Goal: Task Accomplishment & Management: Use online tool/utility

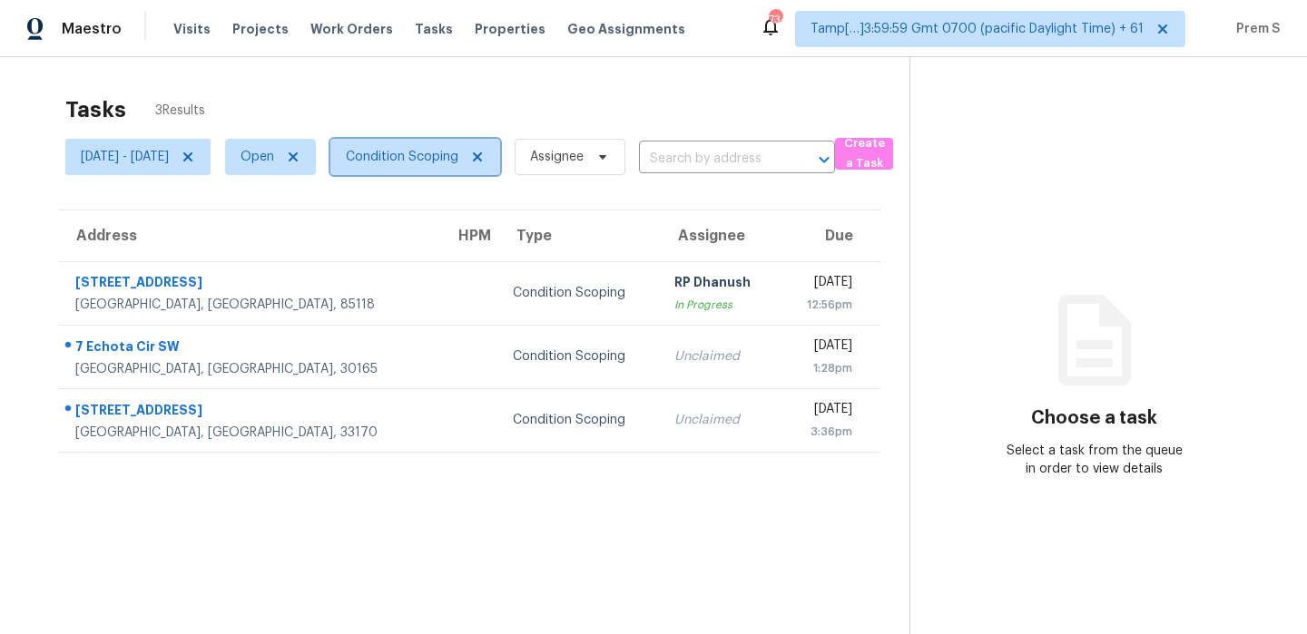
click at [458, 163] on span "Condition Scoping" at bounding box center [402, 157] width 113 height 18
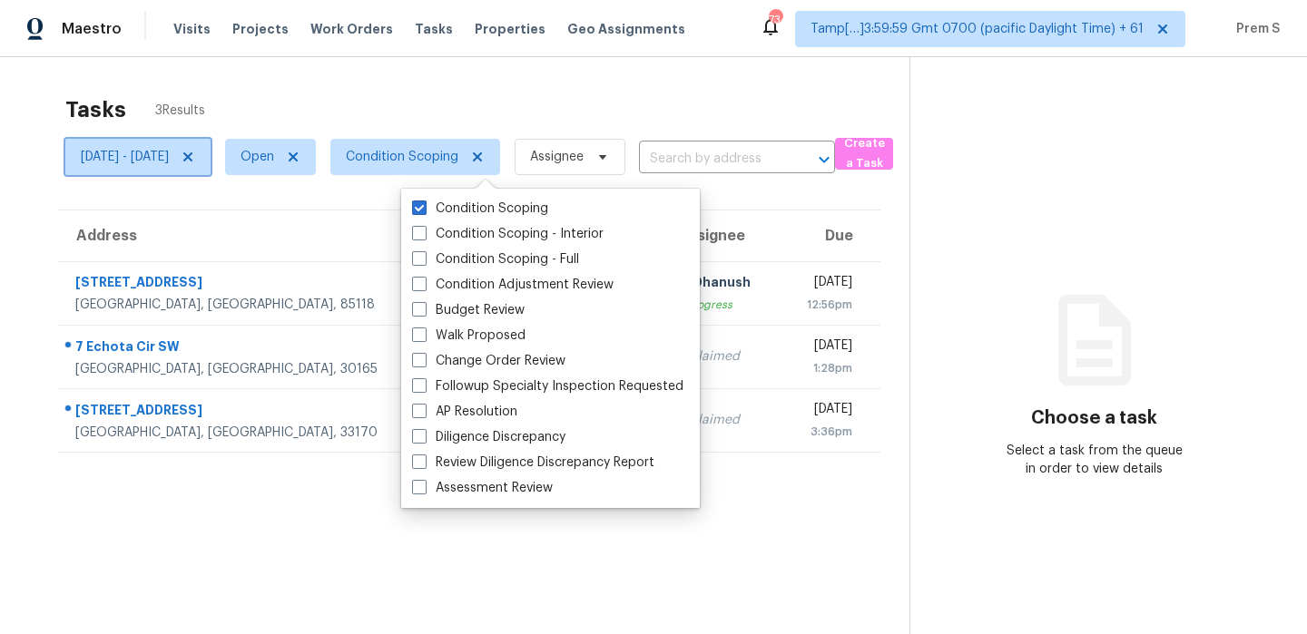
click at [192, 156] on icon at bounding box center [187, 156] width 9 height 9
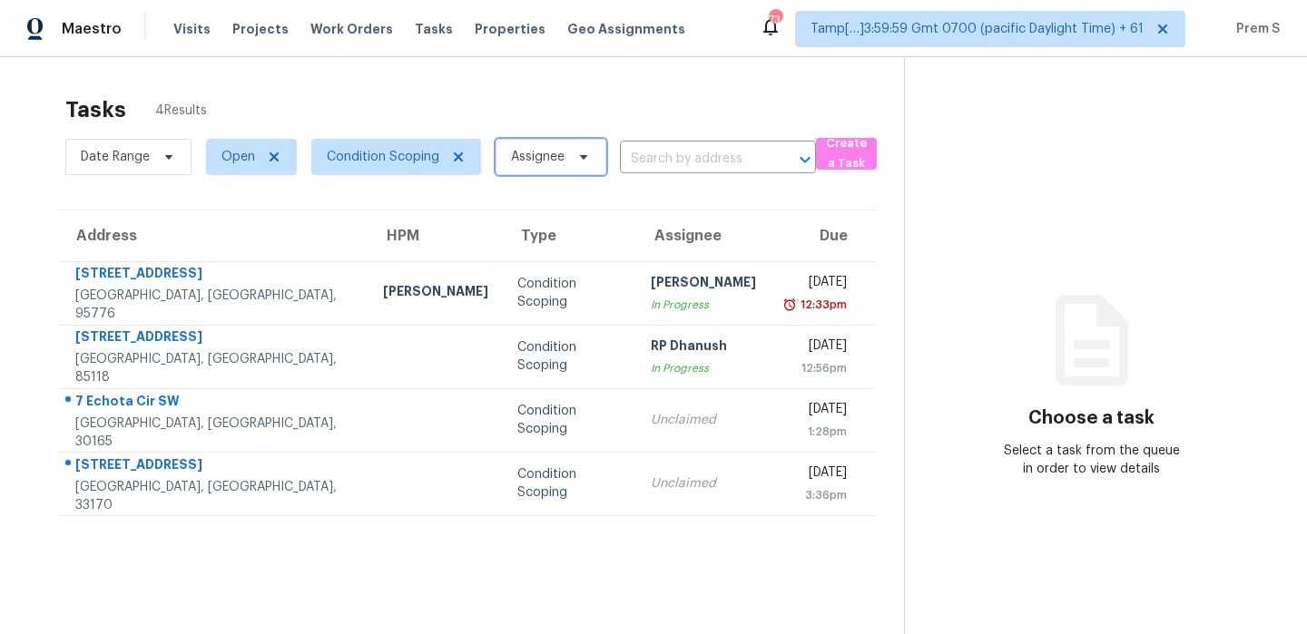
click at [531, 156] on span "Assignee" at bounding box center [538, 157] width 54 height 18
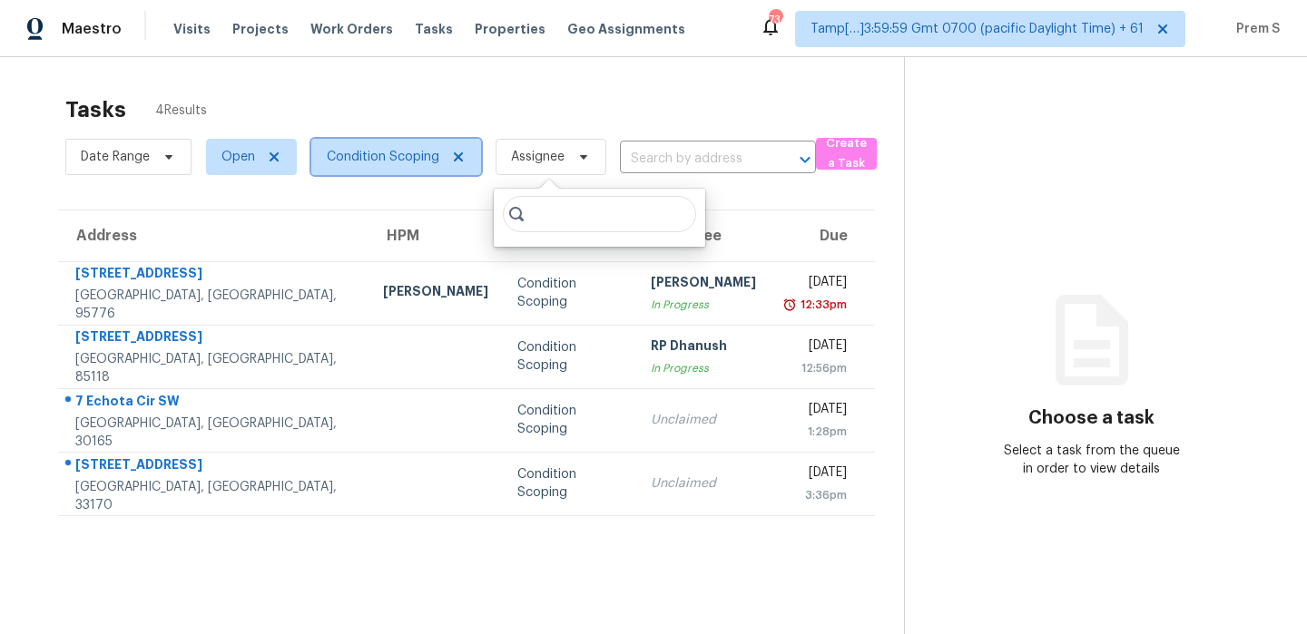
click at [408, 153] on span "Condition Scoping" at bounding box center [383, 157] width 113 height 18
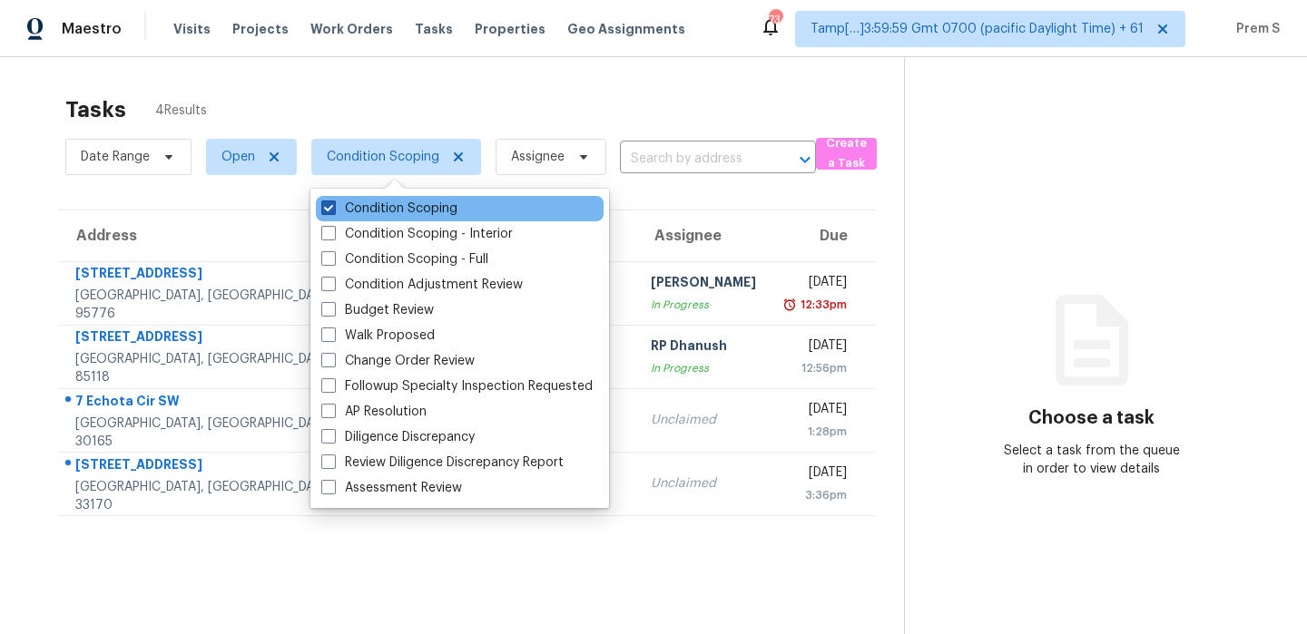
click at [403, 200] on label "Condition Scoping" at bounding box center [389, 209] width 136 height 18
click at [333, 200] on input "Condition Scoping" at bounding box center [327, 206] width 12 height 12
checkbox input "false"
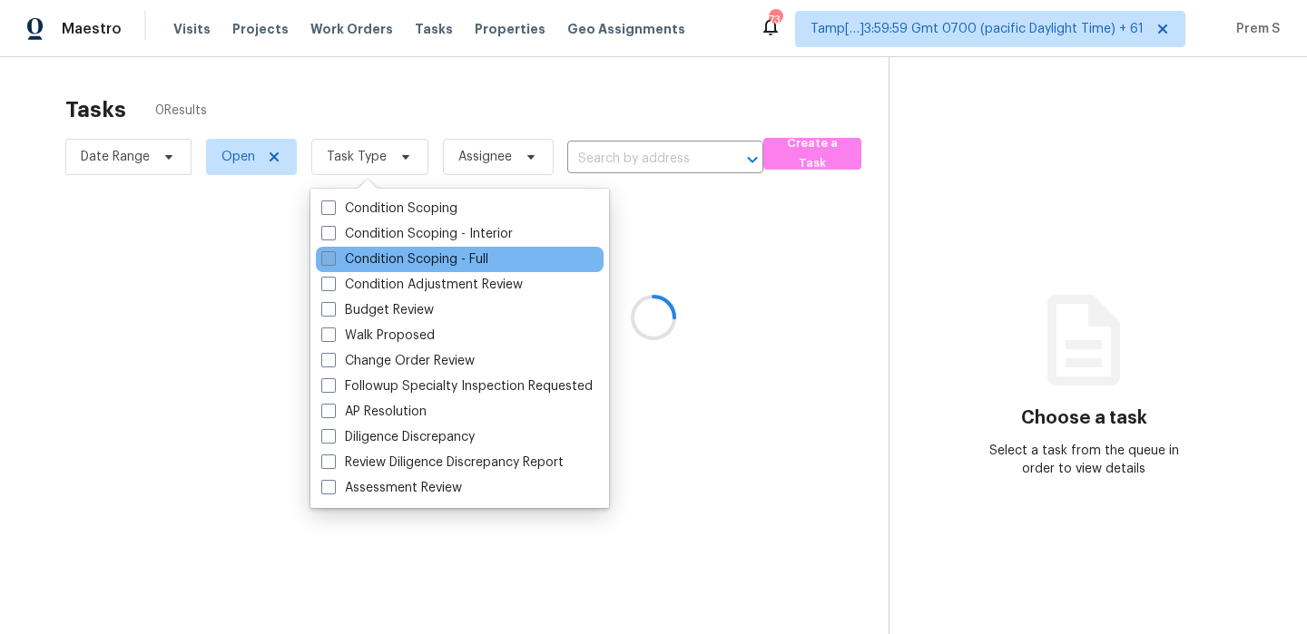
click at [412, 268] on label "Condition Scoping - Full" at bounding box center [404, 259] width 167 height 18
click at [333, 262] on input "Condition Scoping - Full" at bounding box center [327, 256] width 12 height 12
checkbox input "true"
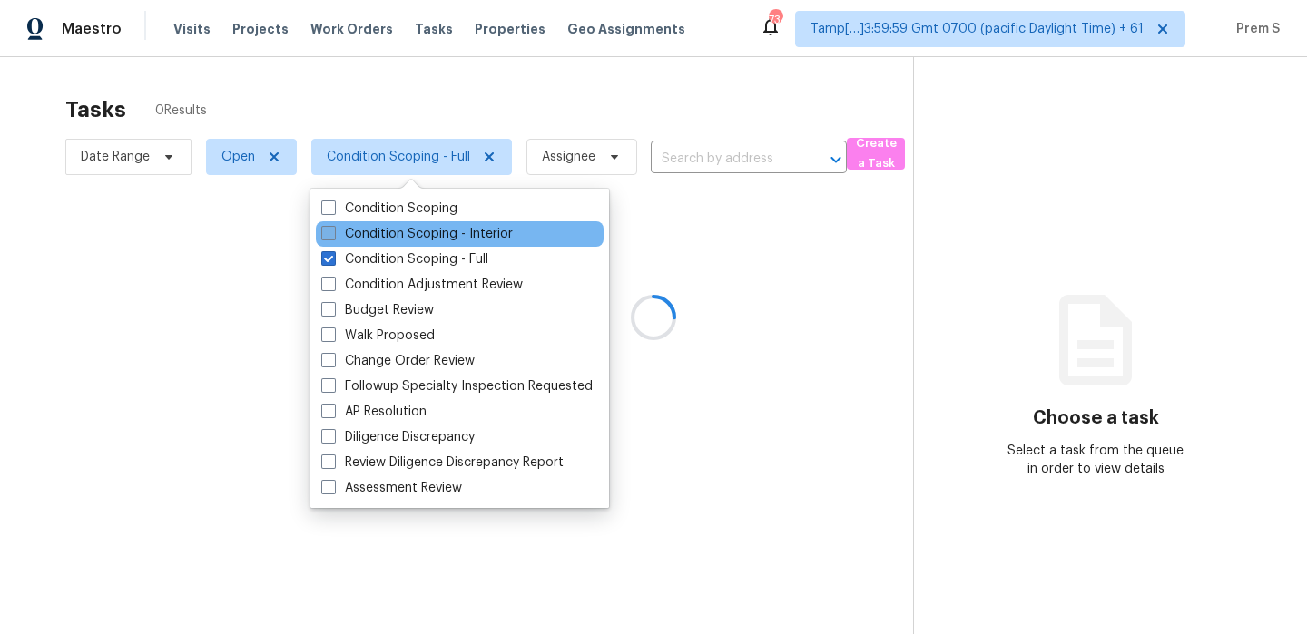
click at [437, 238] on label "Condition Scoping - Interior" at bounding box center [416, 234] width 191 height 18
click at [333, 237] on input "Condition Scoping - Interior" at bounding box center [327, 231] width 12 height 12
checkbox input "true"
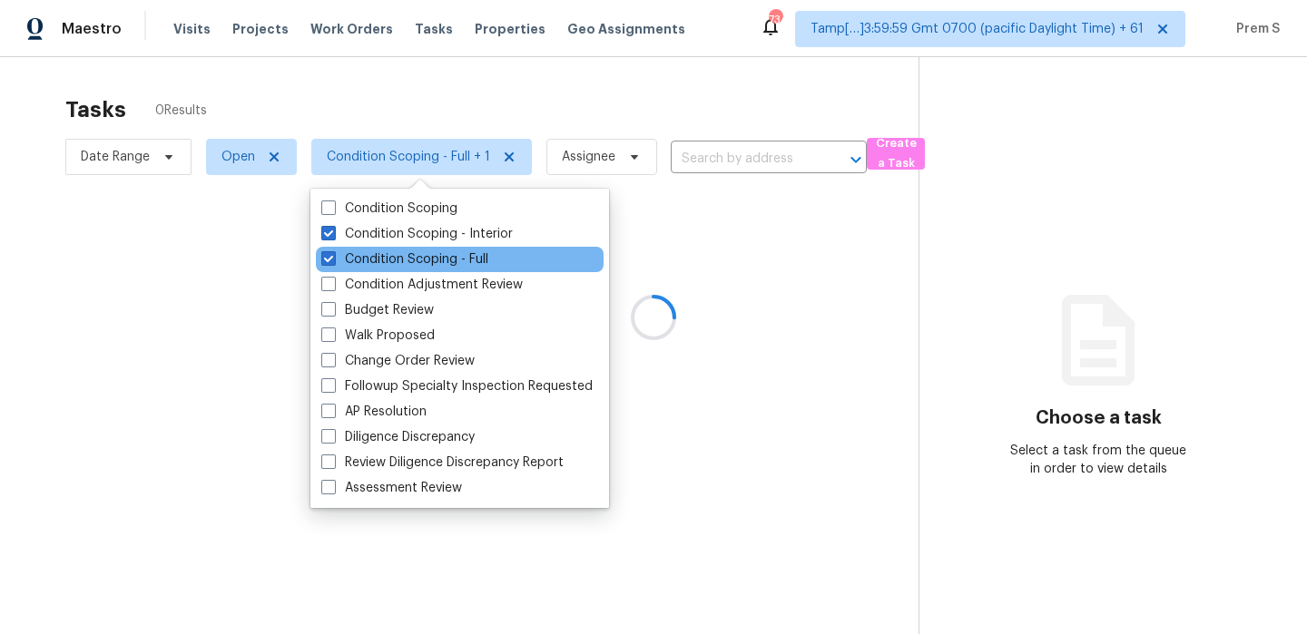
click at [419, 270] on div "Condition Scoping - Full" at bounding box center [460, 259] width 288 height 25
click at [430, 262] on label "Condition Scoping - Full" at bounding box center [404, 259] width 167 height 18
click at [333, 262] on input "Condition Scoping - Full" at bounding box center [327, 256] width 12 height 12
checkbox input "false"
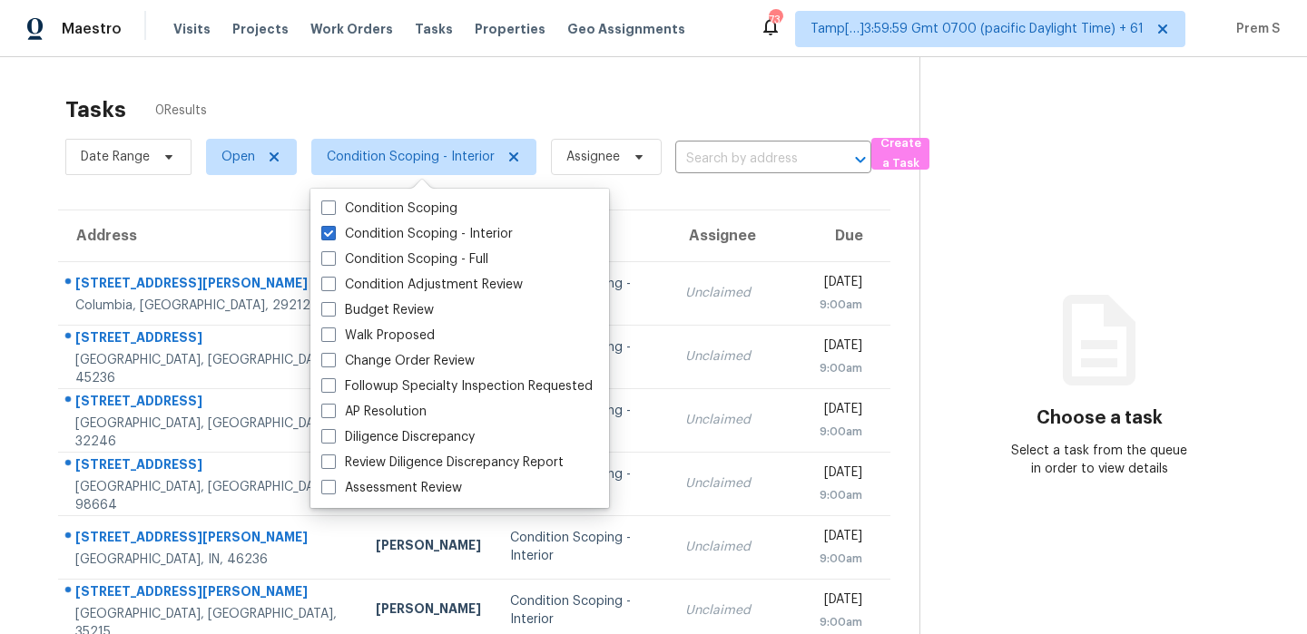
click at [607, 100] on div "Tasks 0 Results" at bounding box center [492, 109] width 854 height 47
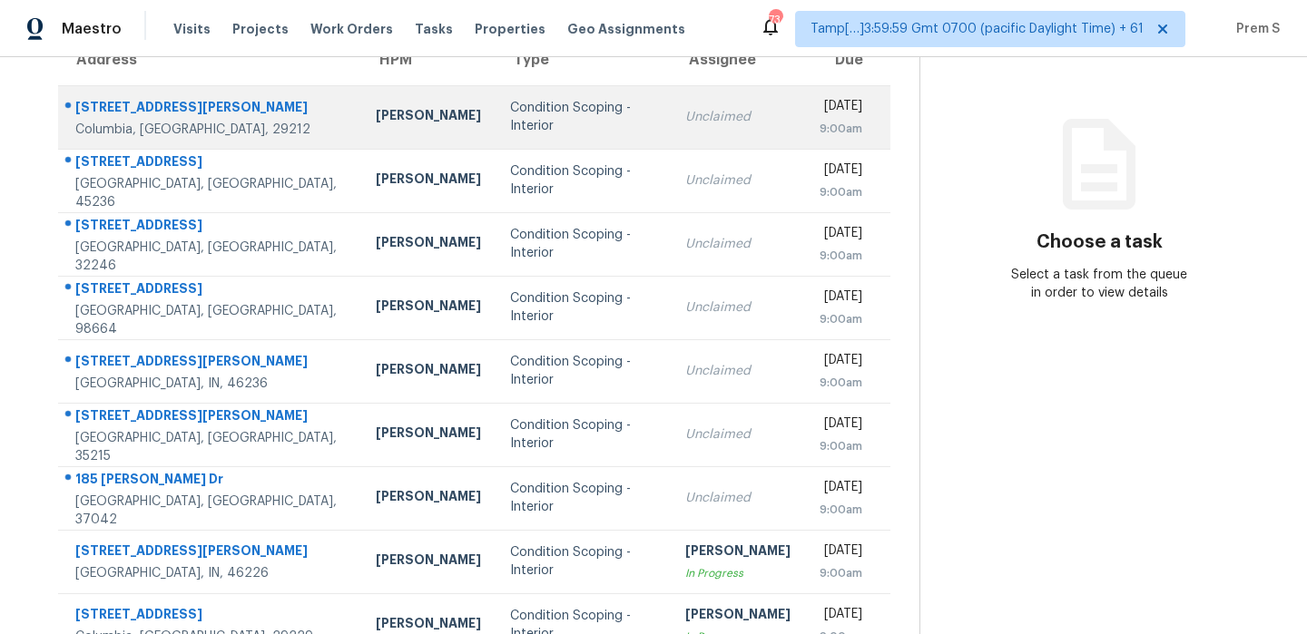
scroll to position [178, 0]
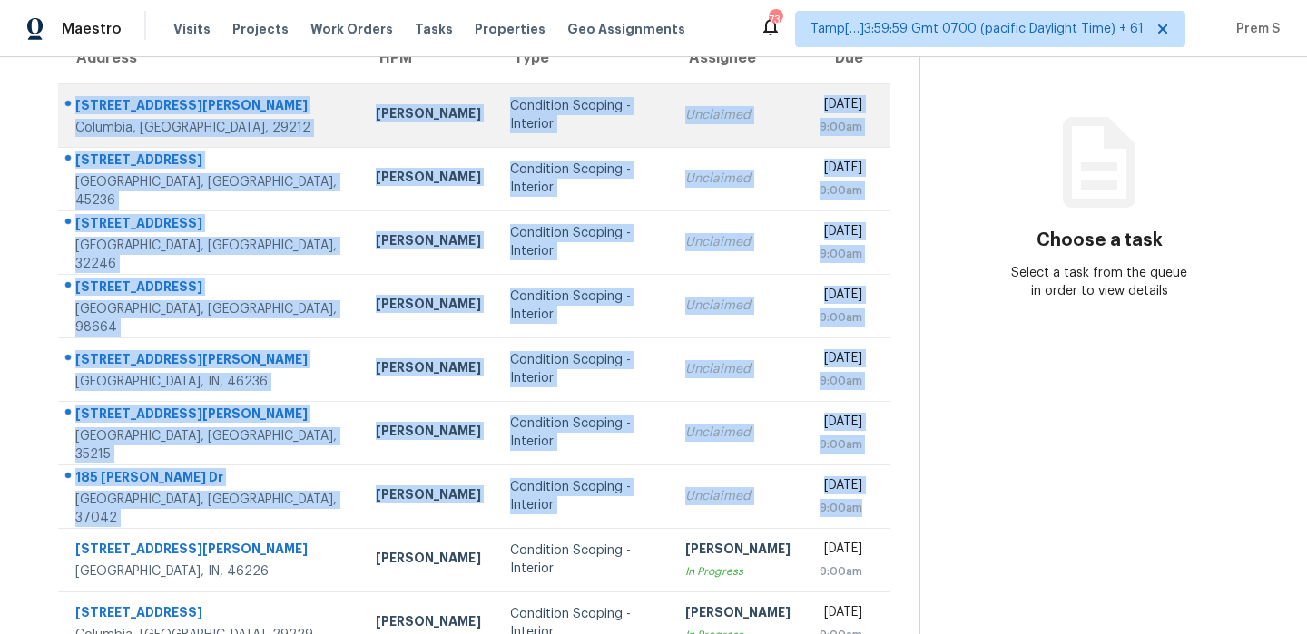
drag, startPoint x: 875, startPoint y: 505, endPoint x: 78, endPoint y: 103, distance: 892.9
click at [78, 103] on tbody "260 Thornhill Rd Columbia, SC, 29212 Kati Dunn Condition Scoping - Interior Unc…" at bounding box center [474, 400] width 832 height 635
copy tbody "260 Thornhill Rd Columbia, SC, 29212 Kati Dunn Condition Scoping - Interior Unc…"
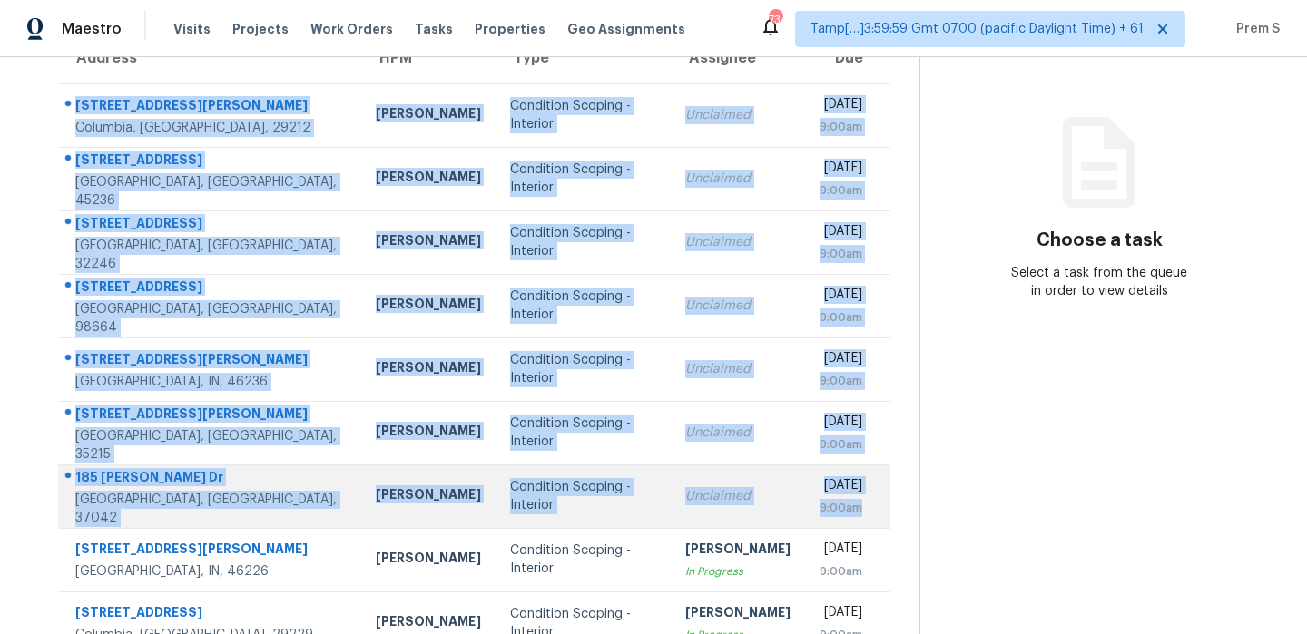
scroll to position [310, 0]
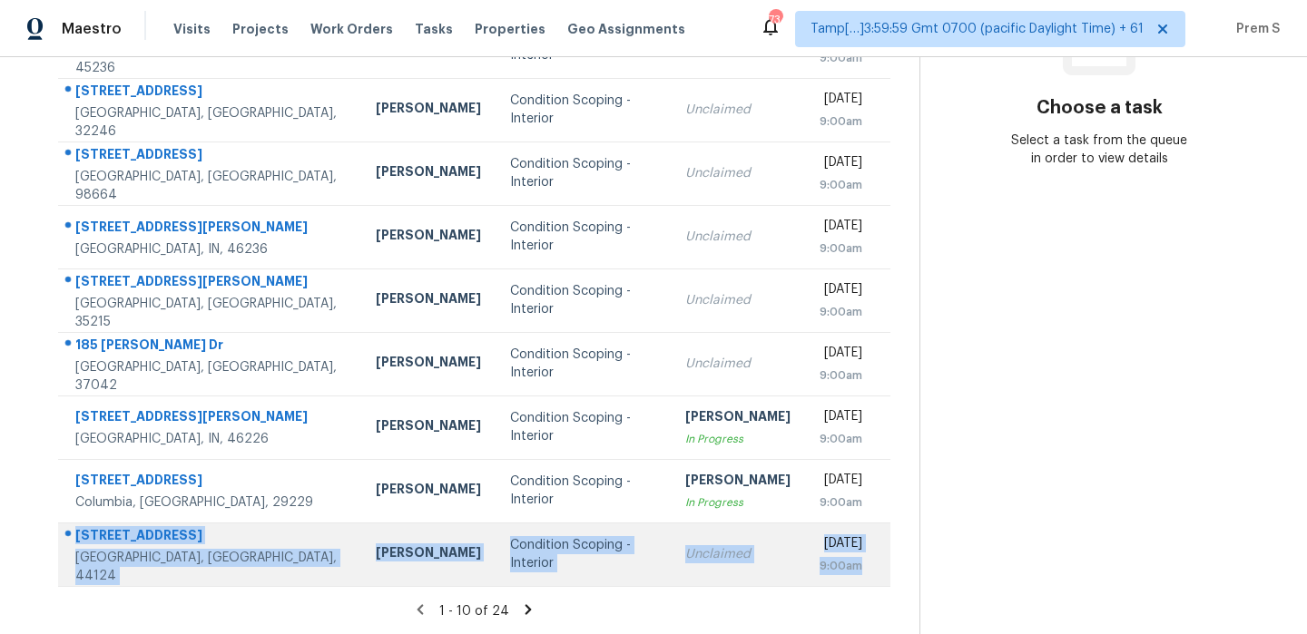
drag, startPoint x: 867, startPoint y: 566, endPoint x: 74, endPoint y: 539, distance: 792.7
click at [74, 539] on tr "5148 Hickory Dr Cleveland, OH, 44124 Marissa Casias Condition Scoping - Interio…" at bounding box center [474, 555] width 832 height 64
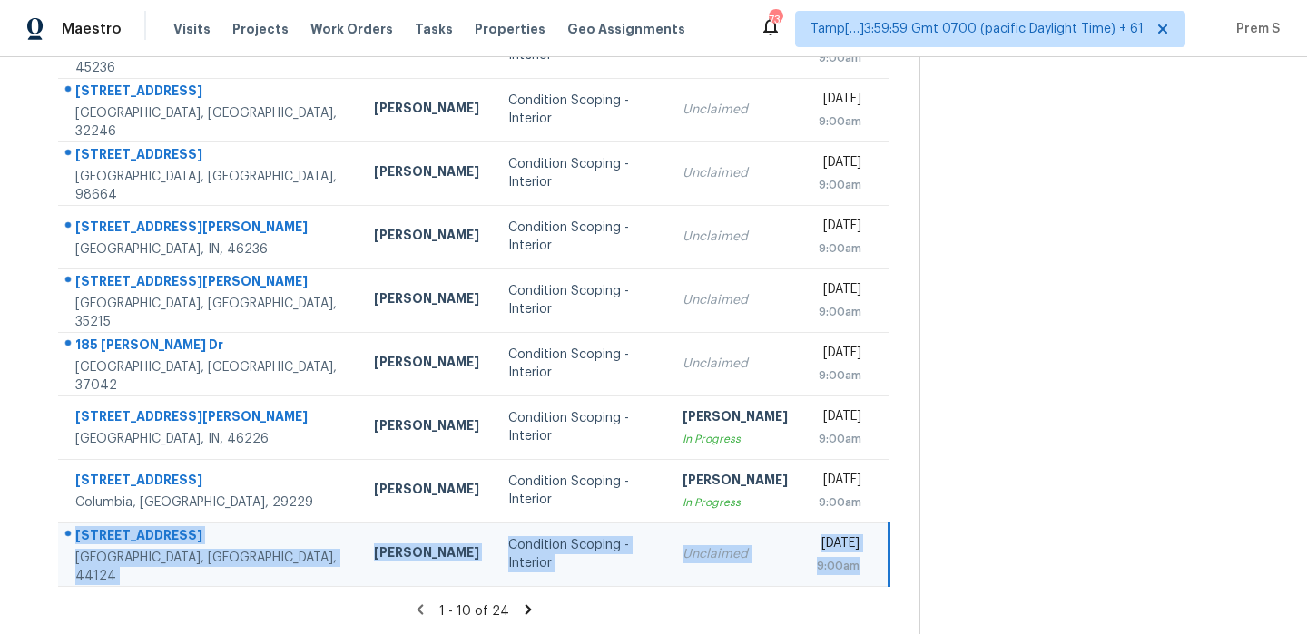
copy tr "5148 Hickory Dr Cleveland, OH, 44124 Marissa Casias Condition Scoping - Interio…"
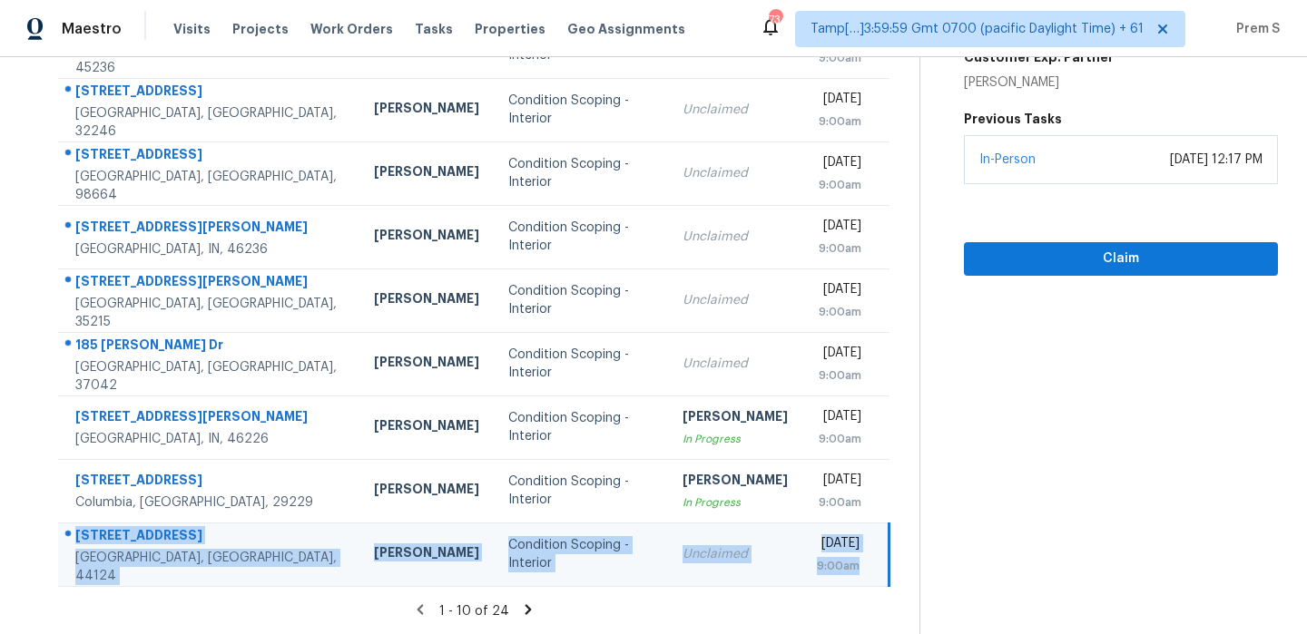
click at [525, 604] on icon at bounding box center [528, 609] width 6 height 10
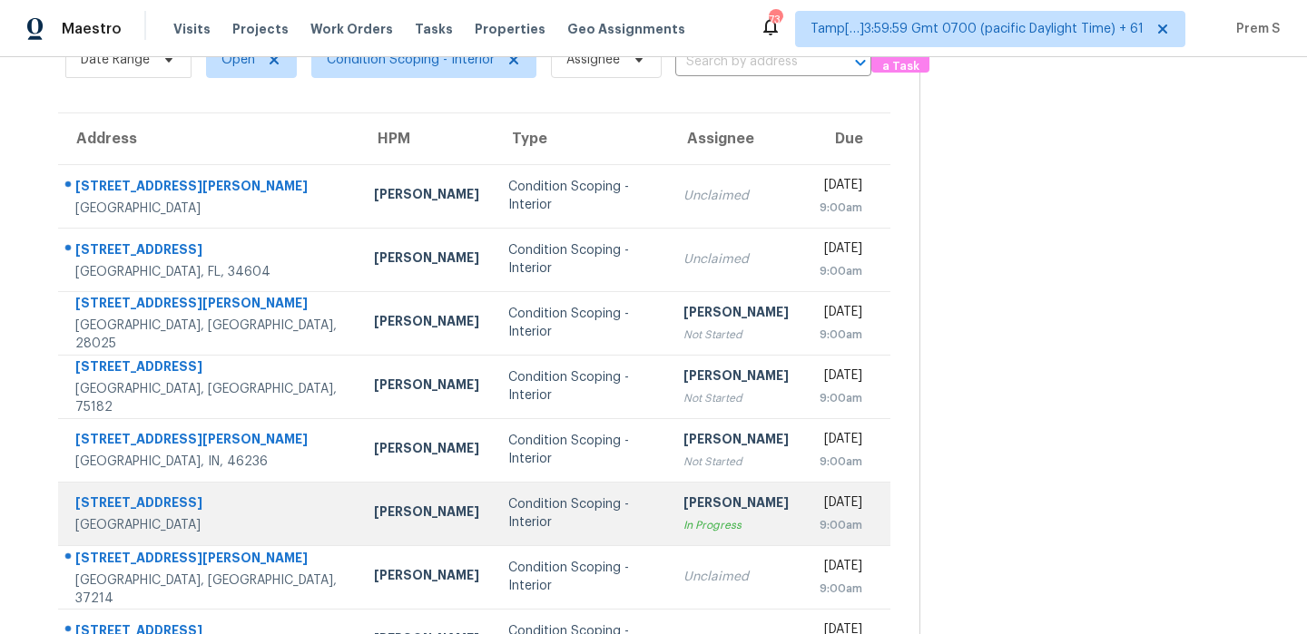
scroll to position [105, 0]
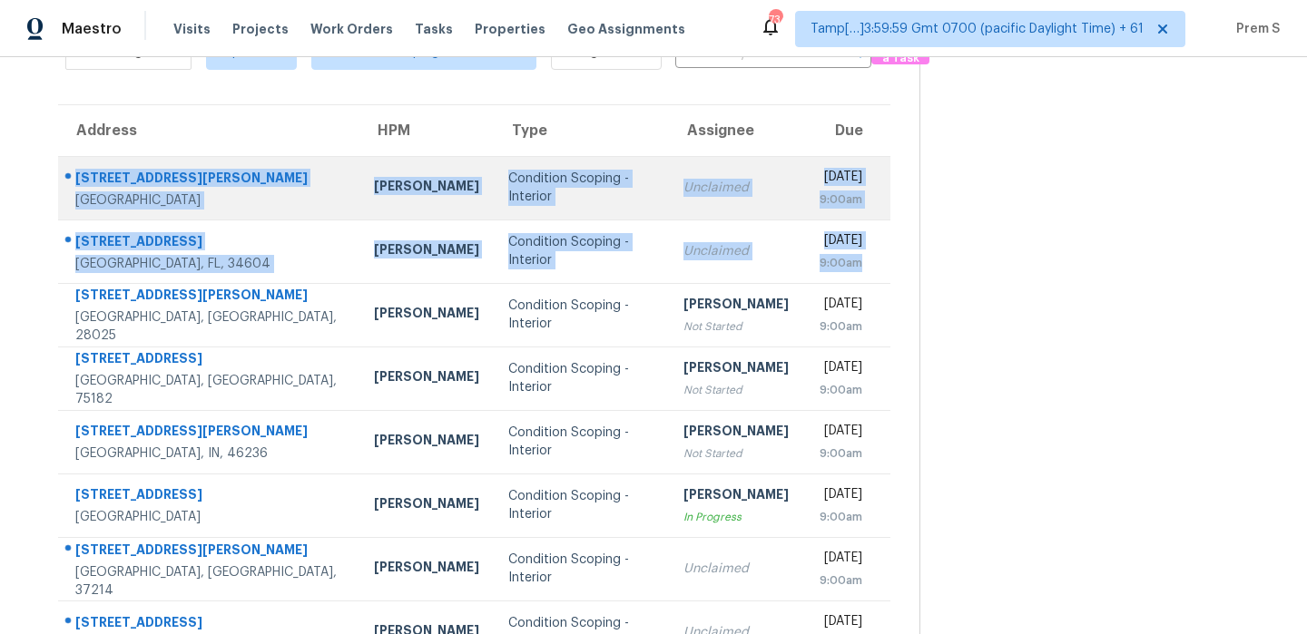
drag, startPoint x: 889, startPoint y: 269, endPoint x: 67, endPoint y: 176, distance: 827.4
click at [67, 176] on tbody "12 Murray Ave Apt 18 Burlington, MA, 01803 Mark DiDio Jr. Condition Scoping - I…" at bounding box center [474, 473] width 832 height 635
copy tbody "12 Murray Ave Apt 18 Burlington, MA, 01803 Mark DiDio Jr. Condition Scoping - I…"
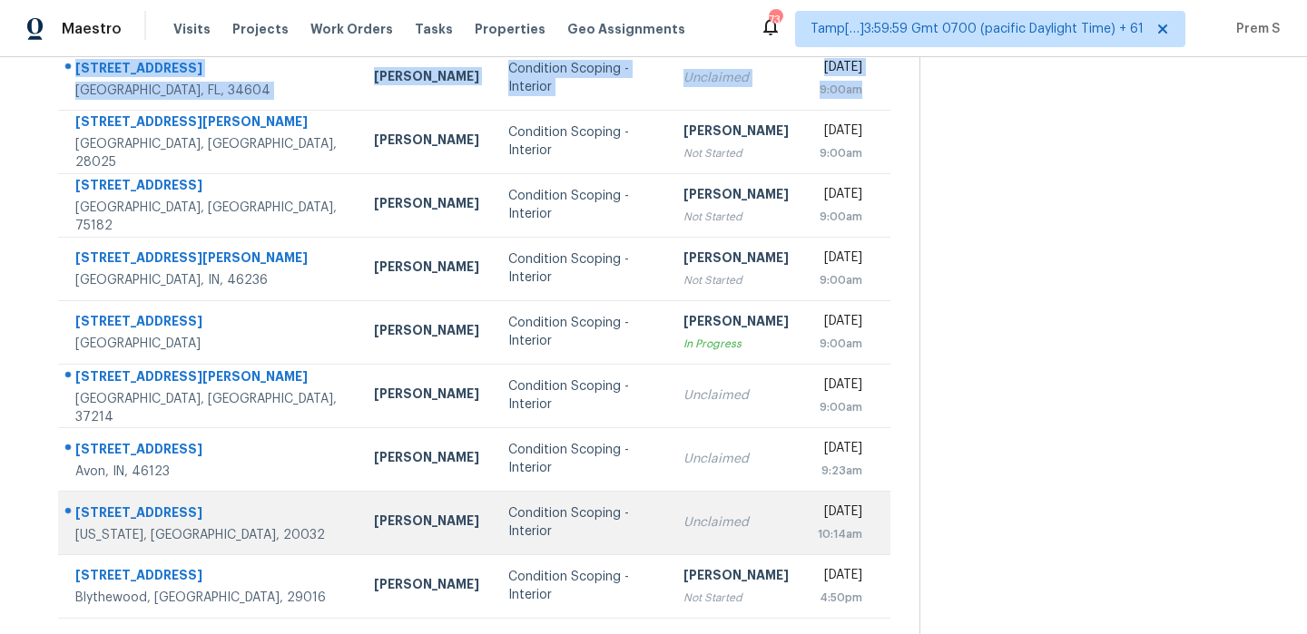
scroll to position [310, 0]
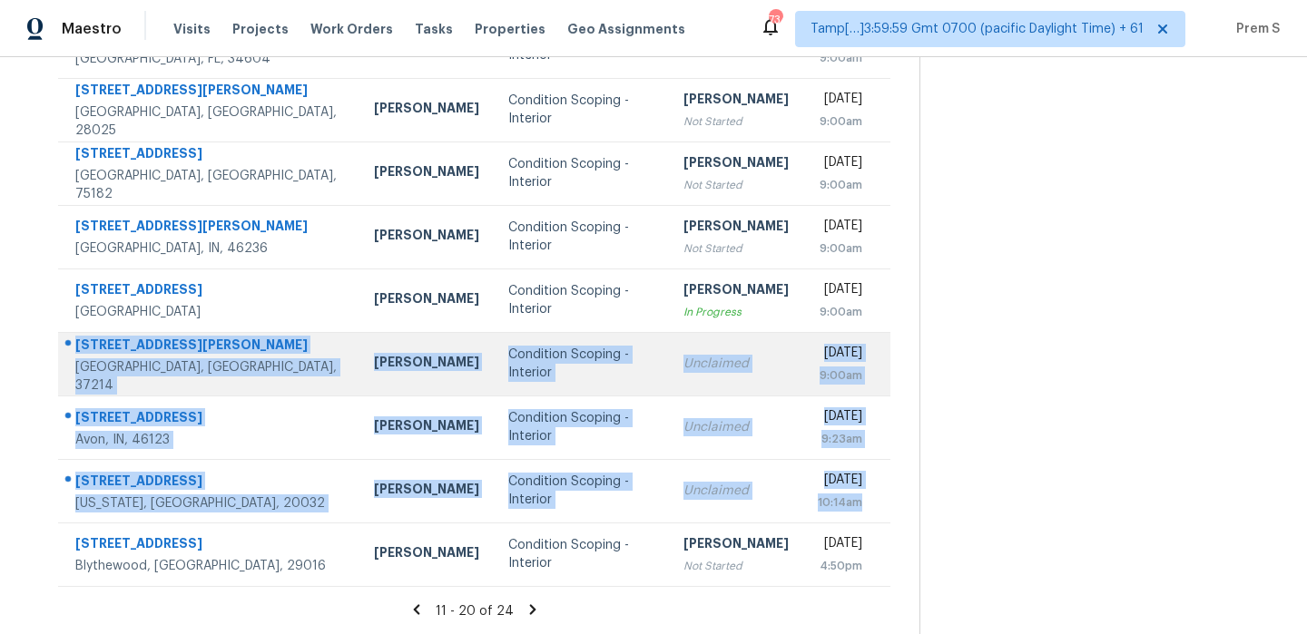
drag, startPoint x: 868, startPoint y: 499, endPoint x: 77, endPoint y: 352, distance: 804.9
click at [77, 352] on tbody "12 Murray Ave Apt 18 Burlington, MA, 01803 Mark DiDio Jr. Condition Scoping - I…" at bounding box center [474, 268] width 832 height 635
copy tbody "3230 Priest Woods Dr Nashville, TN, 37214 Eric Ovalle Condition Scoping - Inter…"
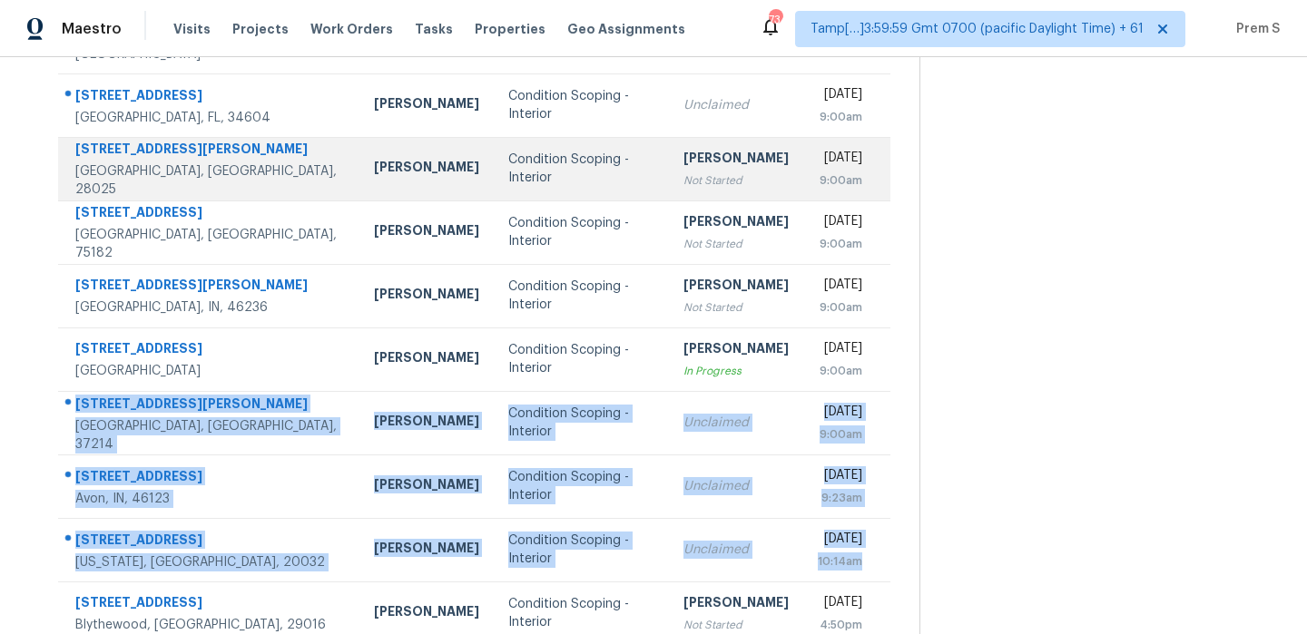
scroll to position [0, 0]
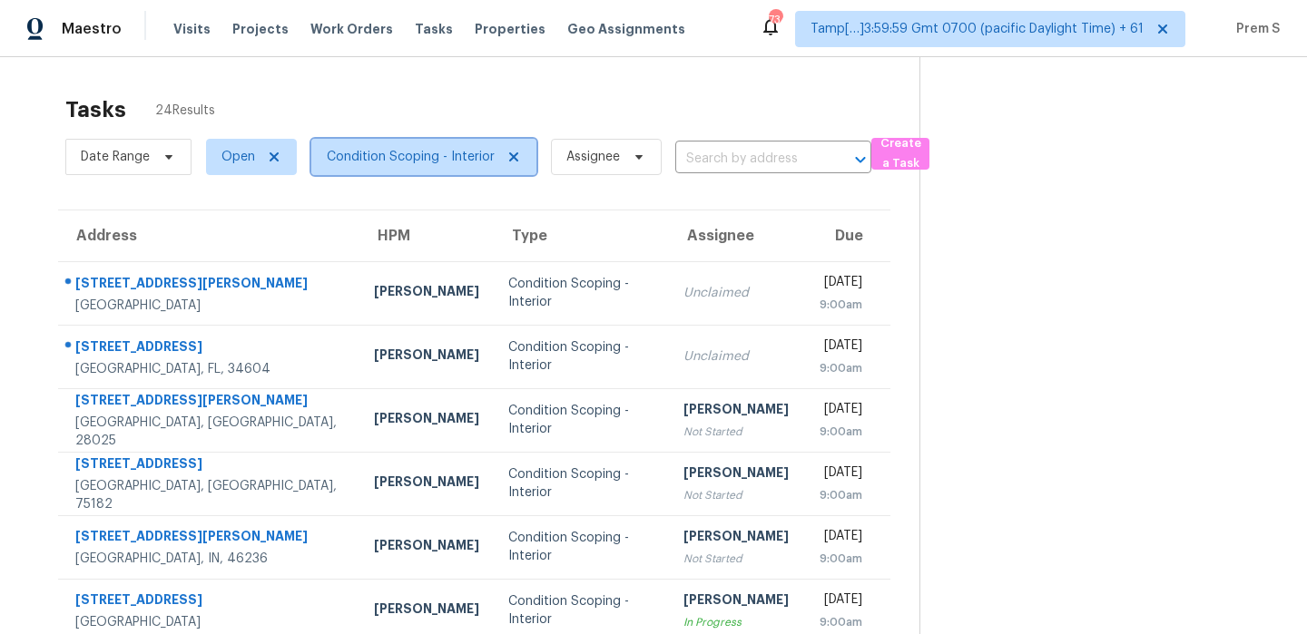
click at [417, 159] on span "Condition Scoping - Interior" at bounding box center [411, 157] width 168 height 18
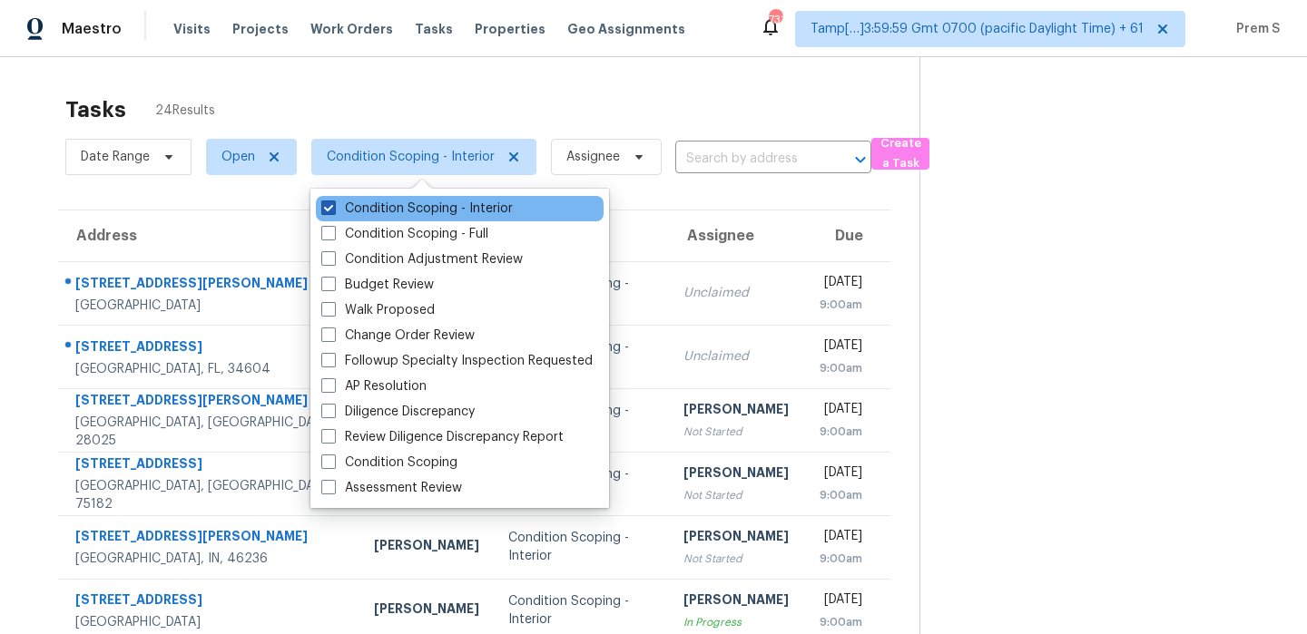
click at [427, 203] on label "Condition Scoping - Interior" at bounding box center [416, 209] width 191 height 18
click at [333, 203] on input "Condition Scoping - Interior" at bounding box center [327, 206] width 12 height 12
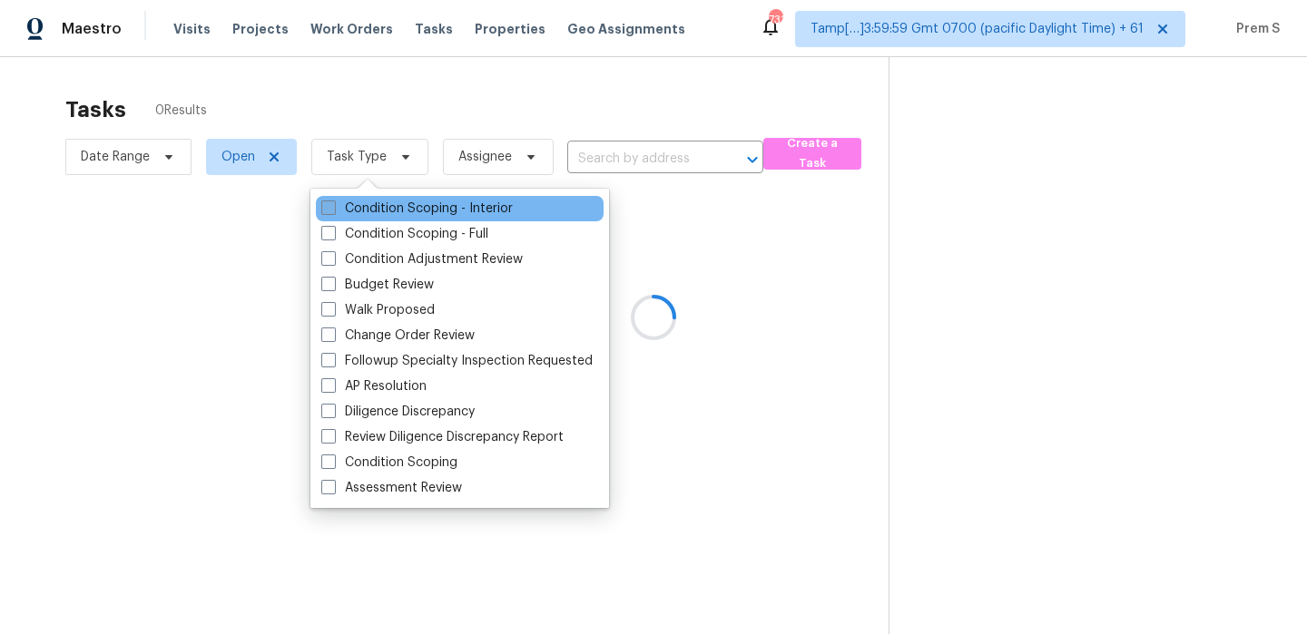
click at [427, 203] on label "Condition Scoping - Interior" at bounding box center [416, 209] width 191 height 18
click at [333, 203] on input "Condition Scoping - Interior" at bounding box center [327, 206] width 12 height 12
checkbox input "true"
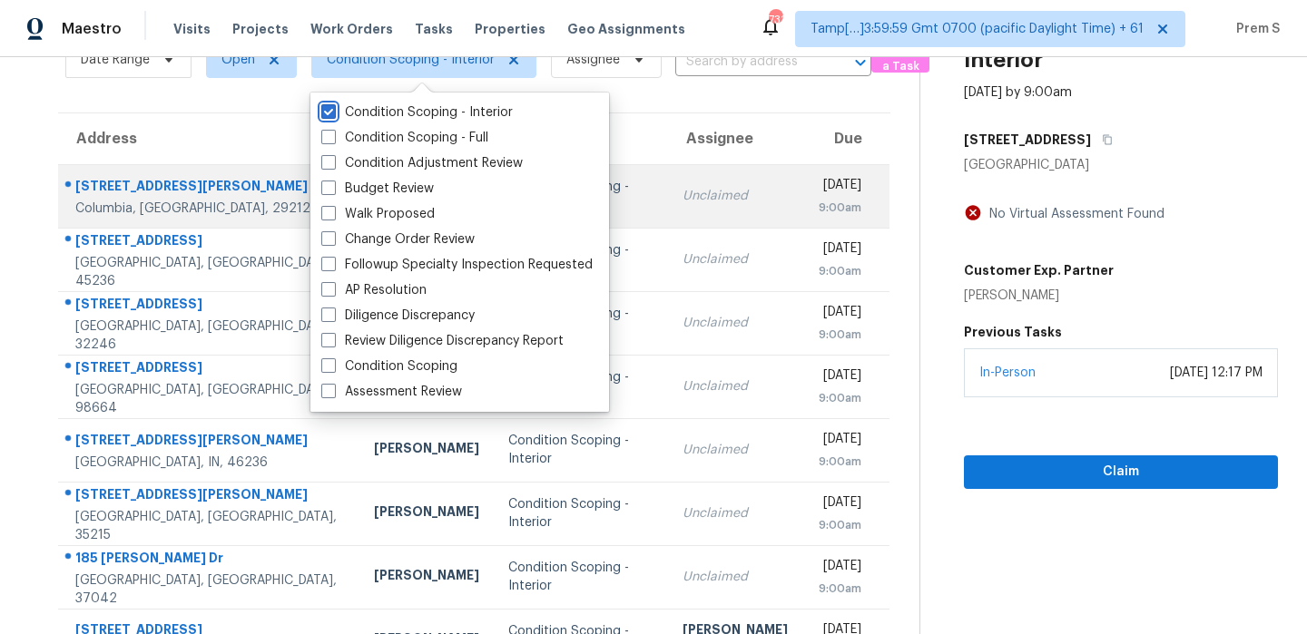
scroll to position [95, 0]
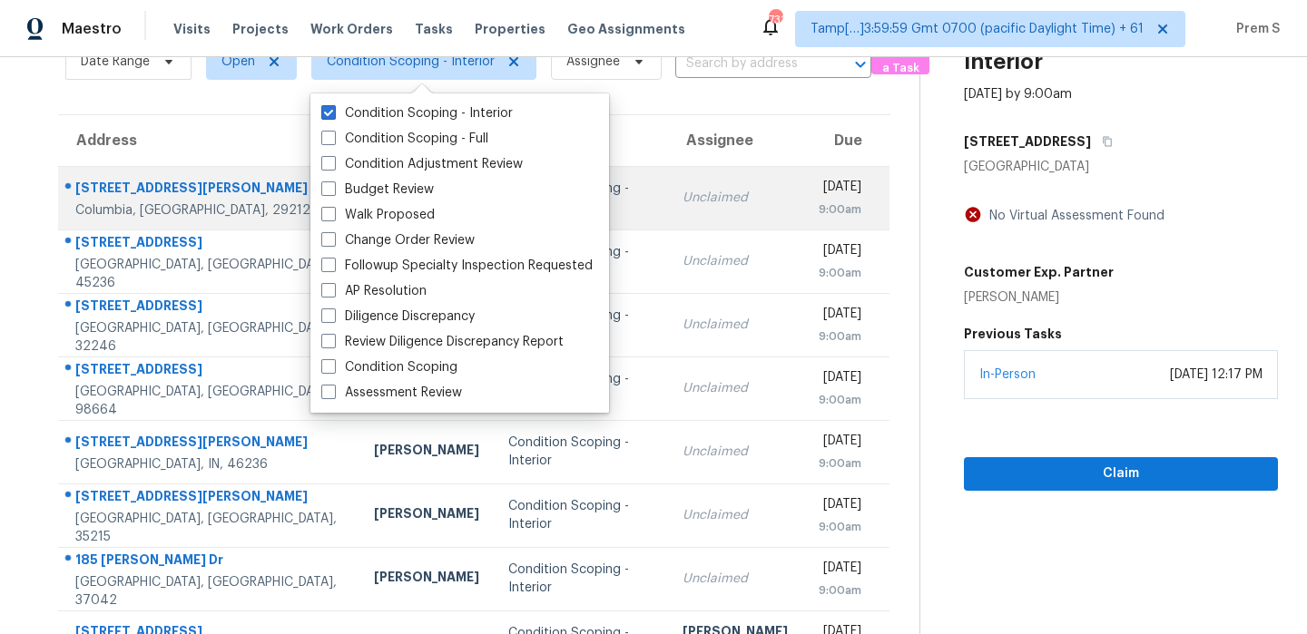
click at [817, 214] on div "9:00am" at bounding box center [839, 210] width 44 height 18
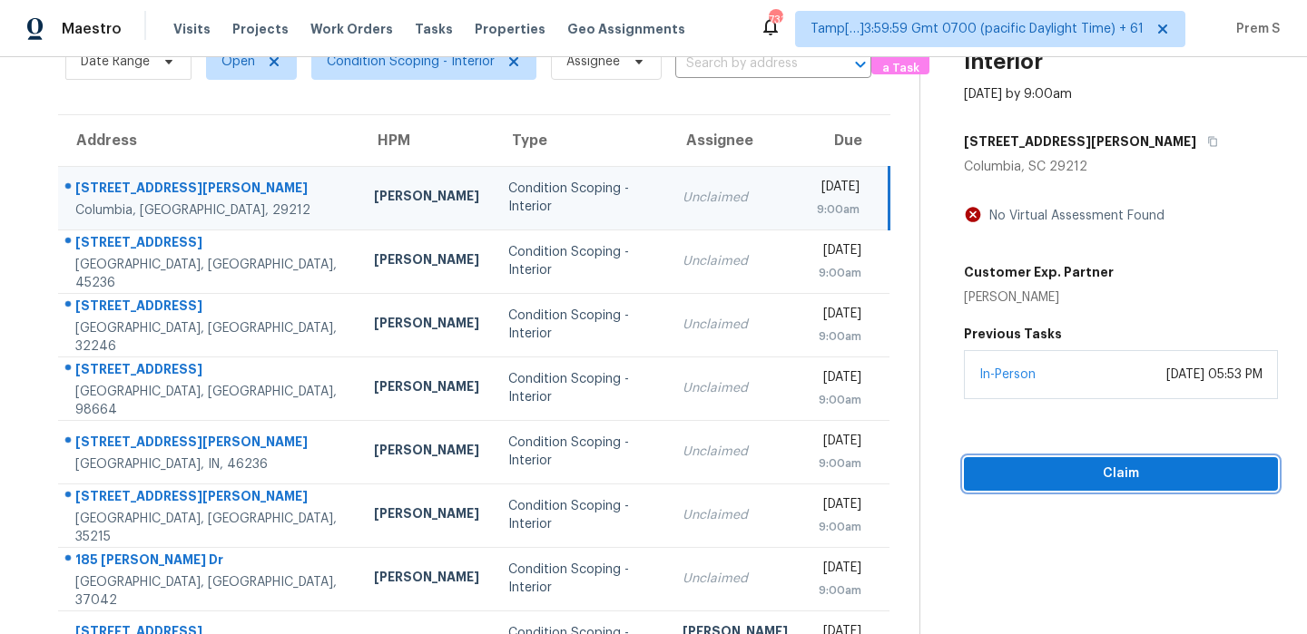
click at [1085, 468] on span "Claim" at bounding box center [1120, 474] width 285 height 23
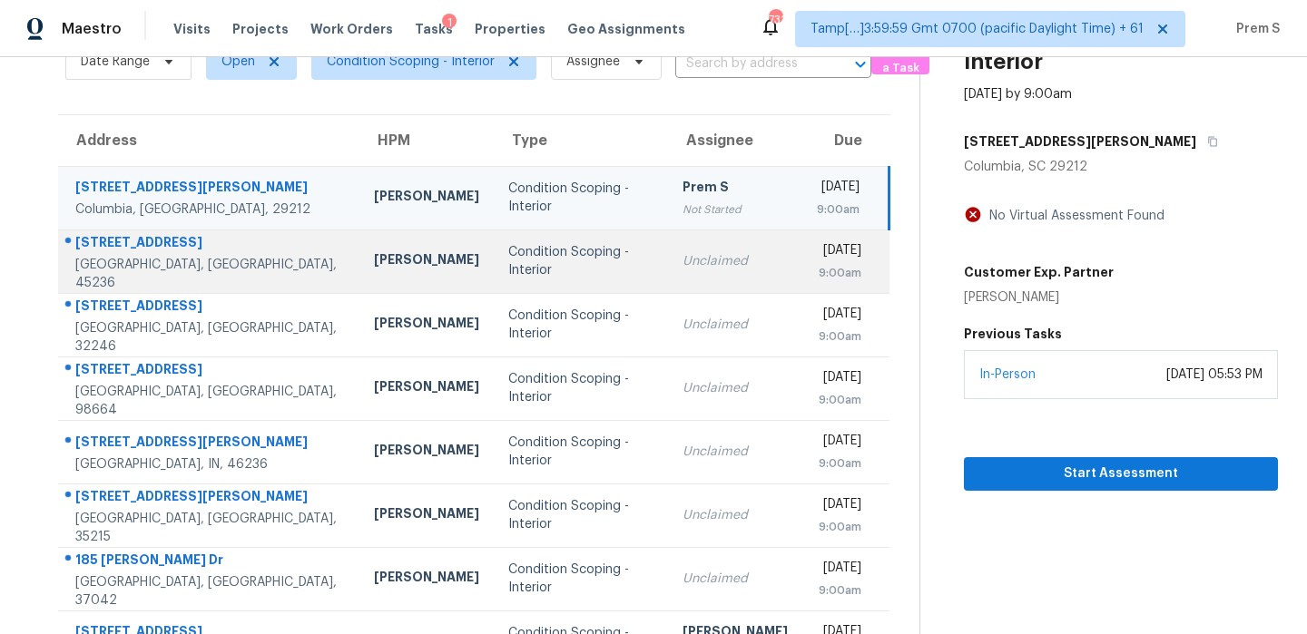
click at [817, 271] on div "9:00am" at bounding box center [839, 273] width 44 height 18
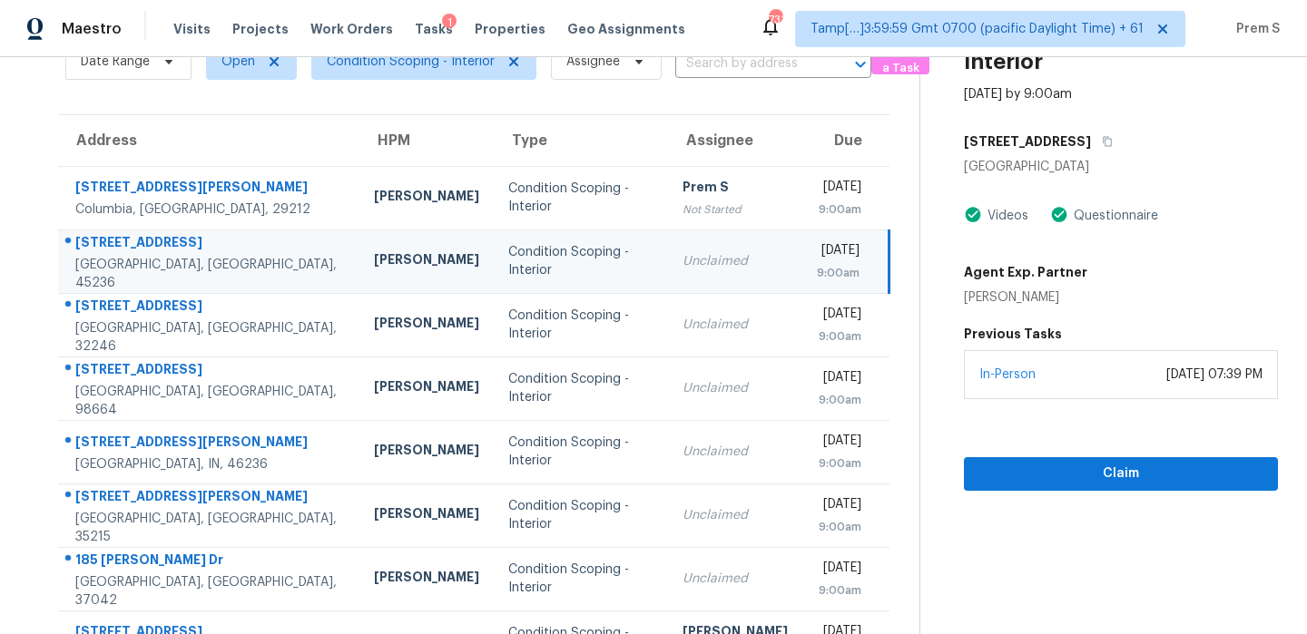
scroll to position [280, 0]
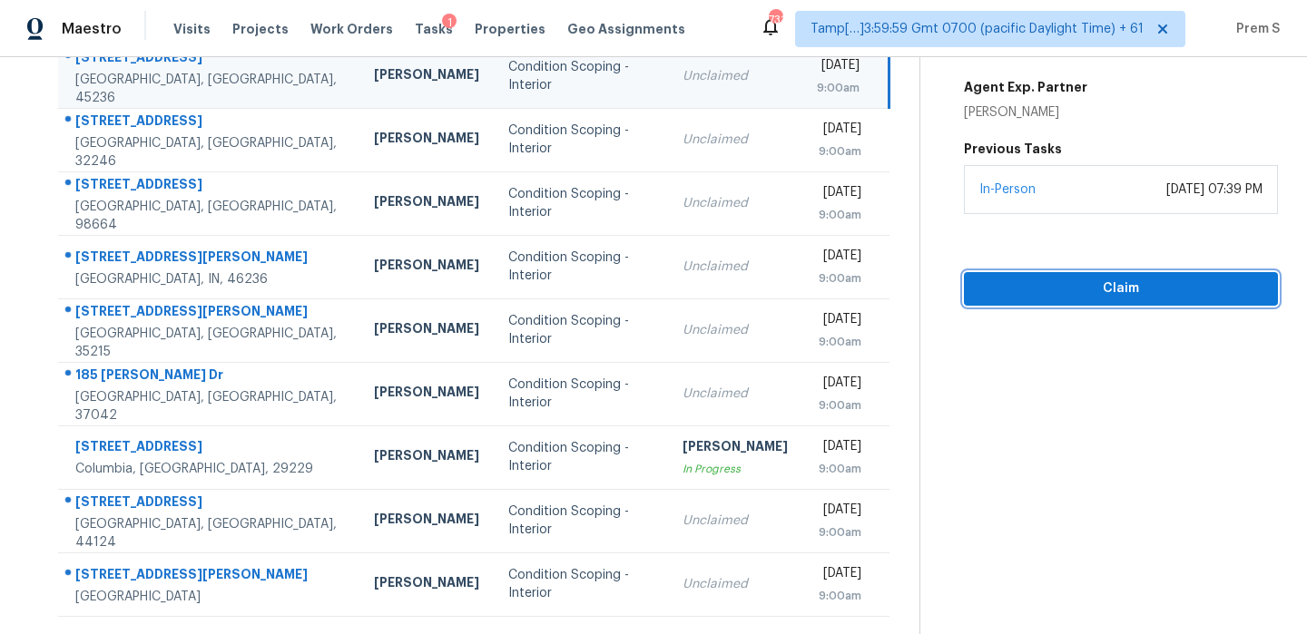
click at [1158, 285] on span "Claim" at bounding box center [1120, 289] width 285 height 23
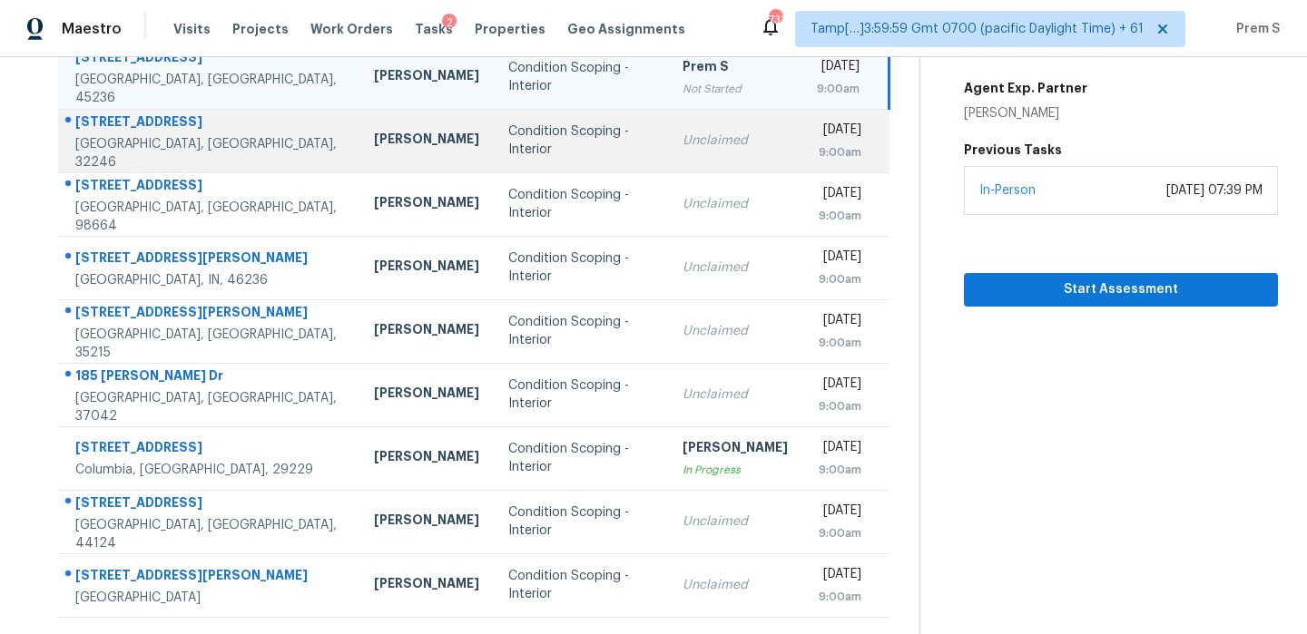
click at [839, 163] on td "Wed, Sep 24th 2025 9:00am" at bounding box center [845, 141] width 87 height 64
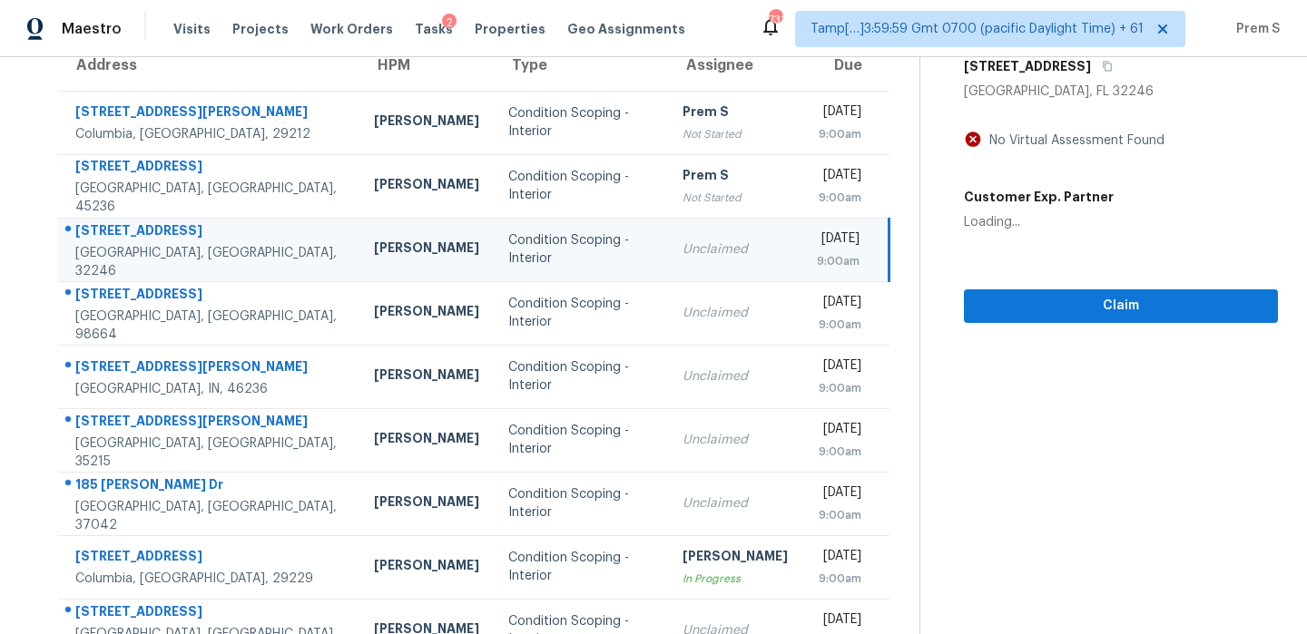
scroll to position [167, 0]
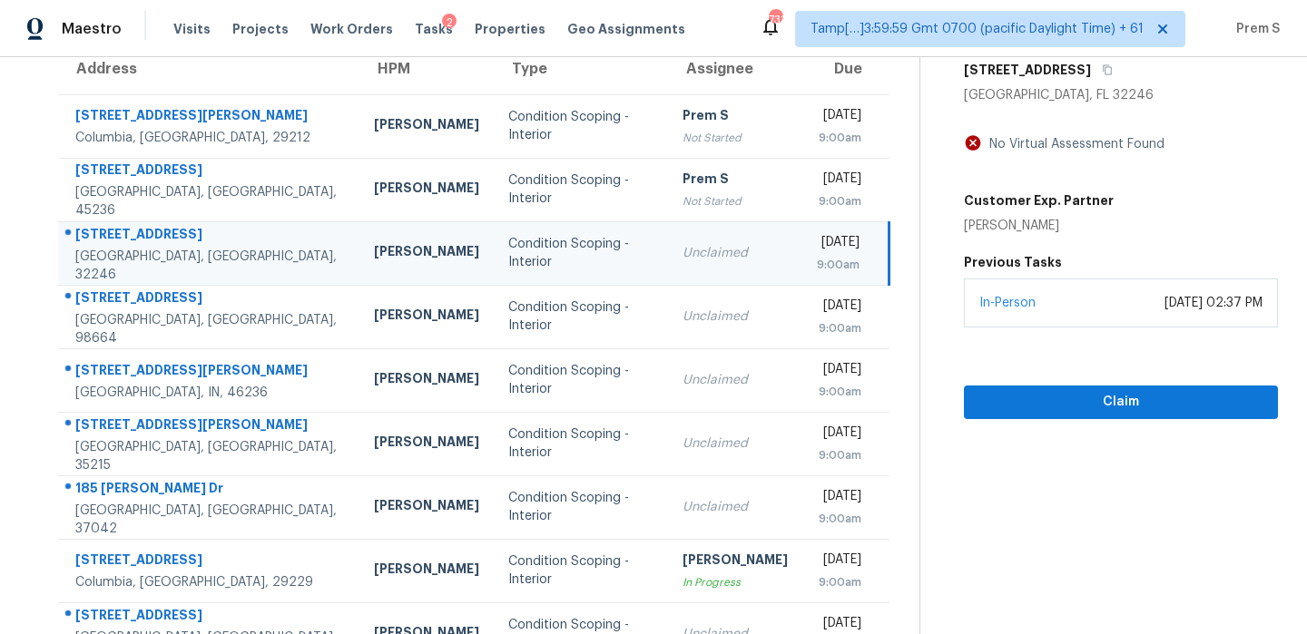
click at [1089, 419] on section "Condition Scoping - Interior Sep 24th 2025 by 9:00am 4020 Forest Blvd Jacksonvi…" at bounding box center [1098, 334] width 358 height 888
click at [1108, 407] on span "Claim" at bounding box center [1120, 402] width 285 height 23
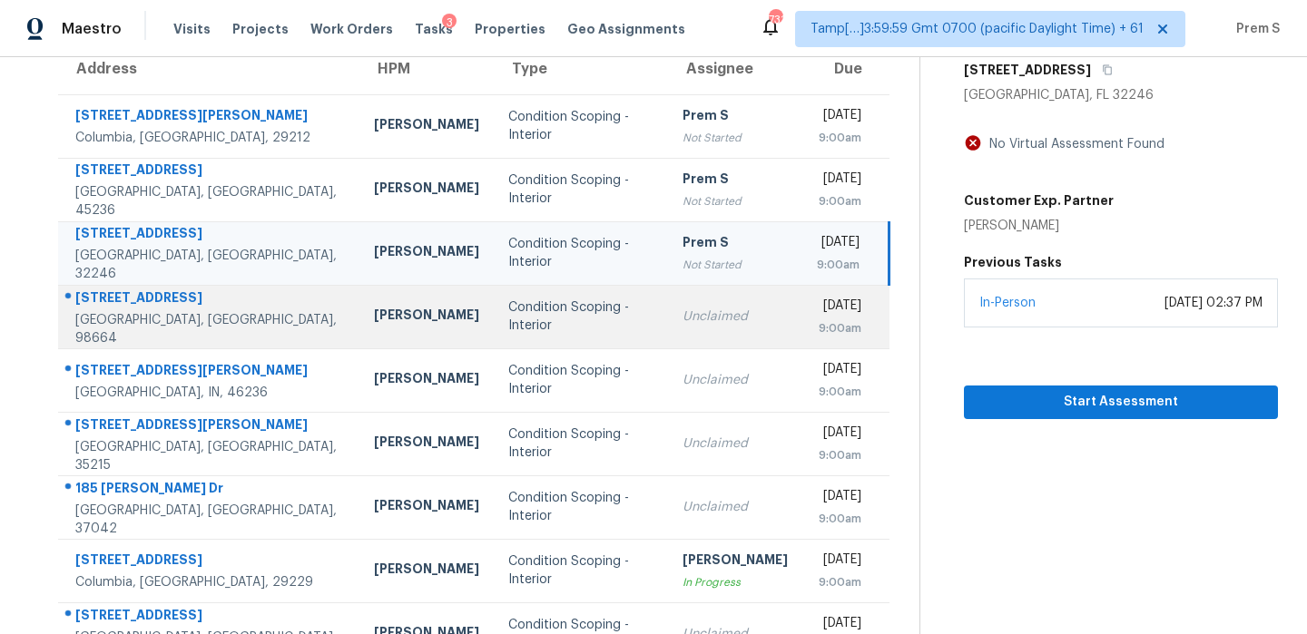
click at [668, 303] on td "Unclaimed" at bounding box center [735, 317] width 134 height 64
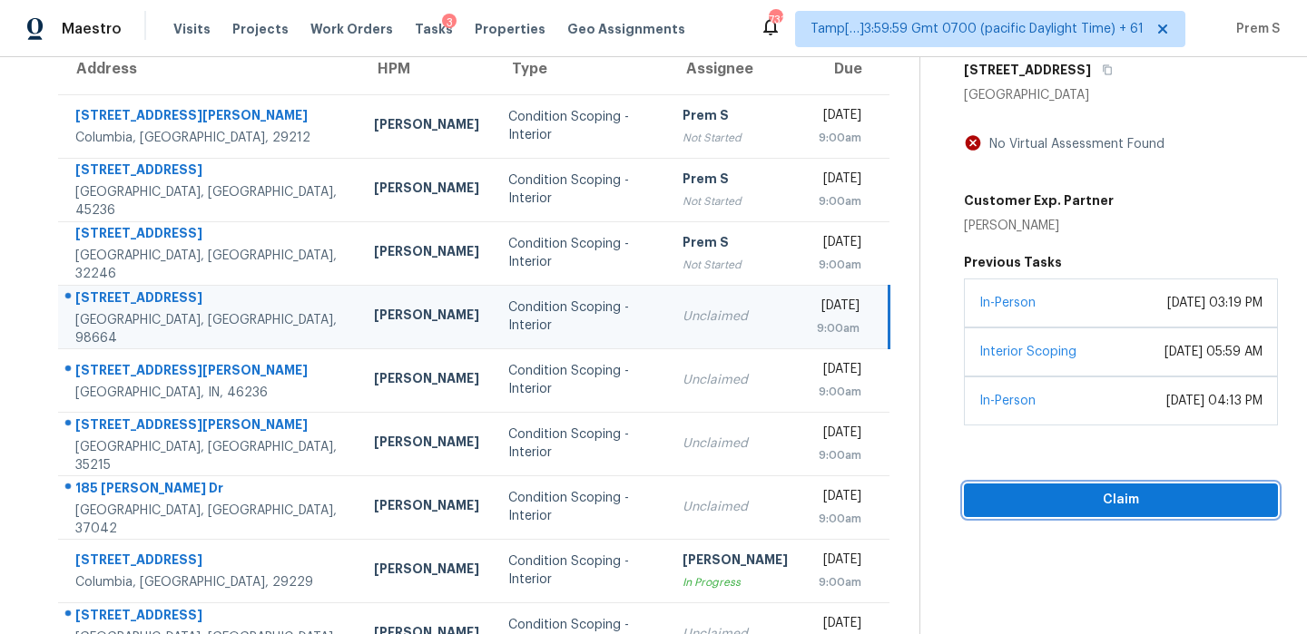
click at [1084, 502] on span "Claim" at bounding box center [1120, 500] width 285 height 23
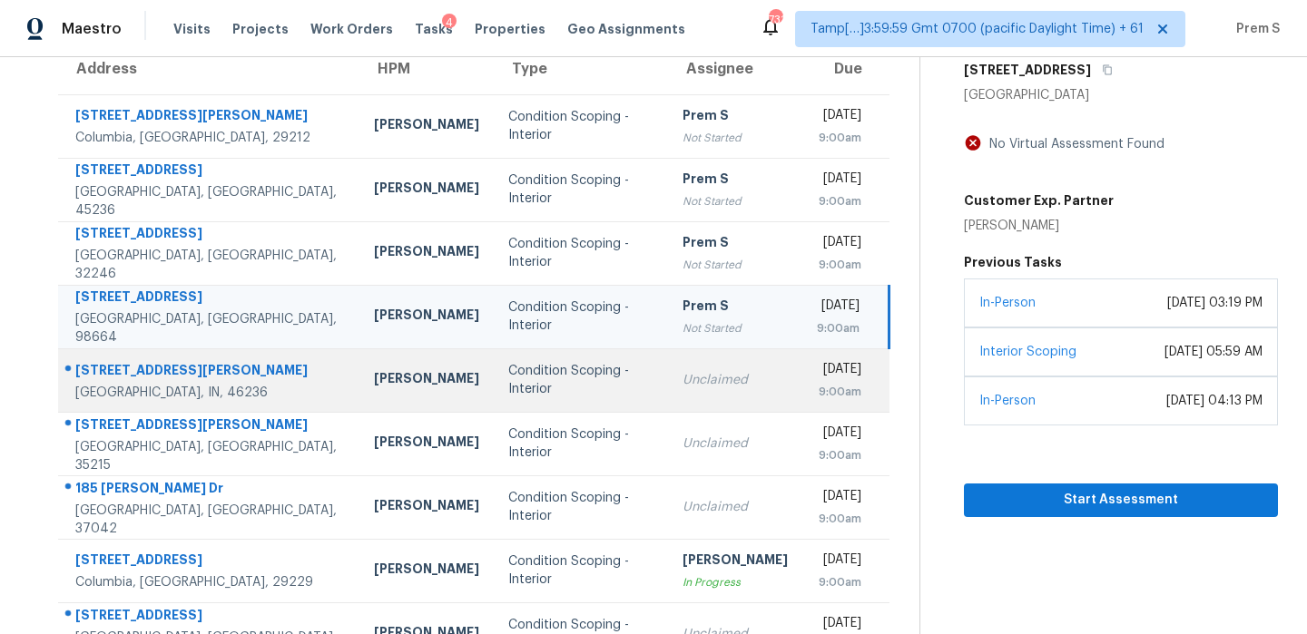
click at [817, 381] on div "[DATE]" at bounding box center [839, 371] width 44 height 23
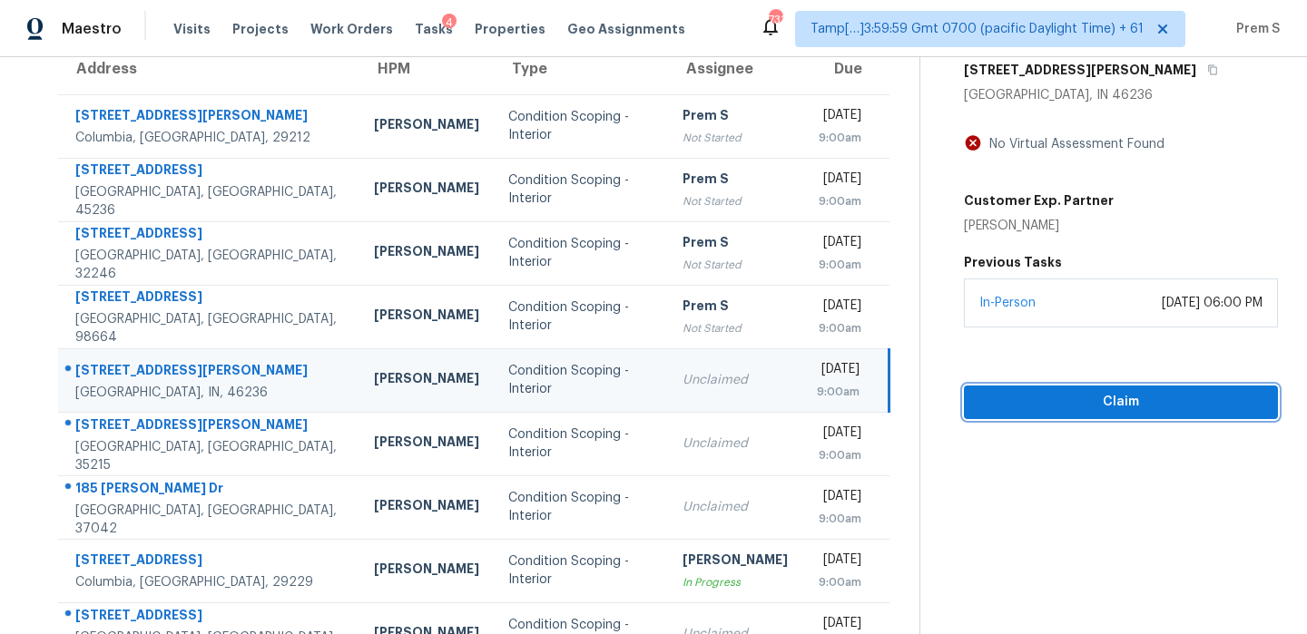
click at [1083, 389] on button "Claim" at bounding box center [1121, 403] width 314 height 34
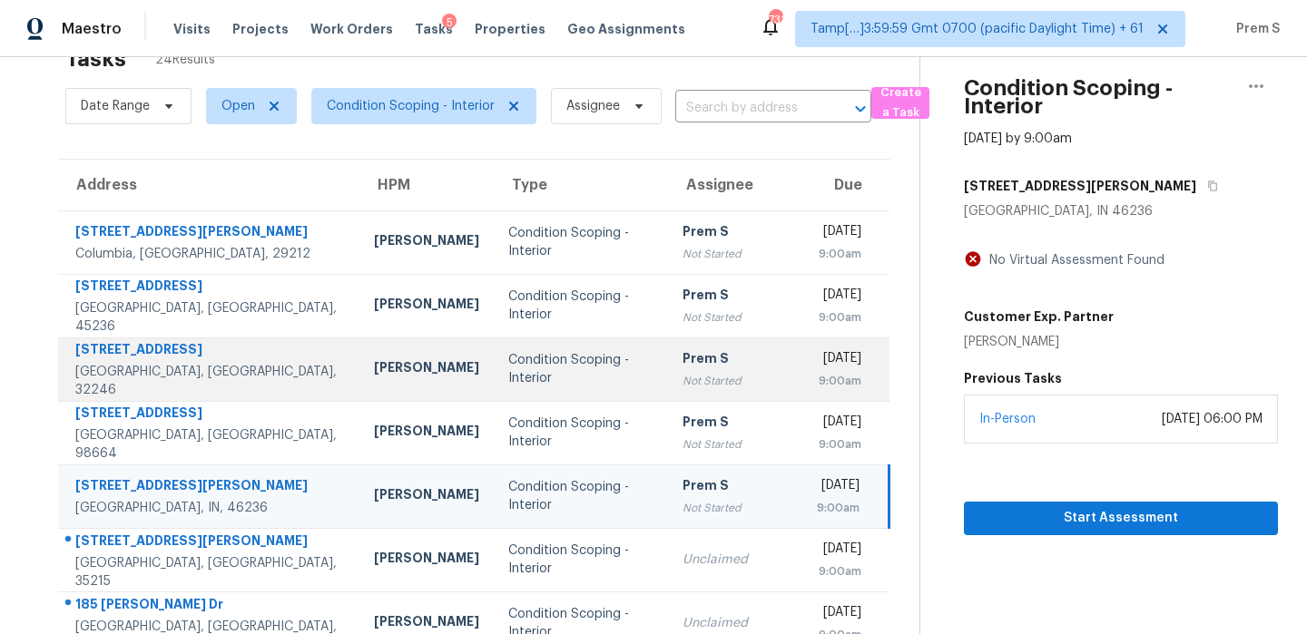
scroll to position [110, 0]
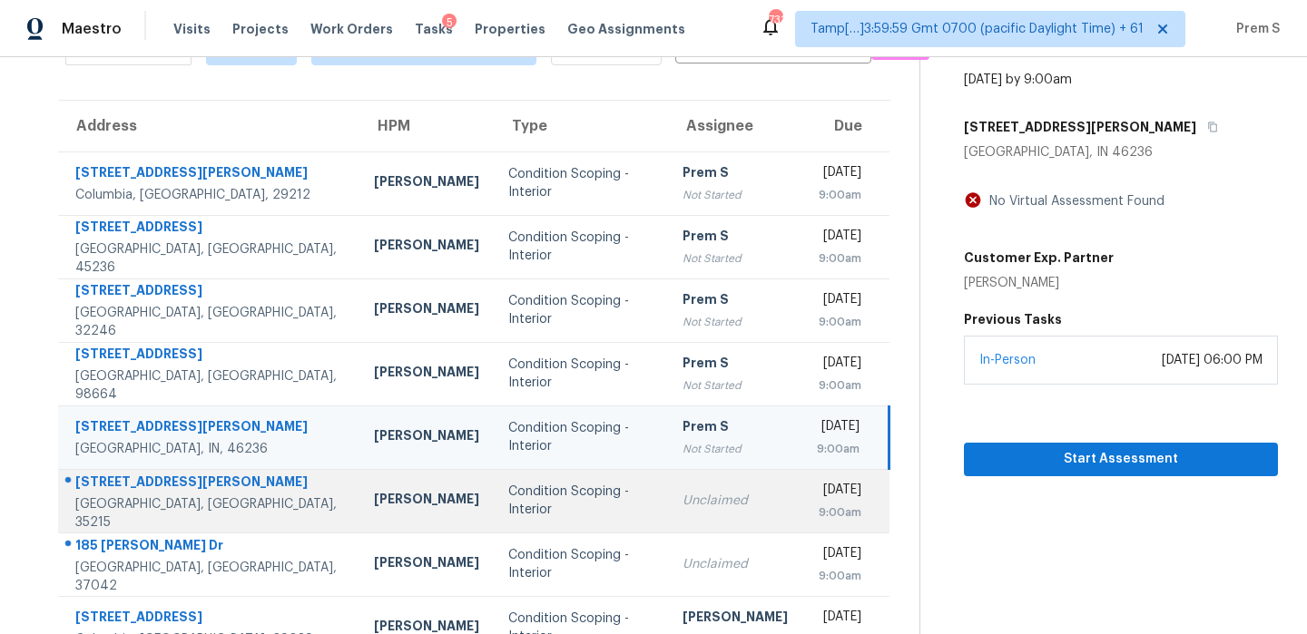
click at [817, 516] on div "9:00am" at bounding box center [839, 513] width 44 height 18
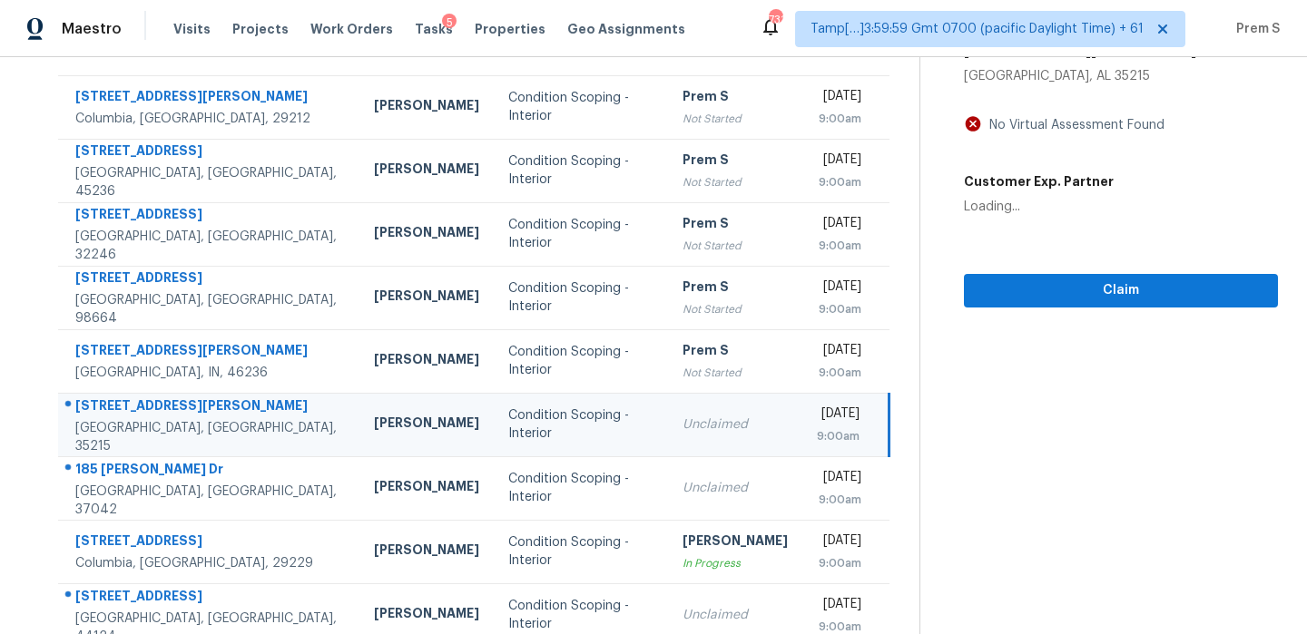
scroll to position [310, 0]
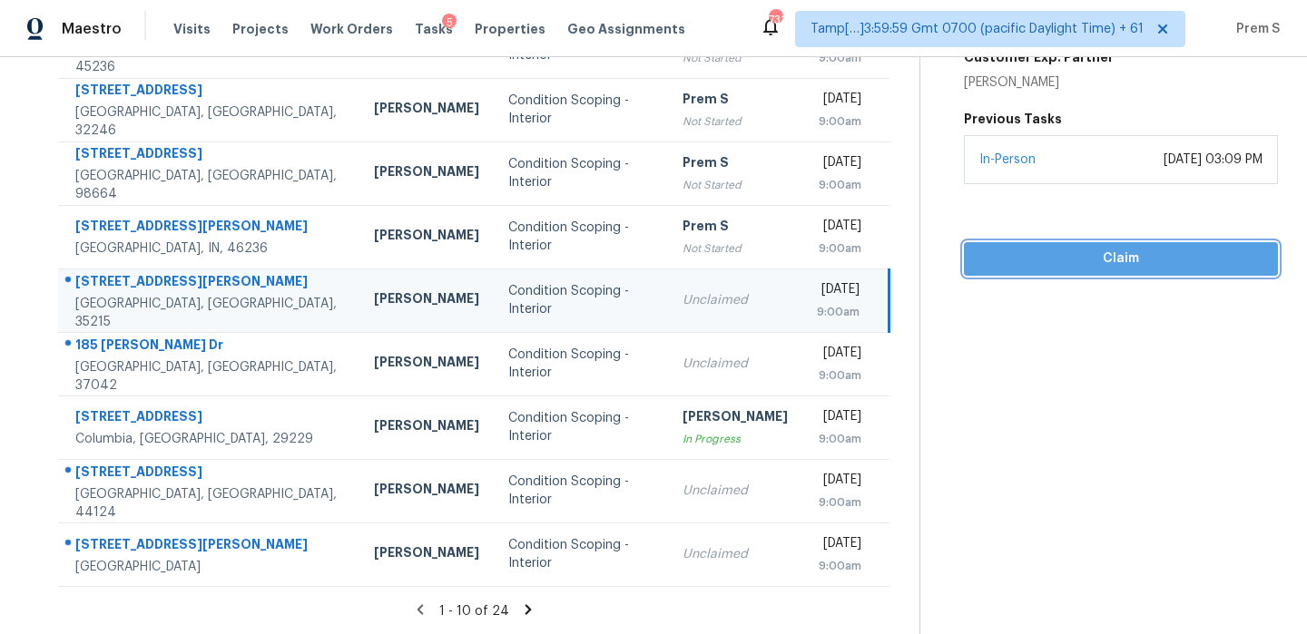
click at [1096, 267] on span "Claim" at bounding box center [1120, 259] width 285 height 23
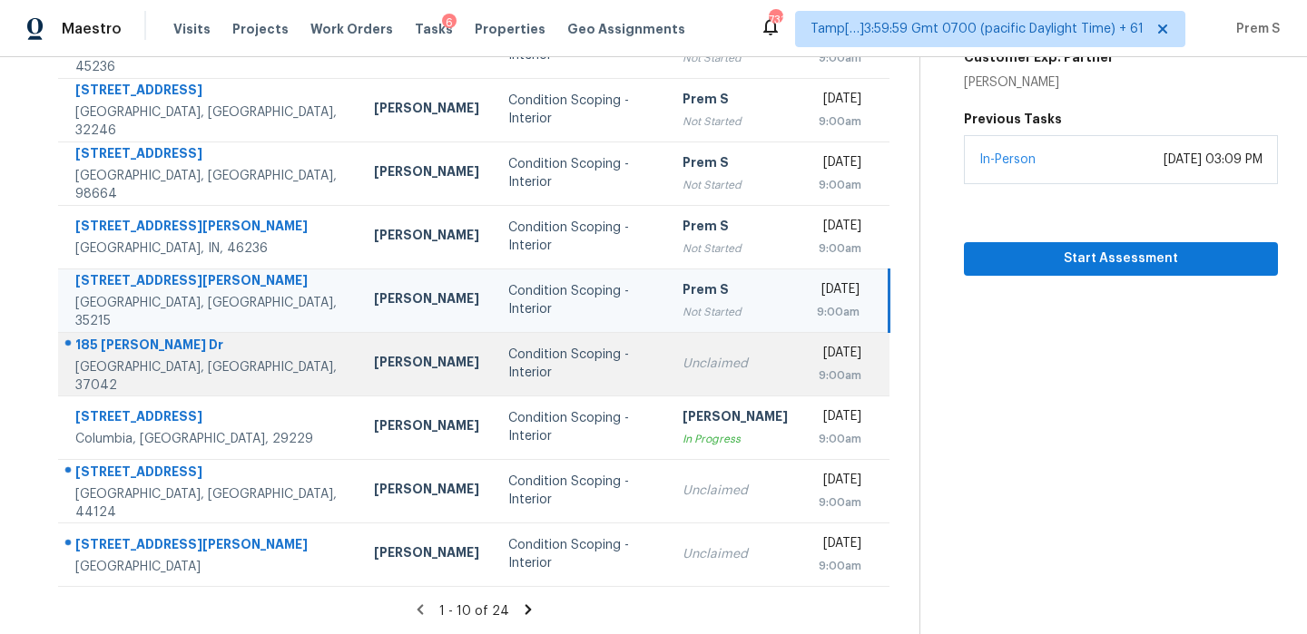
click at [817, 364] on div "[DATE]" at bounding box center [839, 355] width 44 height 23
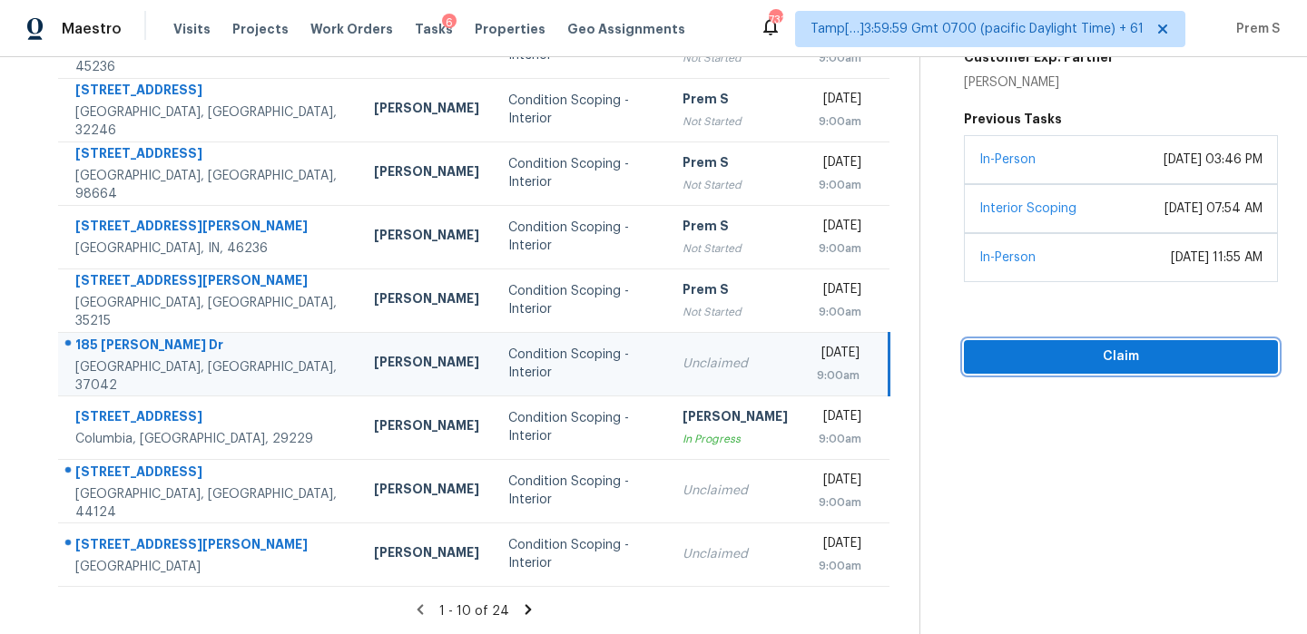
click at [1116, 362] on span "Claim" at bounding box center [1120, 357] width 285 height 23
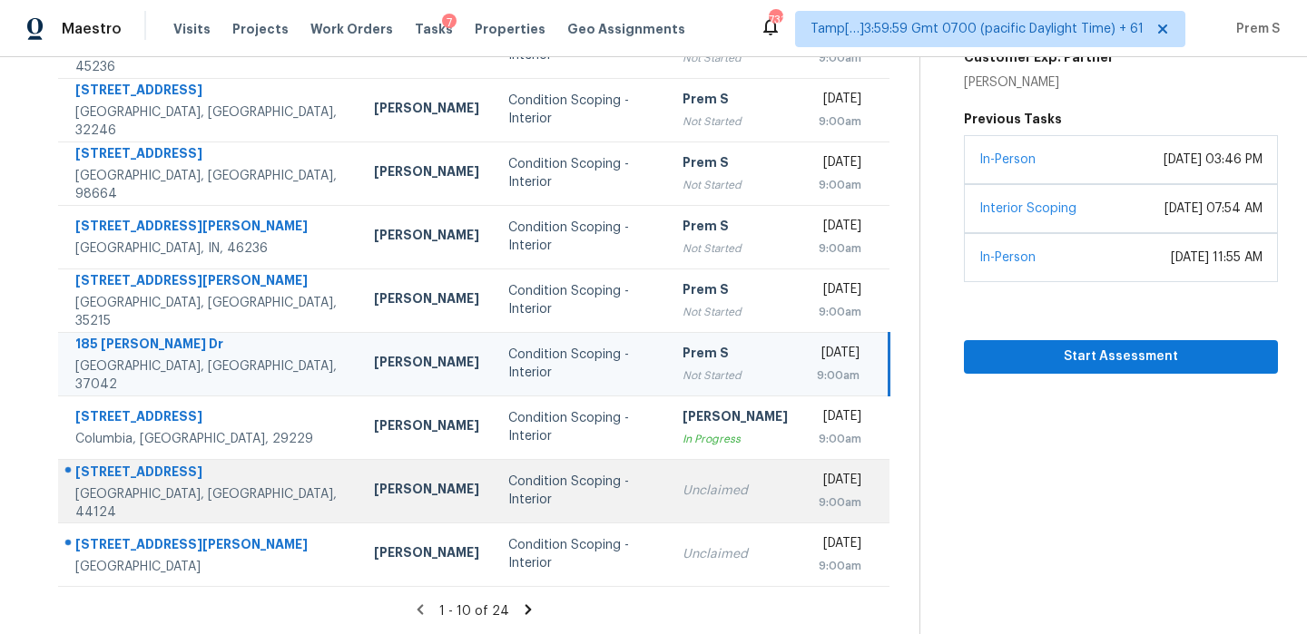
click at [802, 498] on td "Wed, Sep 24th 2025 9:00am" at bounding box center [845, 491] width 87 height 64
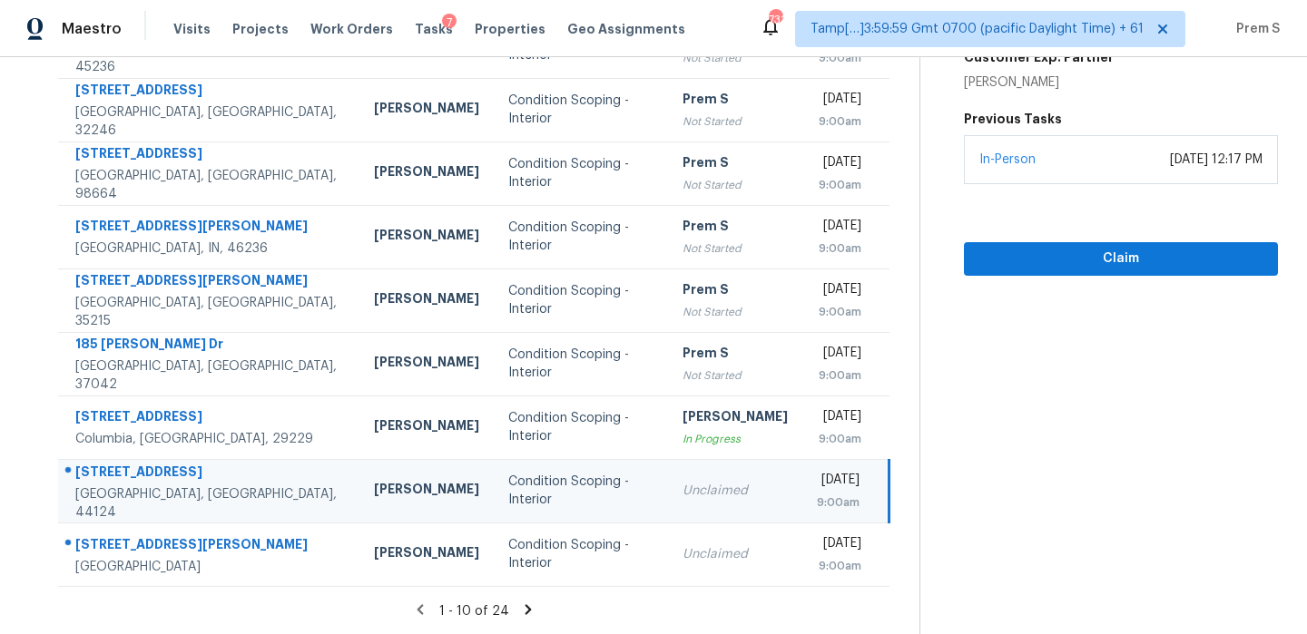
scroll to position [204, 0]
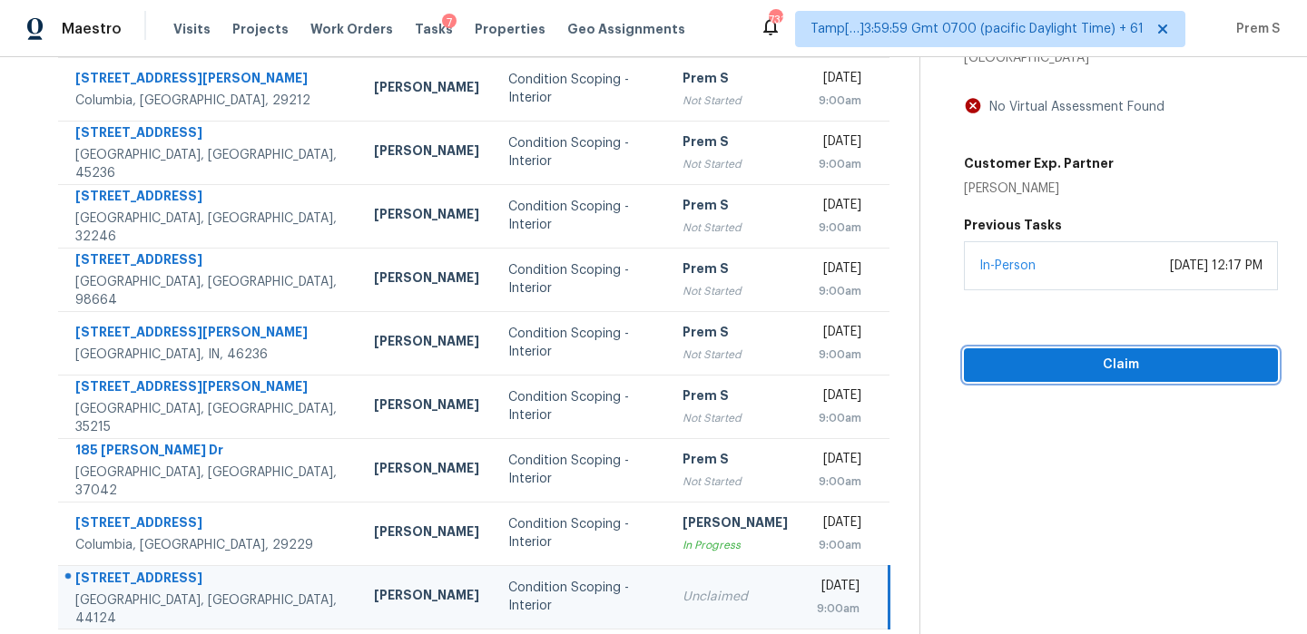
click at [1070, 363] on span "Claim" at bounding box center [1120, 365] width 285 height 23
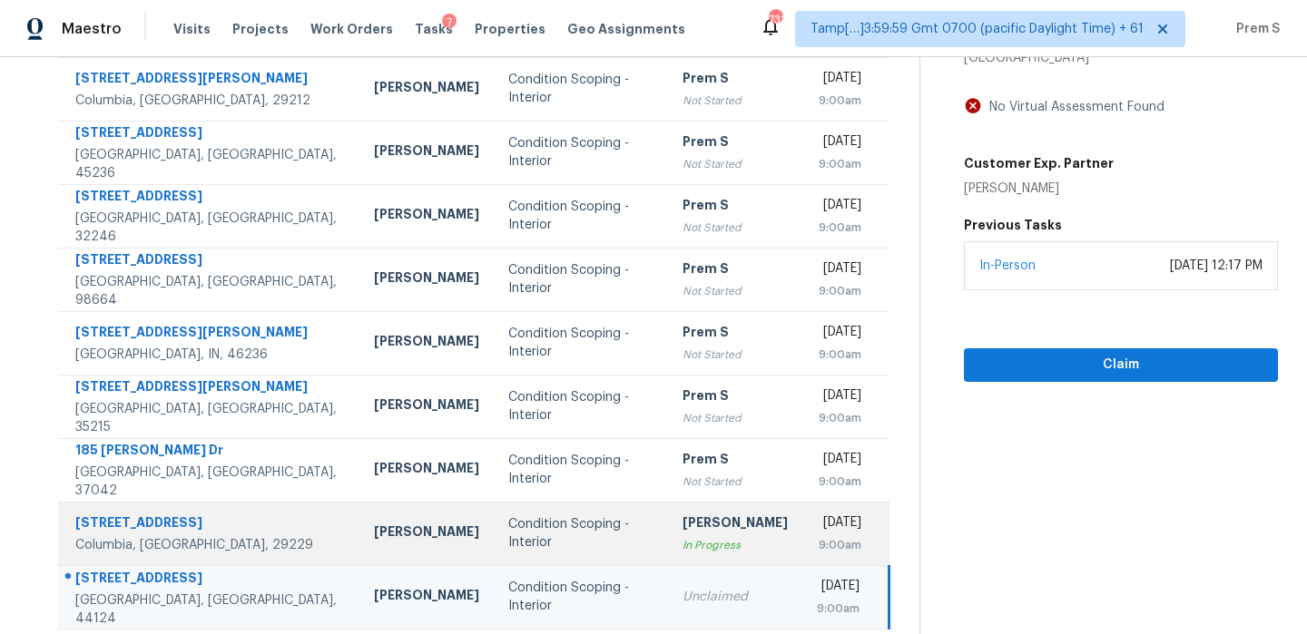
scroll to position [310, 0]
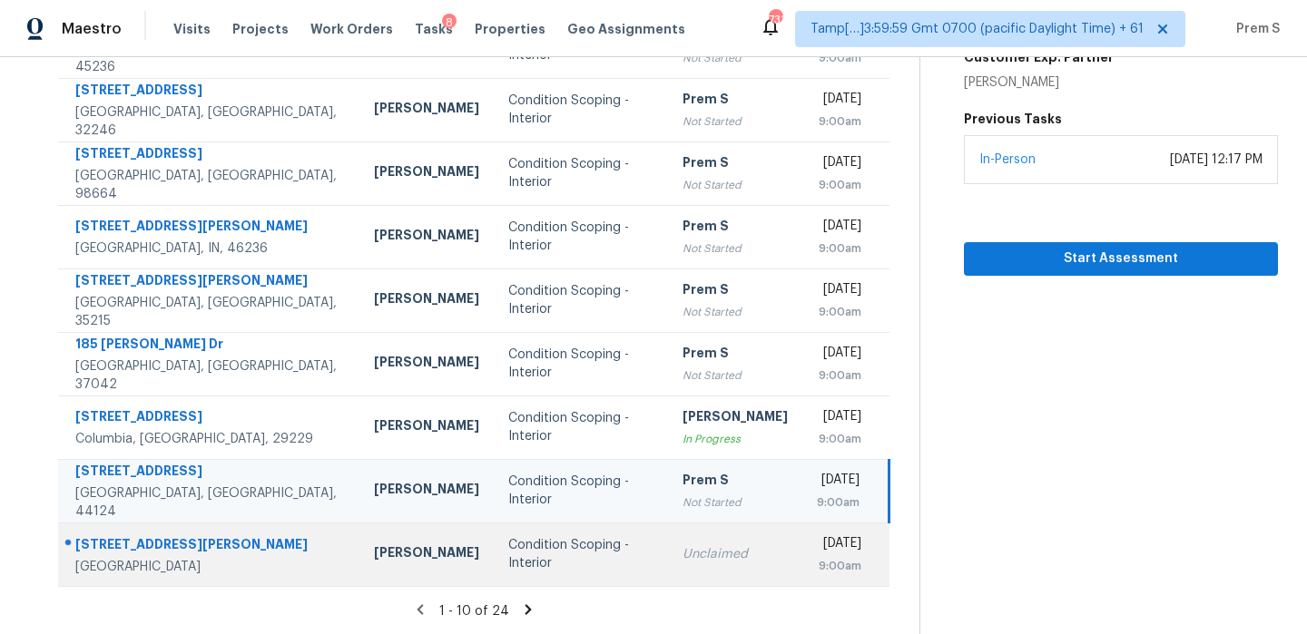
click at [693, 547] on td "Unclaimed" at bounding box center [735, 555] width 134 height 64
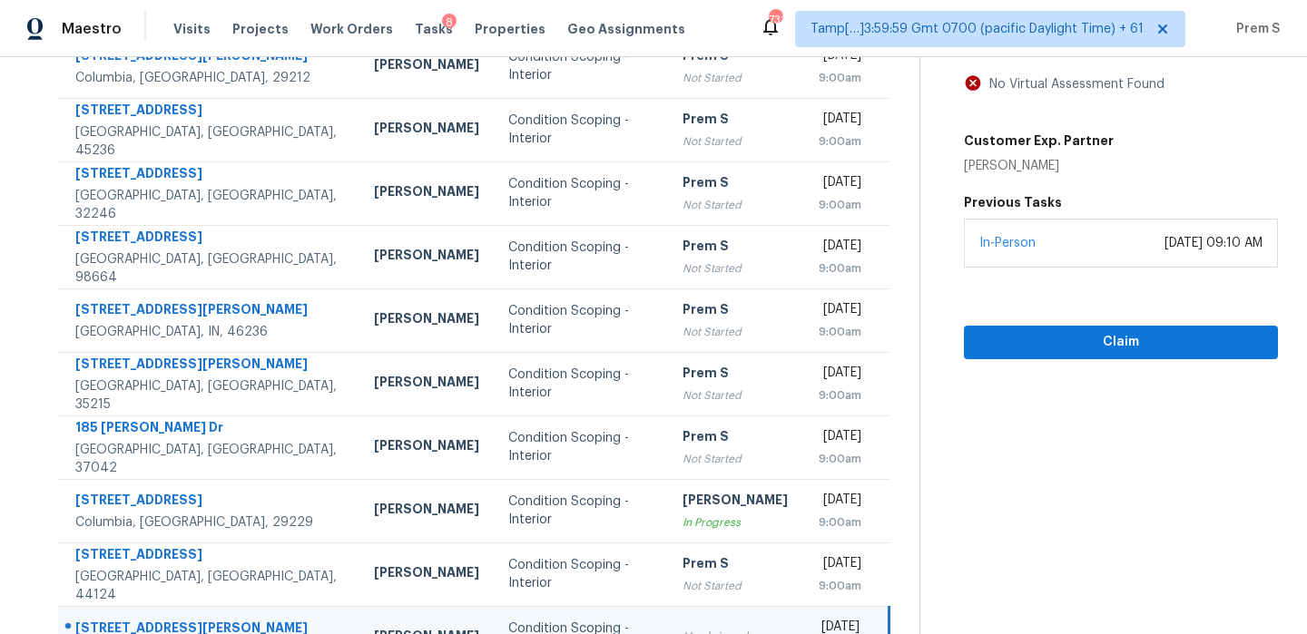
scroll to position [212, 0]
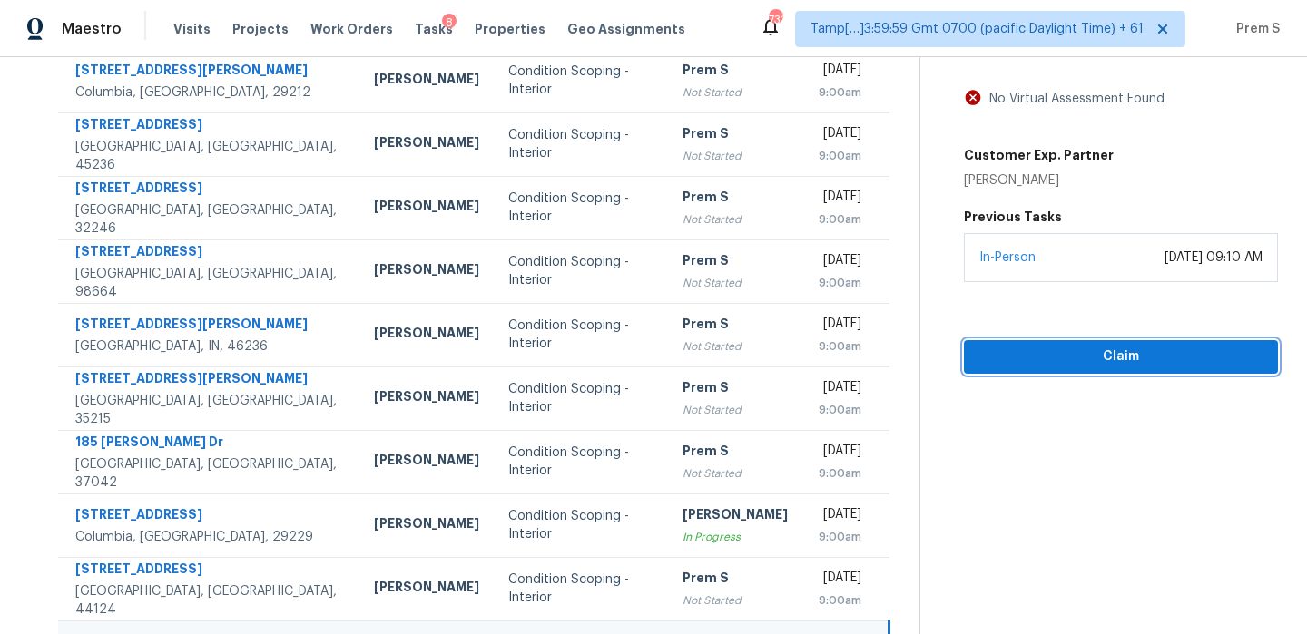
click at [1036, 358] on span "Claim" at bounding box center [1120, 357] width 285 height 23
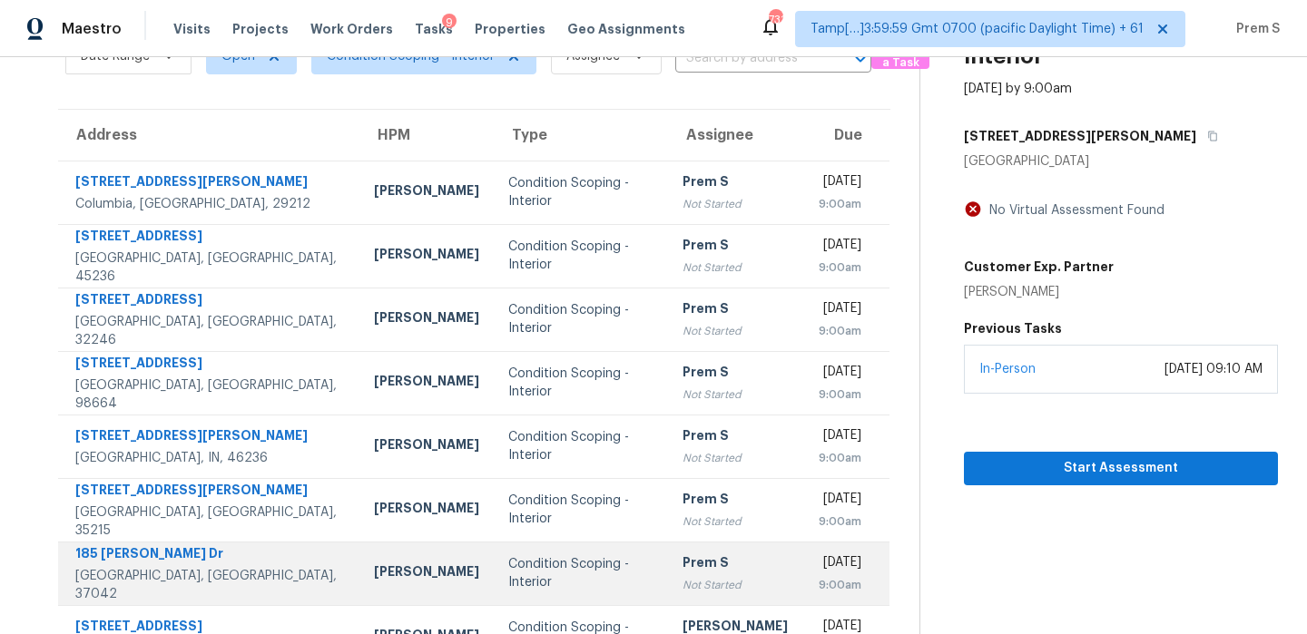
scroll to position [310, 0]
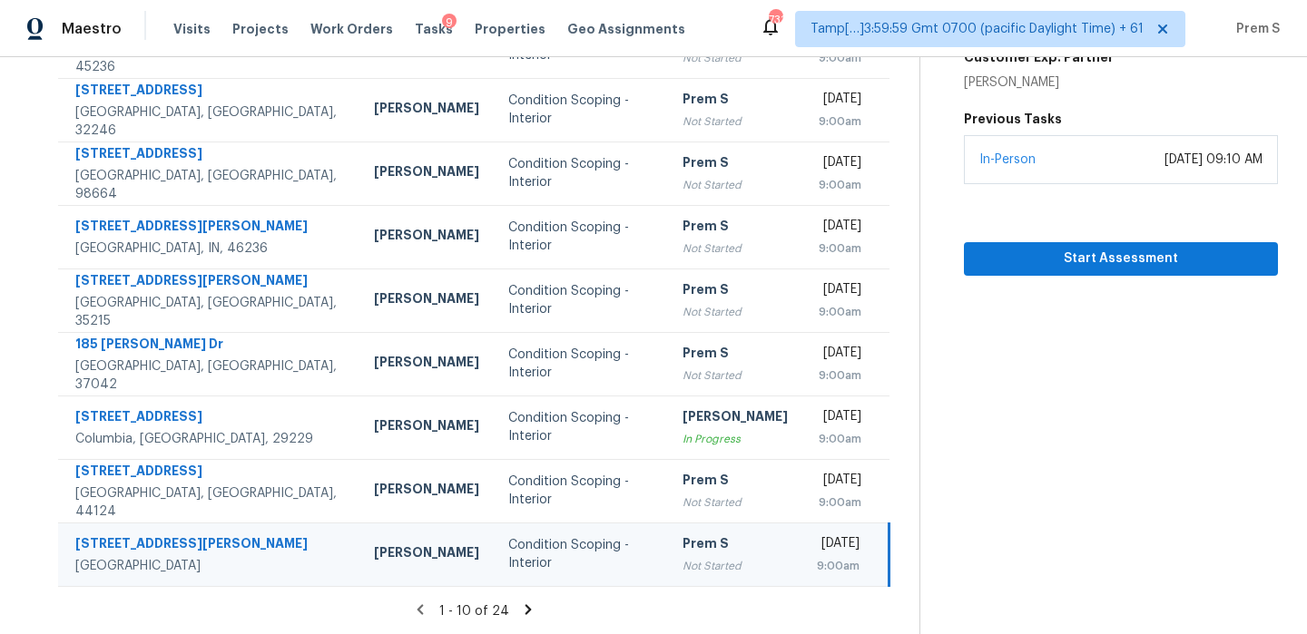
click at [528, 607] on icon at bounding box center [528, 610] width 16 height 16
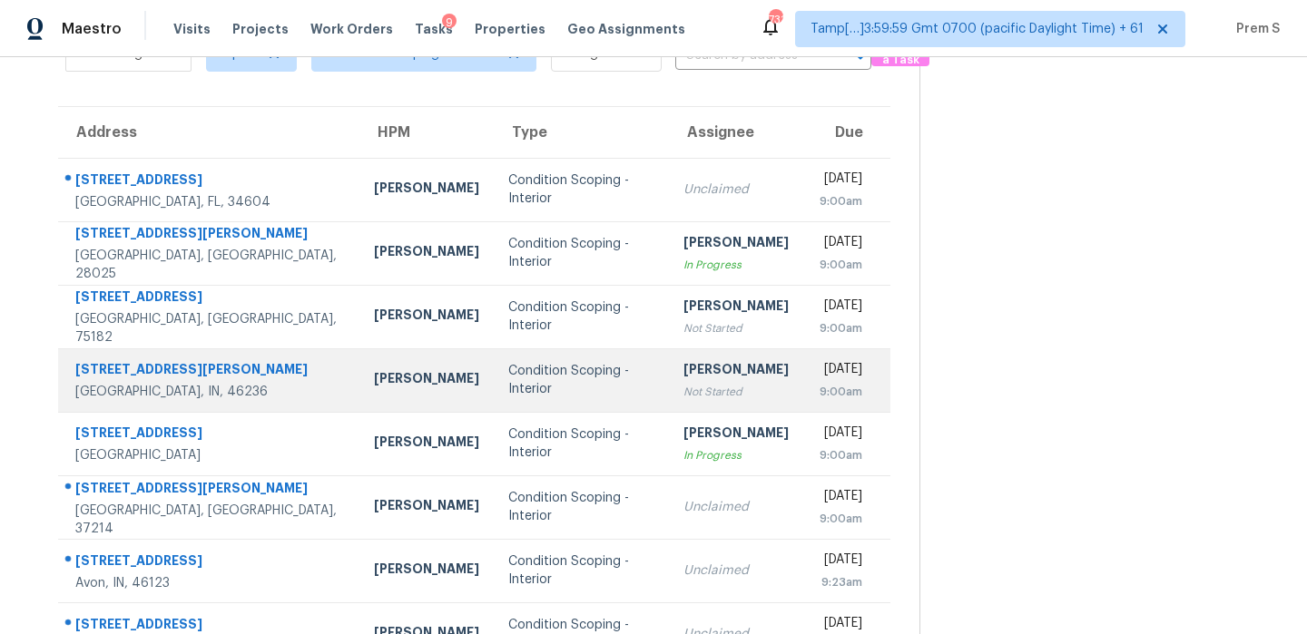
scroll to position [96, 0]
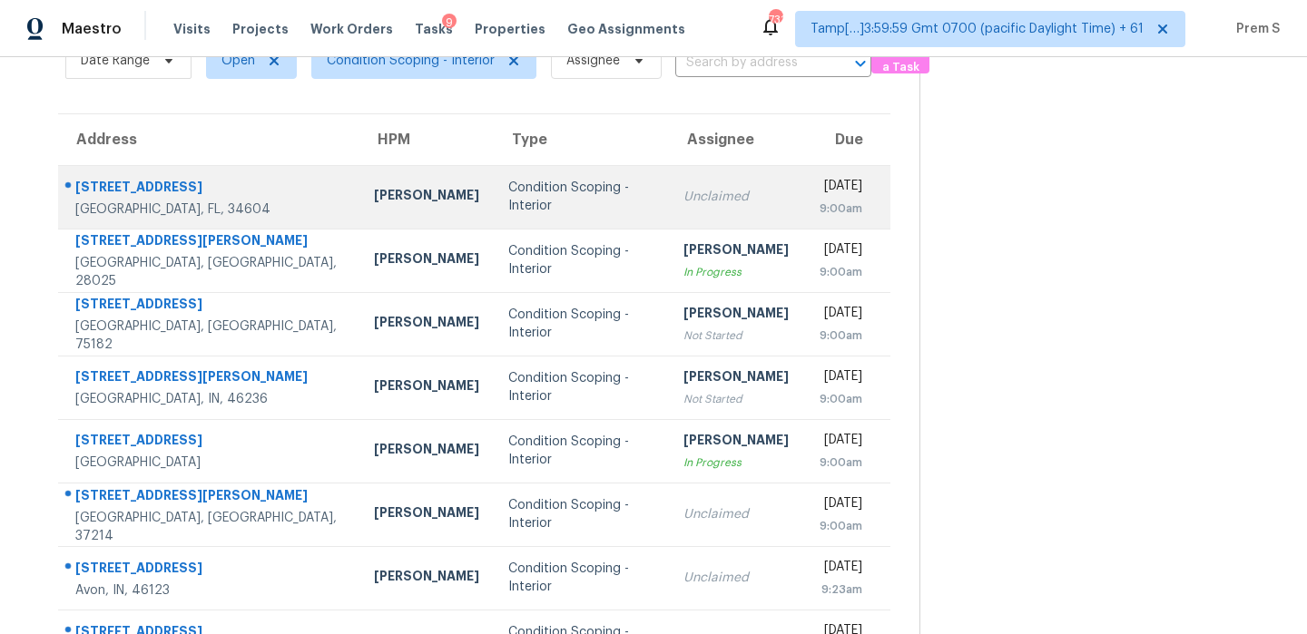
click at [803, 190] on td "Wed, Sep 24th 2025 9:00am" at bounding box center [846, 197] width 87 height 64
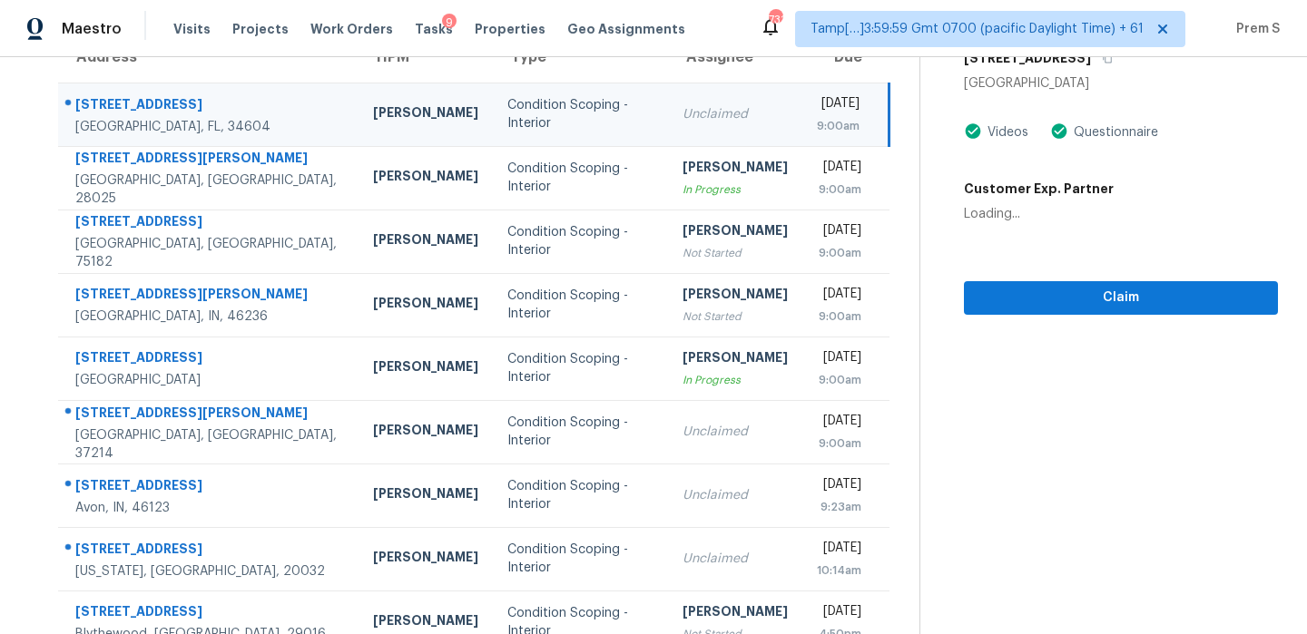
scroll to position [289, 0]
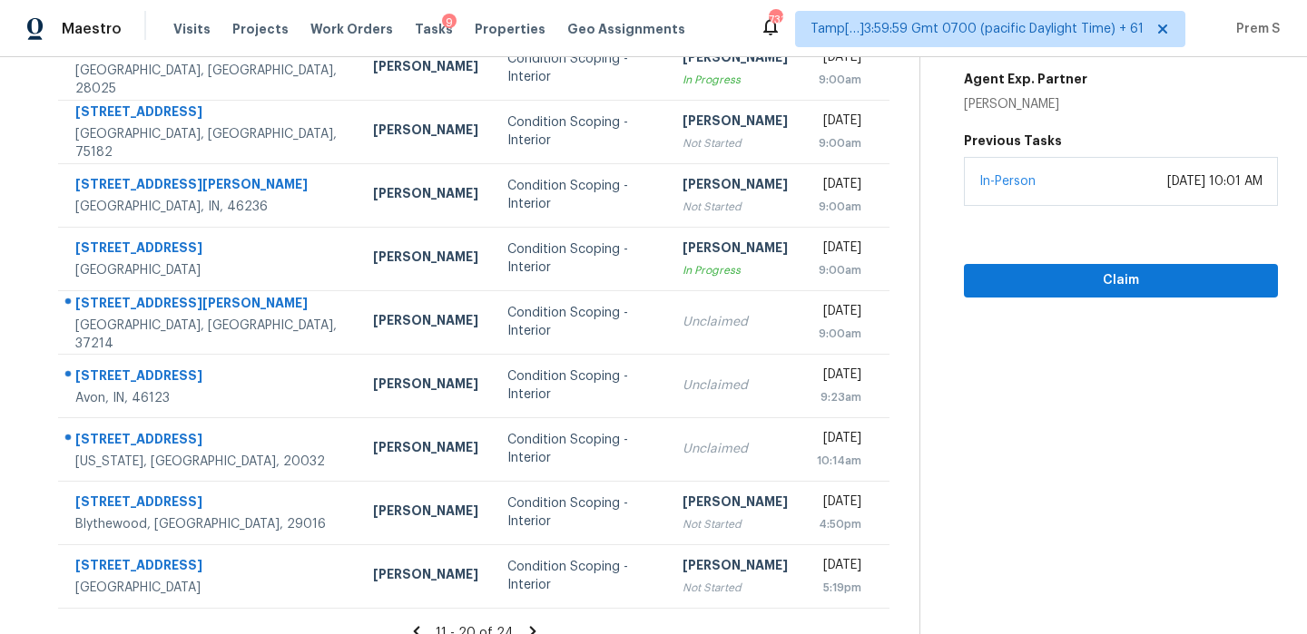
click at [1142, 254] on div "Claim" at bounding box center [1121, 252] width 314 height 92
click at [1131, 278] on span "Claim" at bounding box center [1120, 281] width 285 height 23
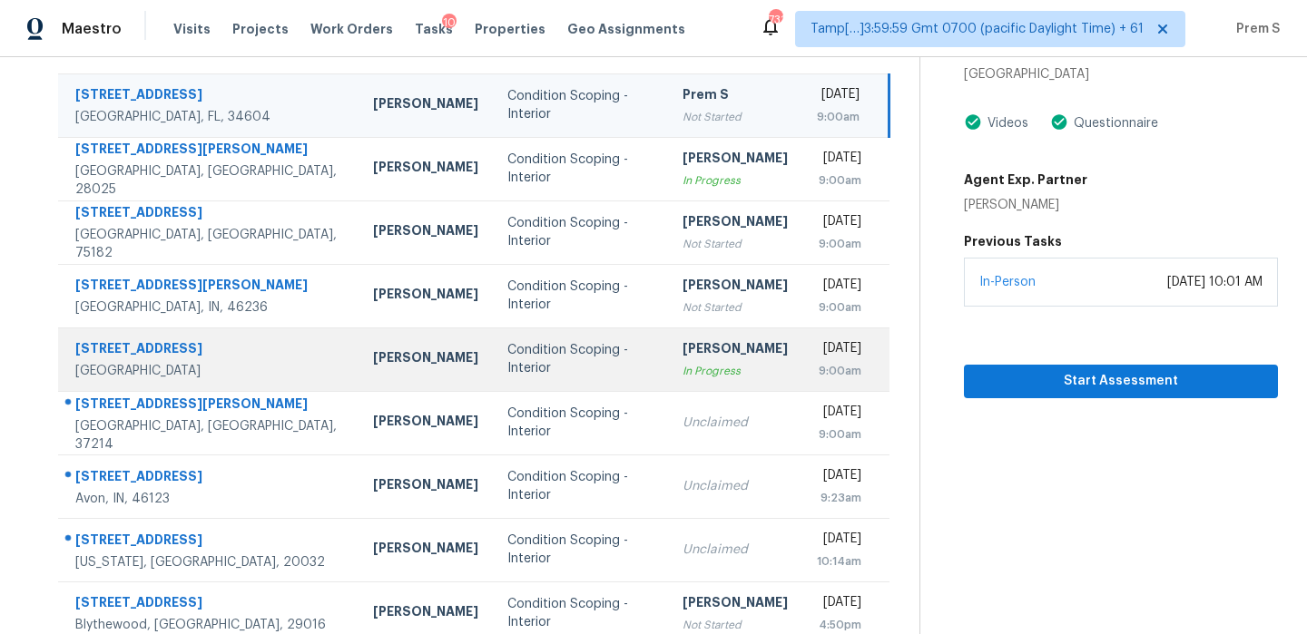
scroll to position [267, 0]
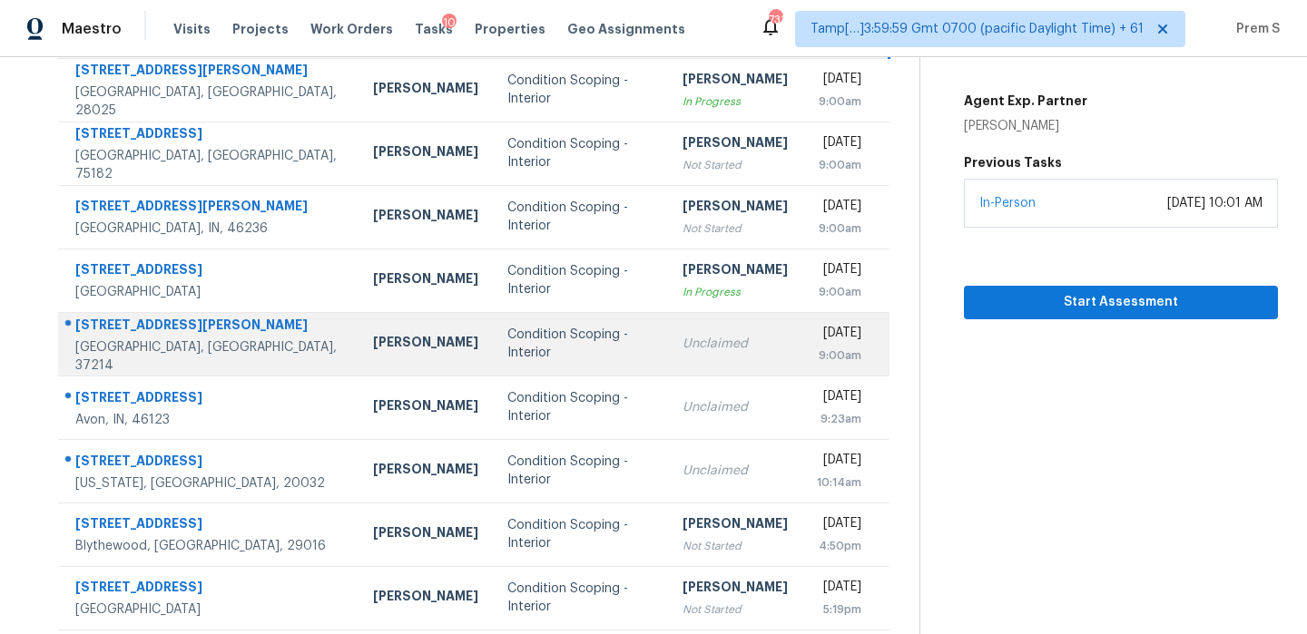
click at [723, 354] on td "Unclaimed" at bounding box center [735, 344] width 134 height 64
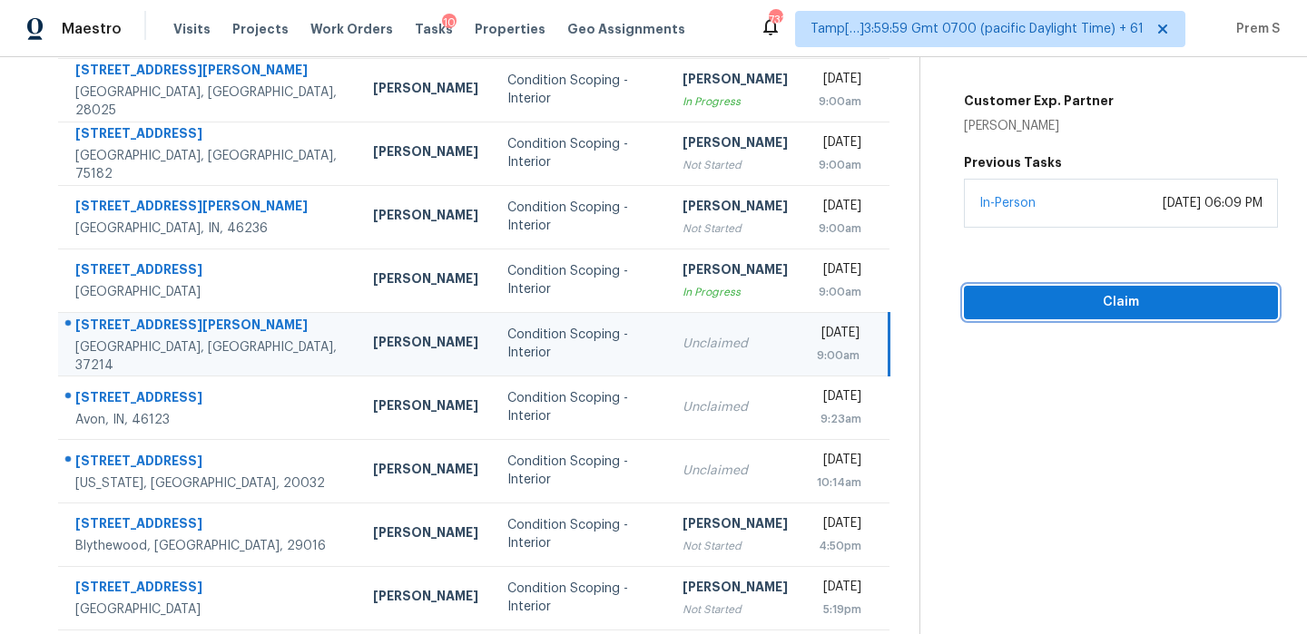
click at [1164, 304] on span "Claim" at bounding box center [1120, 302] width 285 height 23
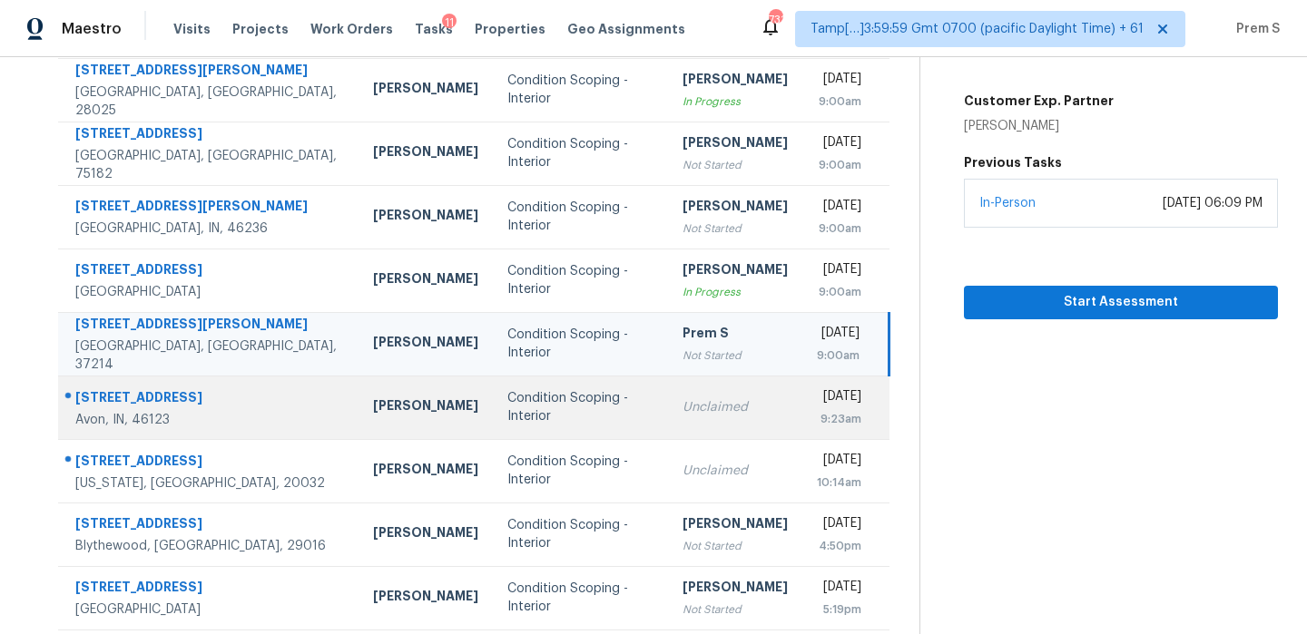
click at [682, 412] on div "Unclaimed" at bounding box center [734, 407] width 105 height 18
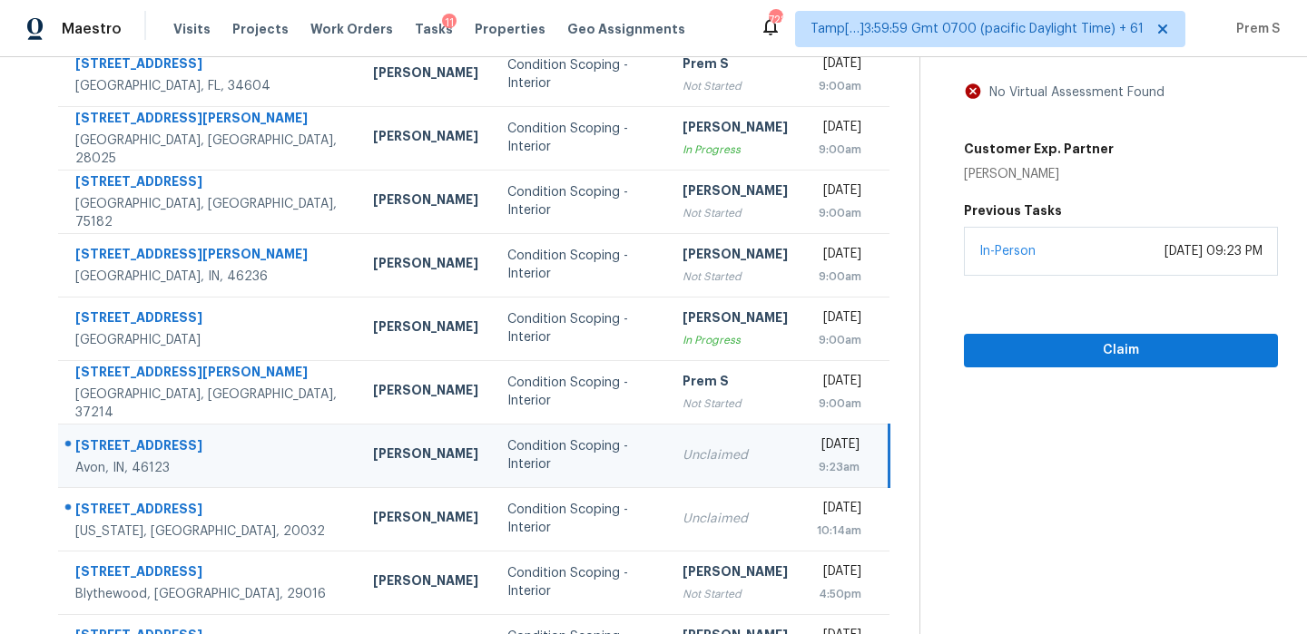
scroll to position [310, 0]
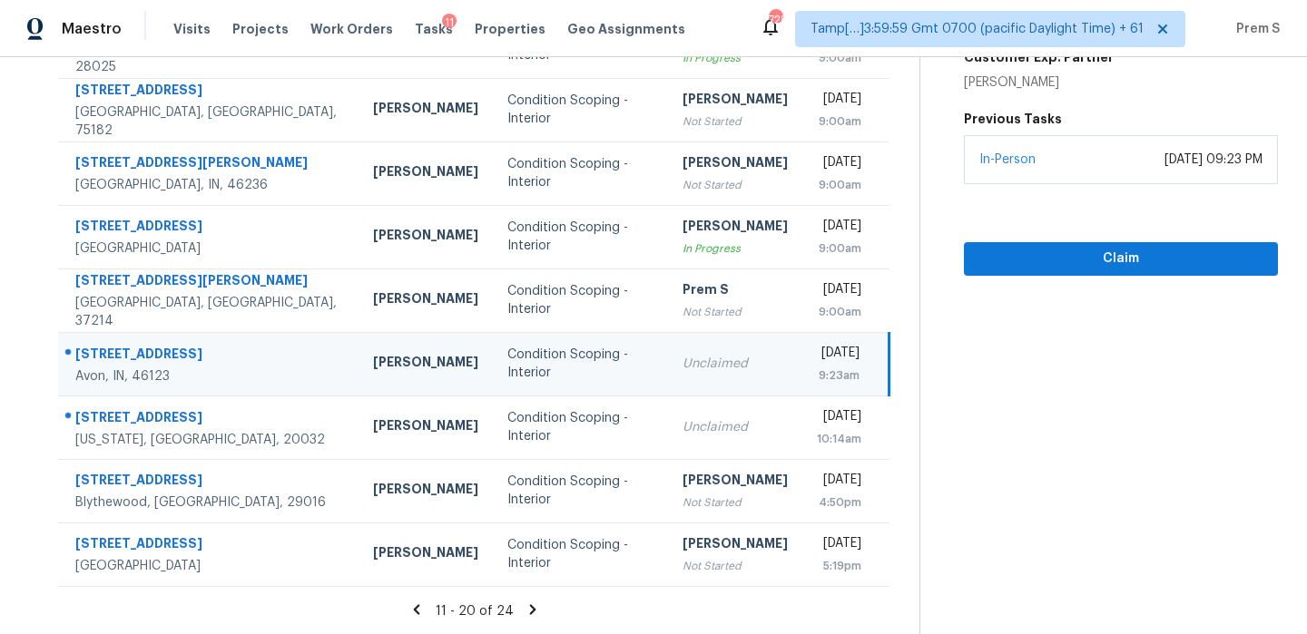
click at [715, 361] on td "Unclaimed" at bounding box center [735, 364] width 134 height 64
click at [1198, 258] on span "Claim" at bounding box center [1120, 259] width 285 height 23
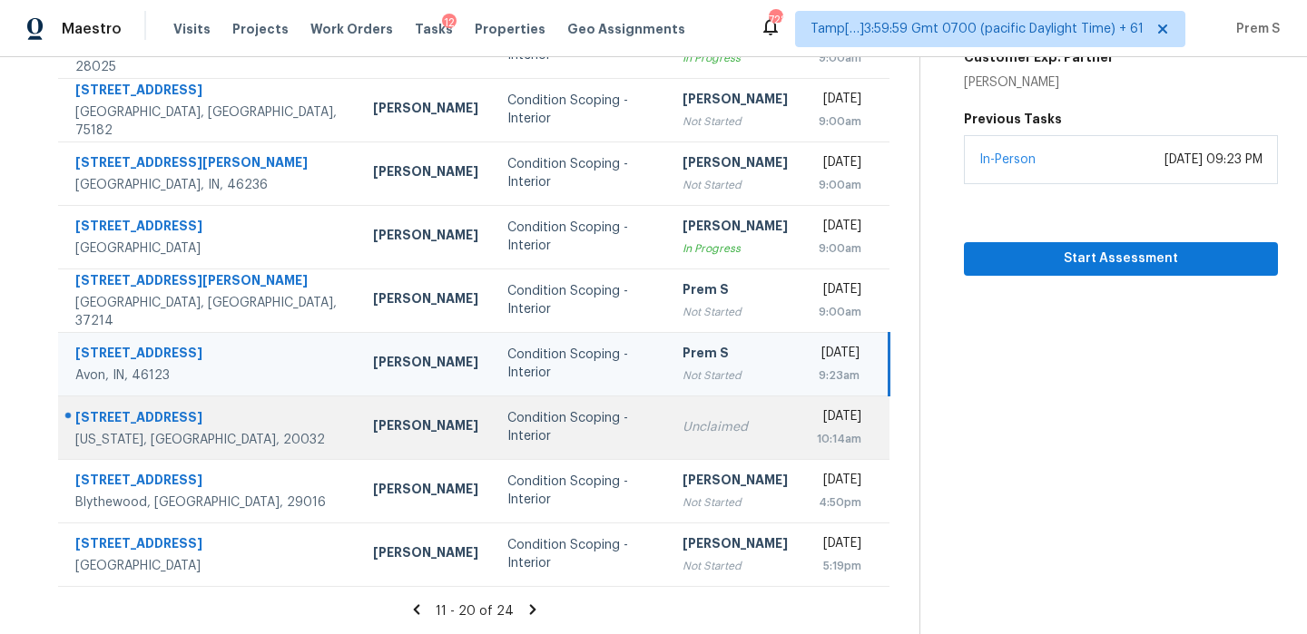
click at [685, 415] on td "Unclaimed" at bounding box center [735, 428] width 134 height 64
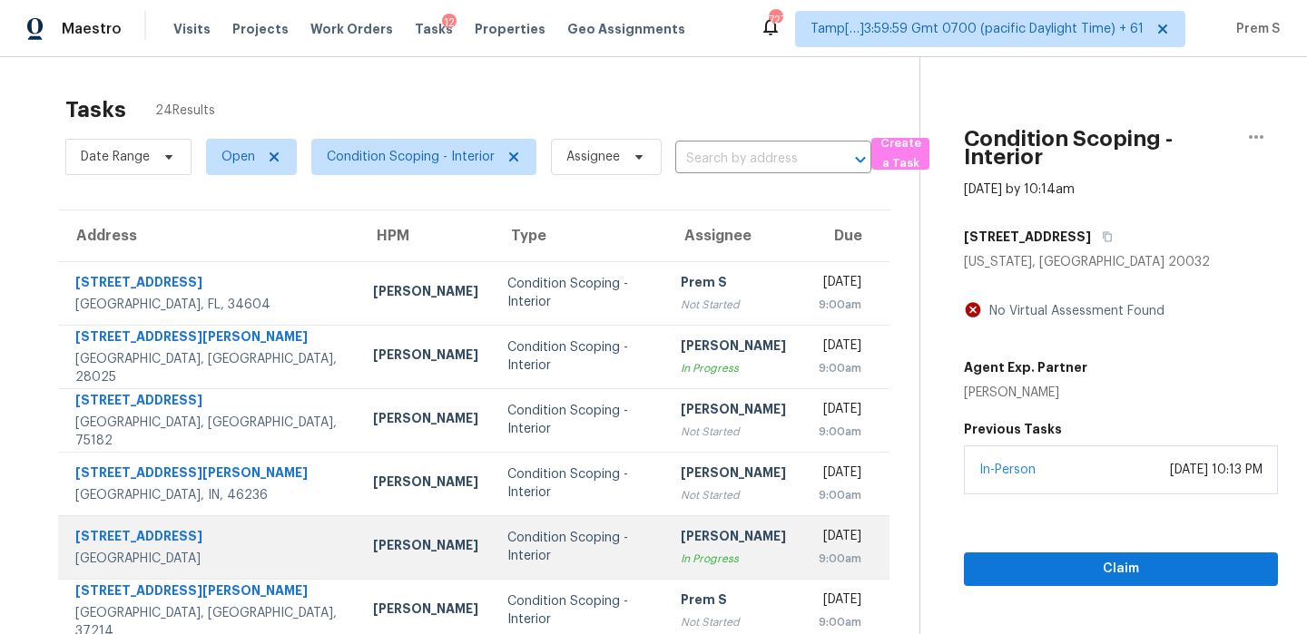
scroll to position [0, 0]
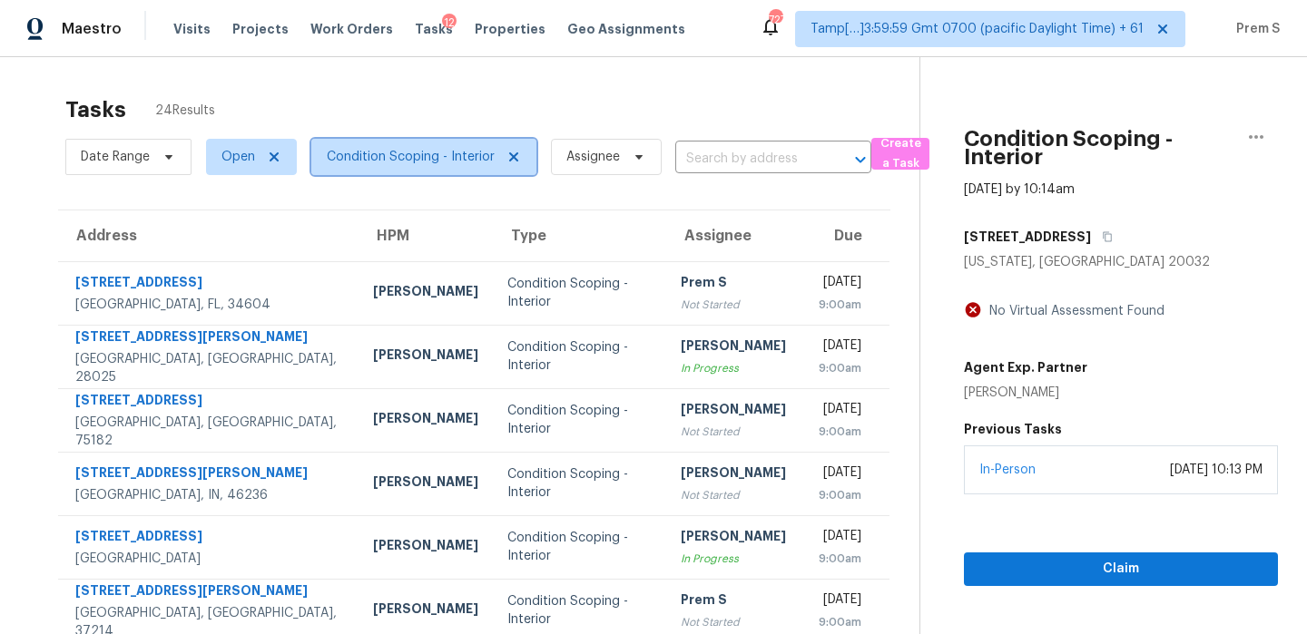
click at [432, 152] on span "Condition Scoping - Interior" at bounding box center [411, 157] width 168 height 18
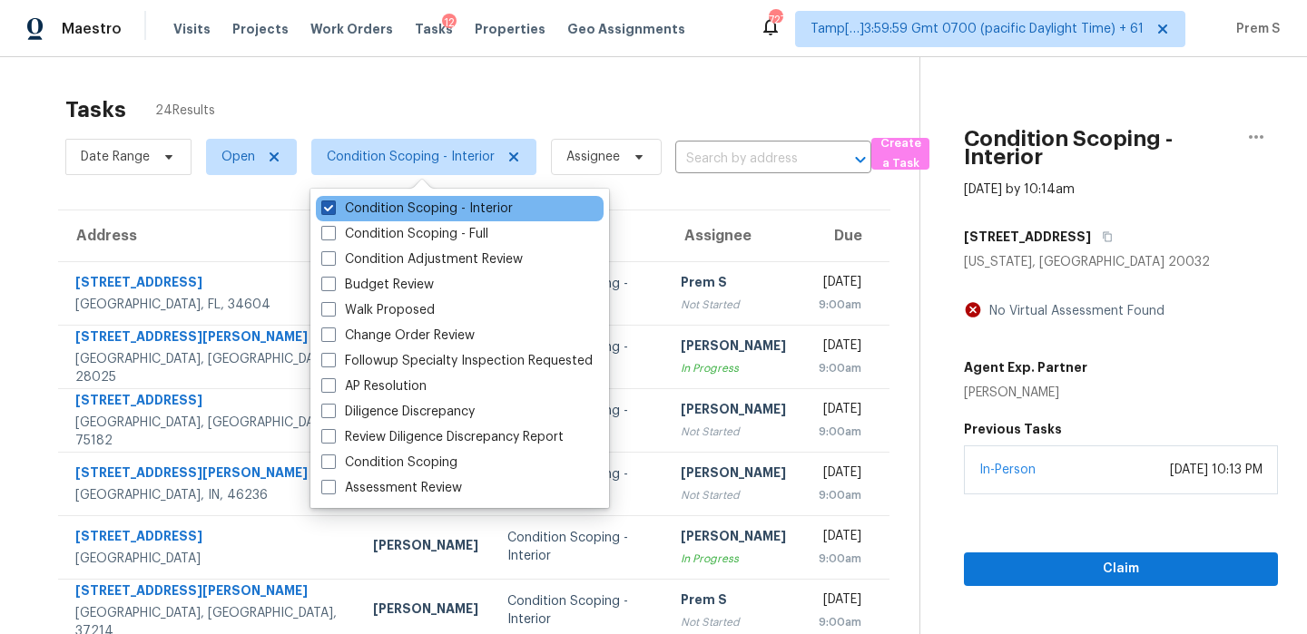
click at [443, 204] on label "Condition Scoping - Interior" at bounding box center [416, 209] width 191 height 18
click at [333, 204] on input "Condition Scoping - Interior" at bounding box center [327, 206] width 12 height 12
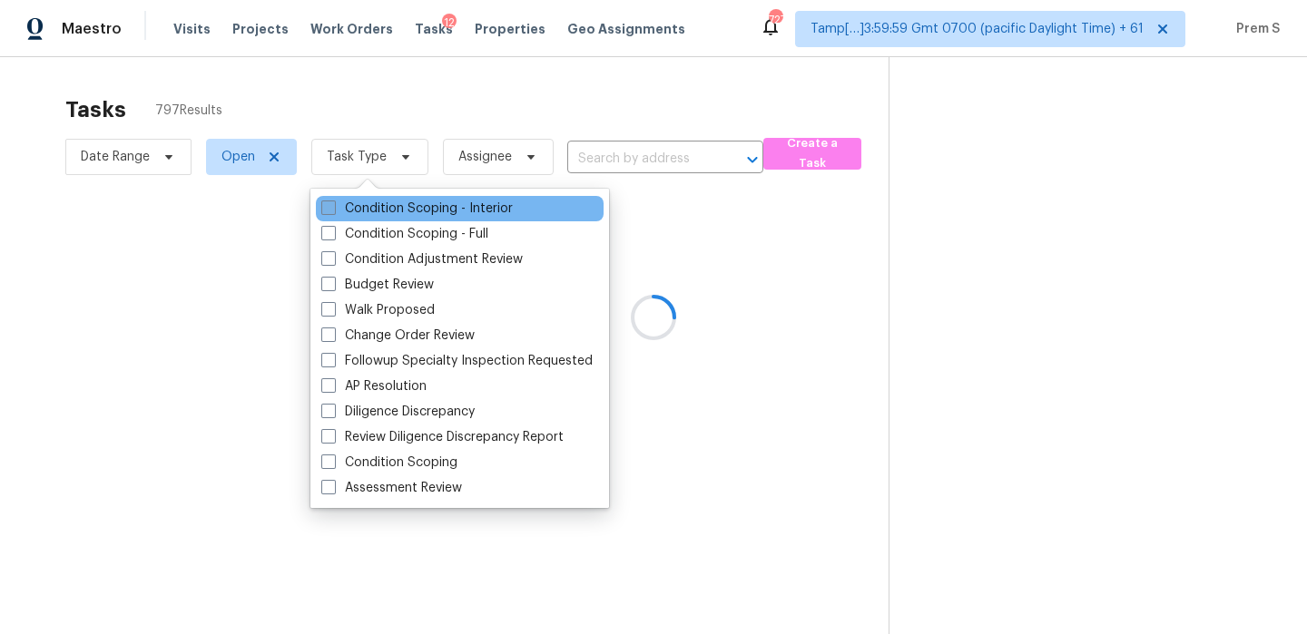
click at [443, 204] on label "Condition Scoping - Interior" at bounding box center [416, 209] width 191 height 18
click at [333, 204] on input "Condition Scoping - Interior" at bounding box center [327, 206] width 12 height 12
checkbox input "true"
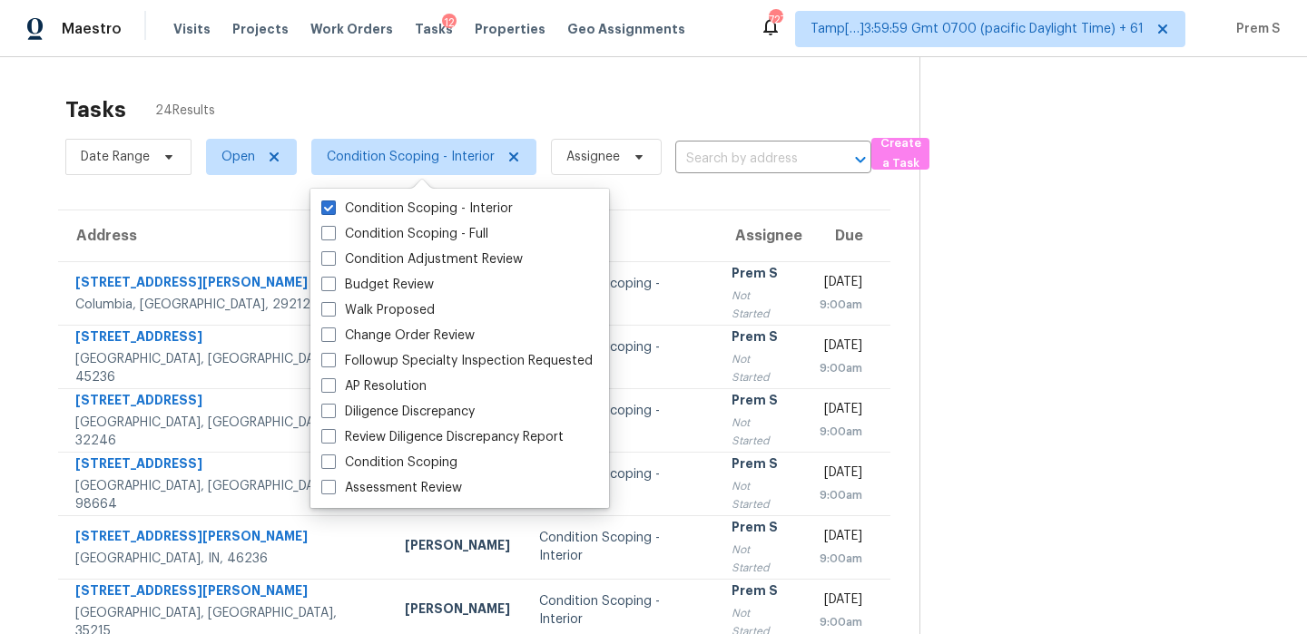
click at [615, 112] on div "Tasks 24 Results" at bounding box center [492, 109] width 854 height 47
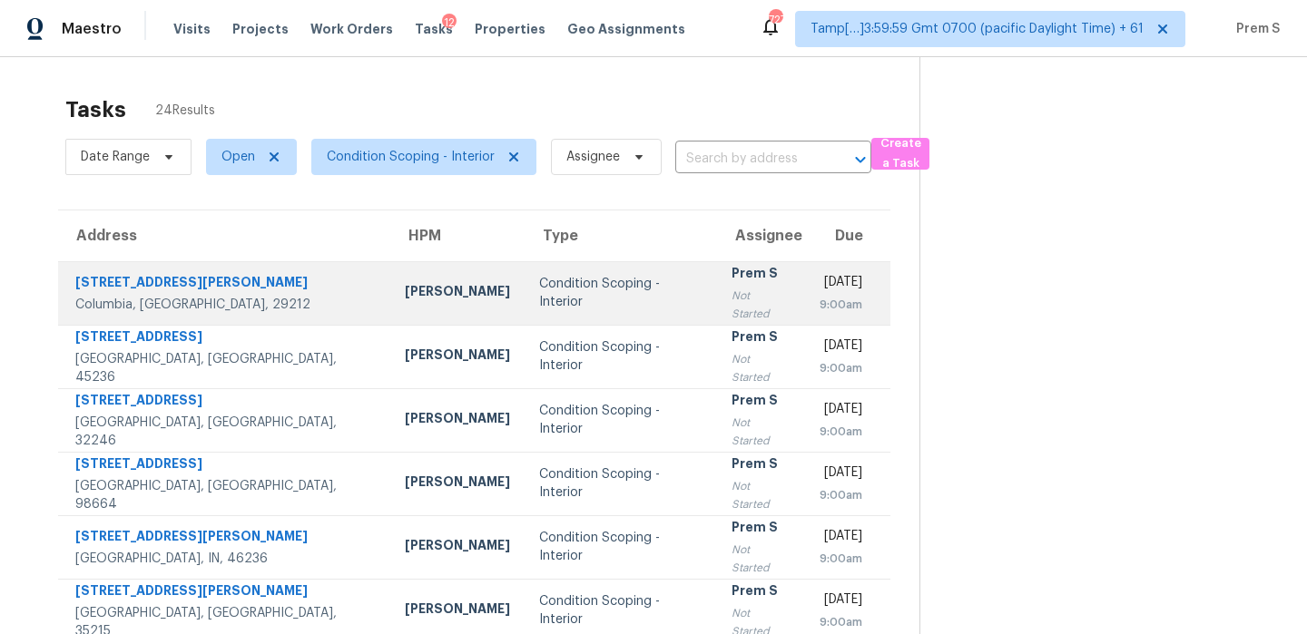
click at [819, 299] on div "9:00am" at bounding box center [840, 305] width 43 height 18
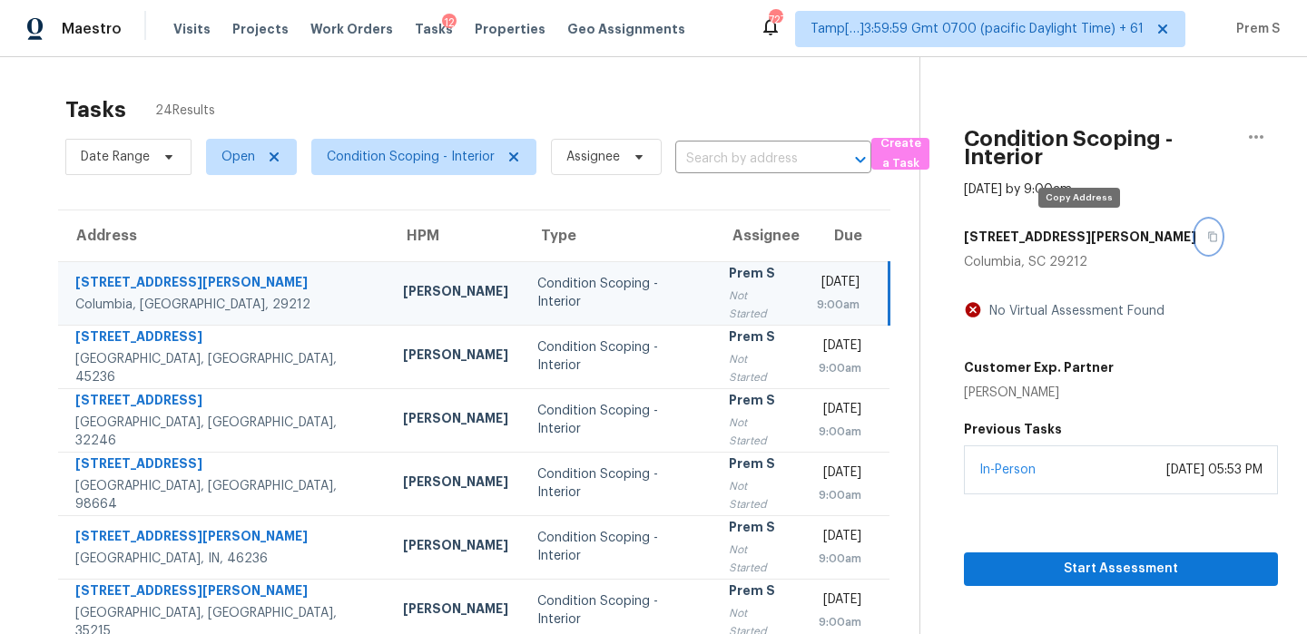
click at [1207, 236] on icon "button" at bounding box center [1212, 236] width 11 height 11
click at [729, 287] on div "Prem S" at bounding box center [758, 275] width 59 height 23
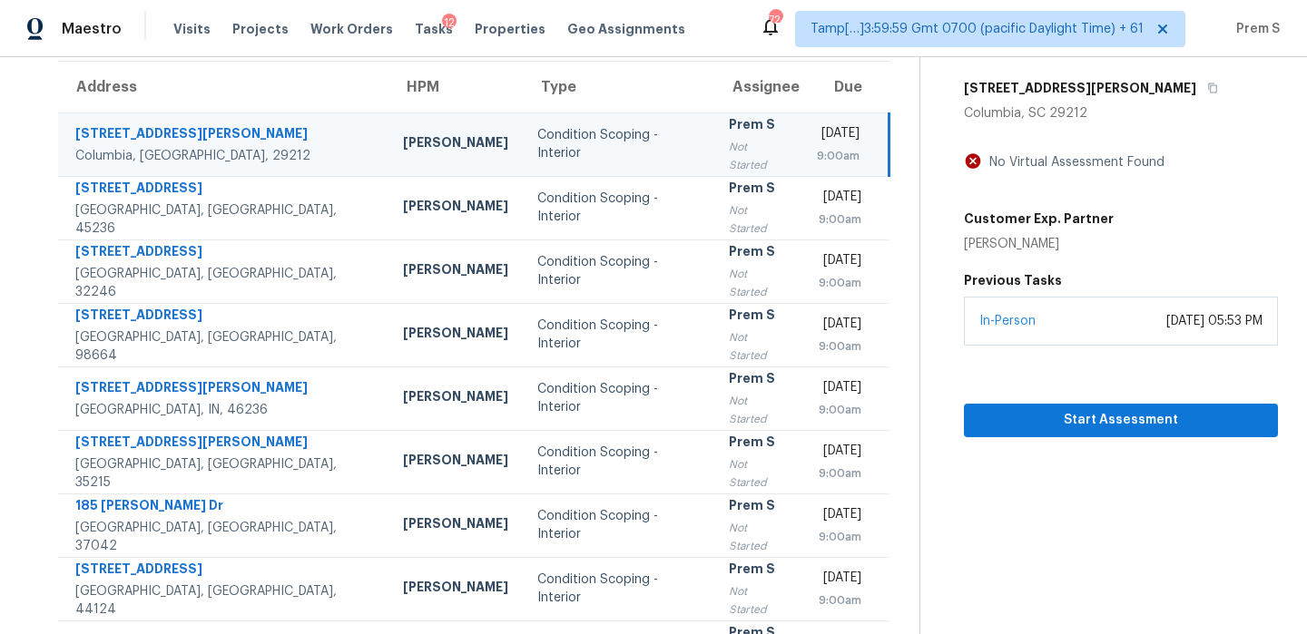
scroll to position [148, 0]
click at [1081, 421] on span "Start Assessment" at bounding box center [1120, 421] width 285 height 23
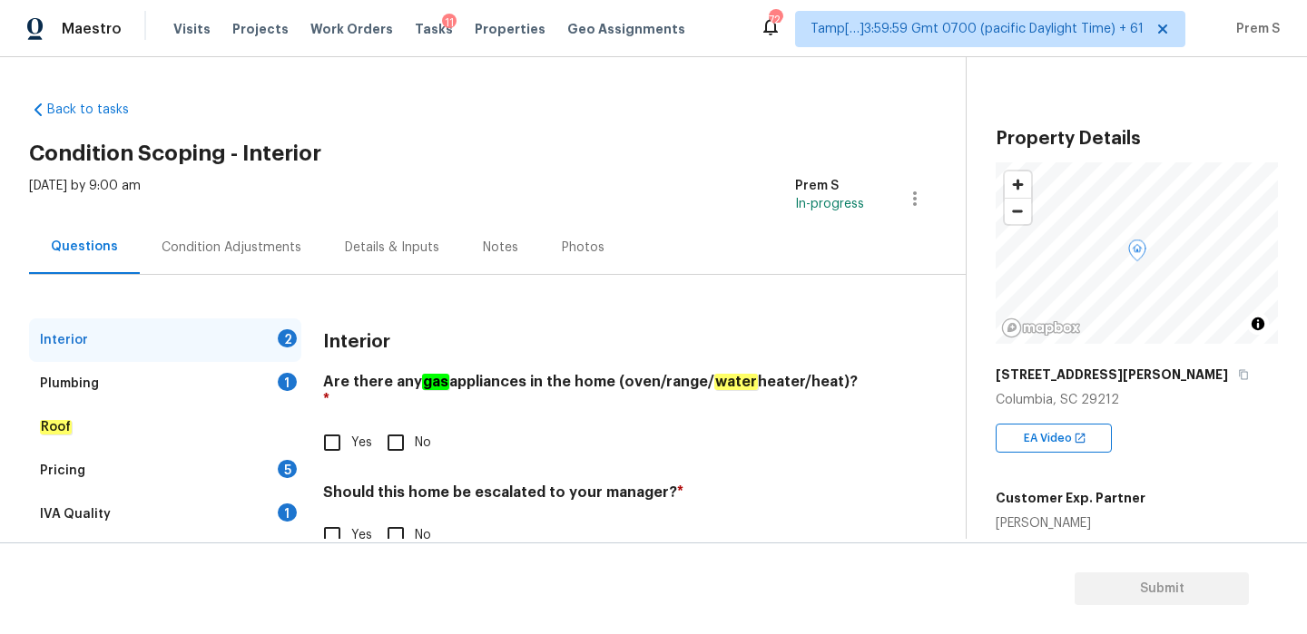
scroll to position [46, 0]
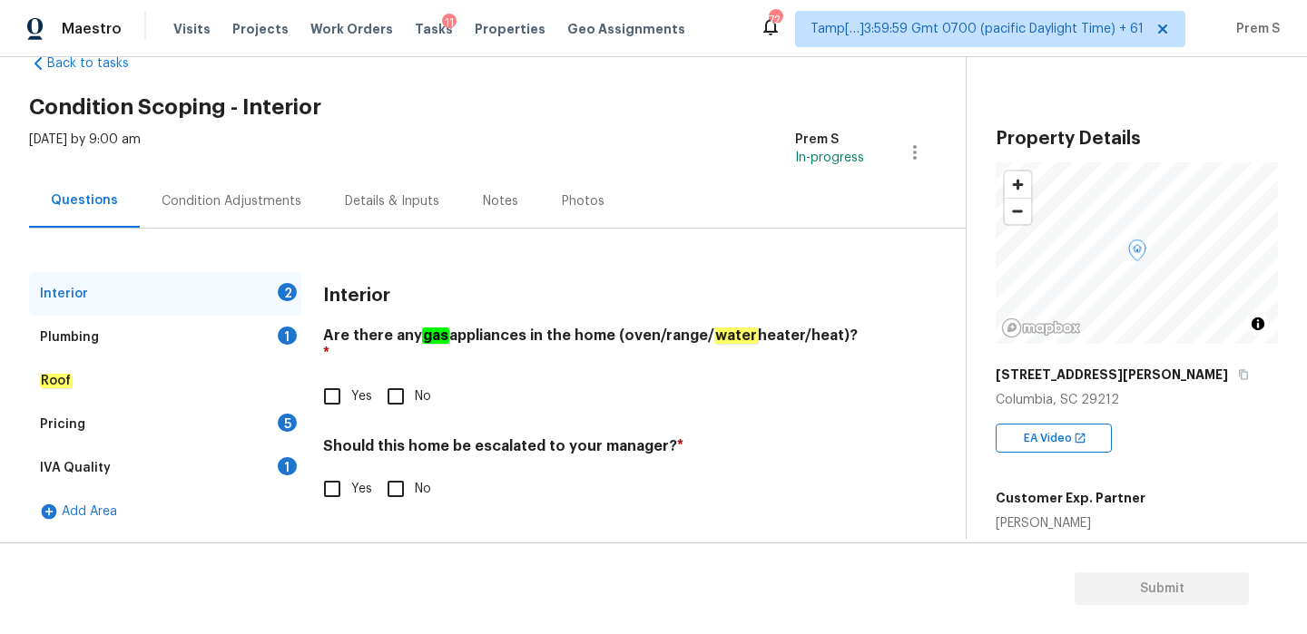
click at [413, 378] on input "No" at bounding box center [396, 397] width 38 height 38
checkbox input "true"
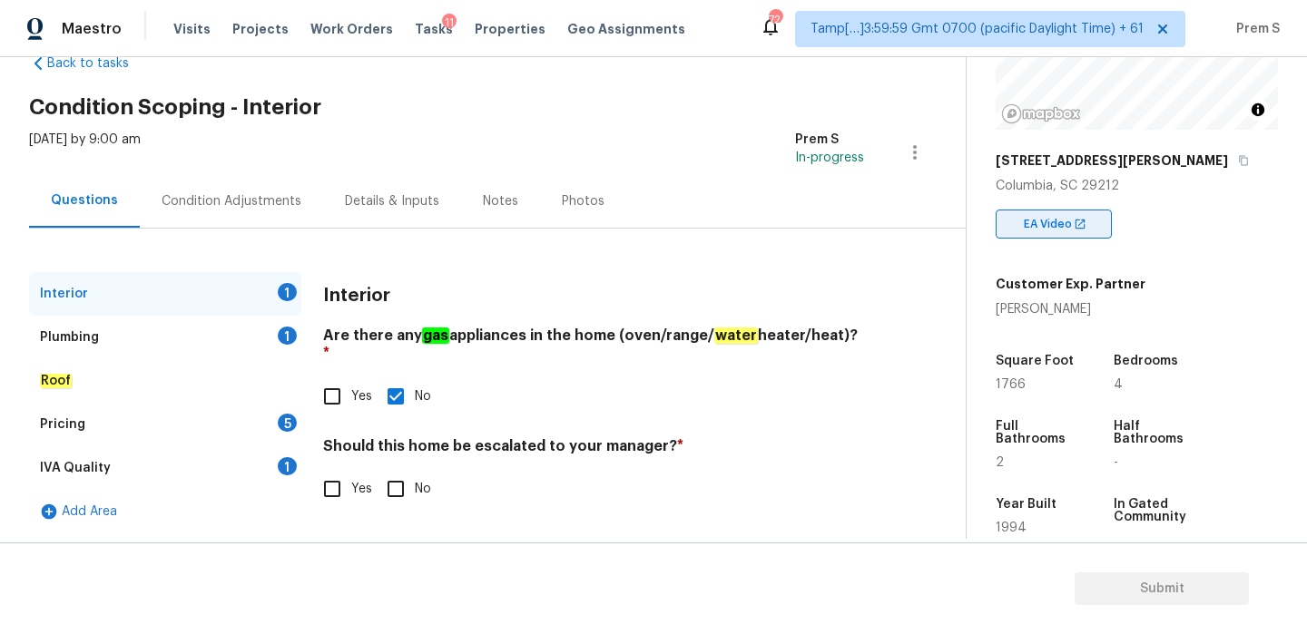
scroll to position [265, 0]
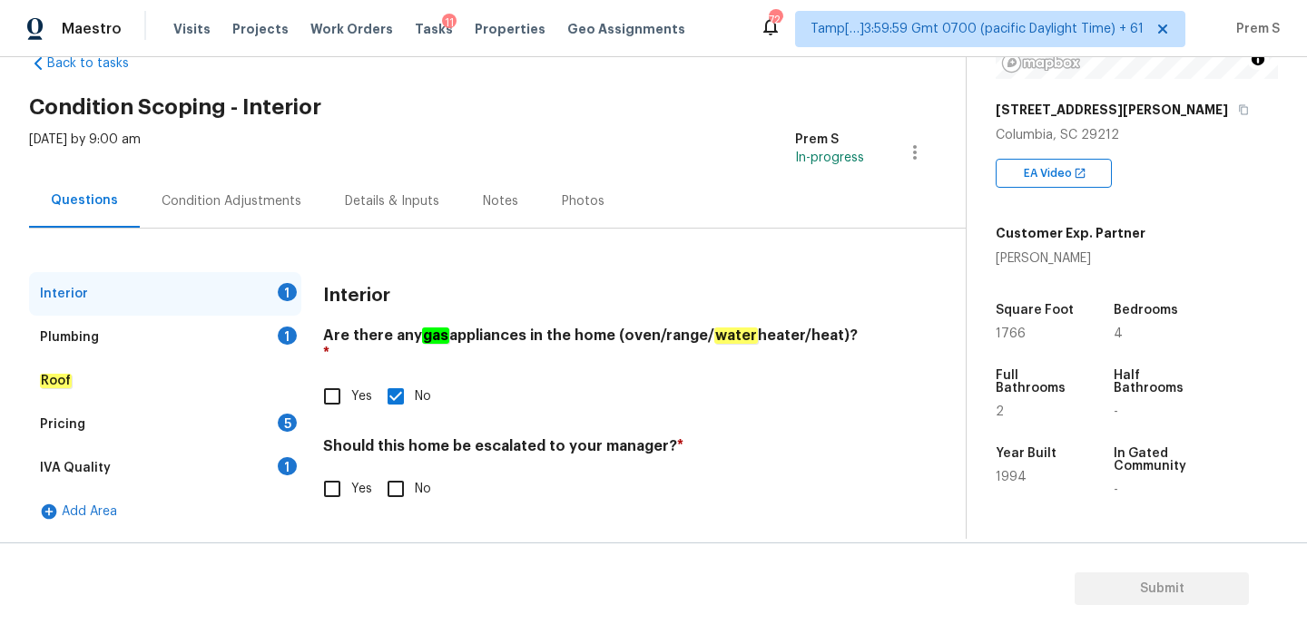
click at [401, 475] on input "No" at bounding box center [396, 489] width 38 height 38
checkbox input "true"
click at [292, 347] on div "Plumbing 1" at bounding box center [165, 338] width 272 height 44
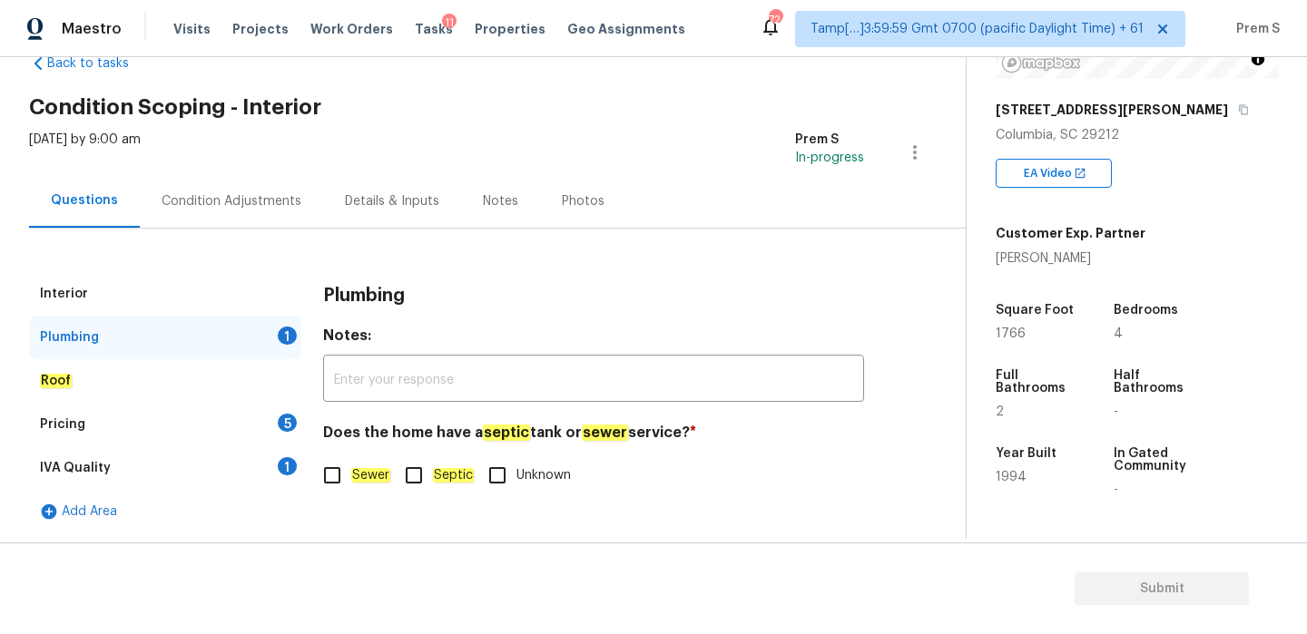
click at [387, 463] on label "Sewer" at bounding box center [351, 475] width 77 height 38
click at [351, 463] on input "Sewer" at bounding box center [332, 475] width 38 height 38
checkbox input "true"
click at [269, 418] on div "Pricing 5" at bounding box center [165, 425] width 272 height 44
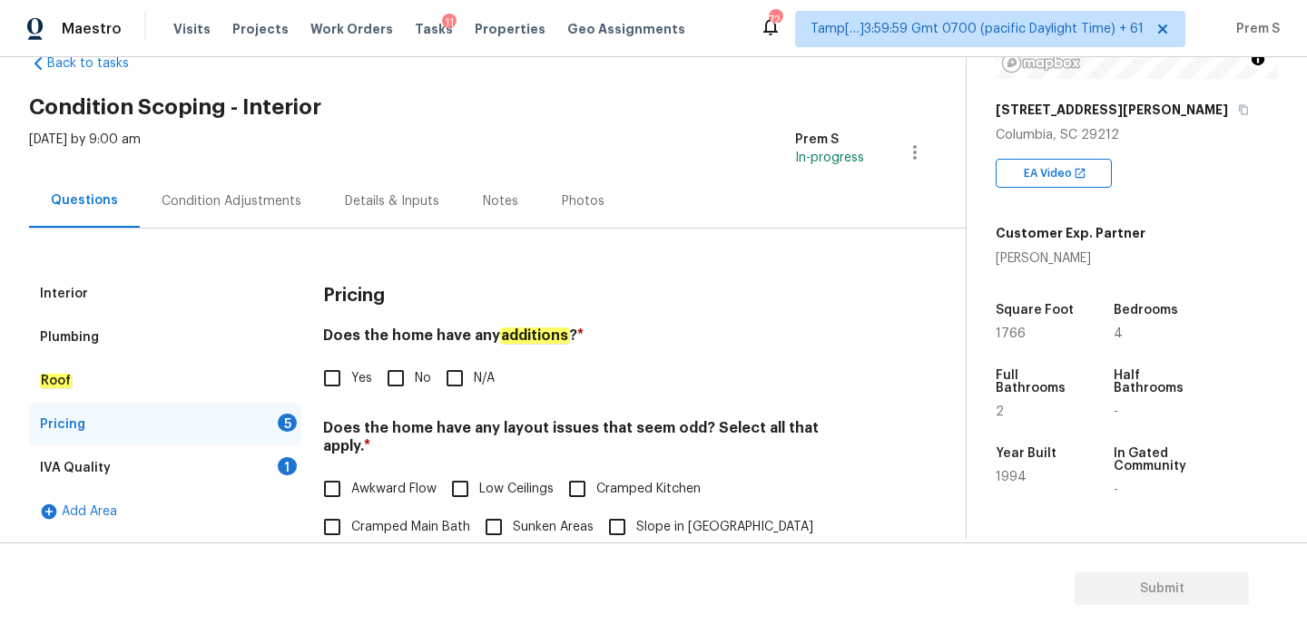
click at [415, 382] on span "No" at bounding box center [423, 378] width 16 height 19
click at [414, 382] on input "No" at bounding box center [396, 378] width 38 height 38
checkbox input "true"
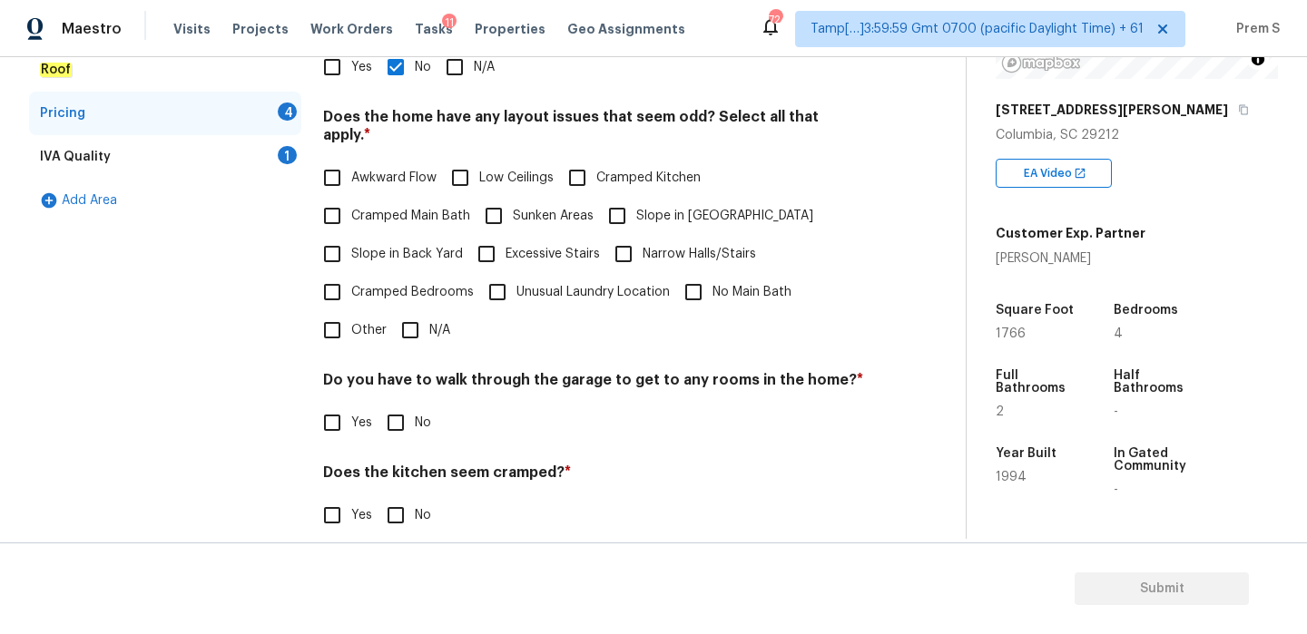
scroll to position [371, 0]
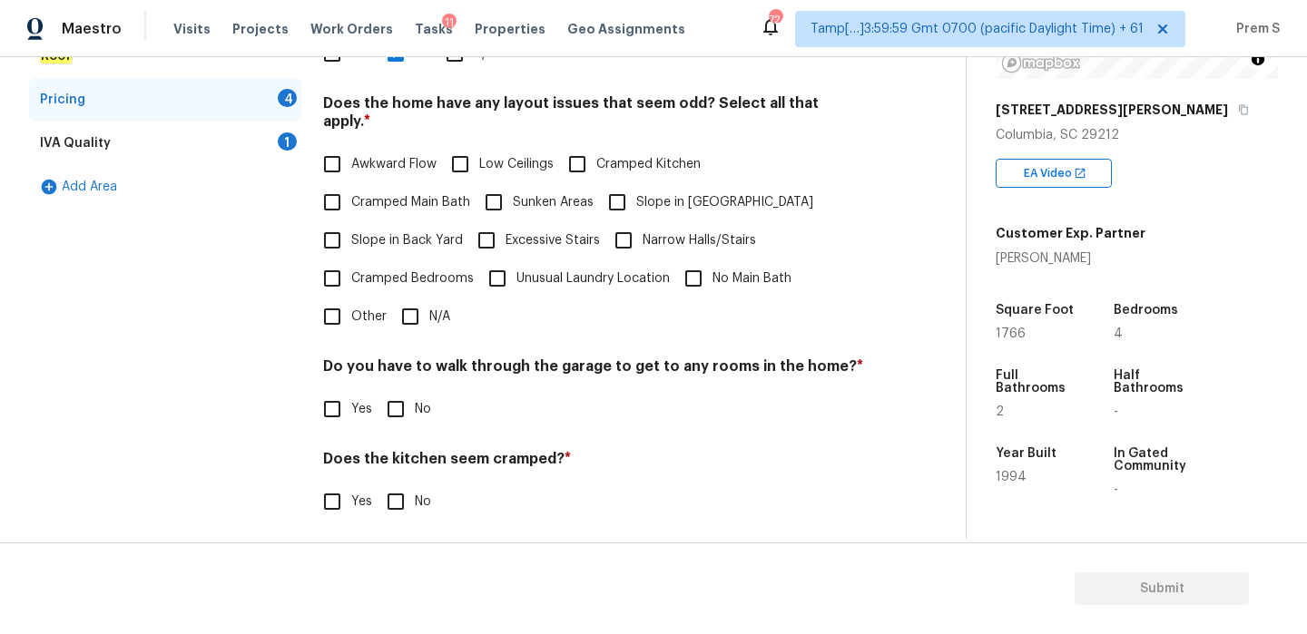
click at [408, 298] on input "N/A" at bounding box center [410, 317] width 38 height 38
checkbox input "true"
click at [410, 400] on input "No" at bounding box center [396, 409] width 38 height 38
checkbox input "true"
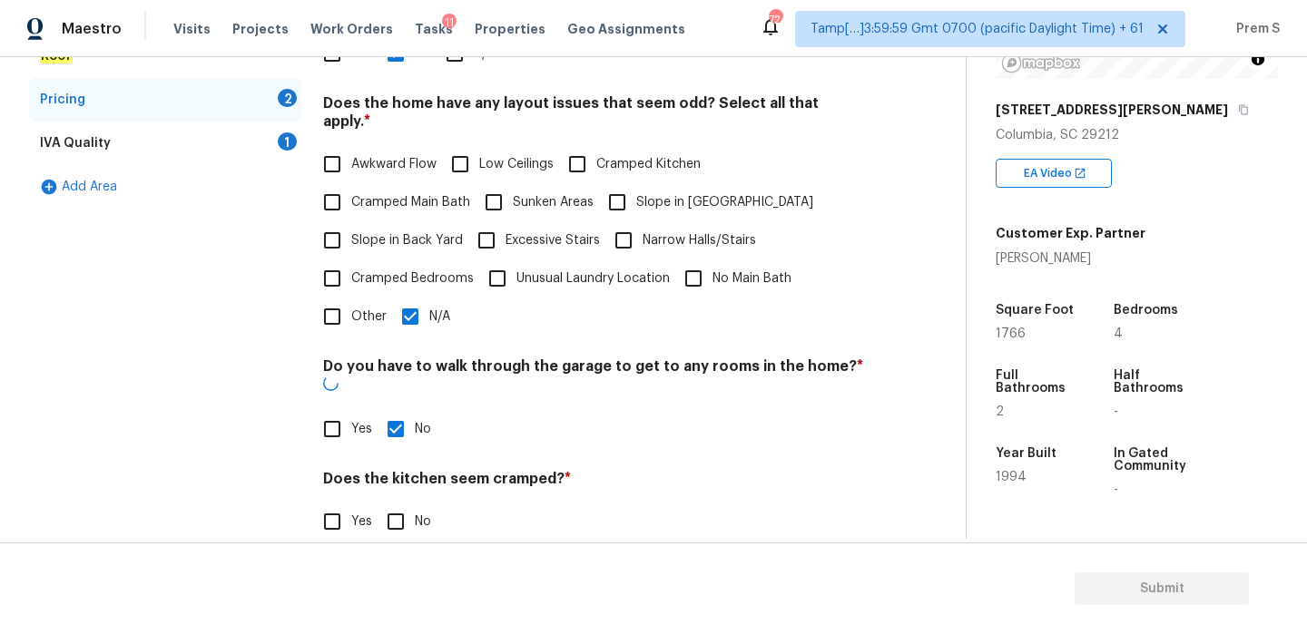
click at [399, 503] on input "No" at bounding box center [396, 522] width 38 height 38
checkbox input "true"
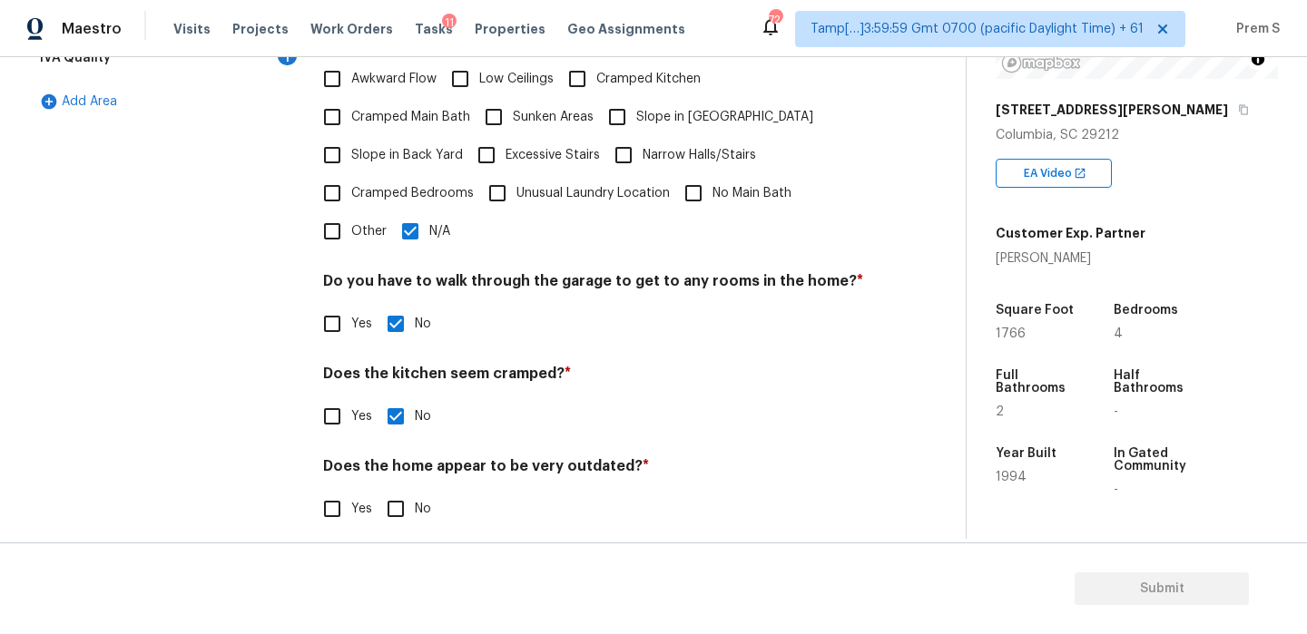
scroll to position [455, 0]
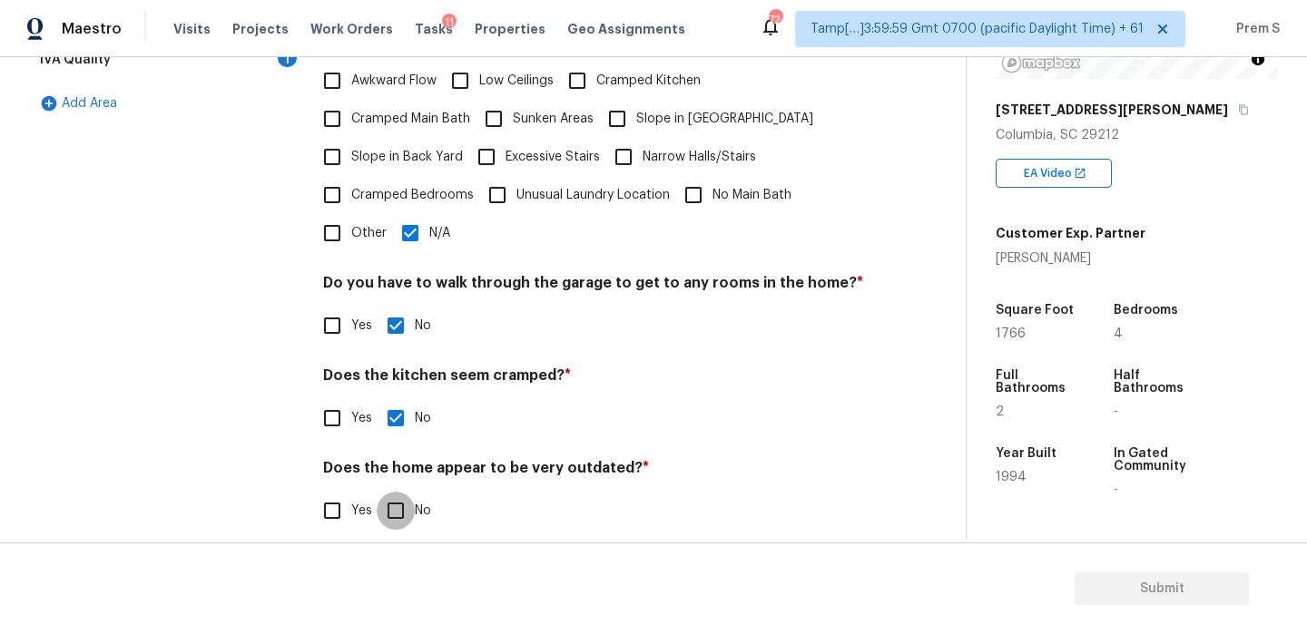
click at [389, 492] on input "No" at bounding box center [396, 511] width 38 height 38
checkbox input "true"
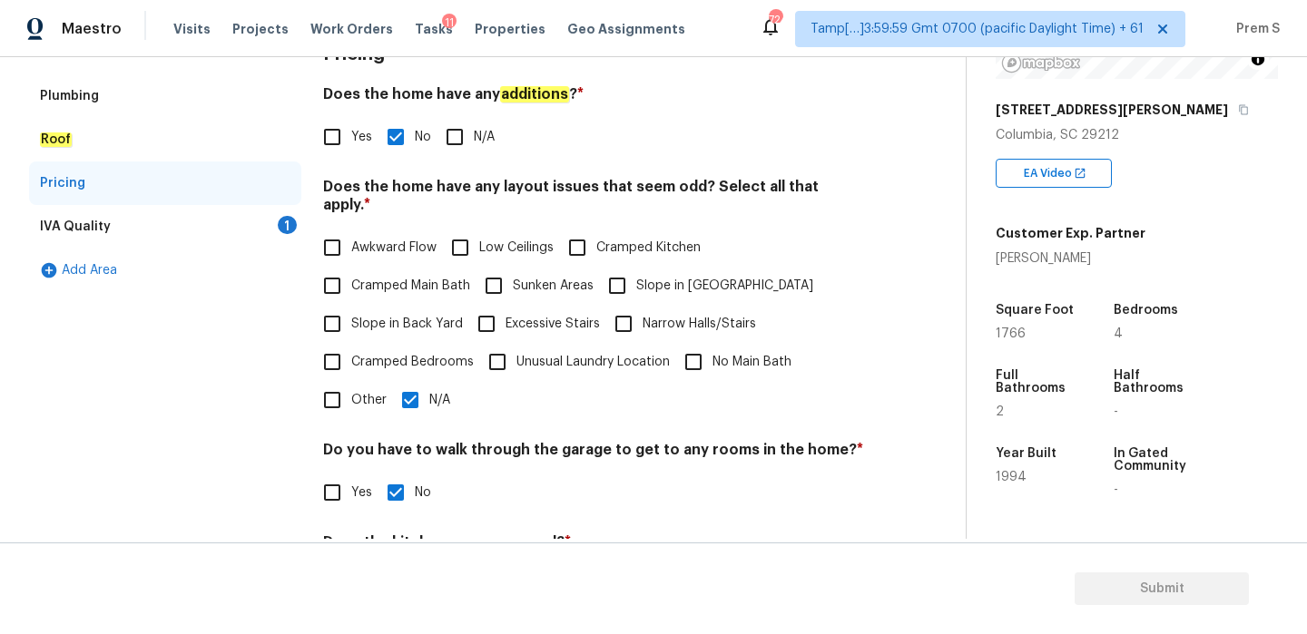
scroll to position [287, 0]
click at [264, 224] on div "IVA Quality 1" at bounding box center [165, 228] width 272 height 44
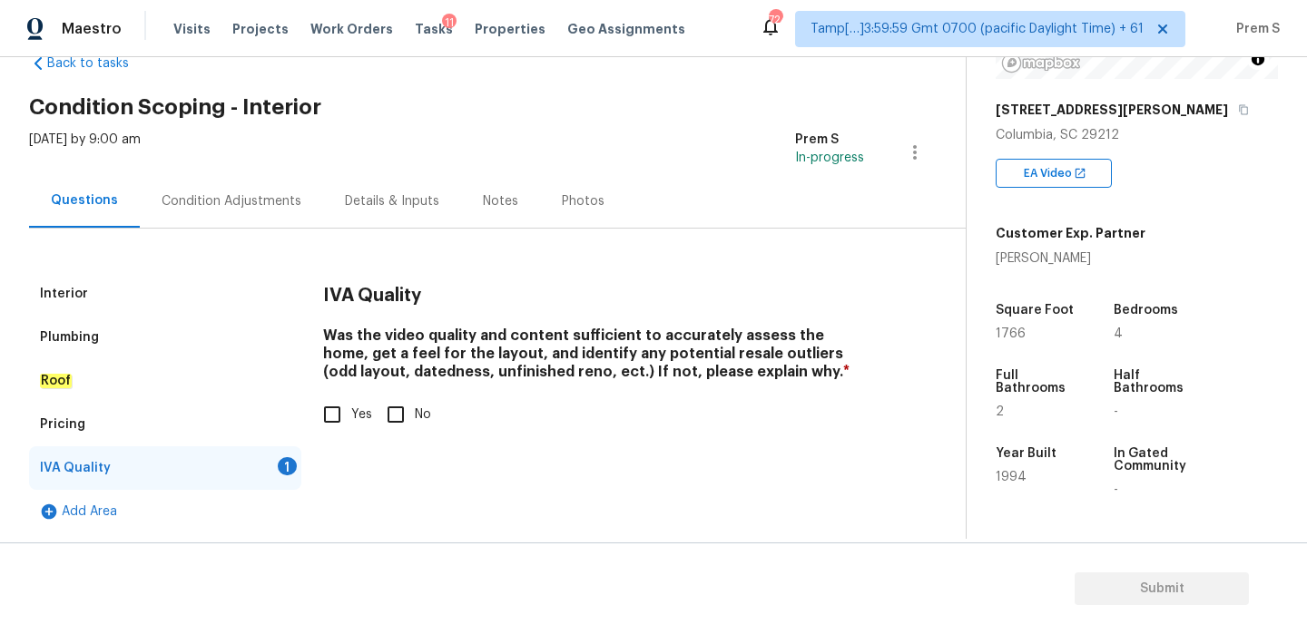
click at [320, 413] on input "Yes" at bounding box center [332, 415] width 38 height 38
checkbox input "true"
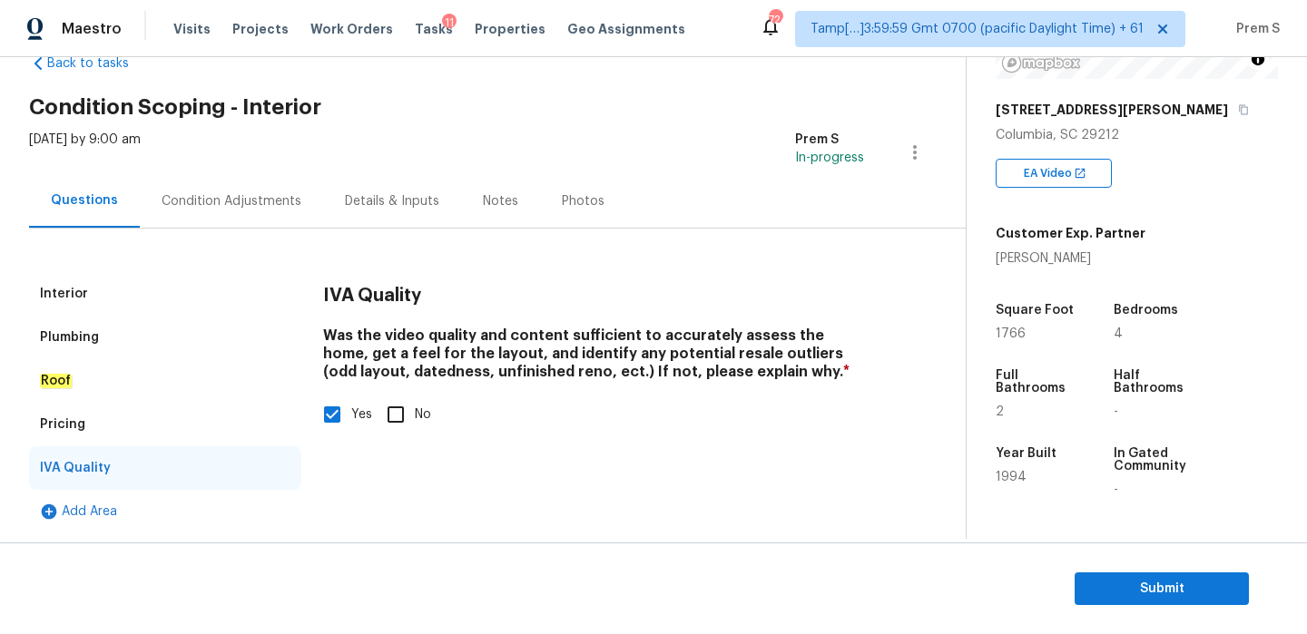
click at [226, 203] on div "Condition Adjustments" at bounding box center [232, 201] width 140 height 18
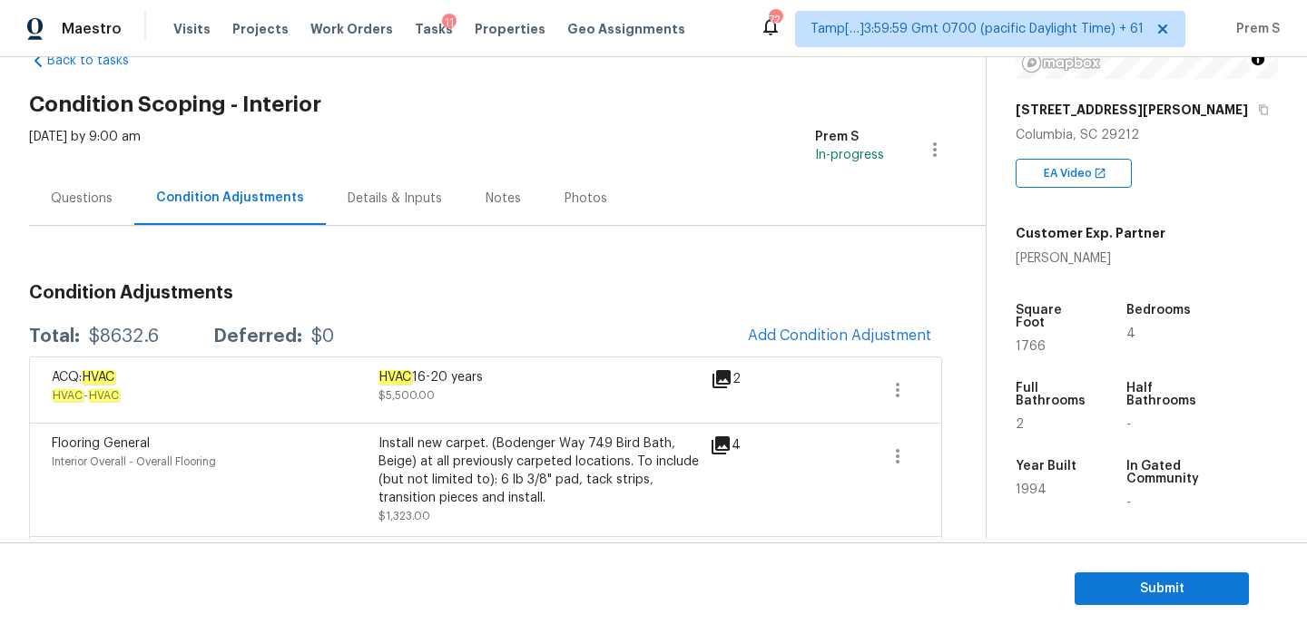
scroll to position [174, 0]
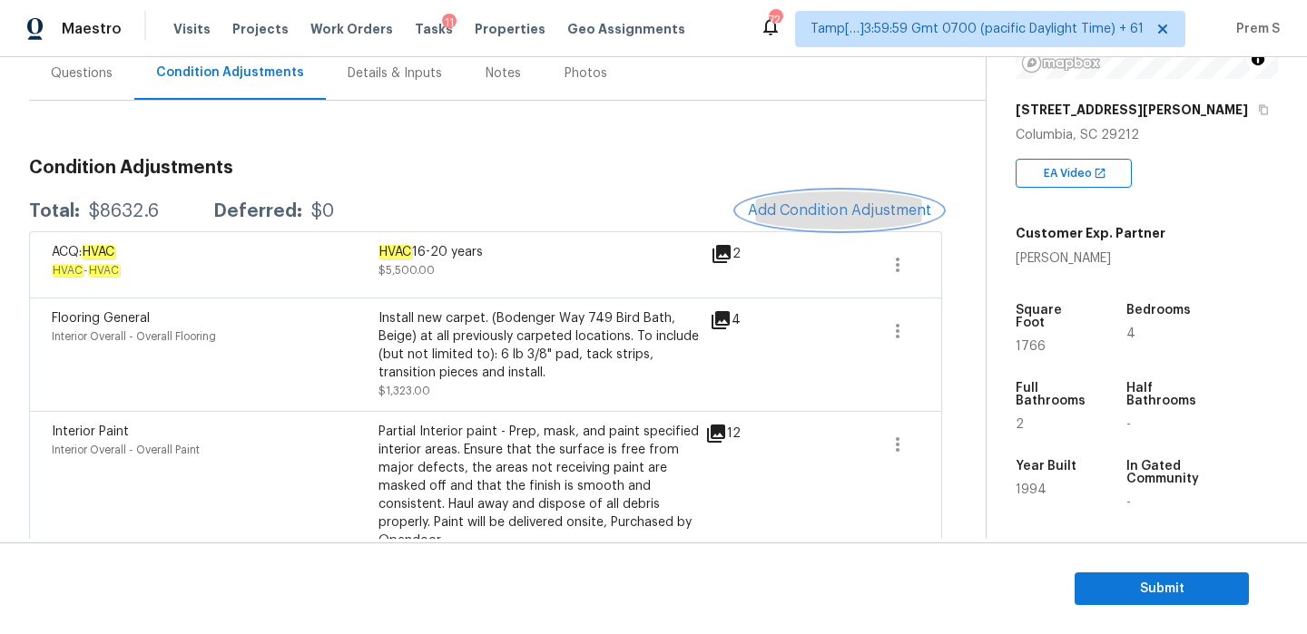
click at [846, 216] on span "Add Condition Adjustment" at bounding box center [839, 210] width 183 height 16
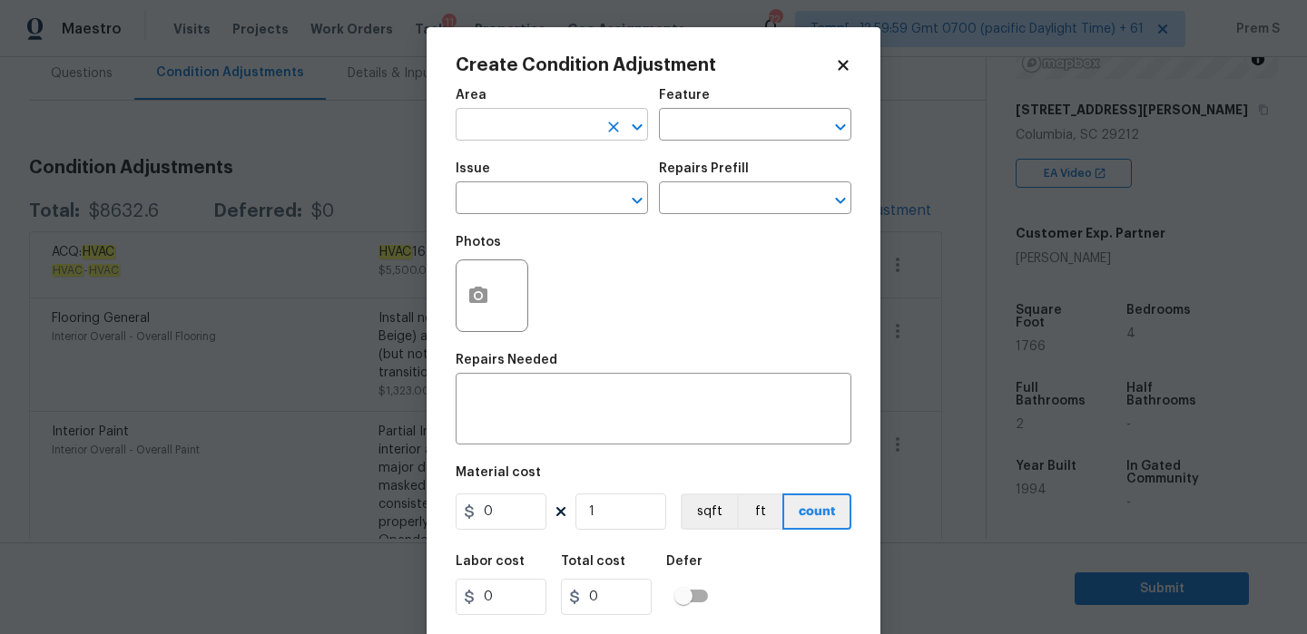
click at [487, 128] on input "text" at bounding box center [527, 127] width 142 height 28
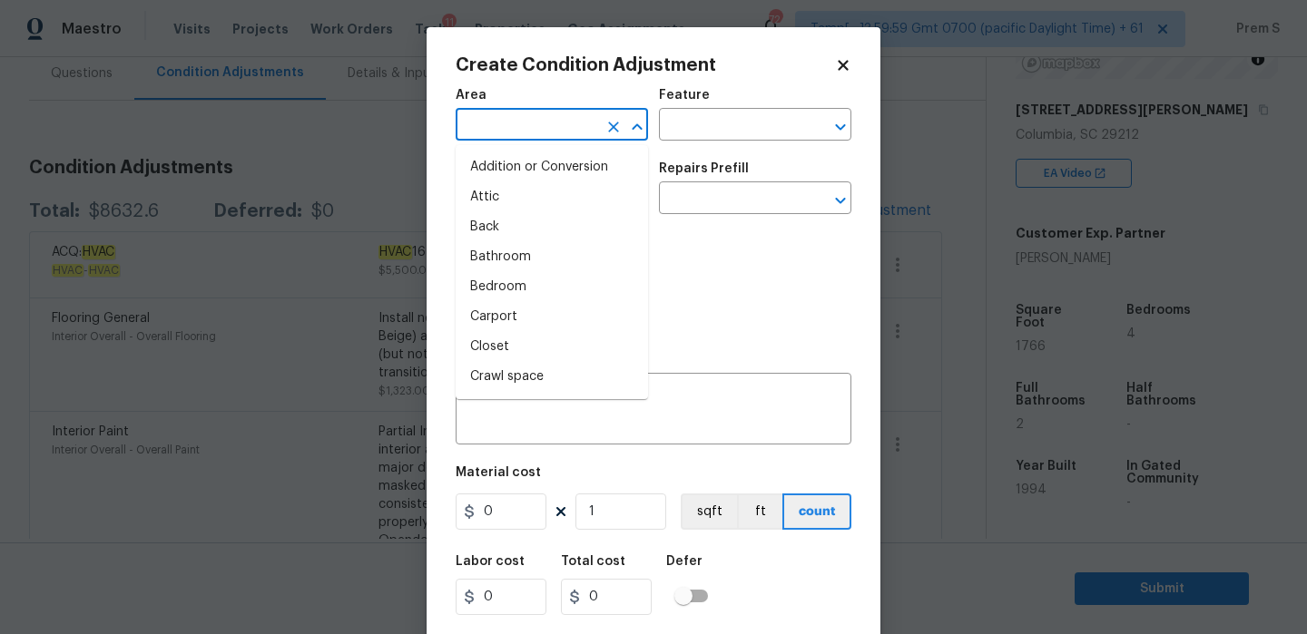
type input "i"
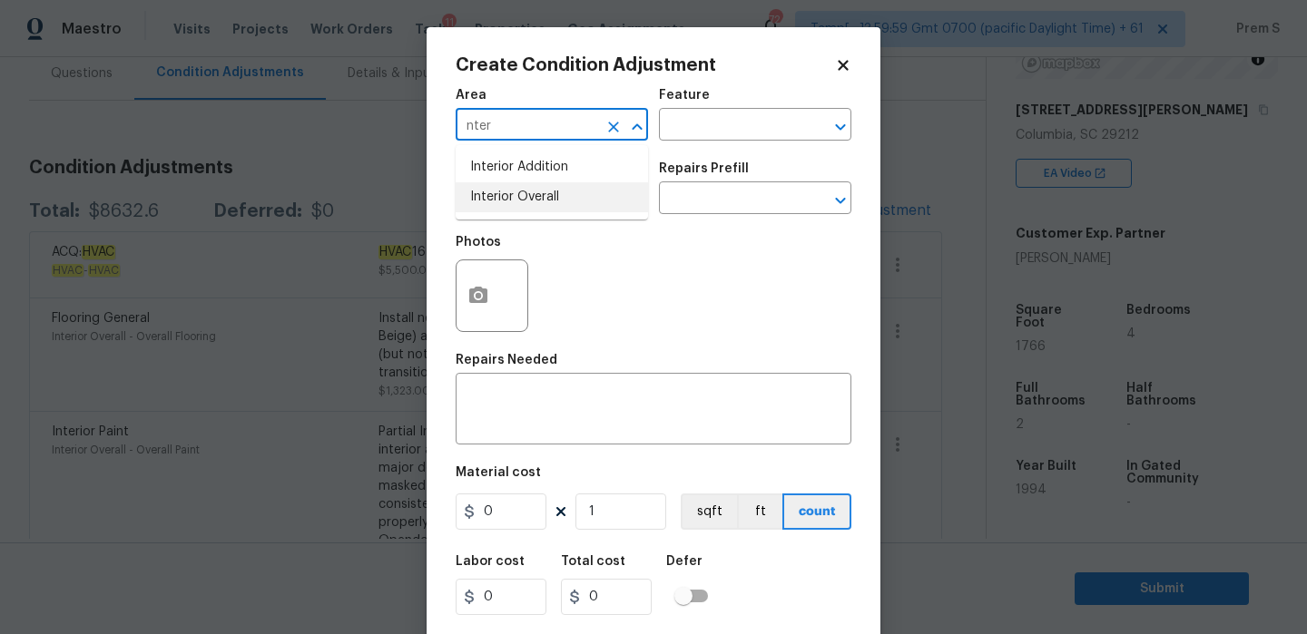
click at [564, 188] on li "Interior Overall" at bounding box center [552, 197] width 192 height 30
type input "Interior Overall"
click at [563, 201] on input "text" at bounding box center [527, 200] width 142 height 28
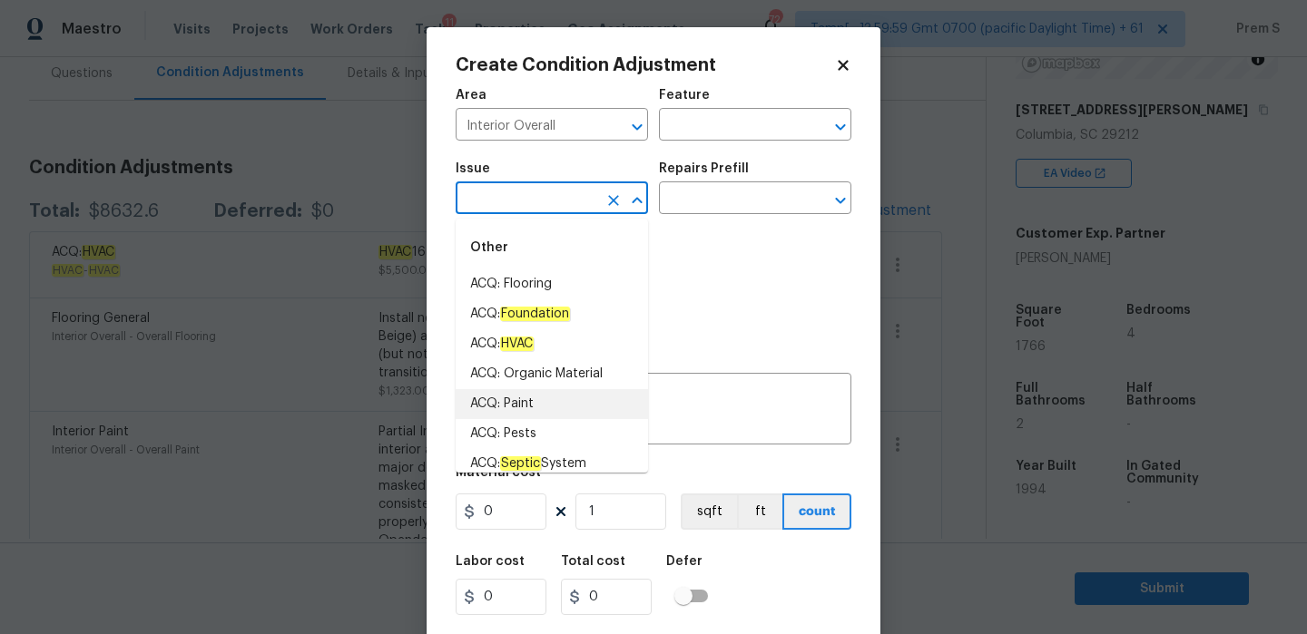
click at [555, 401] on li "ACQ: Paint" at bounding box center [552, 404] width 192 height 30
type input "ACQ: Paint"
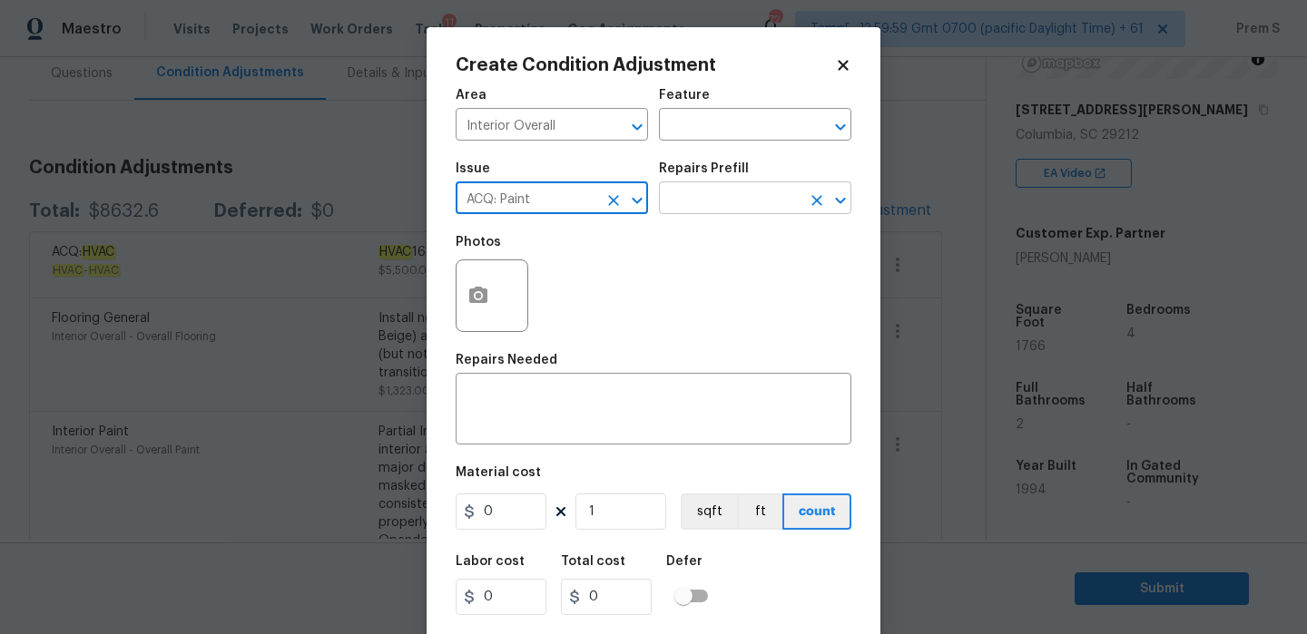
click at [768, 194] on input "text" at bounding box center [730, 200] width 142 height 28
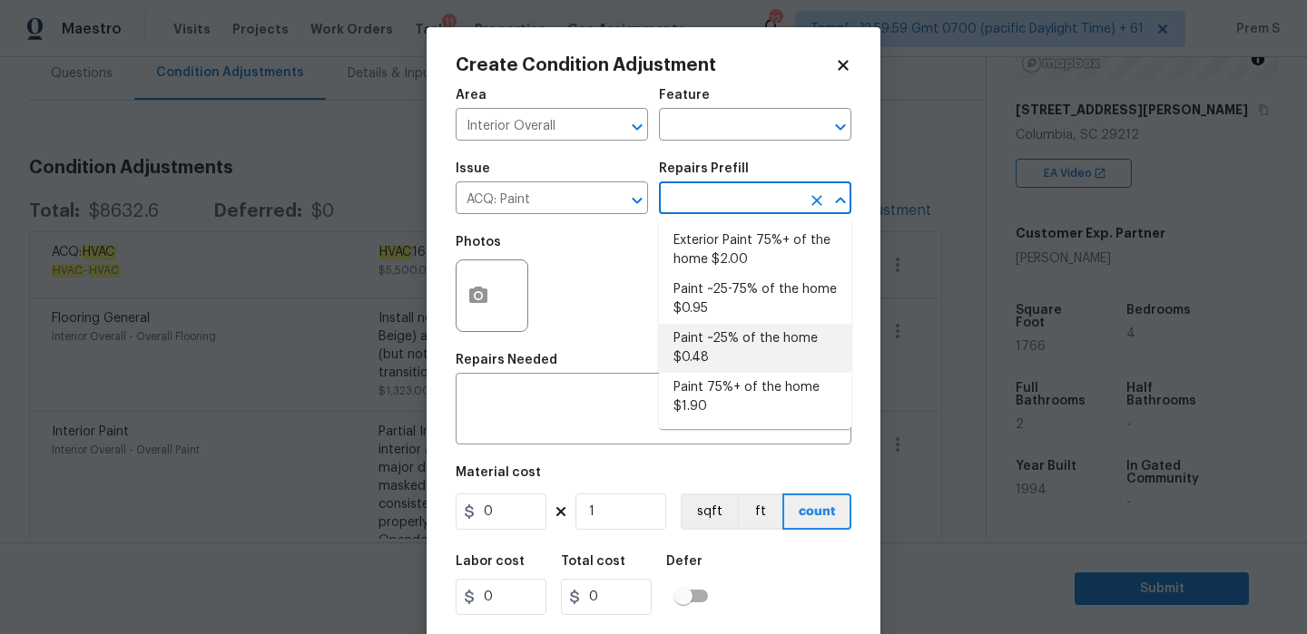
click at [731, 343] on li "Paint ~25% of the home $0.48" at bounding box center [755, 348] width 192 height 49
type input "Acquisition"
type textarea "Acquisition Scope: ~25% of the home needs interior paint"
type input "0.48"
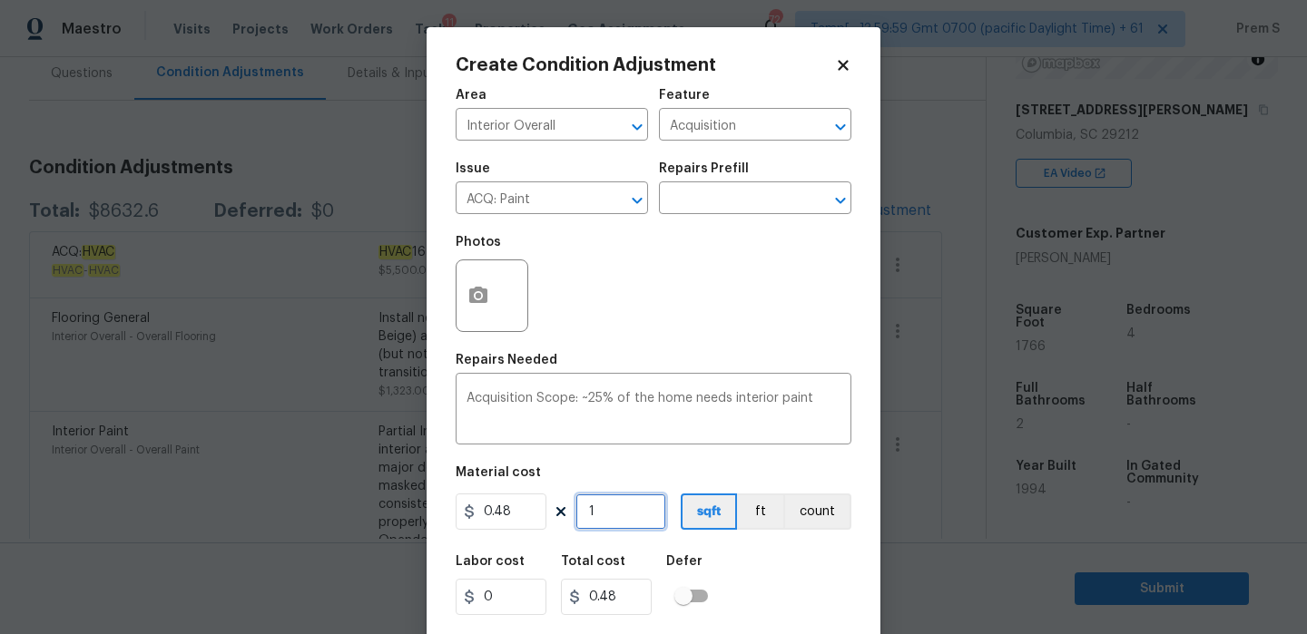
click at [606, 518] on input "1" at bounding box center [620, 512] width 91 height 36
type input "17"
type input "8.16"
type input "176"
type input "84.48"
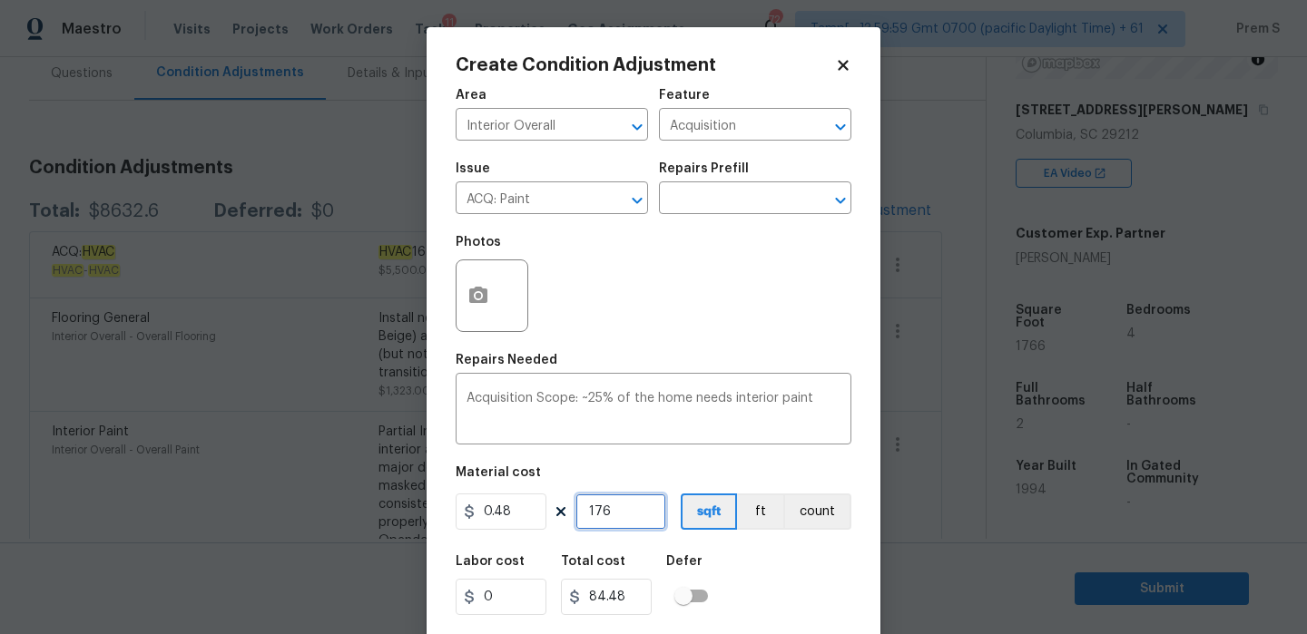
type input "1766"
type input "847.68"
type input "1766"
click at [812, 616] on div "Labor cost 0 Total cost 847.68 Defer" at bounding box center [654, 586] width 396 height 82
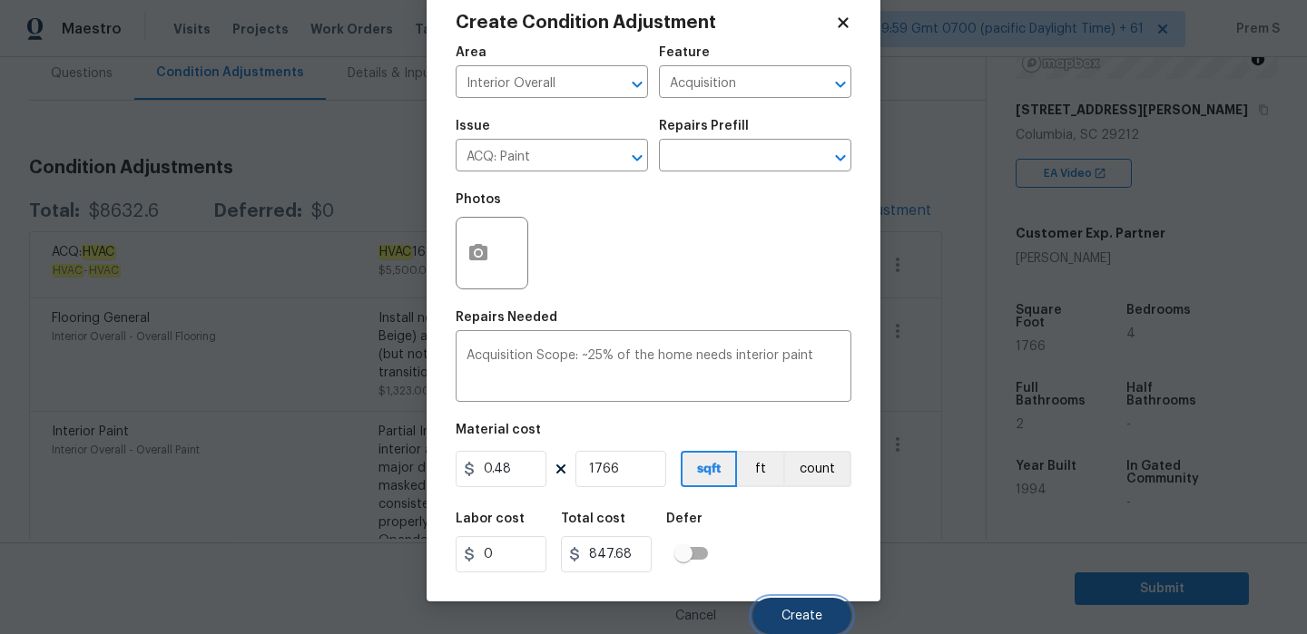
click at [794, 617] on span "Create" at bounding box center [801, 617] width 41 height 14
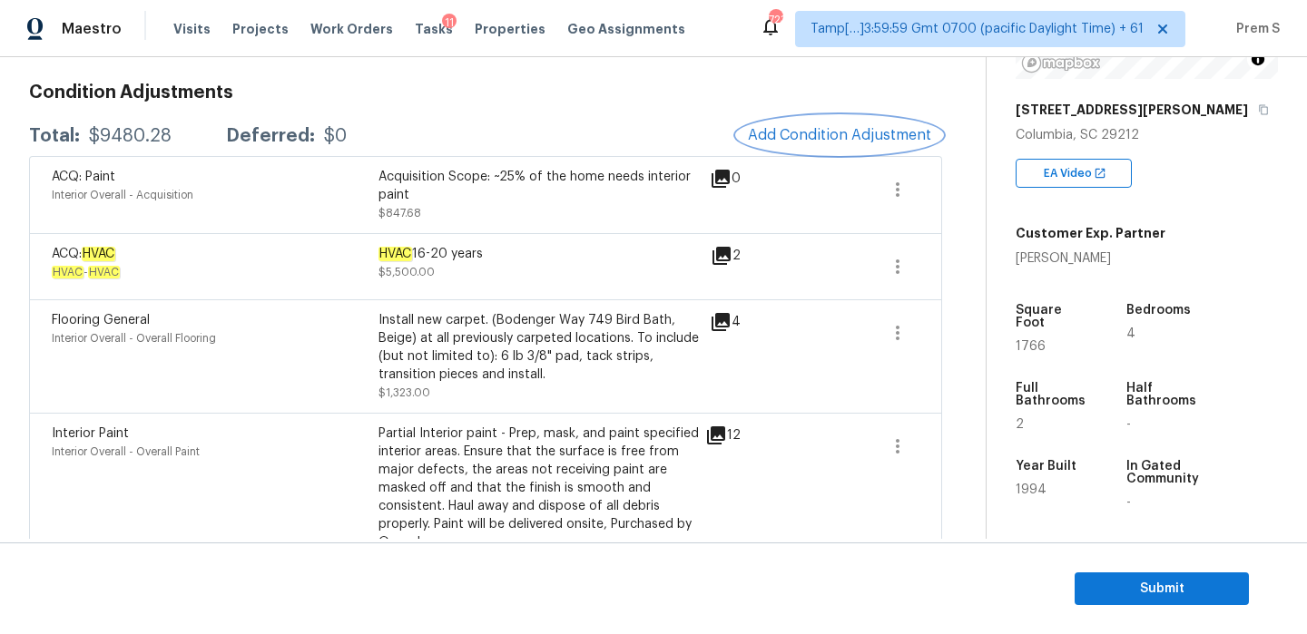
scroll to position [249, 0]
click at [707, 83] on div "Condition Adjustments Total: $9480.28 Deferred: $0 Add Condition Adjustment ACQ…" at bounding box center [485, 589] width 913 height 1039
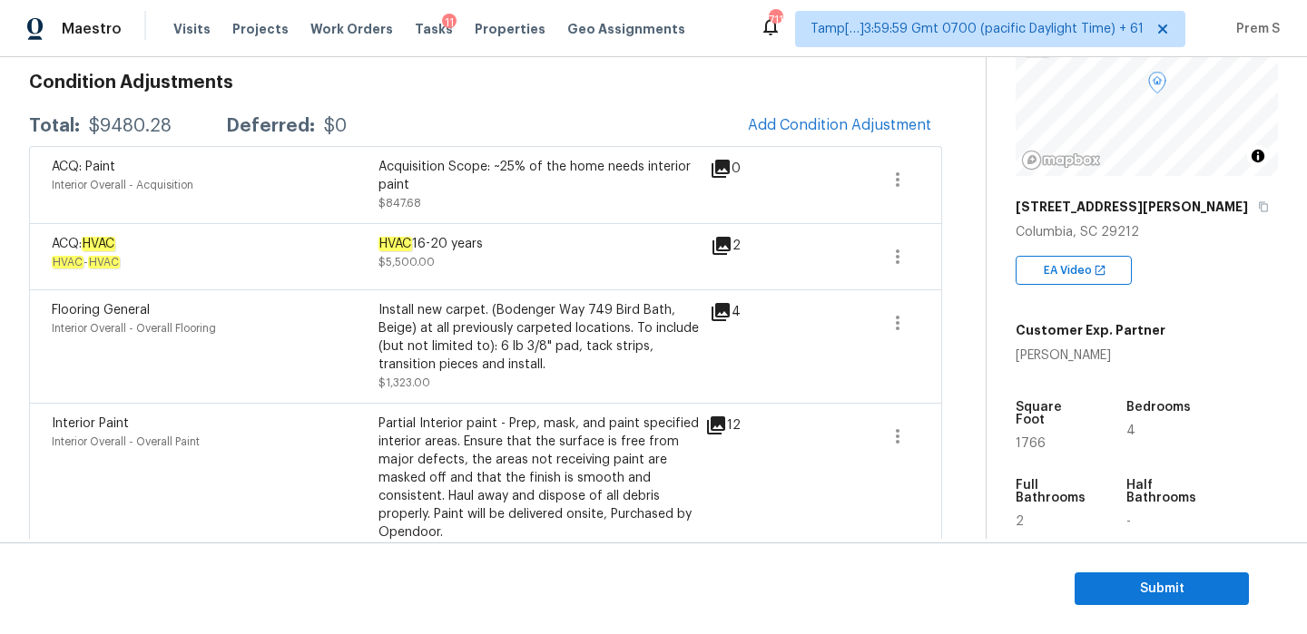
scroll to position [185, 0]
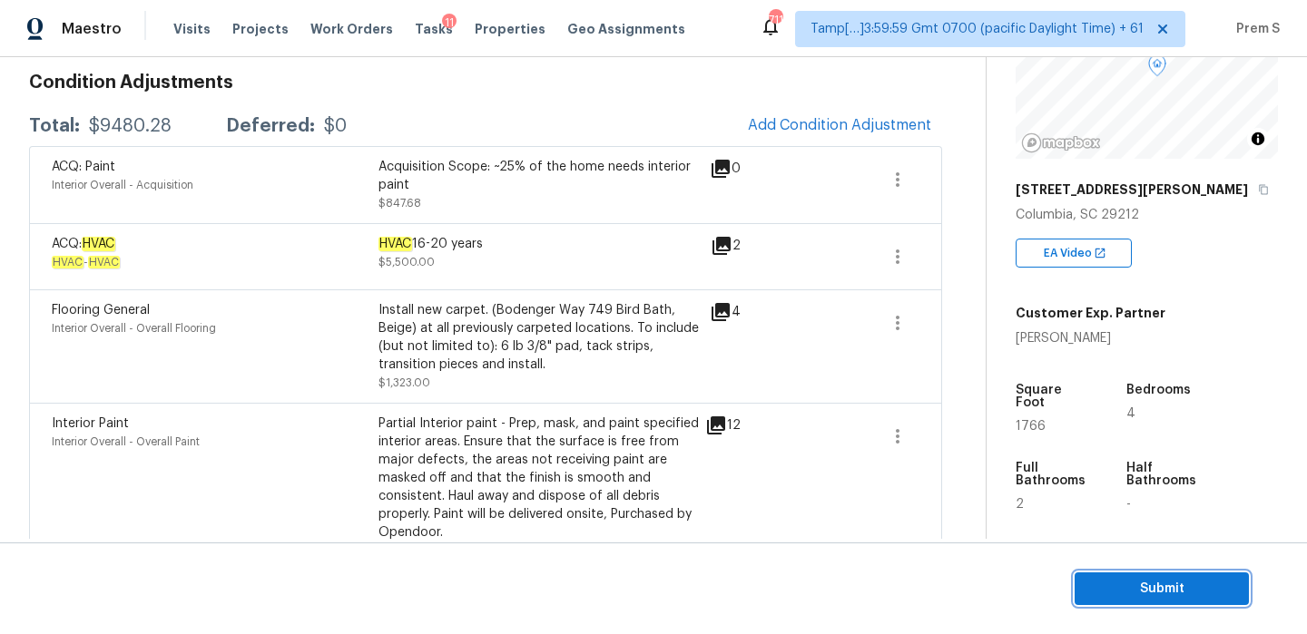
click at [1122, 581] on span "Submit" at bounding box center [1161, 589] width 145 height 23
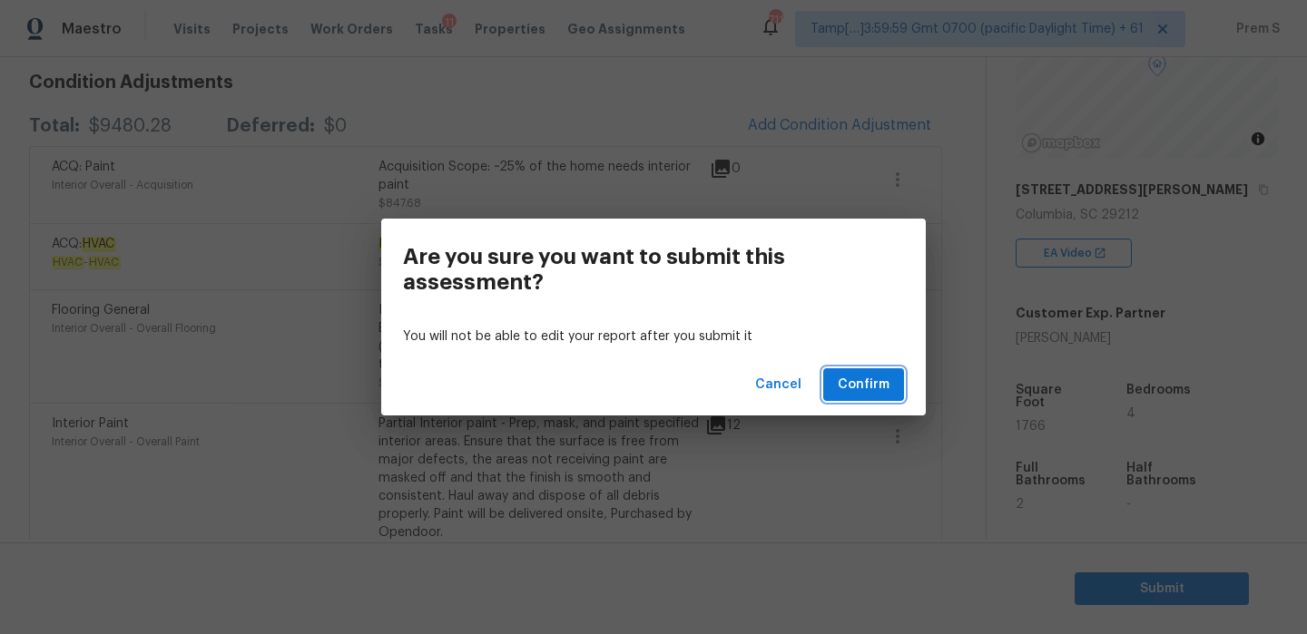
click at [858, 385] on span "Confirm" at bounding box center [864, 385] width 52 height 23
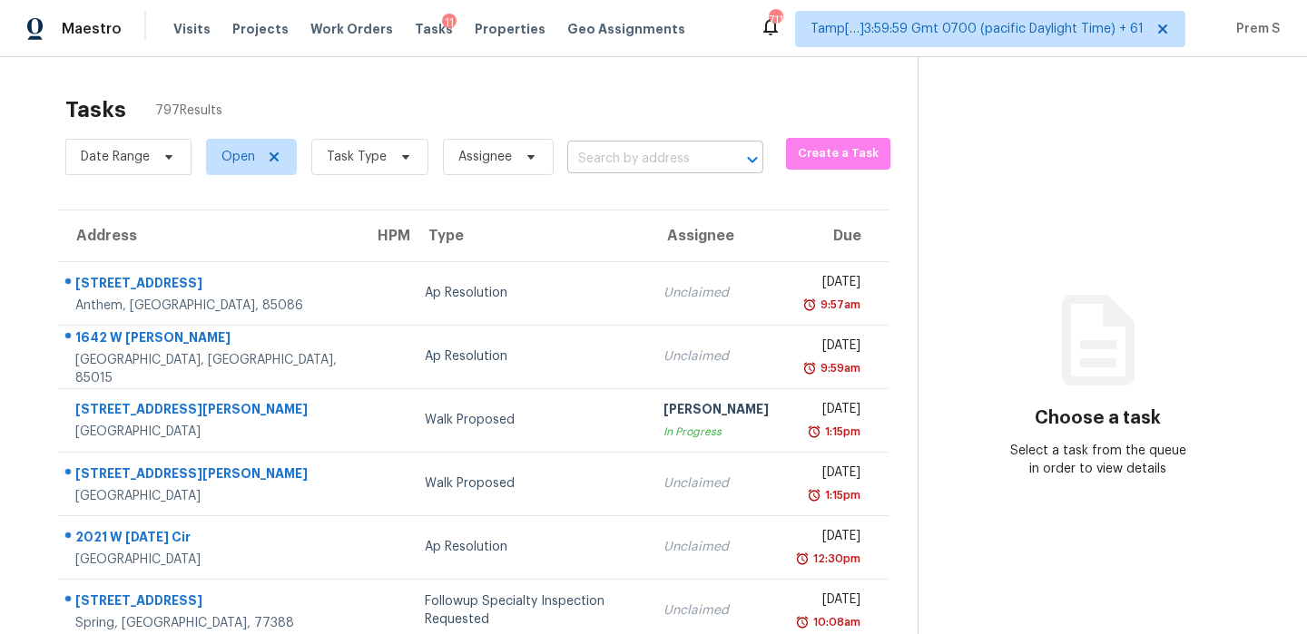
click at [677, 159] on input "text" at bounding box center [639, 159] width 145 height 28
paste input "6705 Elwynne Dr Cincinnati, OH, 45236"
type input "6705 Elwynne Dr Cincinnati, OH, 45236"
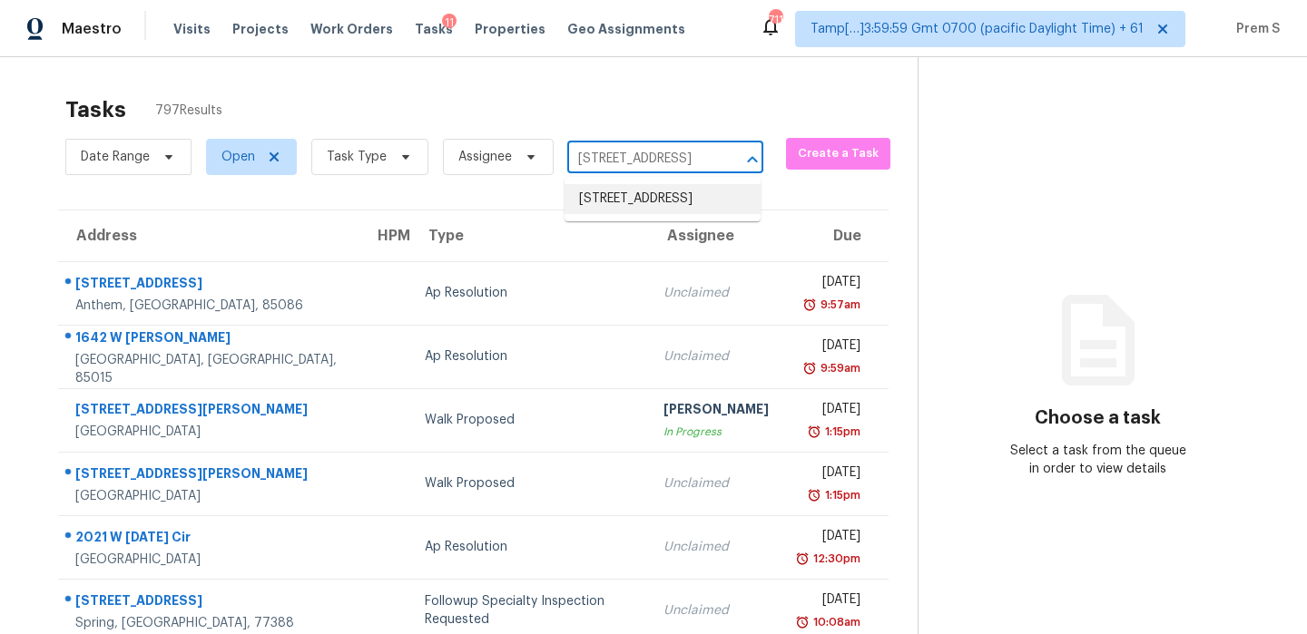
click at [669, 212] on li "6705 Elwynne Dr, Cincinnati, OH 45236" at bounding box center [662, 199] width 196 height 30
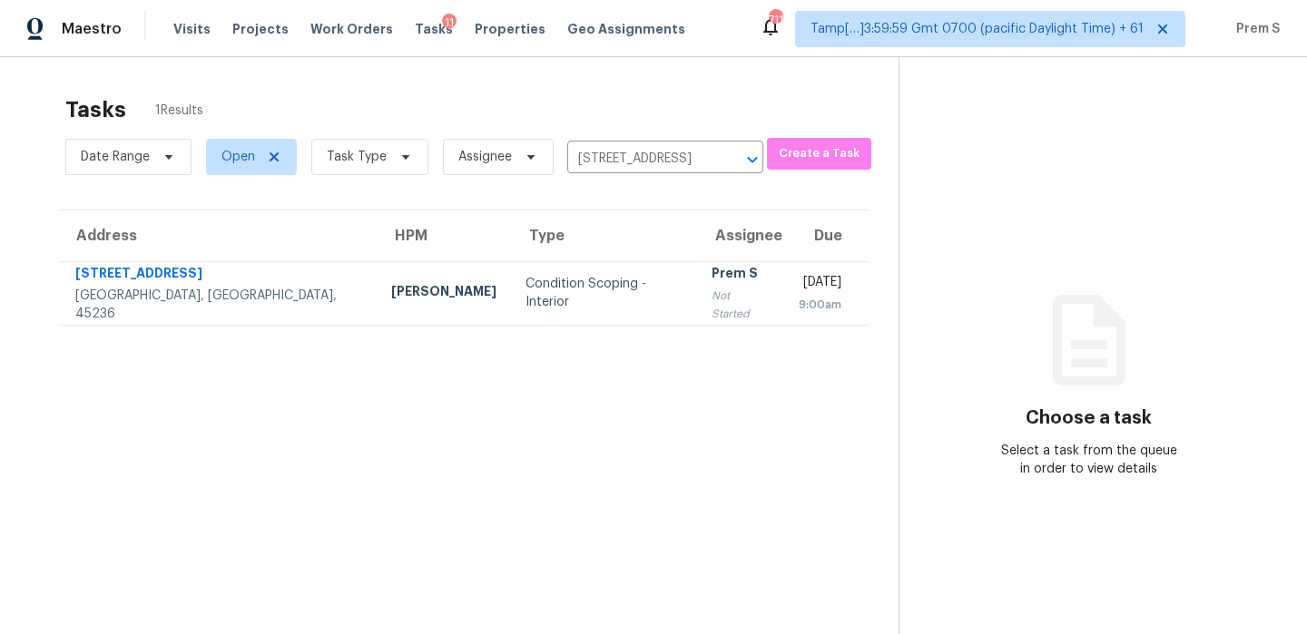
click at [784, 314] on td "Wed, Sep 24th 2025 9:00am" at bounding box center [826, 293] width 85 height 64
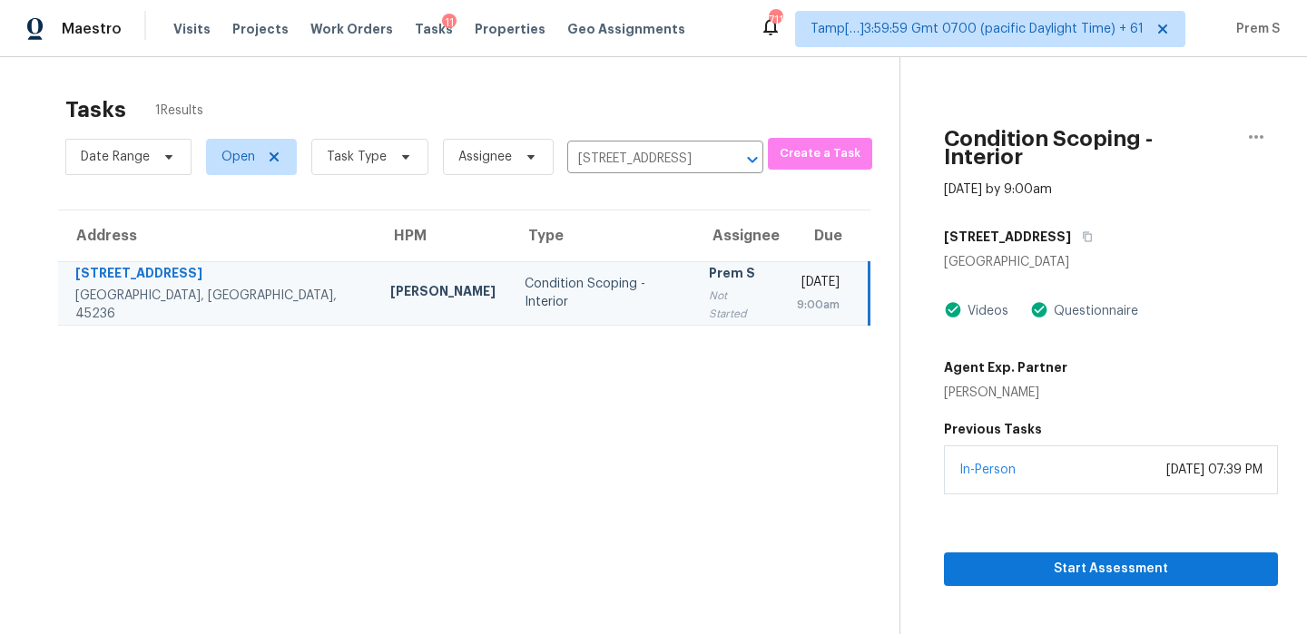
scroll to position [57, 0]
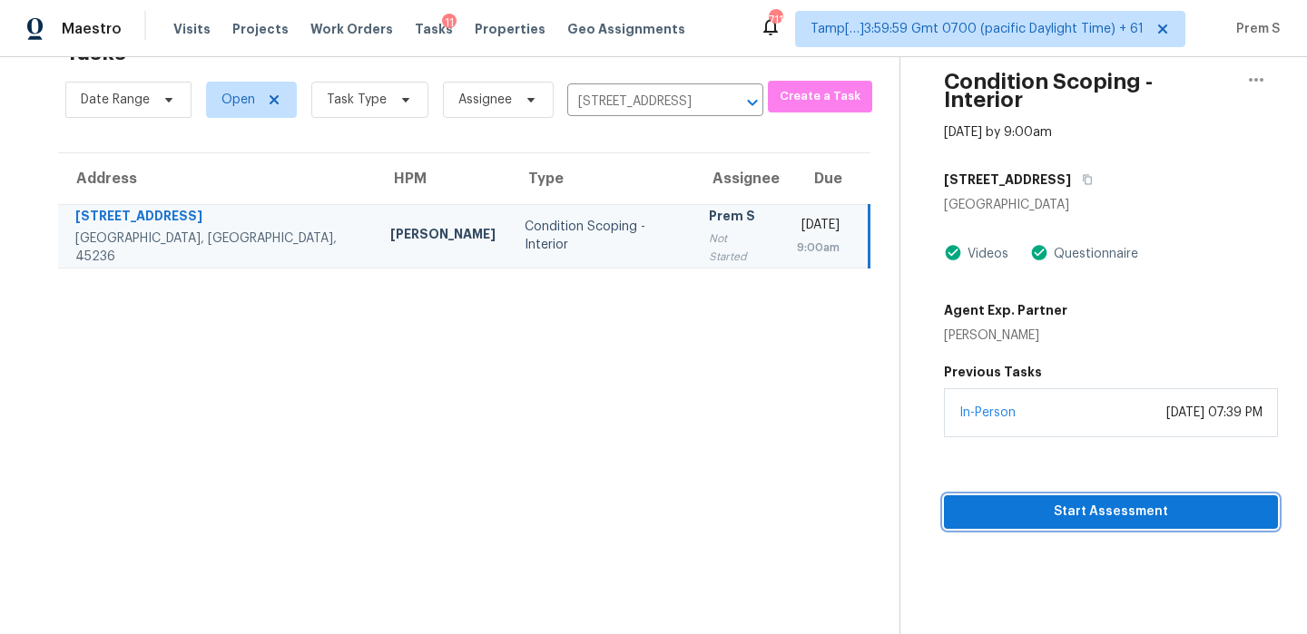
click at [1065, 502] on span "Start Assessment" at bounding box center [1110, 512] width 305 height 23
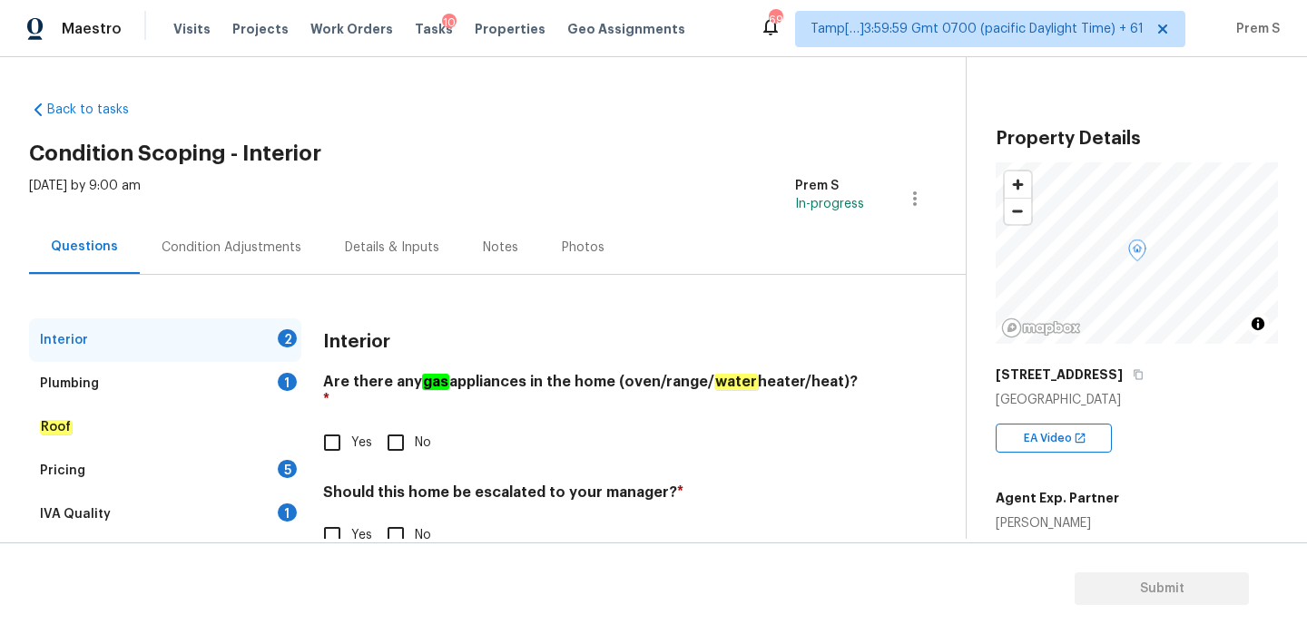
click at [351, 434] on span "Yes" at bounding box center [361, 443] width 21 height 19
click at [351, 426] on input "Yes" at bounding box center [332, 443] width 38 height 38
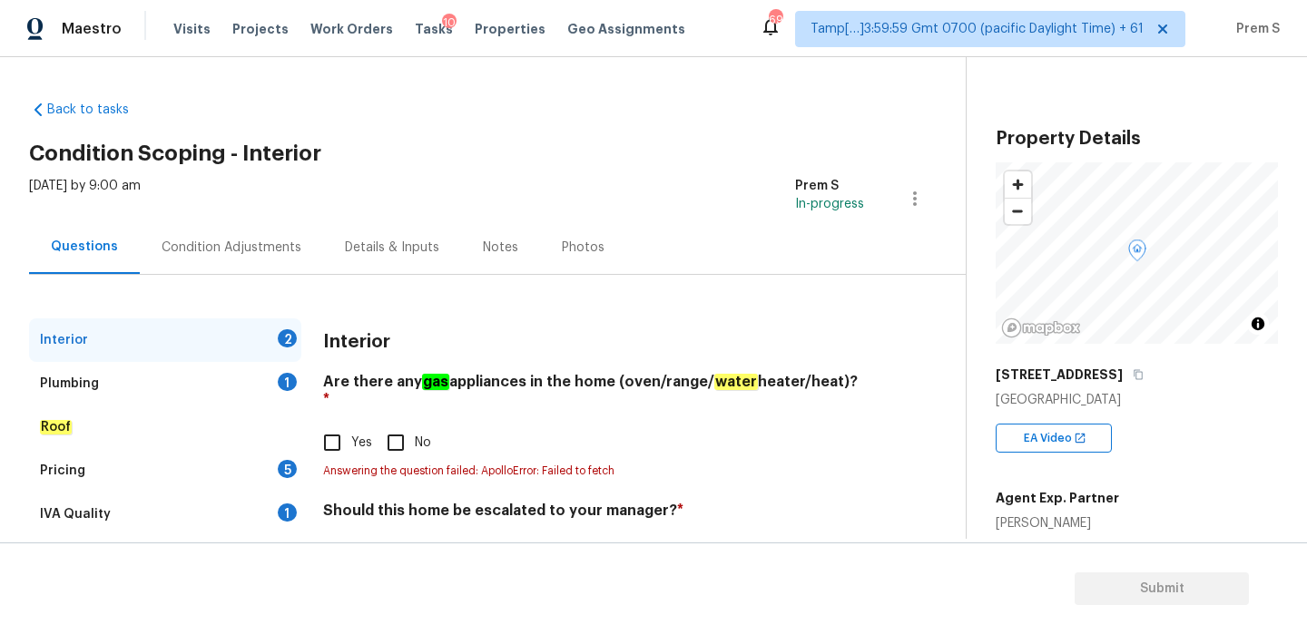
click at [322, 424] on input "Yes" at bounding box center [332, 443] width 38 height 38
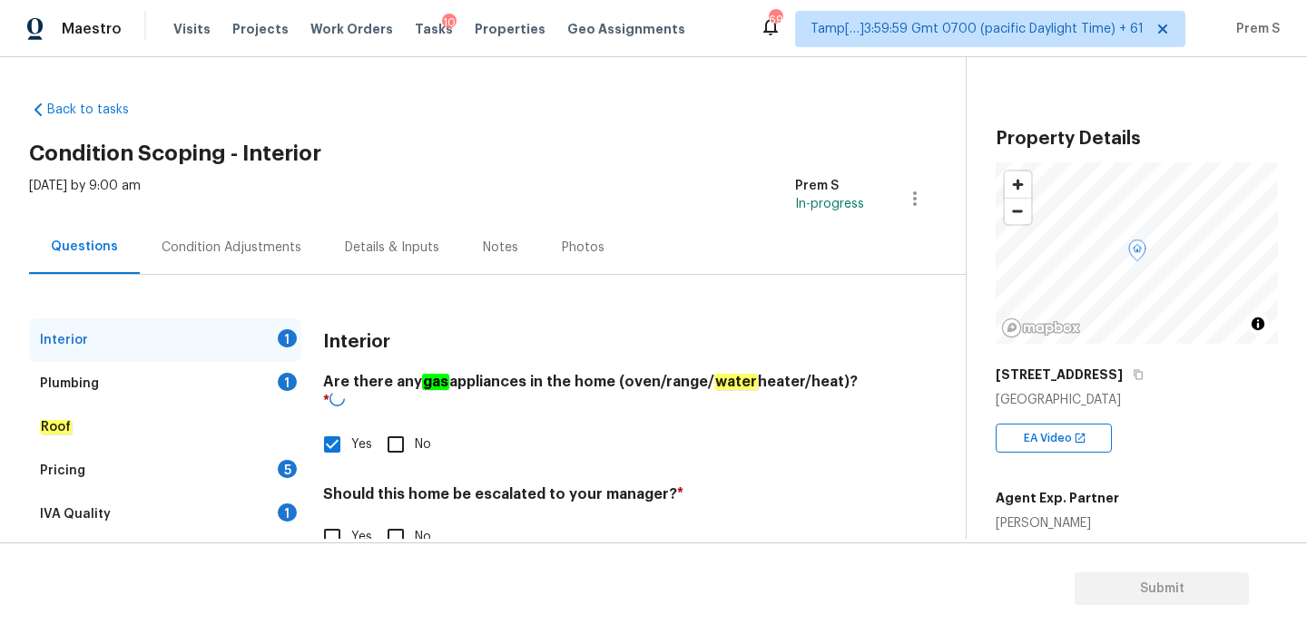
scroll to position [46, 0]
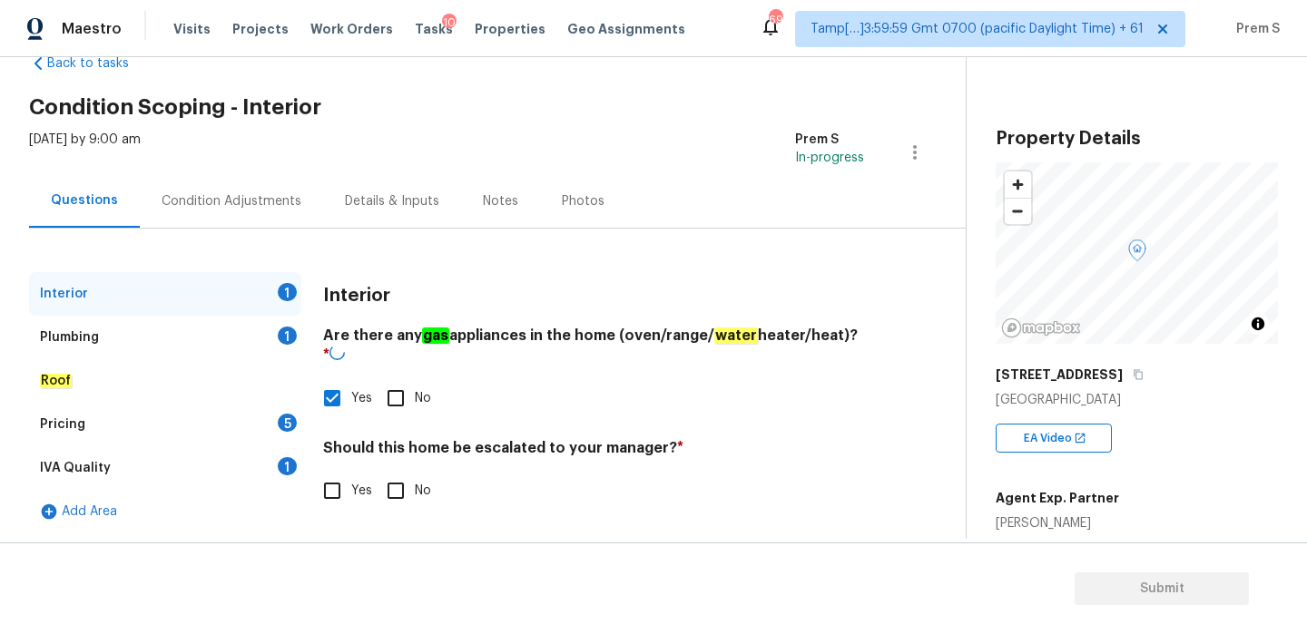
checkbox input "false"
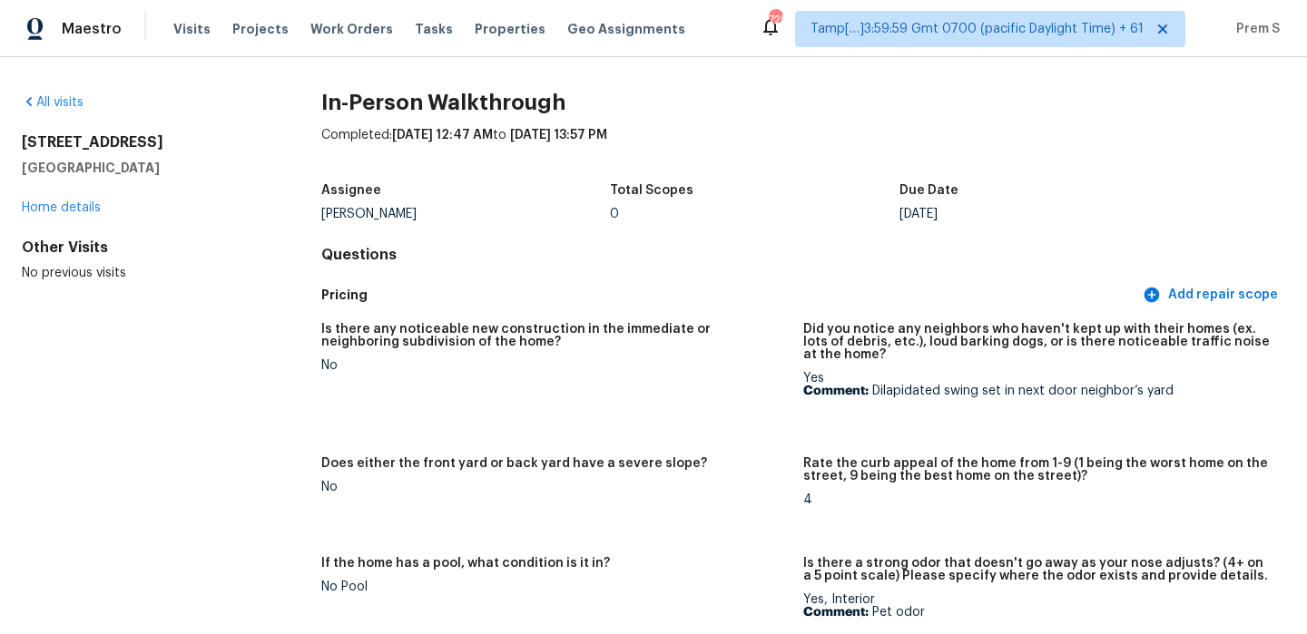
click at [64, 109] on div "All visits" at bounding box center [142, 102] width 241 height 18
click at [65, 98] on link "All visits" at bounding box center [53, 102] width 62 height 13
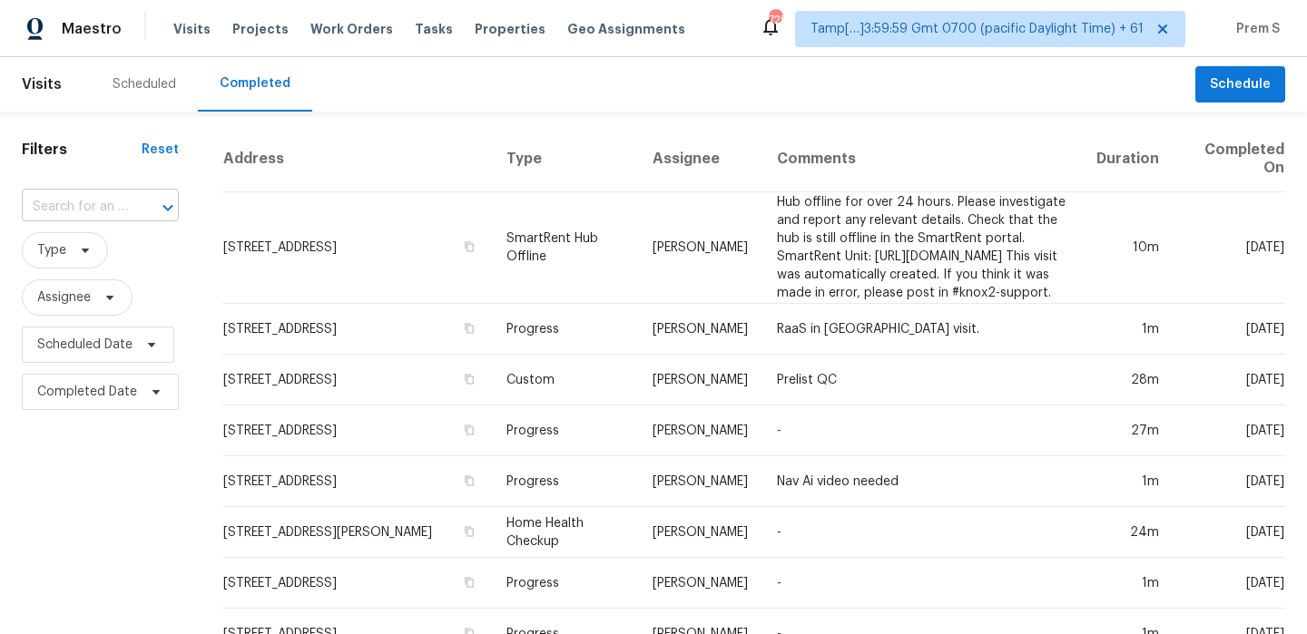
click at [69, 201] on input "text" at bounding box center [75, 207] width 106 height 28
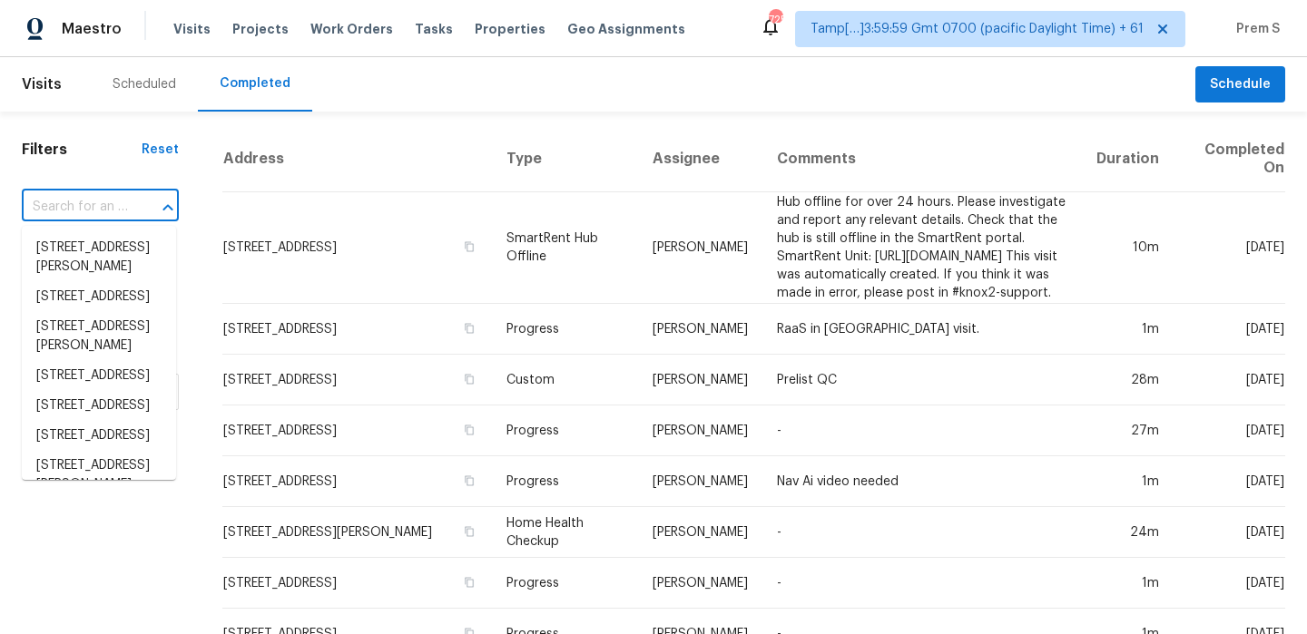
paste input "260 Thornhill Rd, Columbia, SC 29212"
type input "260 Thornhill Rd, Columbia, SC 29212"
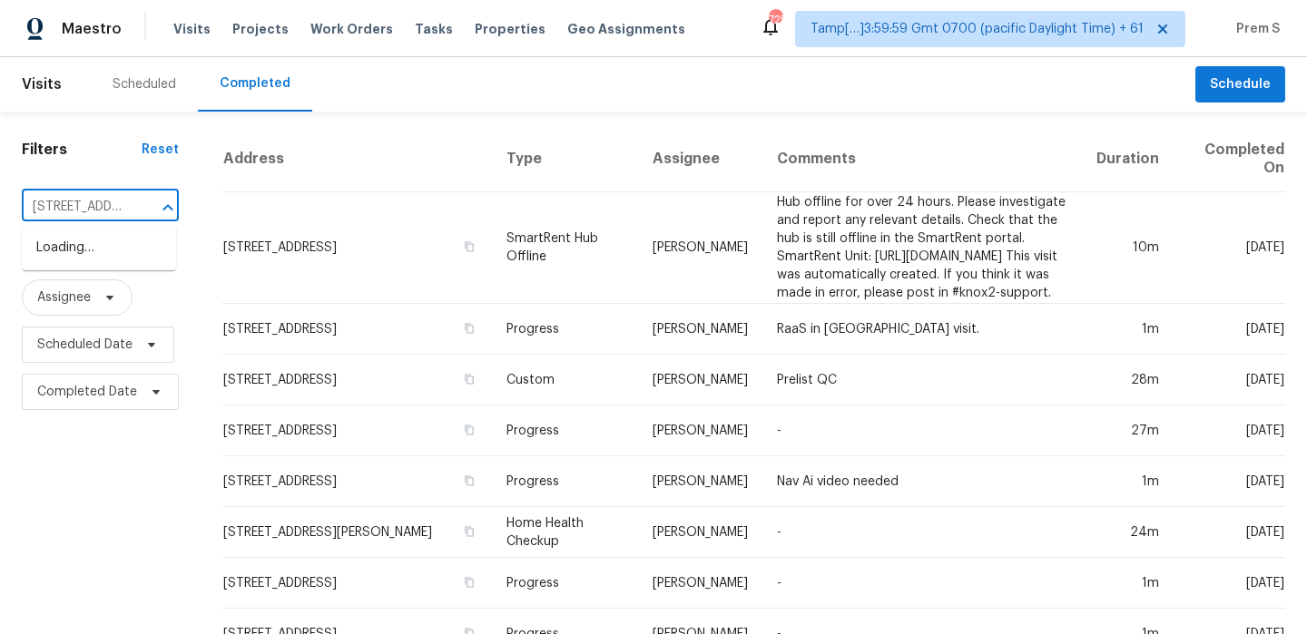
scroll to position [0, 131]
click at [100, 243] on li "260 Thornhill Rd, Columbia, SC 29212" at bounding box center [99, 257] width 154 height 49
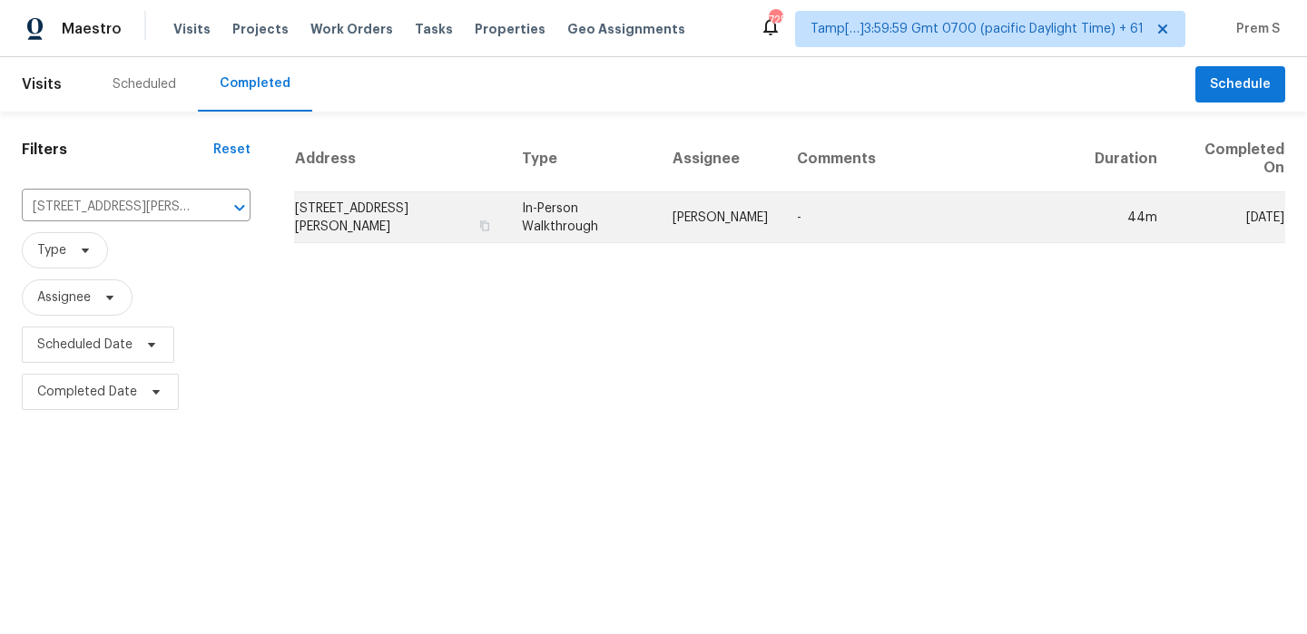
click at [341, 220] on td "260 Thornhill Rd, Columbia, SC 29212" at bounding box center [400, 217] width 213 height 51
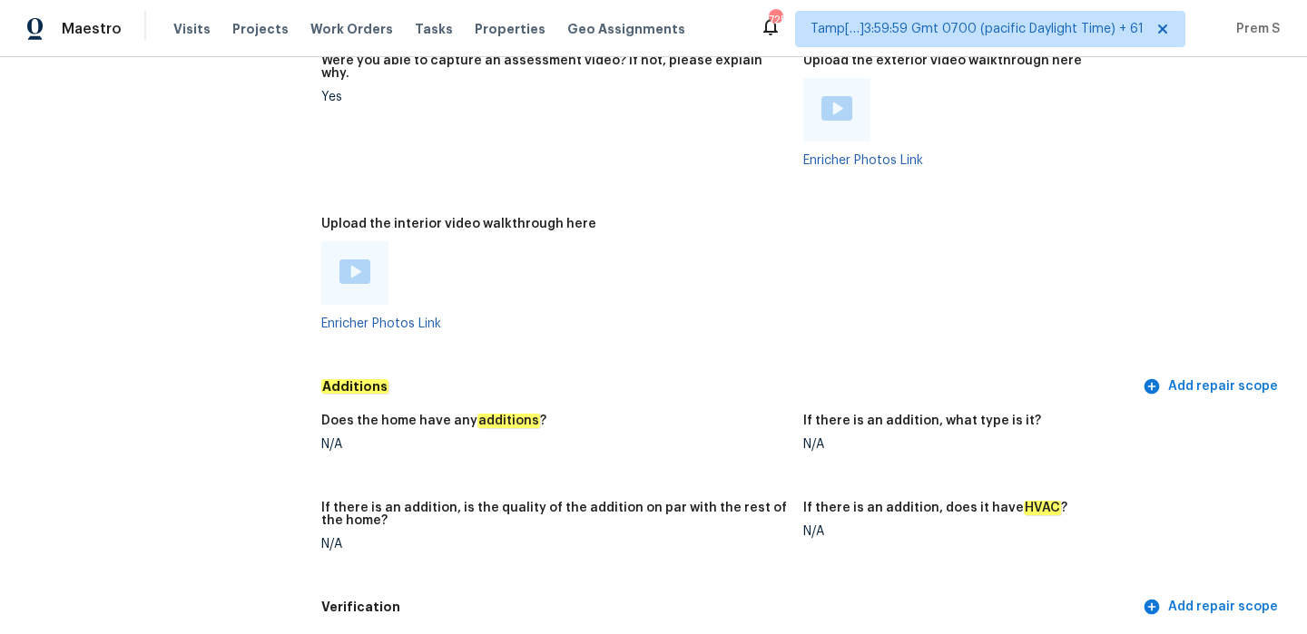
scroll to position [3642, 0]
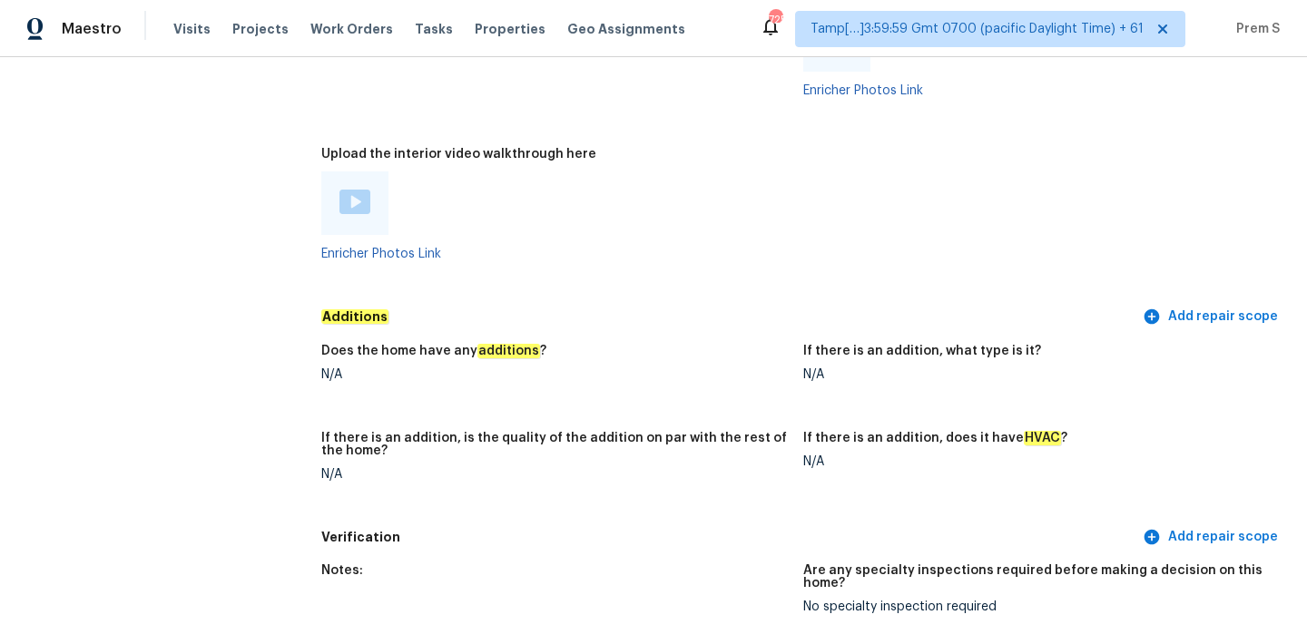
click at [353, 190] on img at bounding box center [354, 202] width 31 height 25
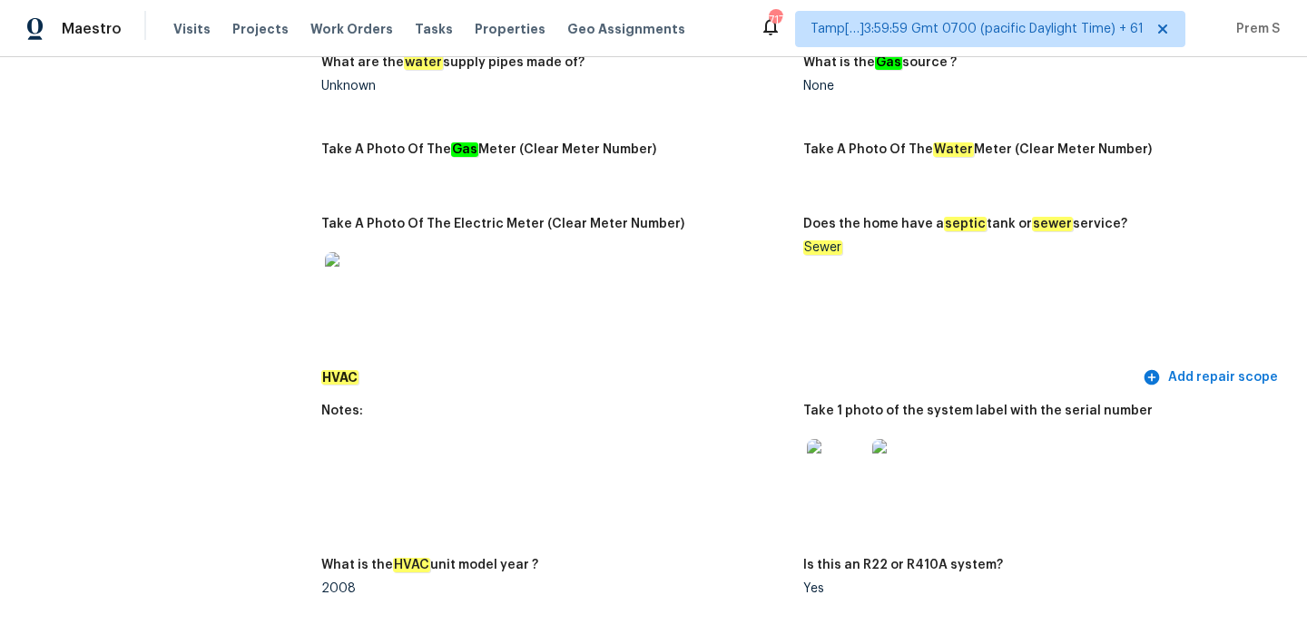
scroll to position [1647, 0]
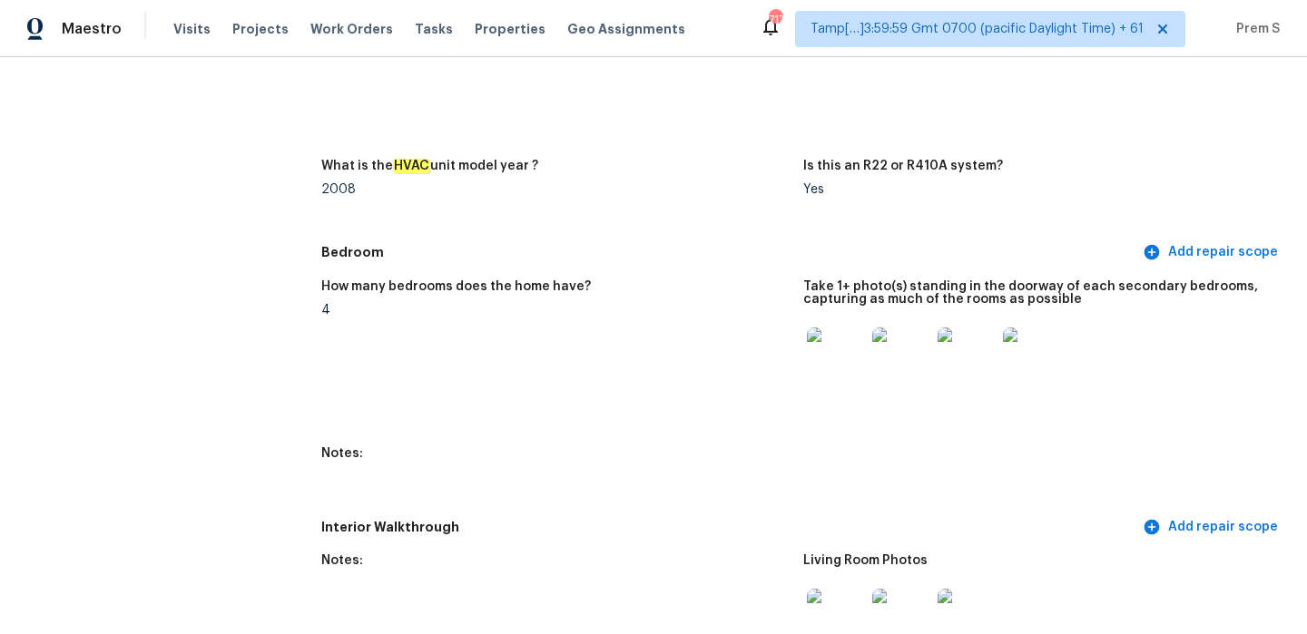
click at [850, 329] on img at bounding box center [836, 357] width 58 height 58
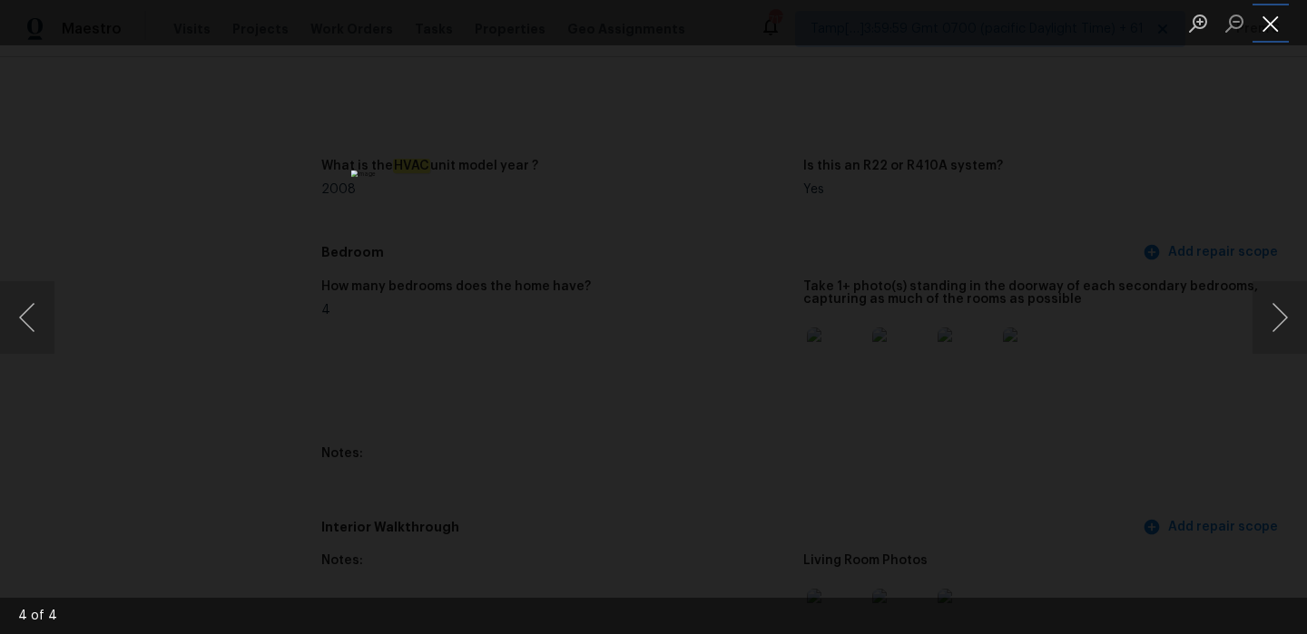
click at [1261, 30] on button "Close lightbox" at bounding box center [1270, 23] width 36 height 32
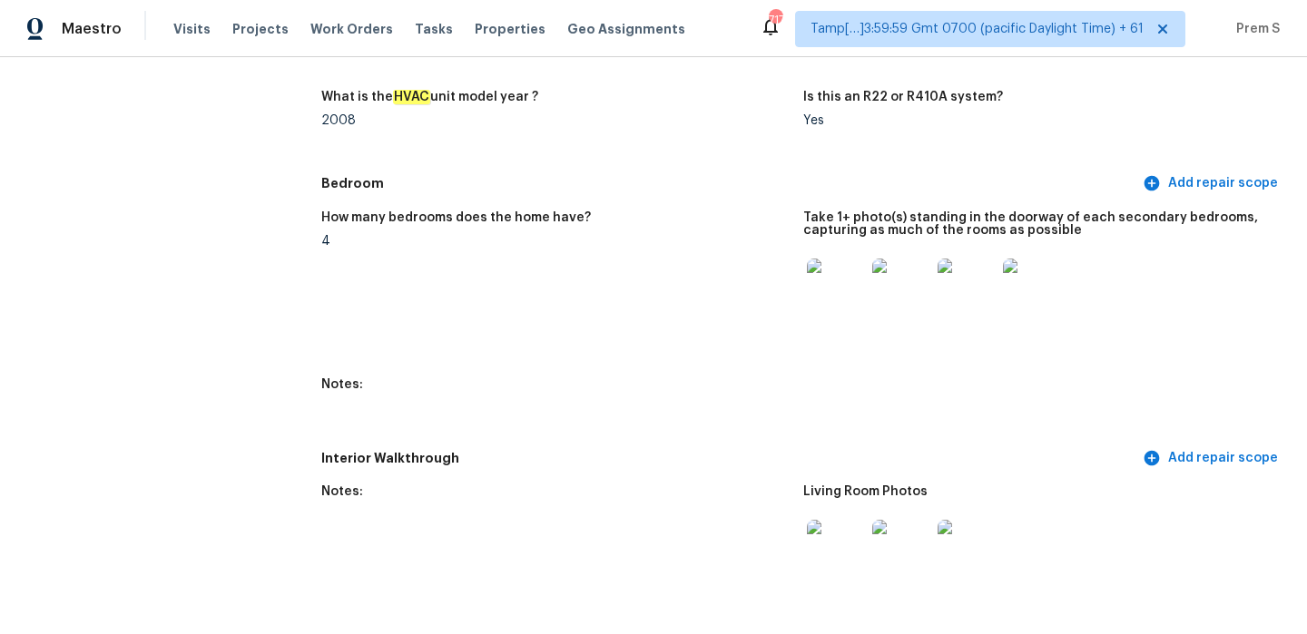
scroll to position [1920, 0]
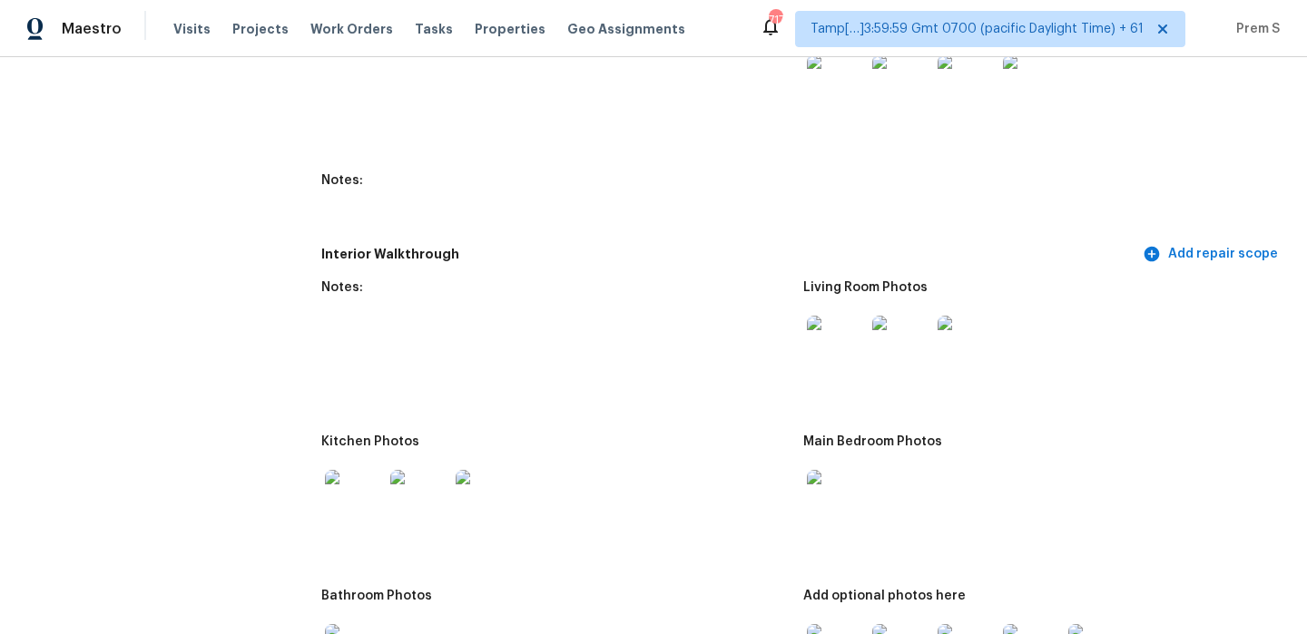
click at [838, 326] on img at bounding box center [836, 345] width 58 height 58
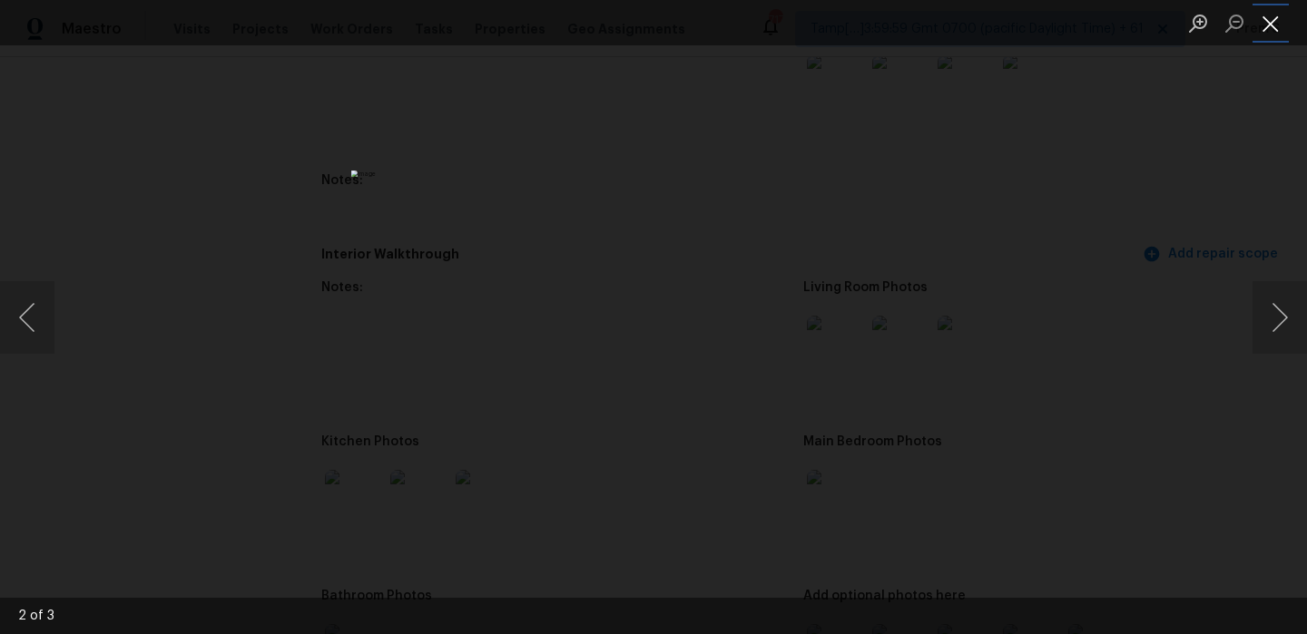
click at [1268, 25] on button "Close lightbox" at bounding box center [1270, 23] width 36 height 32
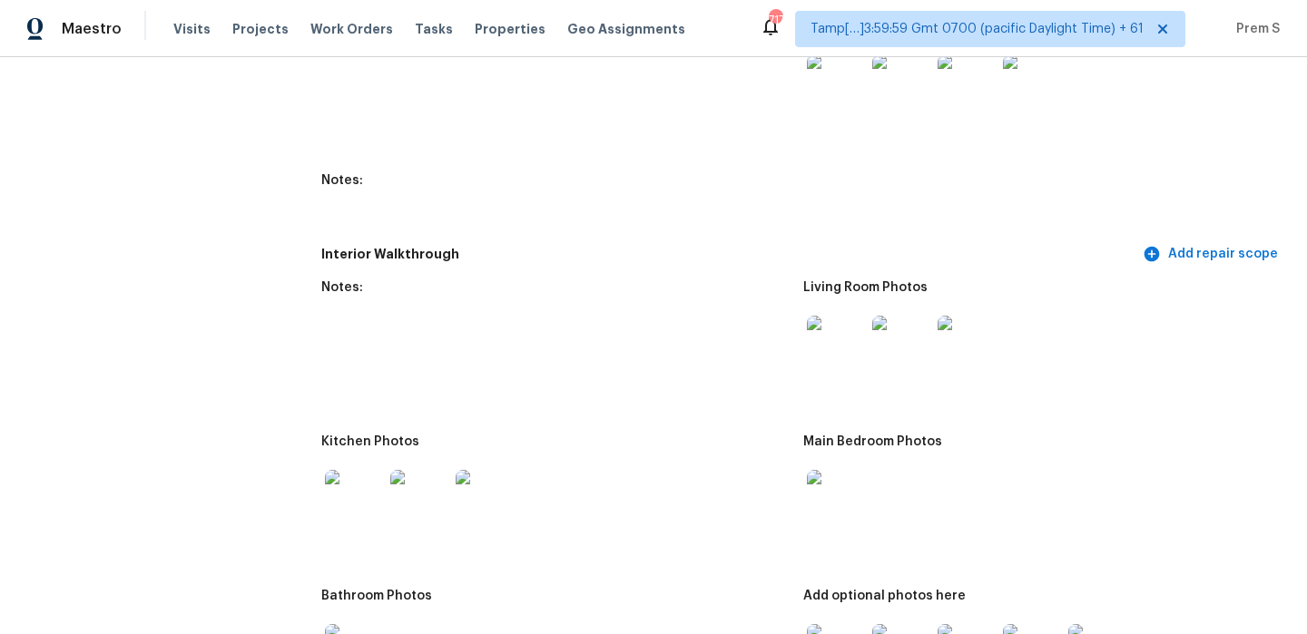
scroll to position [2236, 0]
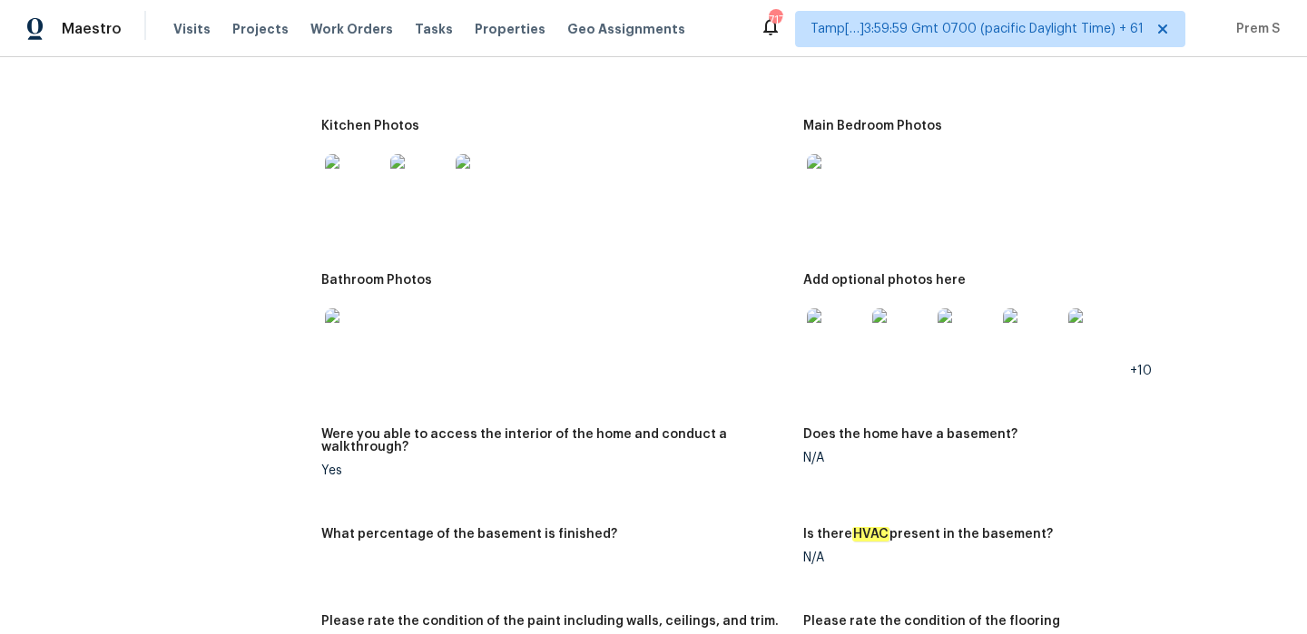
click at [839, 346] on img at bounding box center [836, 338] width 58 height 58
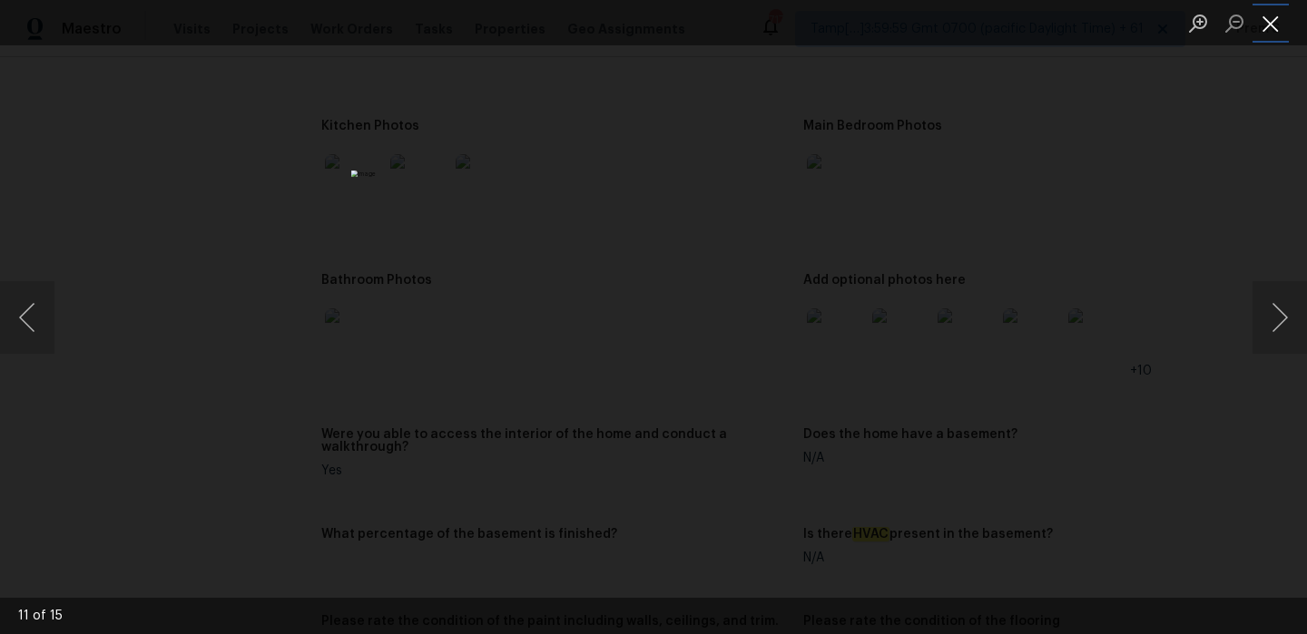
click at [1270, 25] on button "Close lightbox" at bounding box center [1270, 23] width 36 height 32
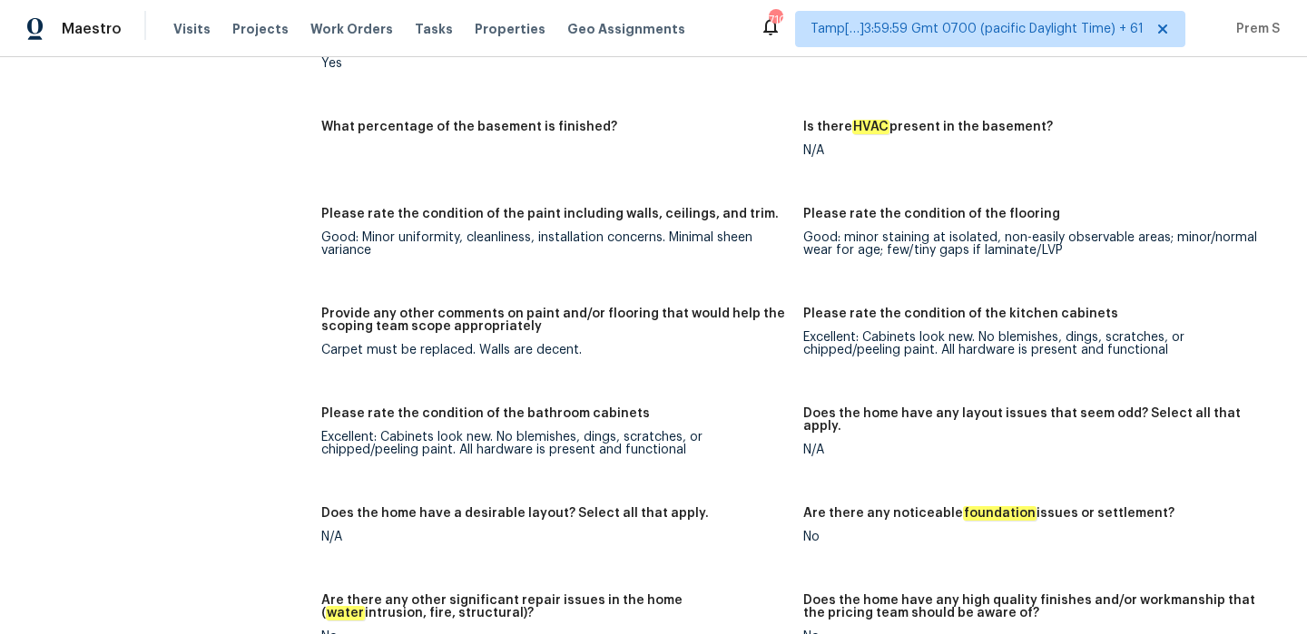
scroll to position [0, 0]
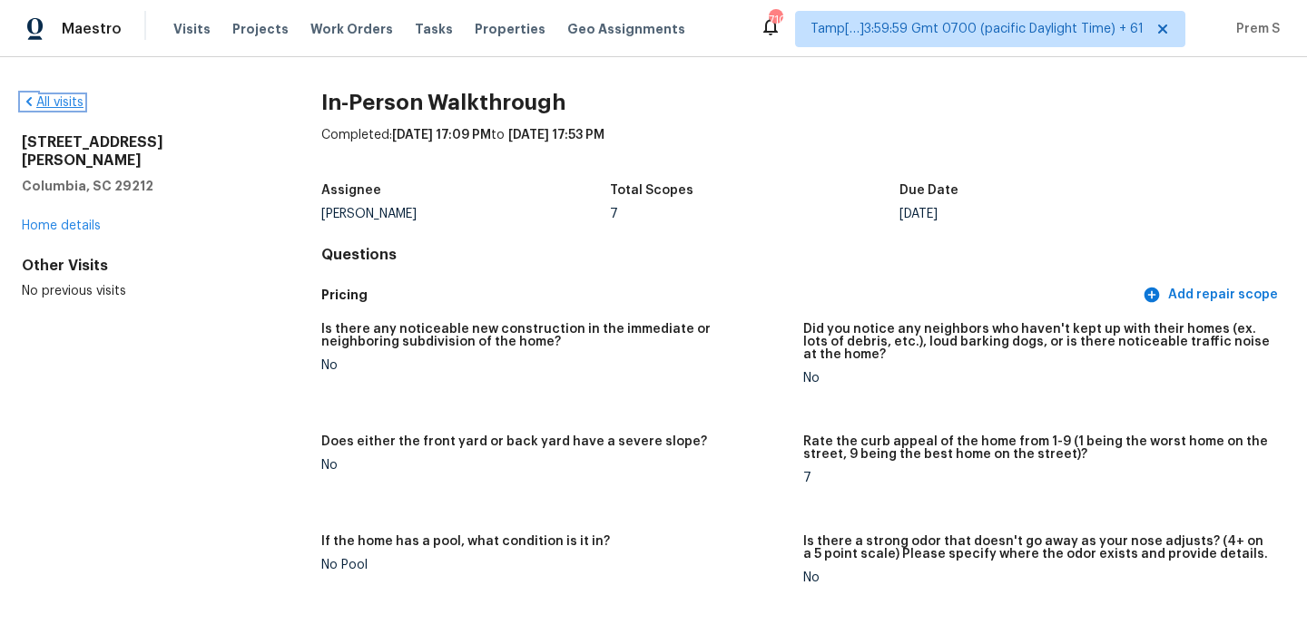
click at [53, 105] on link "All visits" at bounding box center [53, 102] width 62 height 13
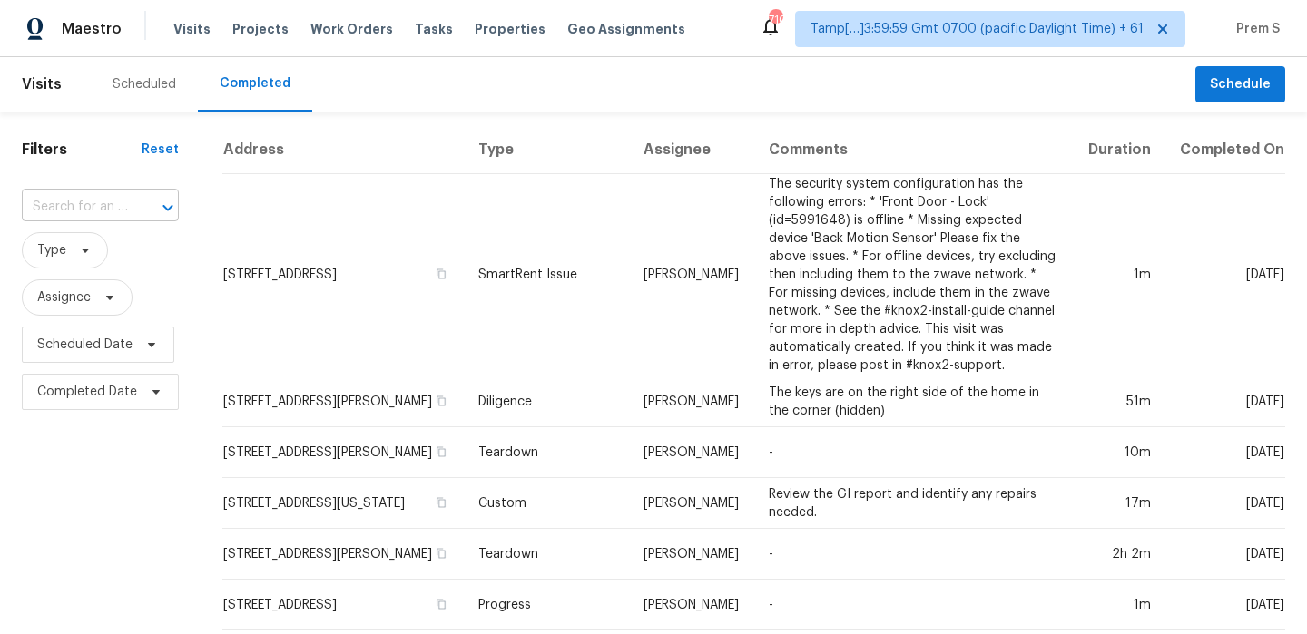
click at [155, 204] on button "Open" at bounding box center [167, 207] width 25 height 25
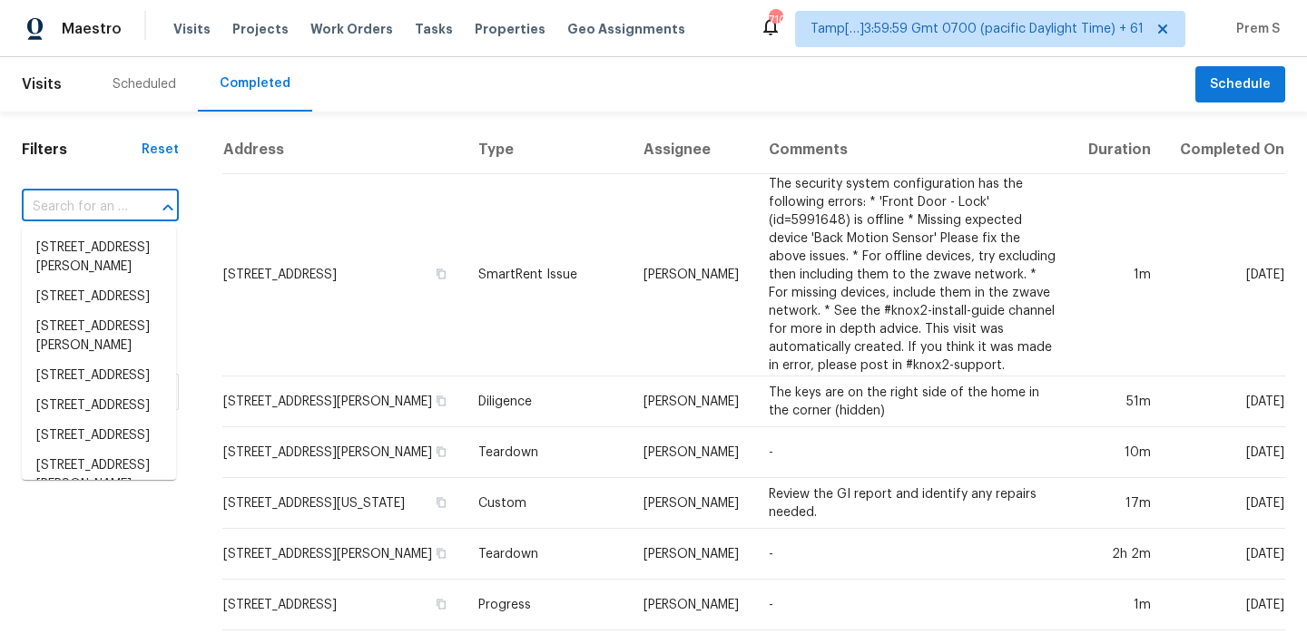
paste input "6705 Elwynne Dr Cincinnati, OH, 45236"
type input "6705 Elwynne Dr Cincinnati, OH, 45236"
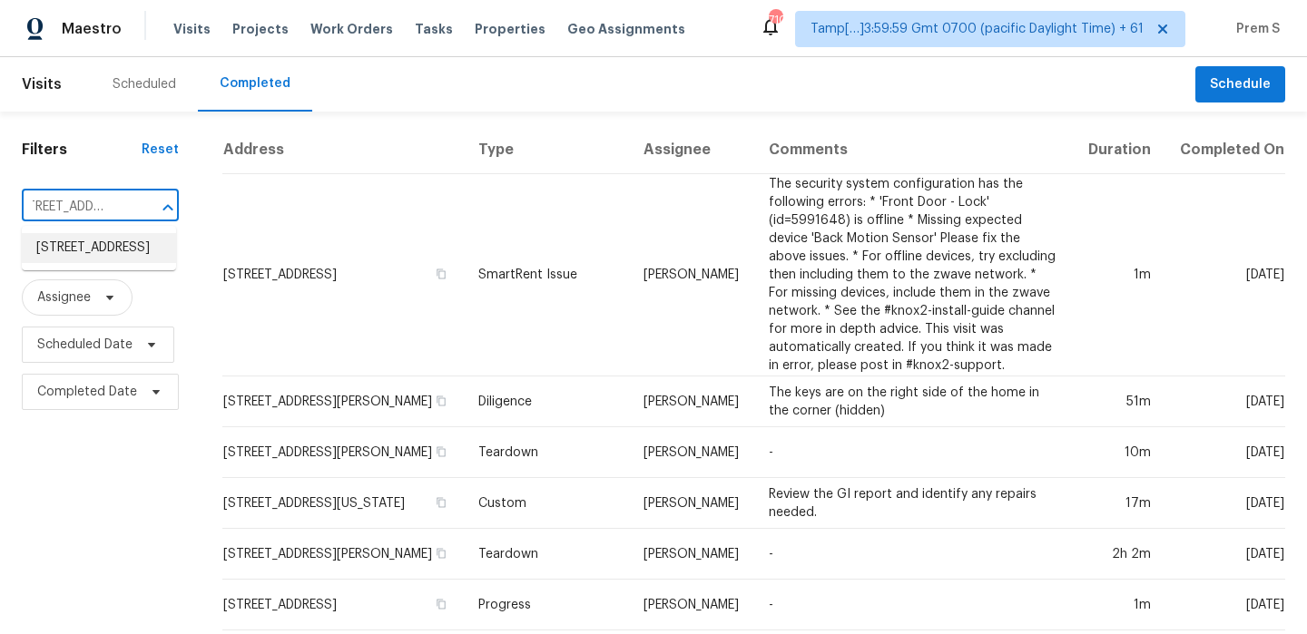
click at [129, 260] on li "6705 Elwynne Dr, Cincinnati, OH 45236" at bounding box center [99, 248] width 154 height 30
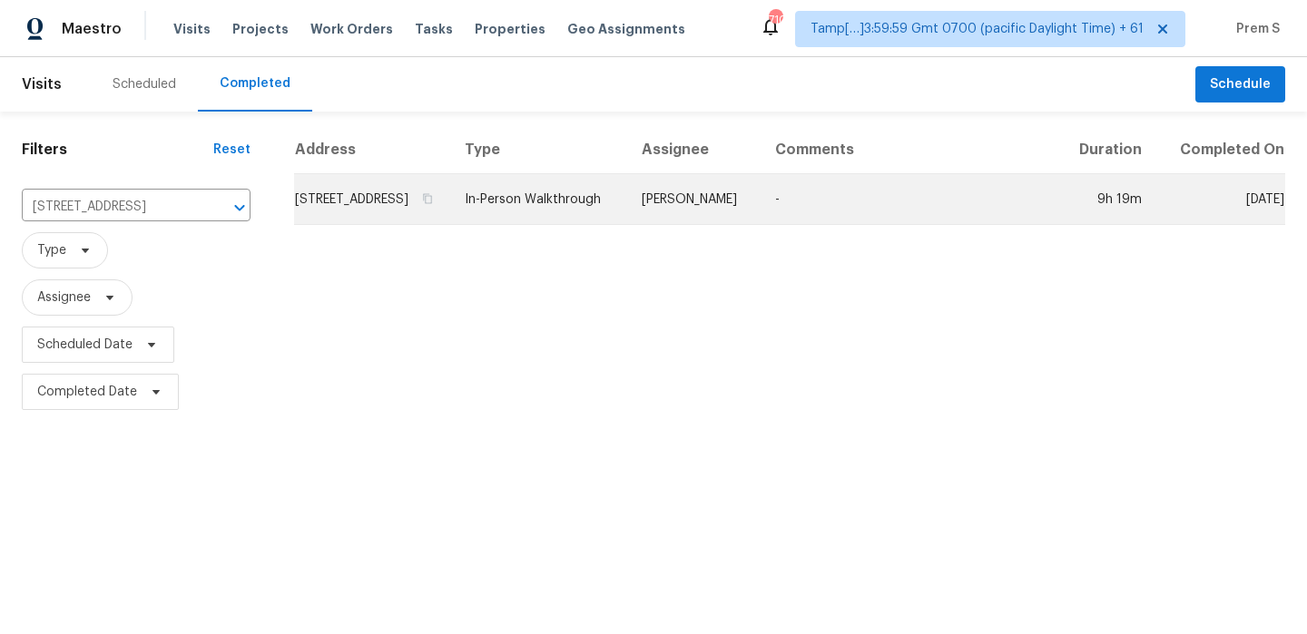
click at [335, 201] on td "6705 Elwynne Dr, Cincinnati, OH 45236" at bounding box center [372, 199] width 156 height 51
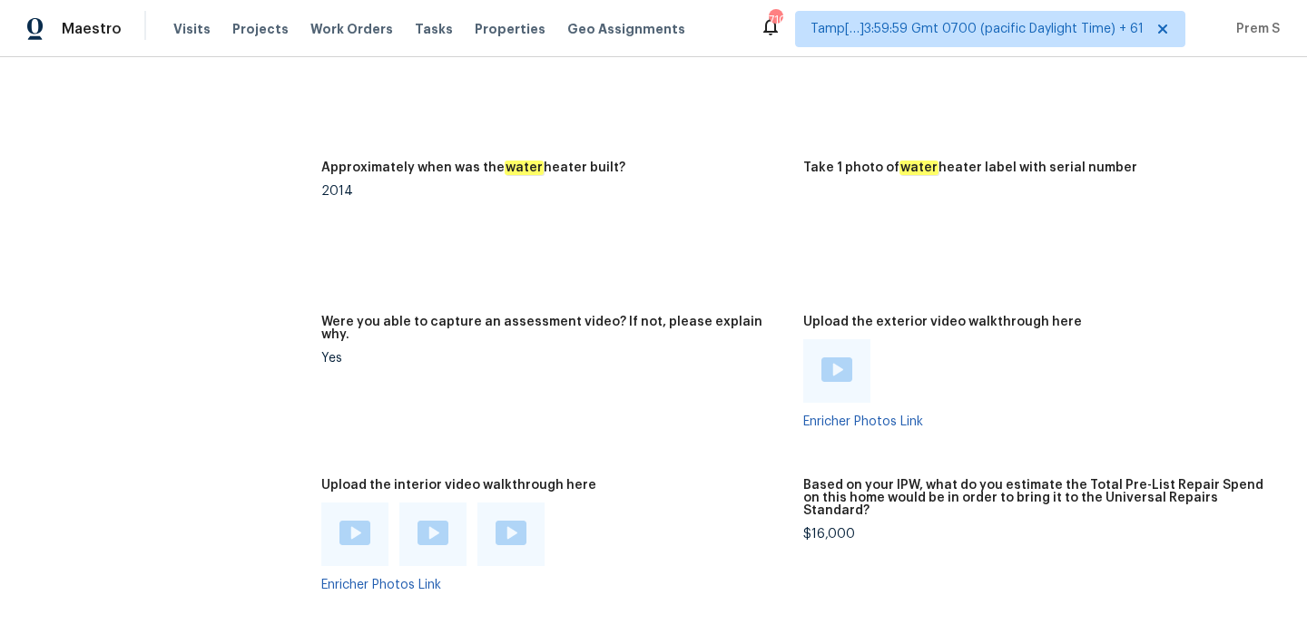
scroll to position [4202, 0]
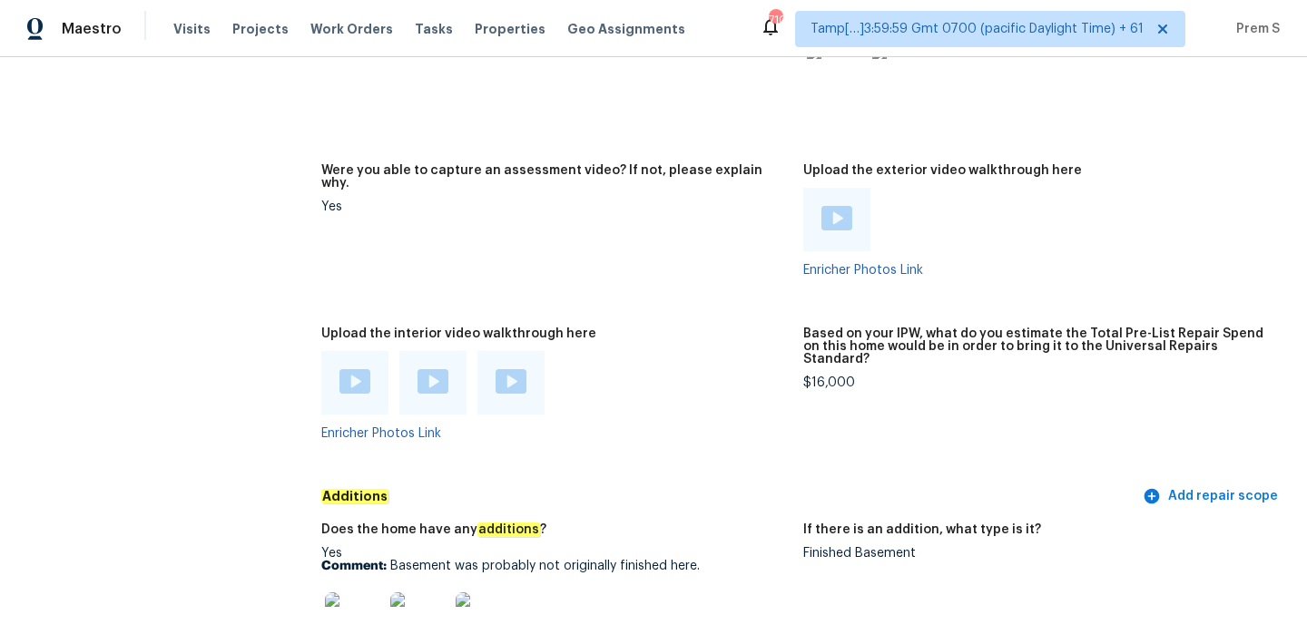
click at [357, 369] on img at bounding box center [354, 381] width 31 height 25
click at [434, 369] on img at bounding box center [432, 381] width 31 height 25
click at [515, 369] on img at bounding box center [511, 381] width 31 height 25
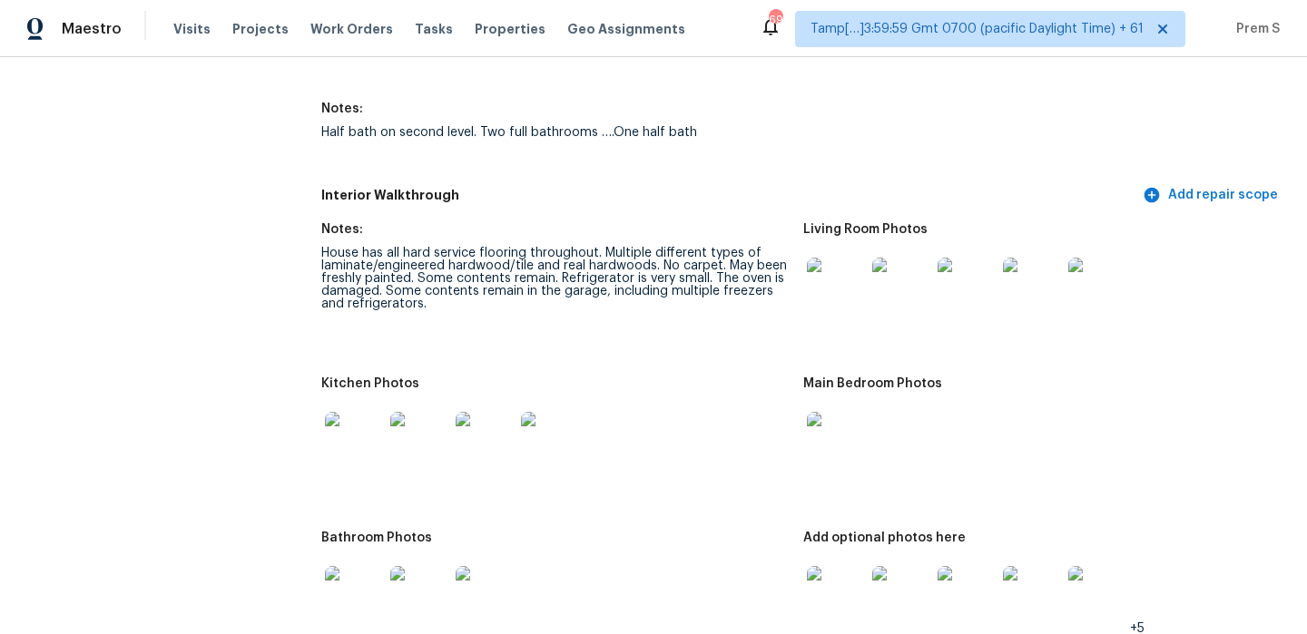
scroll to position [2502, 0]
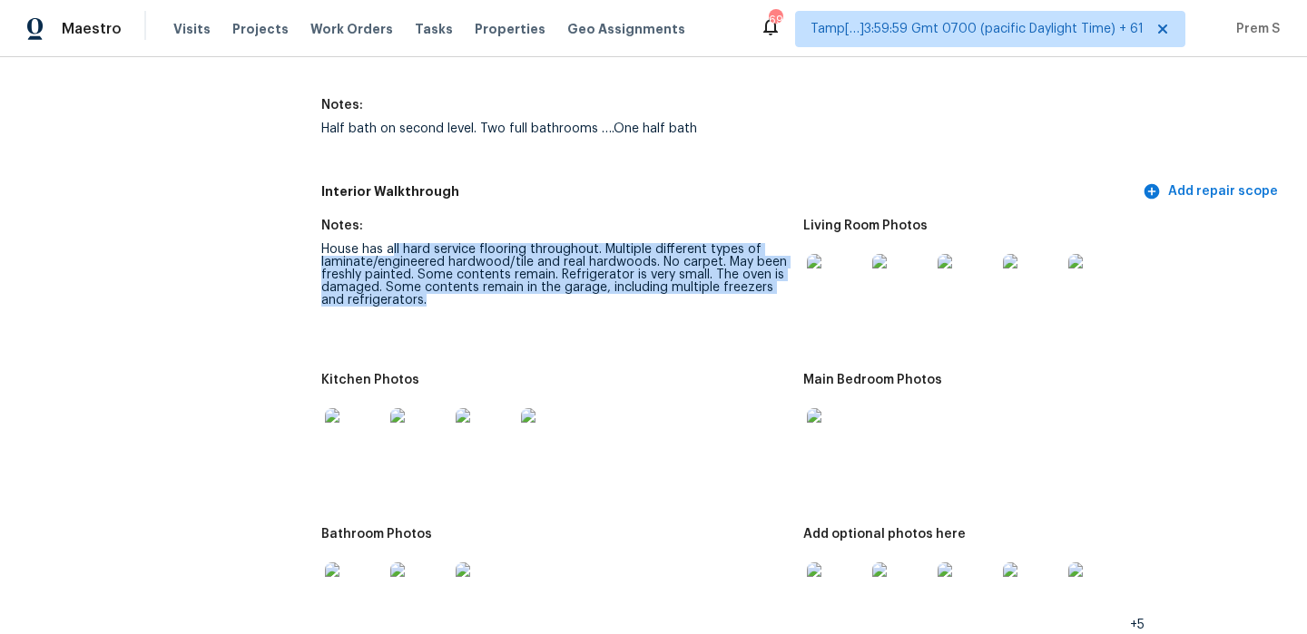
drag, startPoint x: 390, startPoint y: 218, endPoint x: 587, endPoint y: 296, distance: 211.8
click at [587, 296] on figure "Notes: House has all hard service flooring throughout. Multiple different types…" at bounding box center [562, 286] width 482 height 132
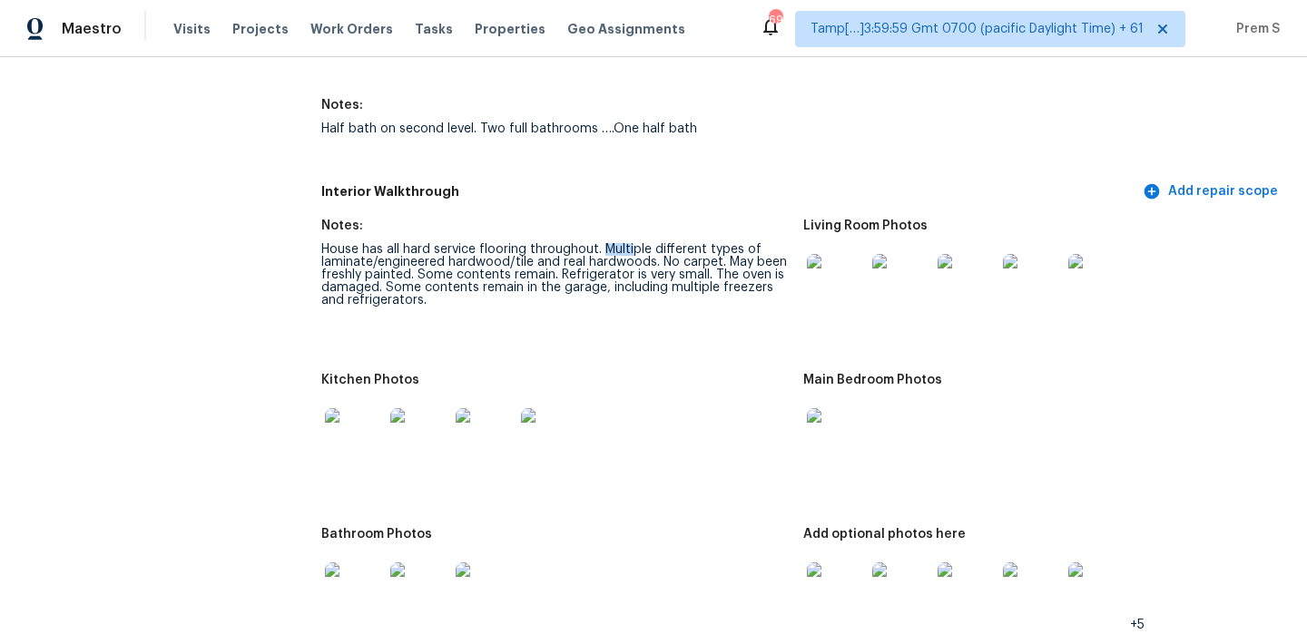
drag, startPoint x: 606, startPoint y: 224, endPoint x: 648, endPoint y: 224, distance: 41.7
click at [641, 243] on div "House has all hard service flooring throughout. Multiple different types of lam…" at bounding box center [554, 275] width 467 height 64
click at [693, 258] on div "House has all hard service flooring throughout. Multiple different types of lam…" at bounding box center [554, 275] width 467 height 64
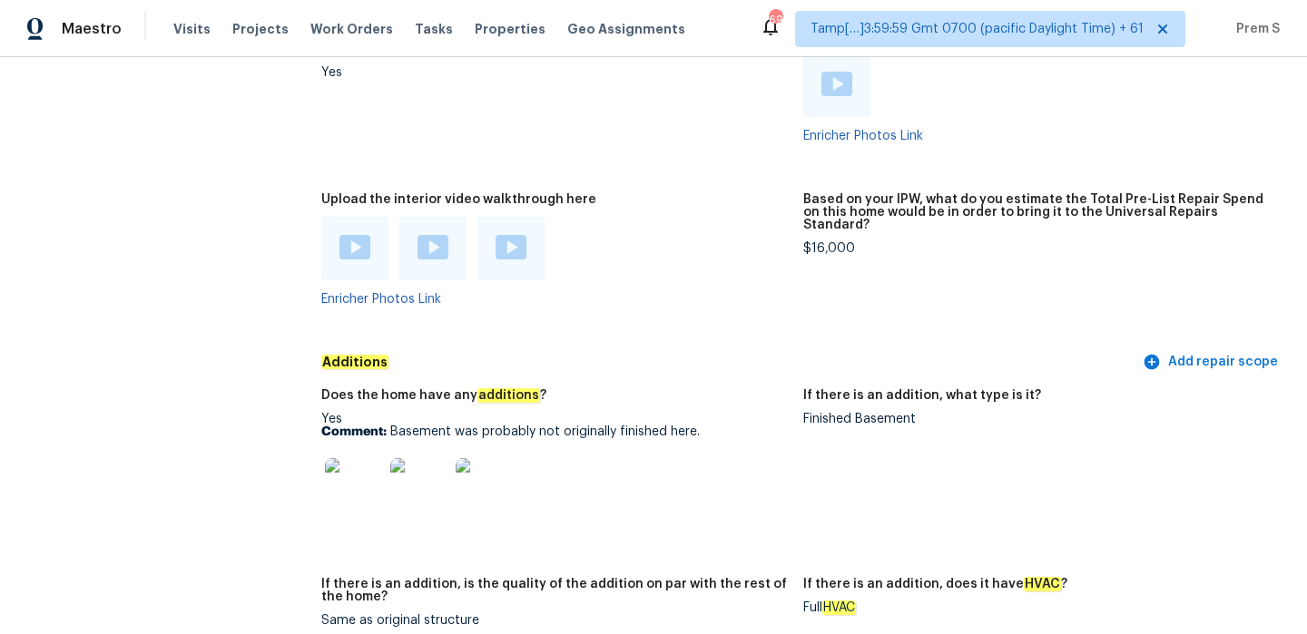
scroll to position [4540, 0]
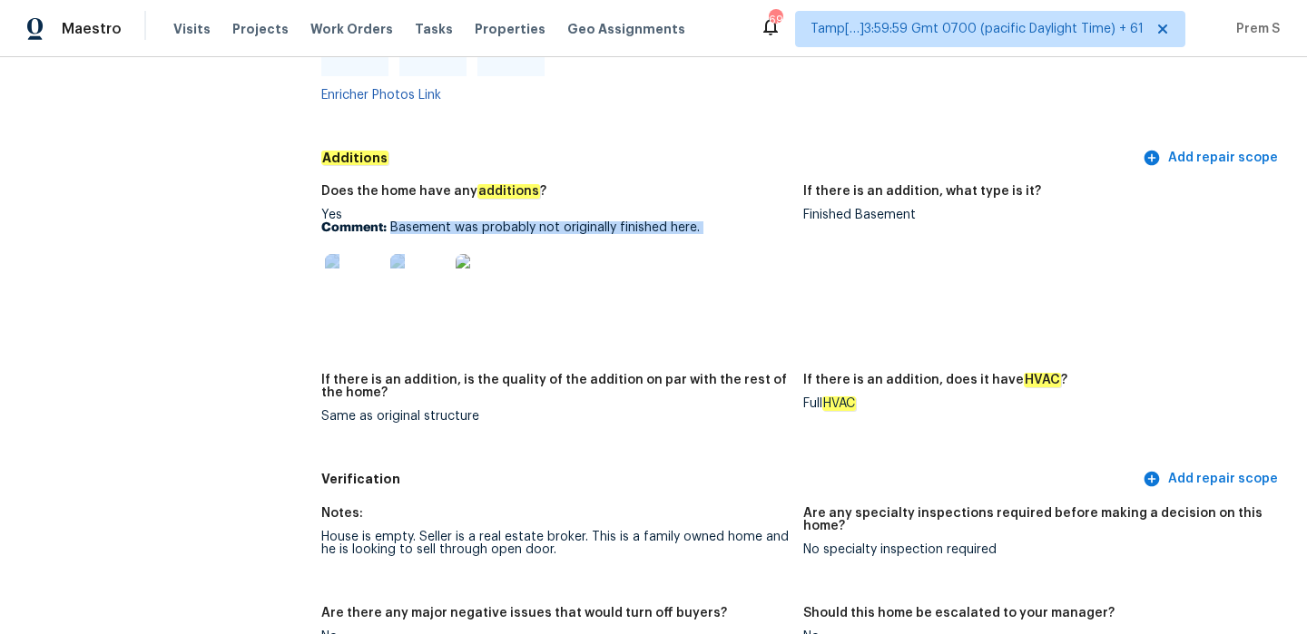
drag, startPoint x: 392, startPoint y: 201, endPoint x: 758, endPoint y: 216, distance: 366.0
click at [758, 216] on div "Yes Comment: Basement was probably not originally finished here." at bounding box center [554, 266] width 467 height 114
drag, startPoint x: 393, startPoint y: 206, endPoint x: 719, endPoint y: 206, distance: 325.8
click at [719, 221] on p "Comment: Basement was probably not originally finished here." at bounding box center [554, 227] width 467 height 13
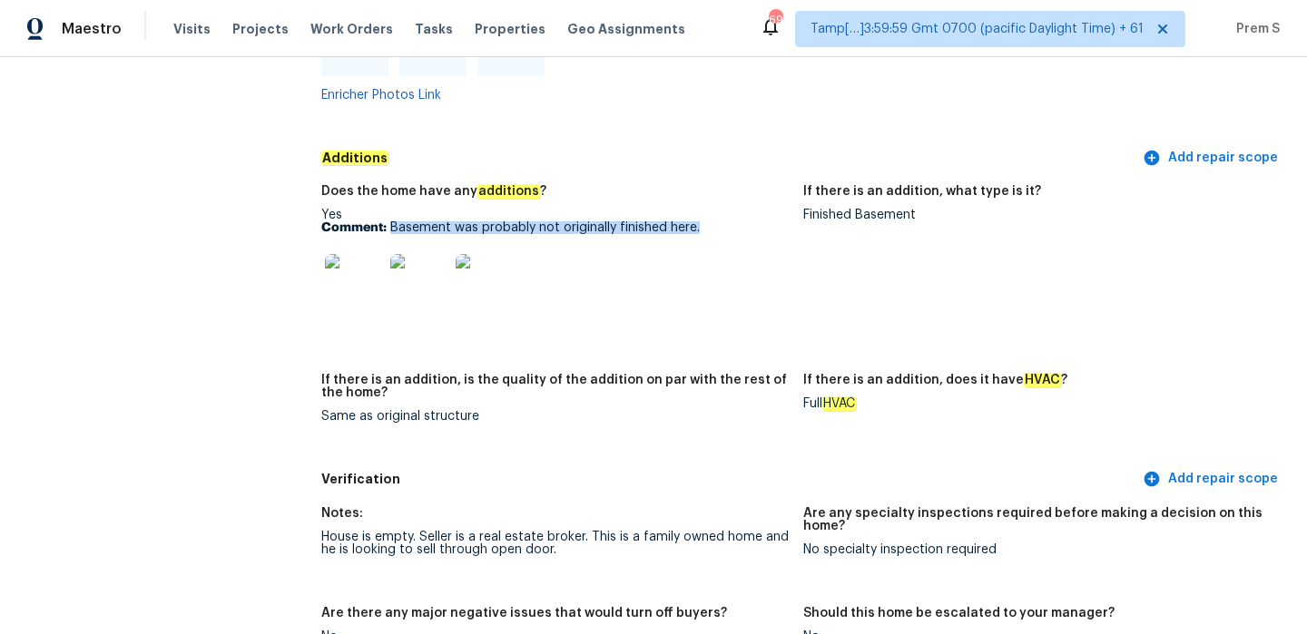
copy p "Basement was probably not originally finished here."
click at [352, 269] on img at bounding box center [354, 283] width 58 height 58
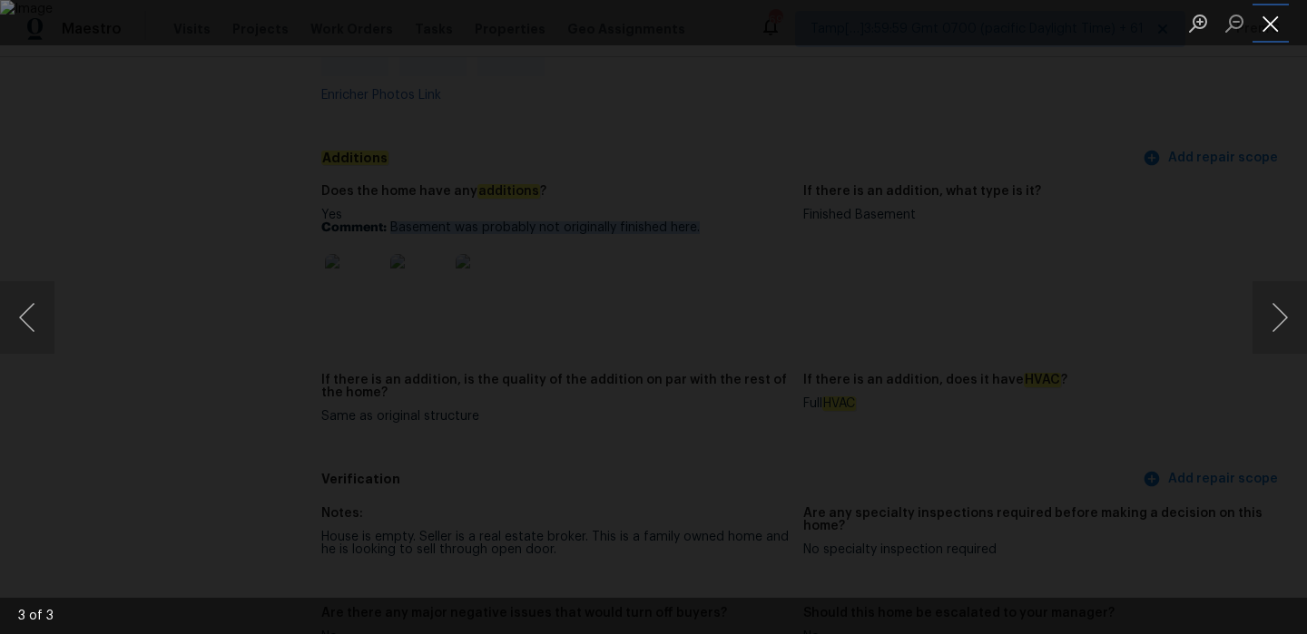
click at [1281, 20] on button "Close lightbox" at bounding box center [1270, 23] width 36 height 32
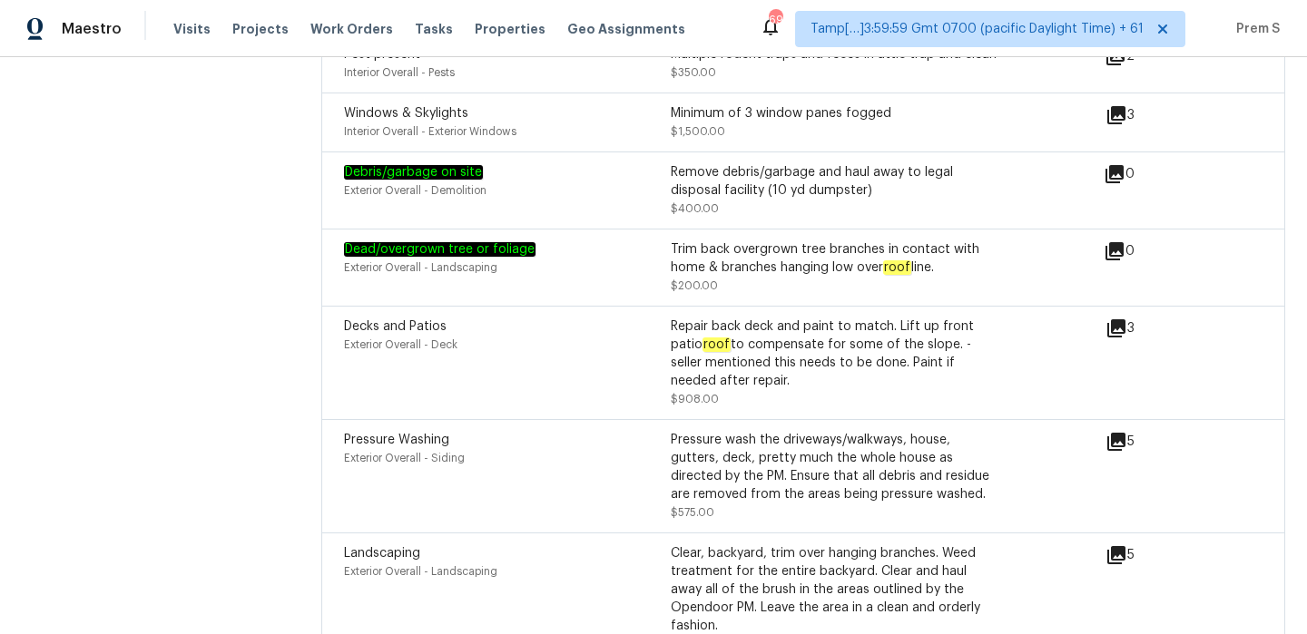
scroll to position [5071, 0]
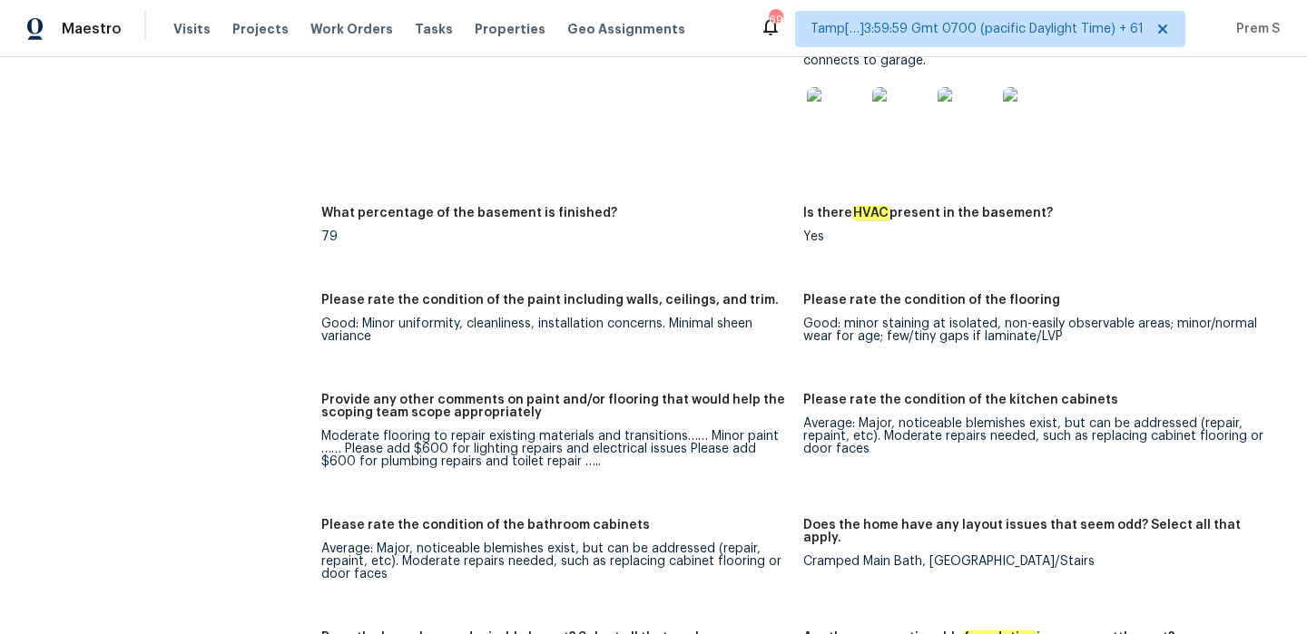
scroll to position [2565, 0]
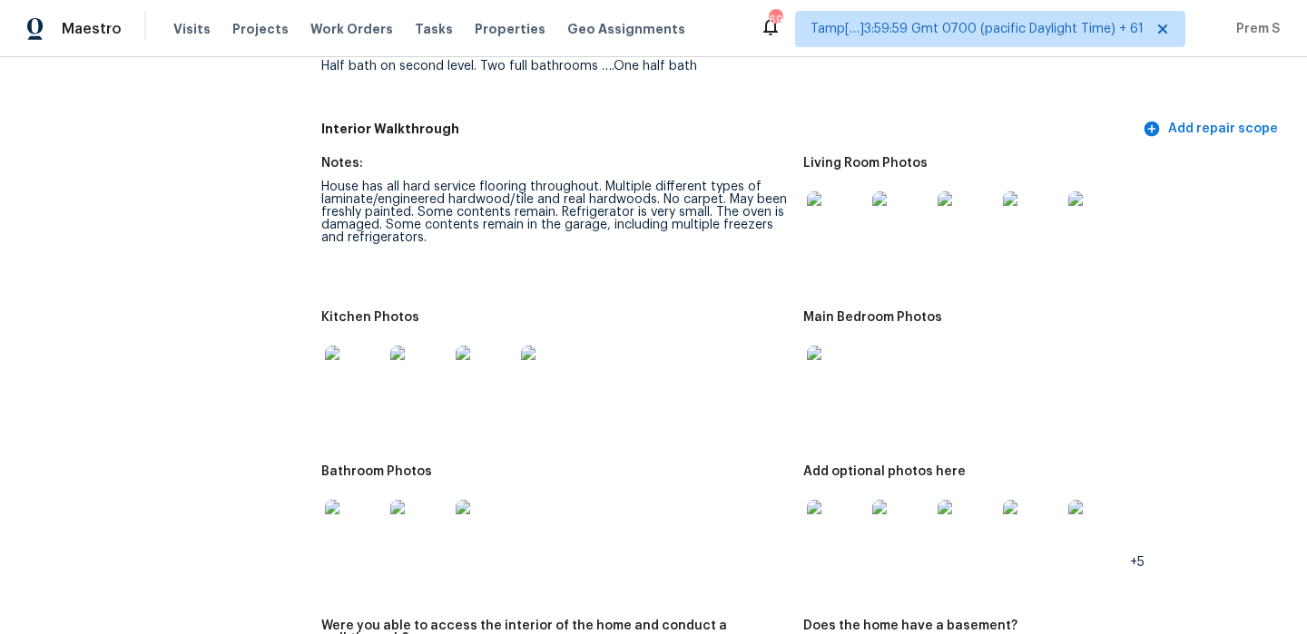
click at [829, 198] on img at bounding box center [836, 220] width 58 height 58
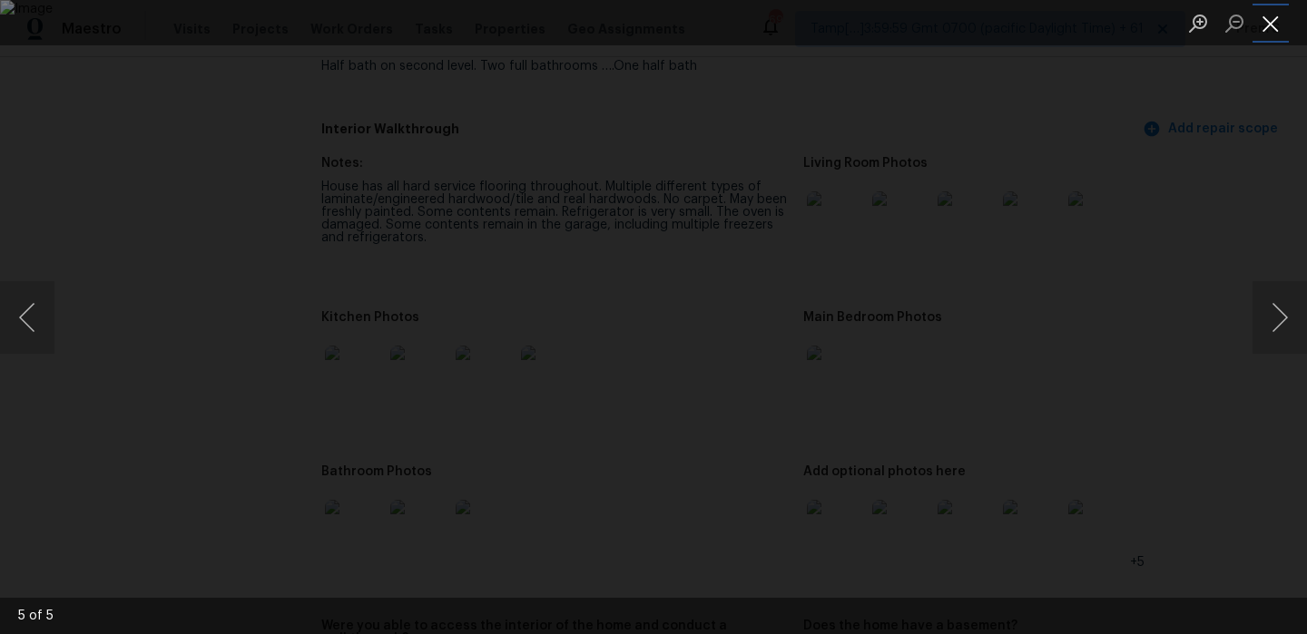
click at [1272, 15] on button "Close lightbox" at bounding box center [1270, 23] width 36 height 32
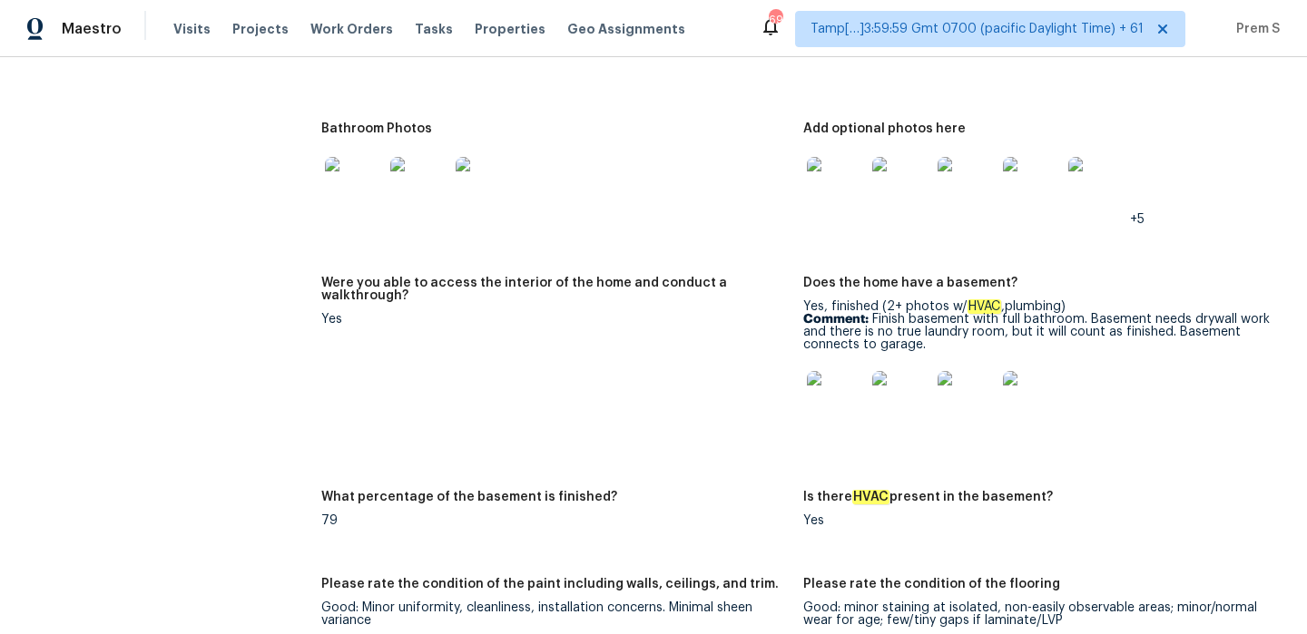
scroll to position [2915, 0]
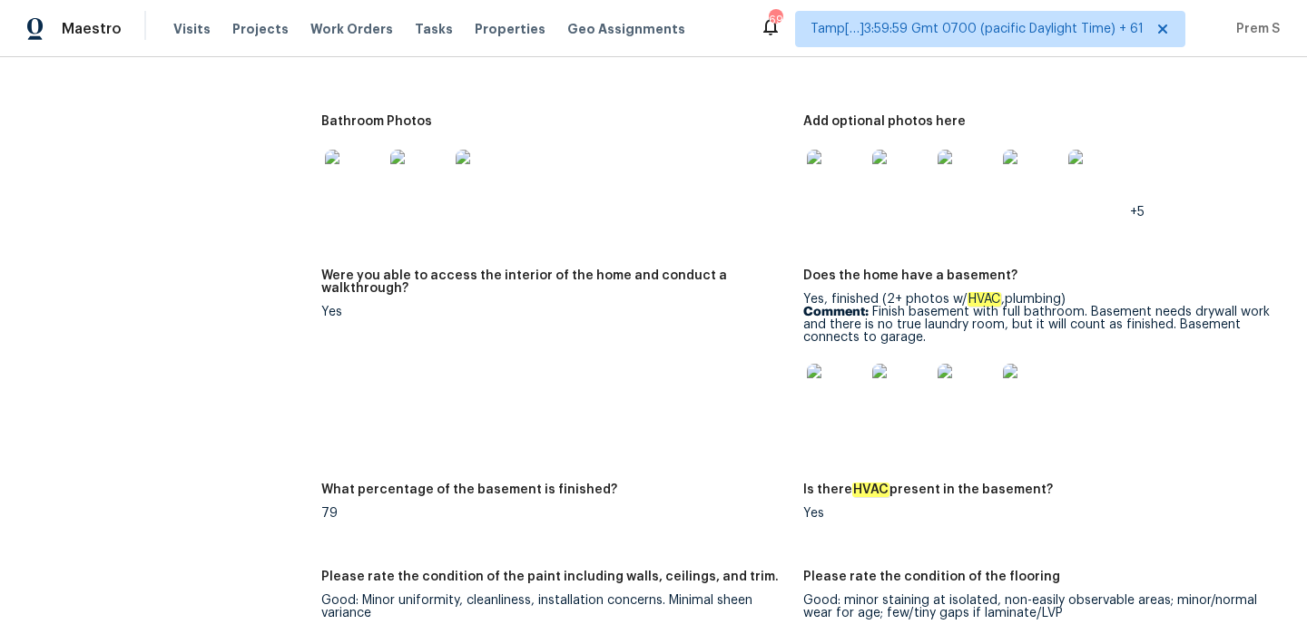
click at [838, 375] on img at bounding box center [836, 393] width 58 height 58
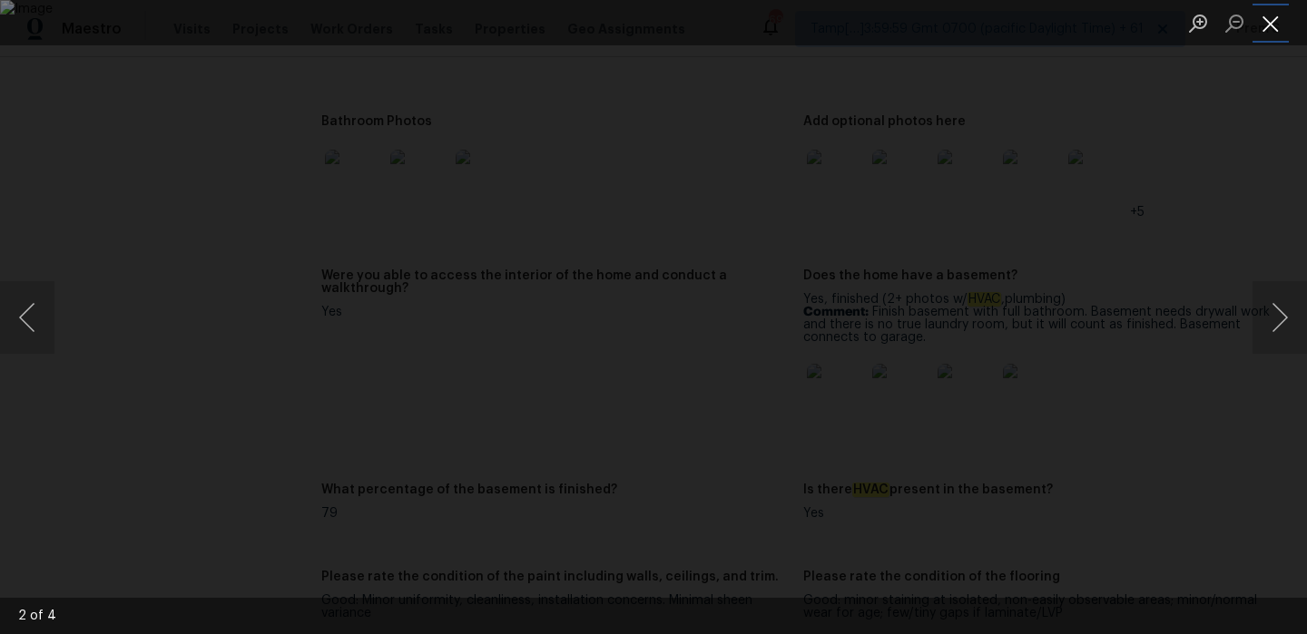
click at [1274, 25] on button "Close lightbox" at bounding box center [1270, 23] width 36 height 32
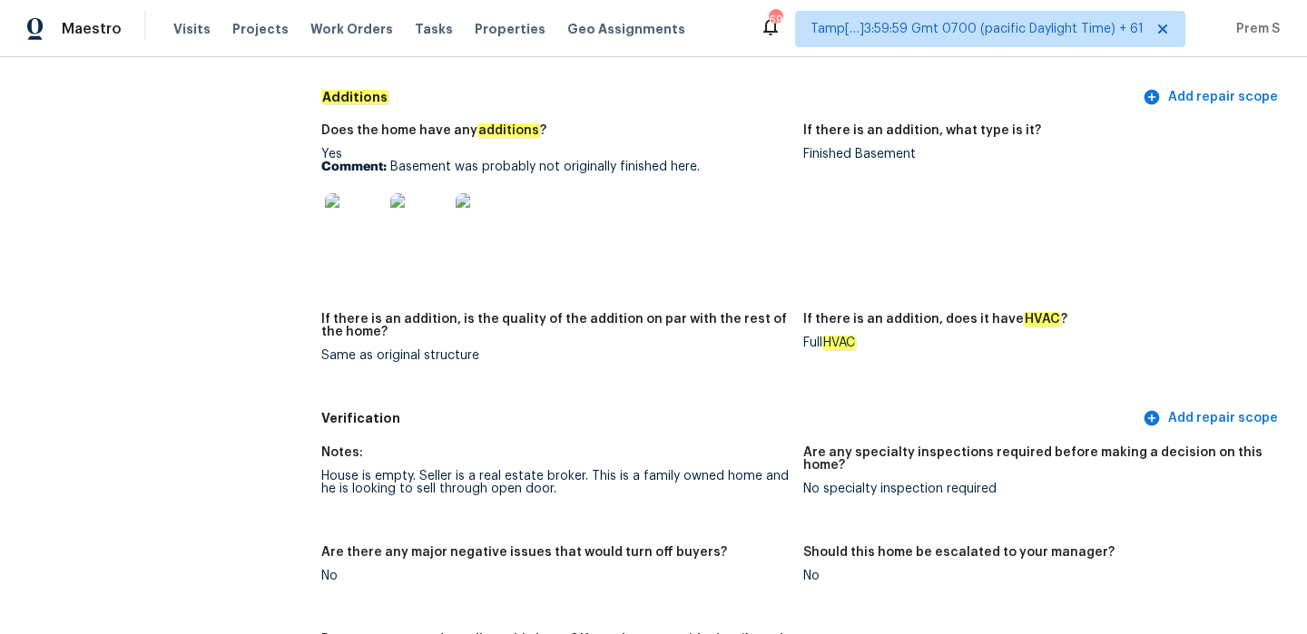
scroll to position [4598, 0]
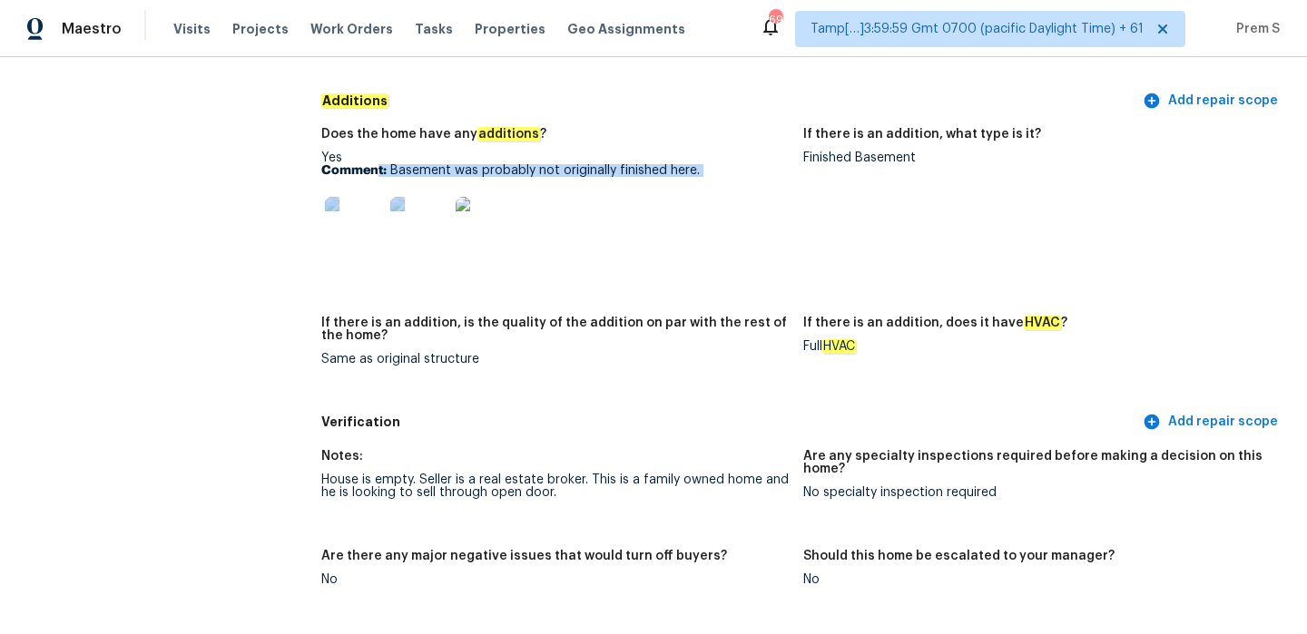
drag, startPoint x: 693, startPoint y: 152, endPoint x: 374, endPoint y: 151, distance: 319.5
click at [374, 152] on div "Yes Comment: Basement was probably not originally finished here." at bounding box center [554, 209] width 467 height 114
click at [392, 152] on div "Yes Comment: Basement was probably not originally finished here." at bounding box center [554, 209] width 467 height 114
drag, startPoint x: 391, startPoint y: 148, endPoint x: 741, endPoint y: 147, distance: 349.4
click at [741, 164] on p "Comment: Basement was probably not originally finished here." at bounding box center [554, 170] width 467 height 13
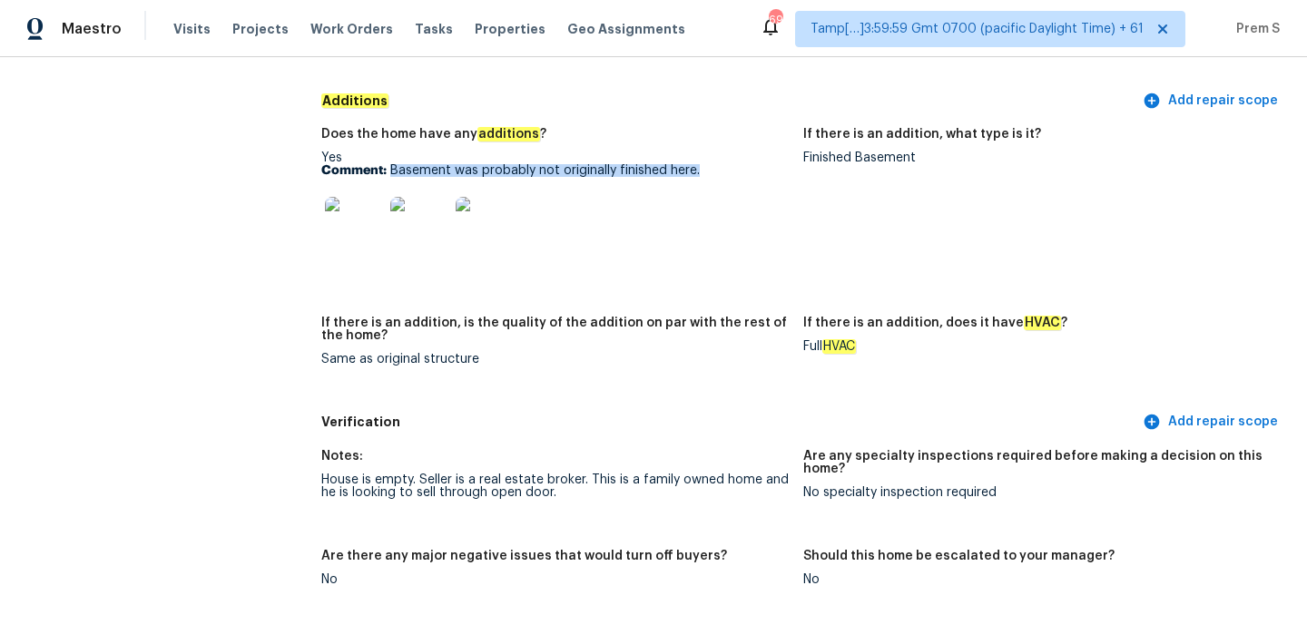
copy p "Basement was probably not originally finished here."
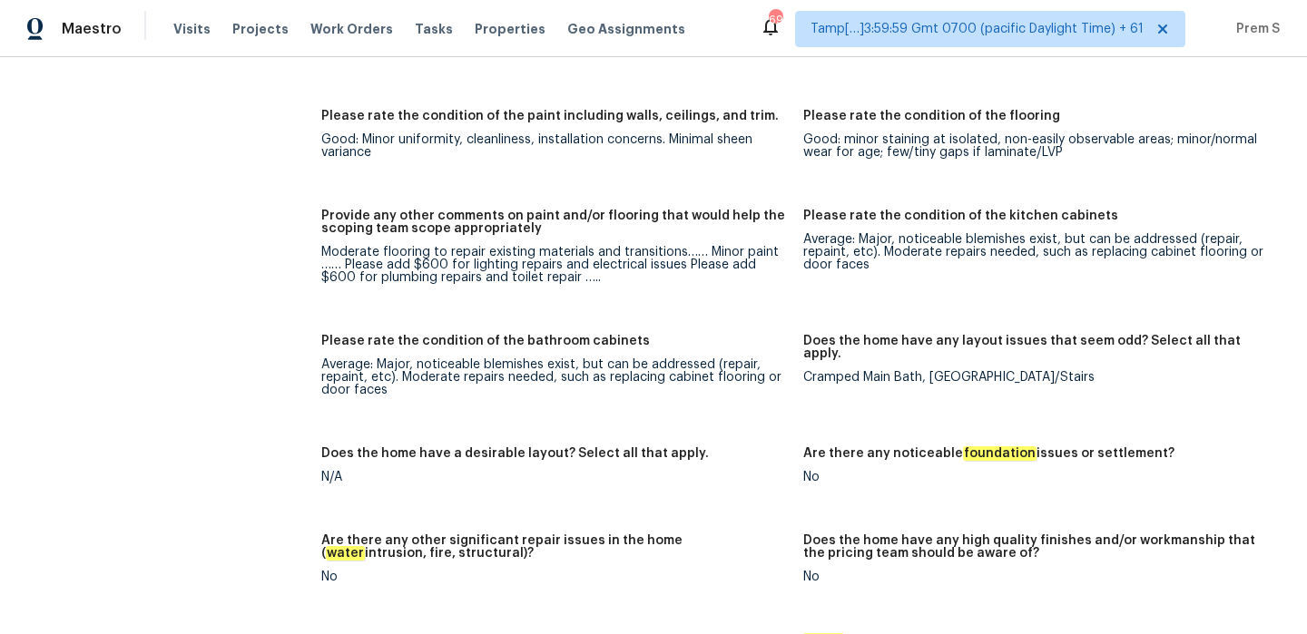
scroll to position [3361, 0]
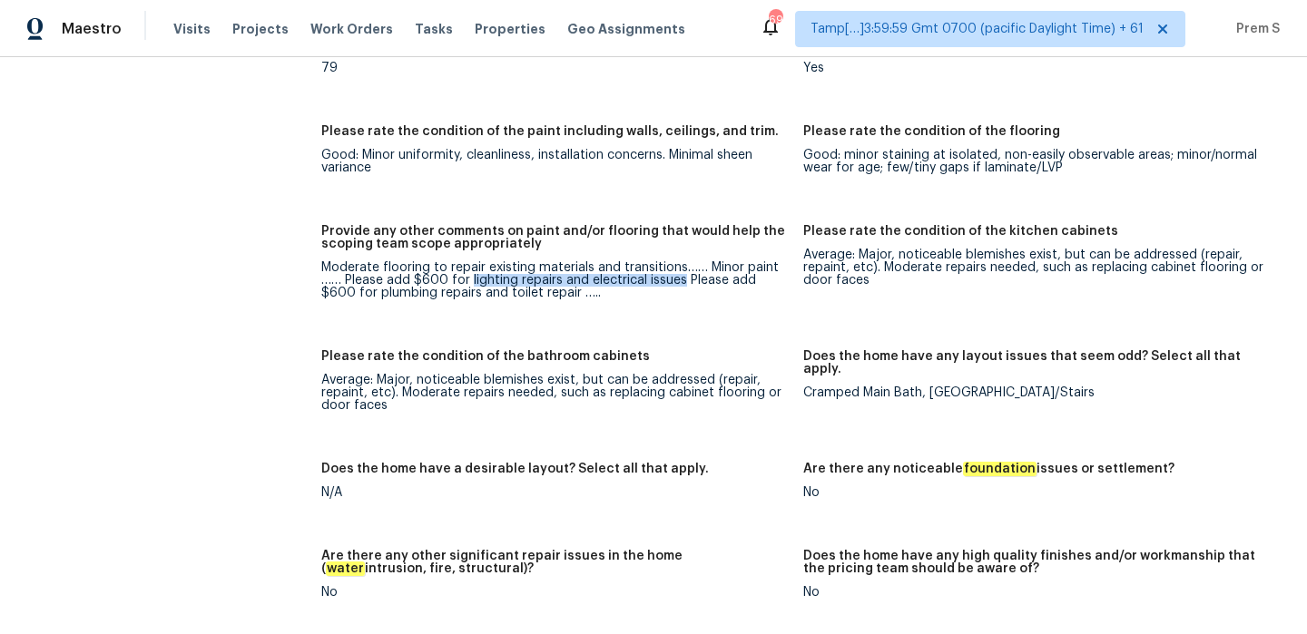
drag, startPoint x: 469, startPoint y: 251, endPoint x: 681, endPoint y: 252, distance: 211.5
click at [681, 261] on div "Moderate flooring to repair existing materials and transitions…… Minor paint ………" at bounding box center [554, 280] width 467 height 38
copy div "lighting repairs and electrical issues"
click at [724, 261] on div "Moderate flooring to repair existing materials and transitions…… Minor paint ………" at bounding box center [554, 280] width 467 height 38
drag, startPoint x: 339, startPoint y: 268, endPoint x: 539, endPoint y: 270, distance: 199.7
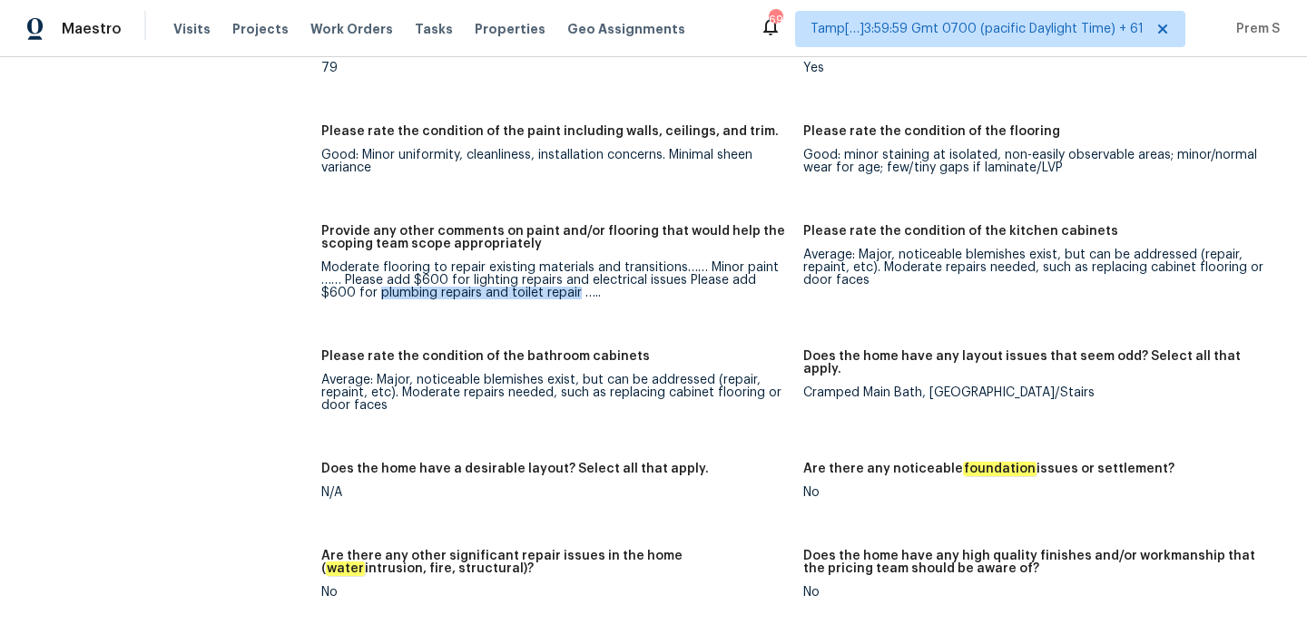
click at [539, 270] on div "Moderate flooring to repair existing materials and transitions…… Minor paint ………" at bounding box center [554, 280] width 467 height 38
copy div "plumbing repairs and toilet repair"
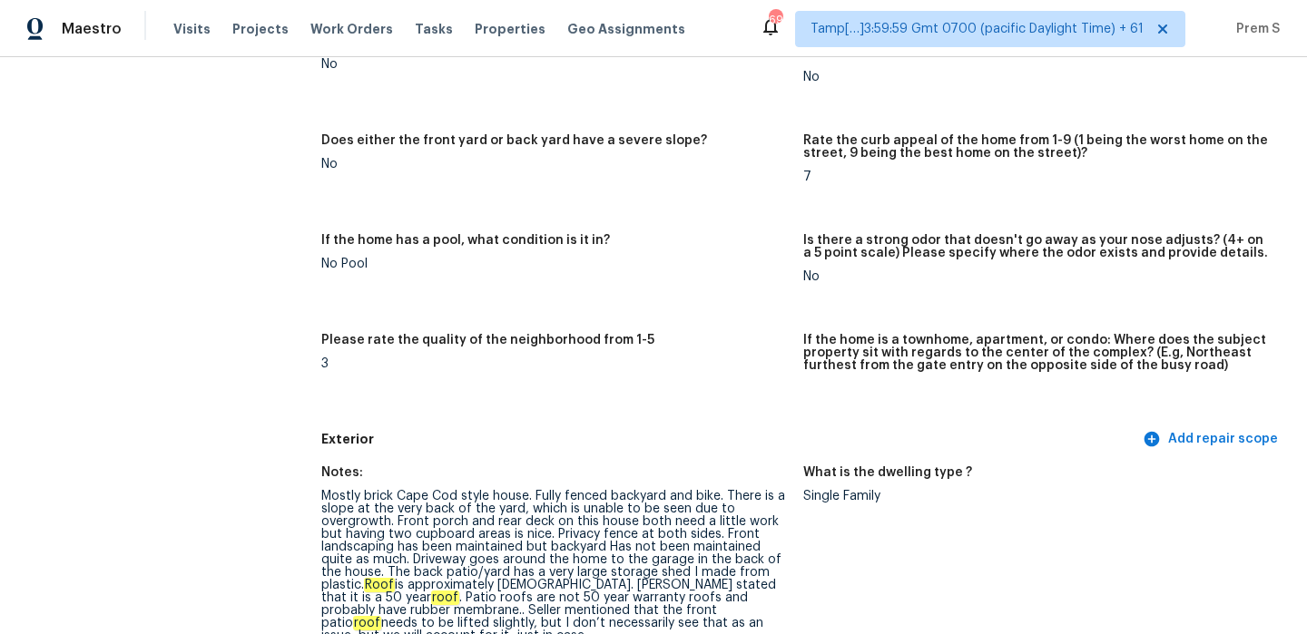
scroll to position [0, 0]
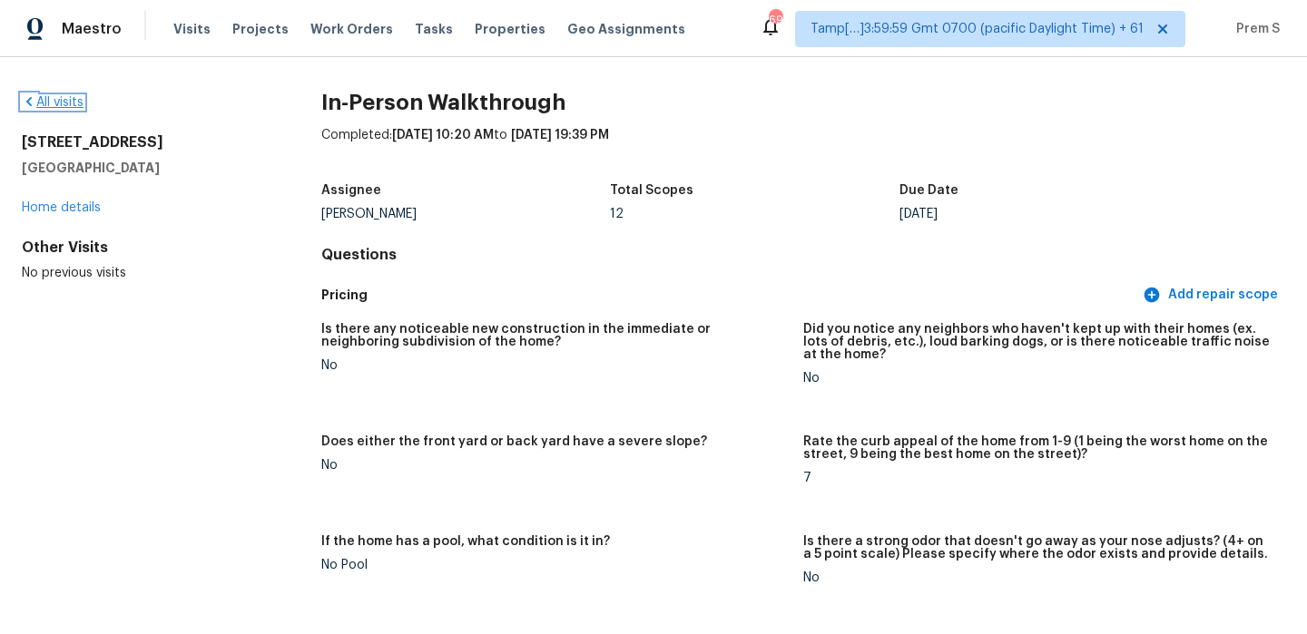
click at [65, 107] on link "All visits" at bounding box center [53, 102] width 62 height 13
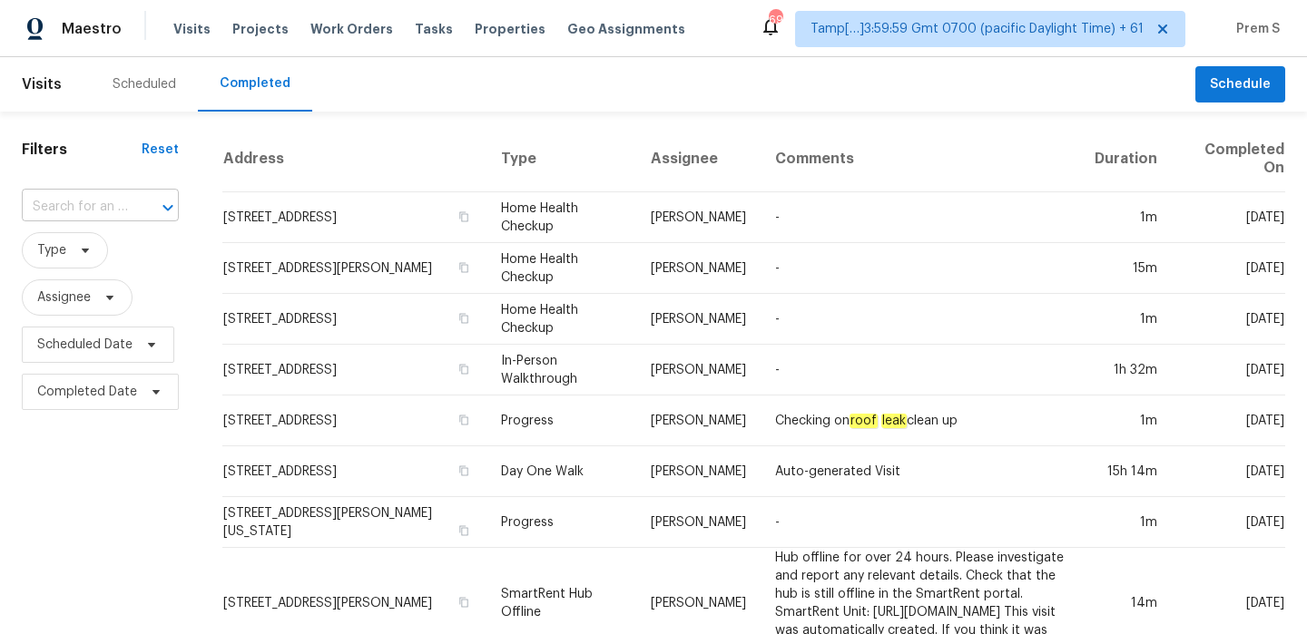
click at [147, 212] on div at bounding box center [155, 207] width 47 height 25
paste input "4020 Forest Blvd Jacksonville, FL, 32246"
type input "4020 Forest Blvd Jacksonville, FL, 32246"
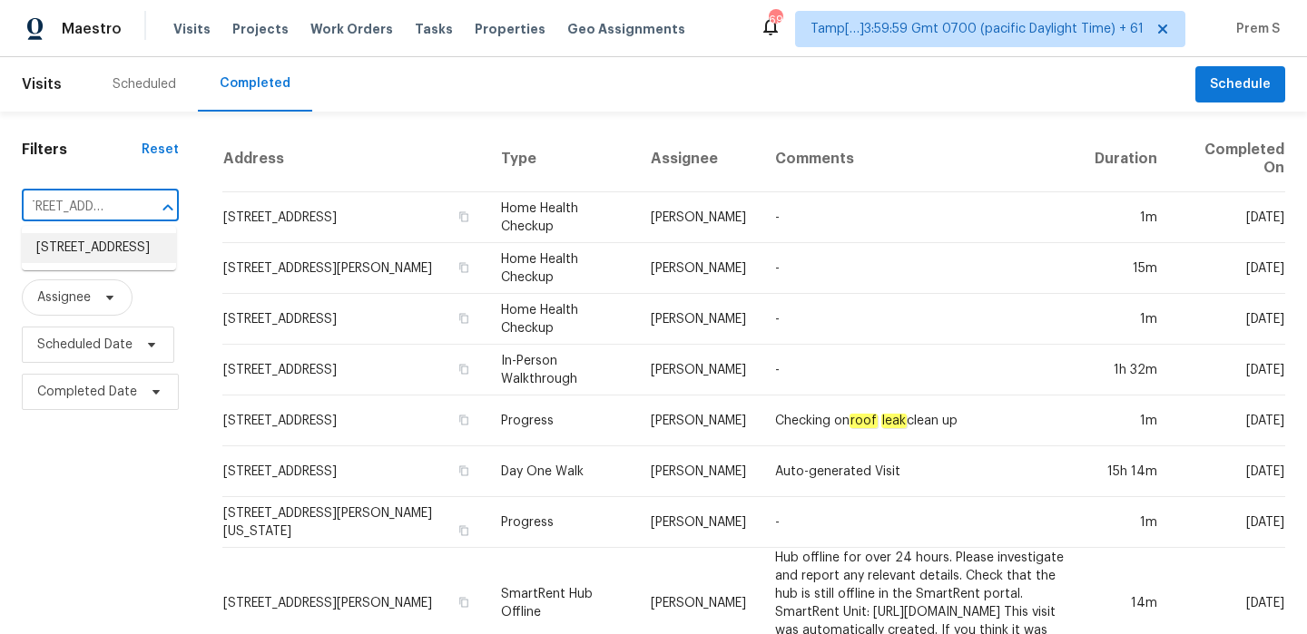
click at [119, 259] on li "4020 Forest Blvd, Jacksonville, FL 32246" at bounding box center [99, 248] width 154 height 30
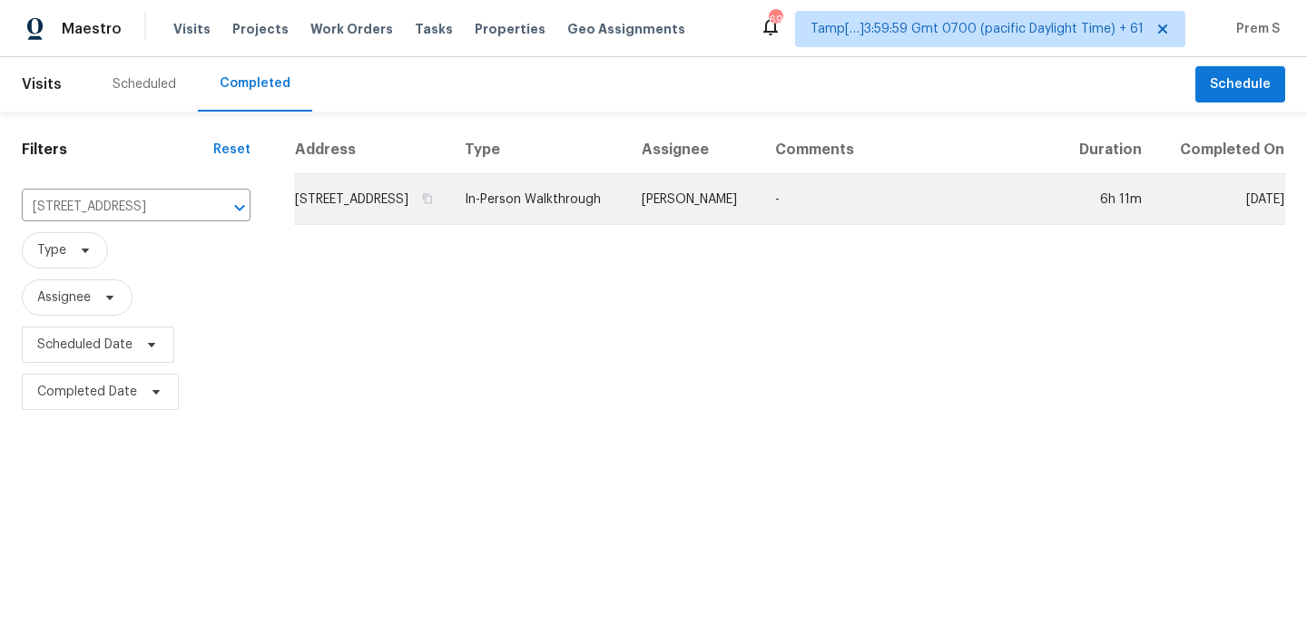
click at [339, 205] on td "4020 Forest Blvd, Jacksonville, FL 32246" at bounding box center [372, 199] width 156 height 51
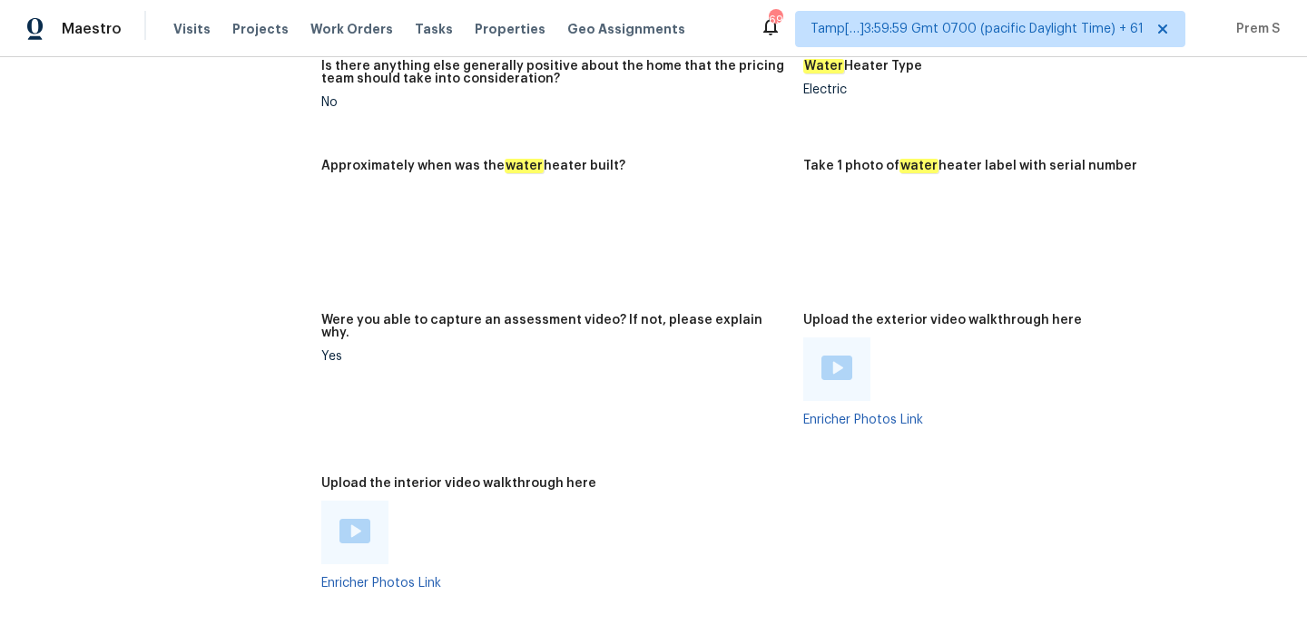
scroll to position [4219, 0]
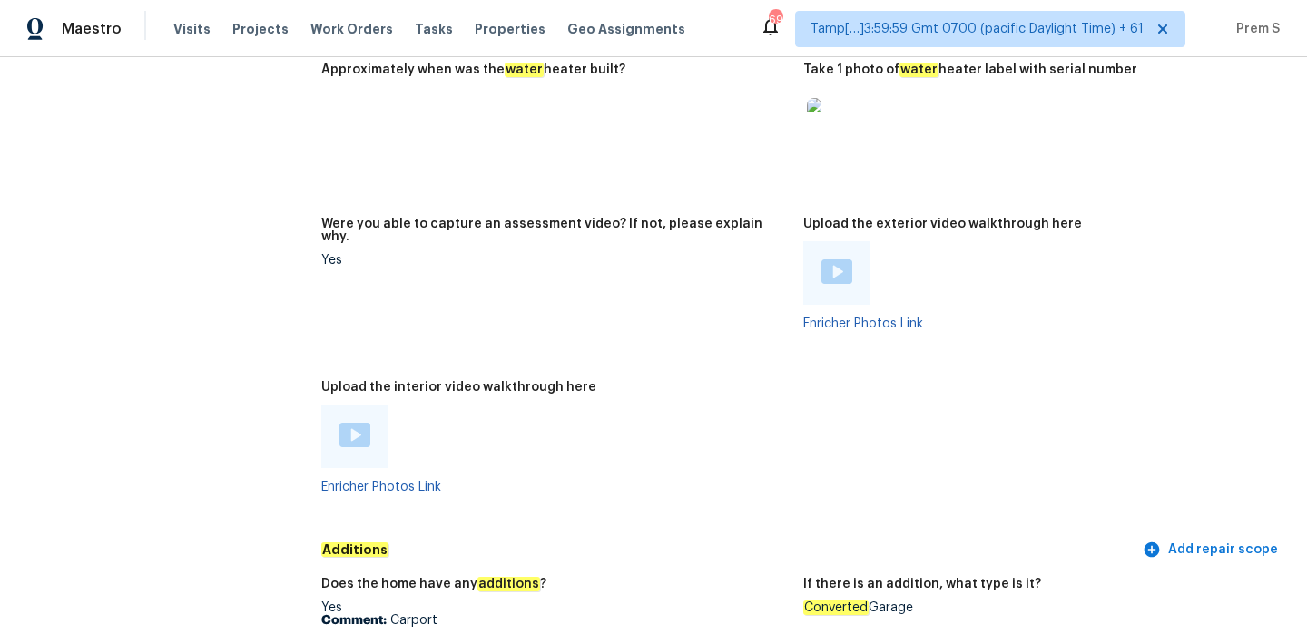
click at [361, 423] on img at bounding box center [354, 435] width 31 height 25
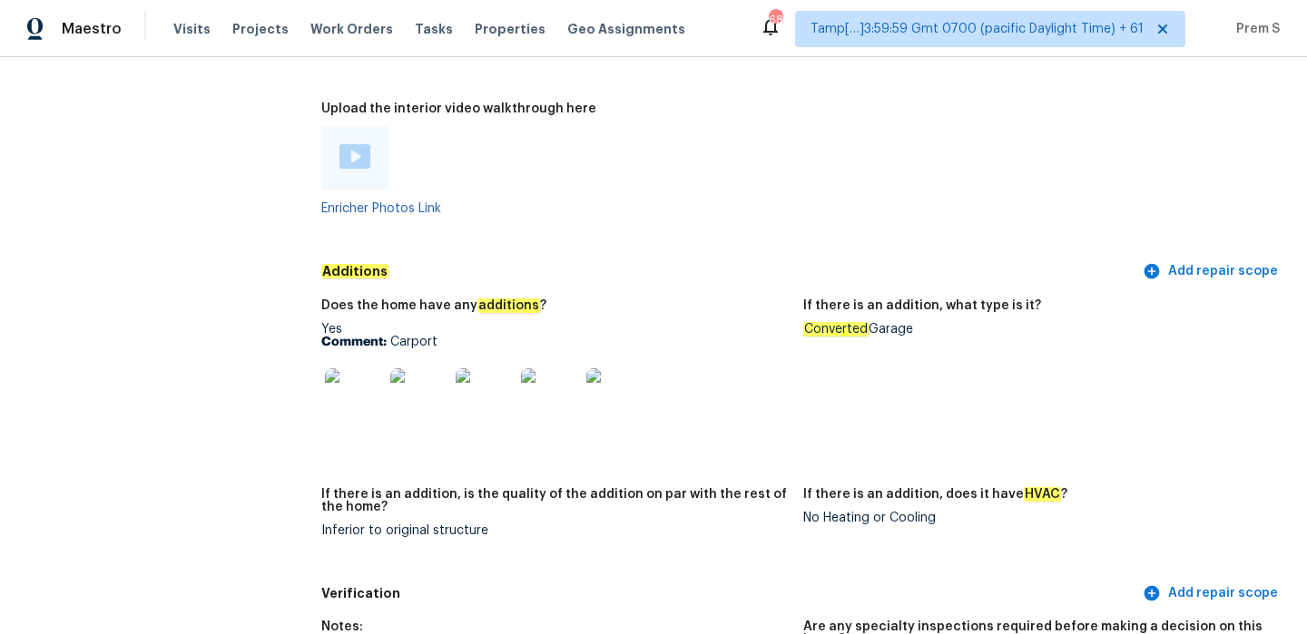
scroll to position [4554, 0]
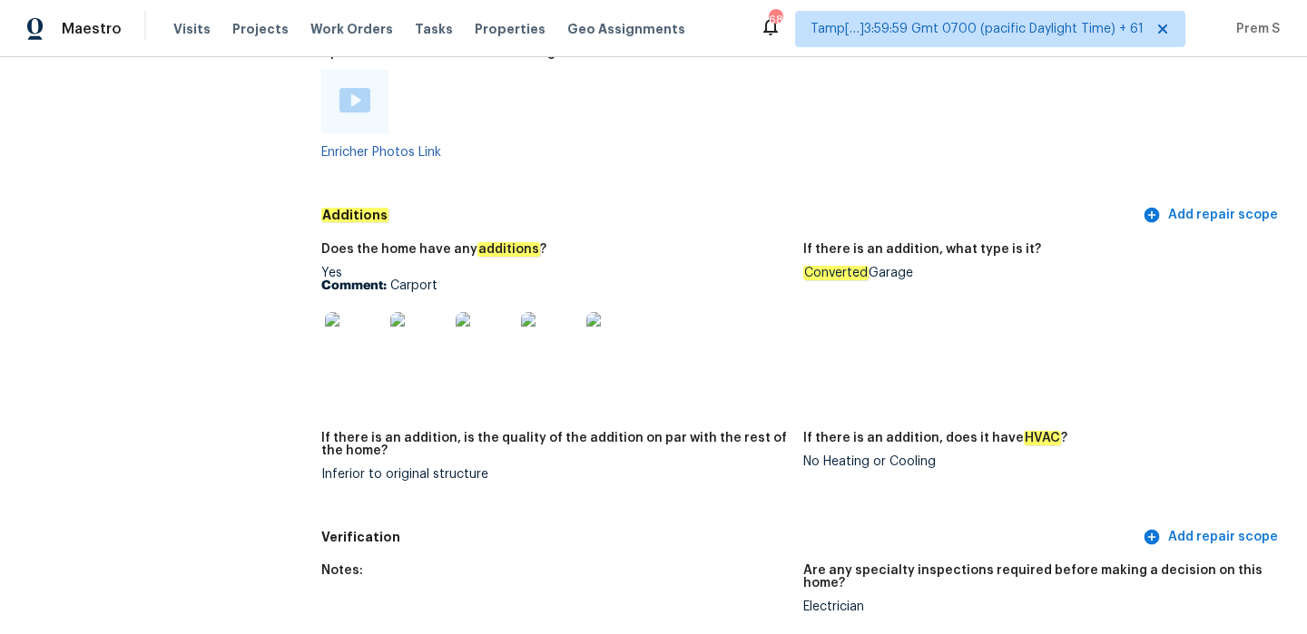
click at [345, 319] on img at bounding box center [354, 341] width 58 height 58
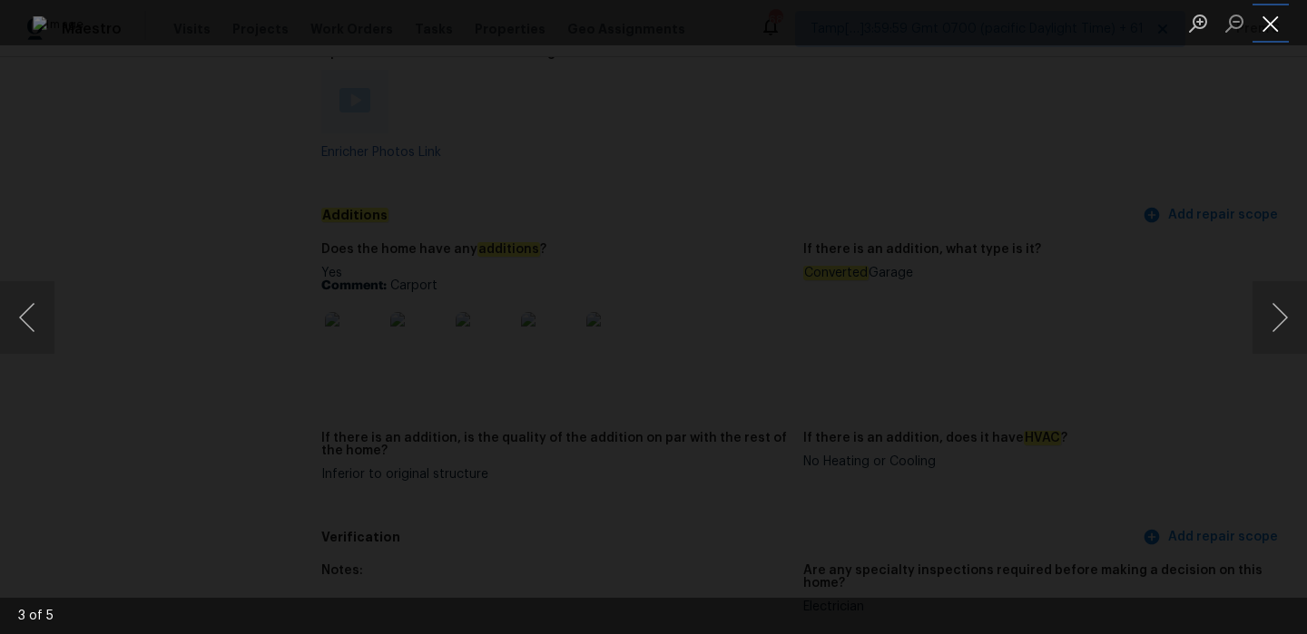
click at [1265, 22] on button "Close lightbox" at bounding box center [1270, 23] width 36 height 32
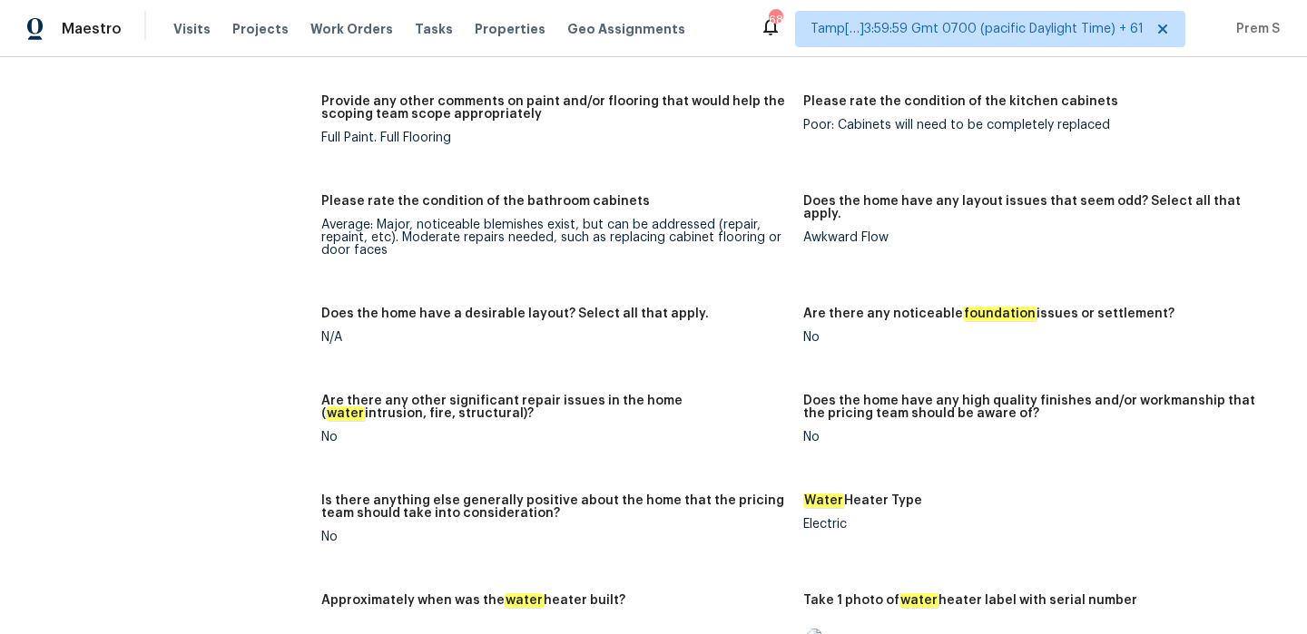
scroll to position [3075, 0]
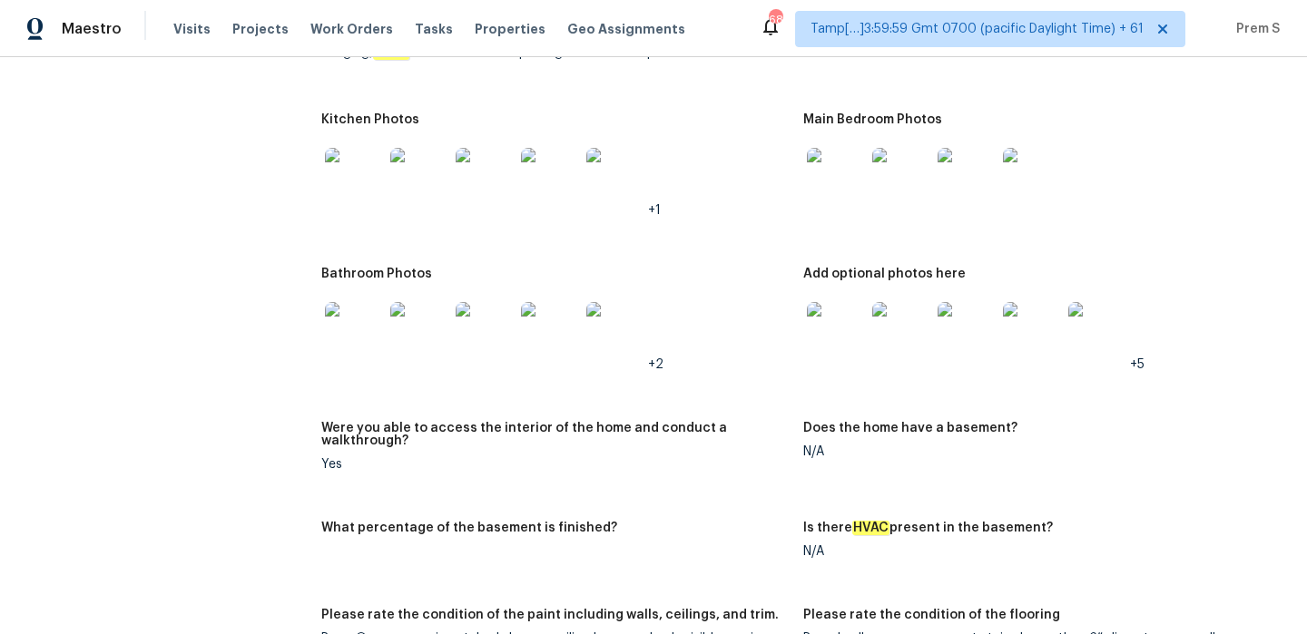
click at [827, 172] on img at bounding box center [836, 177] width 58 height 58
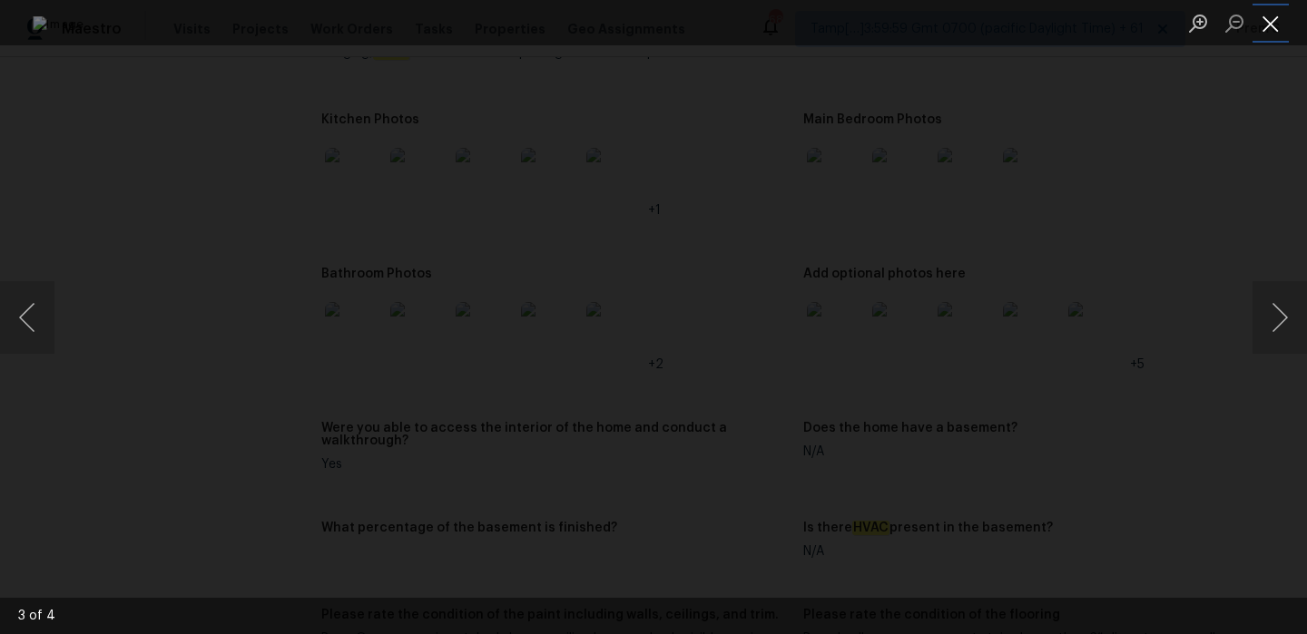
click at [1272, 19] on button "Close lightbox" at bounding box center [1270, 23] width 36 height 32
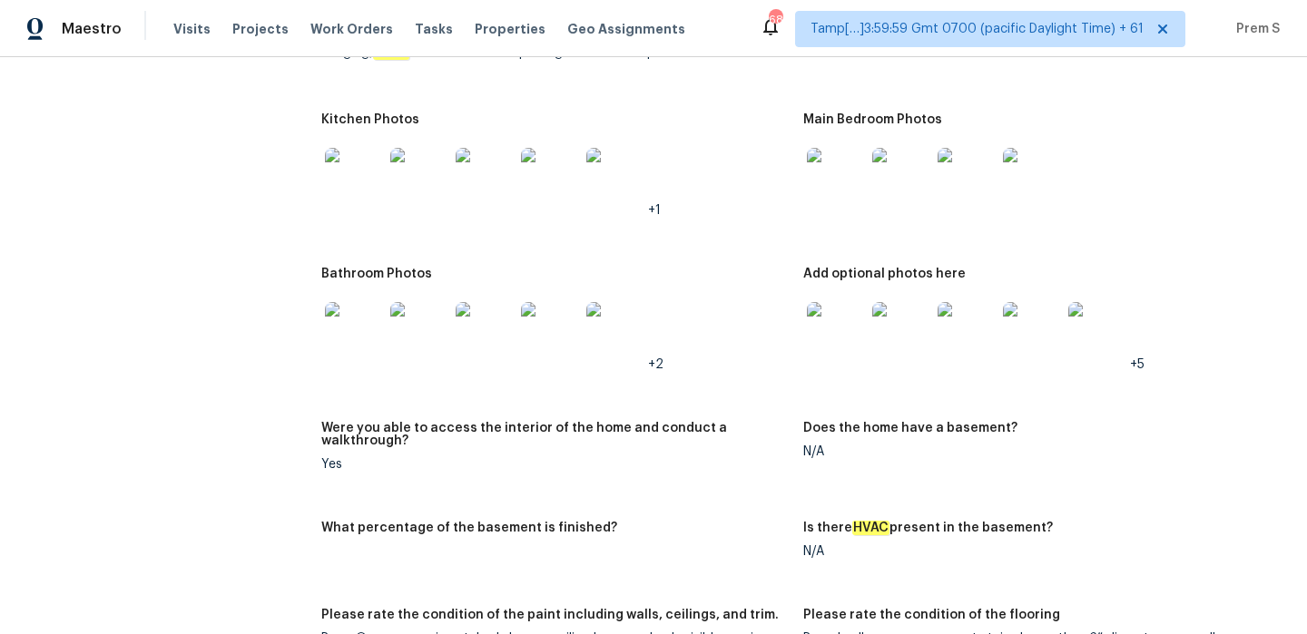
click at [840, 309] on img at bounding box center [836, 331] width 58 height 58
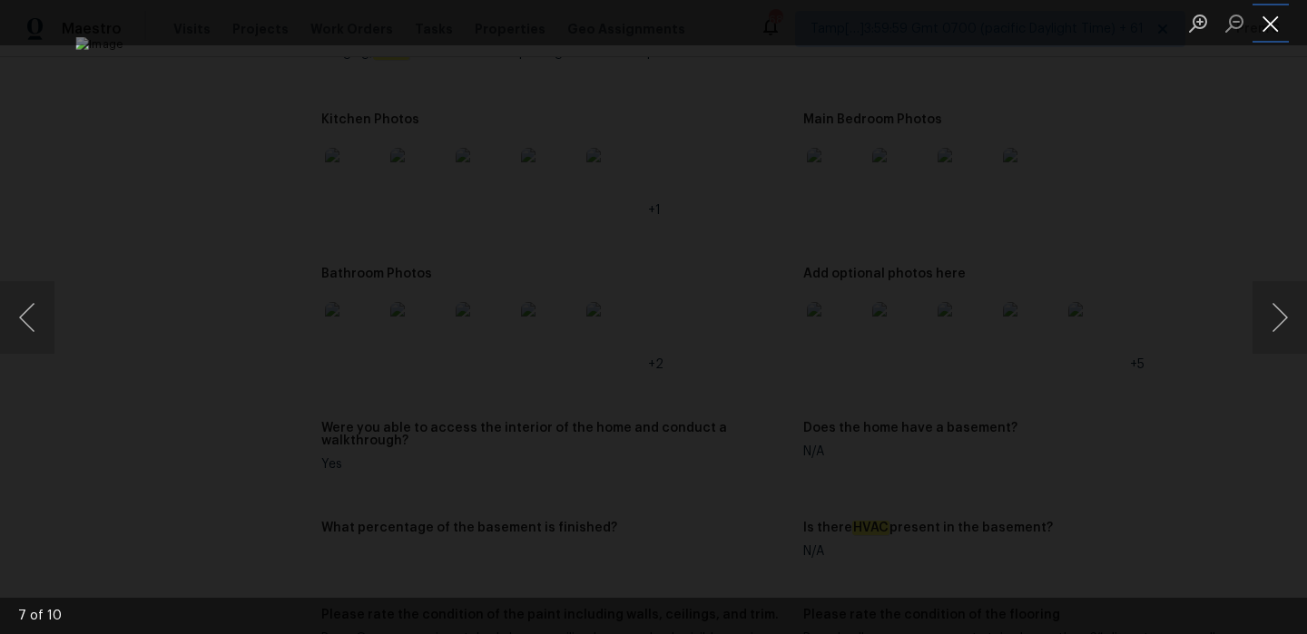
click at [1265, 24] on button "Close lightbox" at bounding box center [1270, 23] width 36 height 32
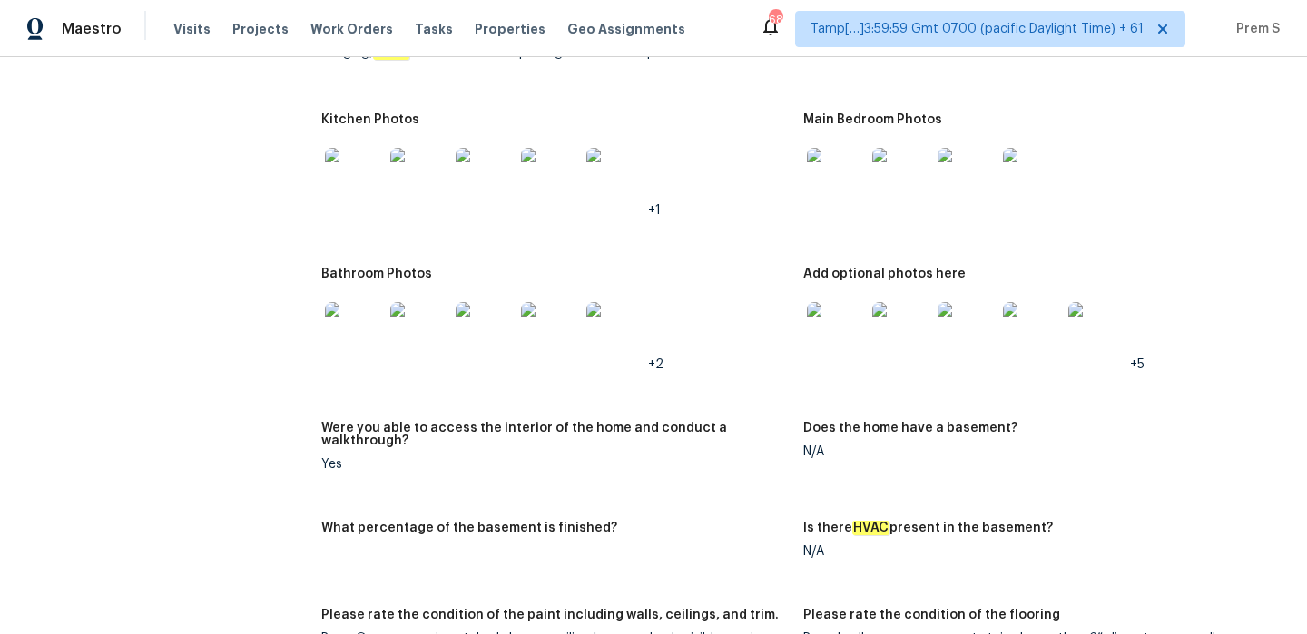
click at [346, 169] on img at bounding box center [354, 177] width 58 height 58
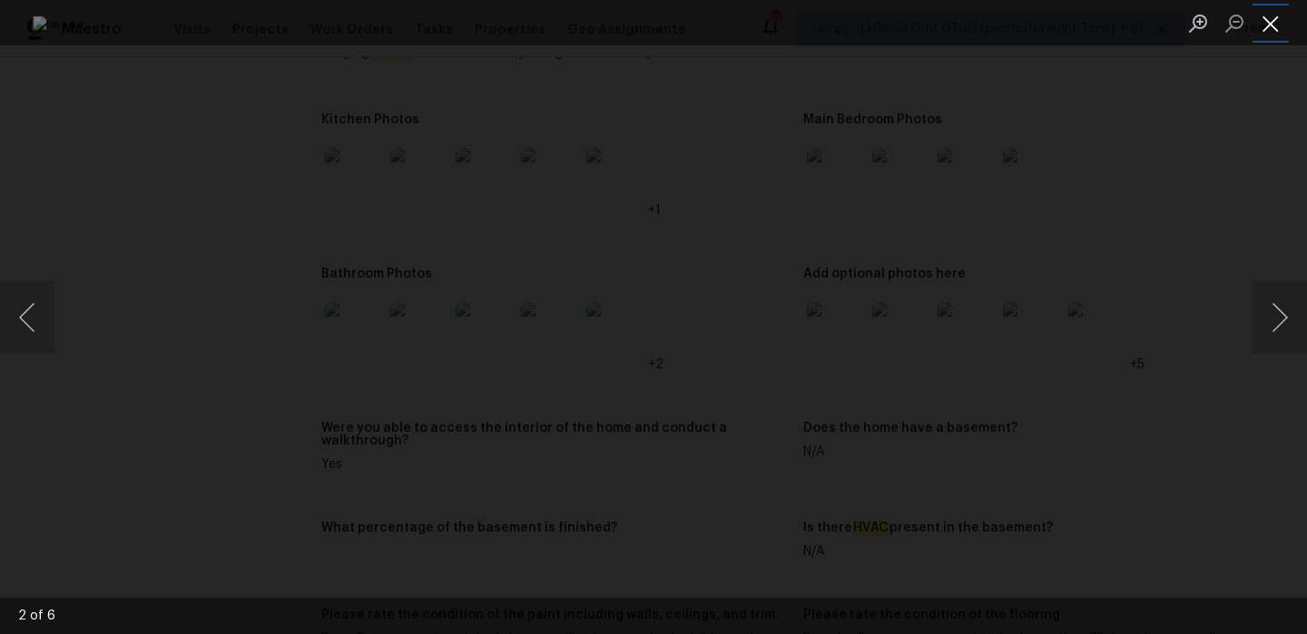
click at [1270, 26] on button "Close lightbox" at bounding box center [1270, 23] width 36 height 32
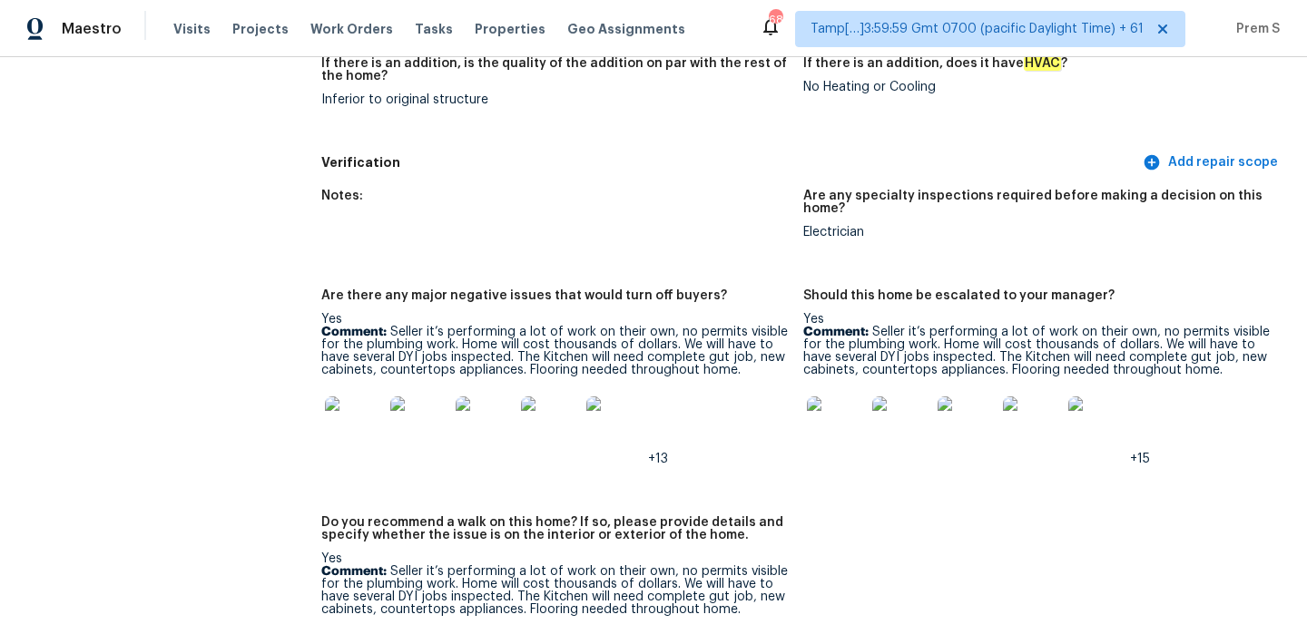
scroll to position [4904, 0]
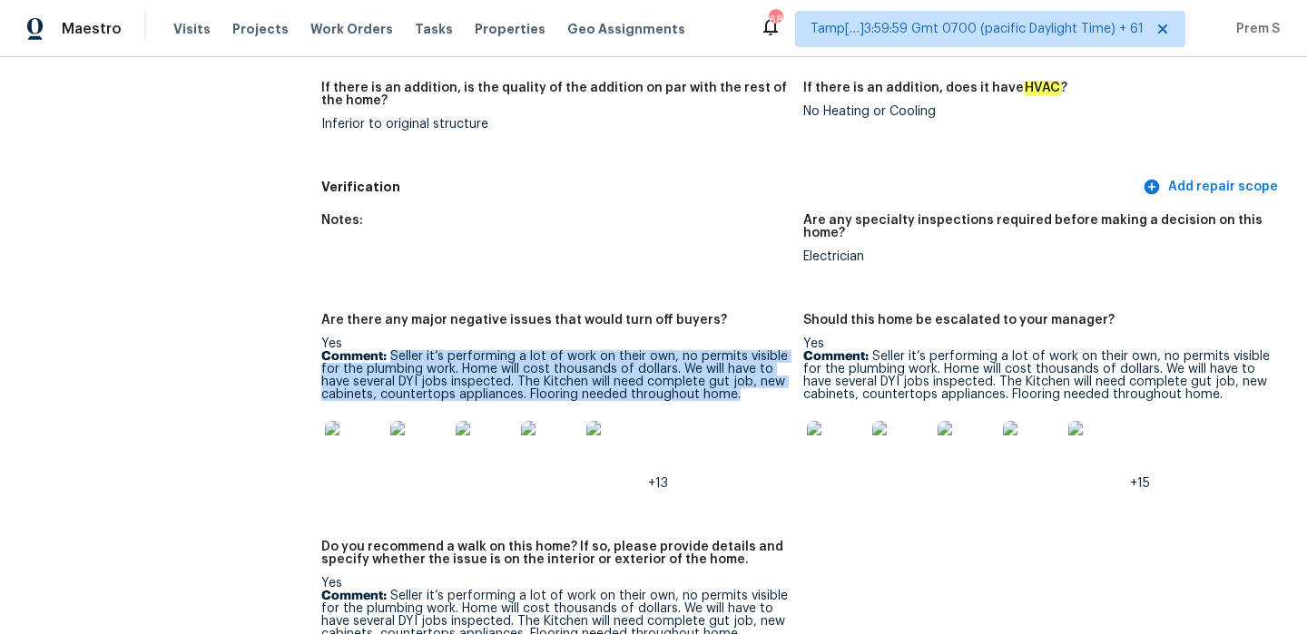
drag, startPoint x: 743, startPoint y: 375, endPoint x: 392, endPoint y: 335, distance: 353.5
click at [392, 350] on p "Comment: Seller it’s performing a lot of work on their own, no permits visible …" at bounding box center [554, 375] width 467 height 51
drag, startPoint x: 392, startPoint y: 335, endPoint x: 756, endPoint y: 370, distance: 365.6
click at [756, 370] on p "Comment: Seller it’s performing a lot of work on their own, no permits visible …" at bounding box center [554, 375] width 467 height 51
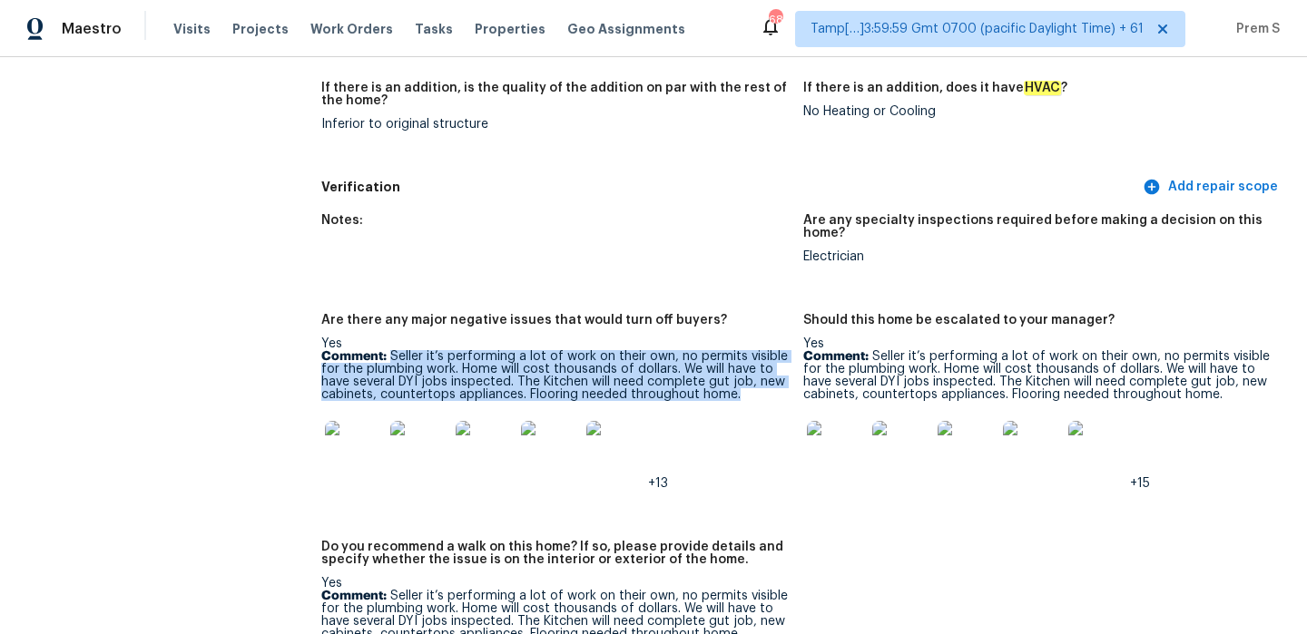
click at [756, 370] on p "Comment: Seller it’s performing a lot of work on their own, no permits visible …" at bounding box center [554, 375] width 467 height 51
drag, startPoint x: 756, startPoint y: 370, endPoint x: 394, endPoint y: 329, distance: 364.5
click at [394, 350] on p "Comment: Seller it’s performing a lot of work on their own, no permits visible …" at bounding box center [554, 375] width 467 height 51
drag, startPoint x: 394, startPoint y: 329, endPoint x: 748, endPoint y: 373, distance: 356.7
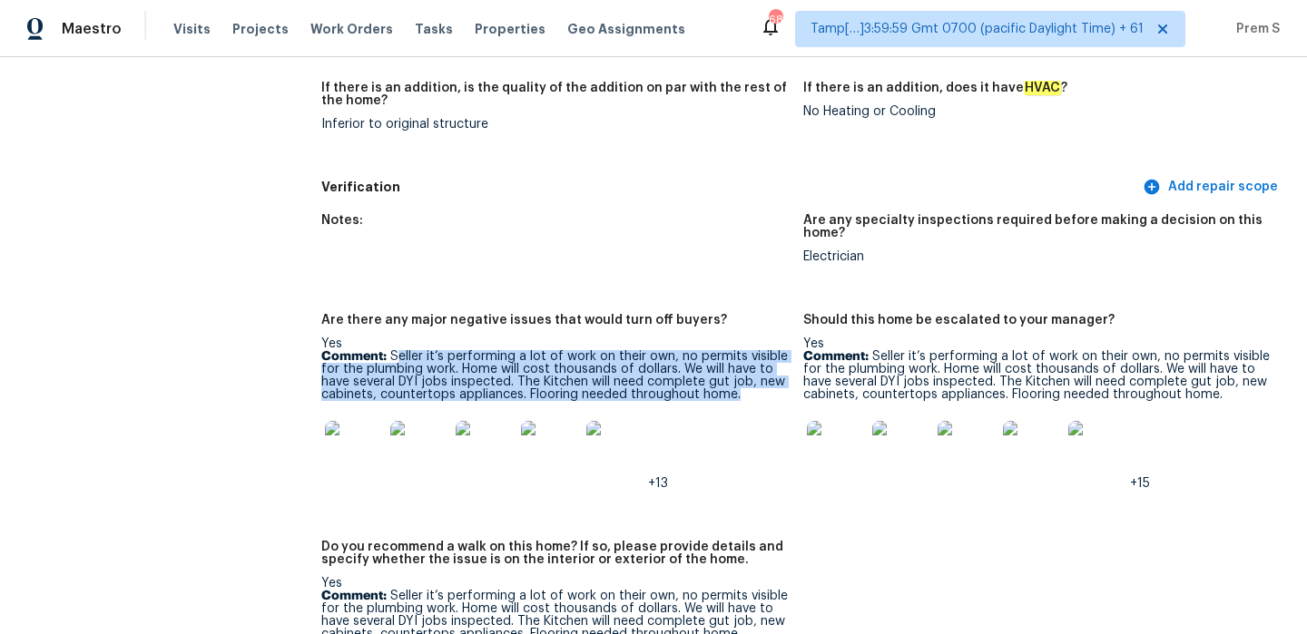
click at [749, 374] on p "Comment: Seller it’s performing a lot of work on their own, no permits visible …" at bounding box center [554, 375] width 467 height 51
click at [748, 373] on p "Comment: Seller it’s performing a lot of work on their own, no permits visible …" at bounding box center [554, 375] width 467 height 51
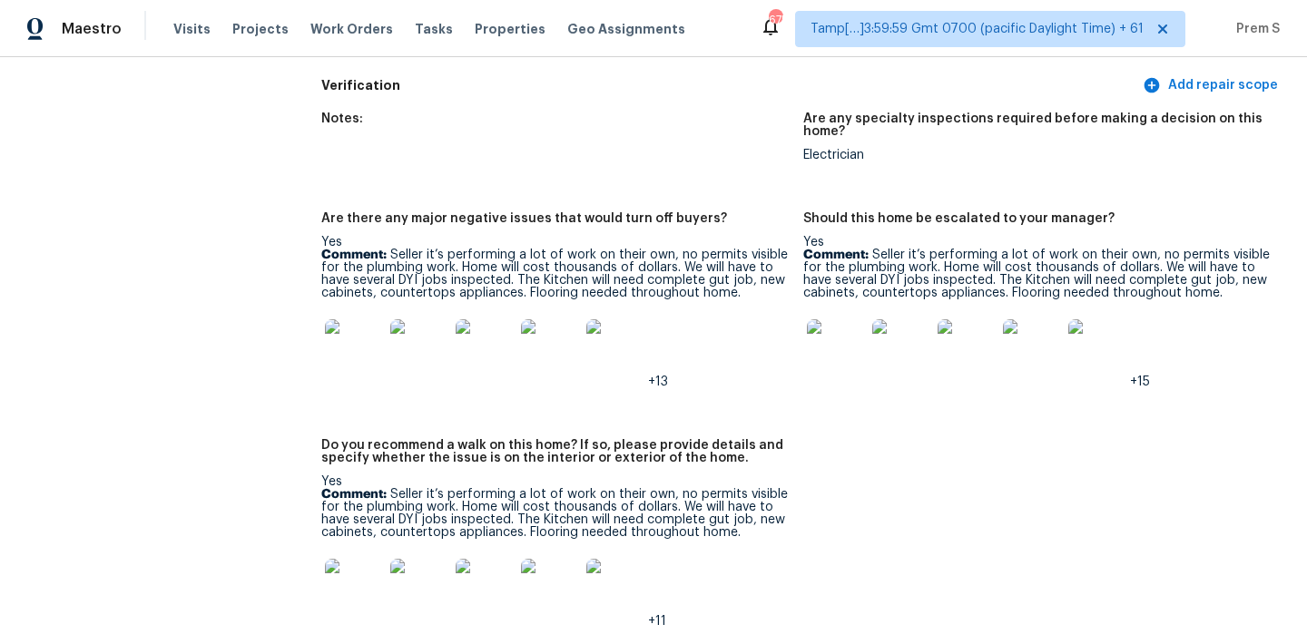
scroll to position [5003, 0]
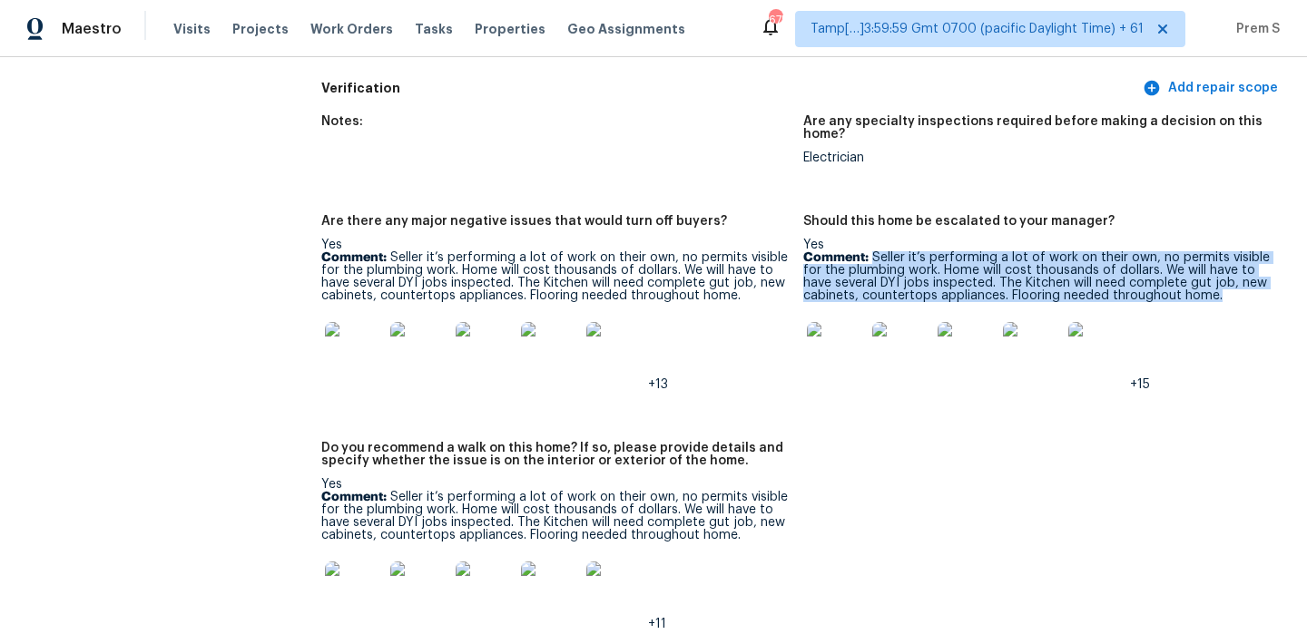
drag, startPoint x: 874, startPoint y: 232, endPoint x: 1259, endPoint y: 271, distance: 386.8
click at [1259, 271] on p "Comment: Seller it’s performing a lot of work on their own, no permits visible …" at bounding box center [1036, 276] width 467 height 51
copy p "Seller it’s performing a lot of work on their own, no permits visible for the p…"
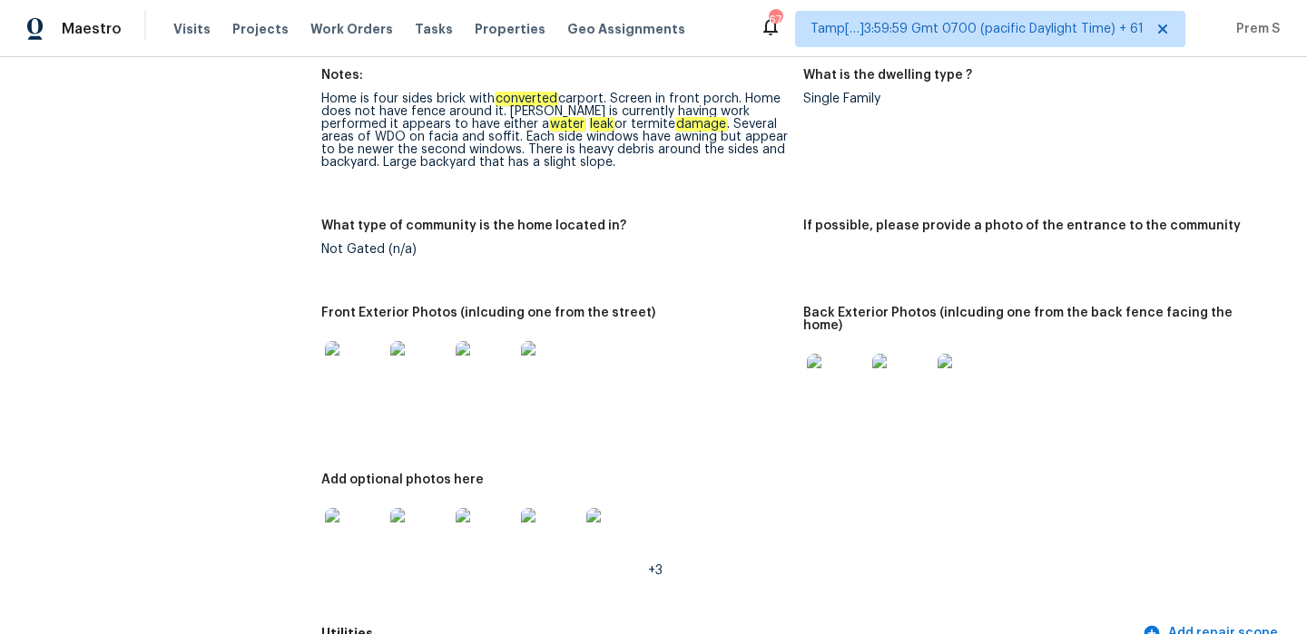
scroll to position [0, 0]
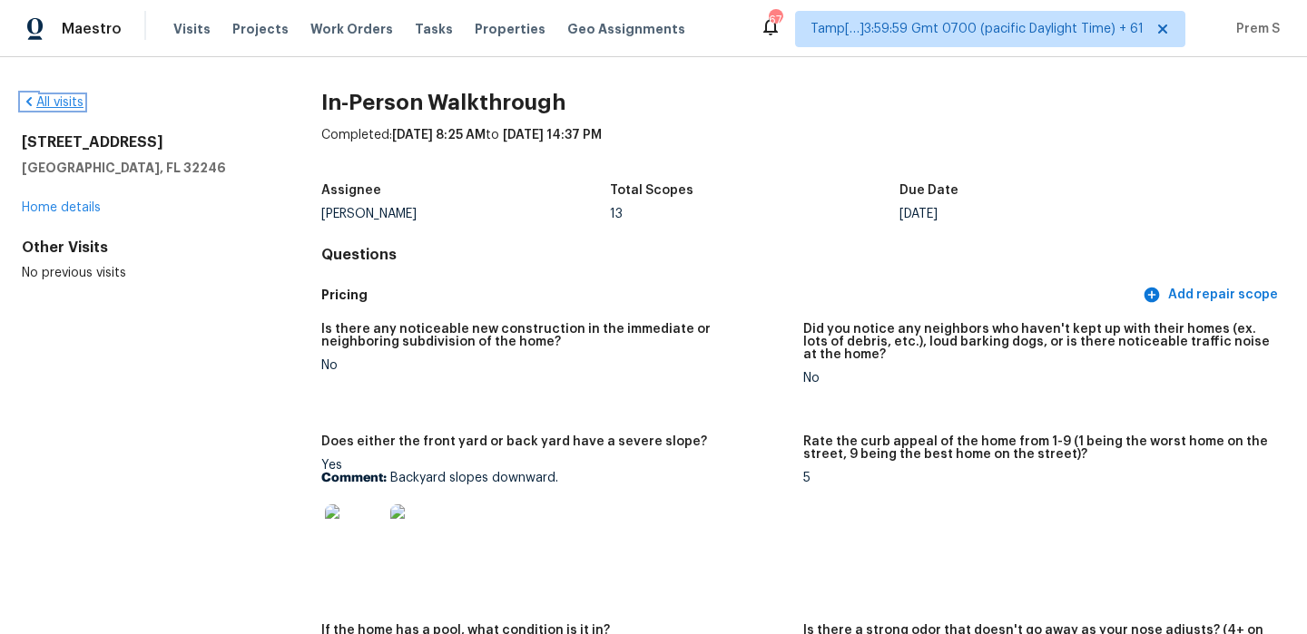
click at [59, 106] on link "All visits" at bounding box center [53, 102] width 62 height 13
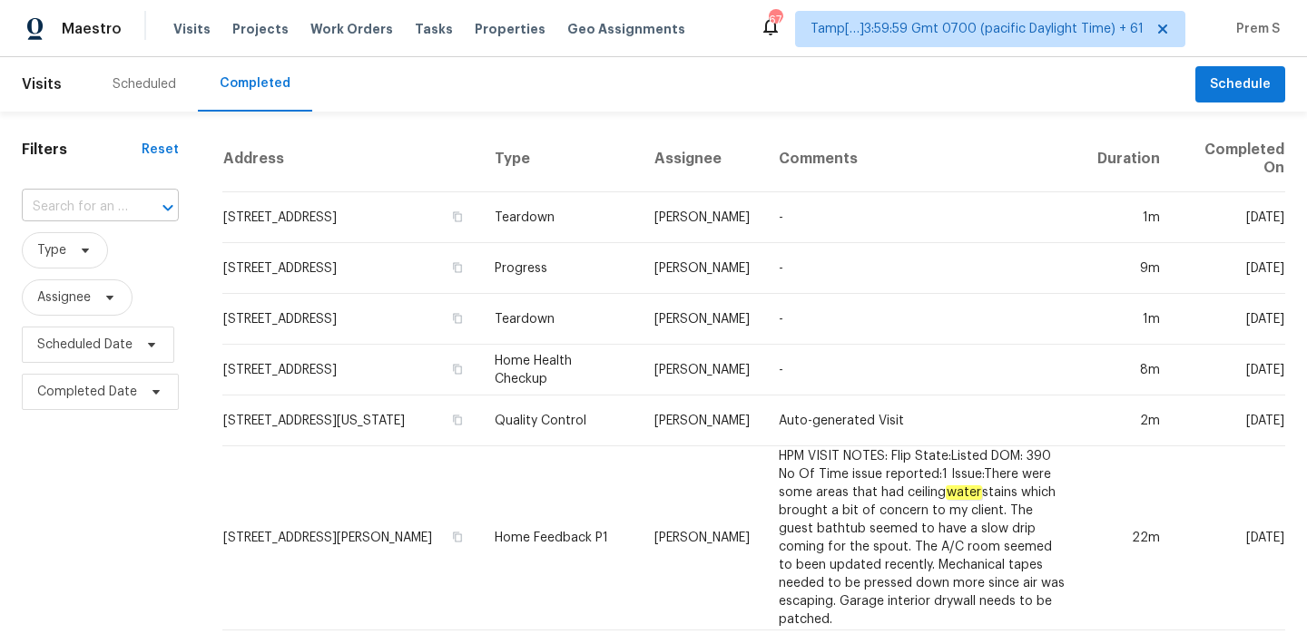
click at [105, 211] on input "text" at bounding box center [75, 207] width 106 height 28
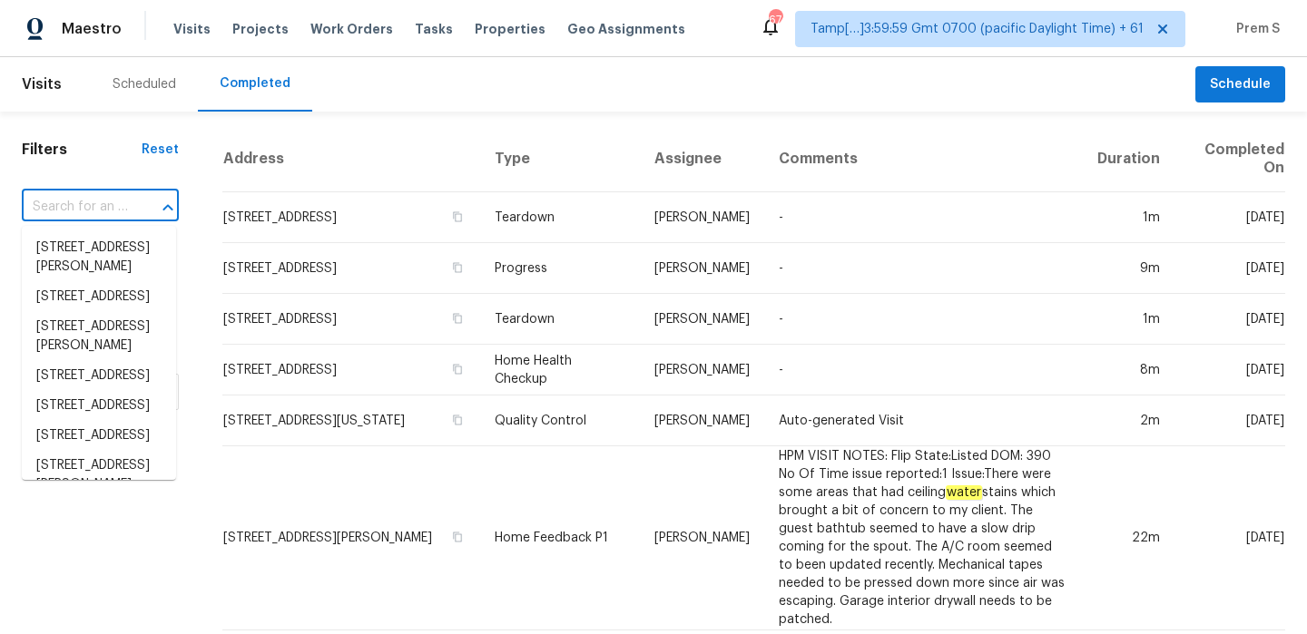
paste input "[STREET_ADDRESS]"
type input "[STREET_ADDRESS]"
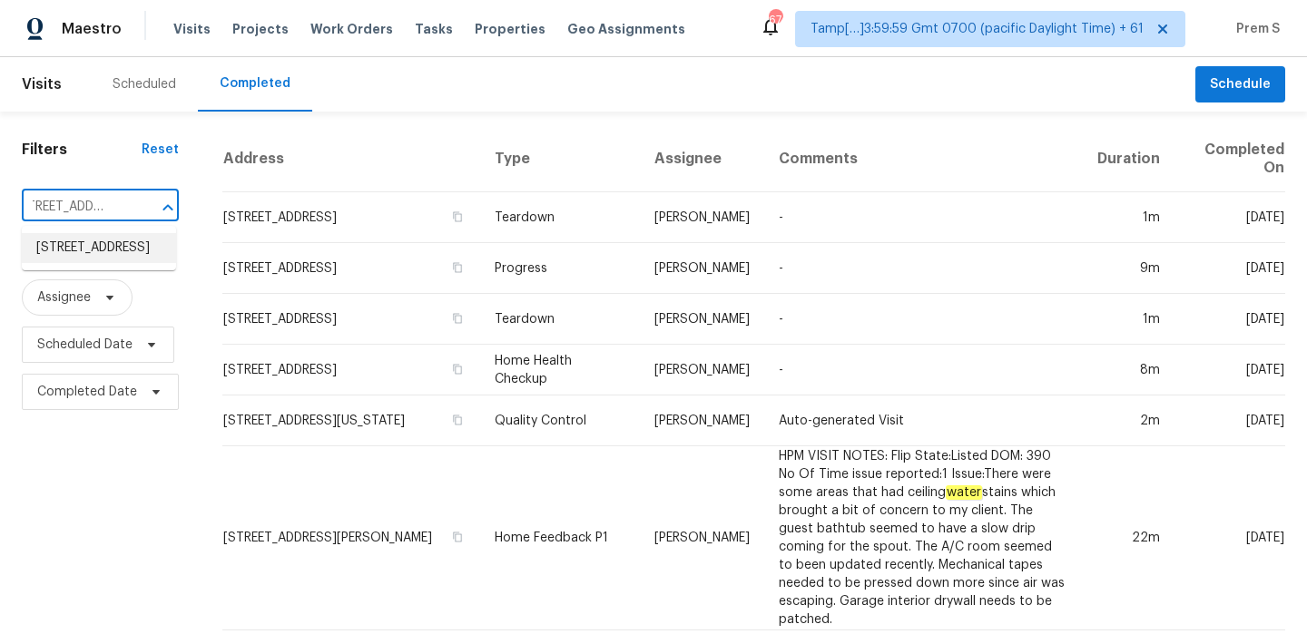
click at [114, 250] on li "[STREET_ADDRESS]" at bounding box center [99, 248] width 154 height 30
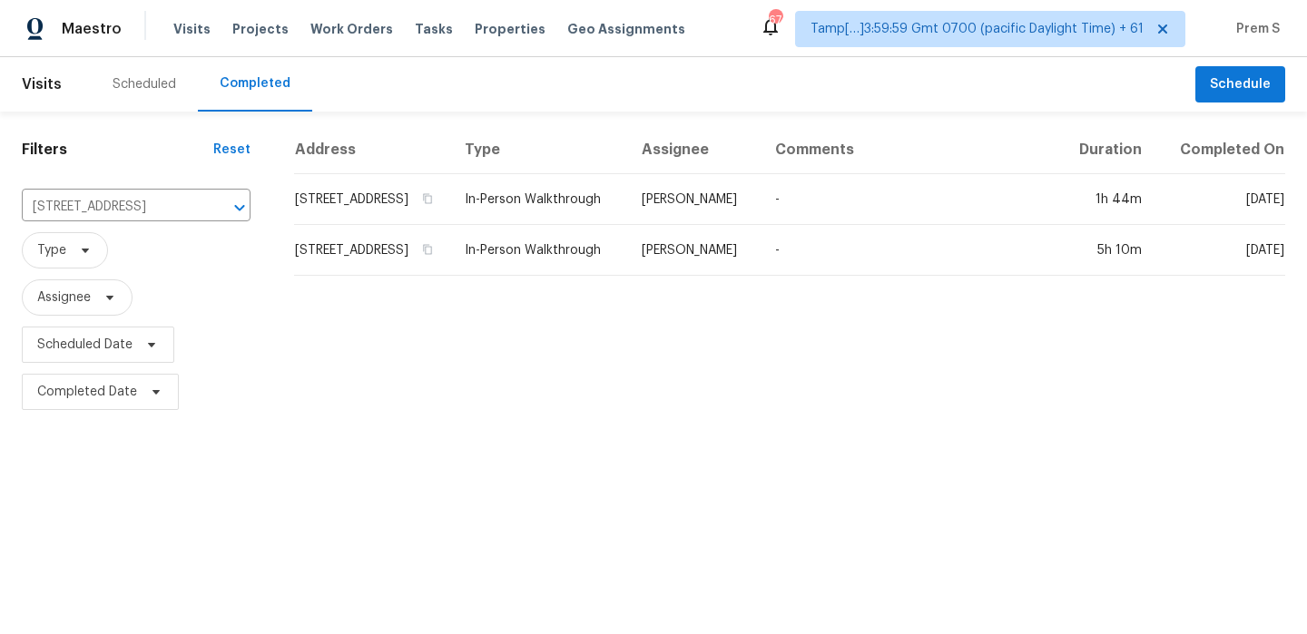
click at [427, 215] on td "[STREET_ADDRESS]" at bounding box center [372, 199] width 156 height 51
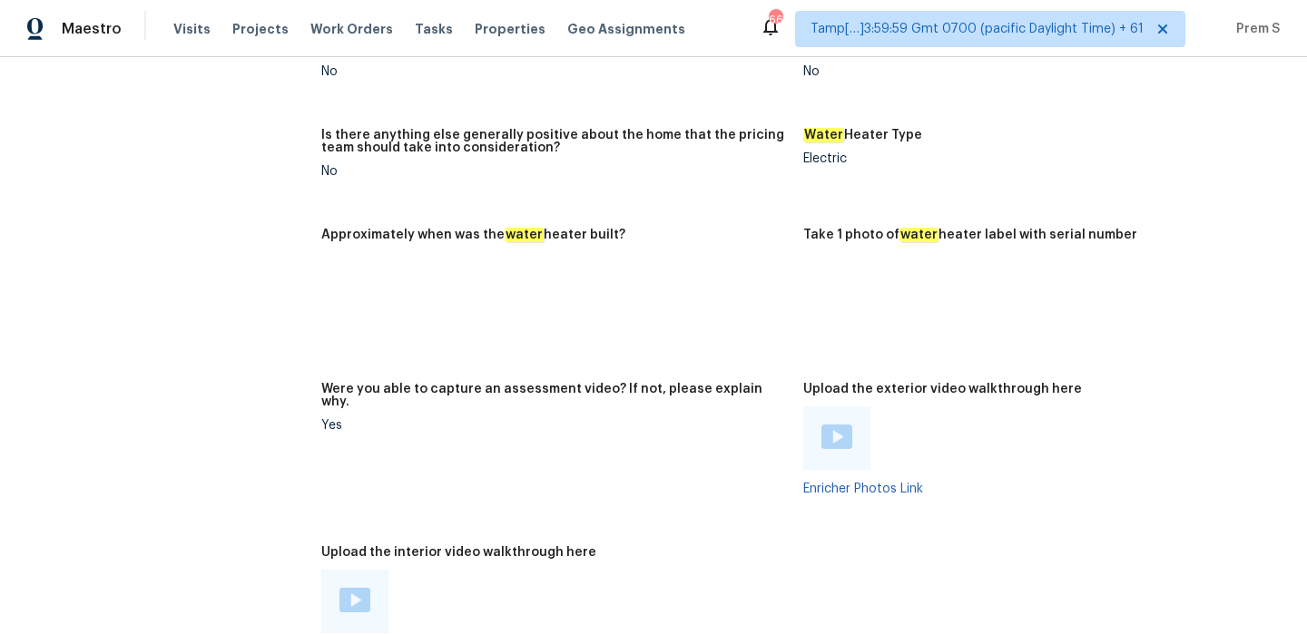
scroll to position [3500, 0]
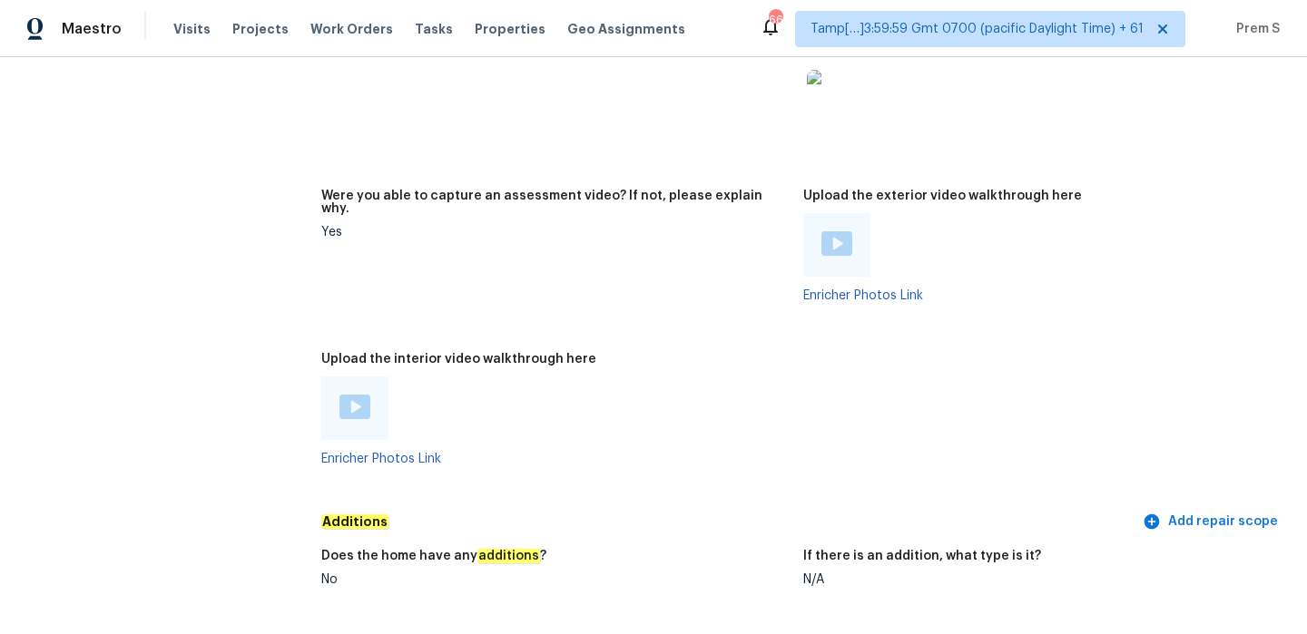
click at [352, 395] on img at bounding box center [354, 407] width 31 height 25
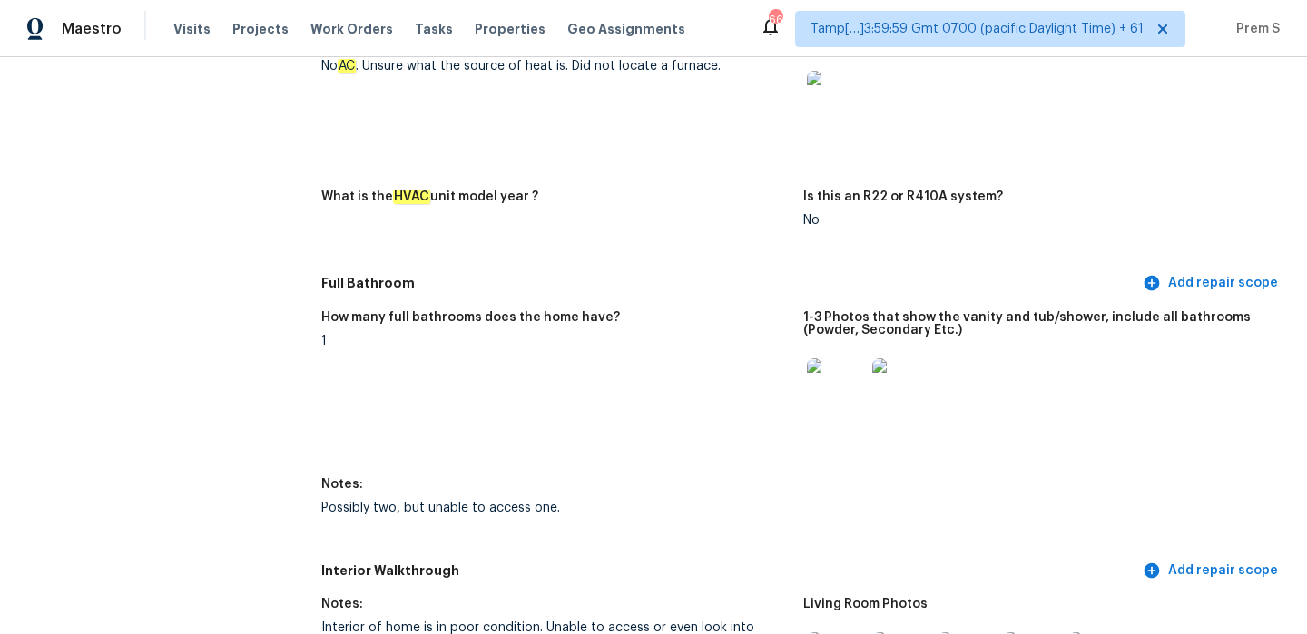
scroll to position [0, 0]
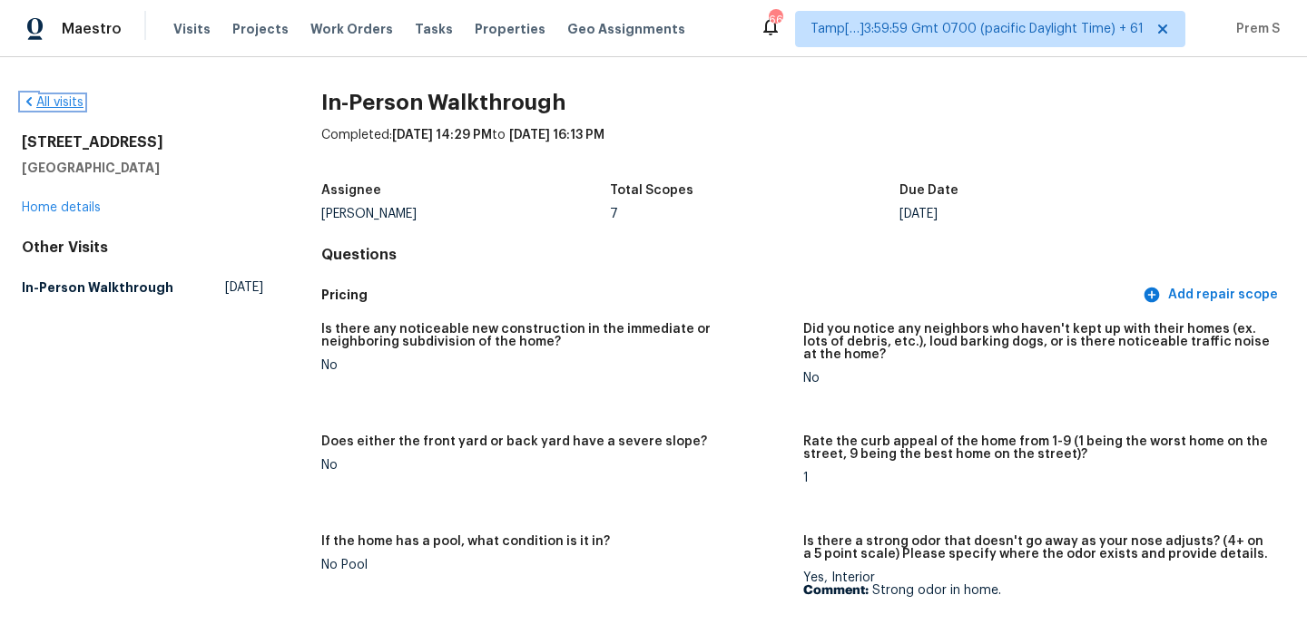
click at [74, 107] on link "All visits" at bounding box center [53, 102] width 62 height 13
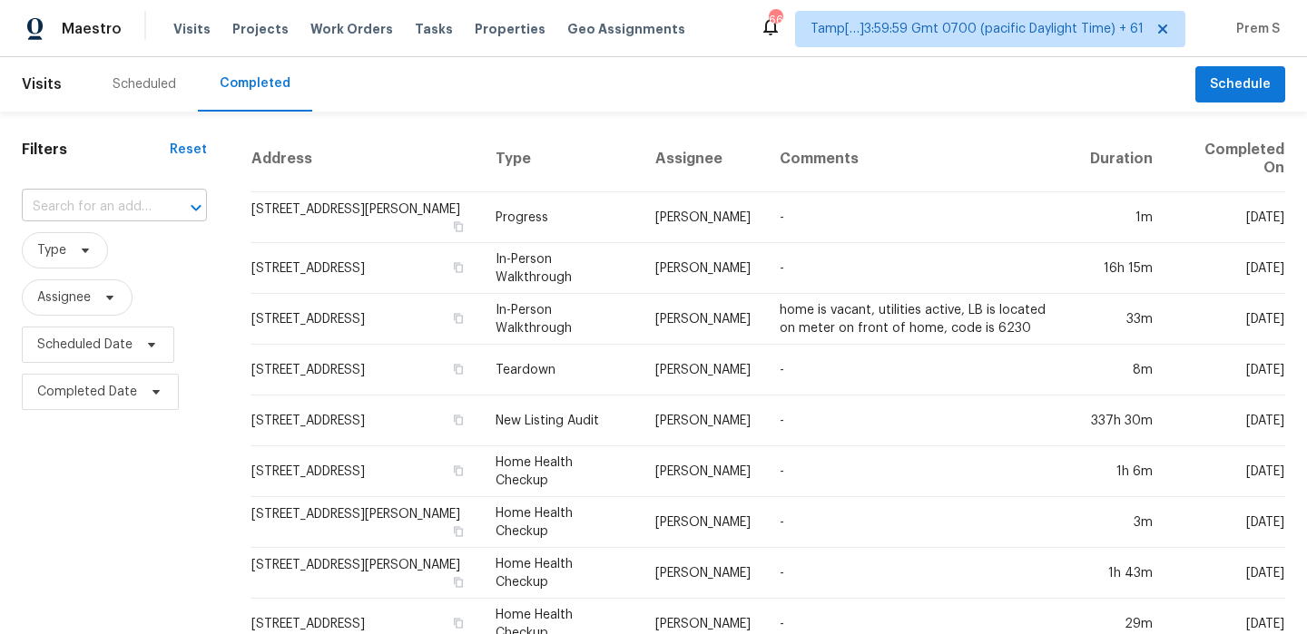
click at [140, 212] on input "text" at bounding box center [89, 207] width 134 height 28
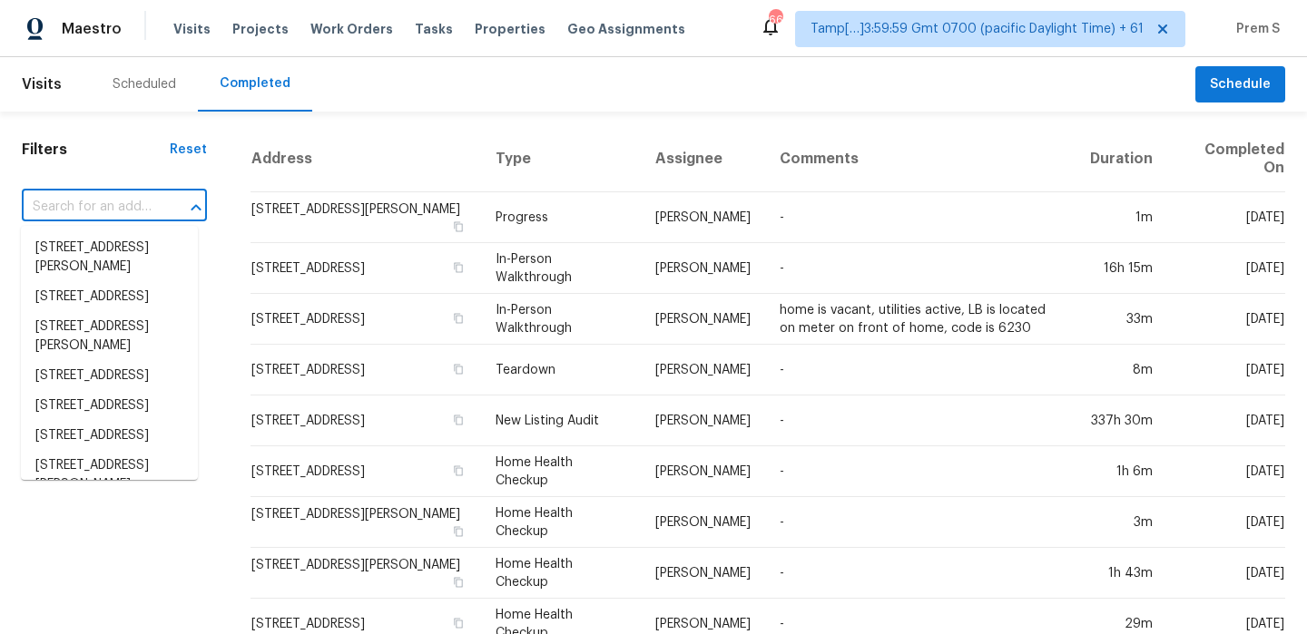
paste input "1137 Linwood St Birmingham, AL, 35215"
type input "1137 Linwood St Birmingham, AL, 35215"
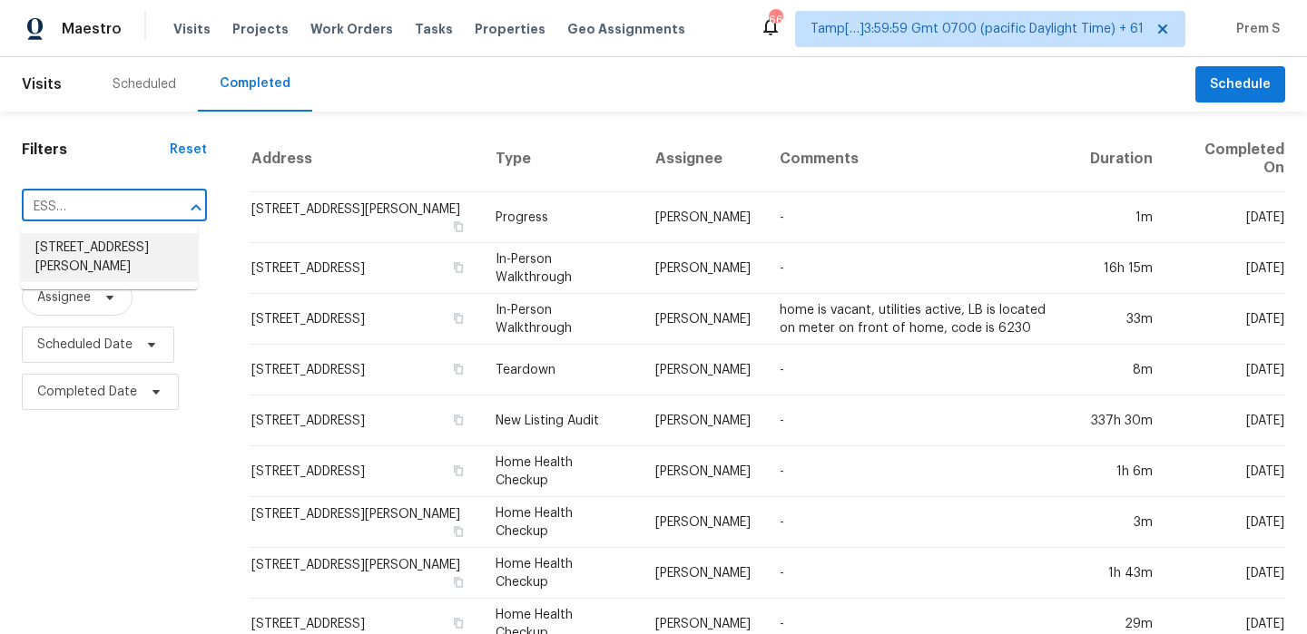
click at [124, 256] on li "1137 Linwood St, Birmingham, AL 35215" at bounding box center [109, 257] width 177 height 49
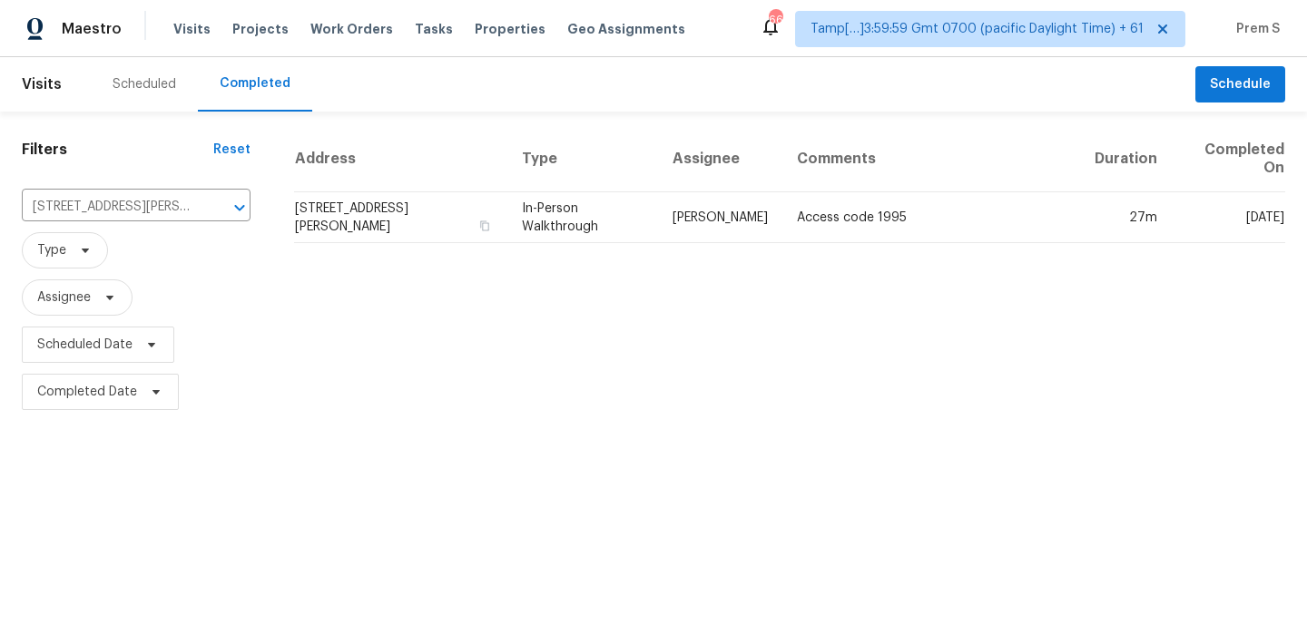
click at [416, 201] on td "1137 Linwood St, Birmingham, AL 35215" at bounding box center [400, 217] width 213 height 51
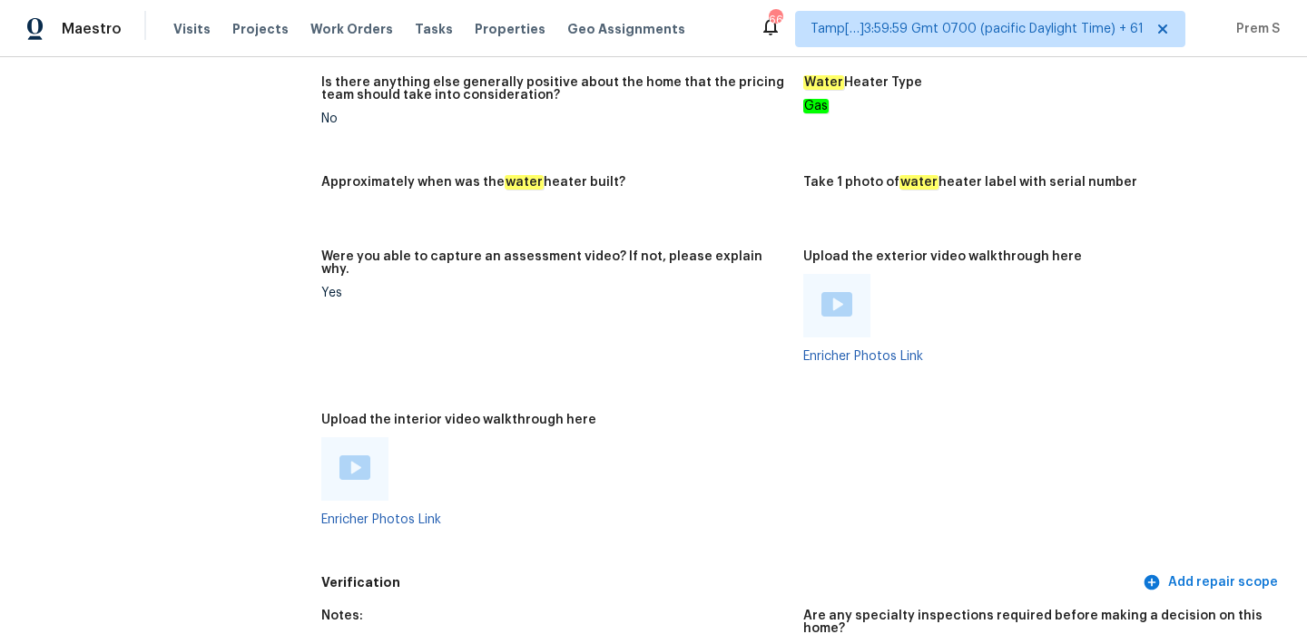
scroll to position [3155, 0]
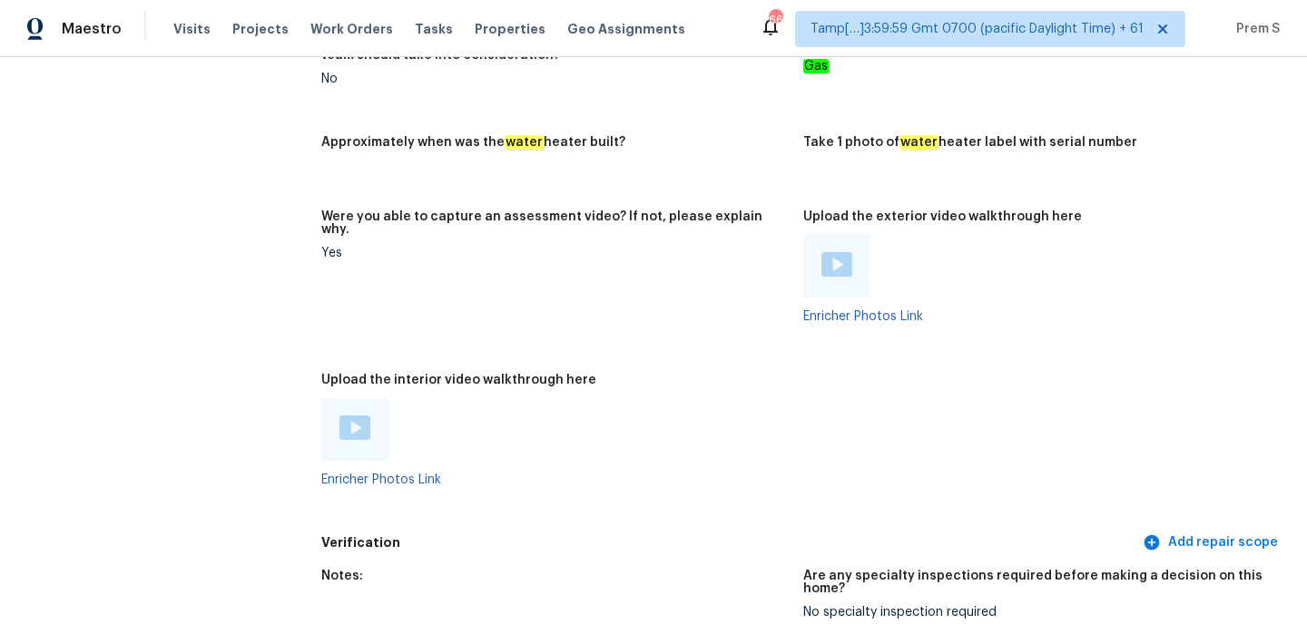
click at [344, 416] on img at bounding box center [354, 428] width 31 height 25
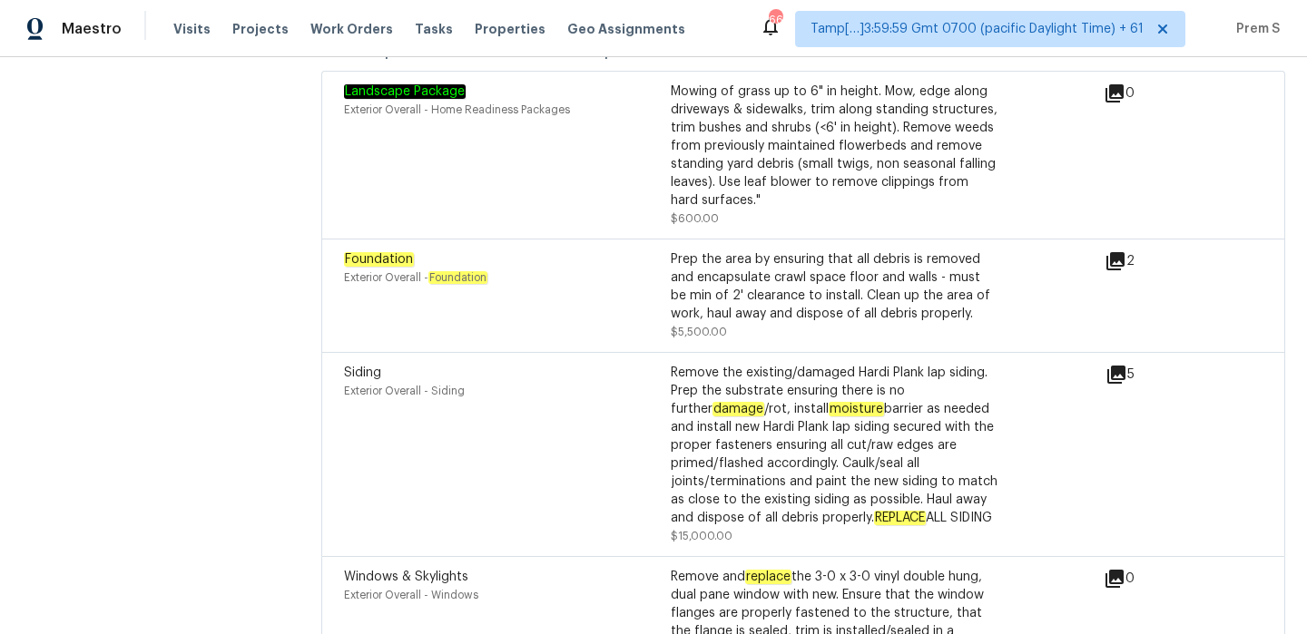
scroll to position [4197, 0]
click at [1109, 251] on icon at bounding box center [1115, 262] width 22 height 22
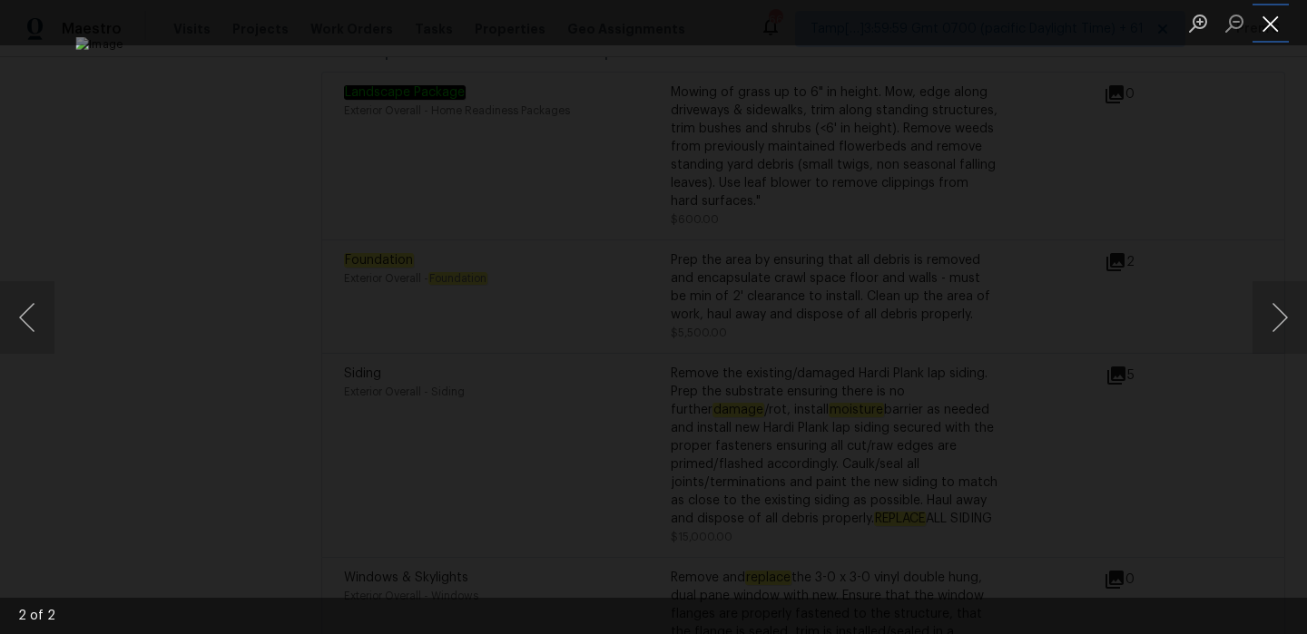
click at [1269, 16] on button "Close lightbox" at bounding box center [1270, 23] width 36 height 32
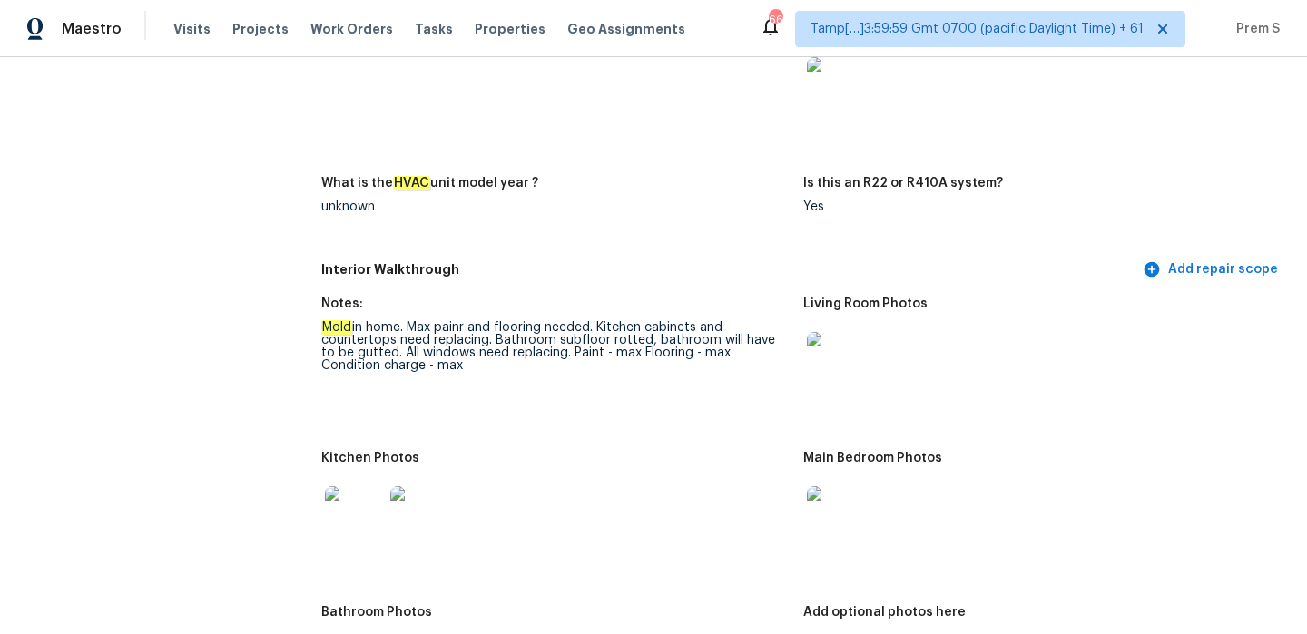
scroll to position [1783, 0]
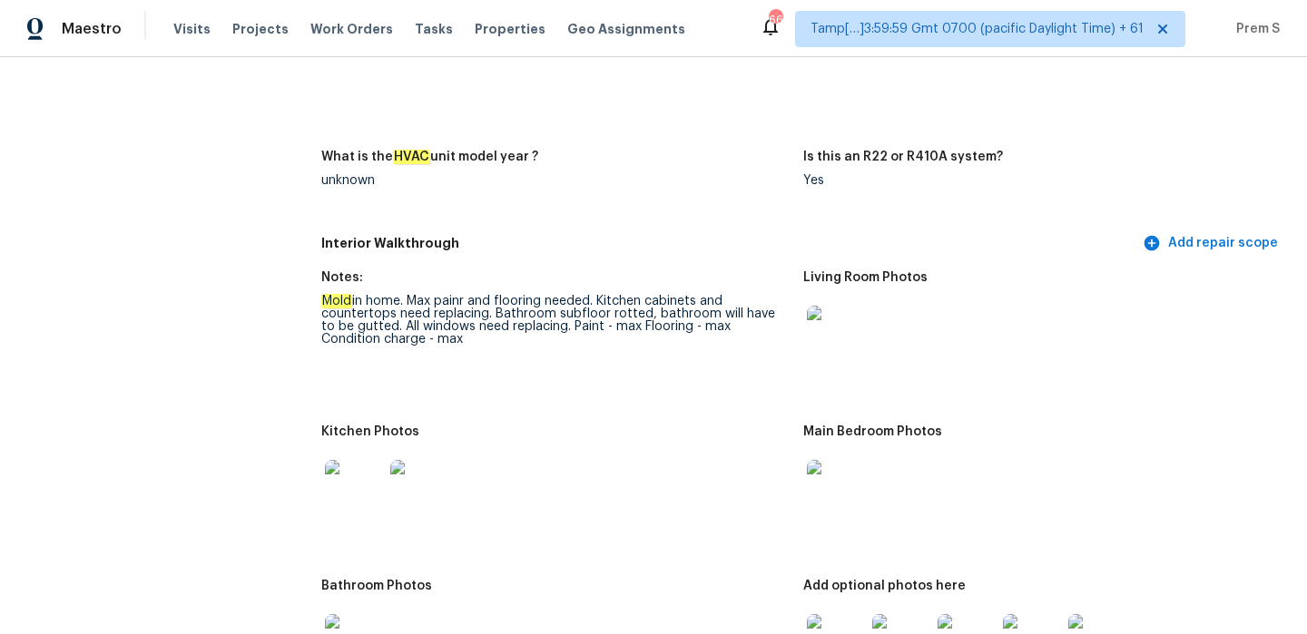
click at [846, 347] on img at bounding box center [836, 335] width 58 height 58
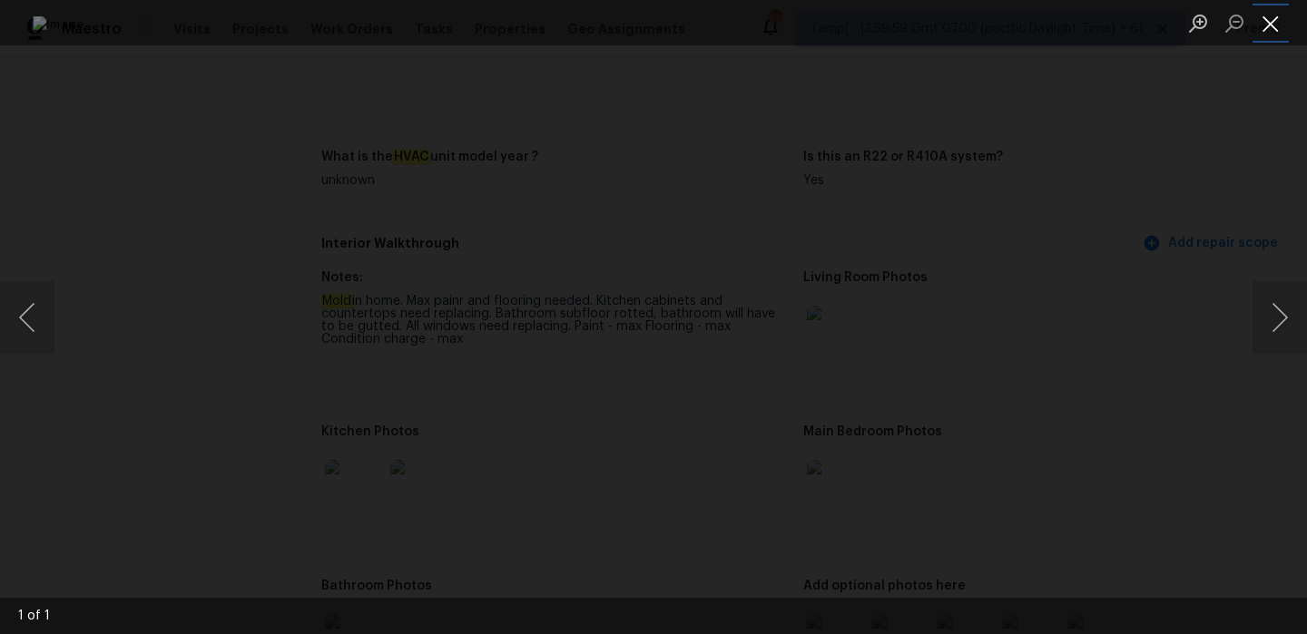
click at [1271, 25] on button "Close lightbox" at bounding box center [1270, 23] width 36 height 32
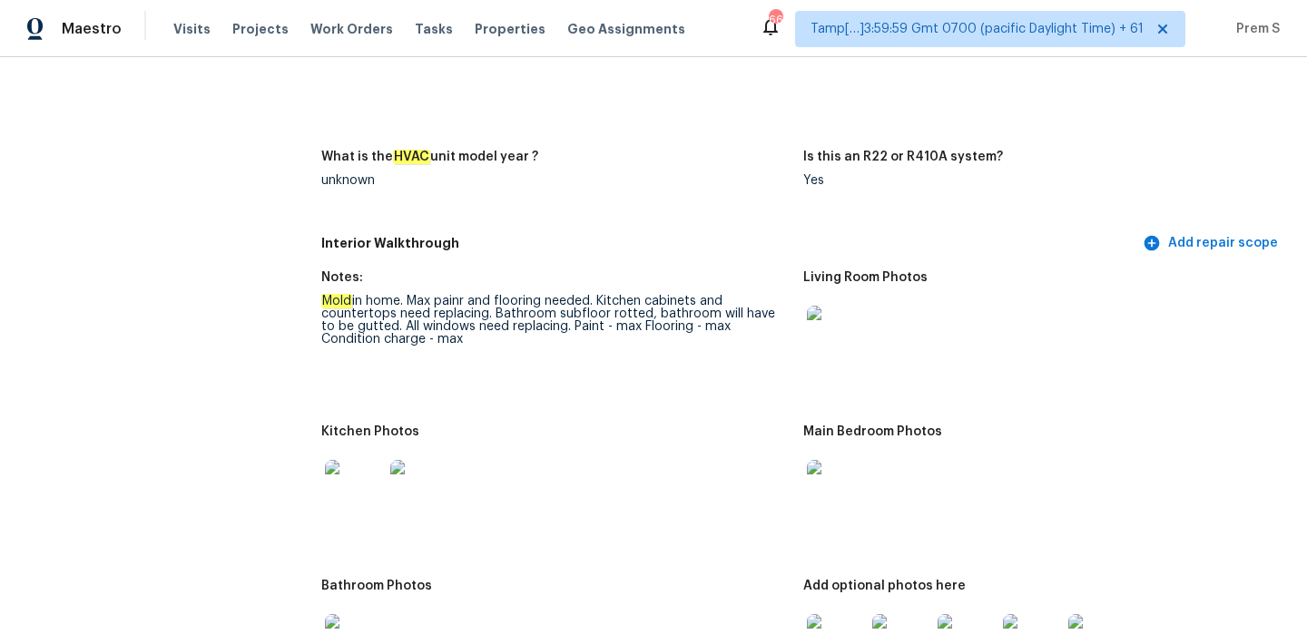
click at [843, 318] on img at bounding box center [836, 335] width 58 height 58
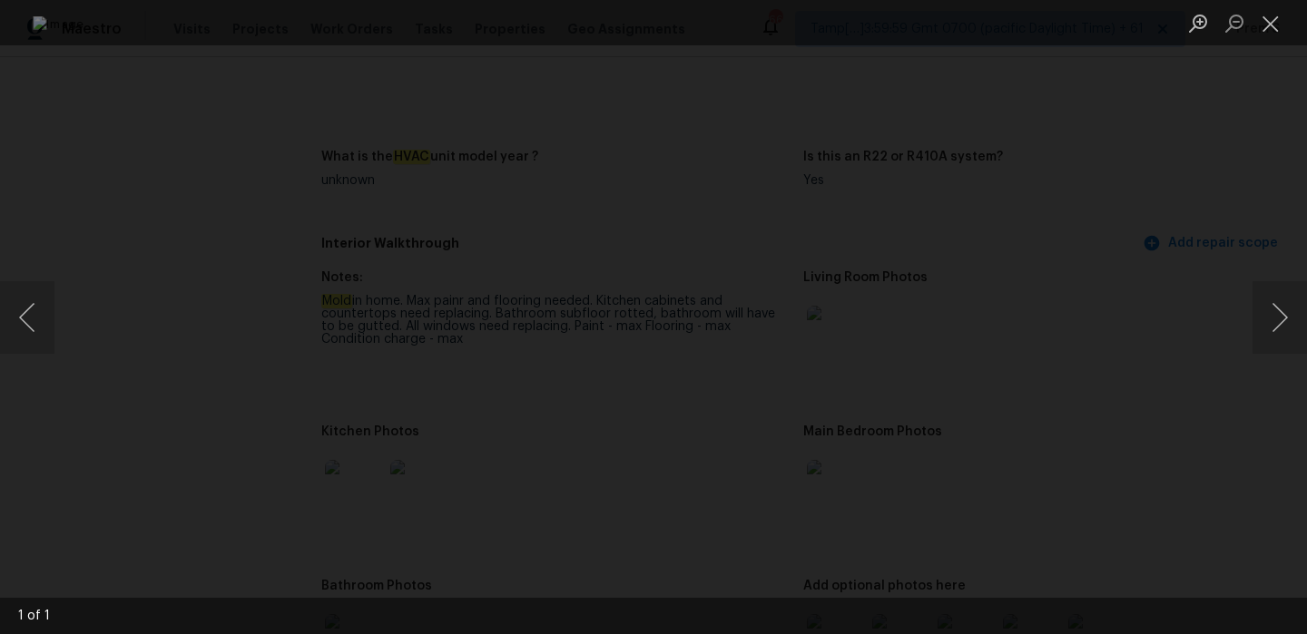
click at [1187, 145] on div "Lightbox" at bounding box center [653, 317] width 1307 height 634
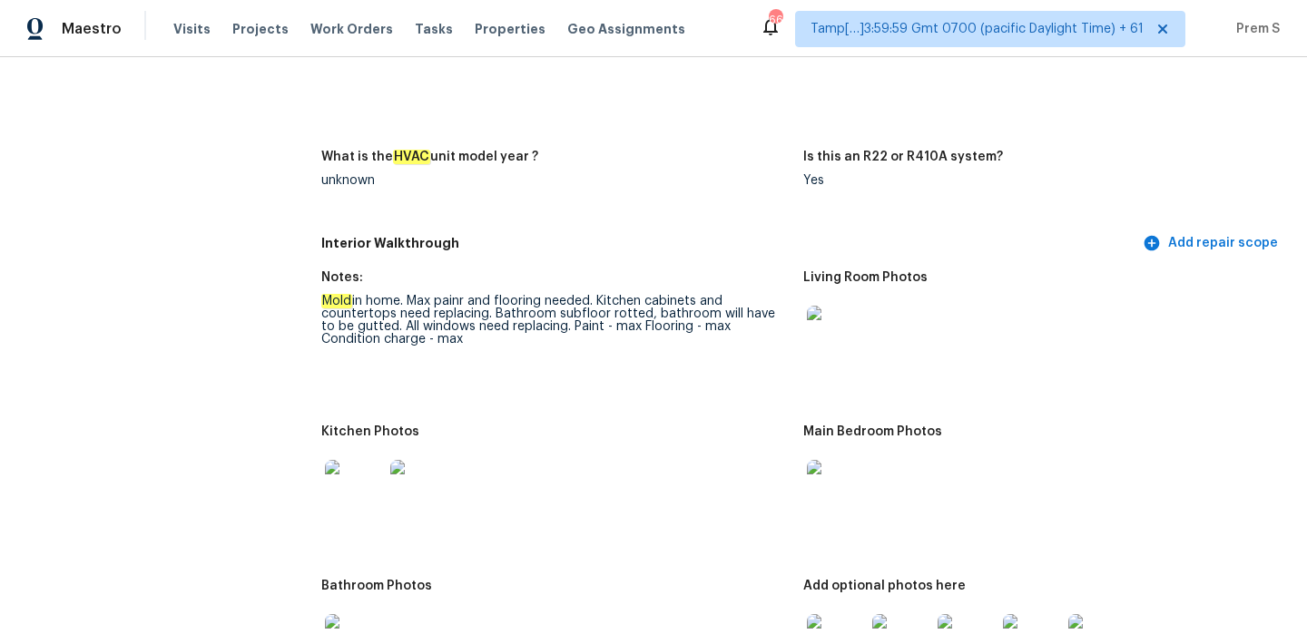
scroll to position [1991, 0]
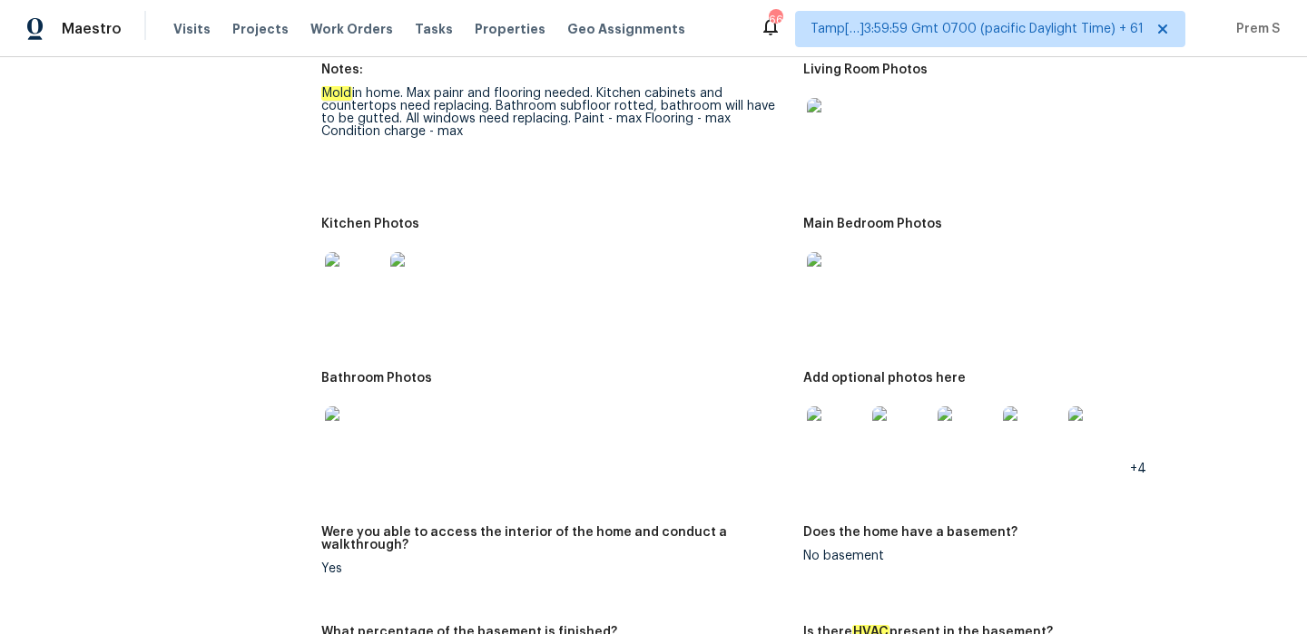
click at [839, 423] on img at bounding box center [836, 436] width 58 height 58
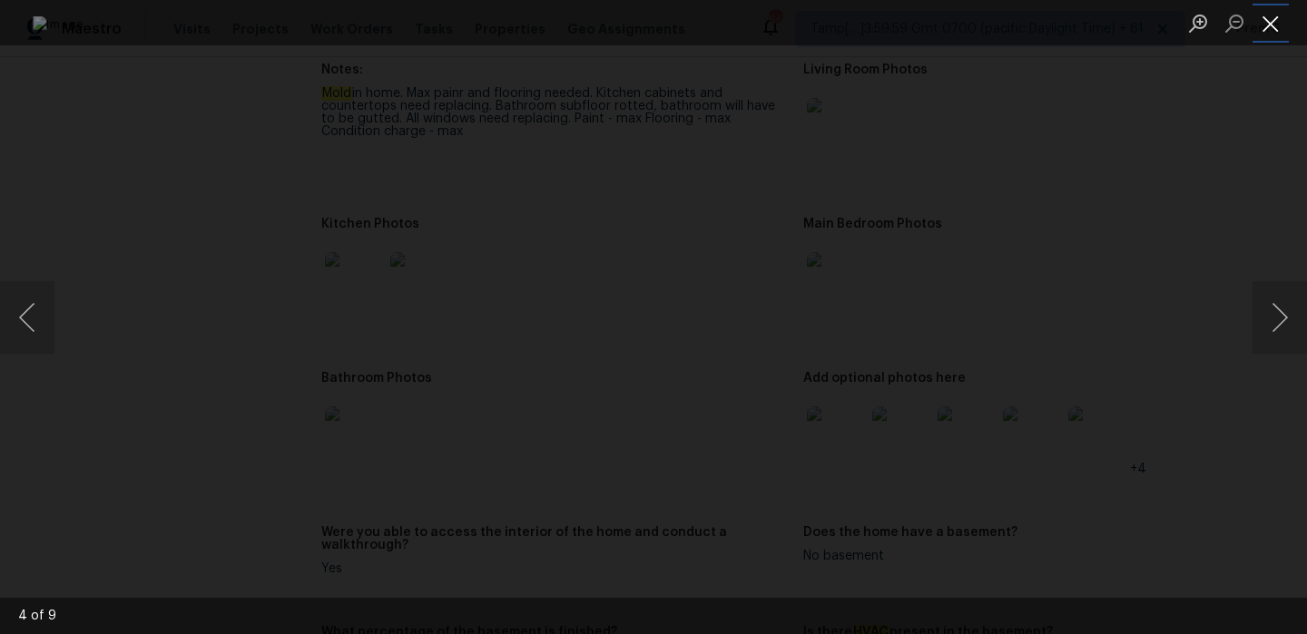
click at [1273, 27] on button "Close lightbox" at bounding box center [1270, 23] width 36 height 32
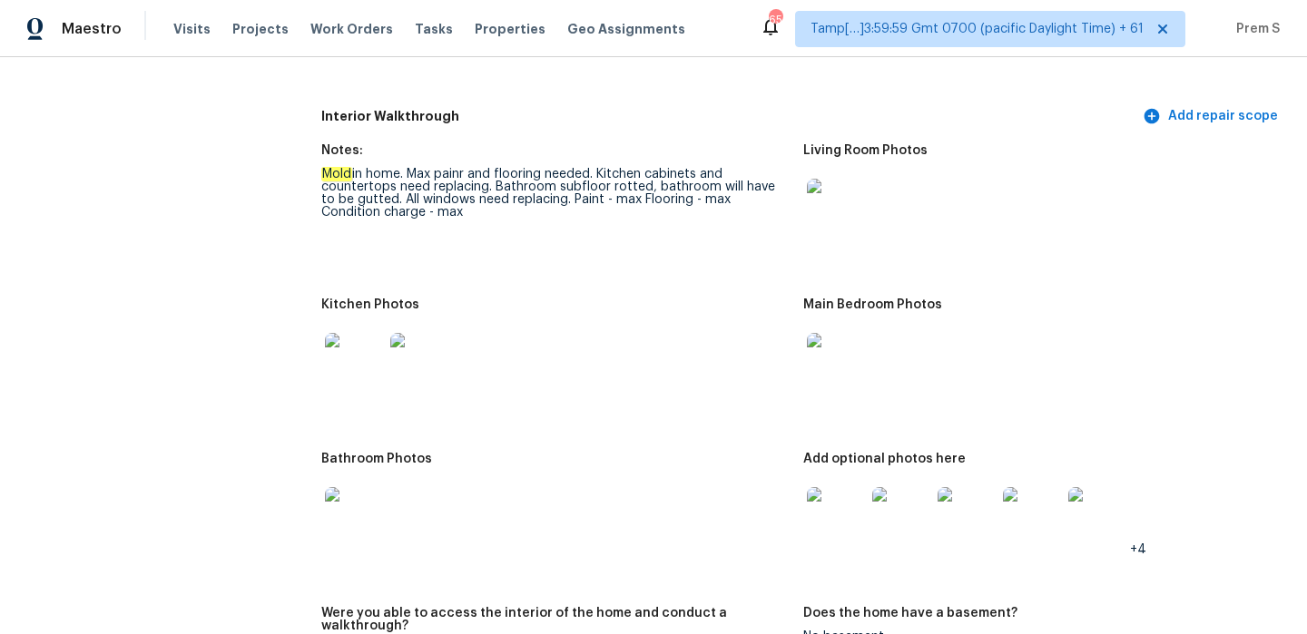
scroll to position [1815, 0]
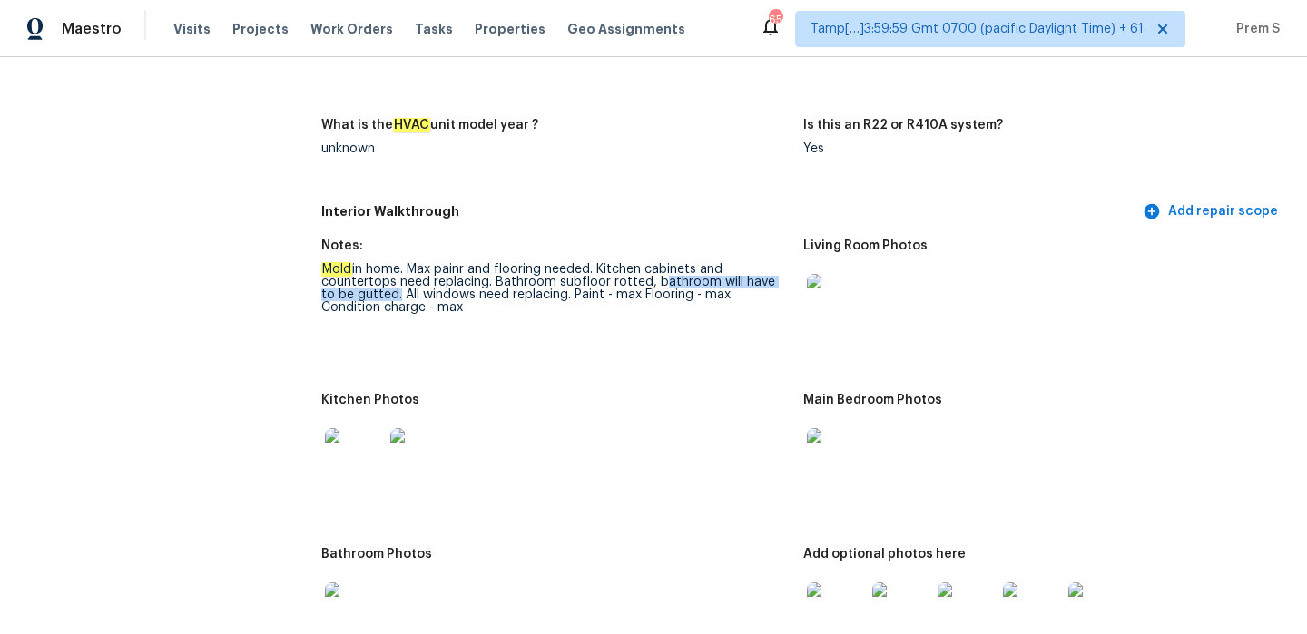
drag, startPoint x: 653, startPoint y: 268, endPoint x: 379, endPoint y: 286, distance: 273.8
click at [379, 286] on div "Mold in home. Max painr and flooring needed. Kitchen cabinets and countertops n…" at bounding box center [554, 288] width 467 height 51
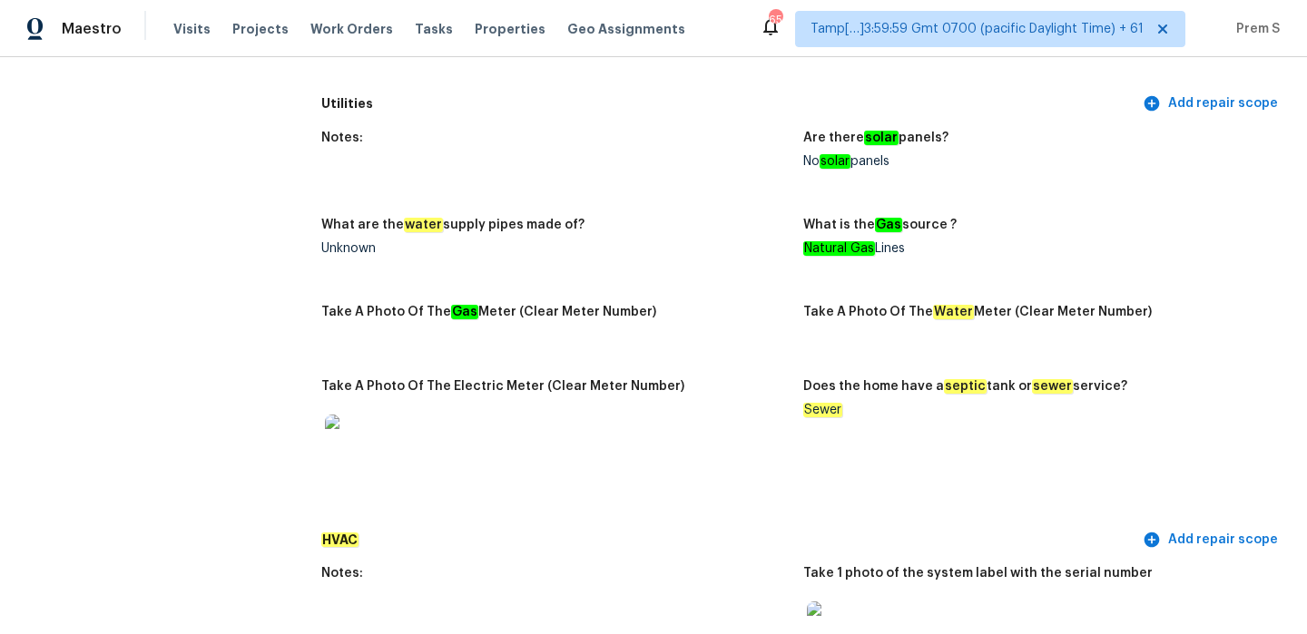
scroll to position [1255, 0]
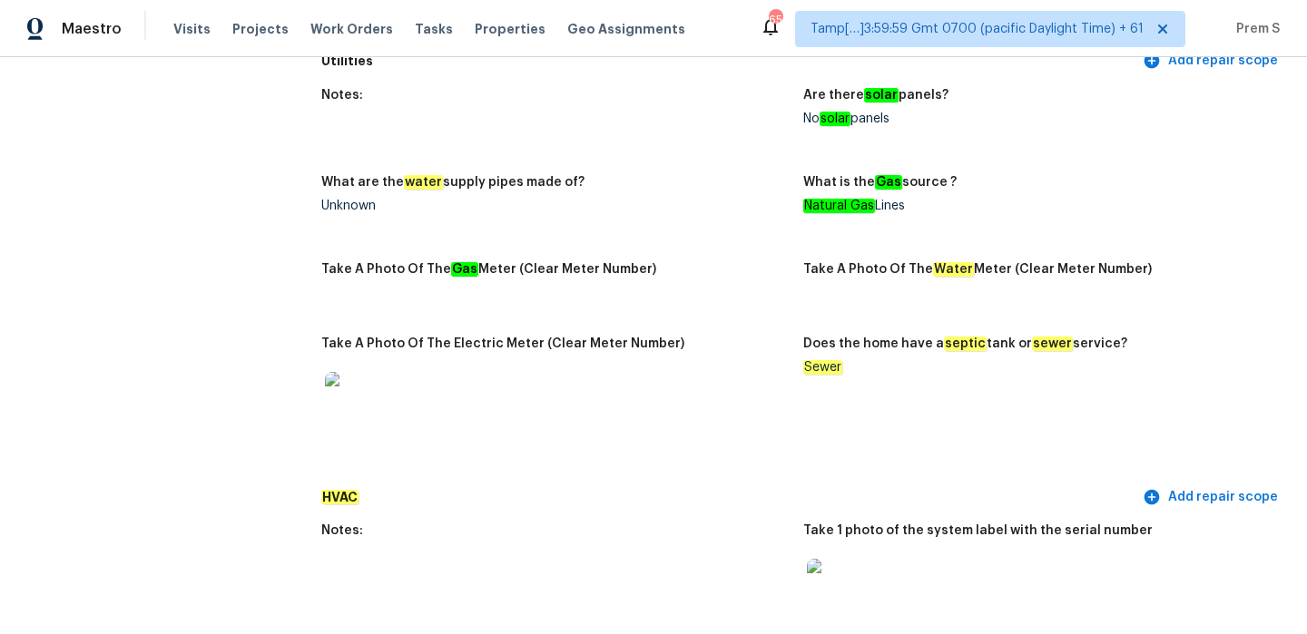
click at [908, 200] on div "Natural Gas Lines" at bounding box center [1036, 206] width 467 height 13
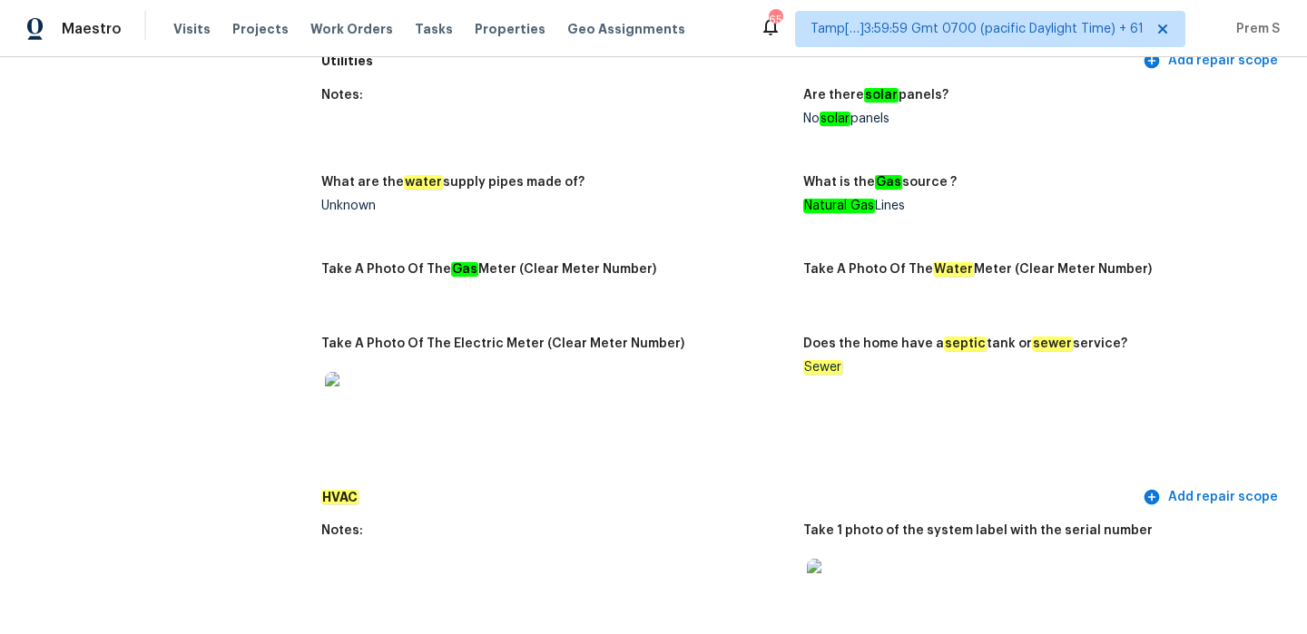
click at [908, 200] on div "Natural Gas Lines" at bounding box center [1036, 206] width 467 height 13
click at [935, 262] on em "Water" at bounding box center [953, 269] width 41 height 15
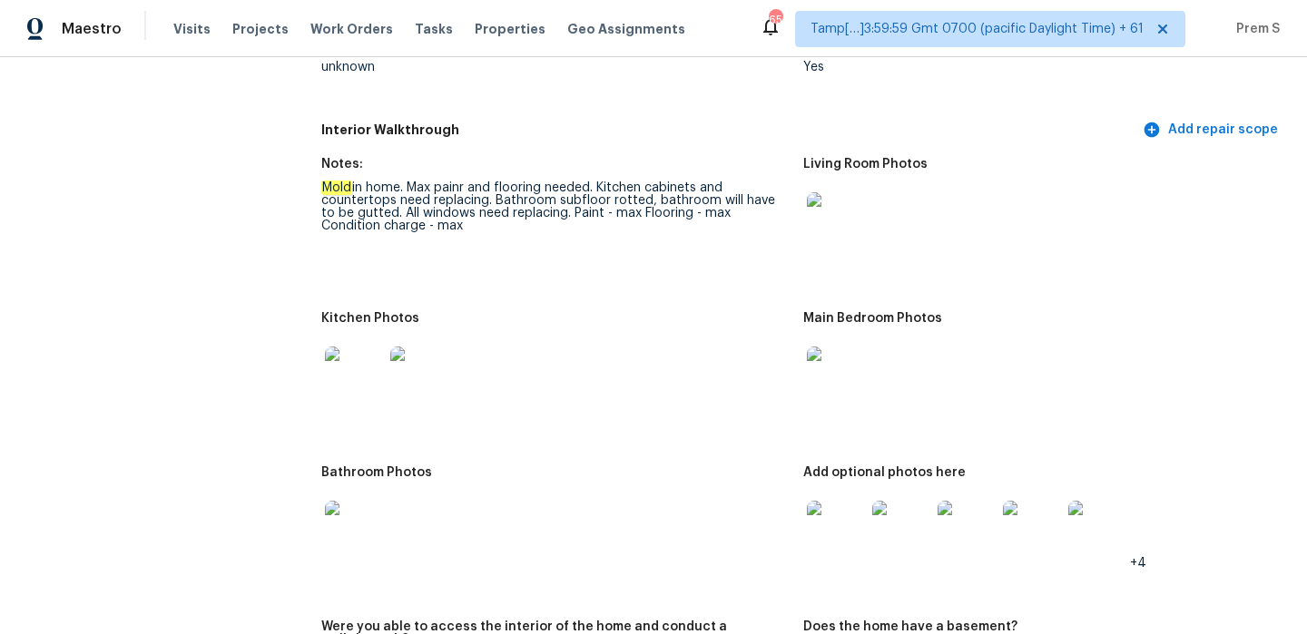
scroll to position [2000, 0]
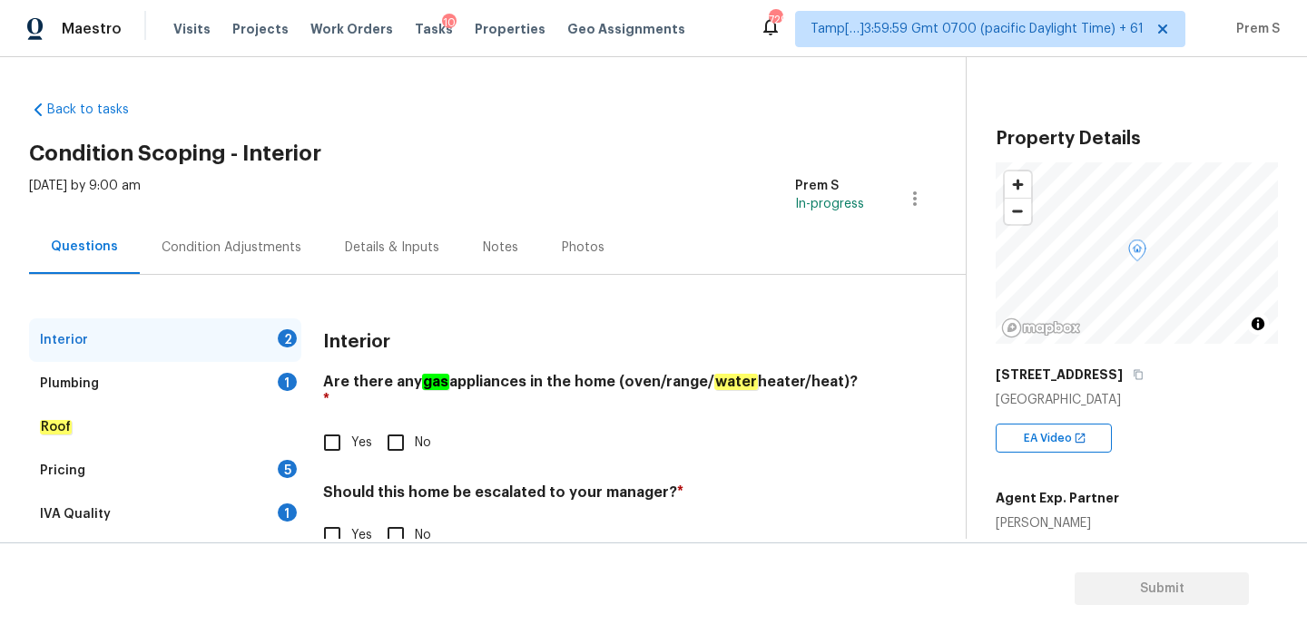
click at [329, 434] on input "Yes" at bounding box center [332, 443] width 38 height 38
checkbox input "true"
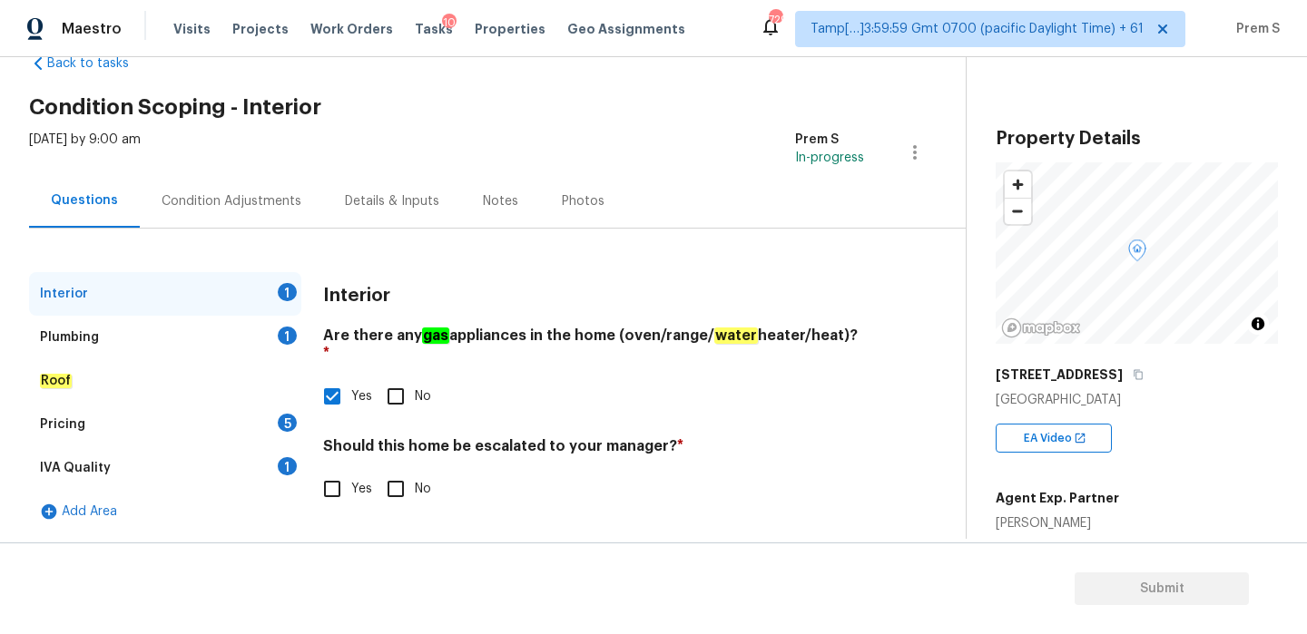
click at [400, 477] on input "No" at bounding box center [396, 489] width 38 height 38
checkbox input "true"
click at [289, 344] on div "Plumbing 1" at bounding box center [165, 338] width 272 height 44
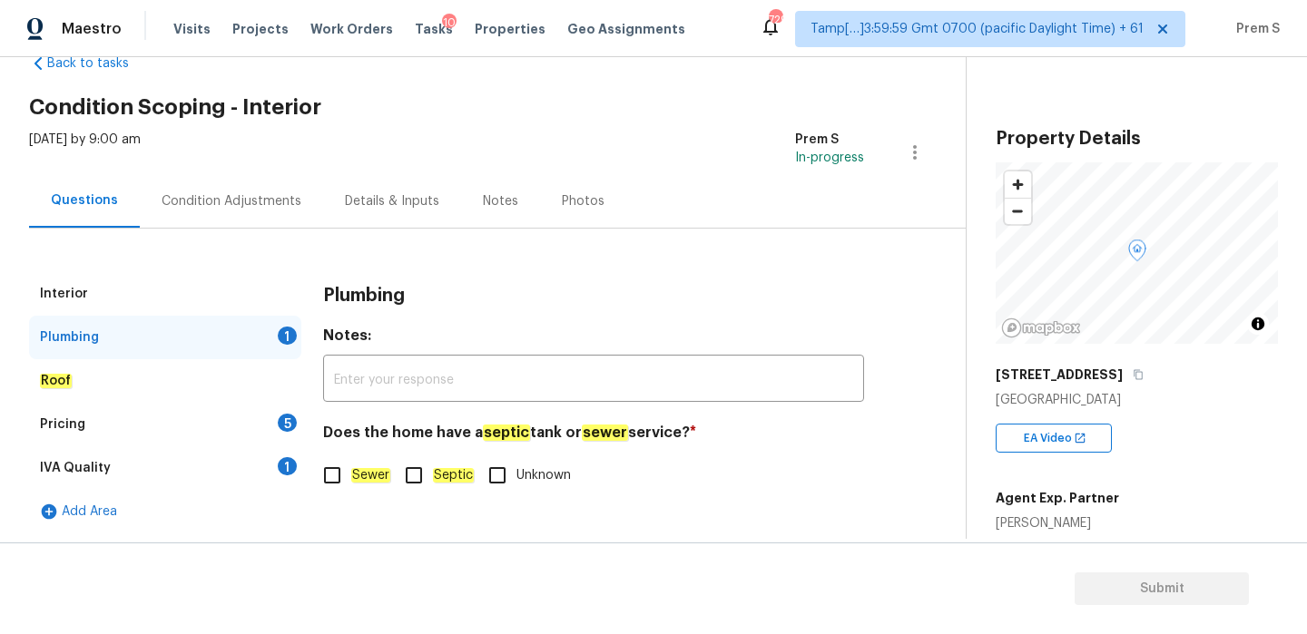
click at [341, 472] on input "Sewer" at bounding box center [332, 475] width 38 height 38
checkbox input "true"
click at [284, 417] on div "5" at bounding box center [287, 423] width 19 height 18
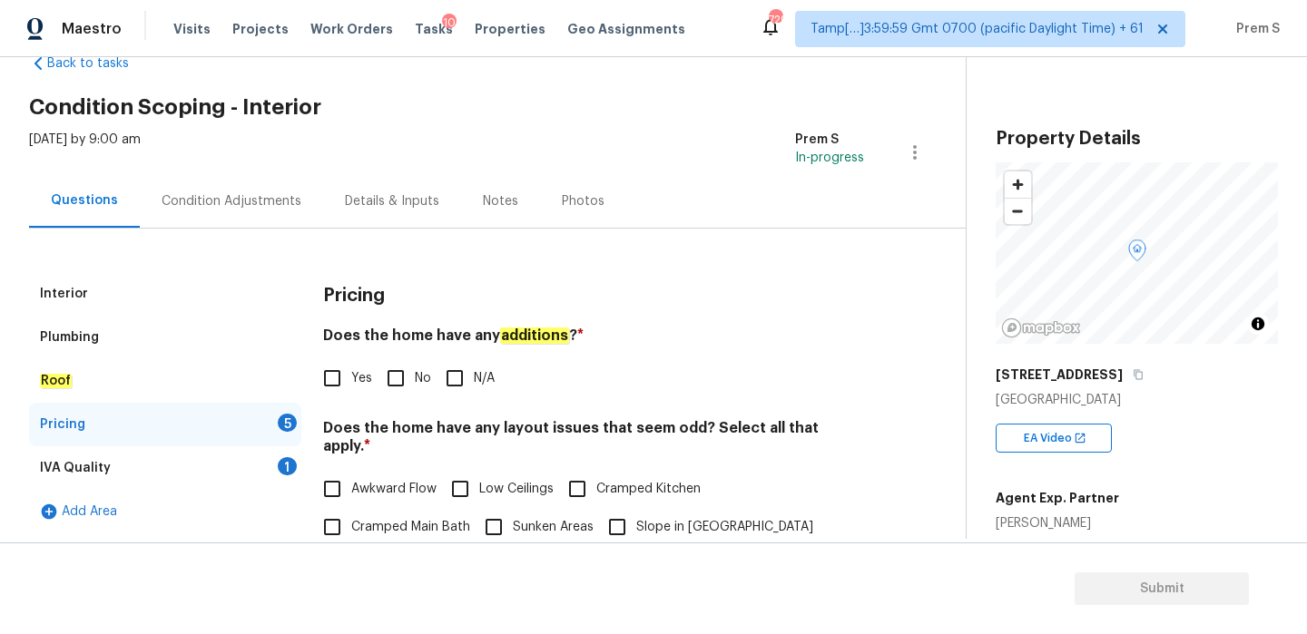
click at [357, 389] on label "Yes" at bounding box center [342, 378] width 59 height 38
click at [351, 389] on input "Yes" at bounding box center [332, 378] width 38 height 38
checkbox input "true"
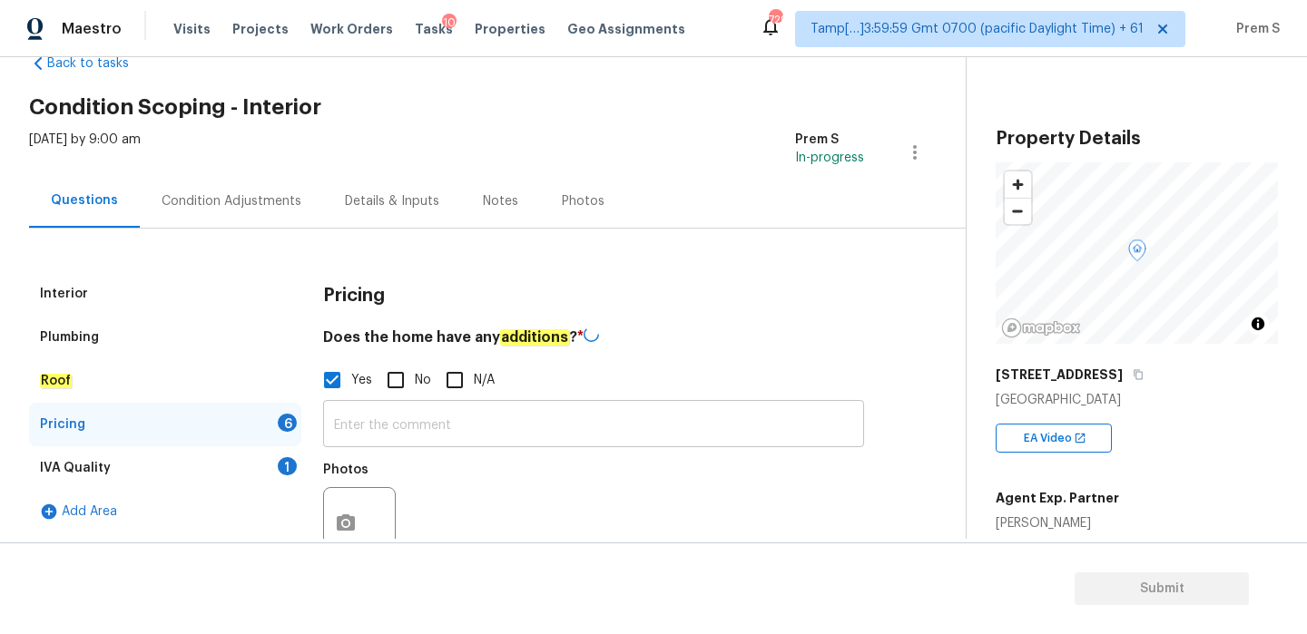
click at [391, 437] on input "text" at bounding box center [593, 426] width 541 height 43
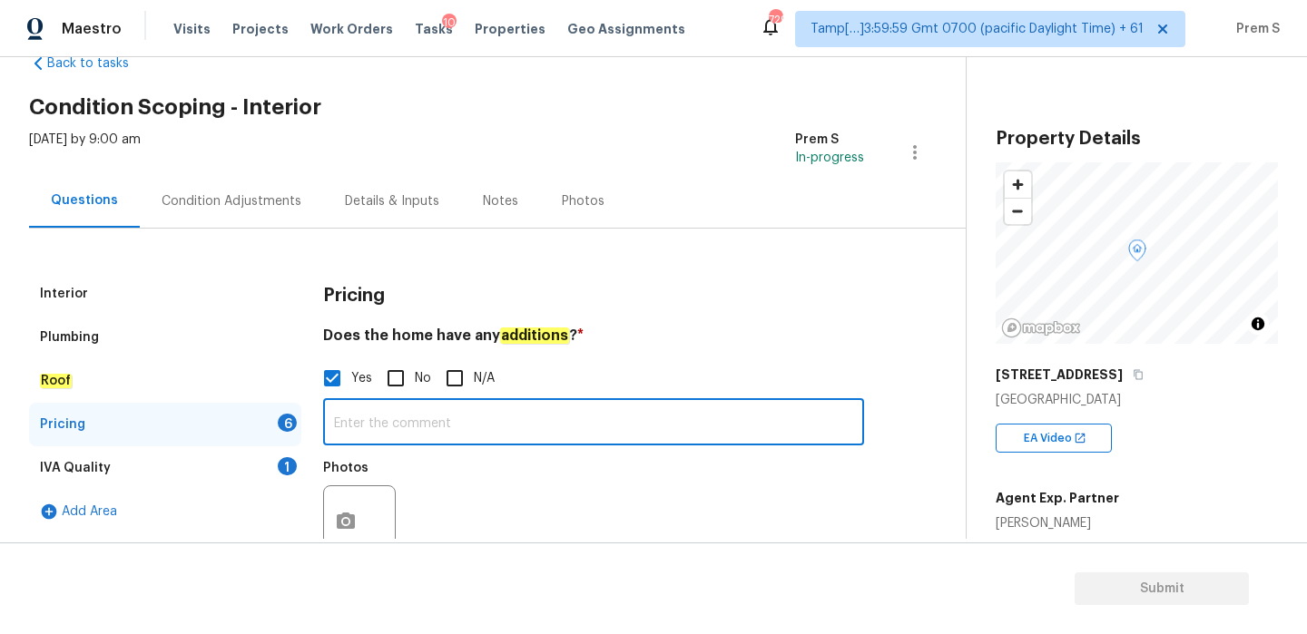
paste input "Basement was probably not originally finished here."
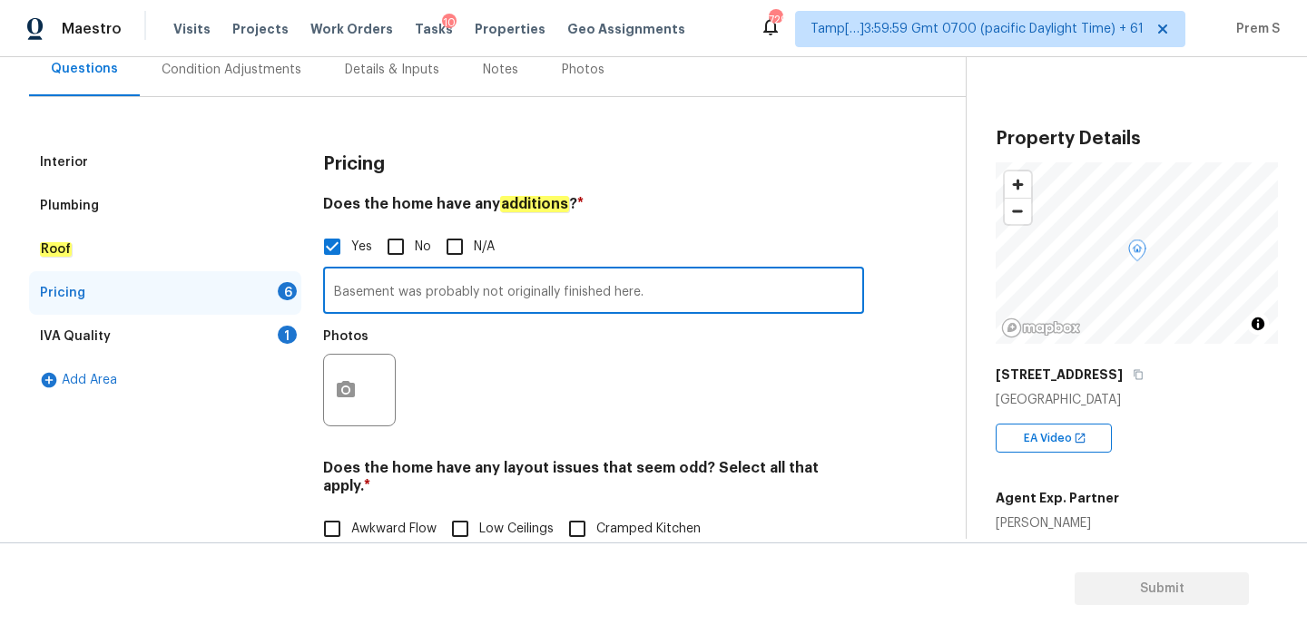
type input "Basement was probably not originally finished here."
click at [344, 390] on circle "button" at bounding box center [345, 390] width 5 height 5
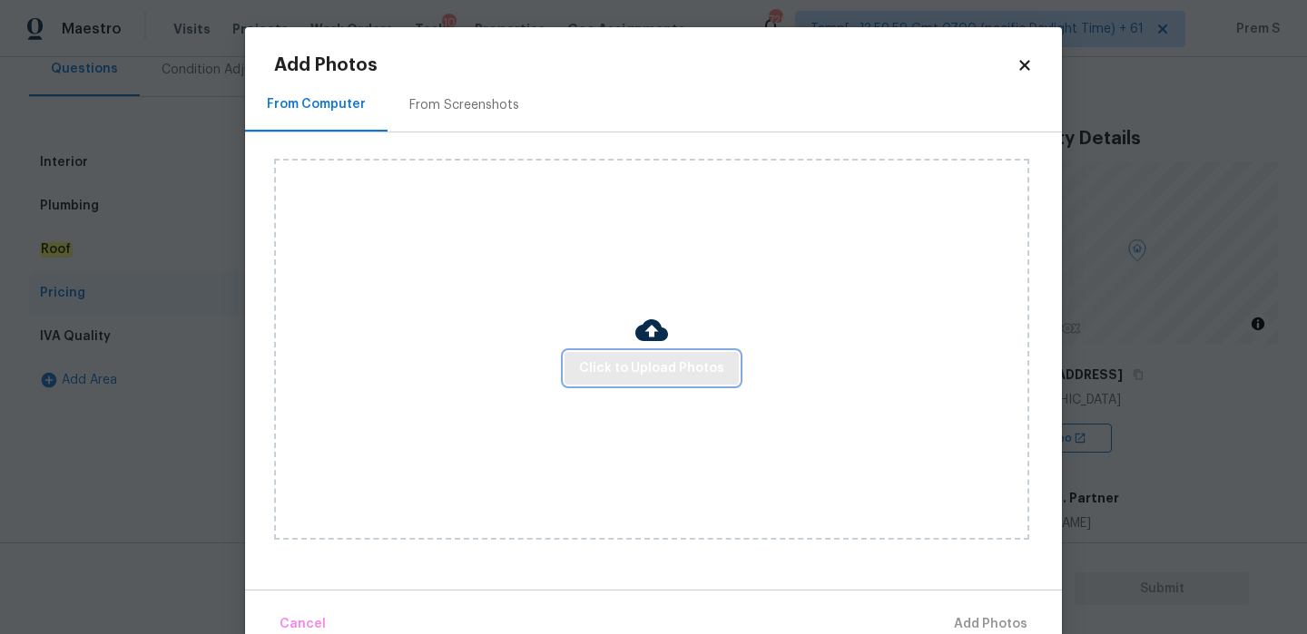
click at [652, 381] on button "Click to Upload Photos" at bounding box center [651, 369] width 174 height 34
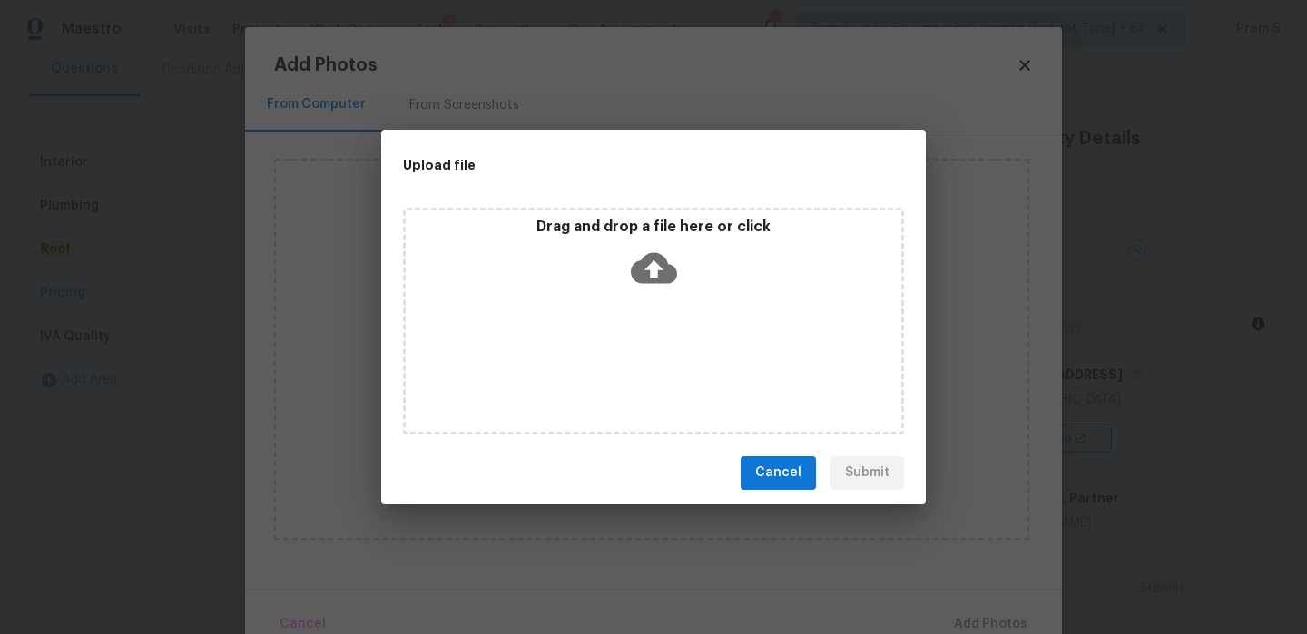
click at [649, 261] on icon at bounding box center [654, 267] width 46 height 31
click at [786, 475] on span "Cancel" at bounding box center [778, 473] width 46 height 23
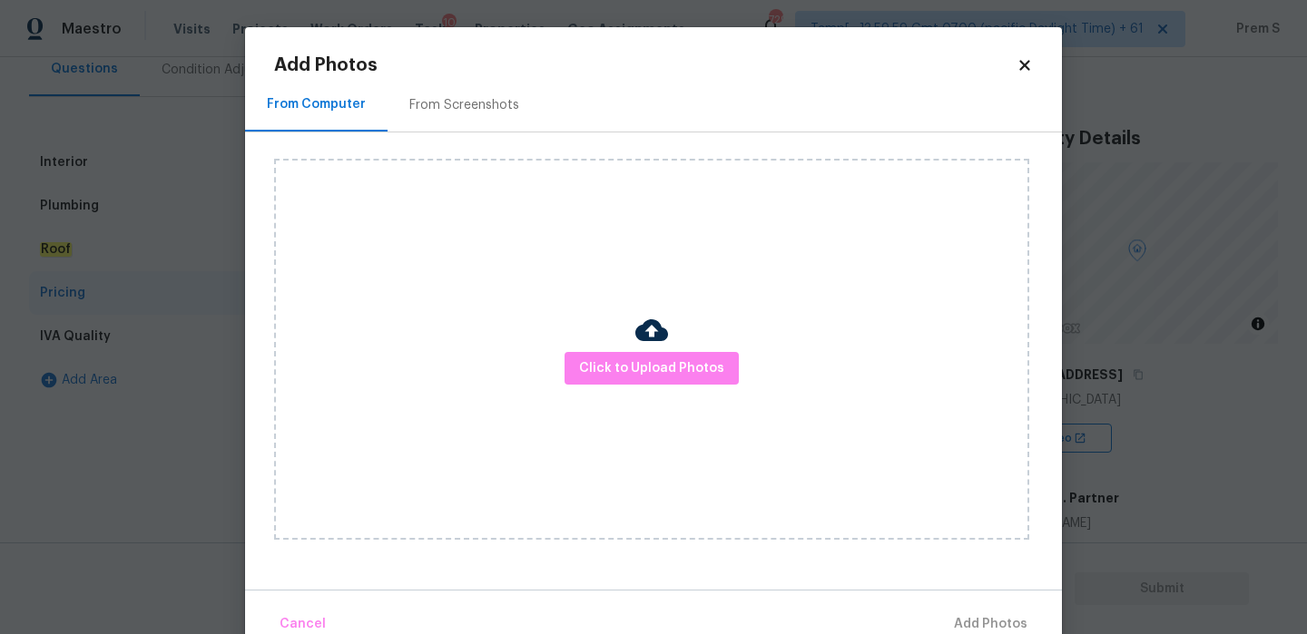
click at [1023, 60] on icon at bounding box center [1024, 65] width 16 height 16
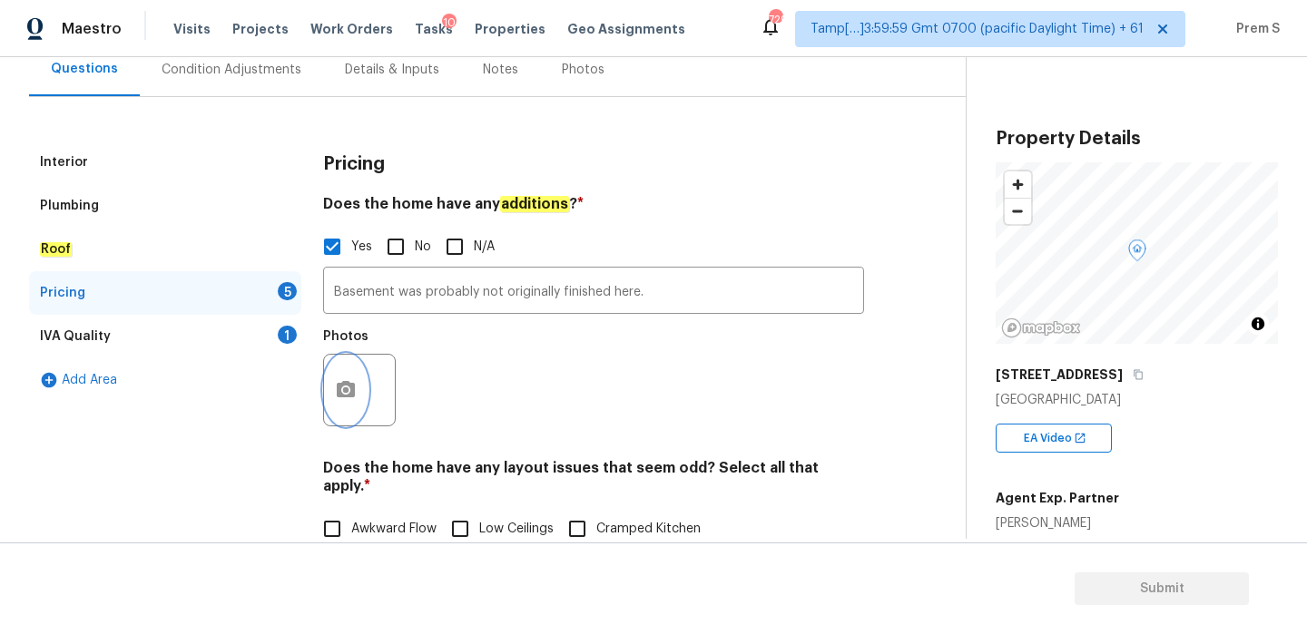
click at [365, 393] on button "button" at bounding box center [346, 390] width 44 height 71
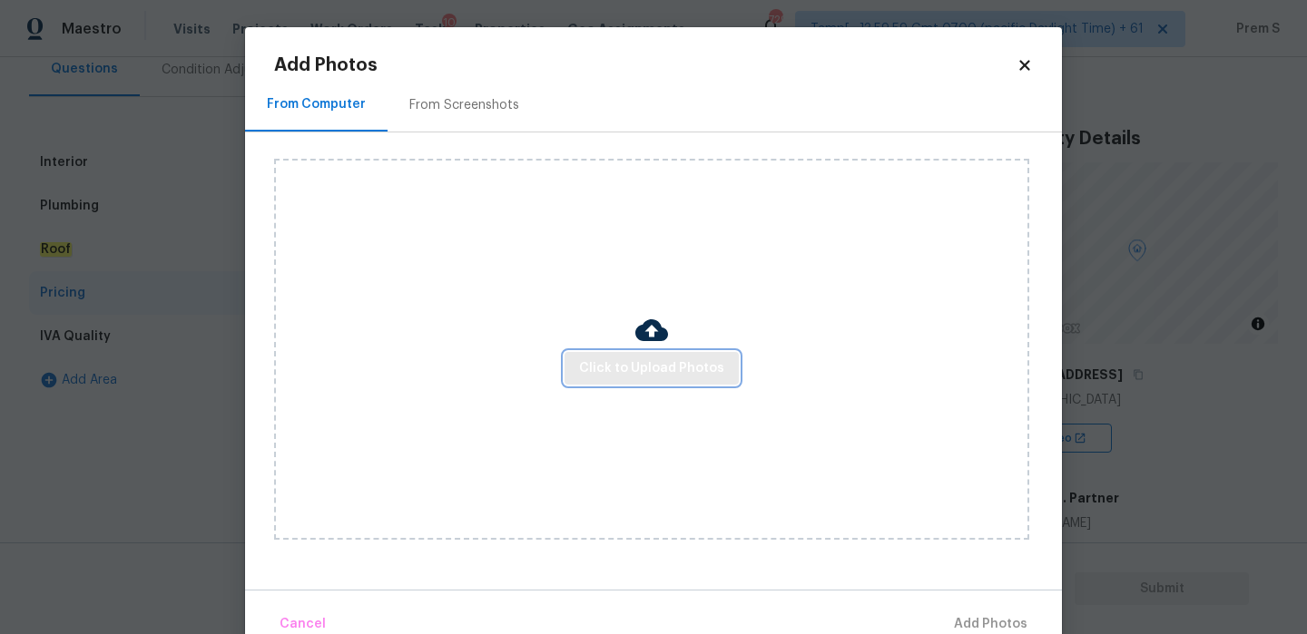
click at [589, 381] on button "Click to Upload Photos" at bounding box center [651, 369] width 174 height 34
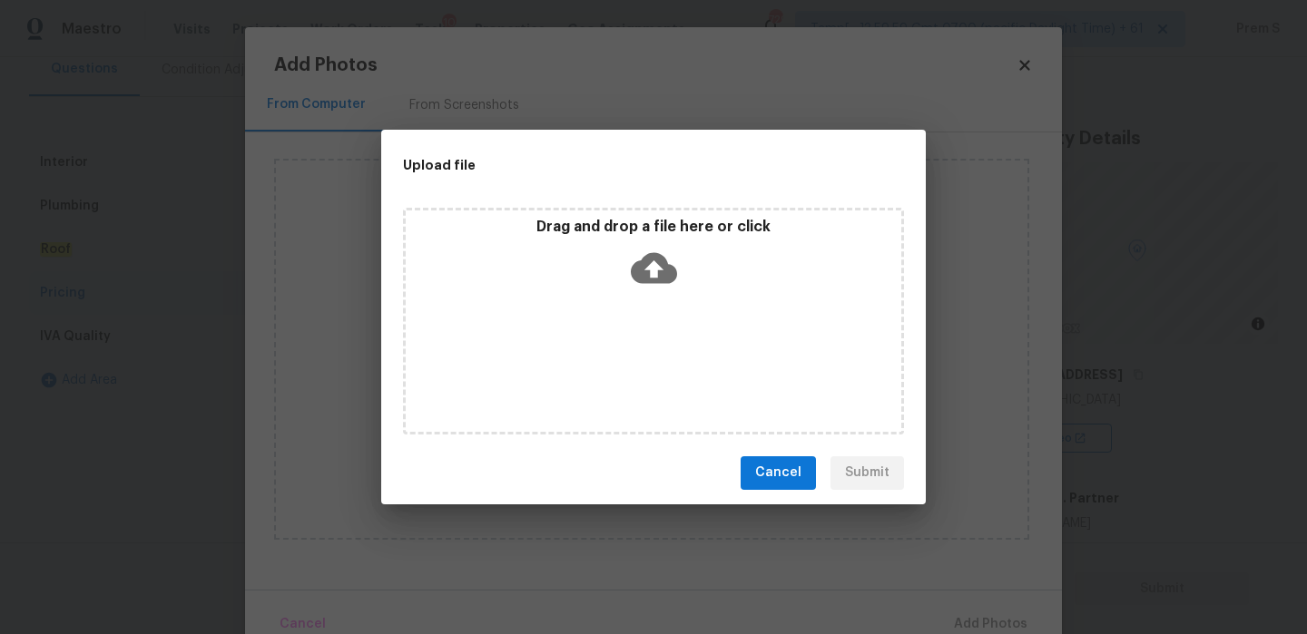
click at [652, 272] on icon at bounding box center [654, 268] width 46 height 46
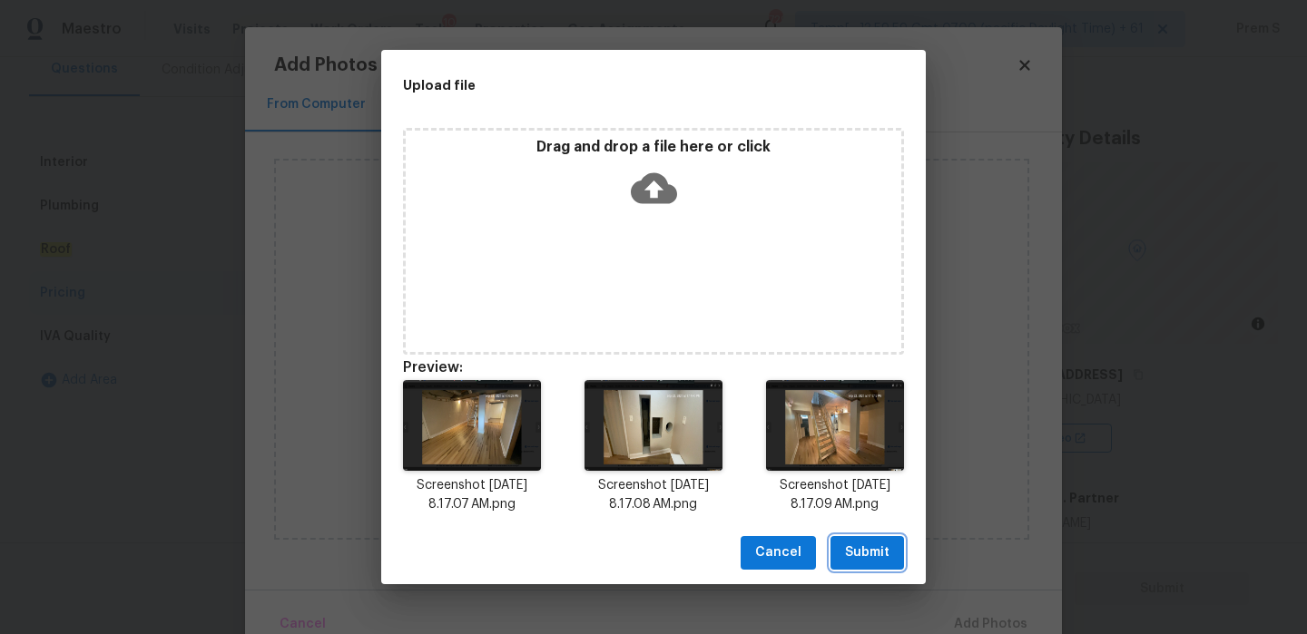
click at [881, 550] on span "Submit" at bounding box center [867, 553] width 44 height 23
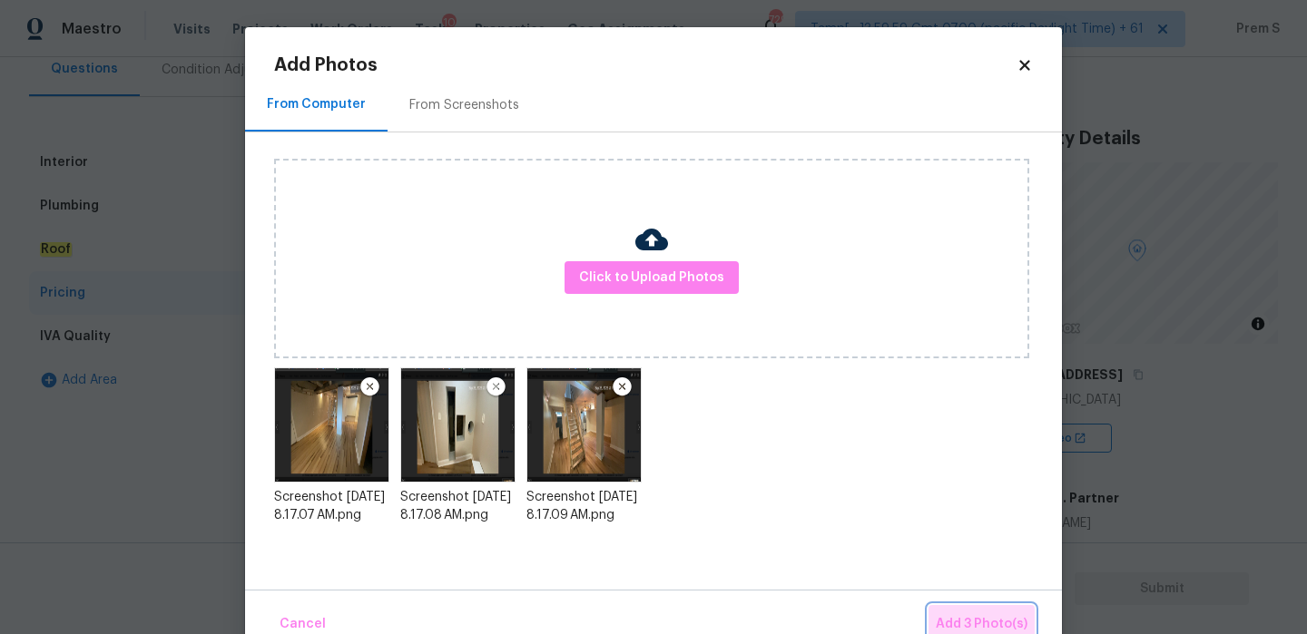
click at [996, 613] on span "Add 3 Photo(s)" at bounding box center [982, 624] width 92 height 23
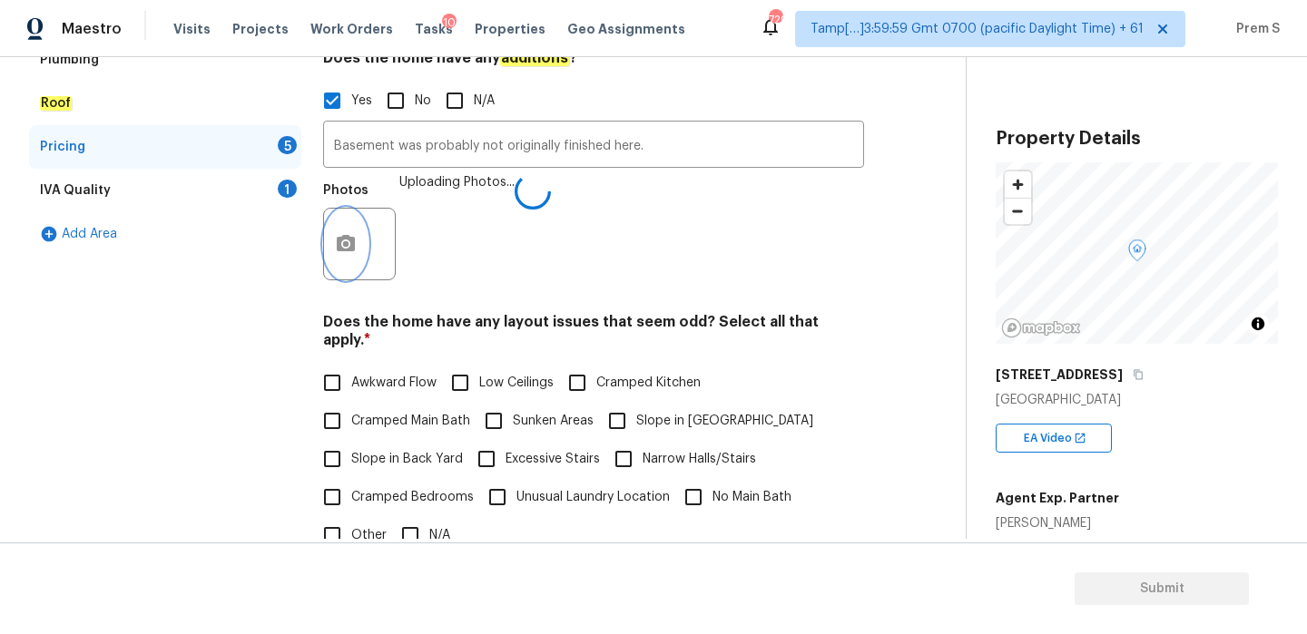
scroll to position [461, 0]
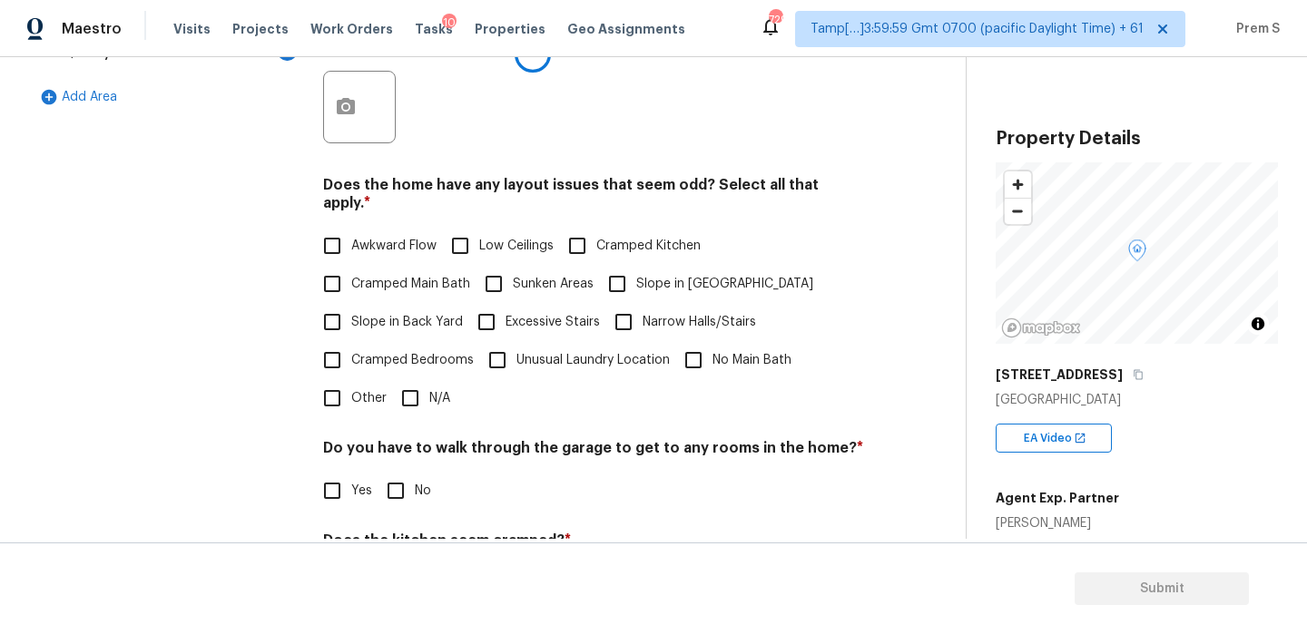
click at [423, 379] on input "N/A" at bounding box center [410, 398] width 38 height 38
checkbox input "true"
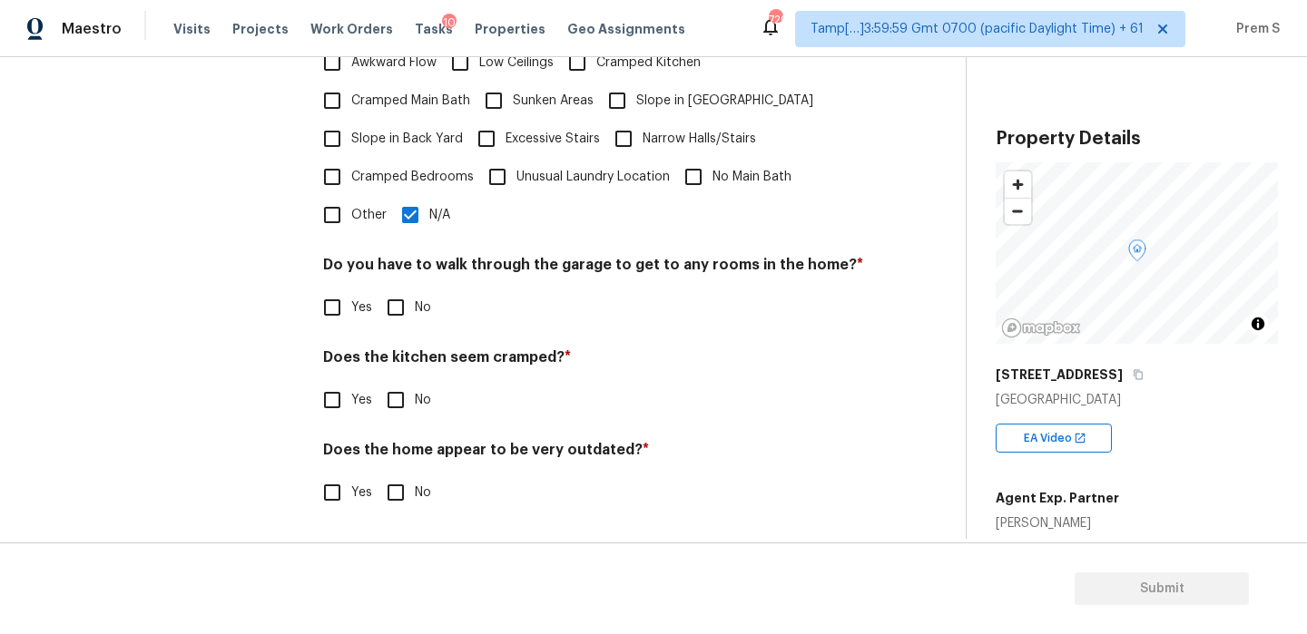
scroll to position [626, 0]
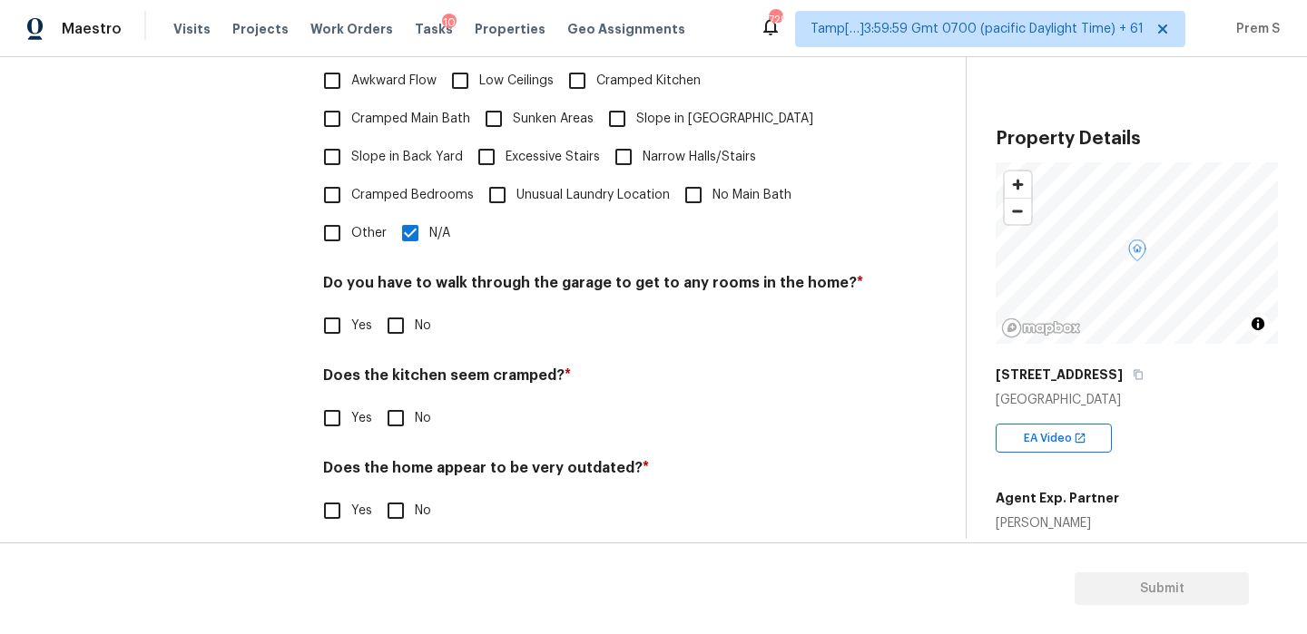
click at [400, 322] on input "No" at bounding box center [396, 326] width 38 height 38
checkbox input "true"
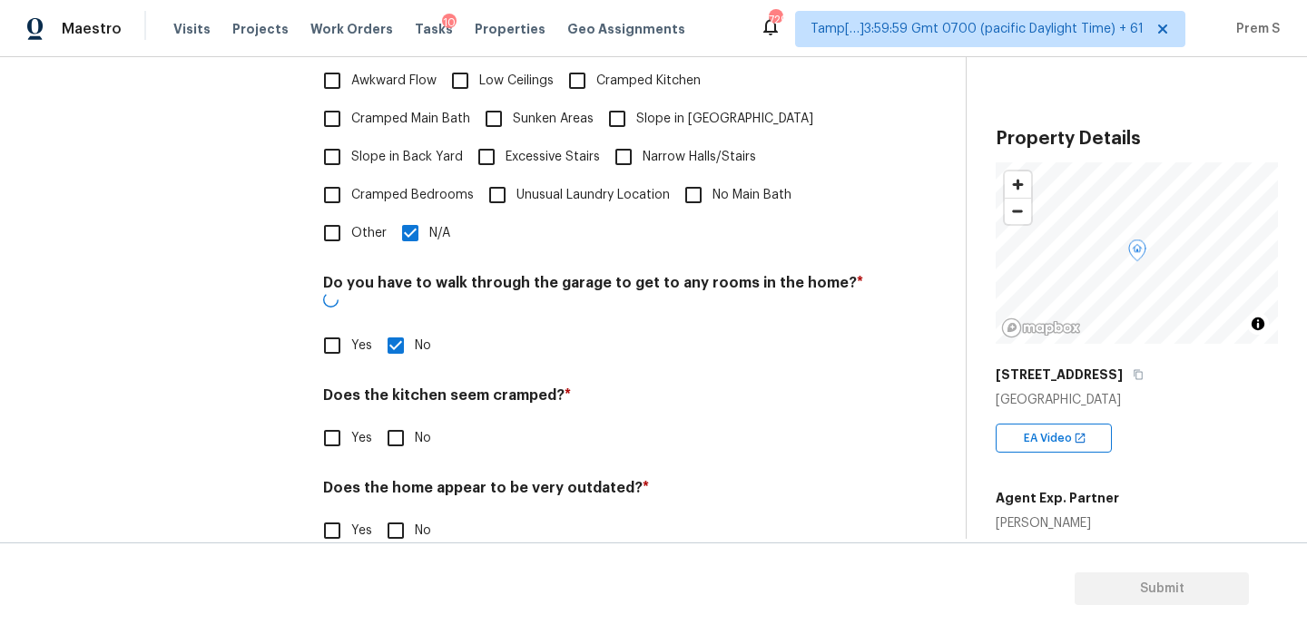
click at [398, 387] on h4 "Does the kitchen seem cramped? *" at bounding box center [593, 399] width 541 height 25
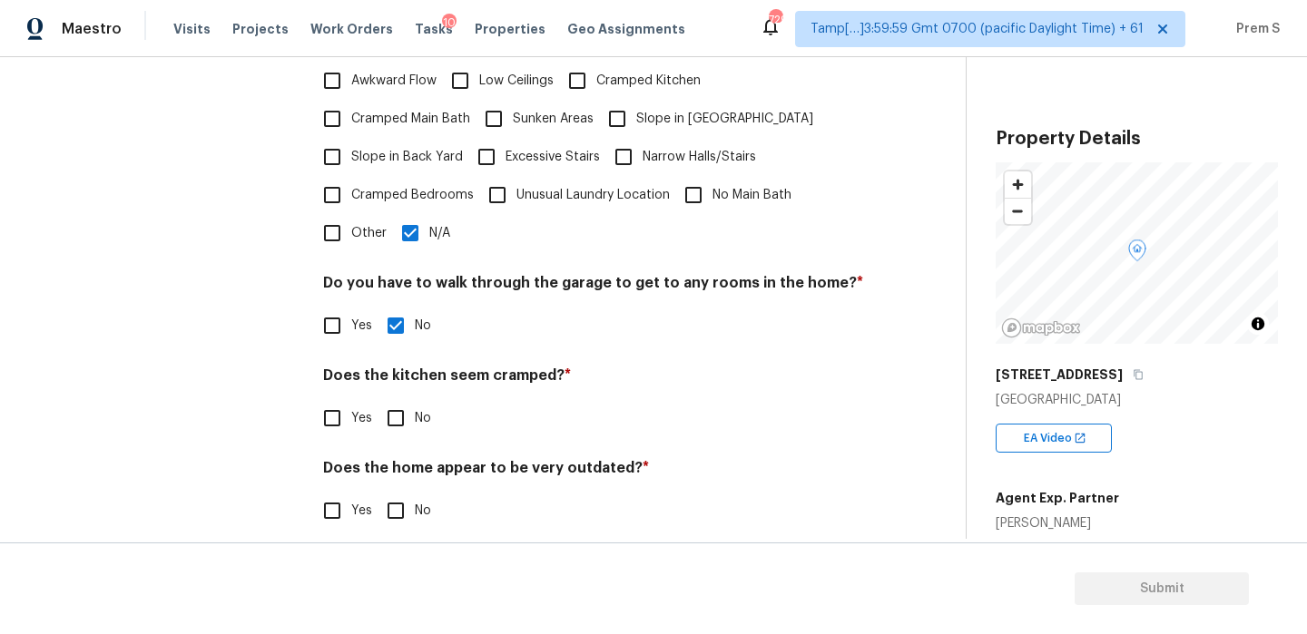
click at [395, 403] on input "No" at bounding box center [396, 418] width 38 height 38
checkbox input "true"
click at [399, 508] on input "No" at bounding box center [396, 511] width 38 height 38
checkbox input "true"
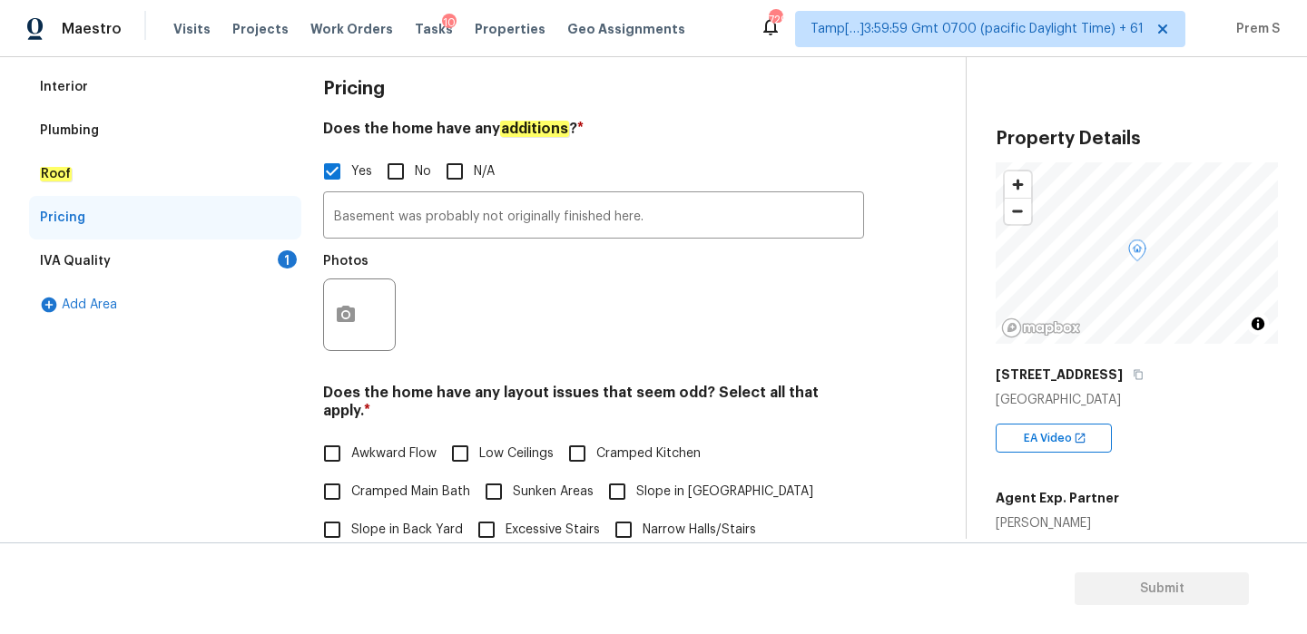
scroll to position [448, 0]
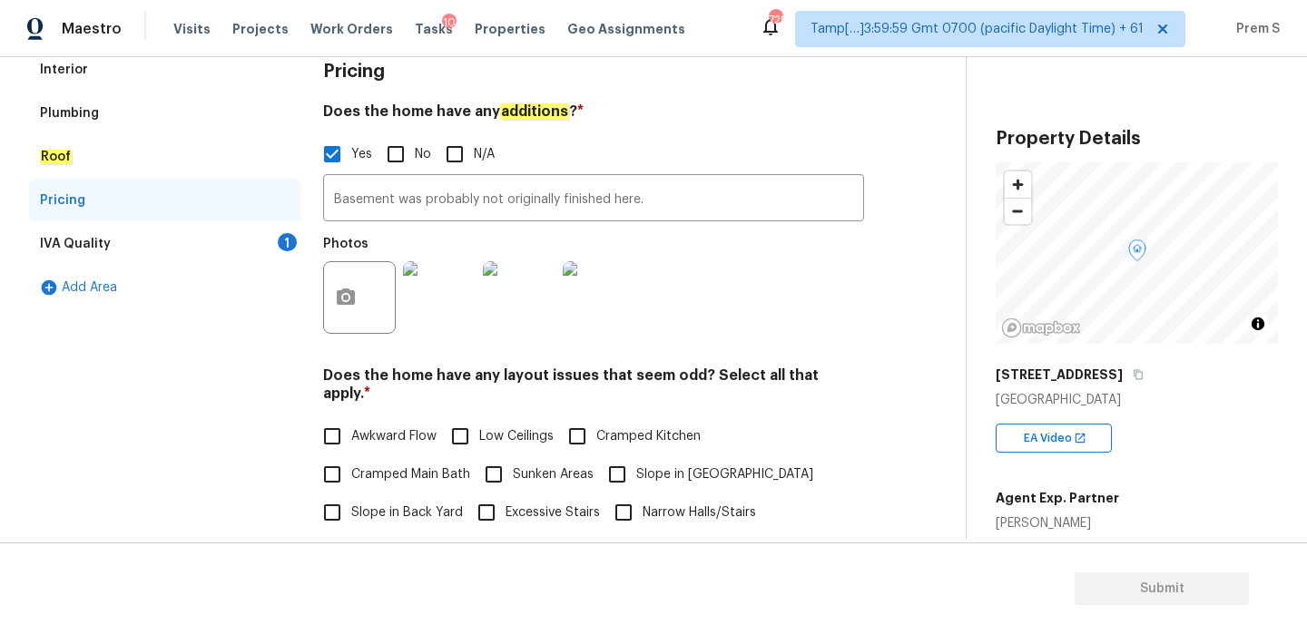
click at [281, 239] on div "1" at bounding box center [287, 242] width 19 height 18
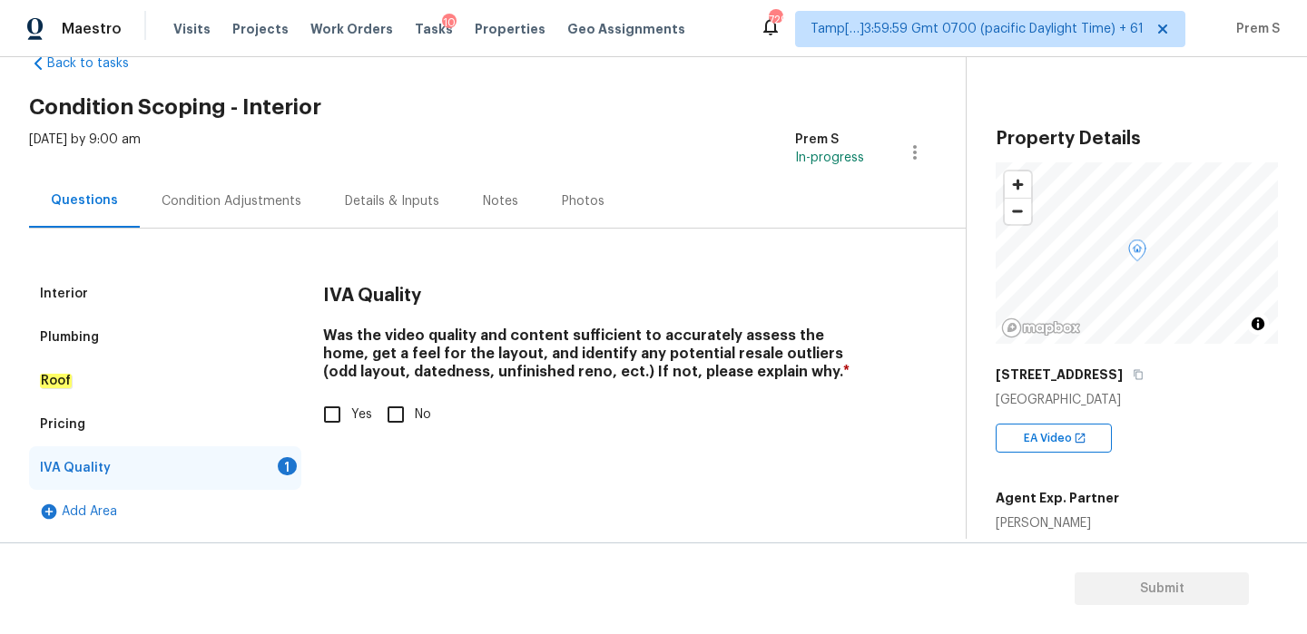
click at [323, 410] on input "Yes" at bounding box center [332, 415] width 38 height 38
checkbox input "true"
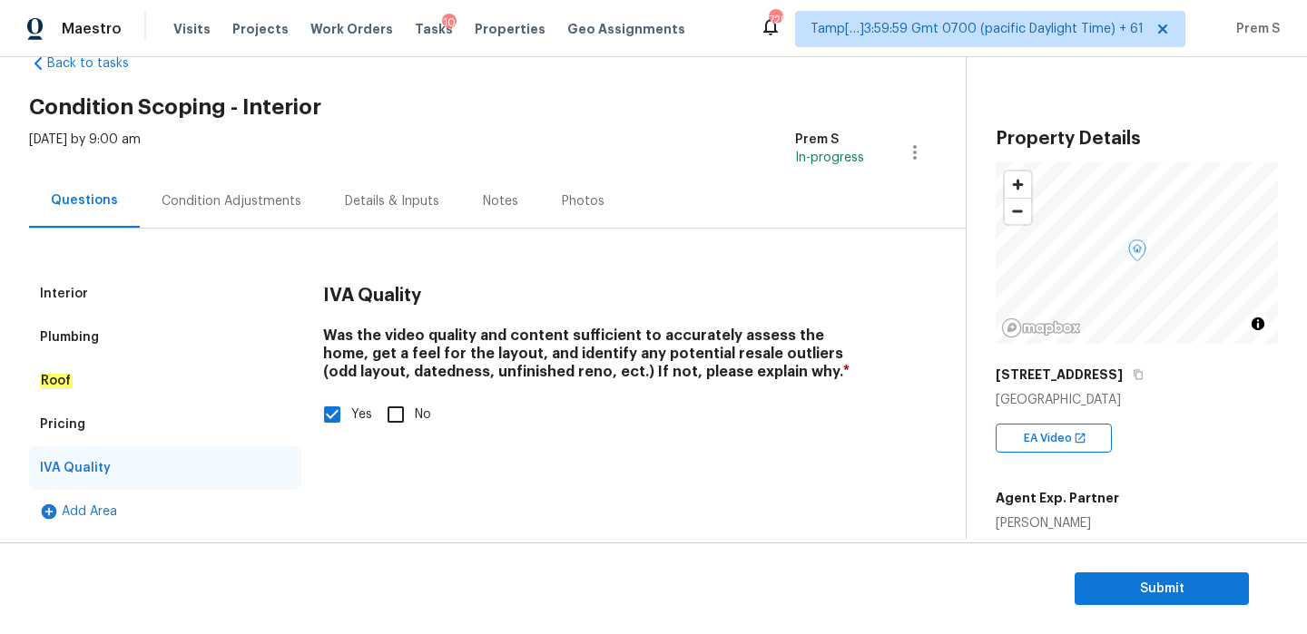
click at [248, 191] on div "Condition Adjustments" at bounding box center [231, 201] width 183 height 54
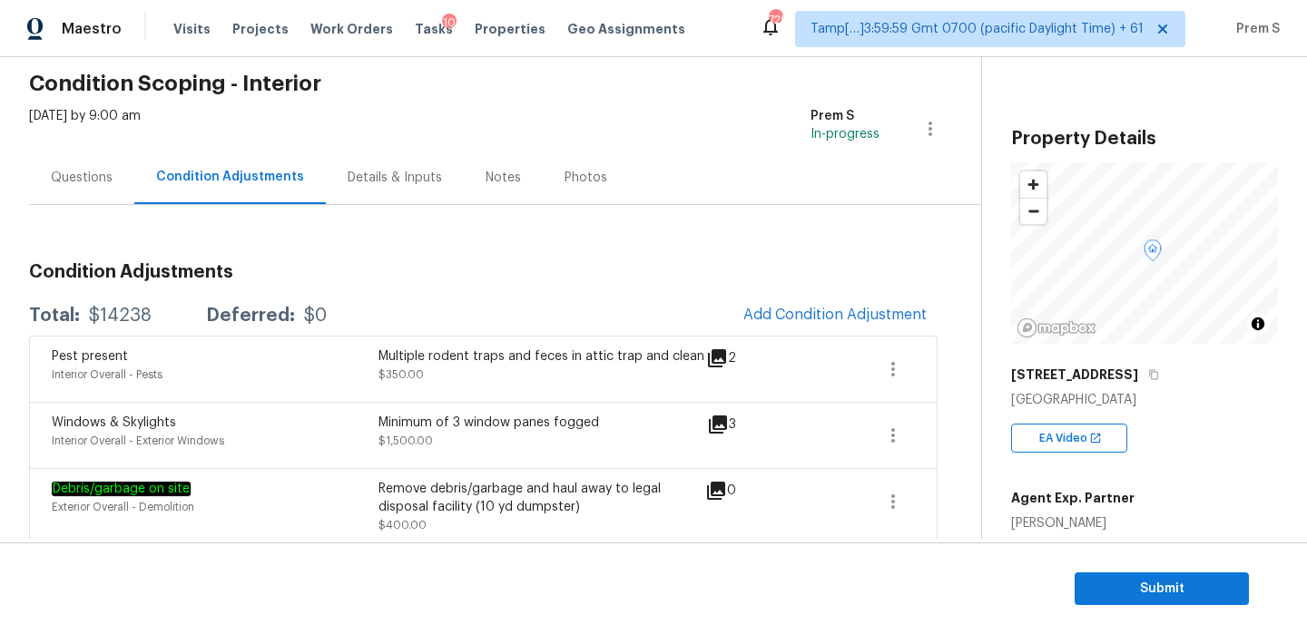
scroll to position [181, 0]
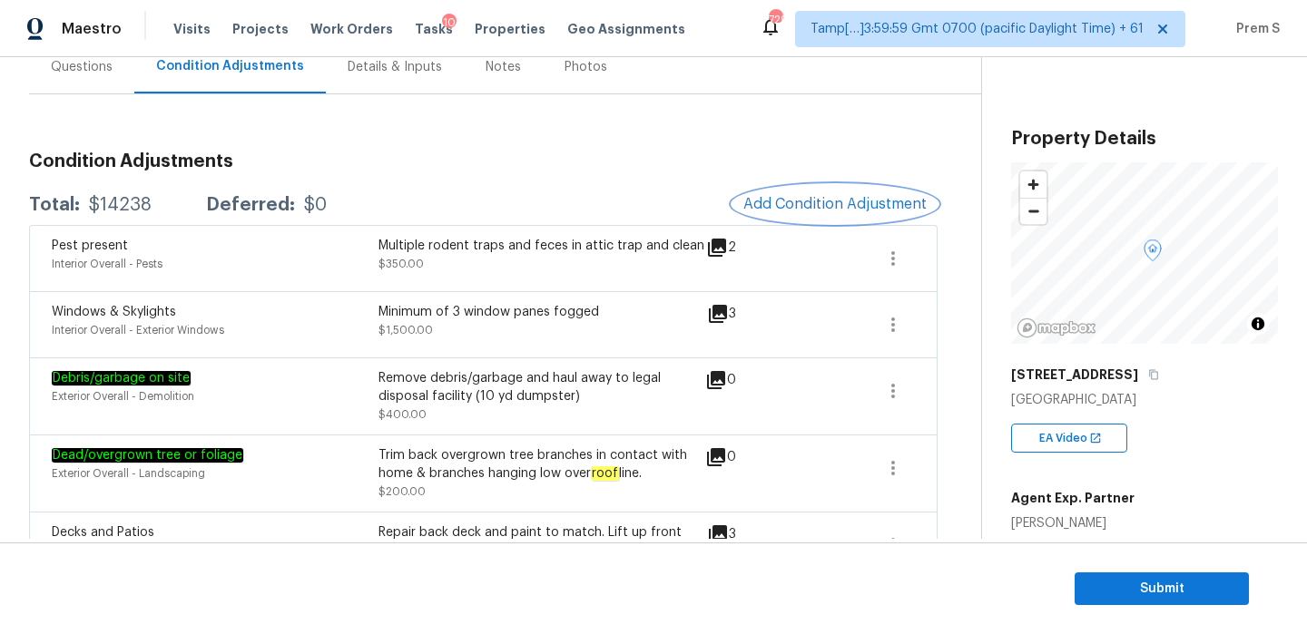
click at [832, 203] on span "Add Condition Adjustment" at bounding box center [834, 204] width 183 height 16
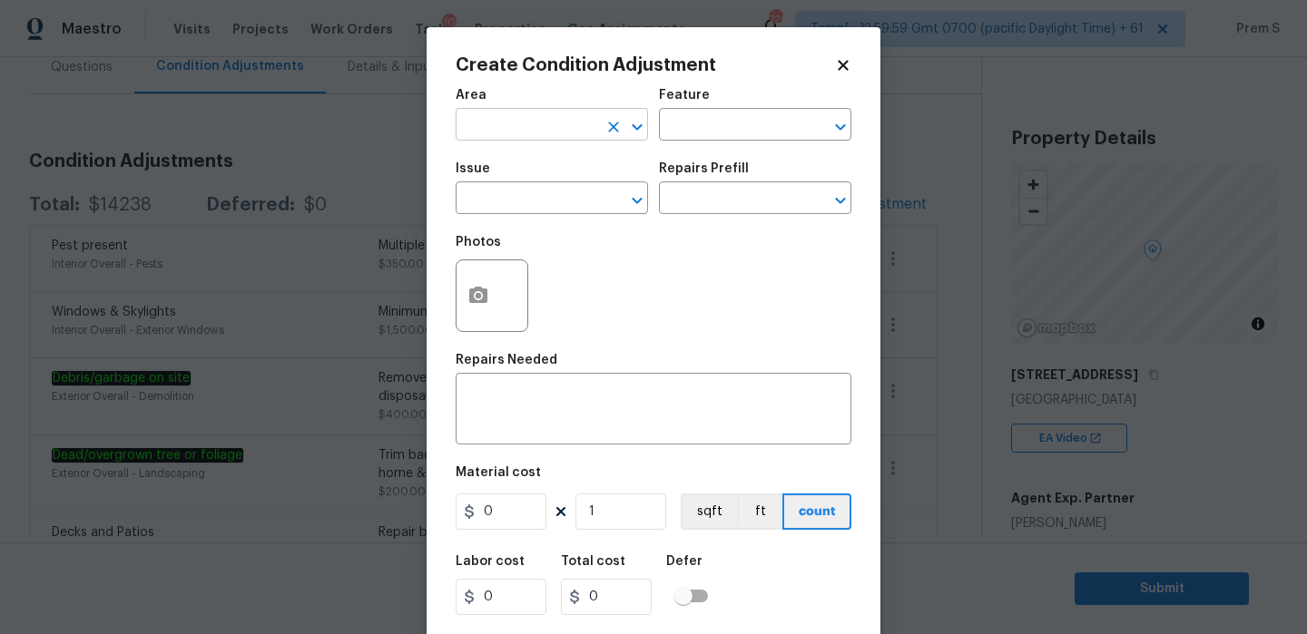
click at [565, 137] on input "text" at bounding box center [527, 127] width 142 height 28
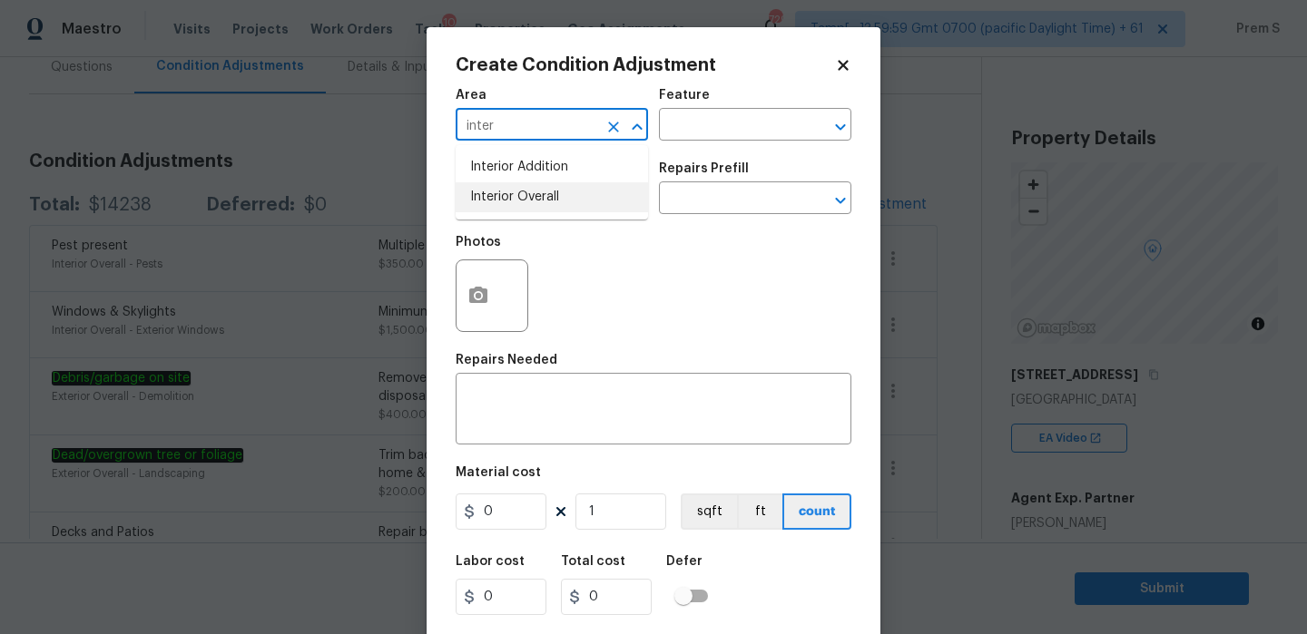
click at [590, 200] on li "Interior Overall" at bounding box center [552, 197] width 192 height 30
type input "Interior Overall"
click at [590, 200] on input "text" at bounding box center [527, 200] width 142 height 28
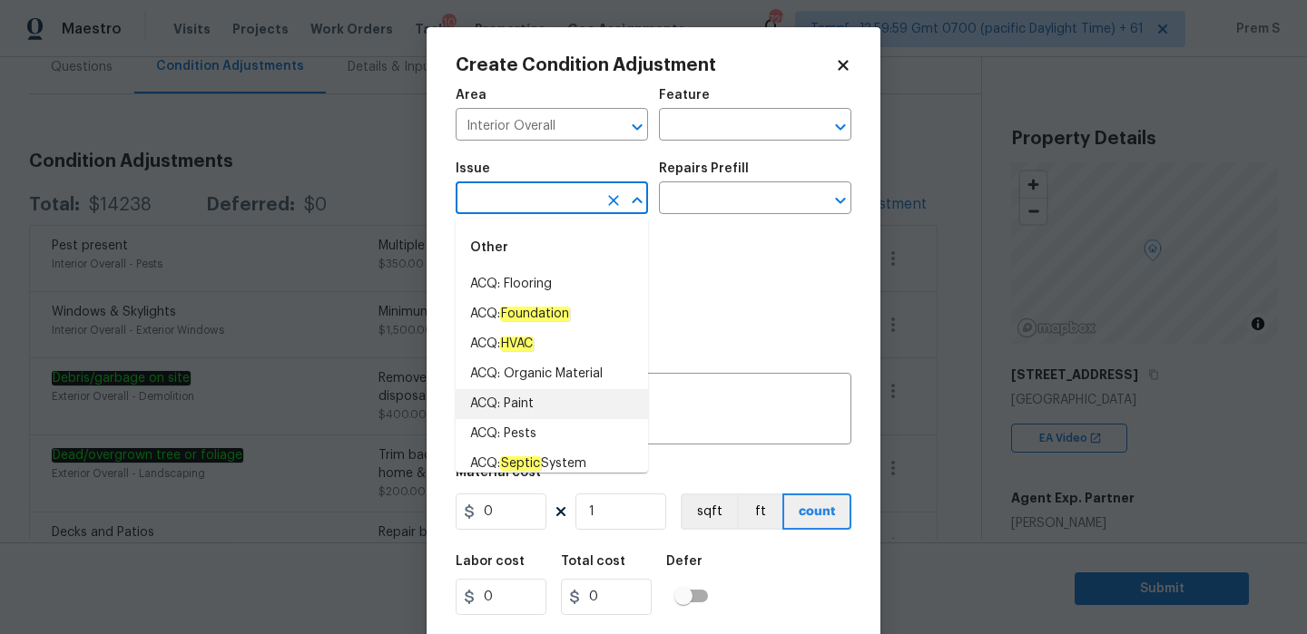
click at [576, 410] on li "ACQ: Paint" at bounding box center [552, 404] width 192 height 30
type input "ACQ: Paint"
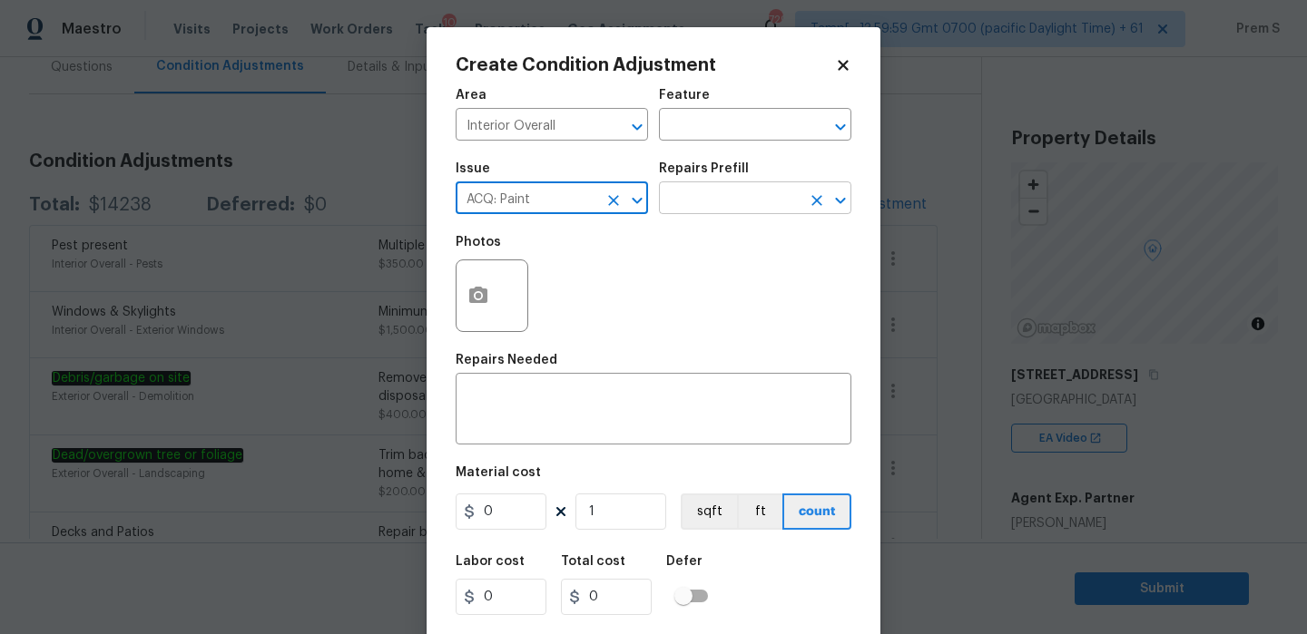
click at [737, 196] on input "text" at bounding box center [730, 200] width 142 height 28
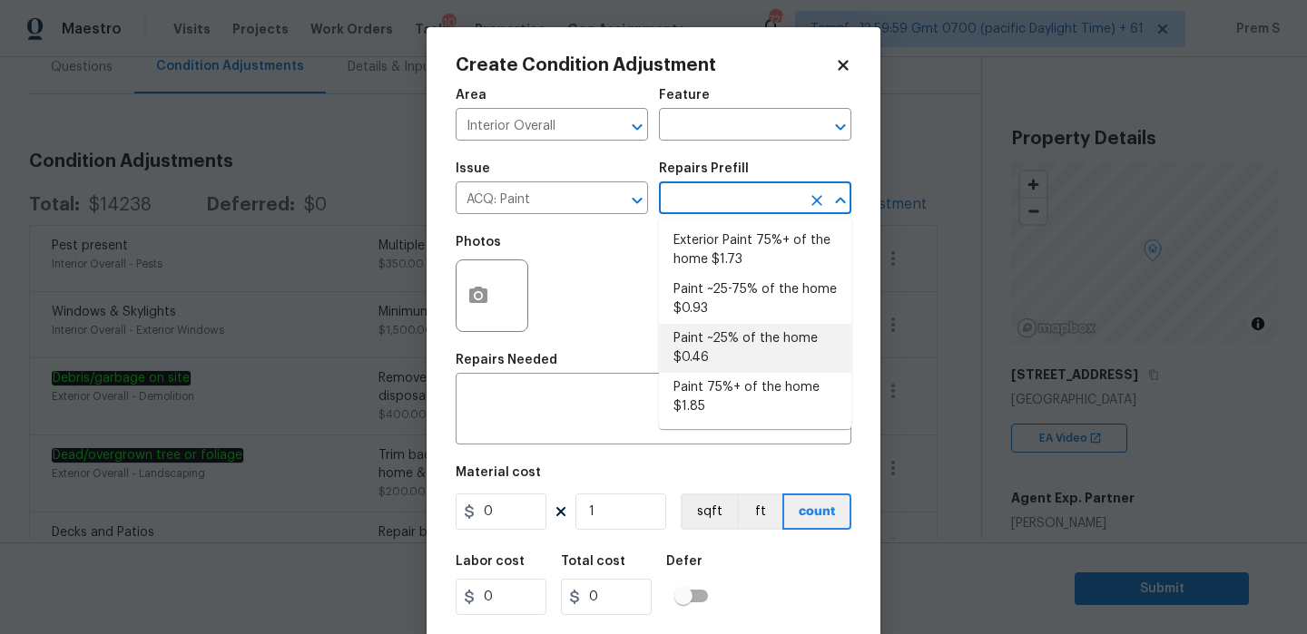
click at [1003, 461] on body "Maestro Visits Projects Work Orders Tasks 10 Properties Geo Assignments 729 Tam…" at bounding box center [653, 317] width 1307 height 634
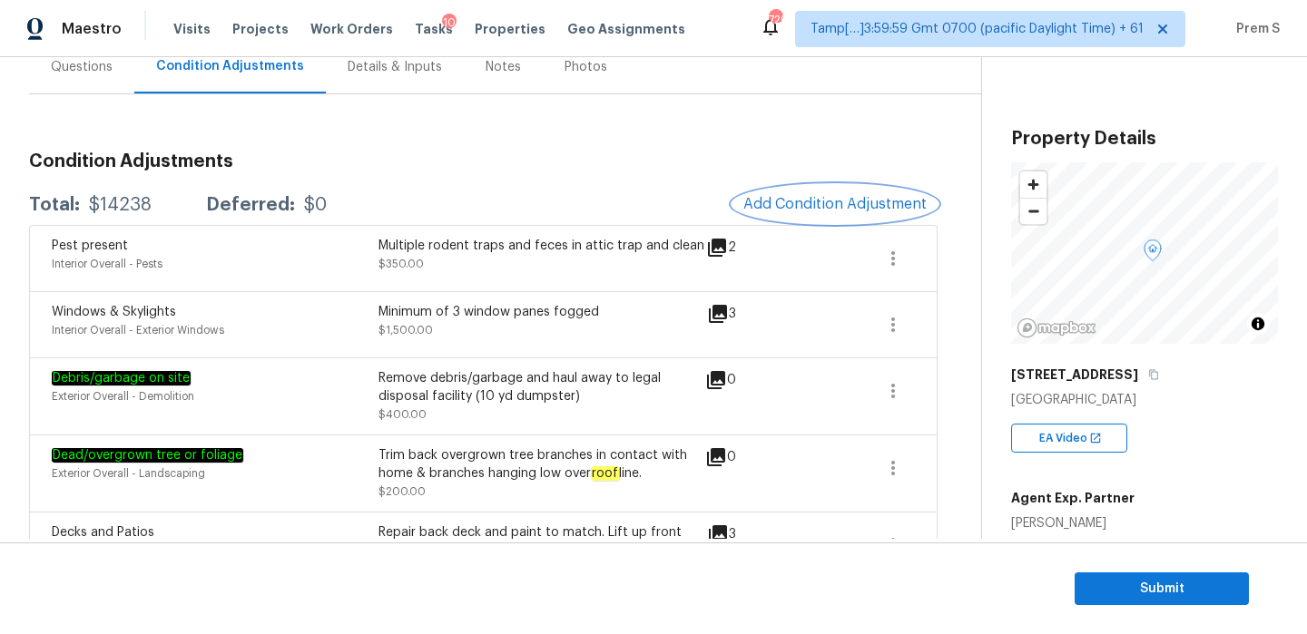
scroll to position [250, 0]
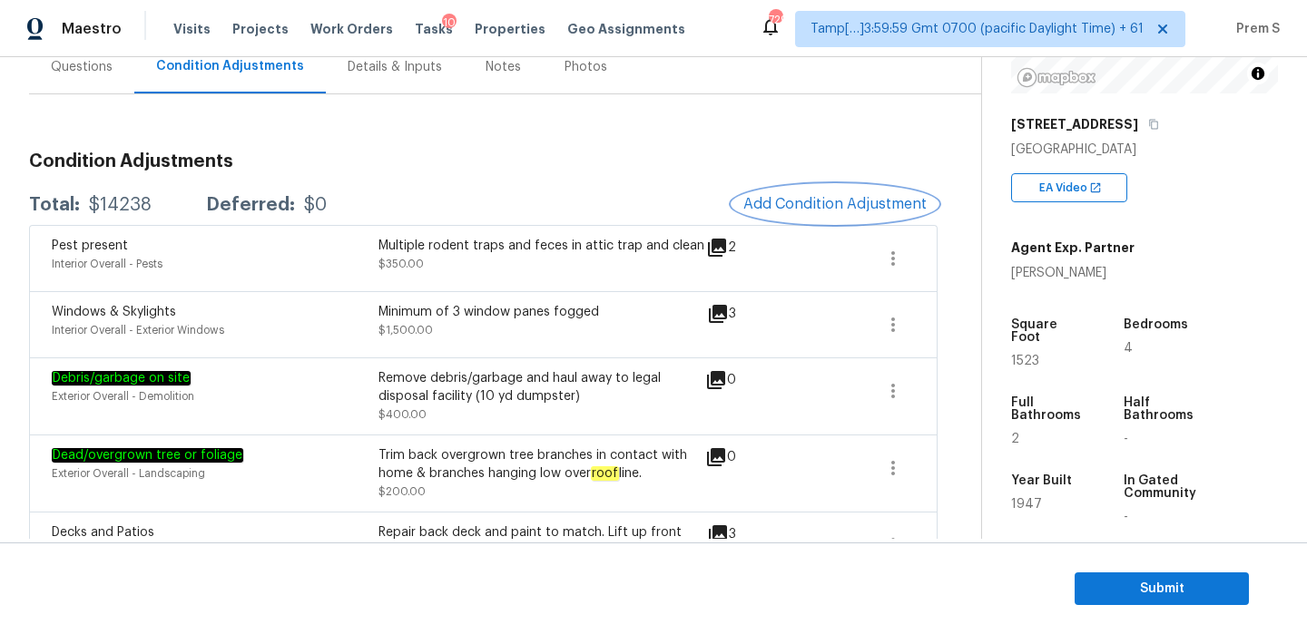
click at [860, 215] on button "Add Condition Adjustment" at bounding box center [834, 204] width 205 height 38
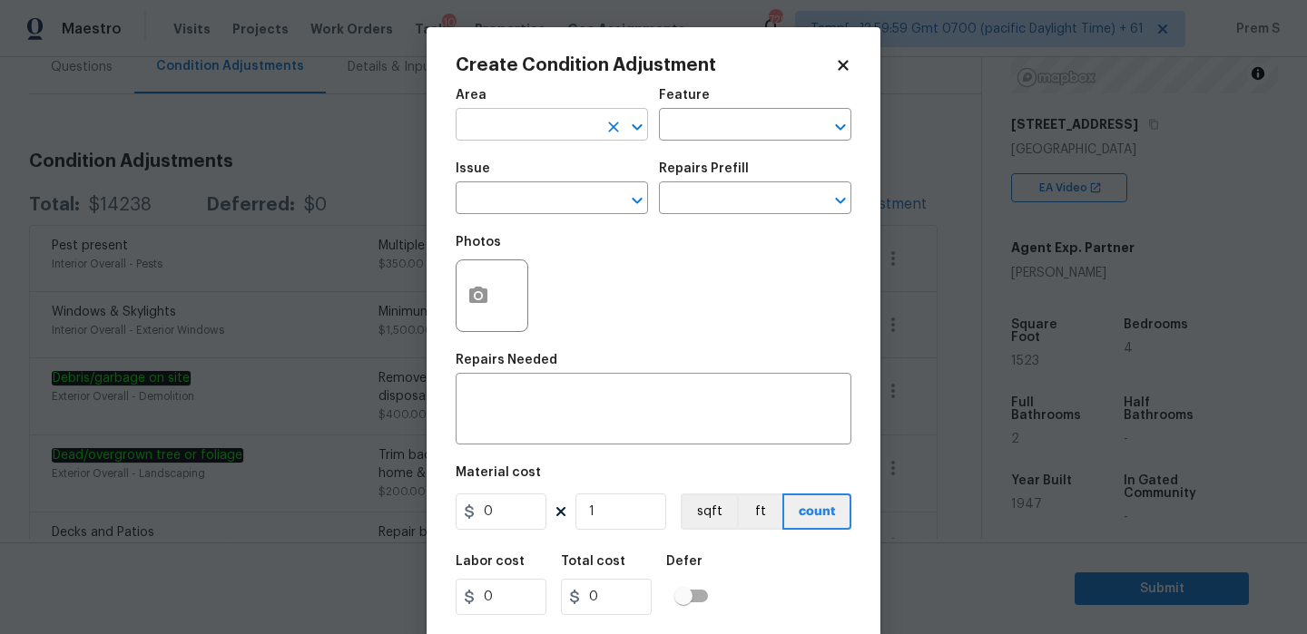
click at [554, 124] on input "text" at bounding box center [527, 127] width 142 height 28
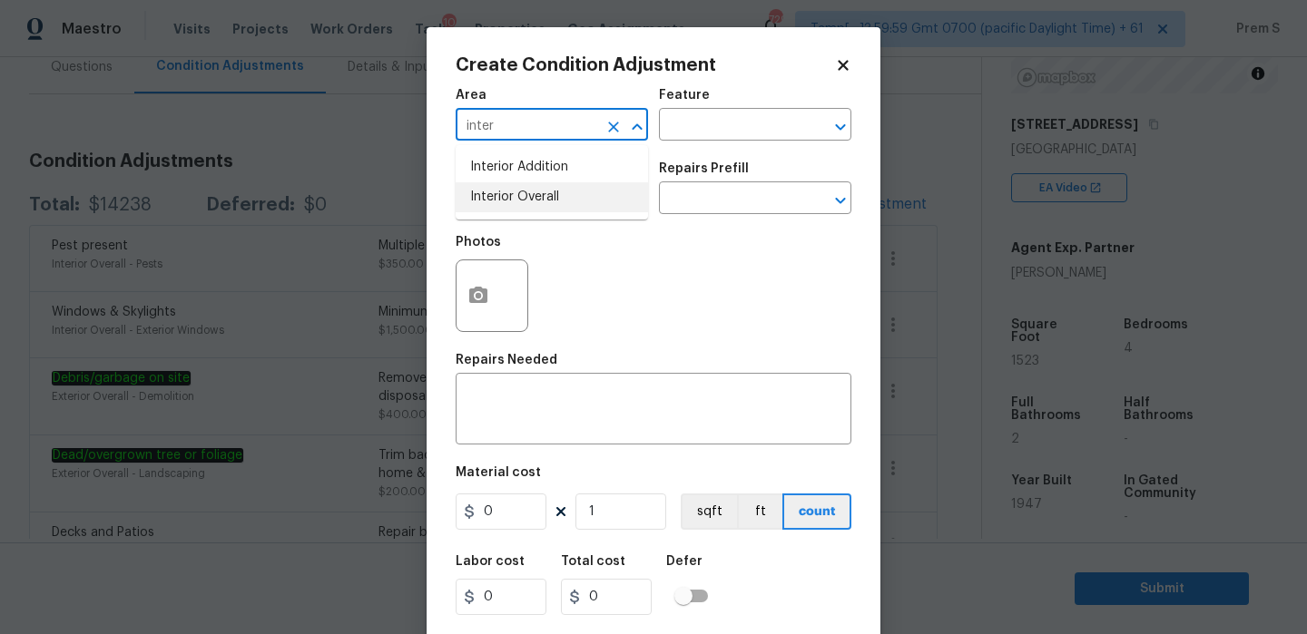
click at [553, 192] on li "Interior Overall" at bounding box center [552, 197] width 192 height 30
type input "Interior Overall"
click at [553, 192] on input "text" at bounding box center [527, 200] width 142 height 28
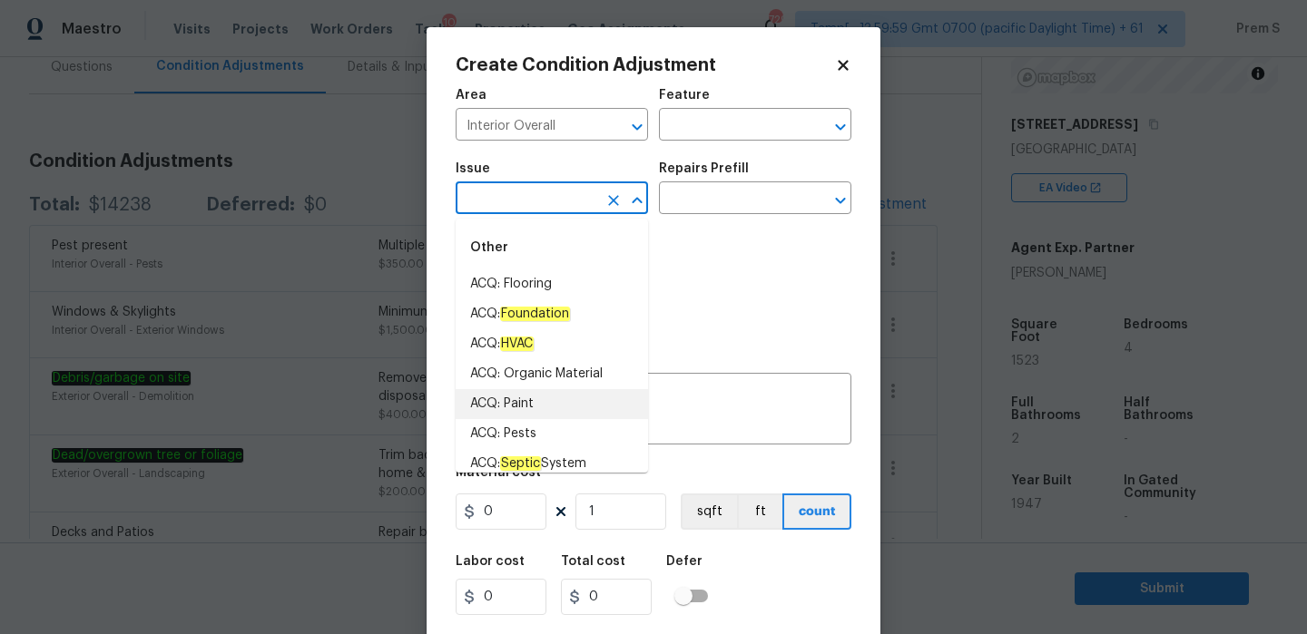
click at [516, 398] on li "ACQ: Paint" at bounding box center [552, 404] width 192 height 30
type input "ACQ: Paint"
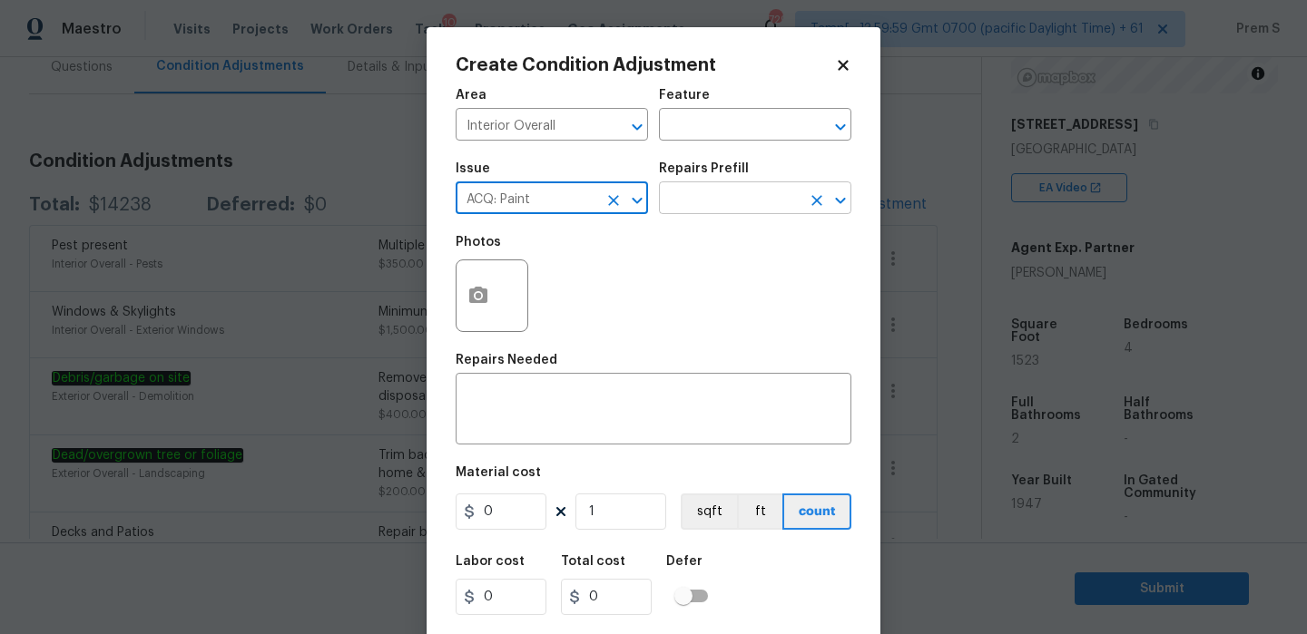
click at [734, 198] on input "text" at bounding box center [730, 200] width 142 height 28
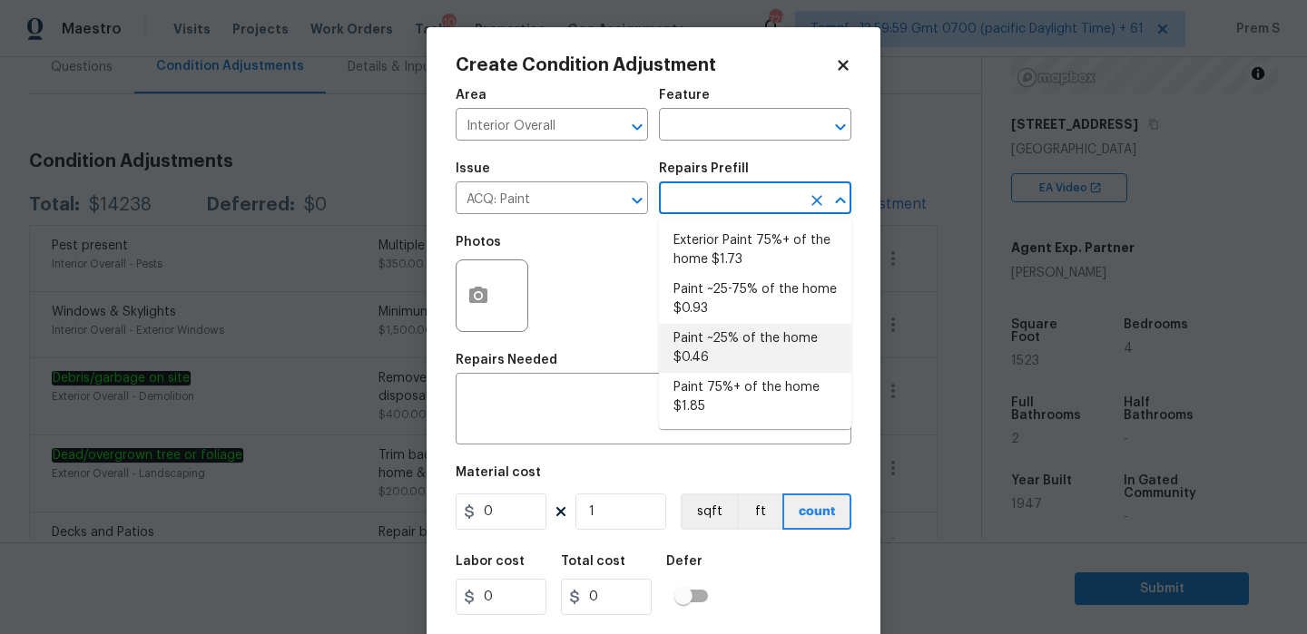
click at [735, 347] on li "Paint ~25% of the home $0.46" at bounding box center [755, 348] width 192 height 49
type input "Acquisition"
type textarea "Acquisition Scope: ~25% of the home needs interior paint"
type input "0.46"
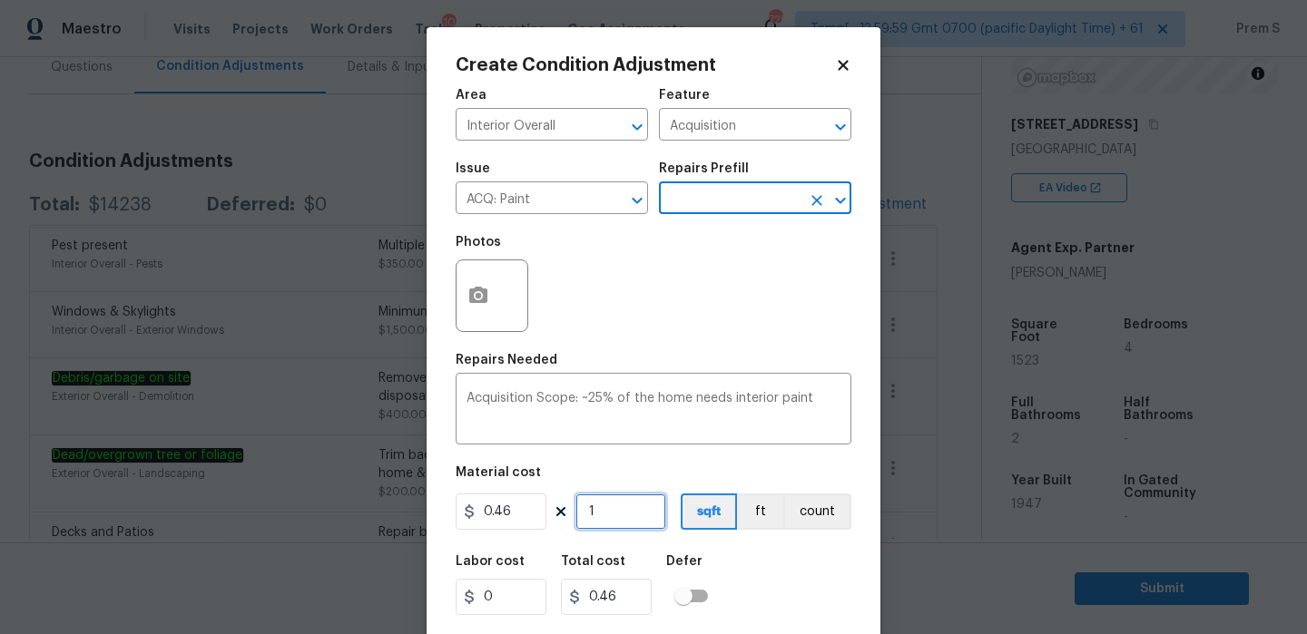
click at [626, 514] on input "1" at bounding box center [620, 512] width 91 height 36
type input "15"
type input "6.9"
type input "152"
type input "69.92"
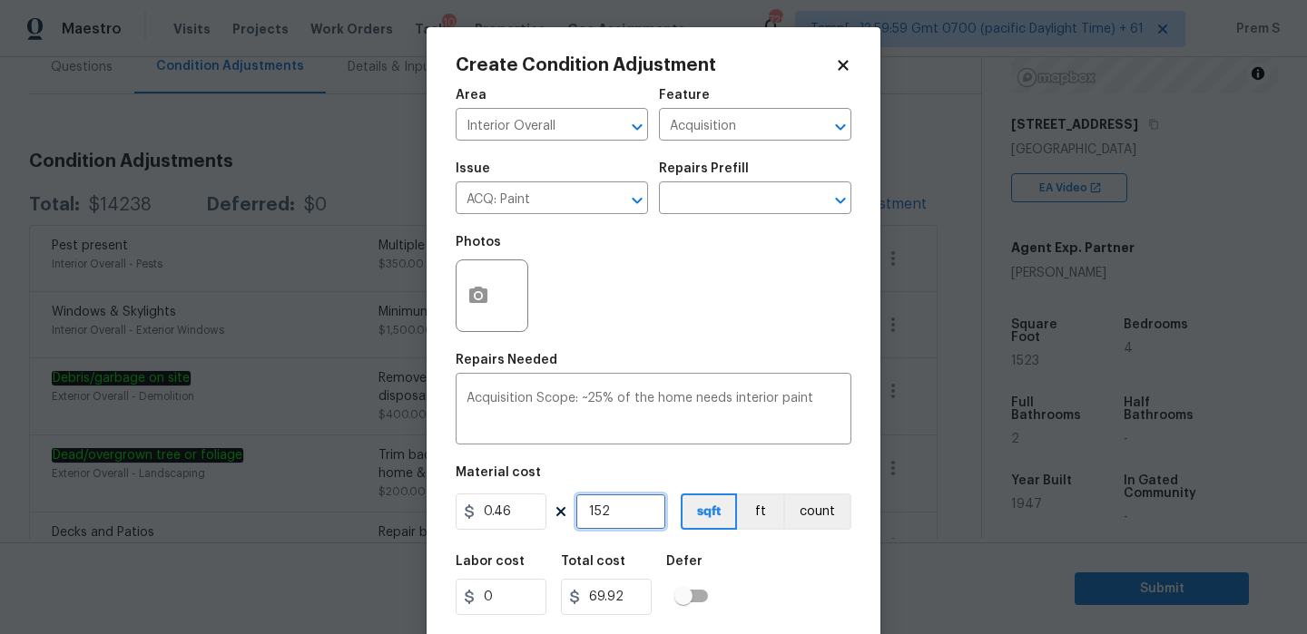
type input "1523"
type input "700.58"
type input "1523"
click at [767, 580] on div "Labor cost 0 Total cost 700.58 Defer" at bounding box center [654, 586] width 396 height 82
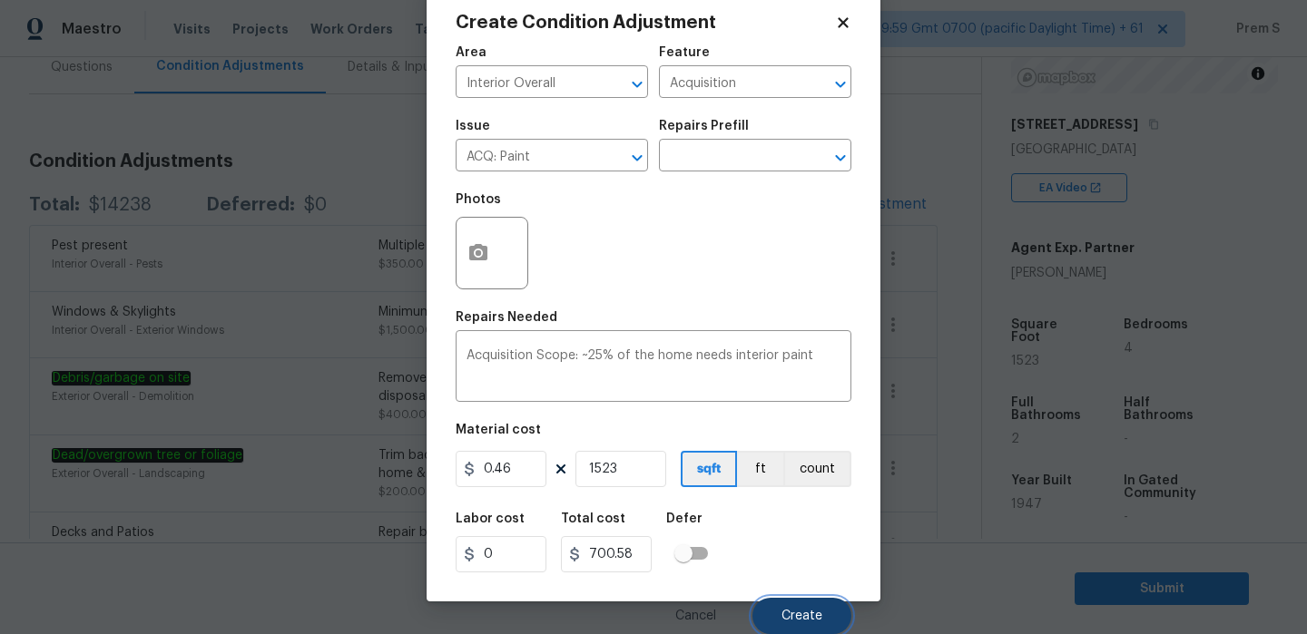
click at [807, 610] on span "Create" at bounding box center [801, 617] width 41 height 14
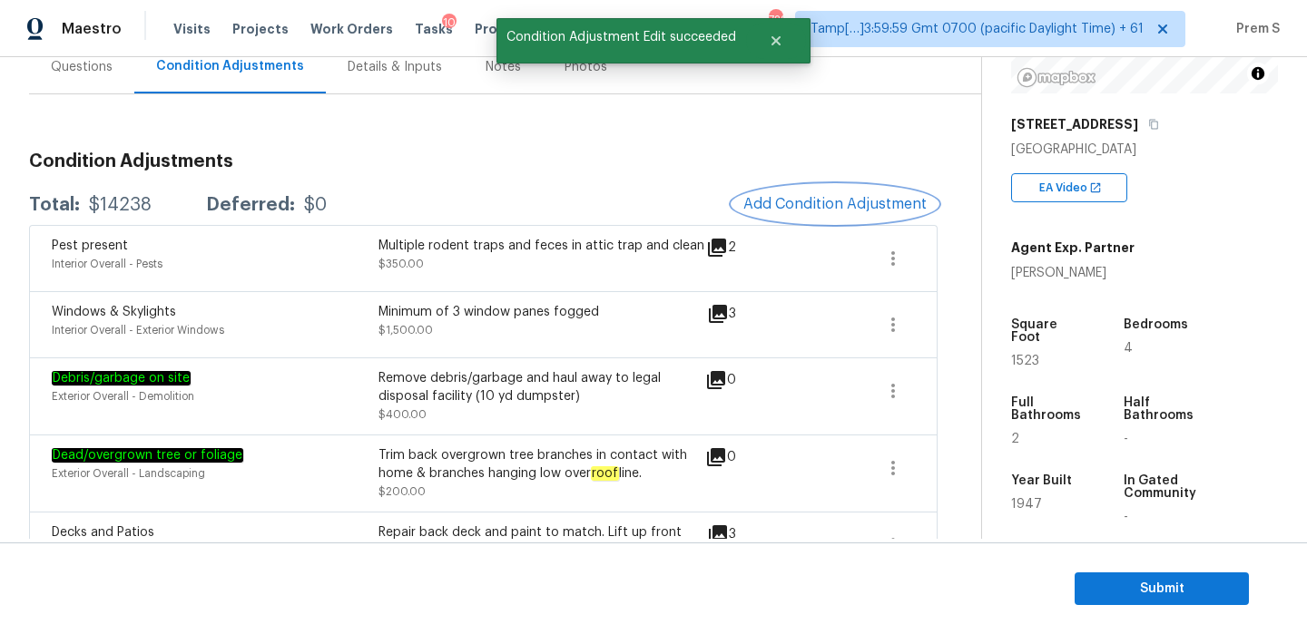
scroll to position [0, 0]
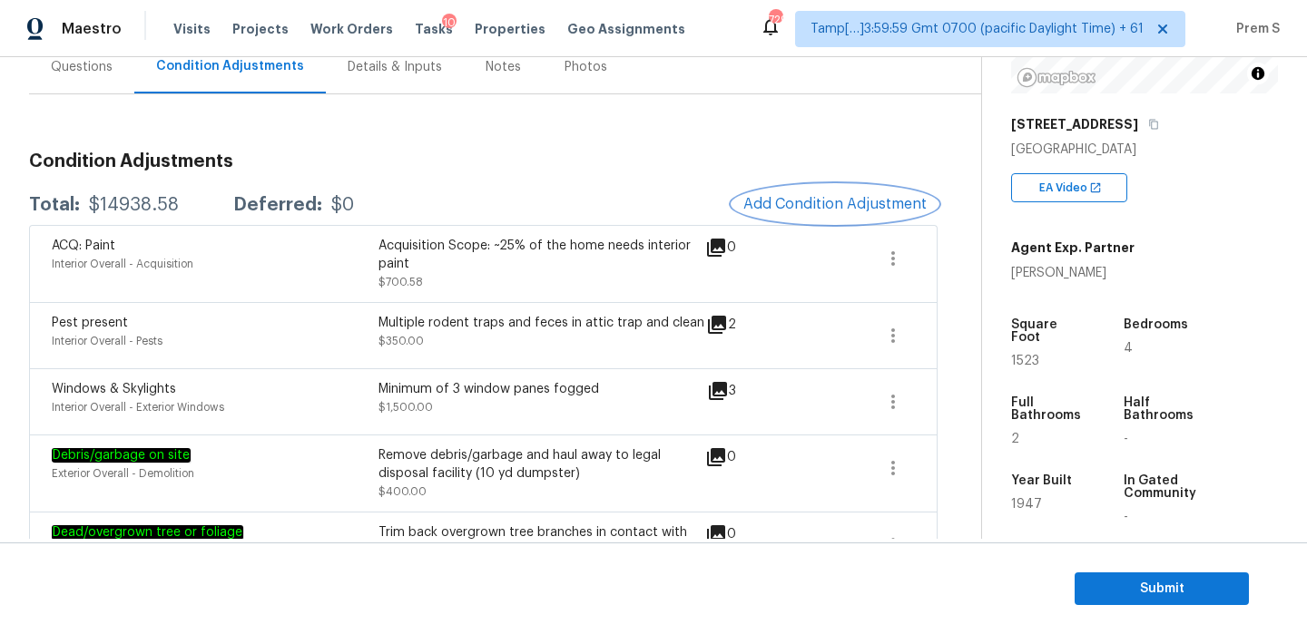
click at [829, 191] on button "Add Condition Adjustment" at bounding box center [834, 204] width 205 height 38
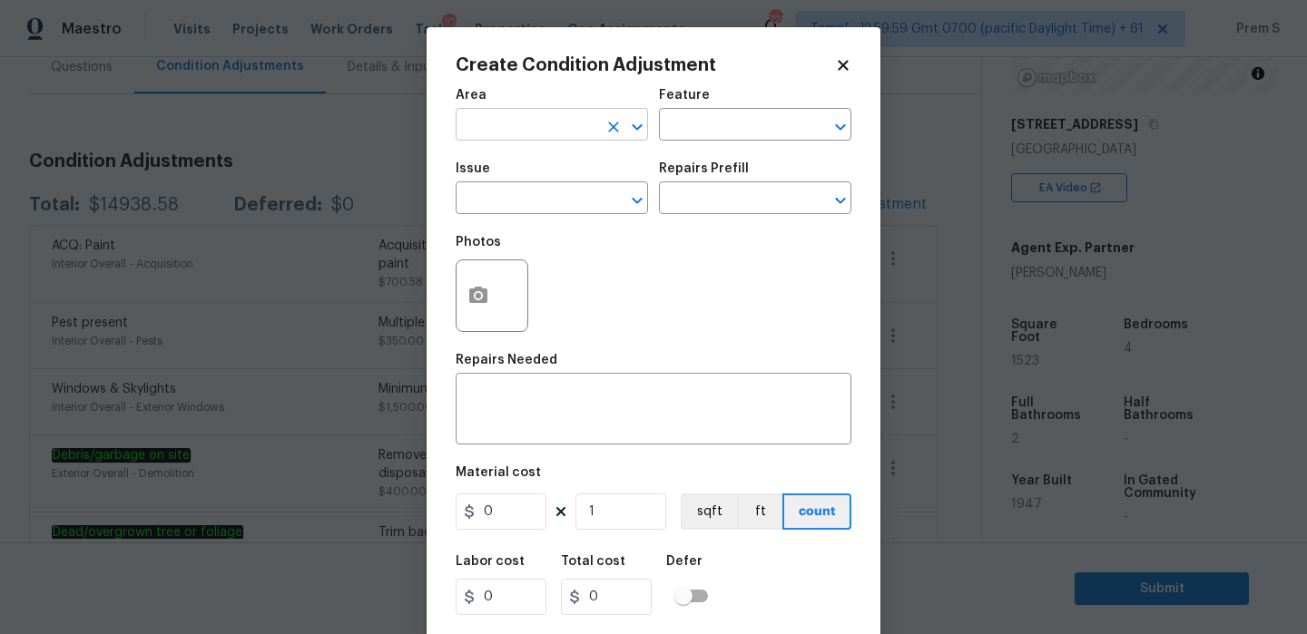
click at [545, 133] on input "text" at bounding box center [527, 127] width 142 height 28
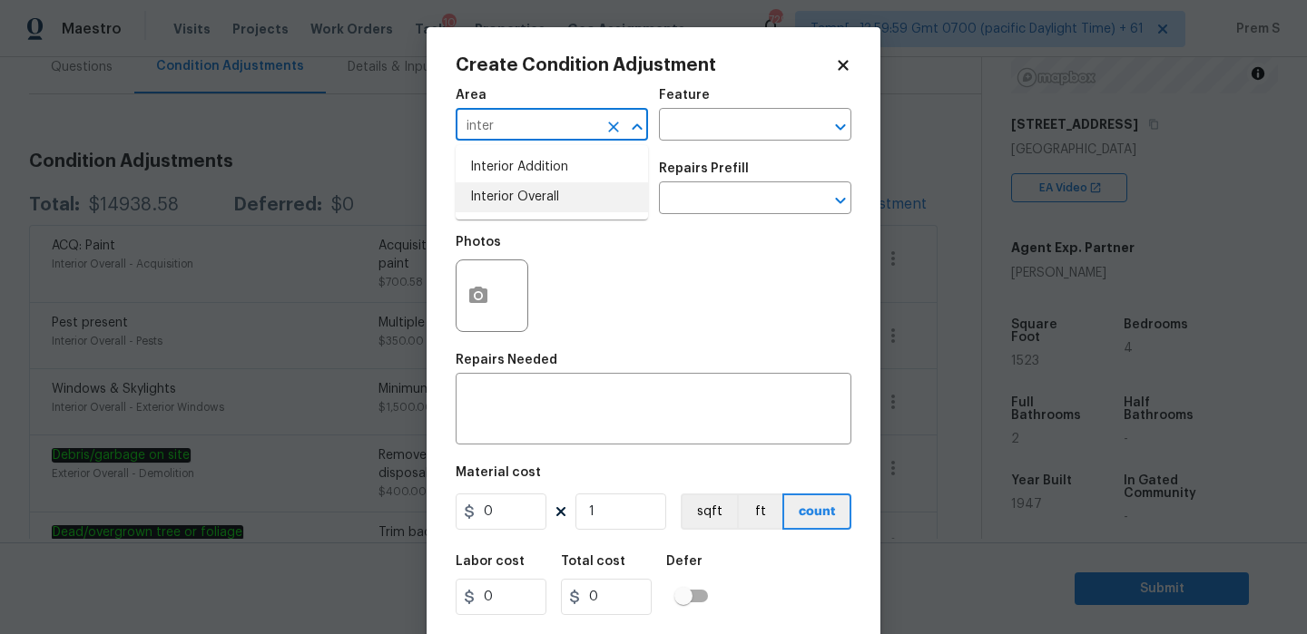
click at [559, 196] on li "Interior Overall" at bounding box center [552, 197] width 192 height 30
type input "Interior Overall"
click at [559, 196] on input "text" at bounding box center [527, 200] width 142 height 28
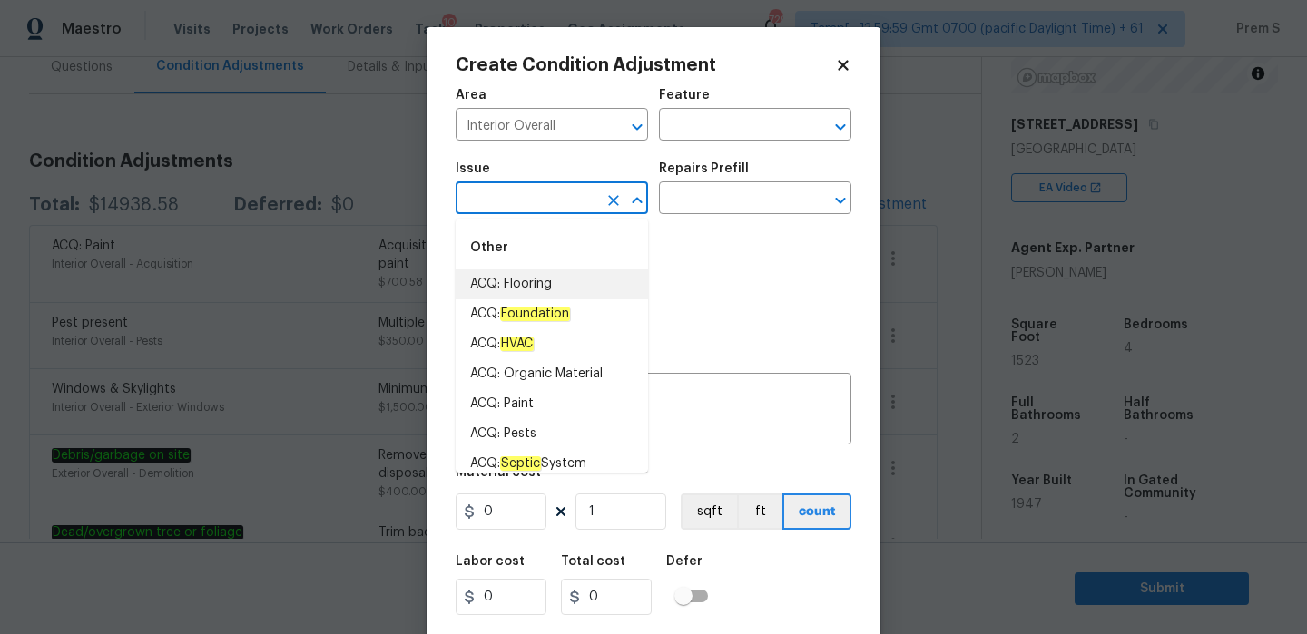
click at [602, 289] on li "ACQ: Flooring" at bounding box center [552, 285] width 192 height 30
type input "ACQ: Flooring"
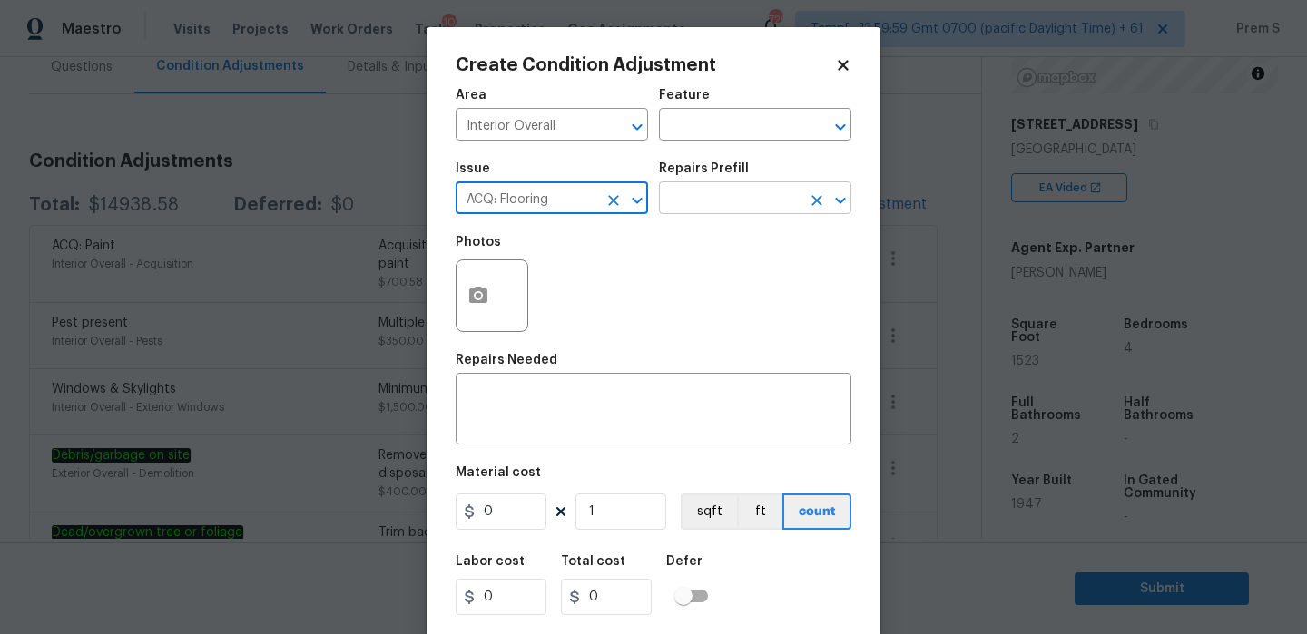
click at [719, 196] on input "text" at bounding box center [730, 200] width 142 height 28
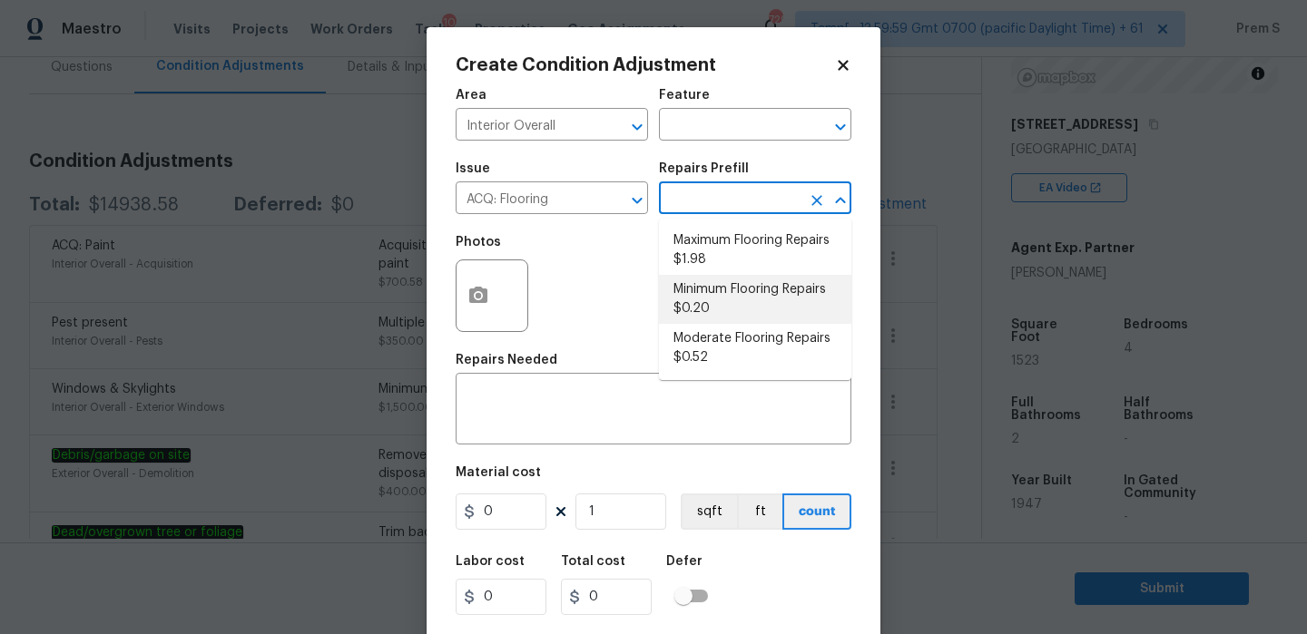
click at [720, 310] on li "Minimum Flooring Repairs $0.20" at bounding box center [755, 299] width 192 height 49
type input "Acquisition"
type textarea "Acquisition Scope: Minimum flooring repairs"
type input "0.2"
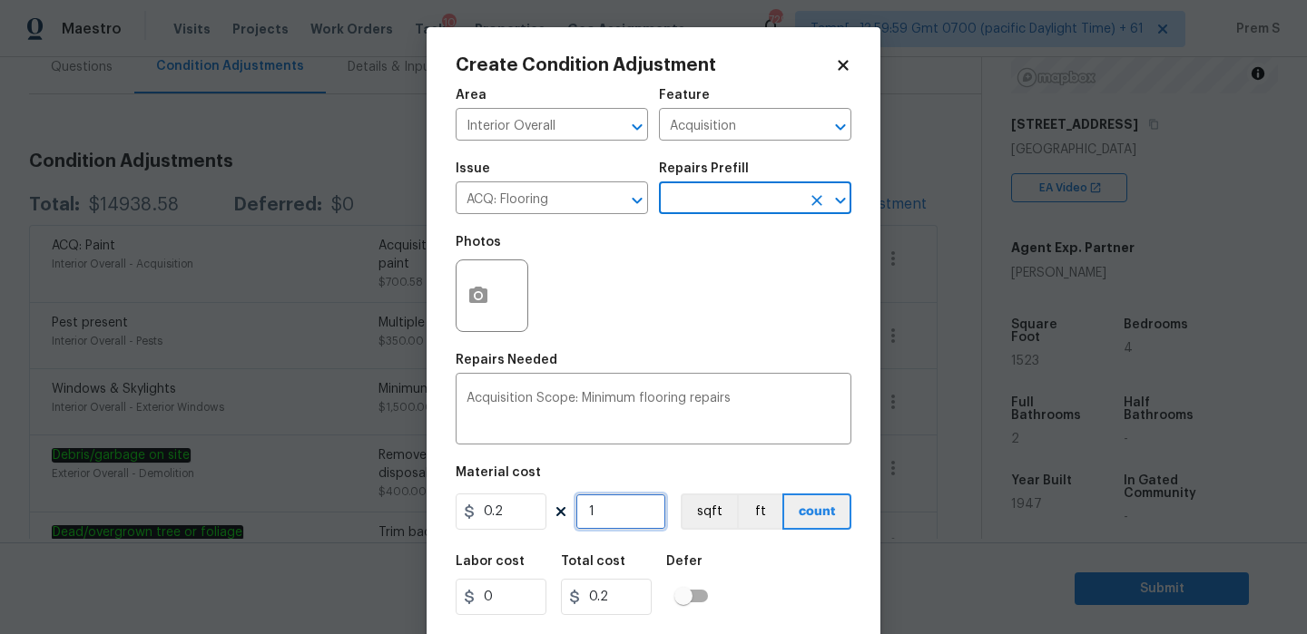
click at [632, 520] on input "1" at bounding box center [620, 512] width 91 height 36
click at [832, 192] on icon "Open" at bounding box center [840, 201] width 22 height 22
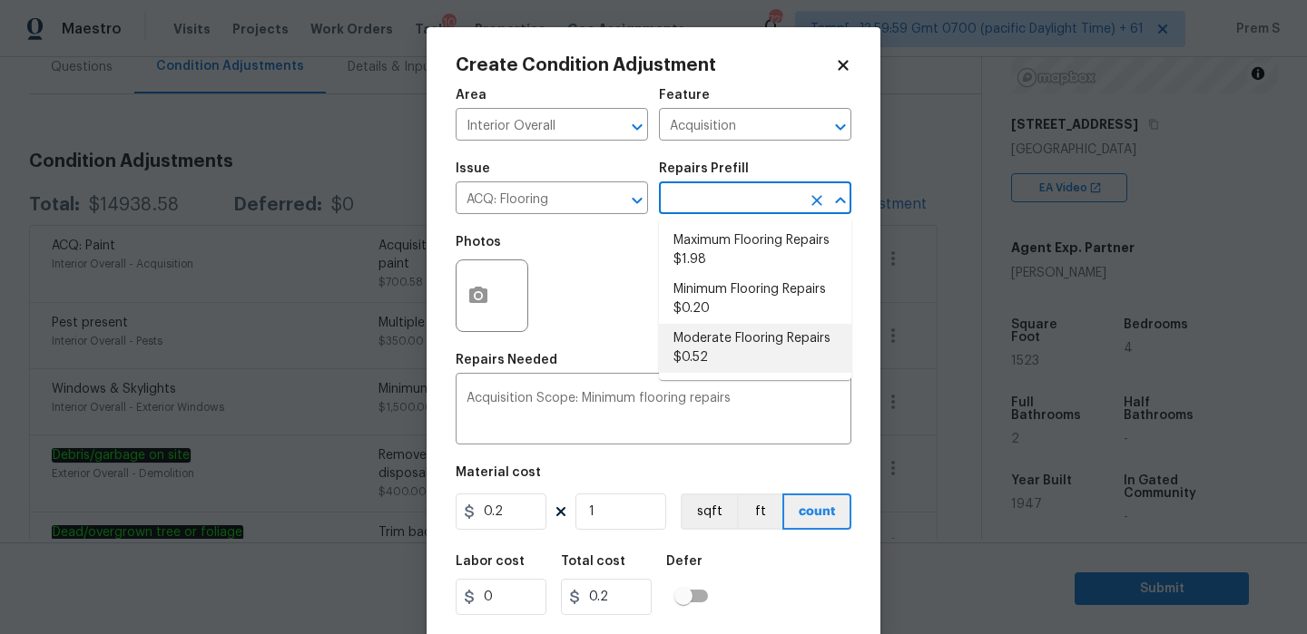
click at [711, 346] on li "Moderate Flooring Repairs $0.52" at bounding box center [755, 348] width 192 height 49
type textarea "Acquisition Scope: Moderate flooring repairs"
type input "0.52"
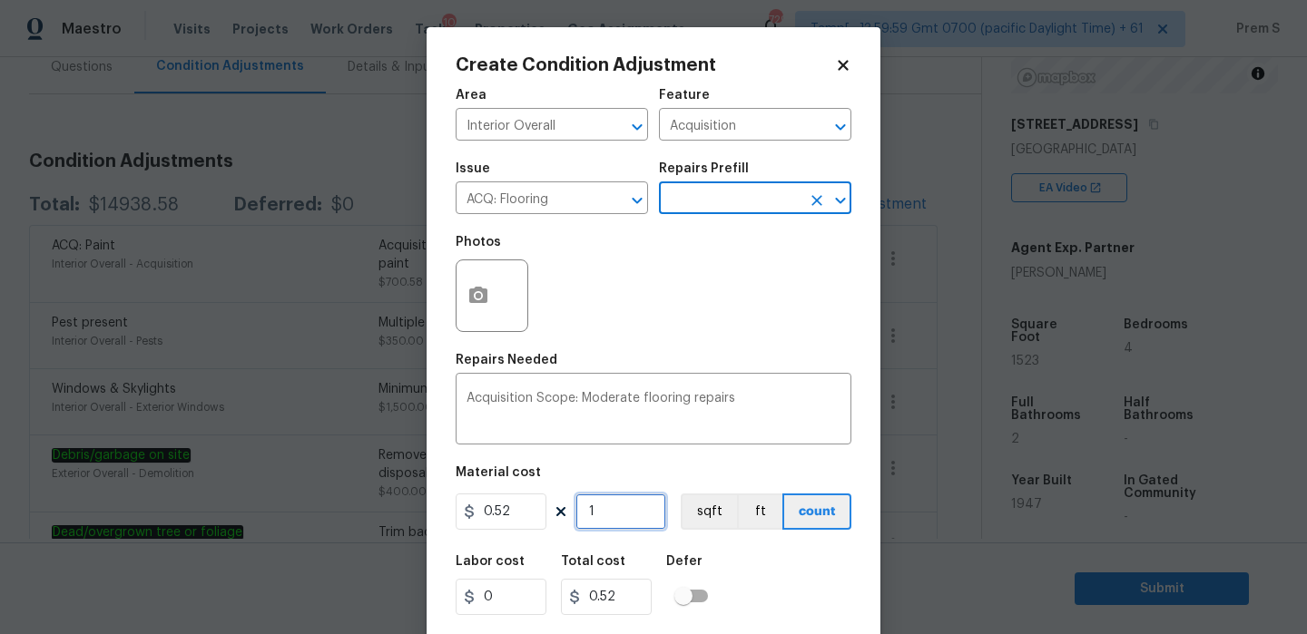
click at [627, 523] on input "1" at bounding box center [620, 512] width 91 height 36
type input "15"
type input "7.8"
type input "152"
type input "79.04"
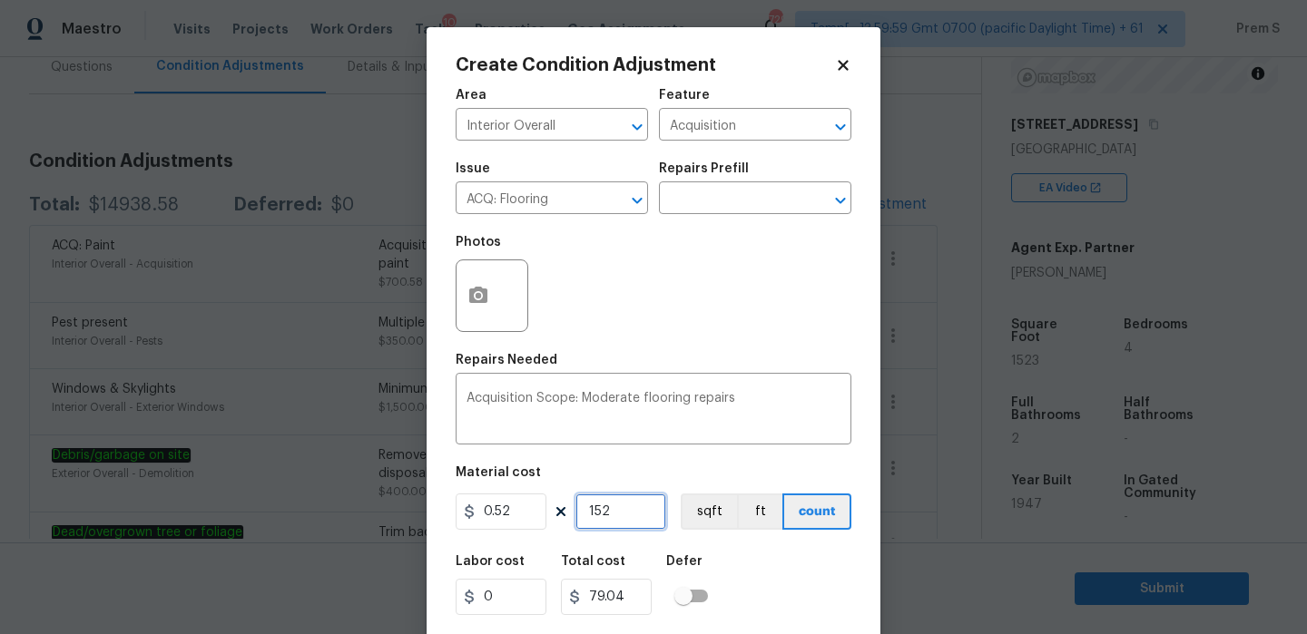
type input "1523"
type input "791.96"
type input "1523"
click at [790, 570] on div "Labor cost 0 Total cost 791.96 Defer" at bounding box center [654, 586] width 396 height 82
click at [486, 314] on button "button" at bounding box center [478, 295] width 44 height 71
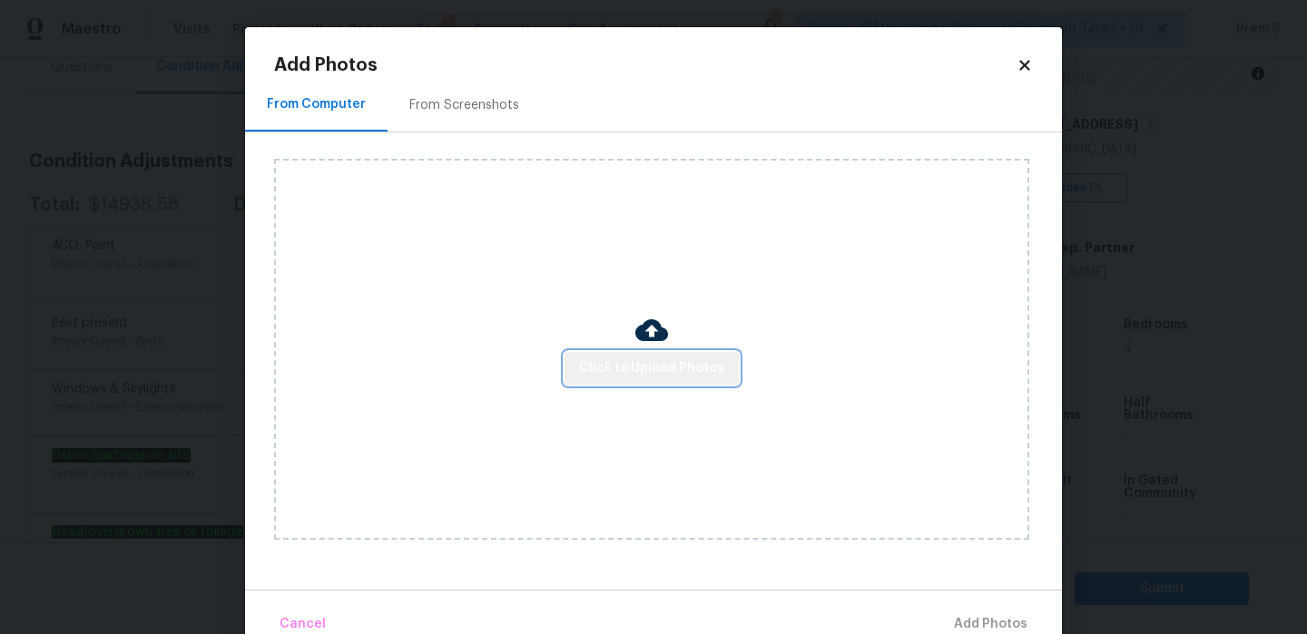
click at [681, 379] on button "Click to Upload Photos" at bounding box center [651, 369] width 174 height 34
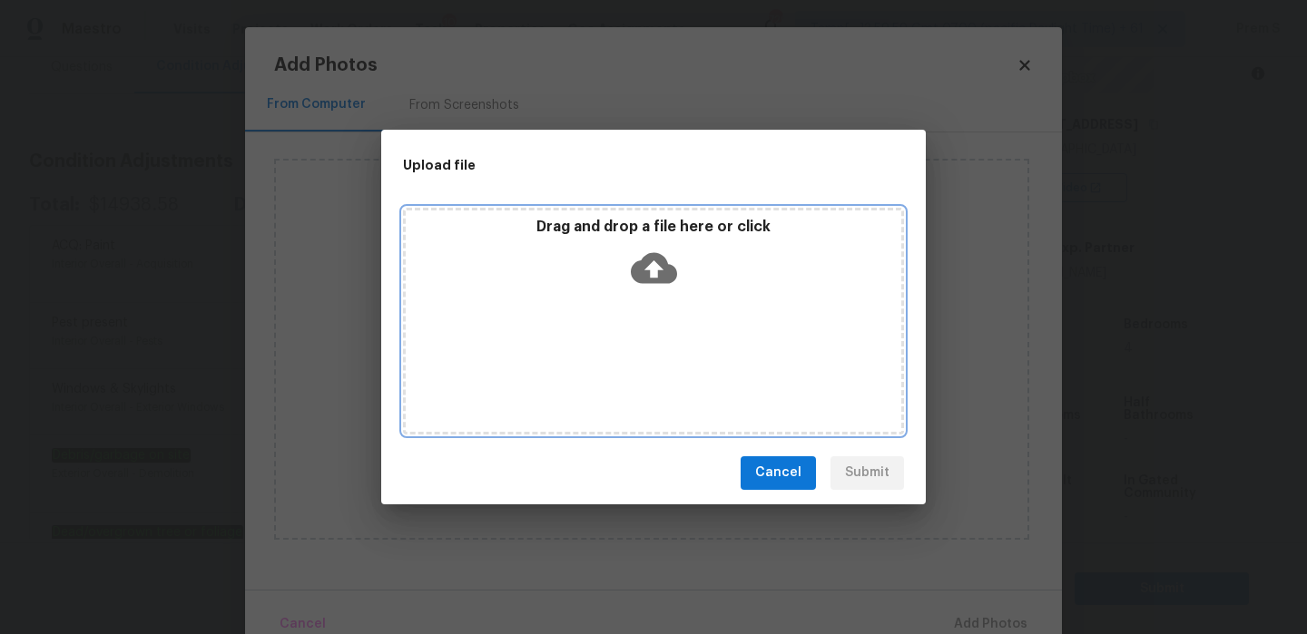
click at [648, 281] on icon at bounding box center [654, 267] width 46 height 31
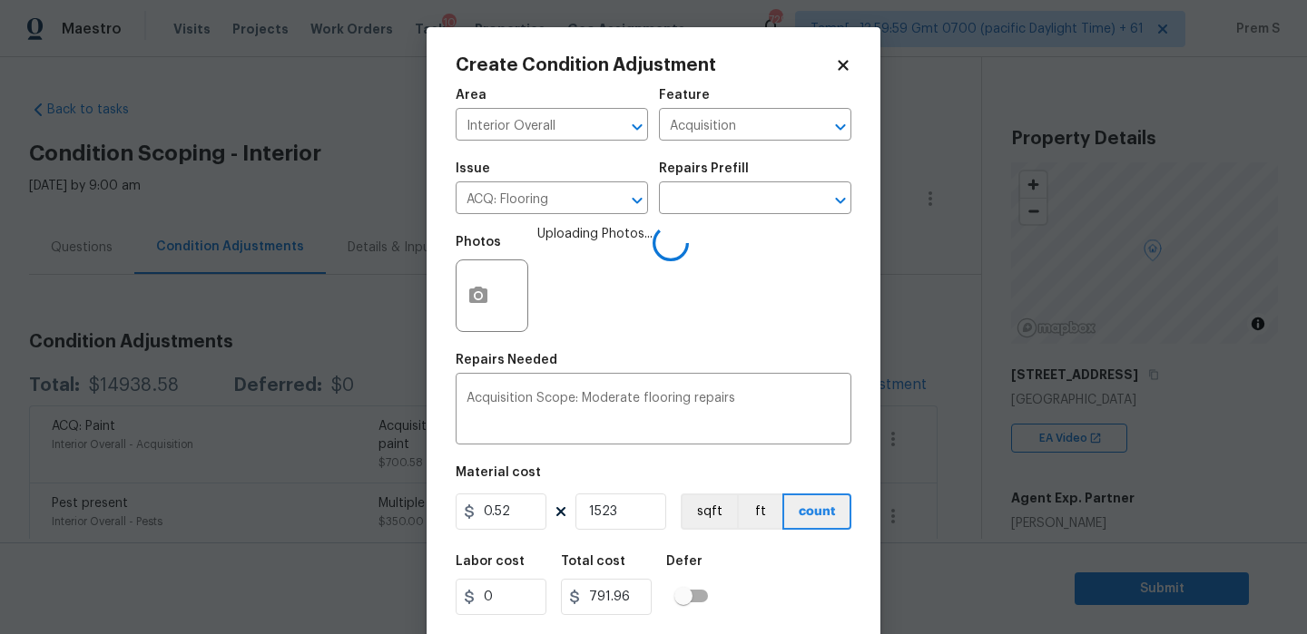
scroll to position [44, 0]
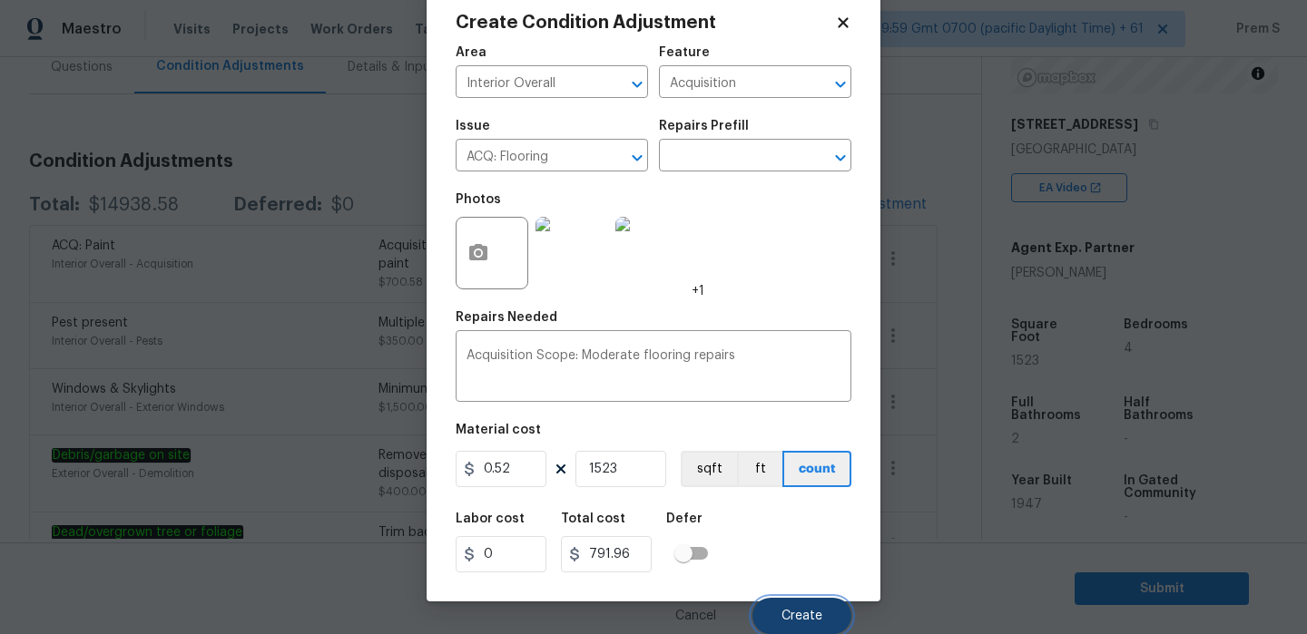
click at [801, 608] on button "Create" at bounding box center [801, 616] width 99 height 36
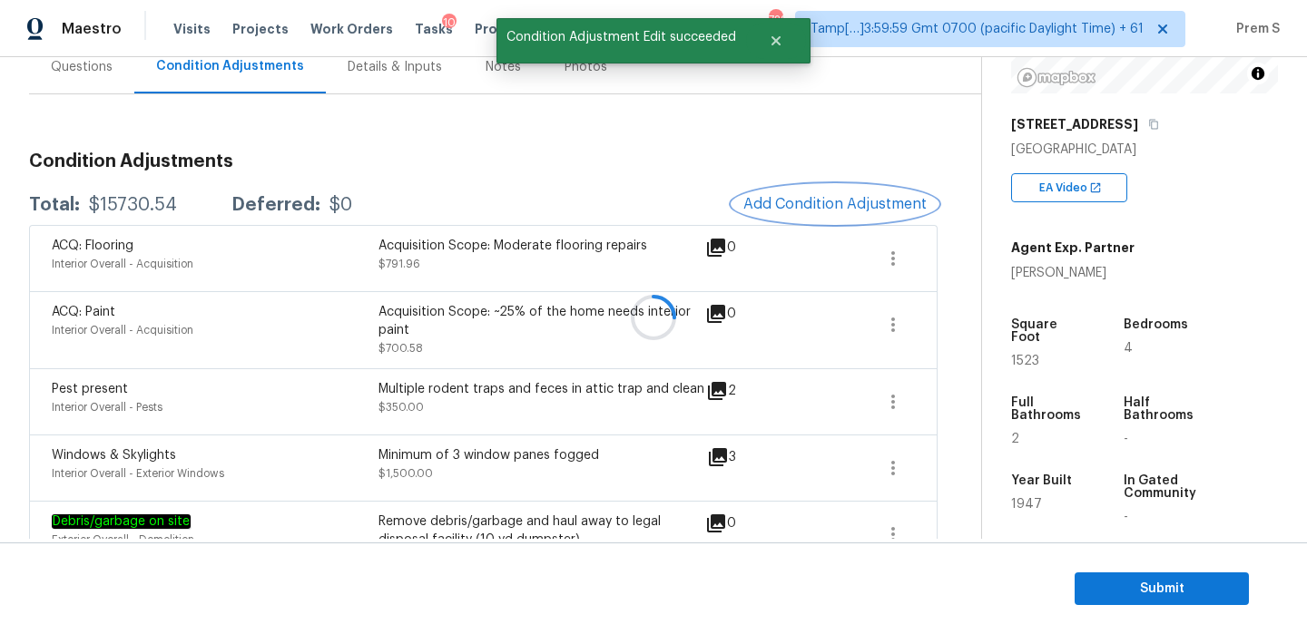
scroll to position [0, 0]
click at [874, 205] on span "Add Condition Adjustment" at bounding box center [834, 204] width 183 height 16
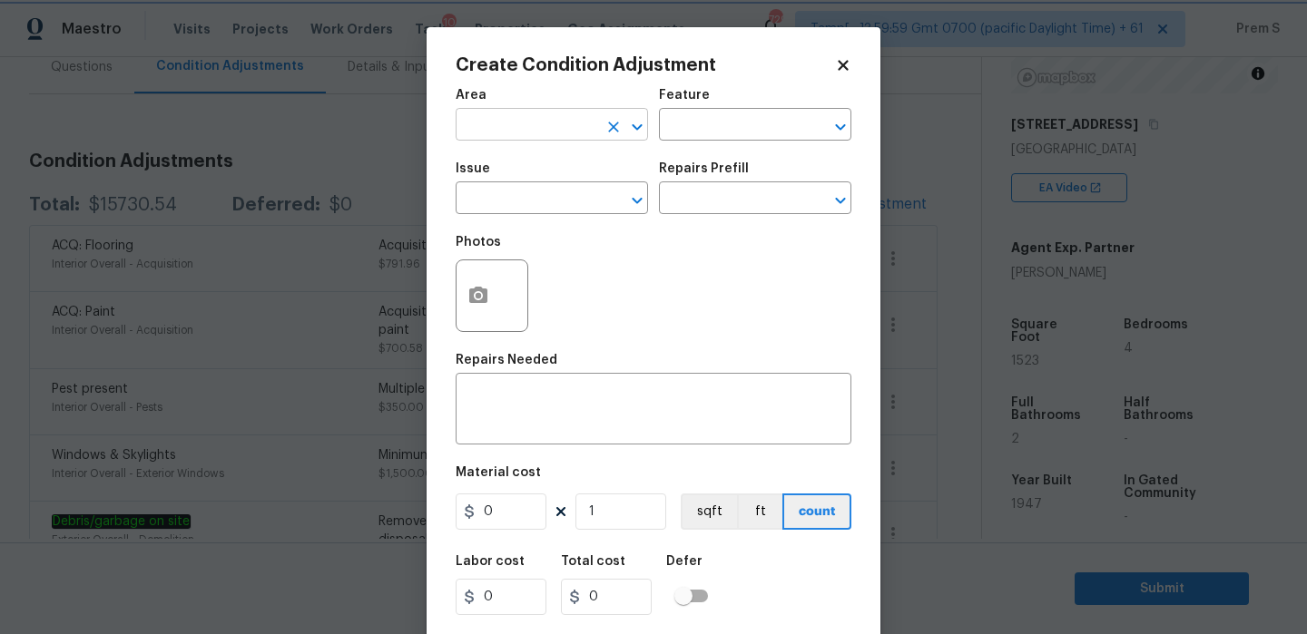
click at [603, 130] on button "Clear" at bounding box center [613, 126] width 25 height 25
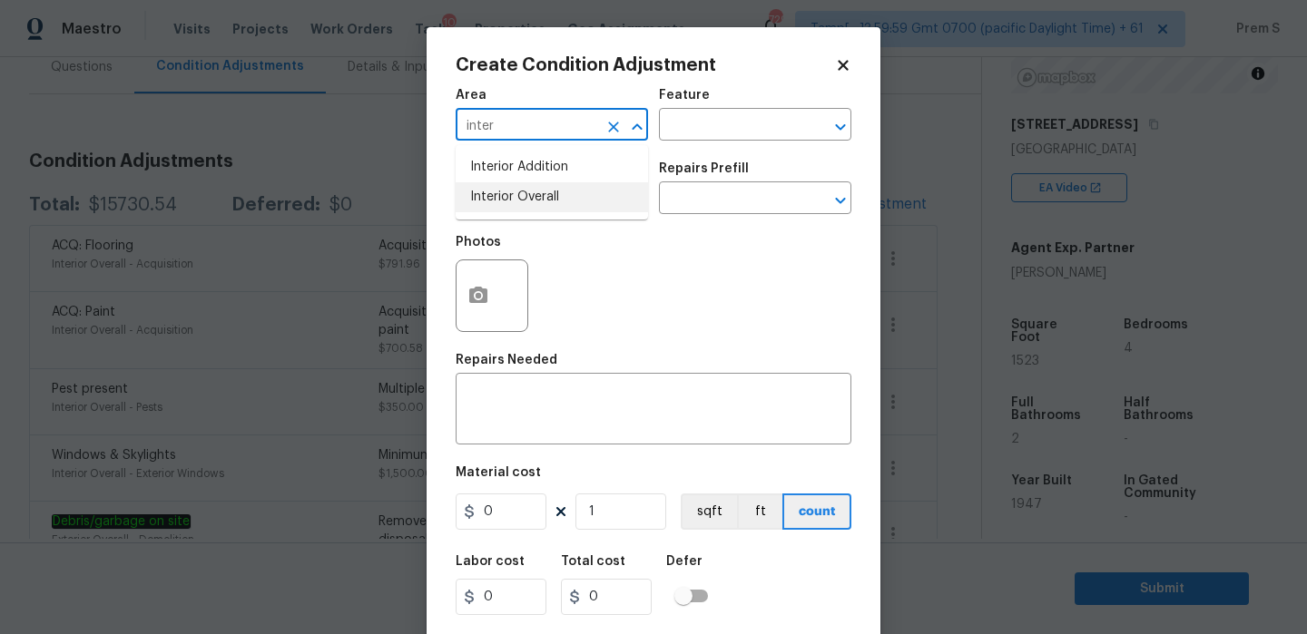
click at [593, 196] on li "Interior Overall" at bounding box center [552, 197] width 192 height 30
type input "Interior Overall"
click at [545, 415] on textarea at bounding box center [653, 411] width 374 height 38
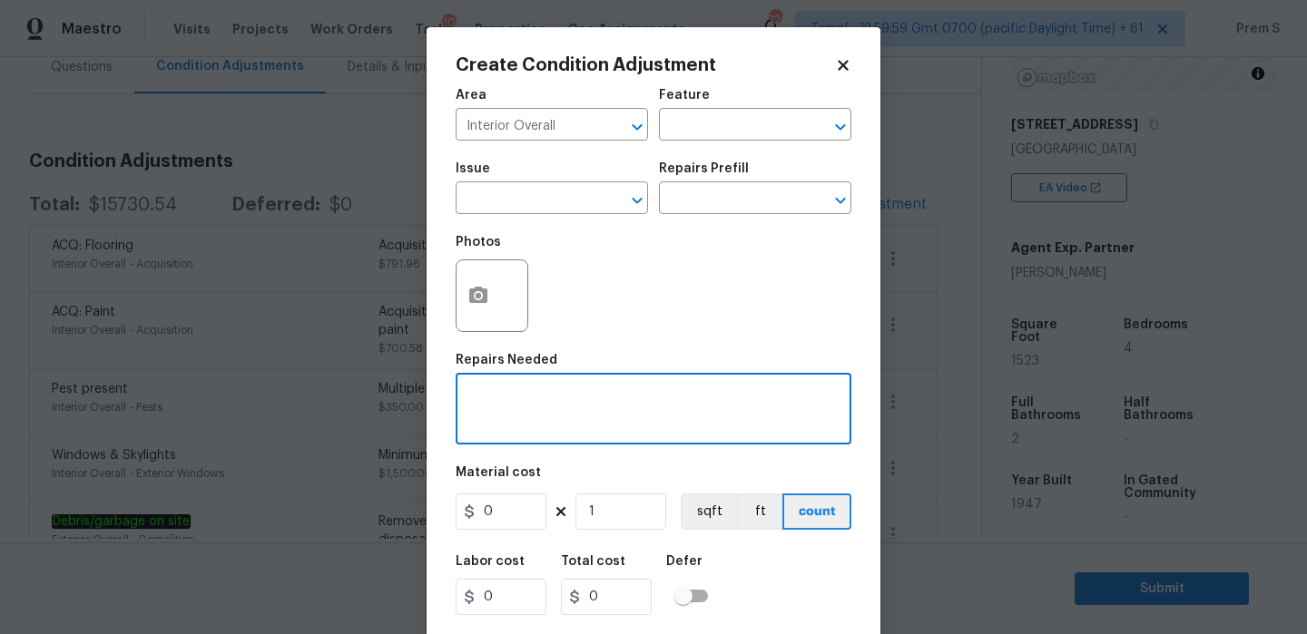
paste textarea "lighting repairs and electrical issues"
click at [469, 402] on textarea "lighting repairs and electrical issues" at bounding box center [653, 411] width 374 height 38
type textarea "Lighting repairs and electrical issues"
click at [512, 514] on input "0" at bounding box center [501, 512] width 91 height 36
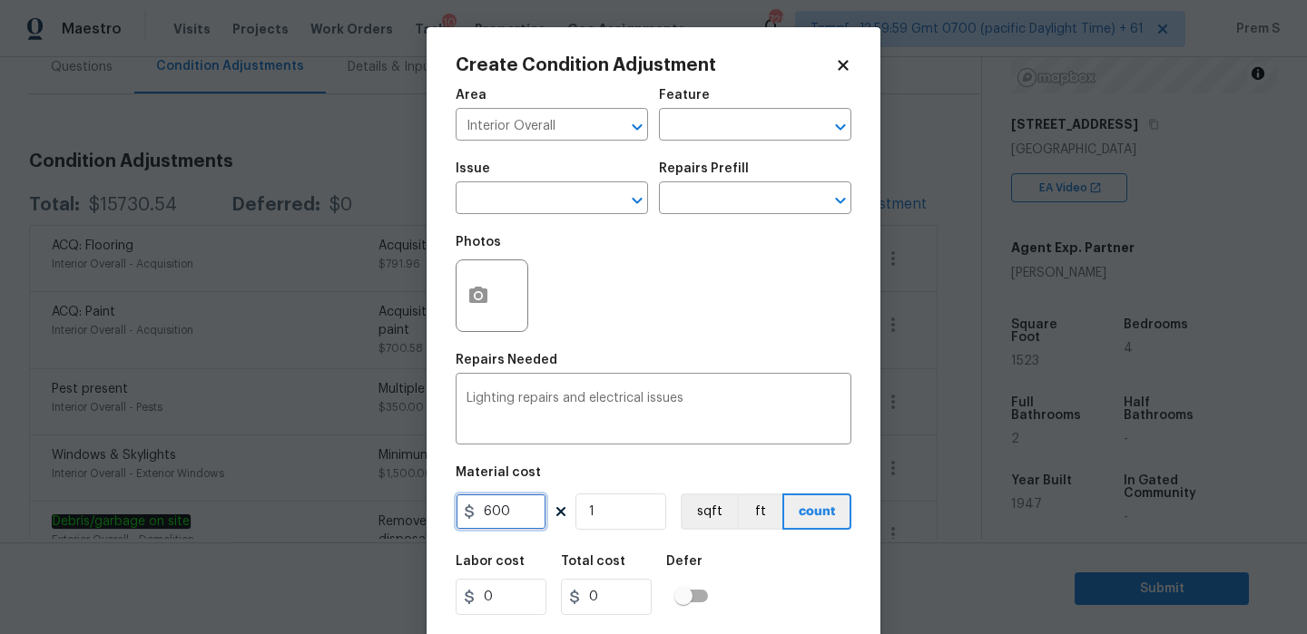
type input "600"
click at [763, 580] on div "Labor cost 0 Total cost 600 Defer" at bounding box center [654, 586] width 396 height 82
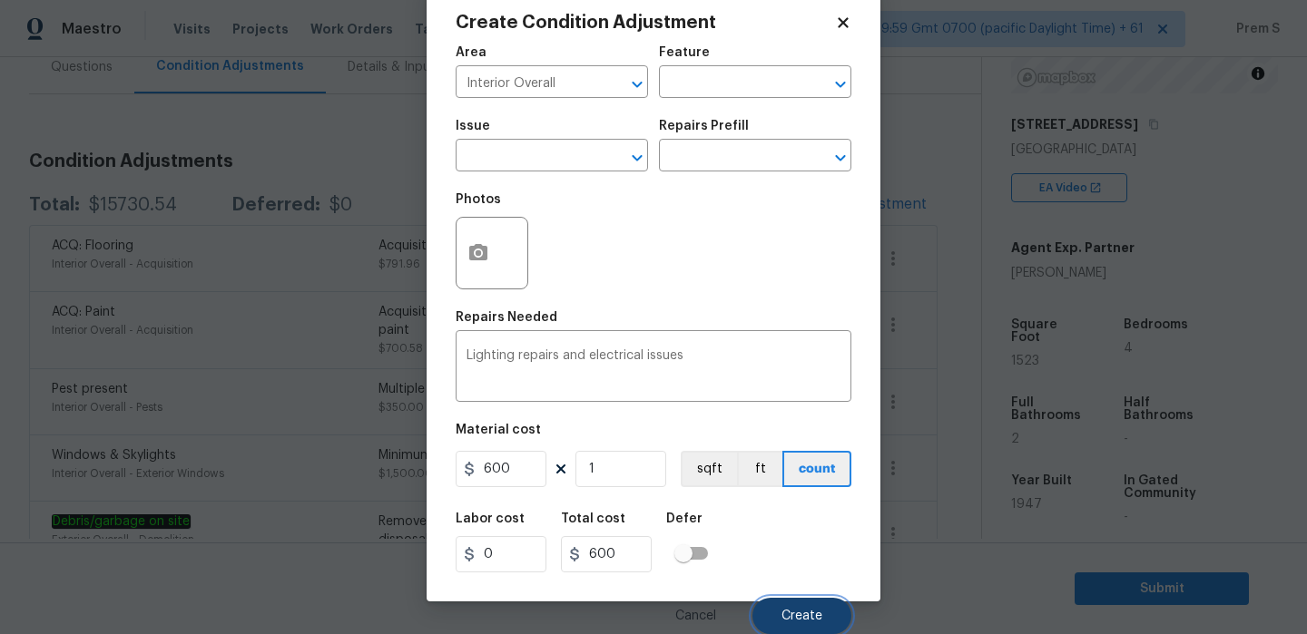
click at [788, 612] on span "Create" at bounding box center [801, 617] width 41 height 14
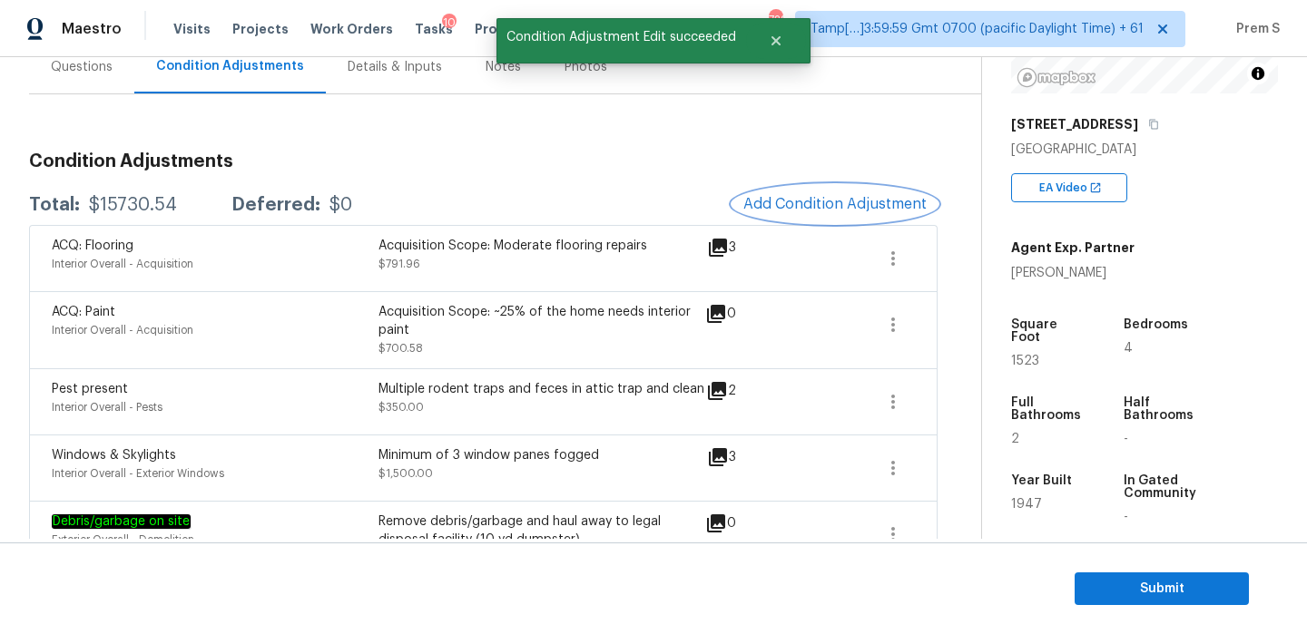
scroll to position [0, 0]
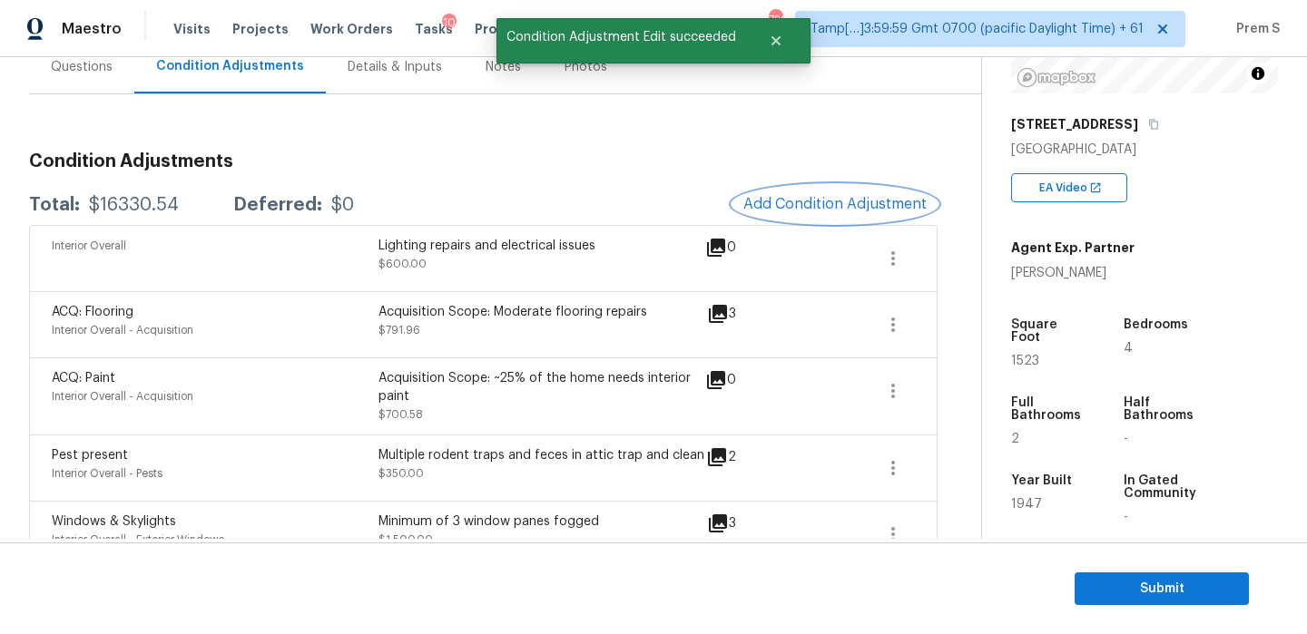
click at [806, 217] on button "Add Condition Adjustment" at bounding box center [834, 204] width 205 height 38
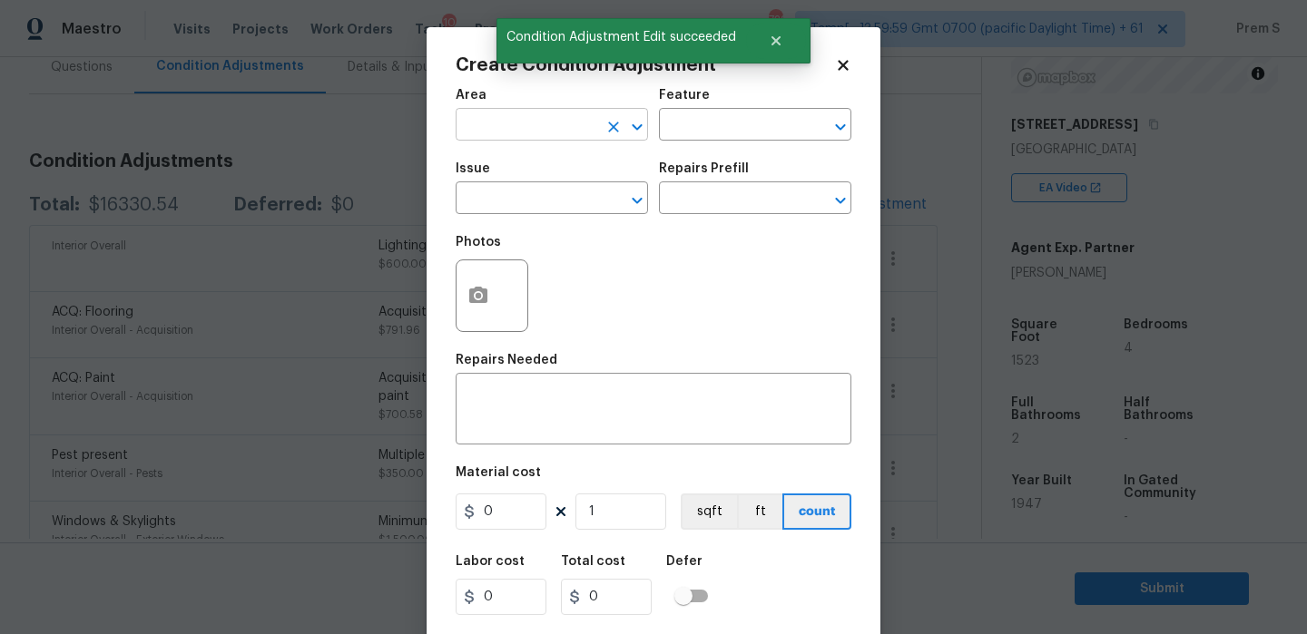
click at [535, 127] on input "text" at bounding box center [527, 127] width 142 height 28
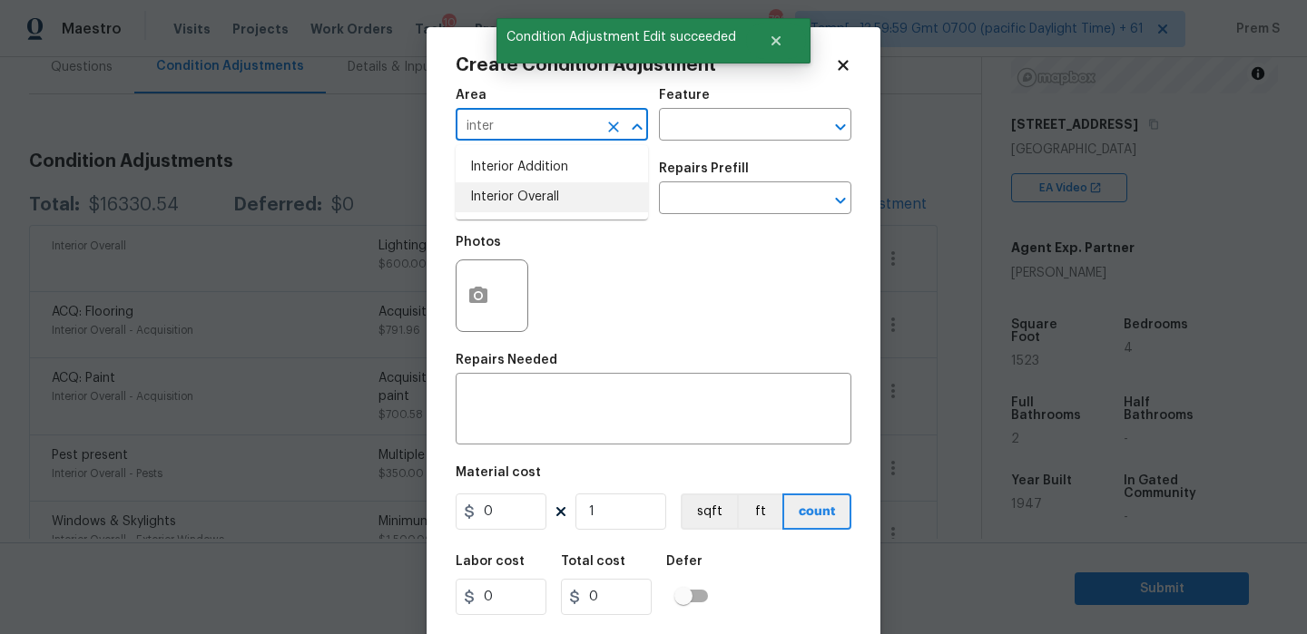
click at [534, 188] on li "Interior Overall" at bounding box center [552, 197] width 192 height 30
type input "Interior Overall"
click at [534, 188] on input "text" at bounding box center [527, 200] width 142 height 28
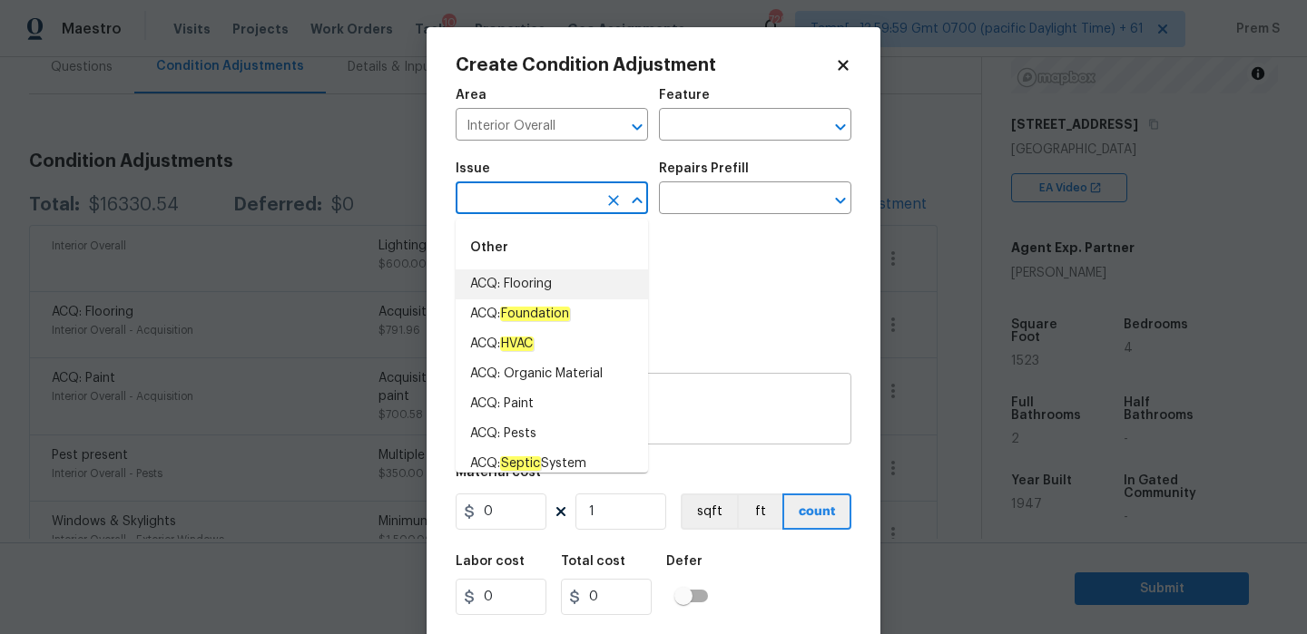
click at [681, 397] on textarea at bounding box center [653, 411] width 374 height 38
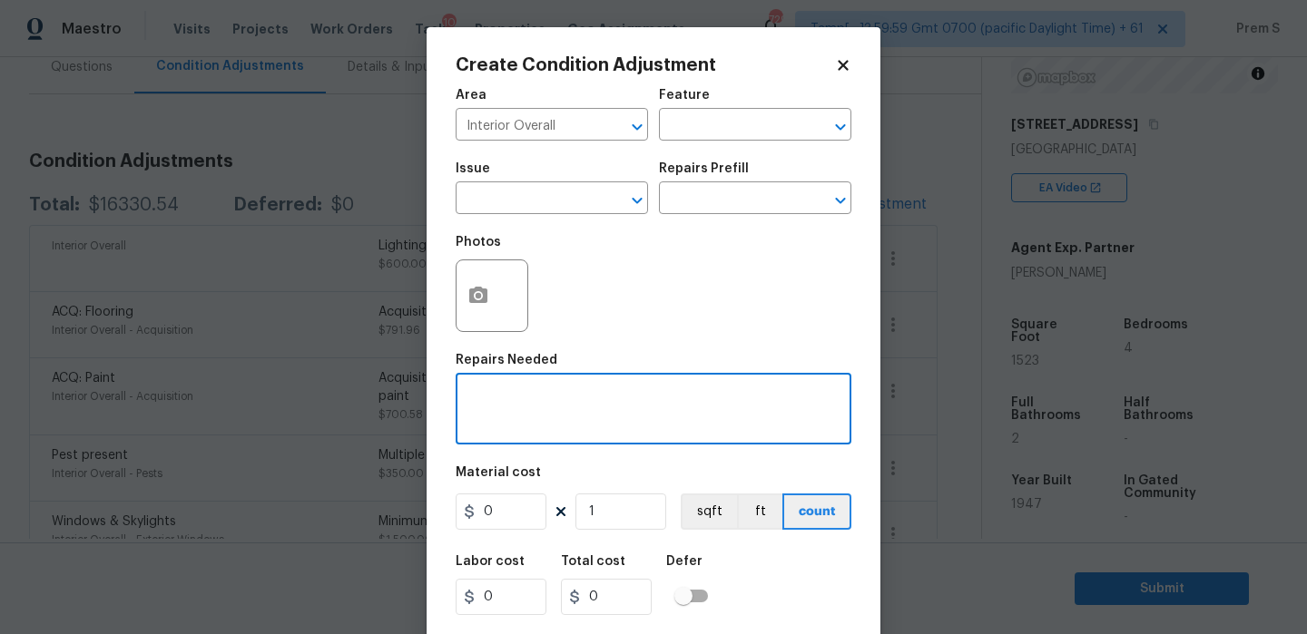
paste textarea "plumbing repairs and toilet repair"
click at [472, 400] on textarea "plumbing repairs and toilet repair" at bounding box center [653, 411] width 374 height 38
type textarea "Plumbing repairs and toilet repair"
click at [529, 512] on input "0" at bounding box center [501, 512] width 91 height 36
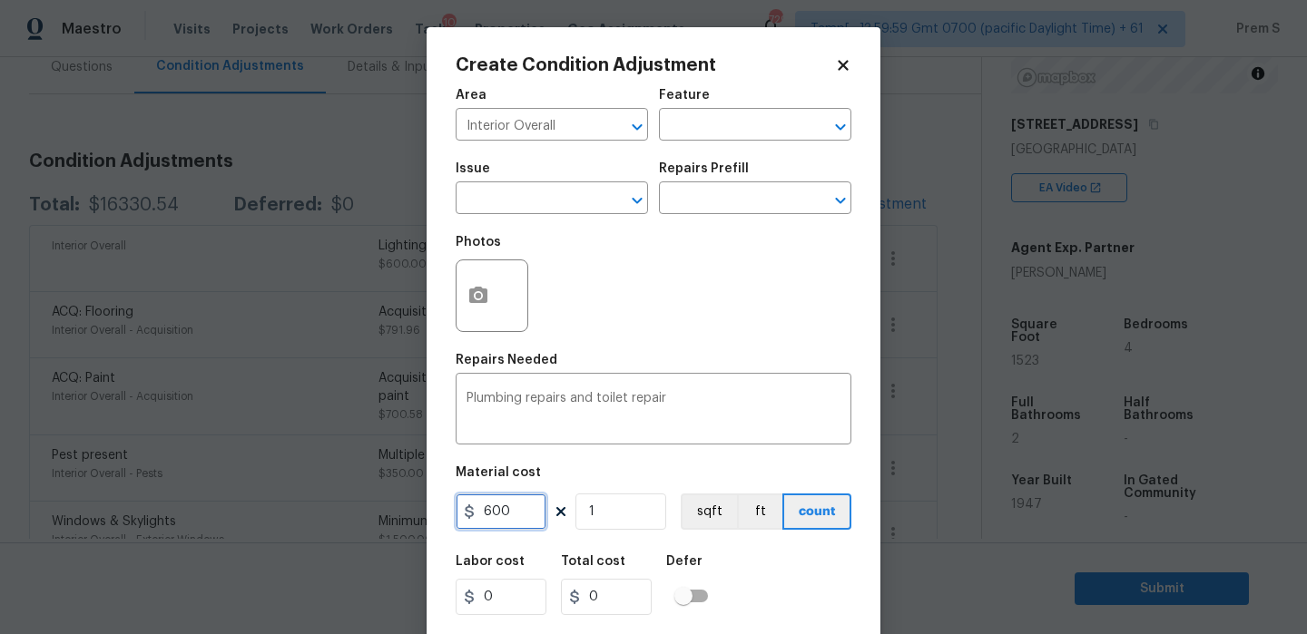
type input "600"
click at [835, 574] on div "Labor cost 0 Total cost 600 Defer" at bounding box center [654, 586] width 396 height 82
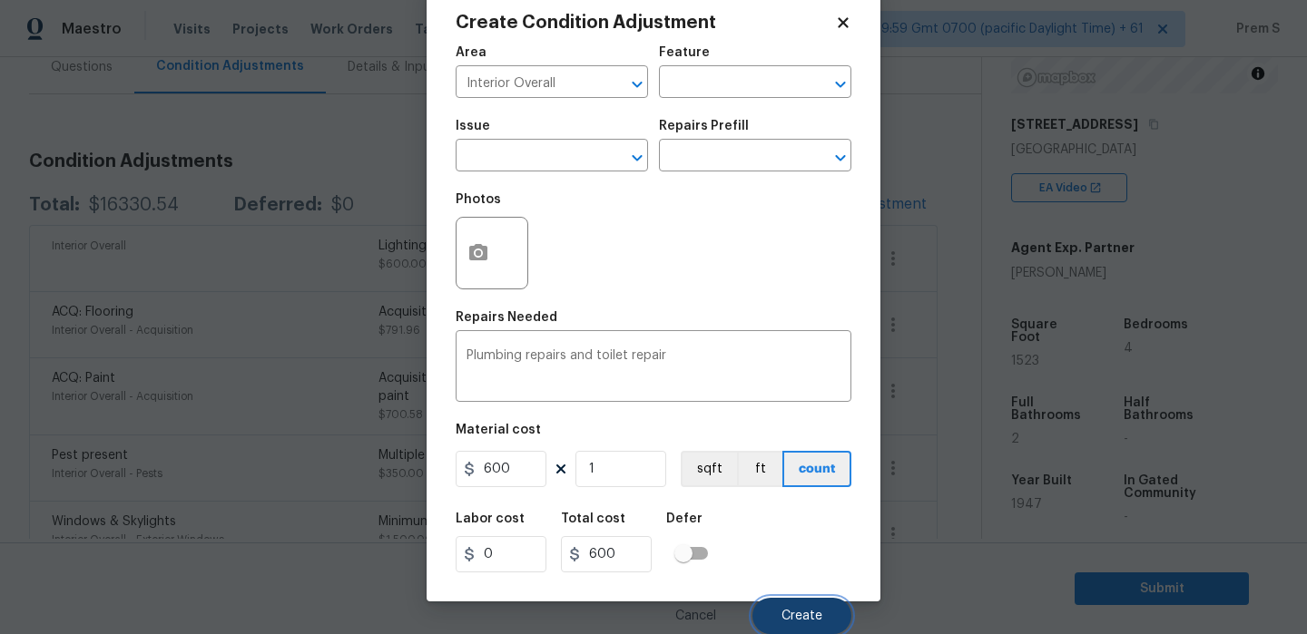
click at [787, 607] on button "Create" at bounding box center [801, 616] width 99 height 36
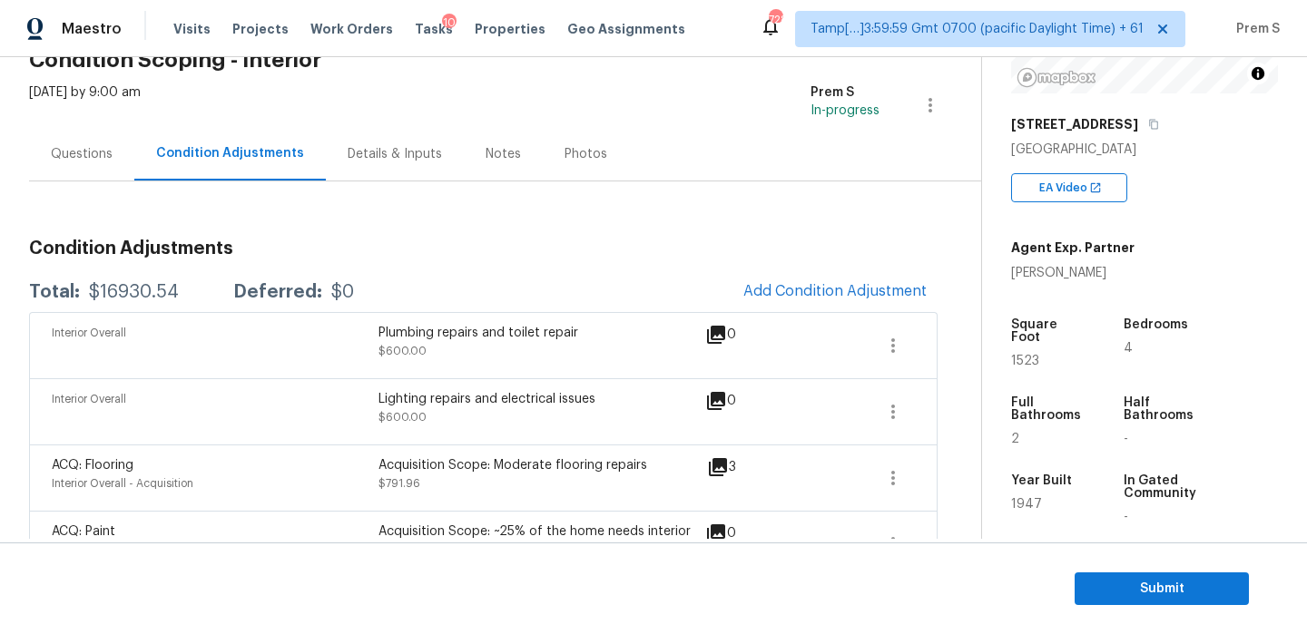
scroll to position [458, 0]
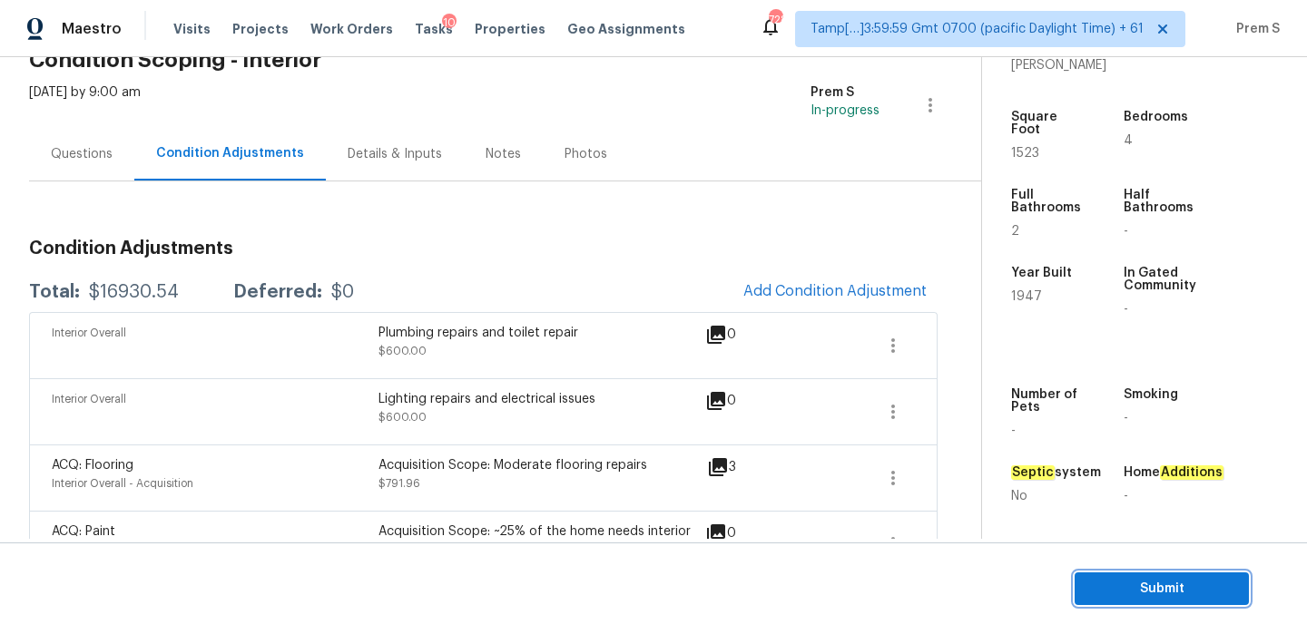
click at [1123, 589] on span "Submit" at bounding box center [1161, 589] width 145 height 23
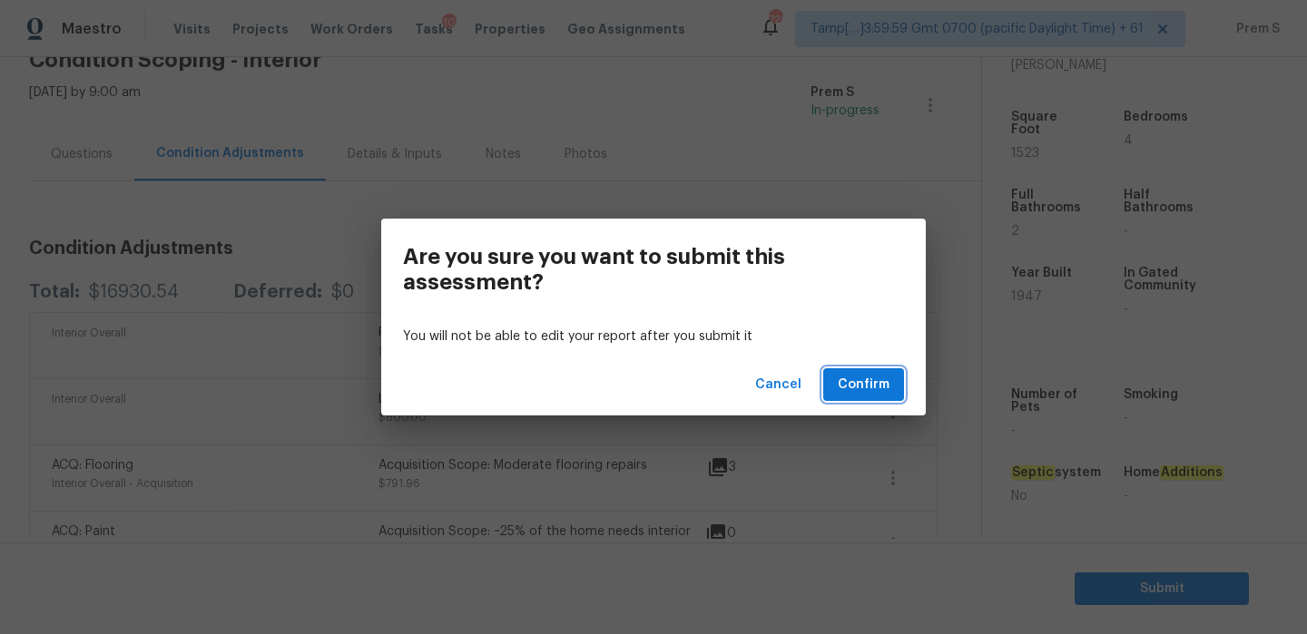
click at [861, 386] on span "Confirm" at bounding box center [864, 385] width 52 height 23
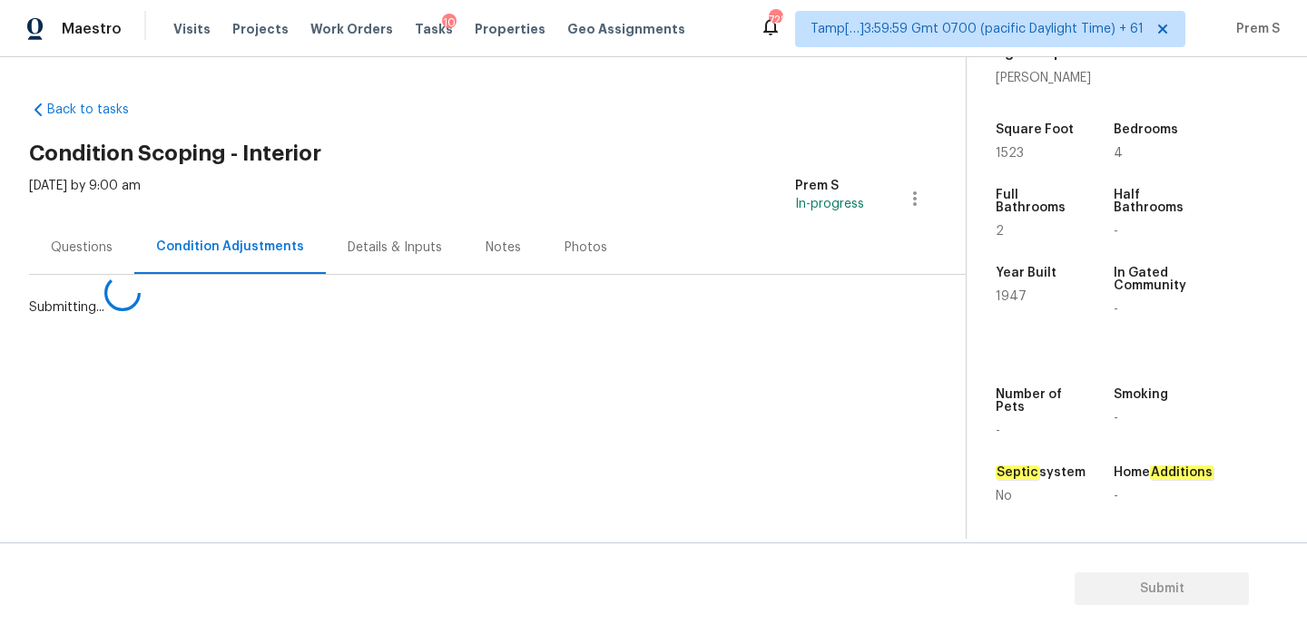
scroll to position [0, 0]
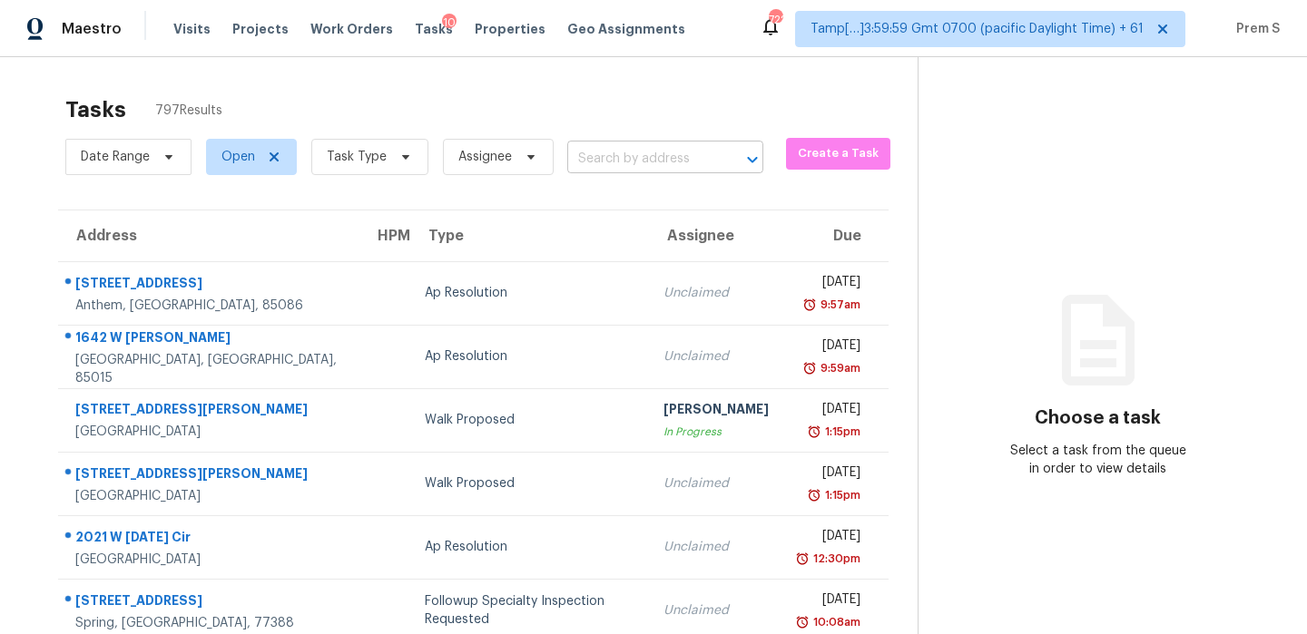
click at [643, 172] on input "text" at bounding box center [639, 159] width 145 height 28
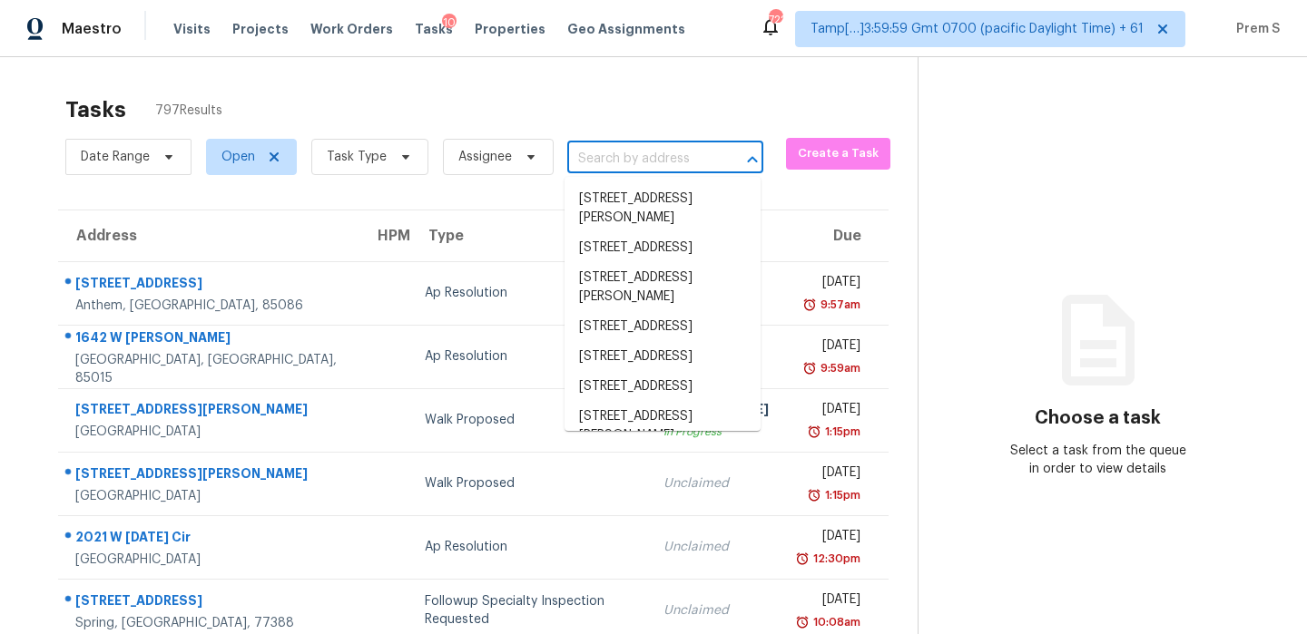
paste input "4020 Forest Blvd Jacksonville, FL, 32246"
type input "4020 Forest Blvd Jacksonville, FL, 32246"
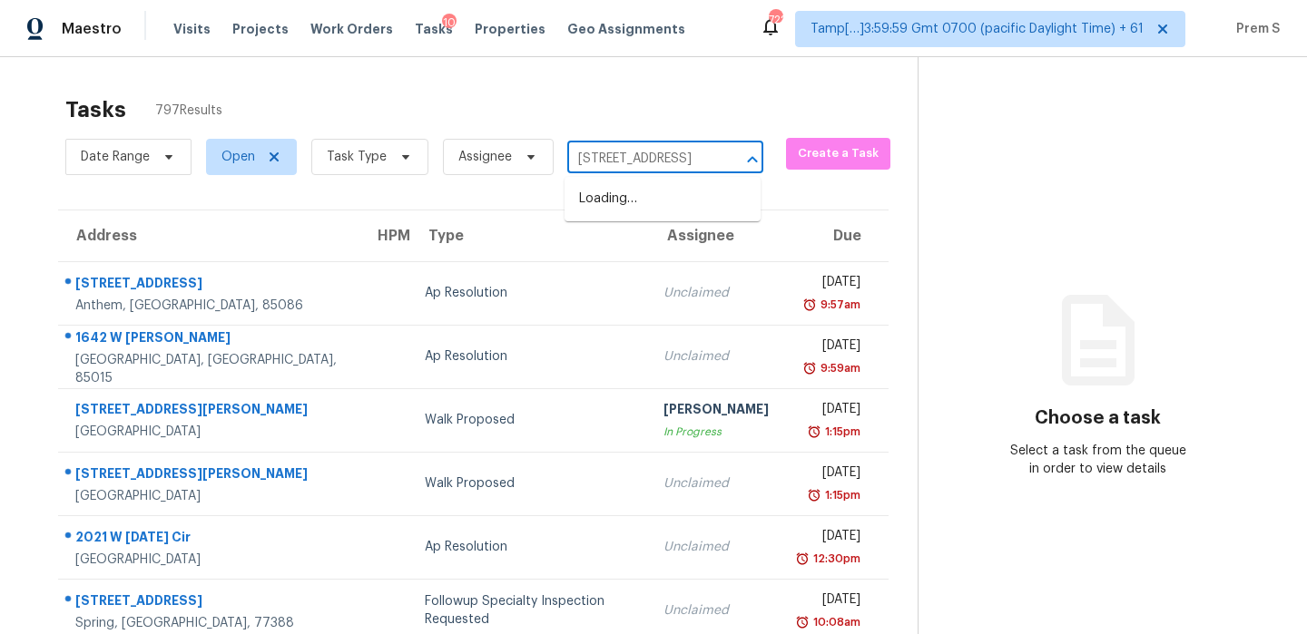
scroll to position [0, 106]
click at [619, 205] on li "4020 Forest Blvd, Jacksonville, FL 32246" at bounding box center [662, 199] width 196 height 30
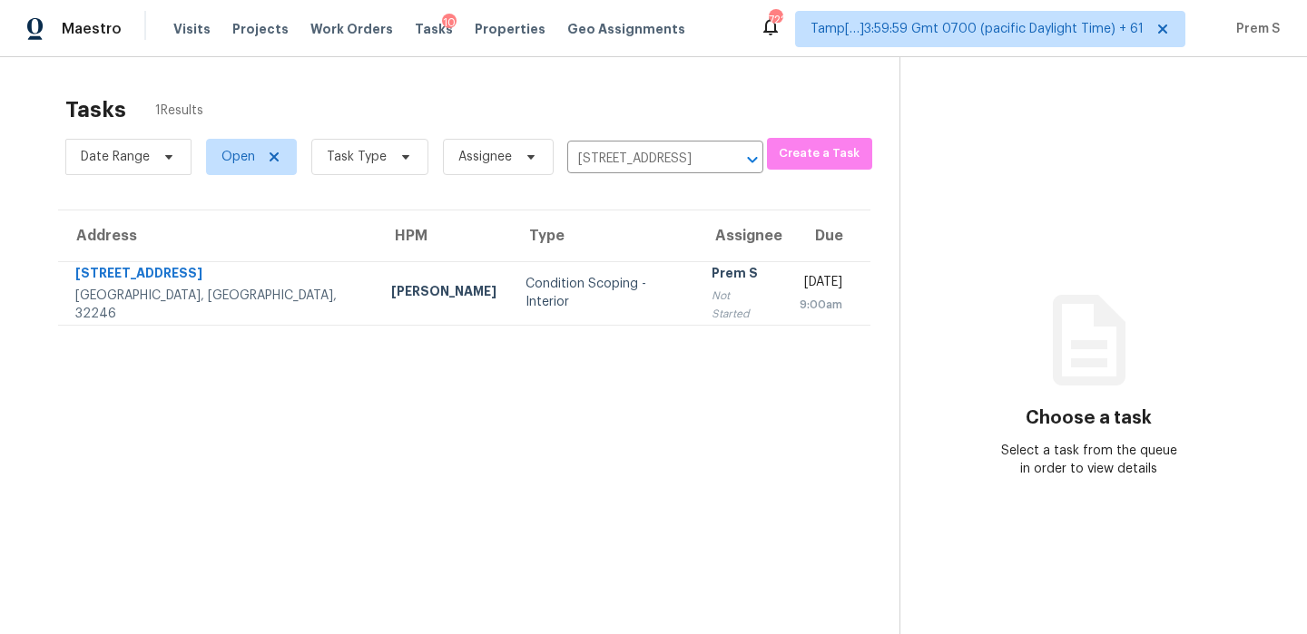
click at [711, 280] on div "Prem S" at bounding box center [740, 275] width 59 height 23
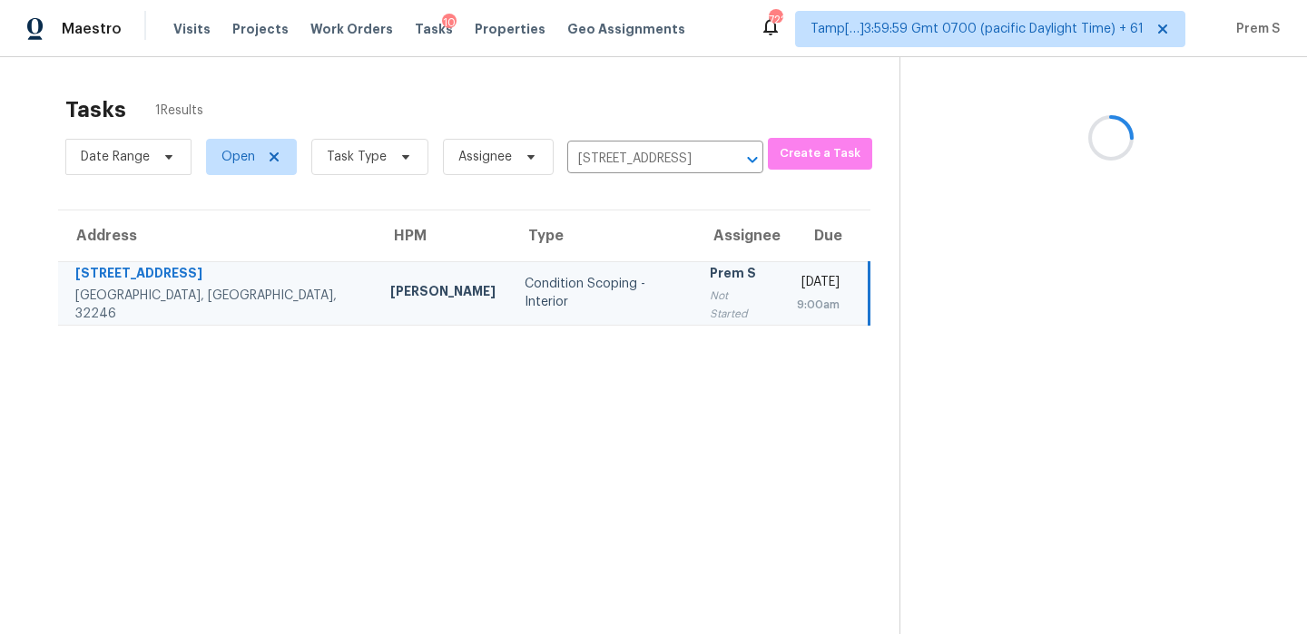
scroll to position [57, 0]
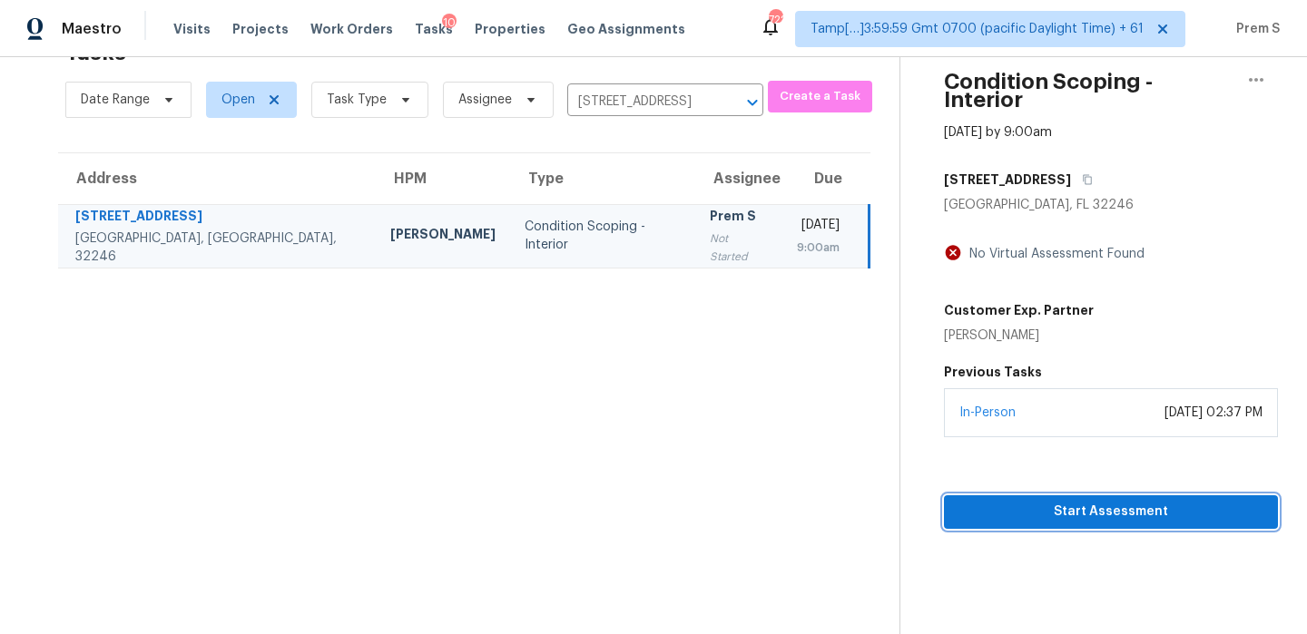
click at [1011, 501] on span "Start Assessment" at bounding box center [1110, 512] width 305 height 23
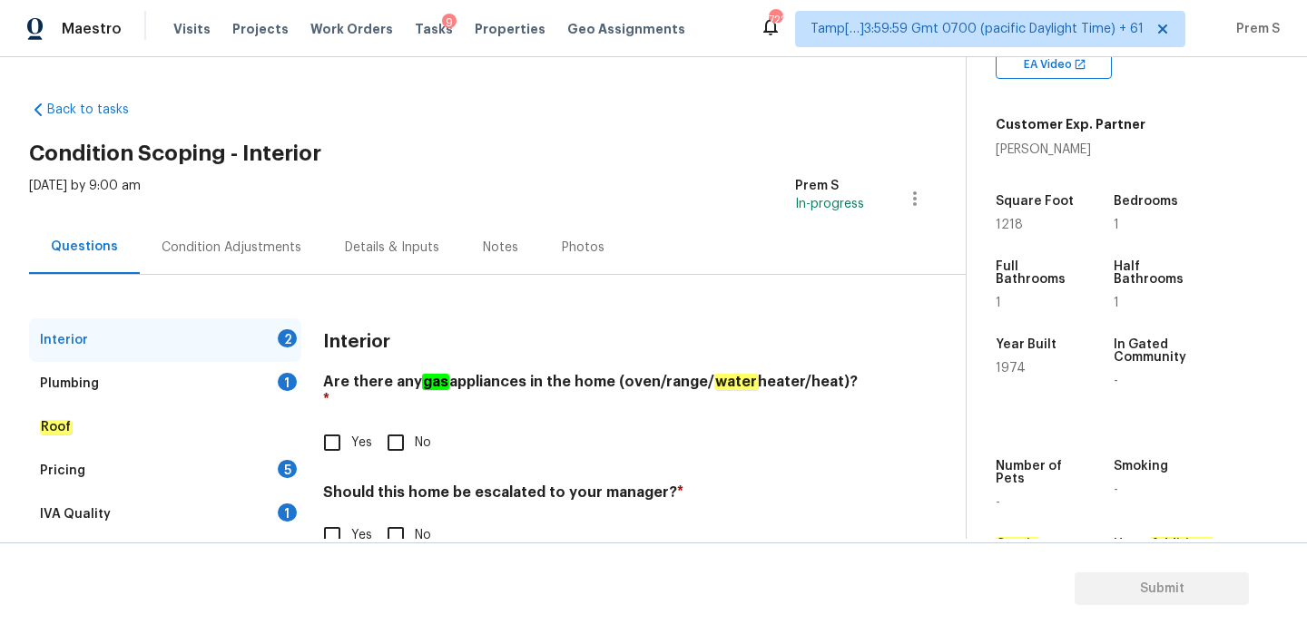
scroll to position [375, 0]
click at [404, 424] on input "No" at bounding box center [396, 443] width 38 height 38
checkbox input "true"
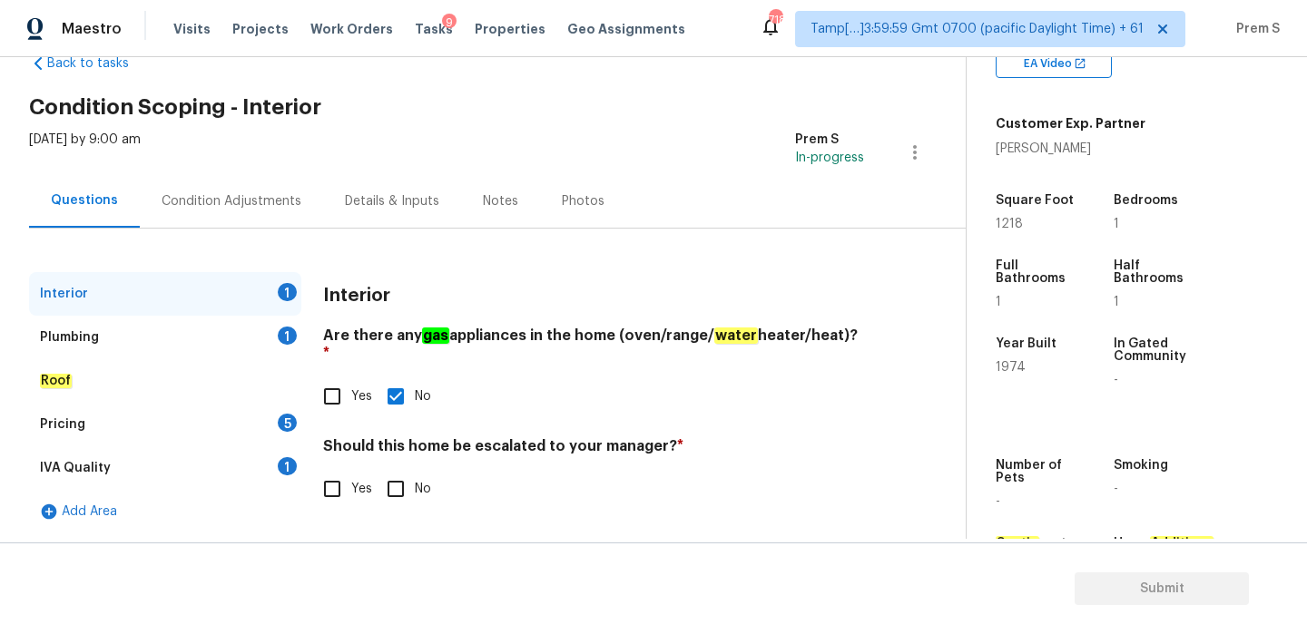
click at [404, 479] on input "No" at bounding box center [396, 489] width 38 height 38
checkbox input "true"
click at [267, 325] on div "Plumbing 1" at bounding box center [165, 338] width 272 height 44
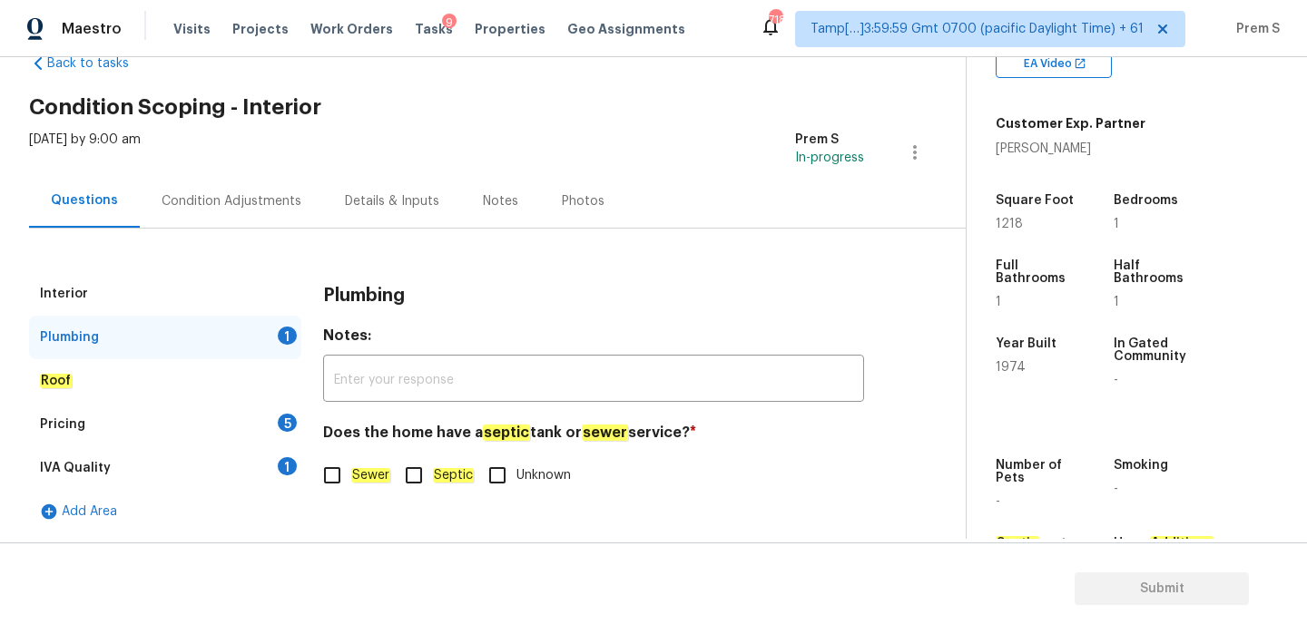
click at [438, 489] on label "Septic" at bounding box center [434, 475] width 79 height 38
click at [433, 489] on input "Septic" at bounding box center [414, 475] width 38 height 38
checkbox input "true"
click at [298, 433] on div "Pricing 5" at bounding box center [165, 425] width 272 height 44
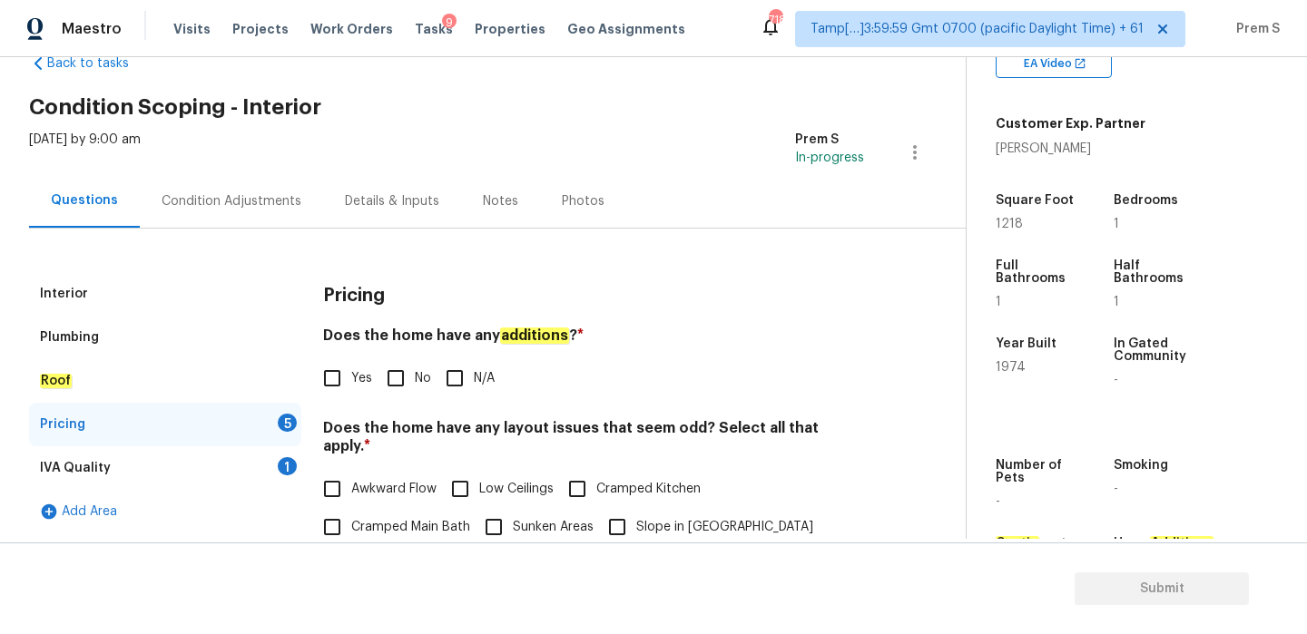
click at [415, 388] on label "No" at bounding box center [404, 378] width 54 height 38
click at [415, 388] on input "No" at bounding box center [396, 378] width 38 height 38
checkbox input "true"
click at [335, 381] on input "Yes" at bounding box center [332, 378] width 38 height 38
checkbox input "true"
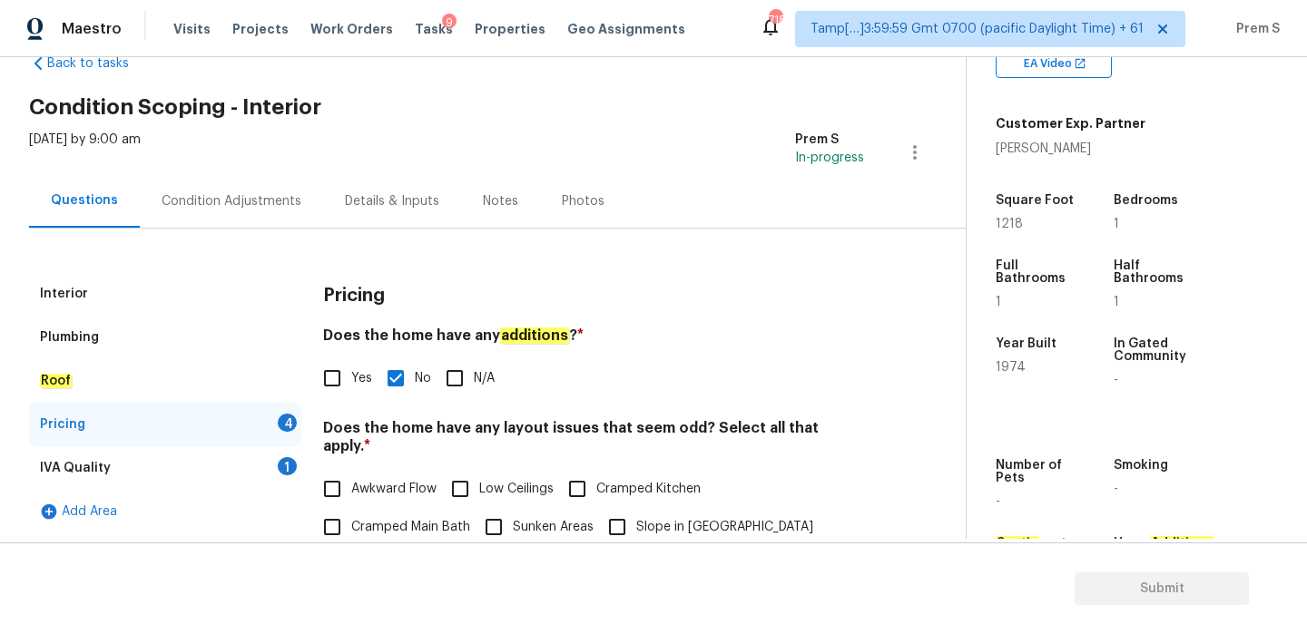
checkbox input "false"
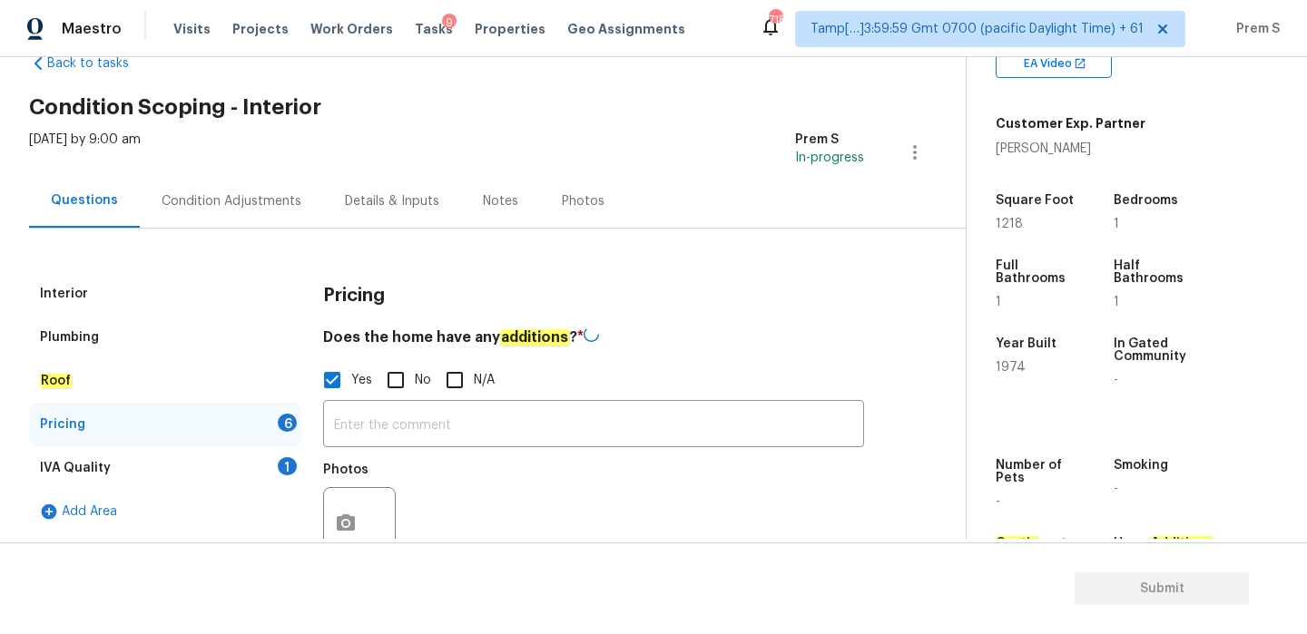
scroll to position [190, 0]
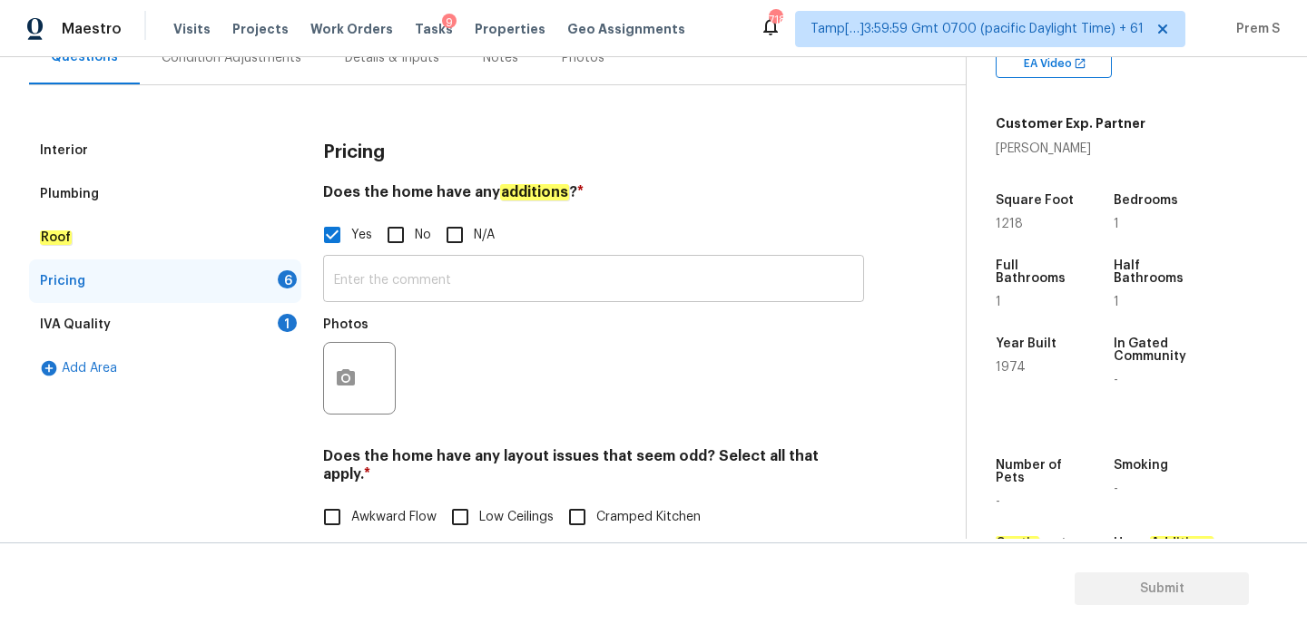
click at [432, 286] on input "text" at bounding box center [593, 281] width 541 height 43
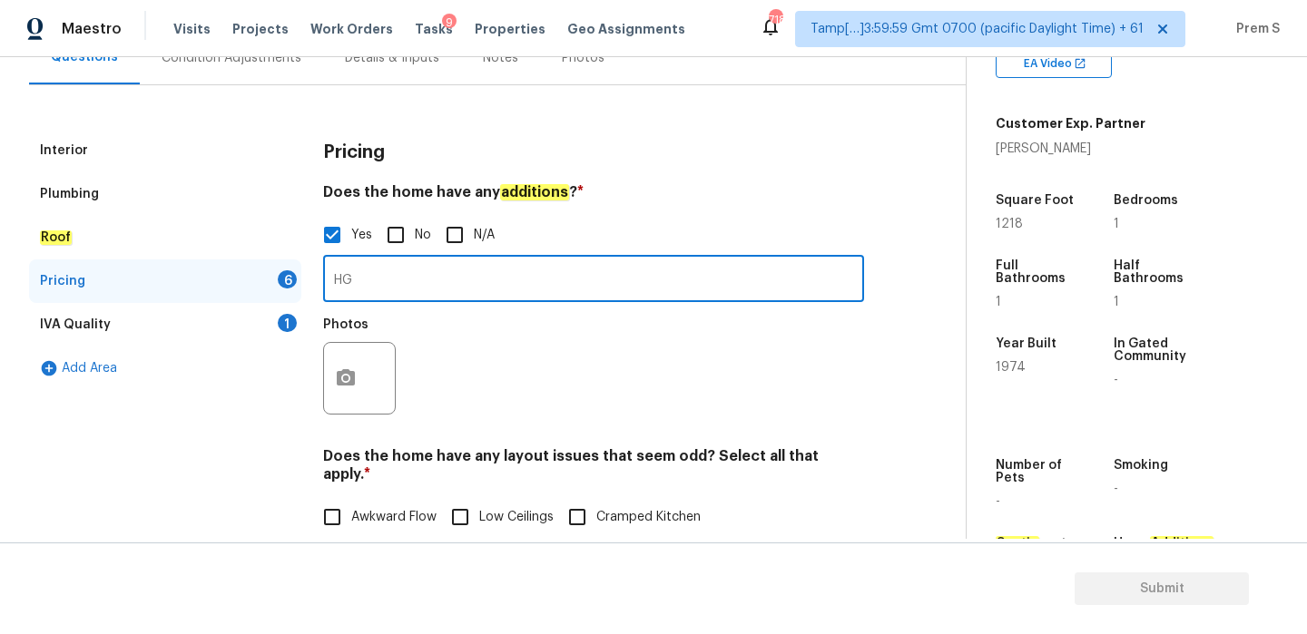
type input "H"
type input "Garage conversion"
click at [344, 378] on icon "button" at bounding box center [346, 379] width 22 height 22
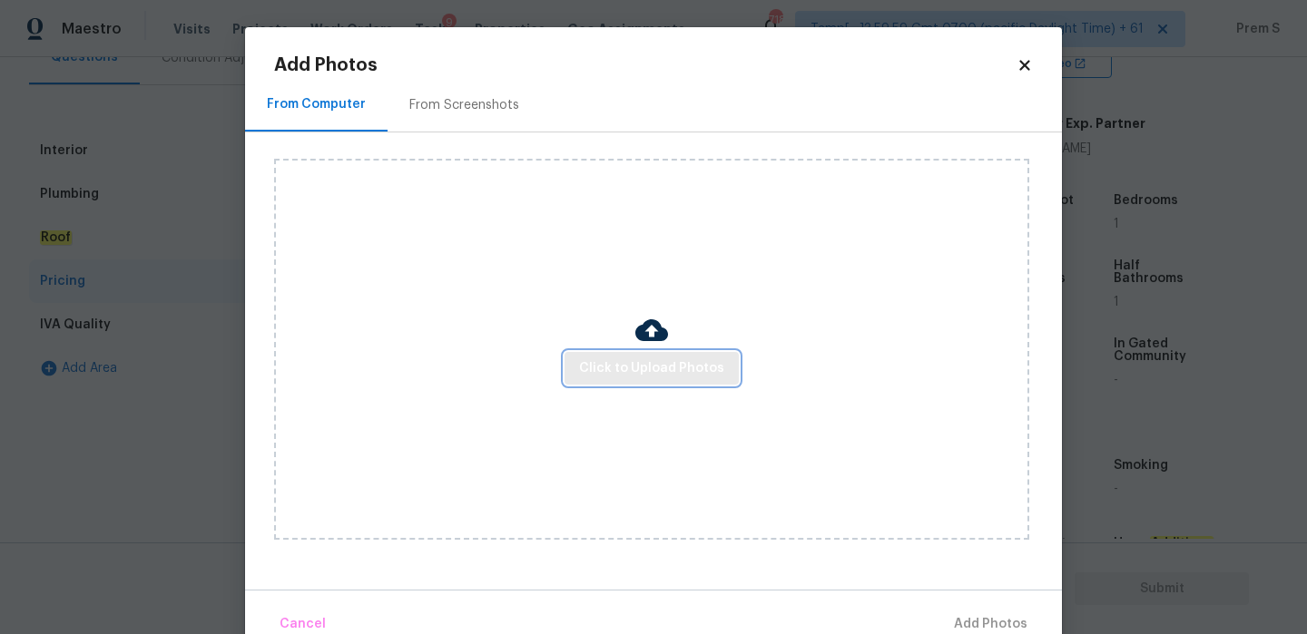
click at [606, 375] on span "Click to Upload Photos" at bounding box center [651, 369] width 145 height 23
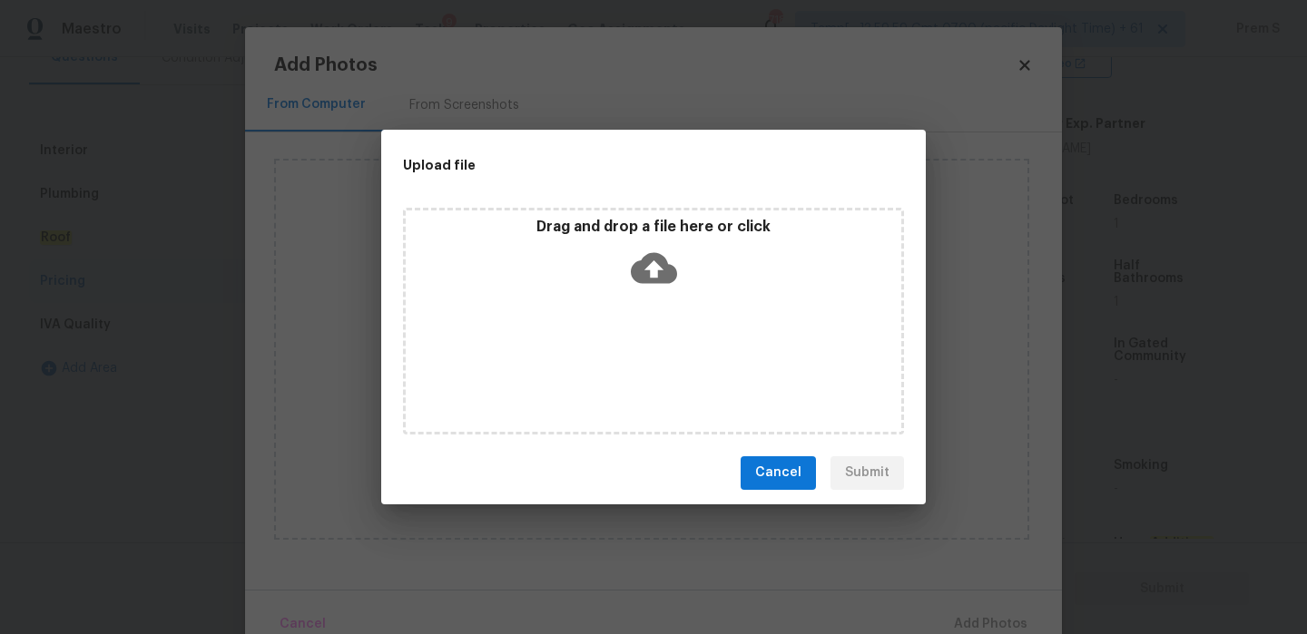
click at [647, 264] on icon at bounding box center [654, 267] width 46 height 31
click at [801, 473] on span "Cancel" at bounding box center [778, 473] width 46 height 23
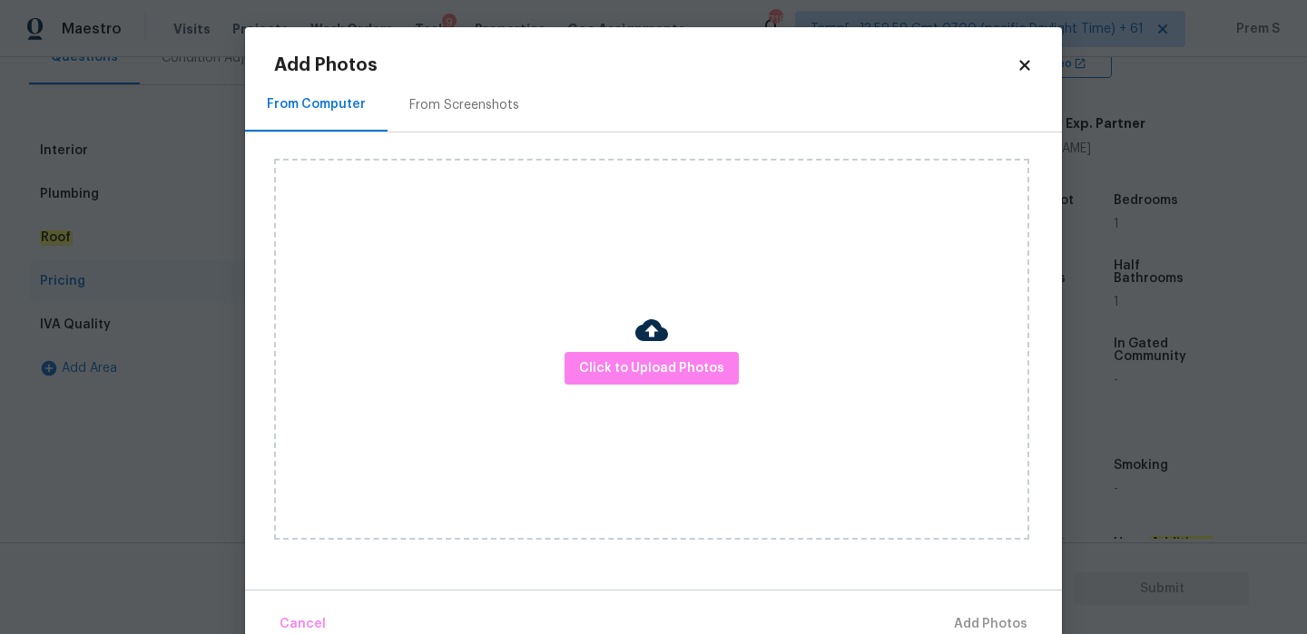
click at [1029, 68] on icon at bounding box center [1024, 65] width 16 height 16
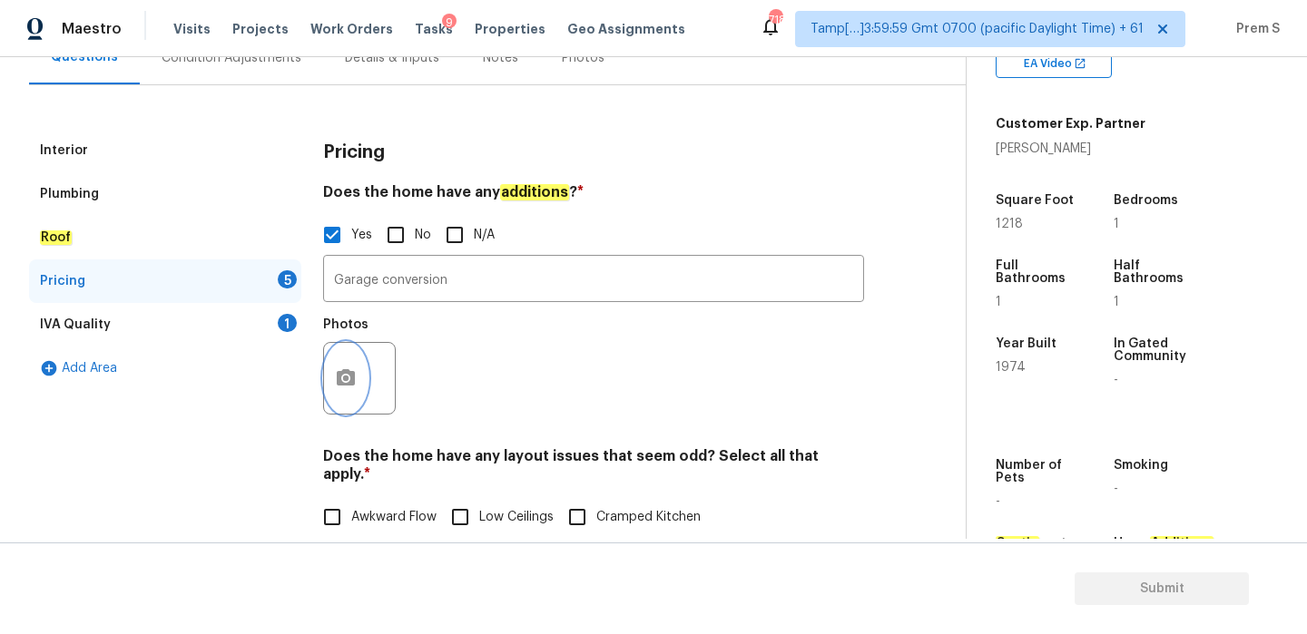
click at [346, 363] on button "button" at bounding box center [346, 378] width 44 height 71
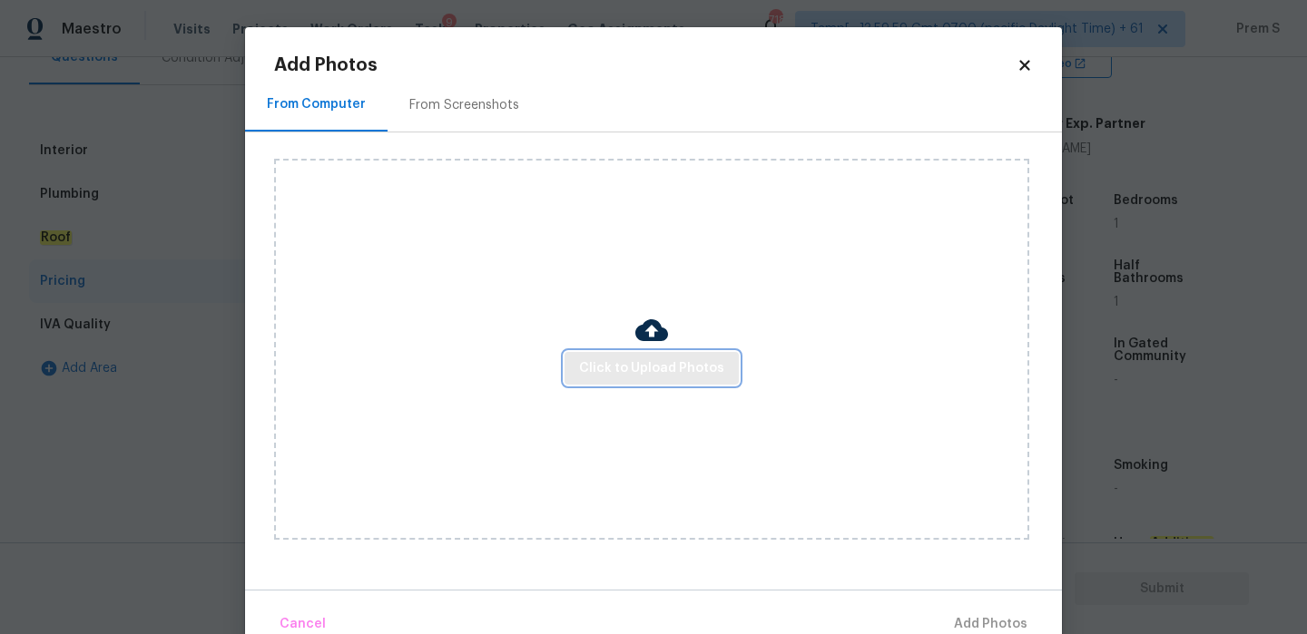
click at [619, 362] on span "Click to Upload Photos" at bounding box center [651, 369] width 145 height 23
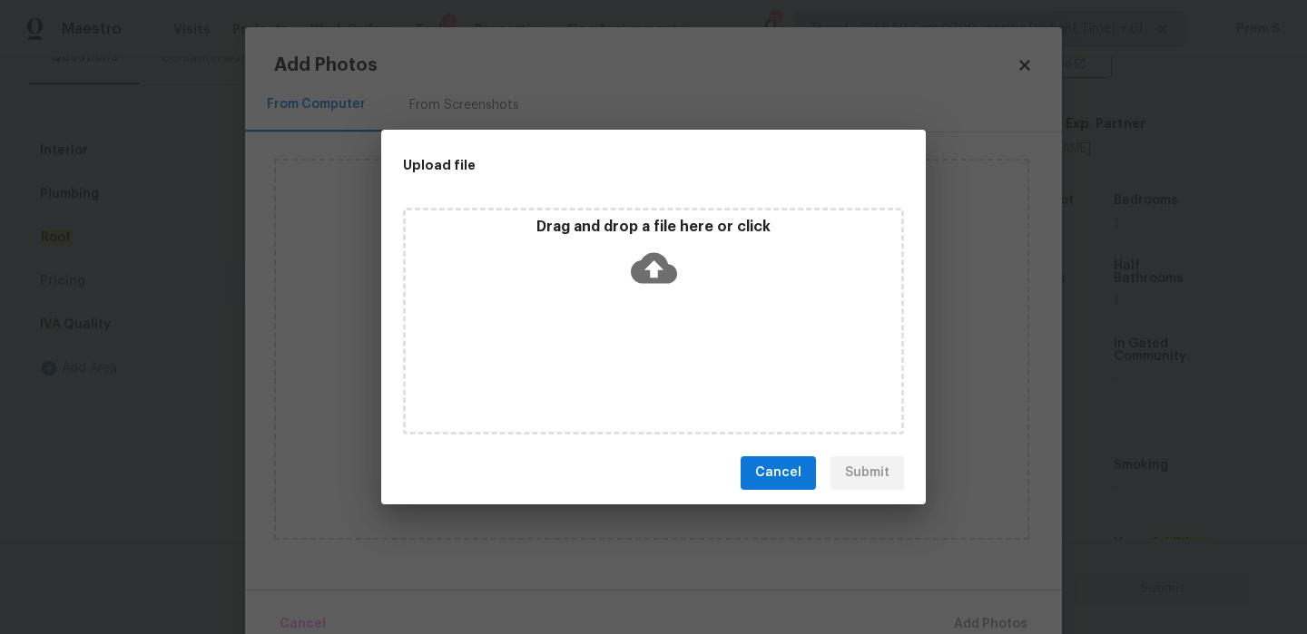
click at [633, 273] on icon at bounding box center [654, 267] width 46 height 31
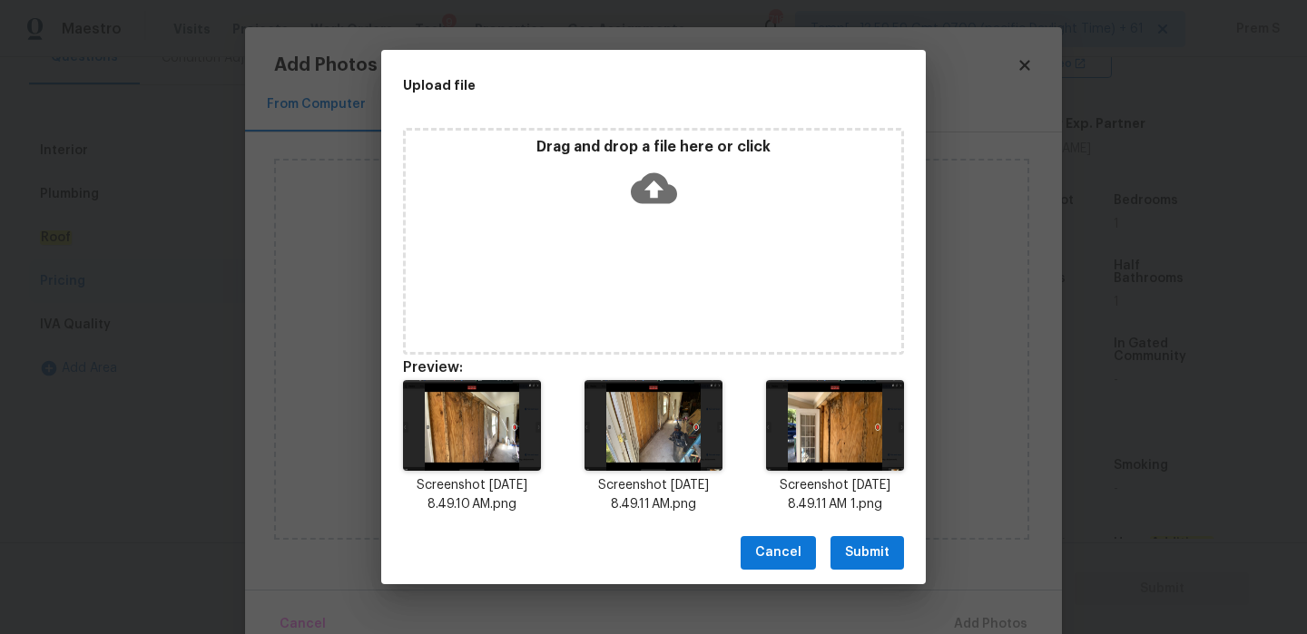
click at [875, 557] on span "Submit" at bounding box center [867, 553] width 44 height 23
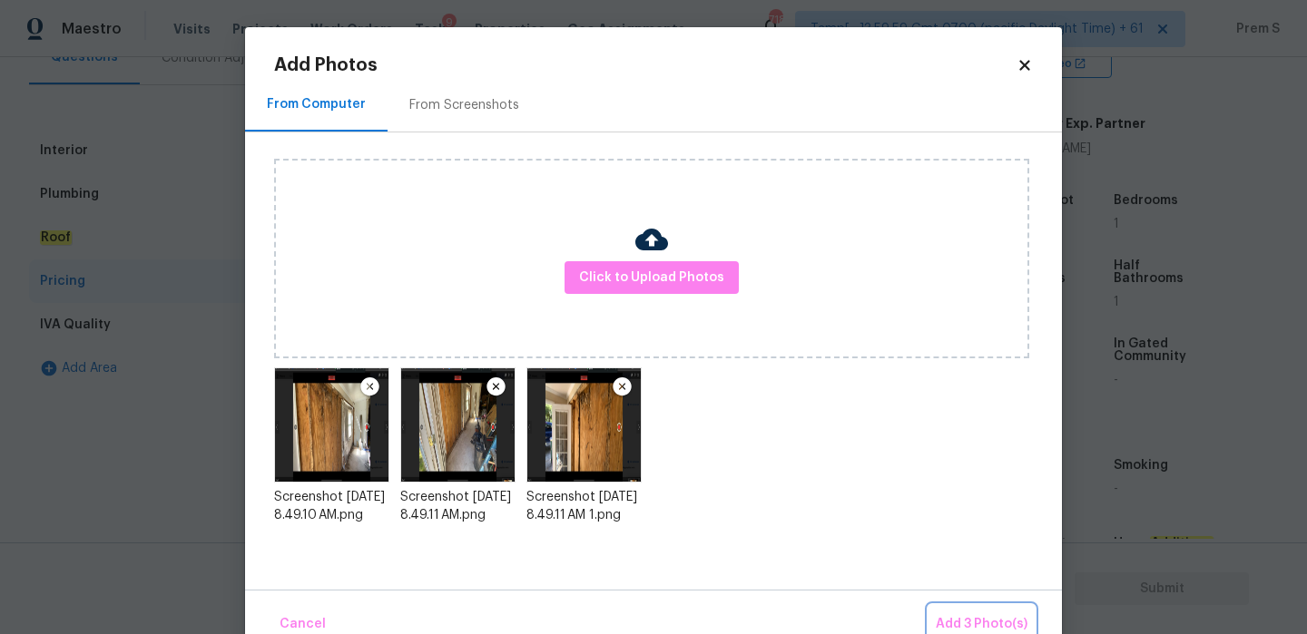
click at [962, 620] on span "Add 3 Photo(s)" at bounding box center [982, 624] width 92 height 23
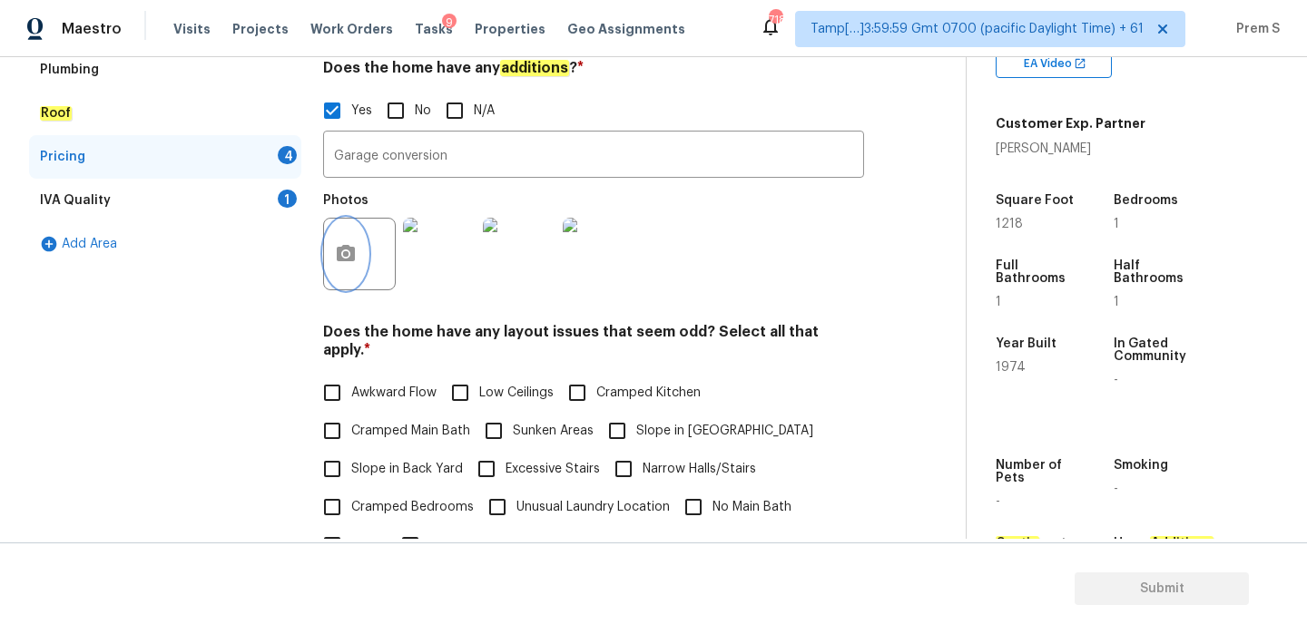
scroll to position [475, 0]
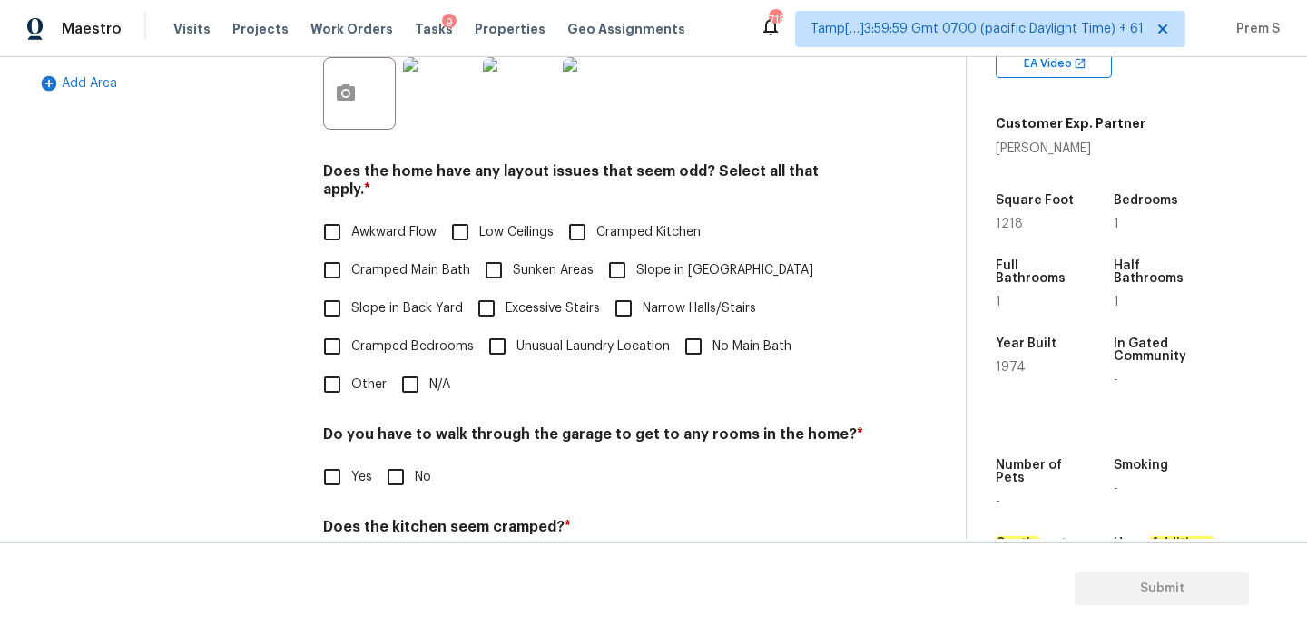
click at [416, 366] on input "N/A" at bounding box center [410, 385] width 38 height 38
checkbox input "true"
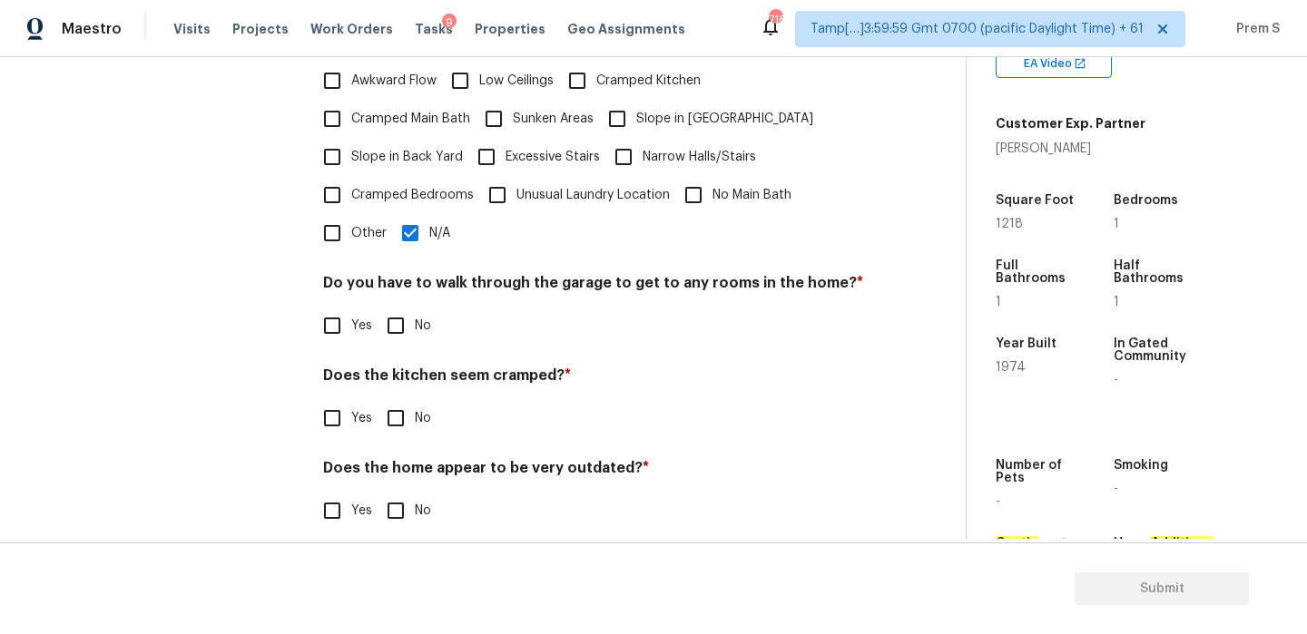
click at [393, 320] on input "No" at bounding box center [396, 326] width 38 height 38
checkbox input "true"
click at [397, 401] on input "No" at bounding box center [396, 418] width 38 height 38
checkbox input "true"
click at [392, 494] on input "No" at bounding box center [396, 513] width 38 height 38
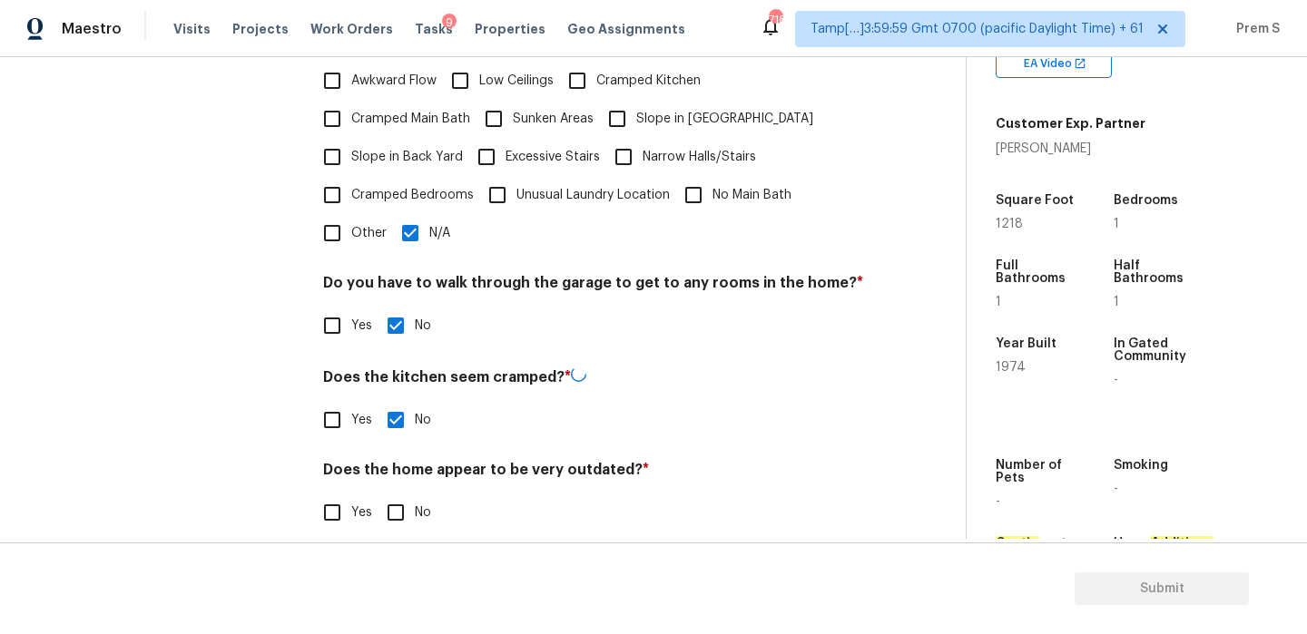
checkbox input "true"
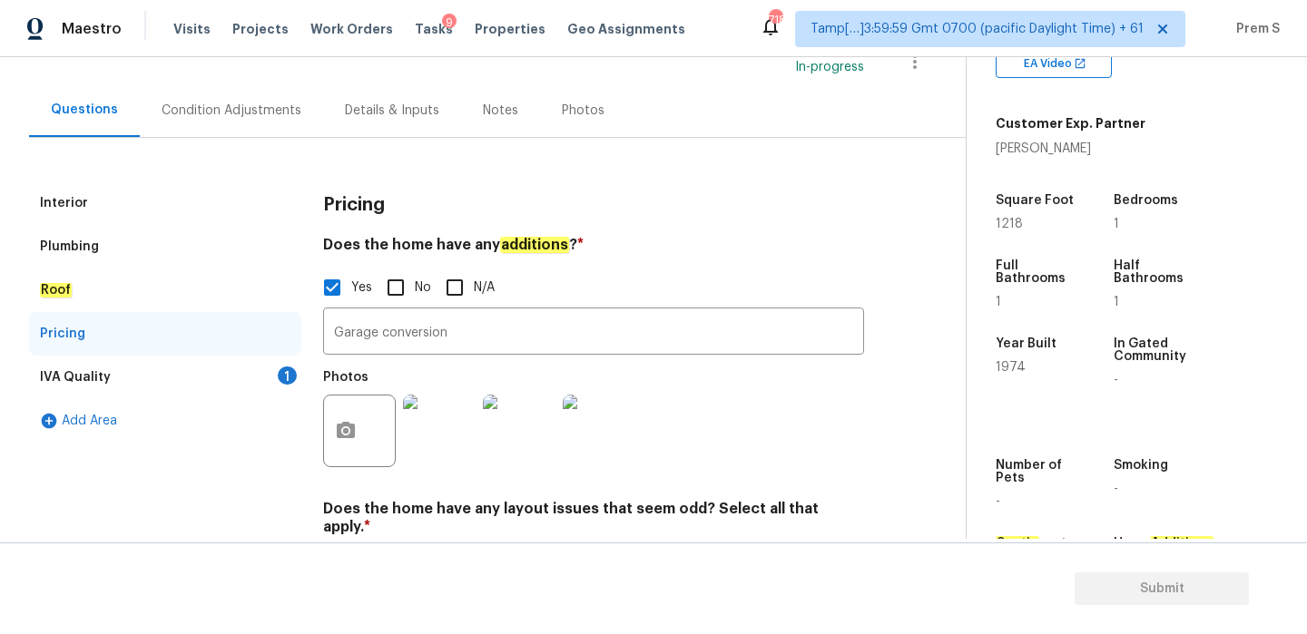
click at [287, 378] on div "1" at bounding box center [287, 376] width 19 height 18
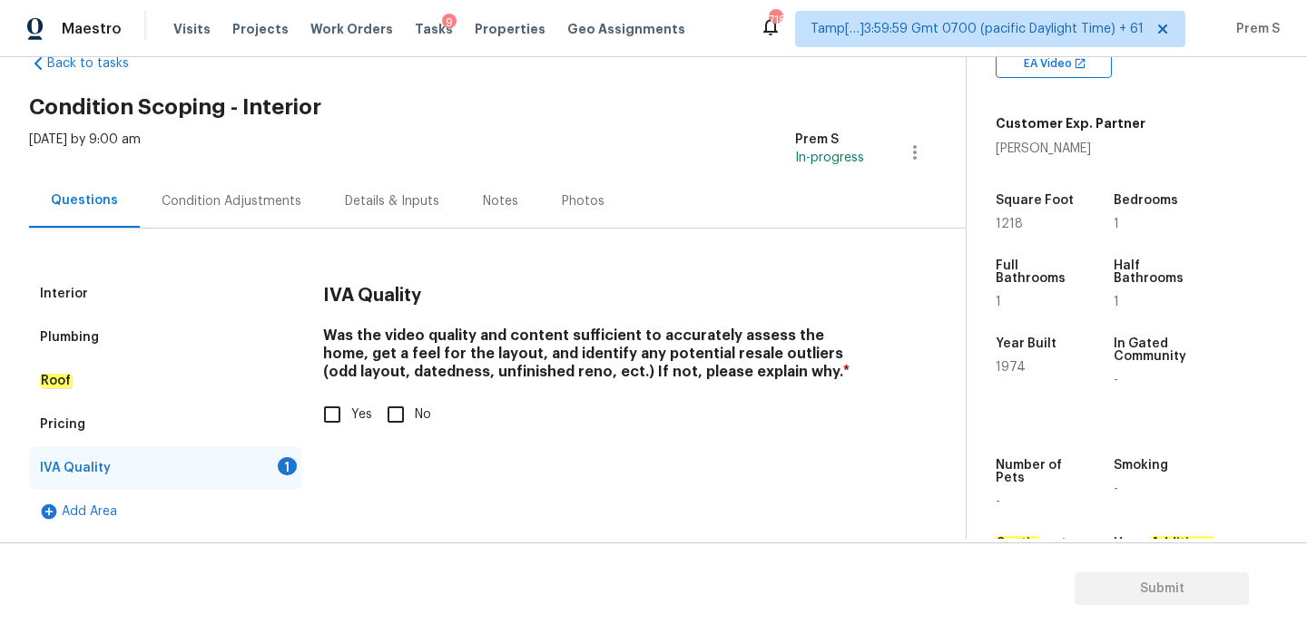
scroll to position [46, 0]
click at [353, 408] on span "Yes" at bounding box center [361, 415] width 21 height 19
click at [351, 408] on input "Yes" at bounding box center [332, 415] width 38 height 38
checkbox input "true"
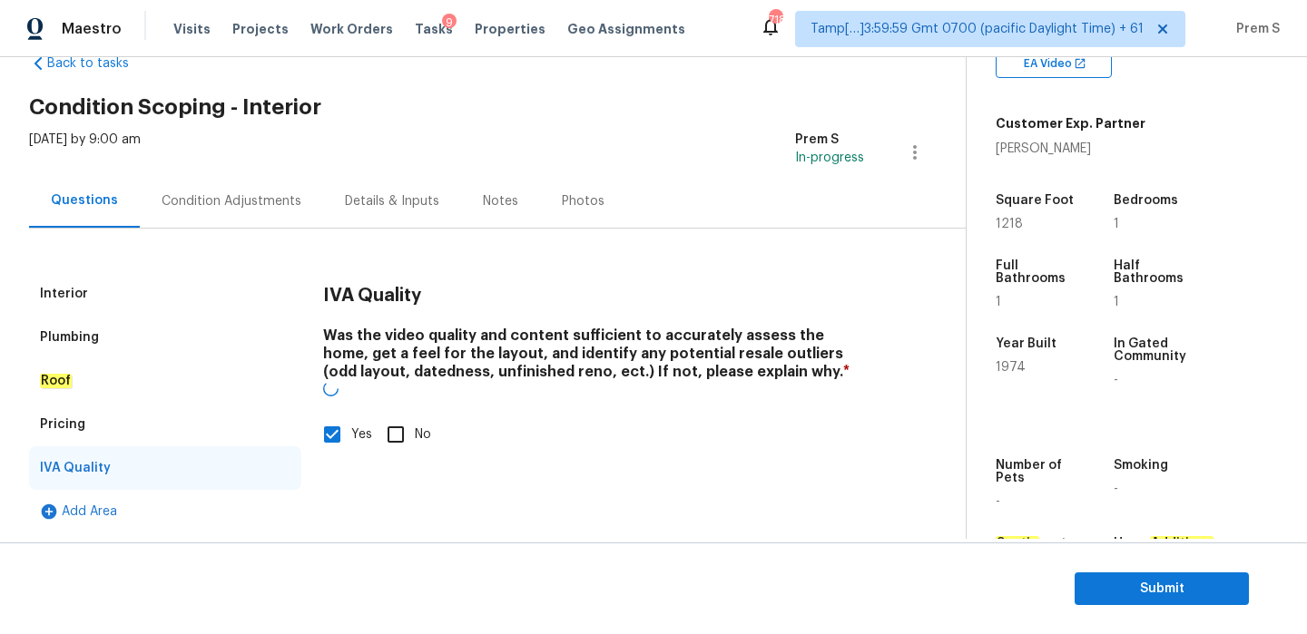
click at [249, 201] on div "Condition Adjustments" at bounding box center [232, 201] width 140 height 18
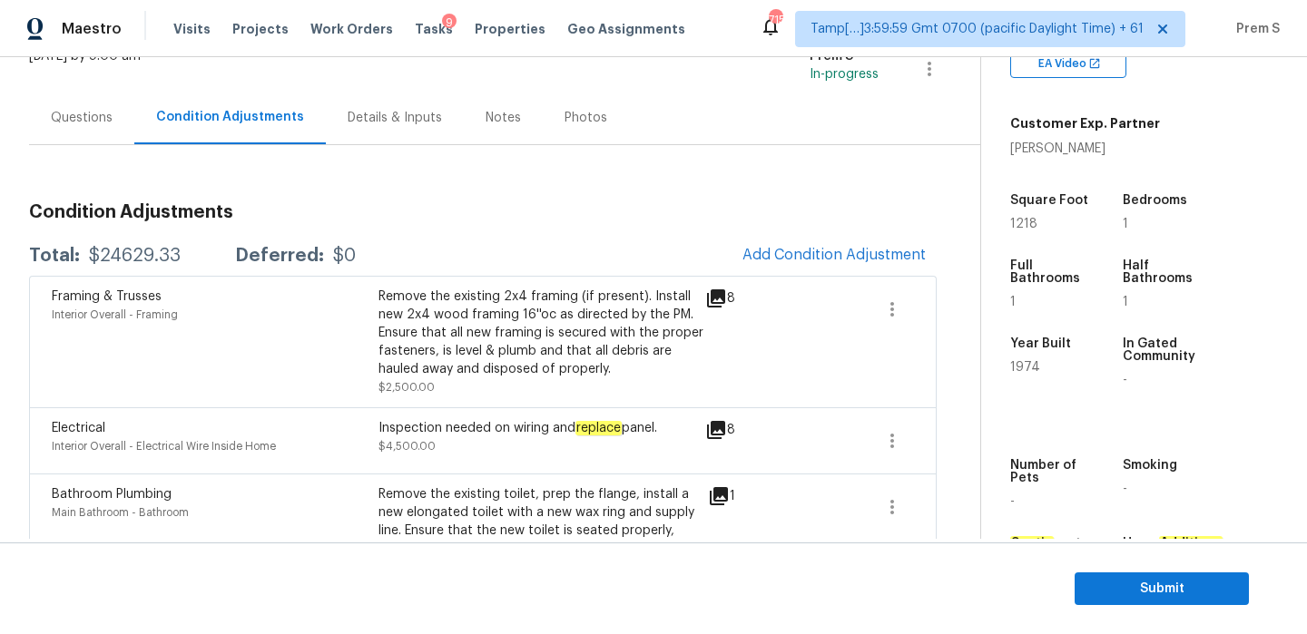
scroll to position [44, 0]
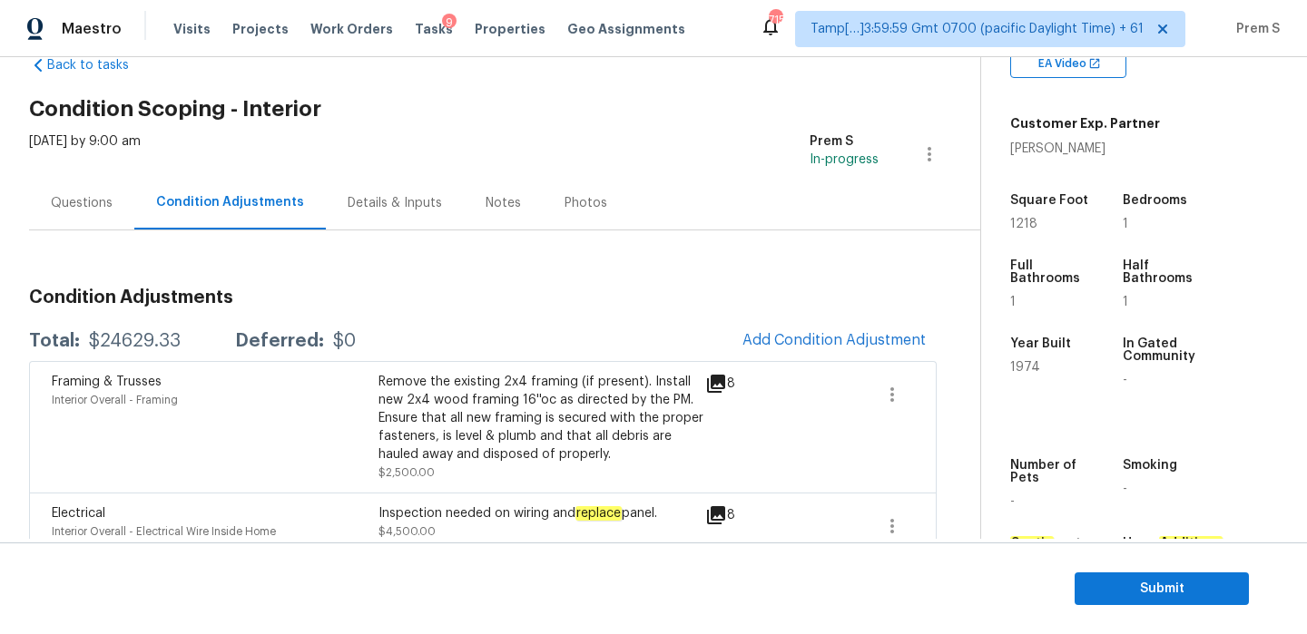
click at [620, 331] on div "Total: $24629.33 Deferred: $0 Add Condition Adjustment" at bounding box center [483, 341] width 908 height 40
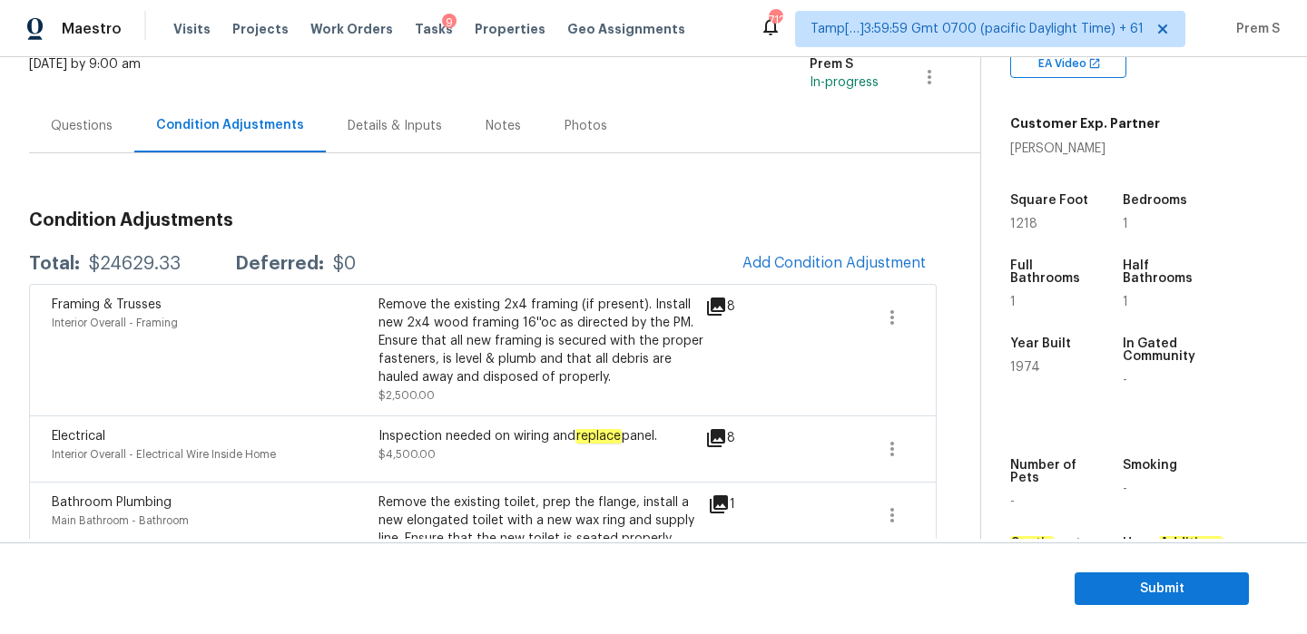
scroll to position [132, 0]
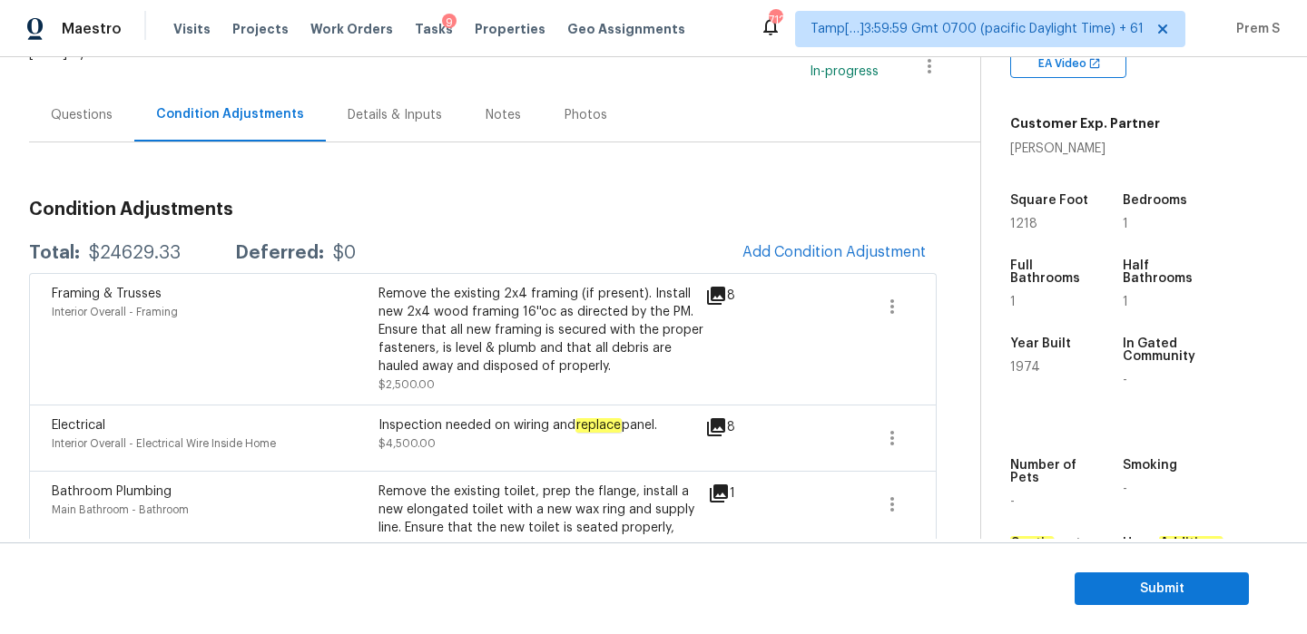
click at [790, 214] on h3 "Condition Adjustments" at bounding box center [483, 210] width 908 height 18
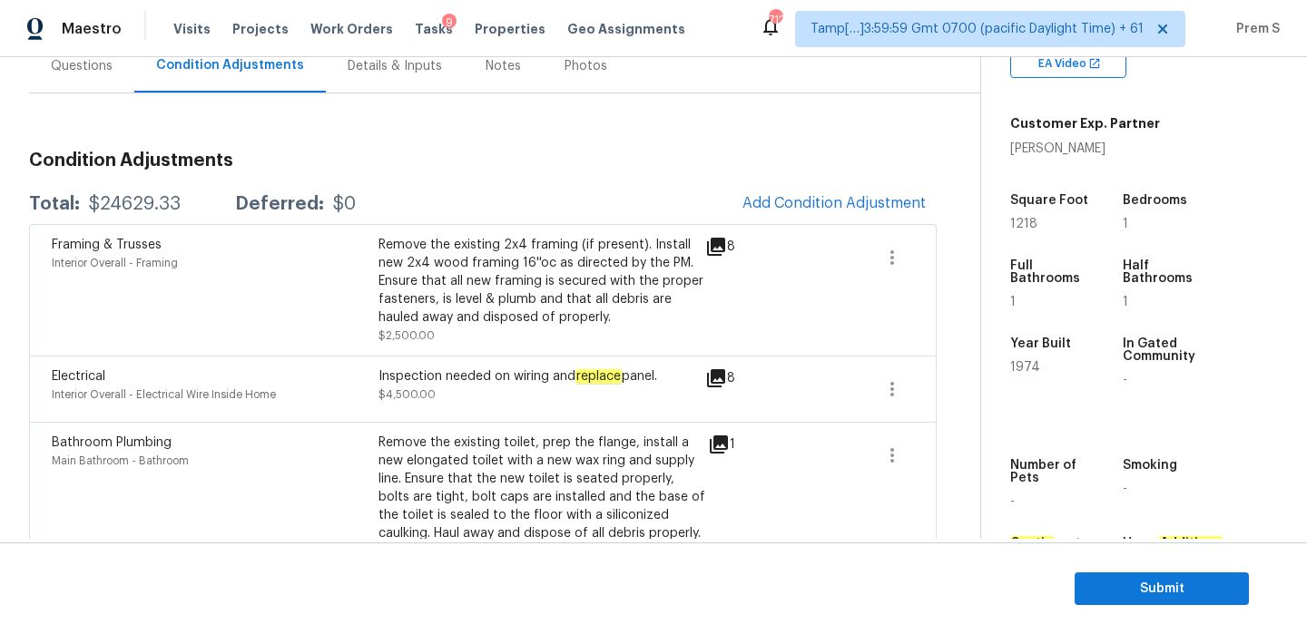
scroll to position [128, 0]
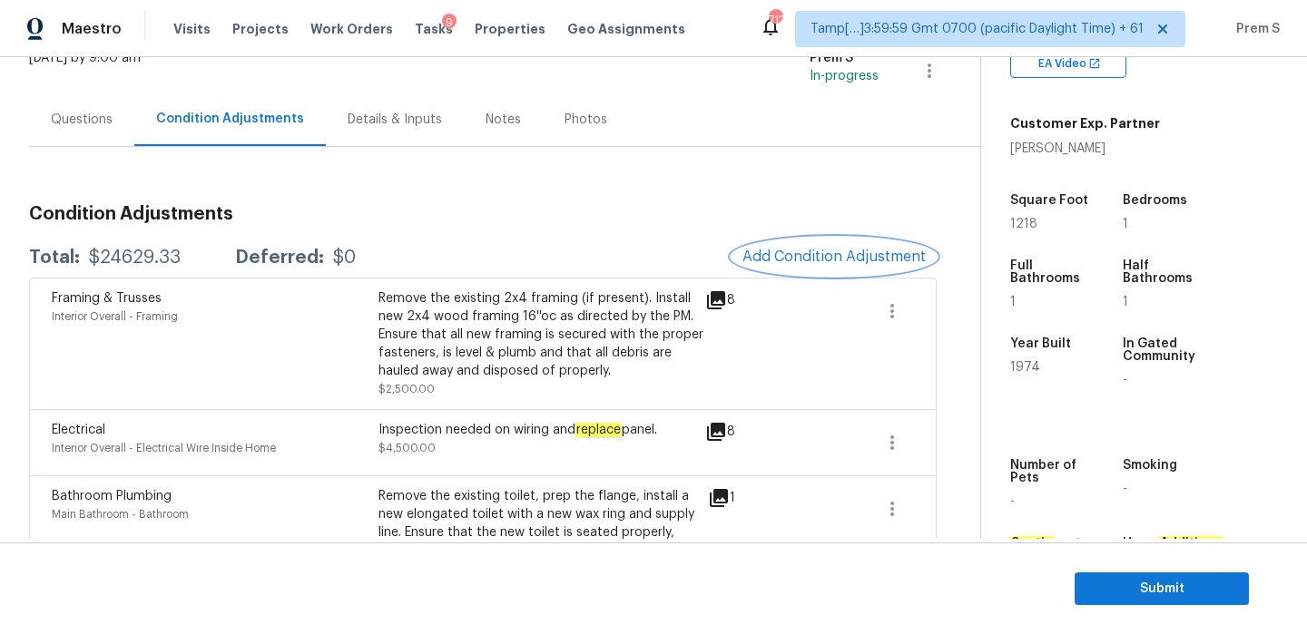
click at [819, 260] on span "Add Condition Adjustment" at bounding box center [833, 257] width 183 height 16
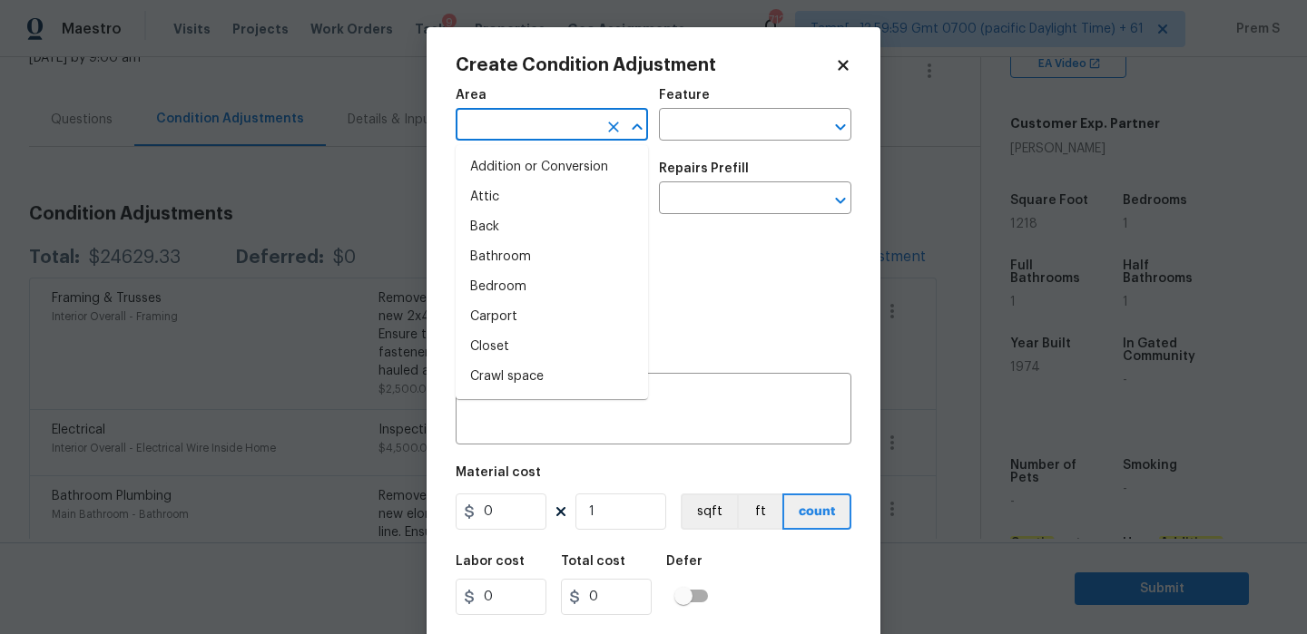
click at [543, 134] on input "text" at bounding box center [527, 127] width 142 height 28
click at [369, 178] on body "Maestro Visits Projects Work Orders Tasks 9 Properties Geo Assignments 712 Tamp…" at bounding box center [653, 317] width 1307 height 634
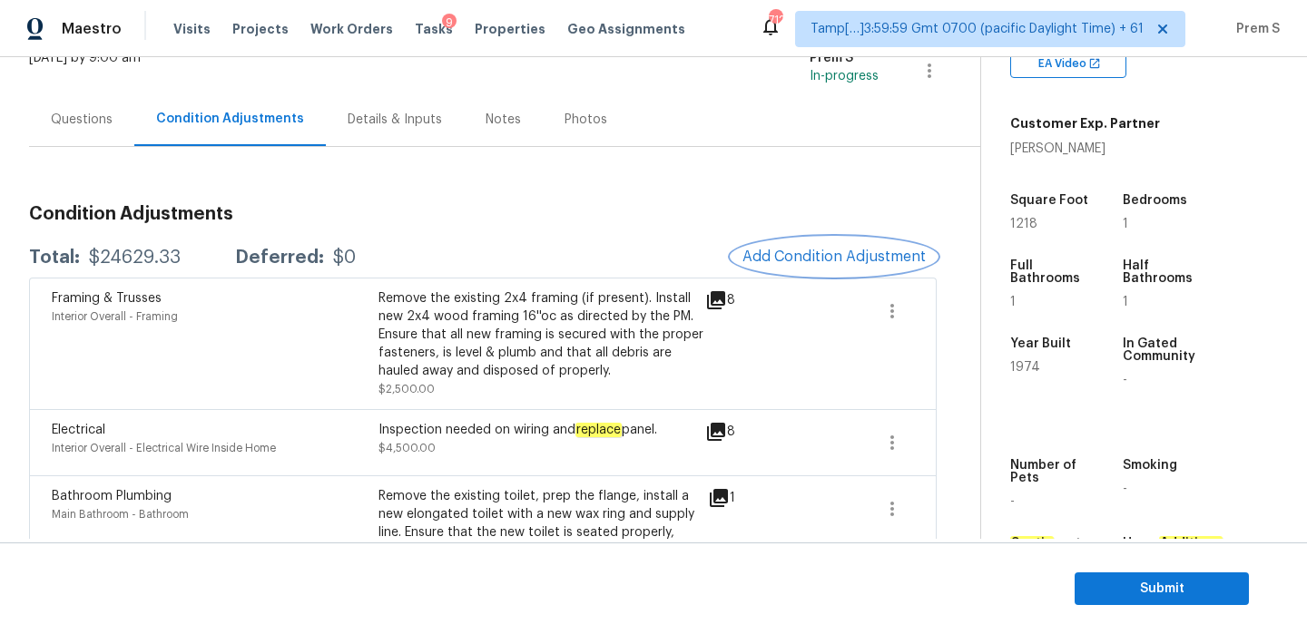
click at [769, 260] on span "Add Condition Adjustment" at bounding box center [833, 257] width 183 height 16
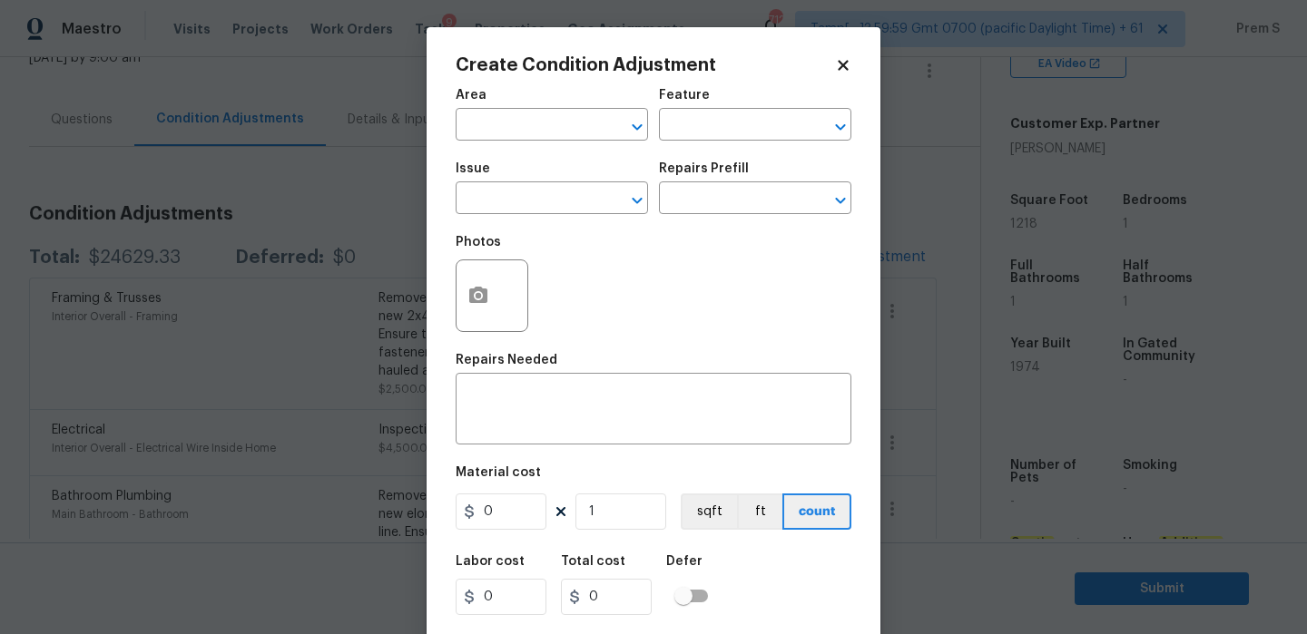
click at [395, 153] on body "Maestro Visits Projects Work Orders Tasks 9 Properties Geo Assignments 712 Tamp…" at bounding box center [653, 317] width 1307 height 634
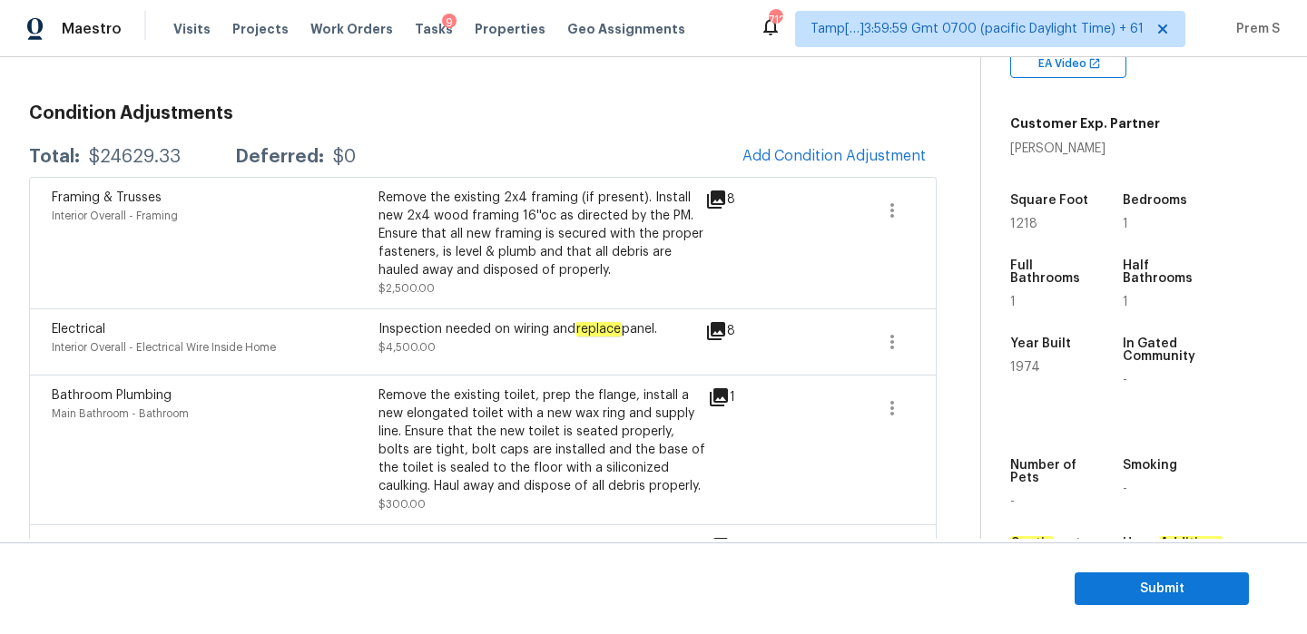
scroll to position [211, 0]
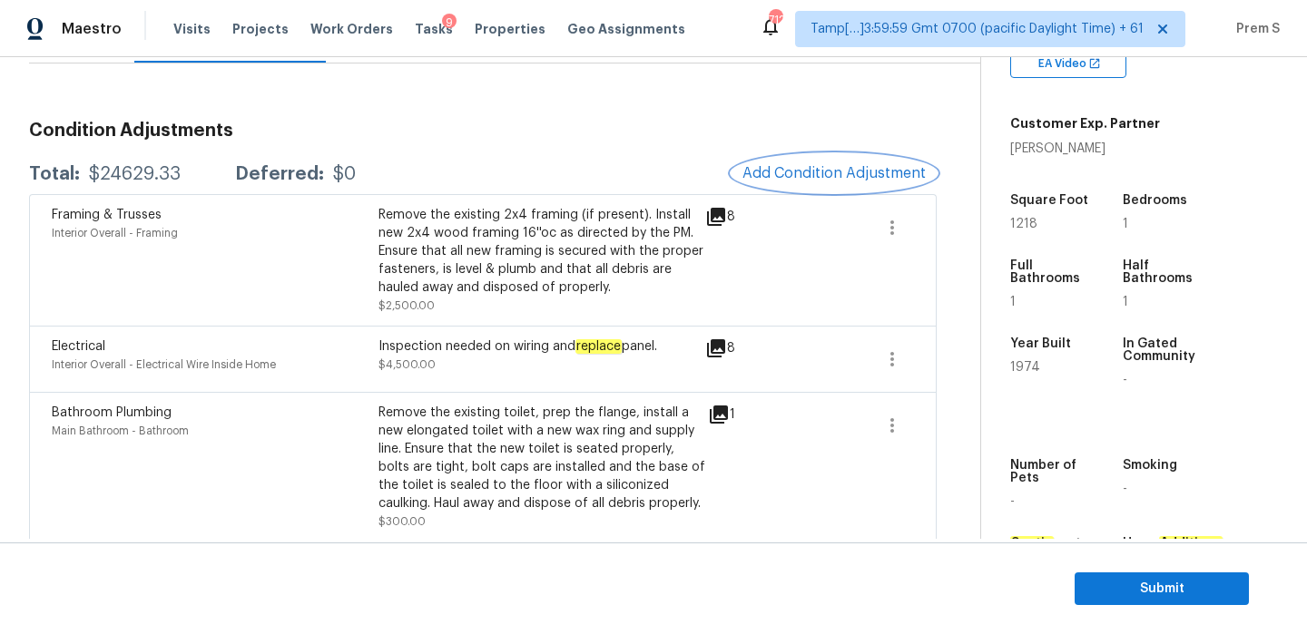
click at [833, 177] on span "Add Condition Adjustment" at bounding box center [833, 173] width 183 height 16
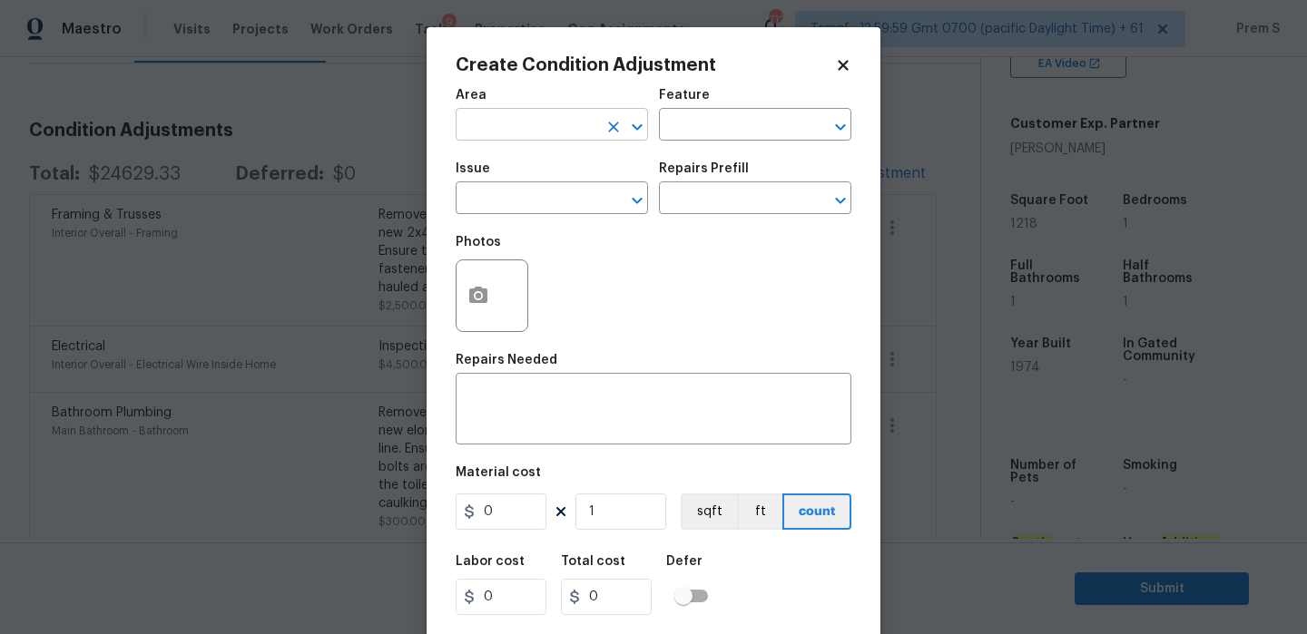
click at [486, 123] on input "text" at bounding box center [527, 127] width 142 height 28
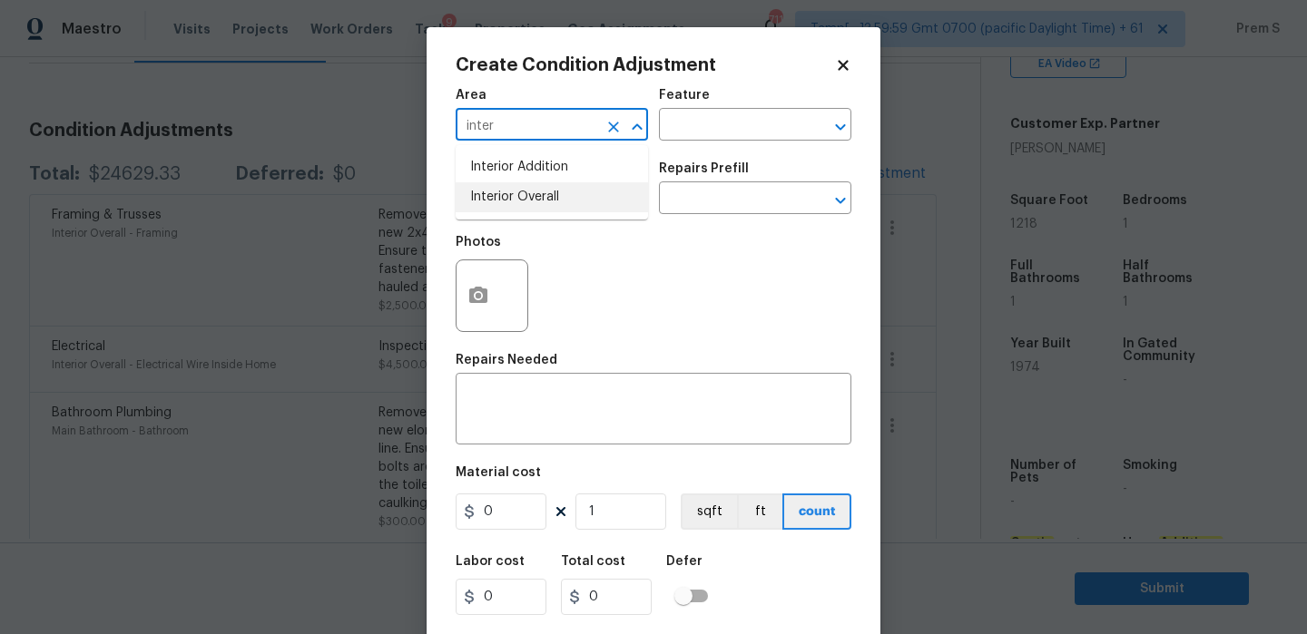
click at [496, 196] on li "Interior Overall" at bounding box center [552, 197] width 192 height 30
type input "Interior Overall"
click at [496, 196] on input "text" at bounding box center [527, 200] width 142 height 28
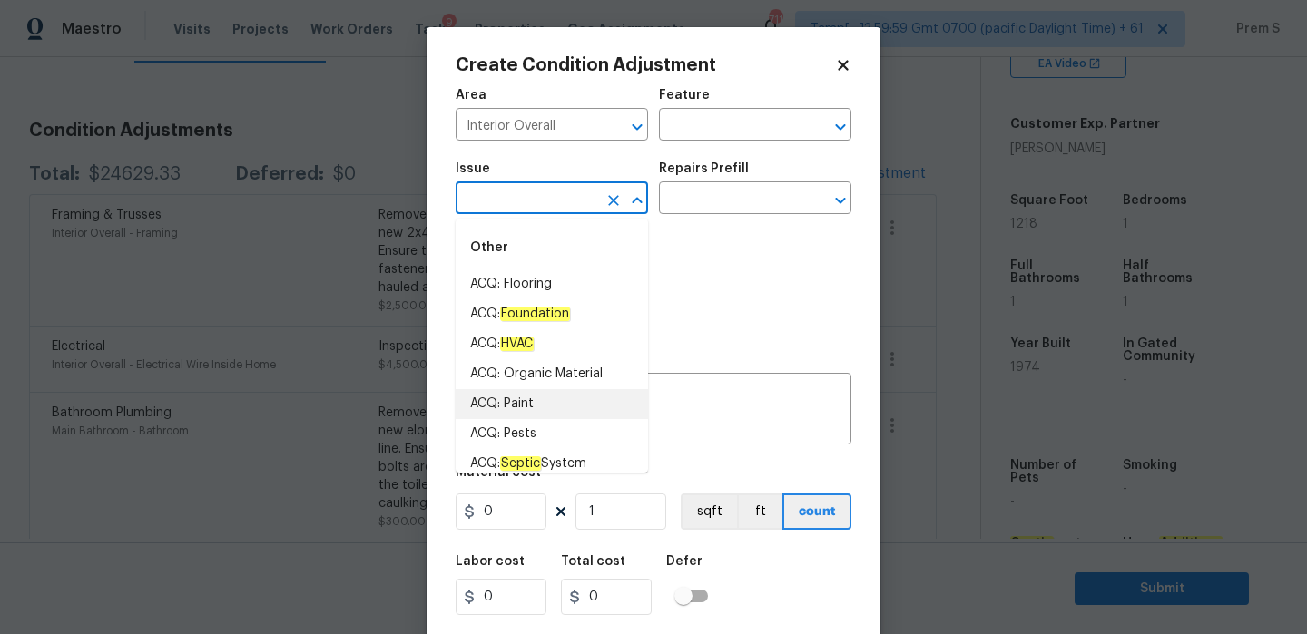
click at [568, 408] on li "ACQ: Paint" at bounding box center [552, 404] width 192 height 30
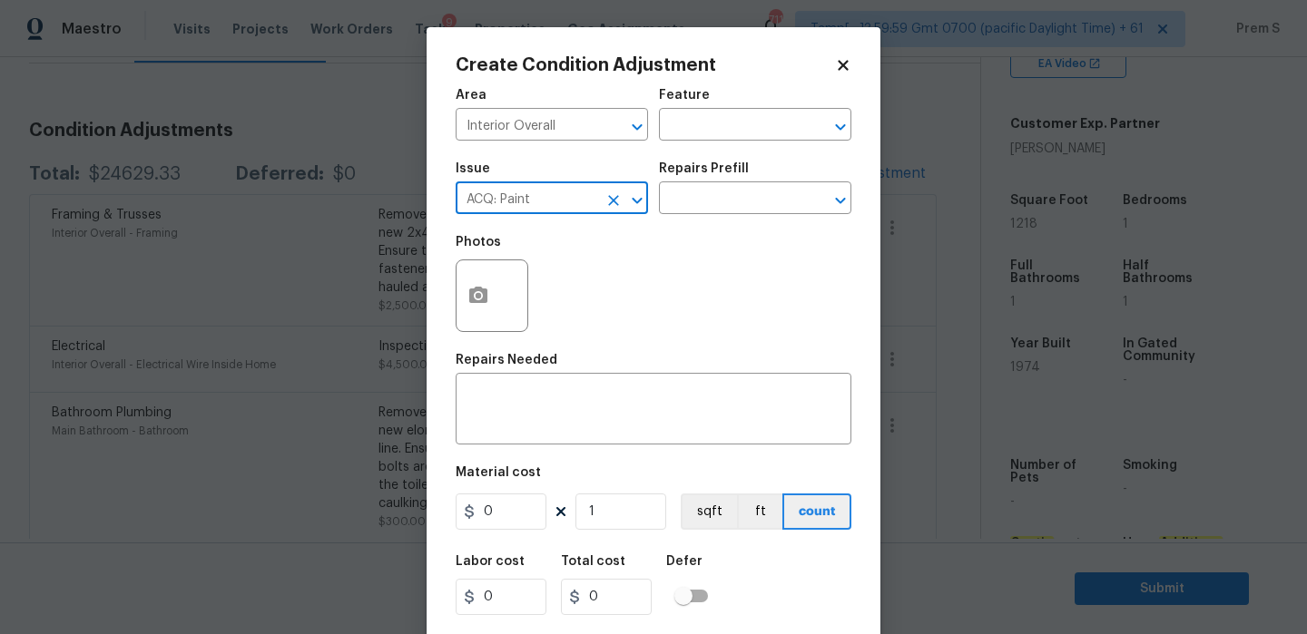
type input "ACQ: Paint"
click at [741, 204] on input "text" at bounding box center [730, 200] width 142 height 28
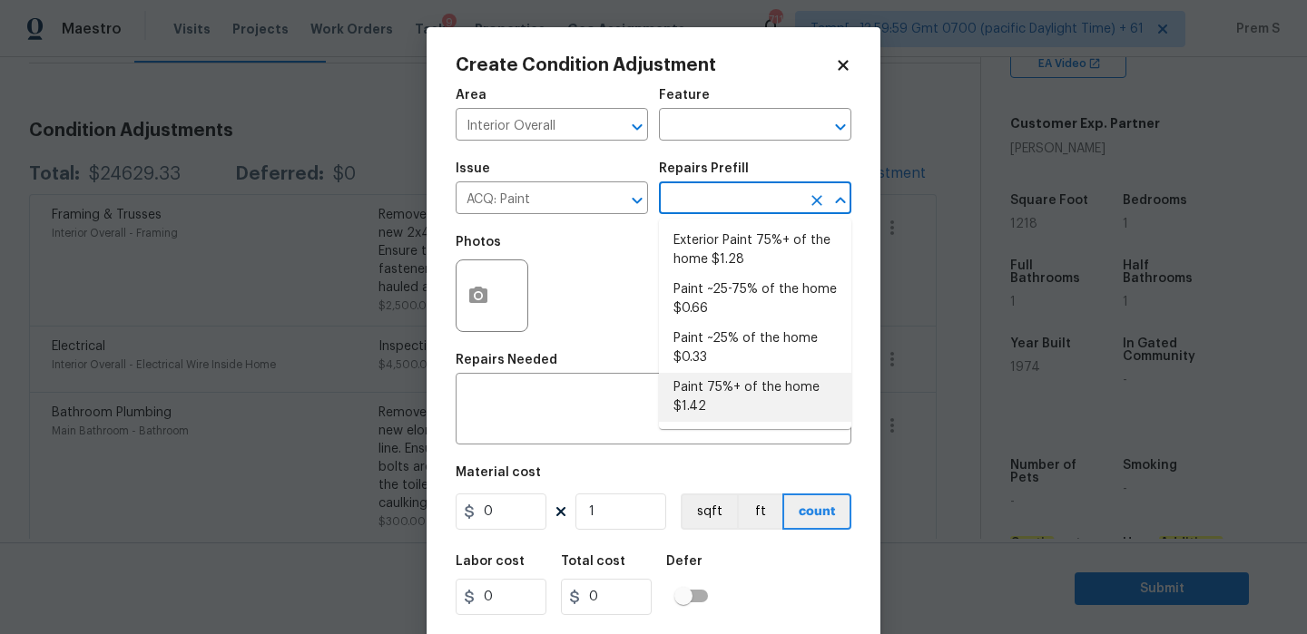
click at [727, 392] on li "Paint 75%+ of the home $1.42" at bounding box center [755, 397] width 192 height 49
type input "Acquisition"
type textarea "Acquisition Scope: 75%+ of the home will likely require interior paint"
type input "1.42"
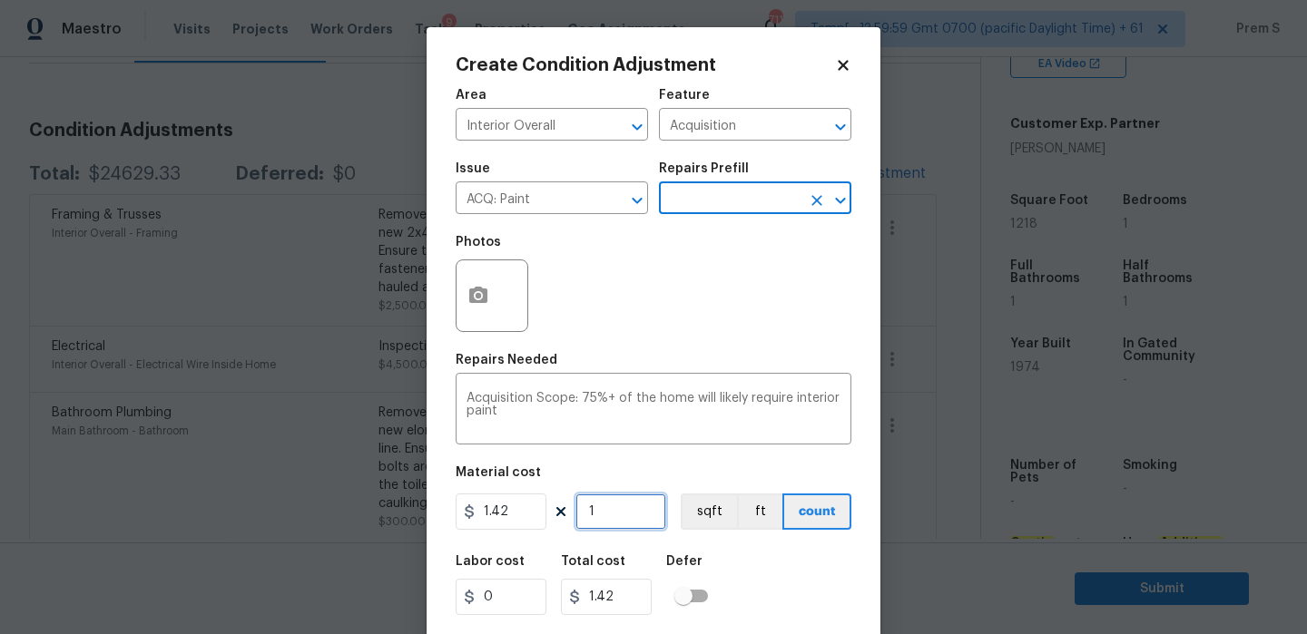
click at [613, 514] on input "1" at bounding box center [620, 512] width 91 height 36
type input "12"
type input "17.04"
type input "121"
type input "171.82"
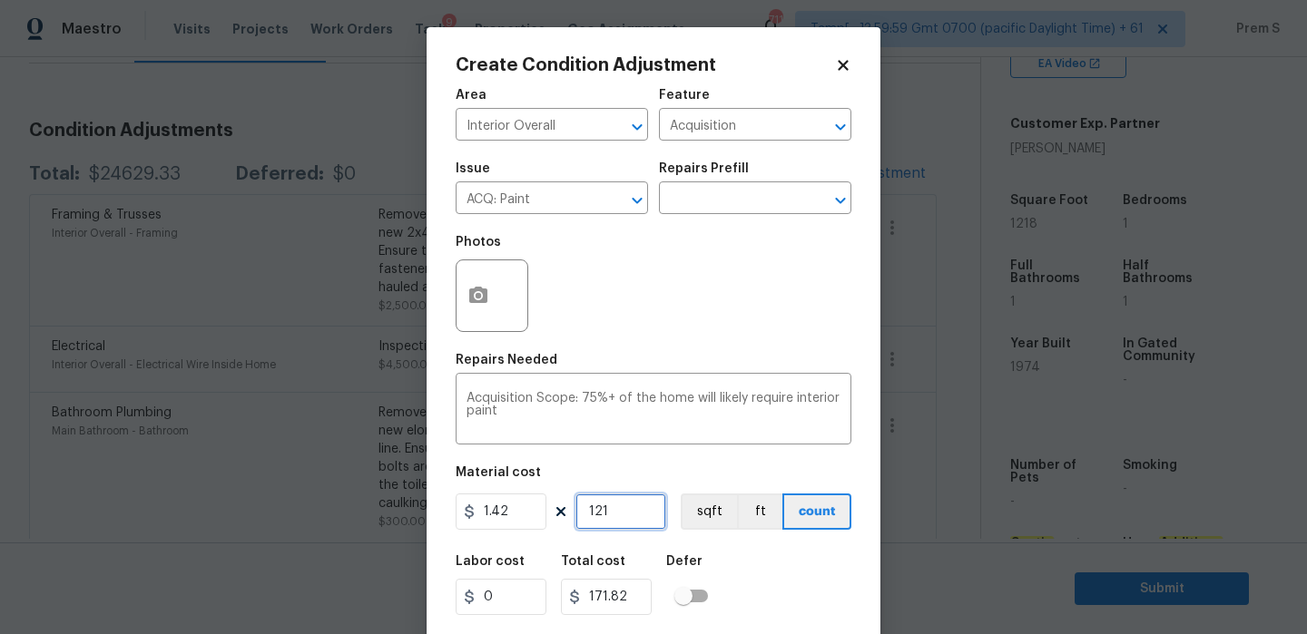
type input "1218"
type input "1729.56"
type input "1218"
click at [477, 292] on icon "button" at bounding box center [478, 296] width 22 height 22
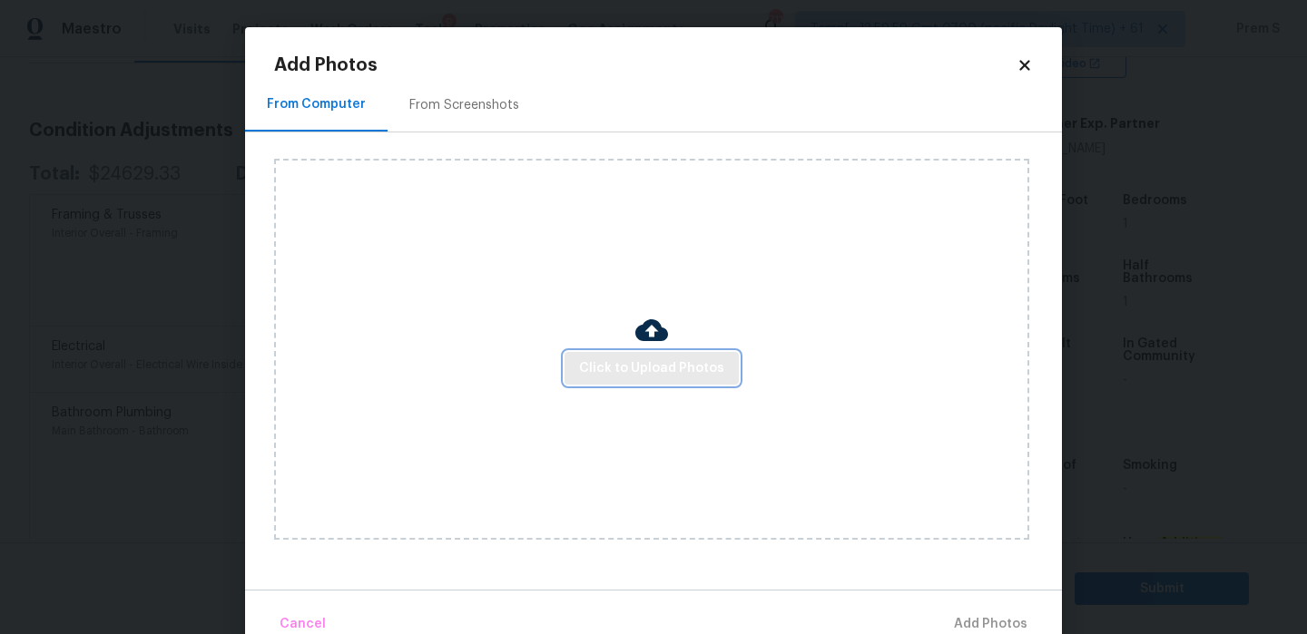
click at [621, 369] on span "Click to Upload Photos" at bounding box center [651, 369] width 145 height 23
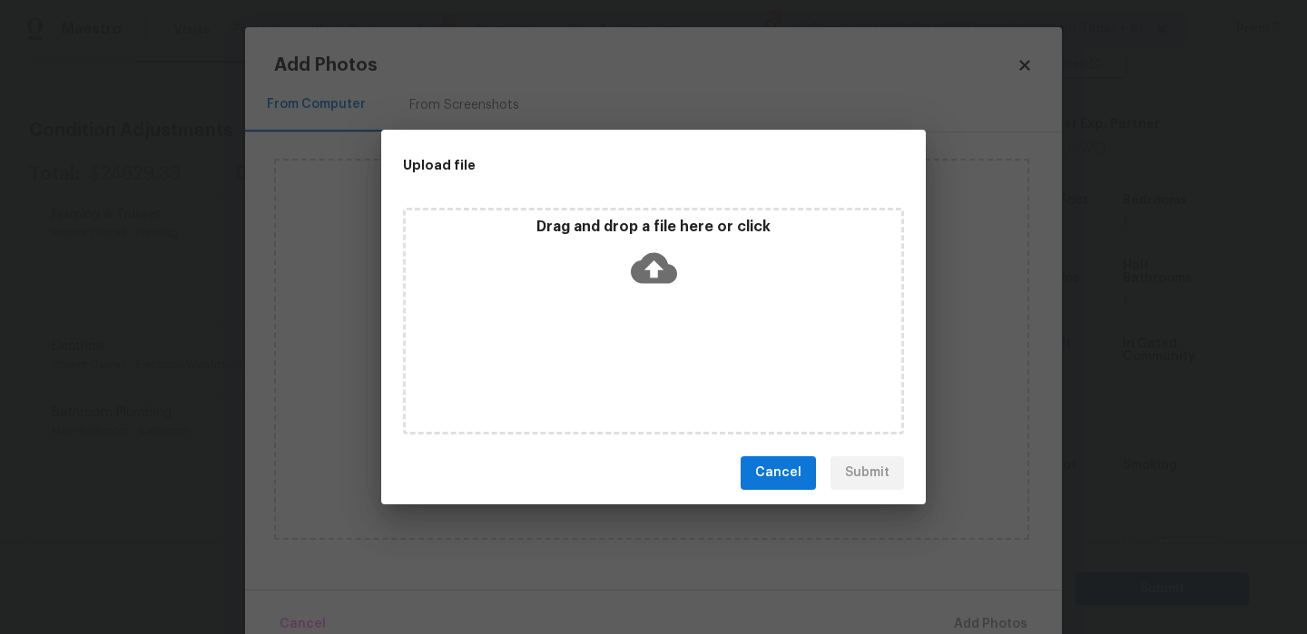
click at [658, 268] on icon at bounding box center [654, 268] width 46 height 46
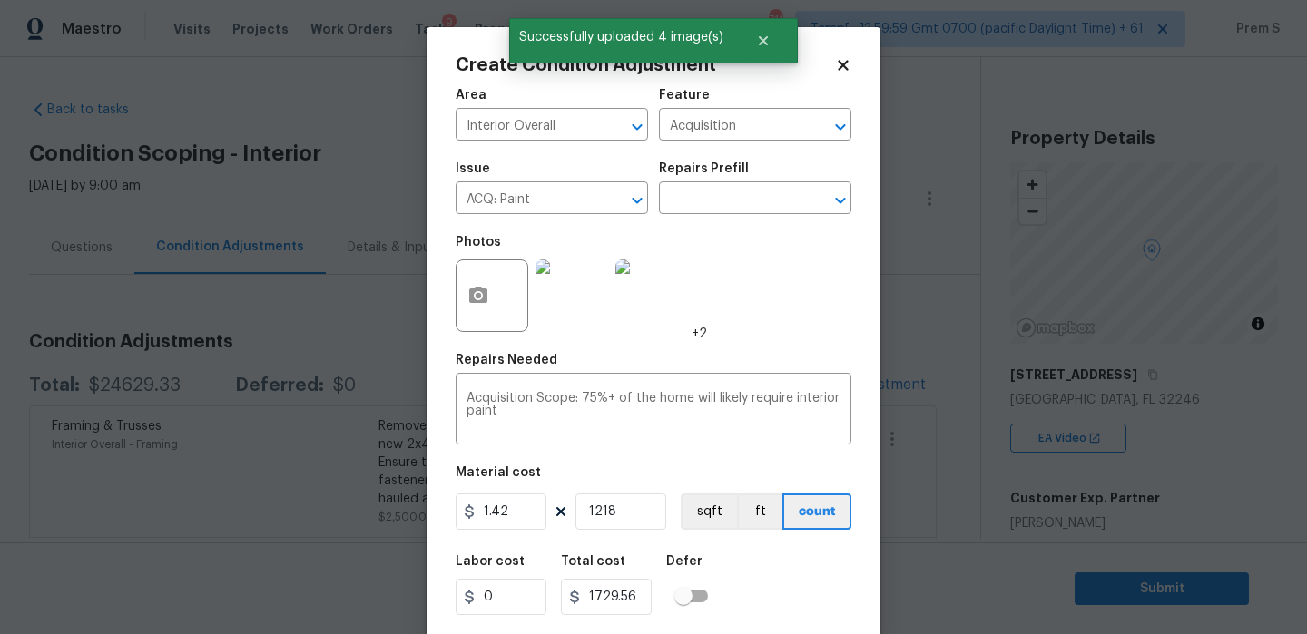
scroll to position [44, 0]
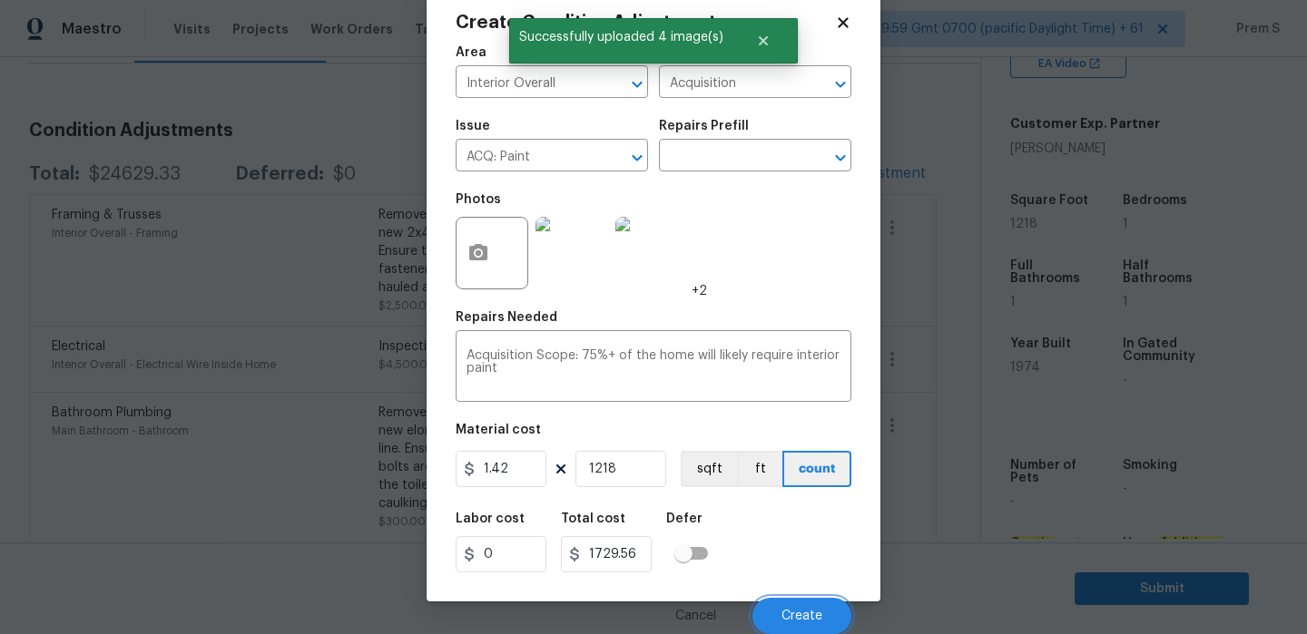
click at [814, 621] on span "Create" at bounding box center [801, 617] width 41 height 14
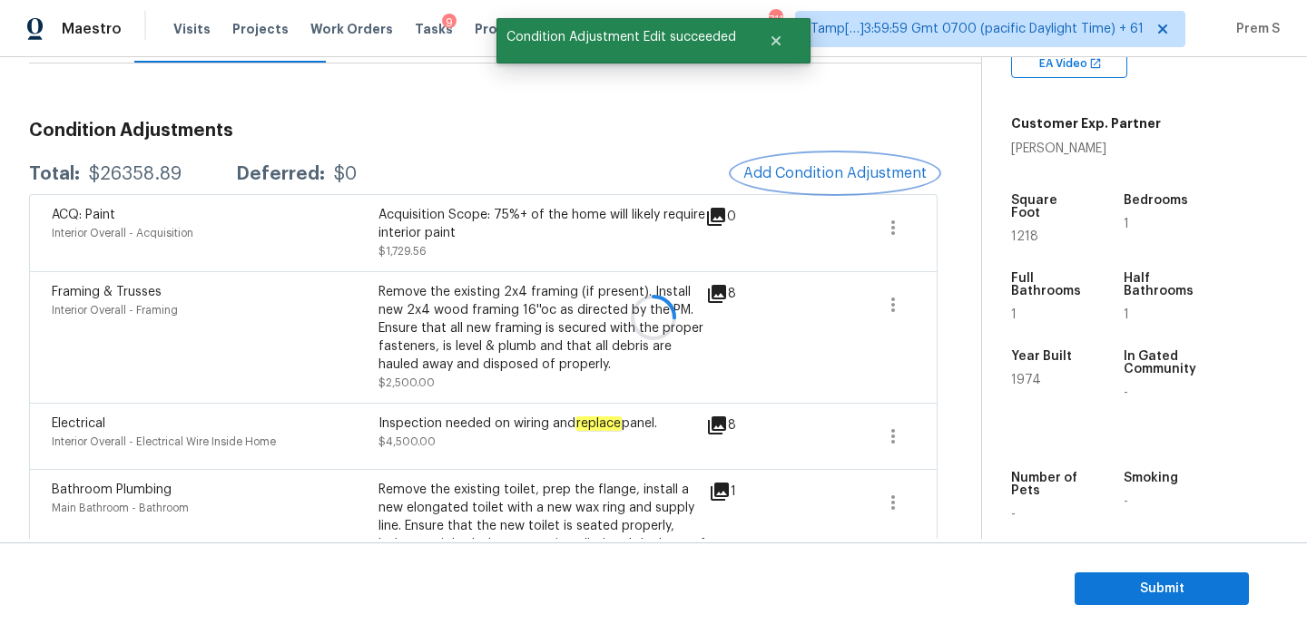
scroll to position [0, 0]
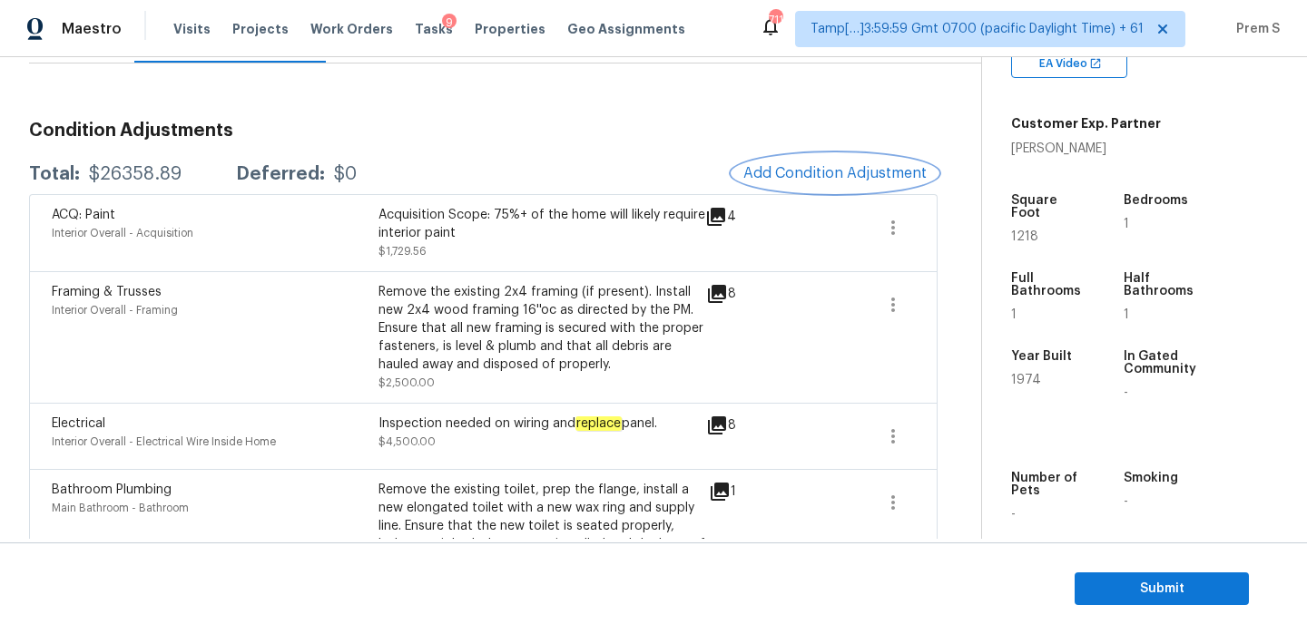
click at [804, 174] on span "Add Condition Adjustment" at bounding box center [834, 173] width 183 height 16
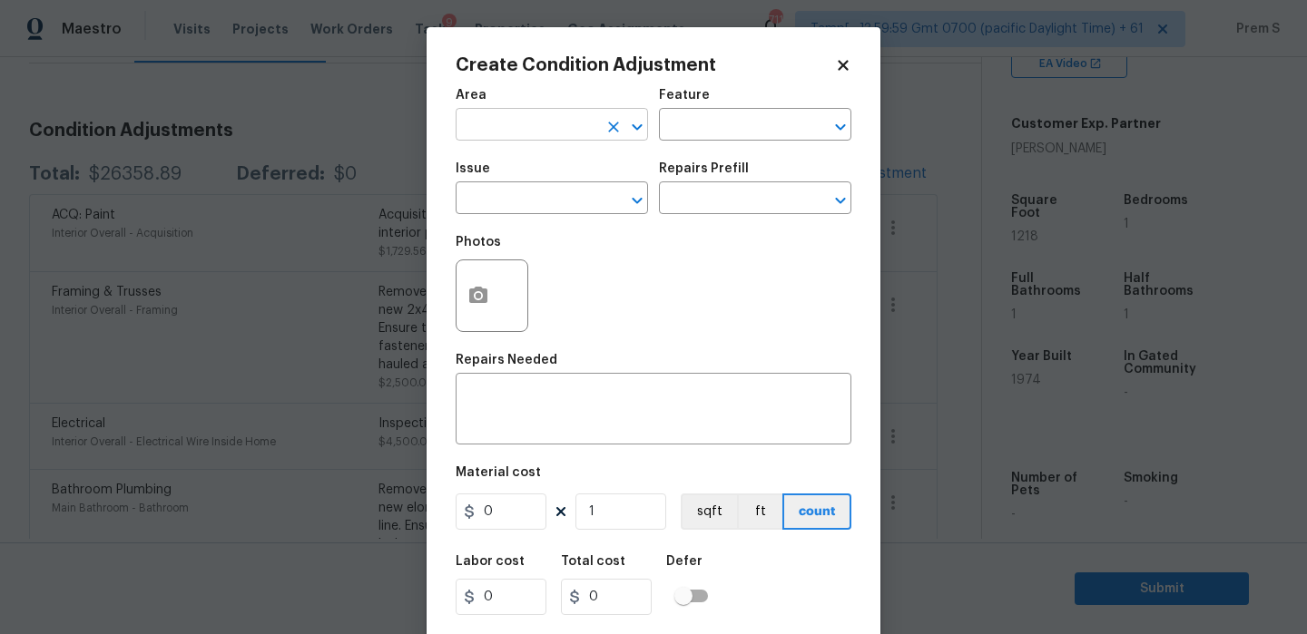
click at [537, 123] on input "text" at bounding box center [527, 127] width 142 height 28
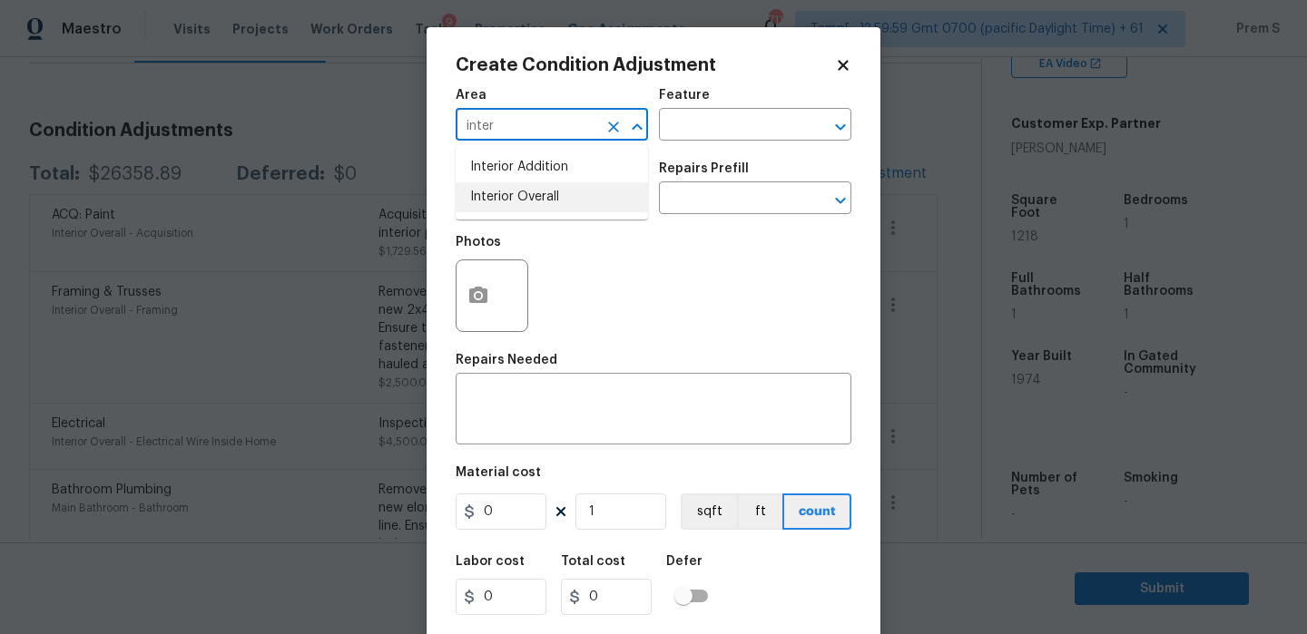
click at [541, 195] on li "Interior Overall" at bounding box center [552, 197] width 192 height 30
type input "Interior Overall"
click at [541, 195] on input "text" at bounding box center [527, 200] width 142 height 28
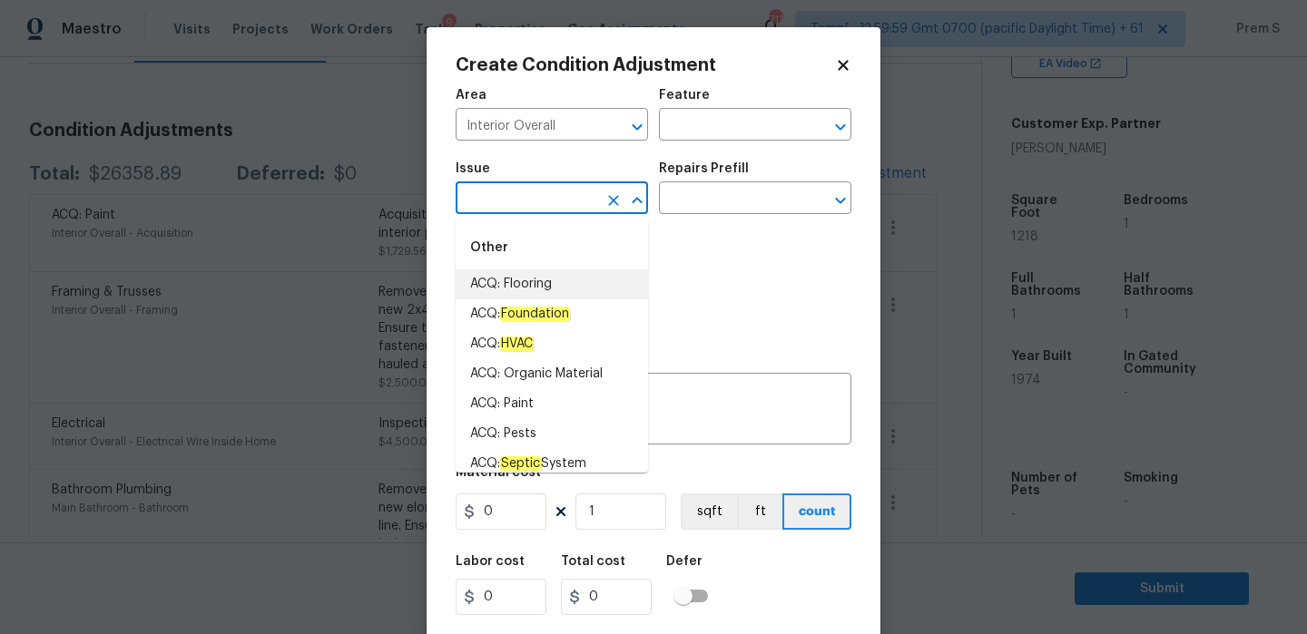
click at [545, 276] on li "ACQ: Flooring" at bounding box center [552, 285] width 192 height 30
type input "ACQ: Flooring"
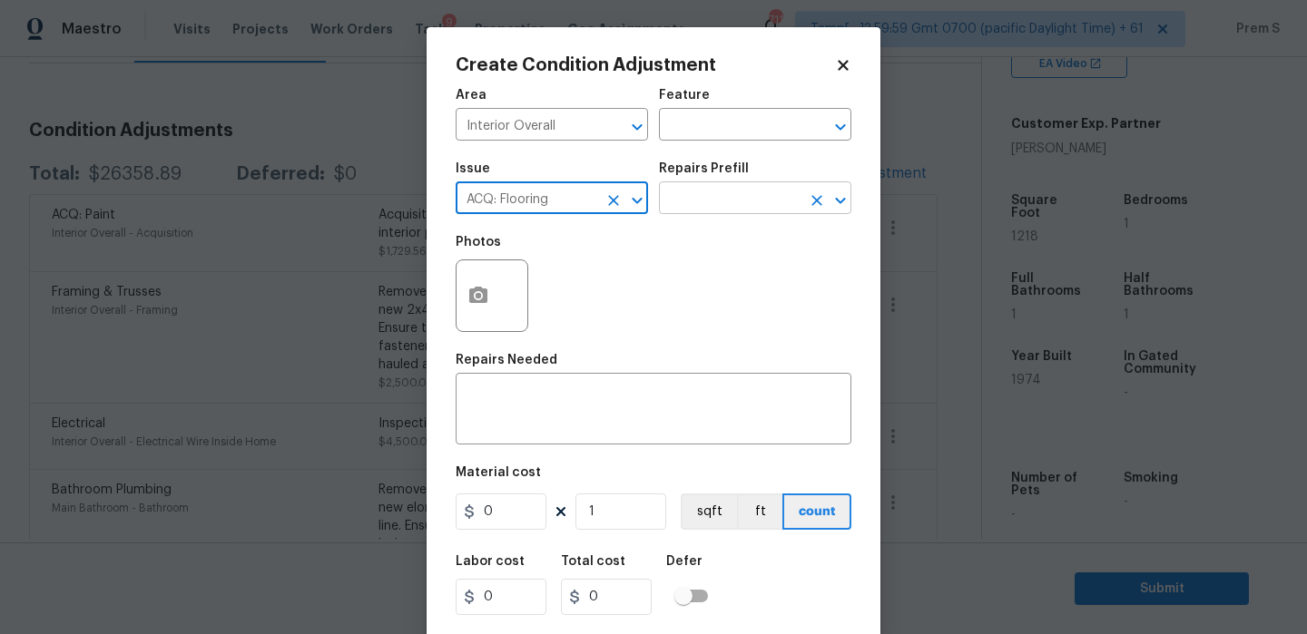
click at [742, 193] on input "text" at bounding box center [730, 200] width 142 height 28
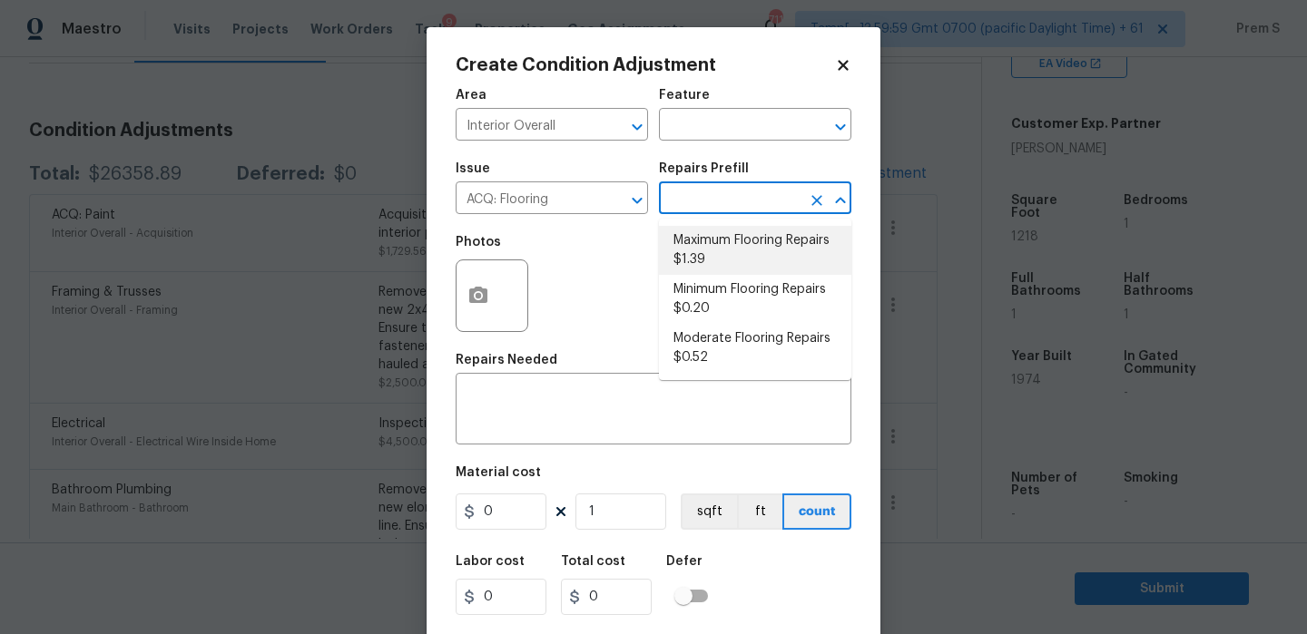
click at [753, 269] on li "Maximum Flooring Repairs $1.39" at bounding box center [755, 250] width 192 height 49
type input "Acquisition"
type textarea "Acquisition Scope: Maximum flooring repairs"
type input "1.39"
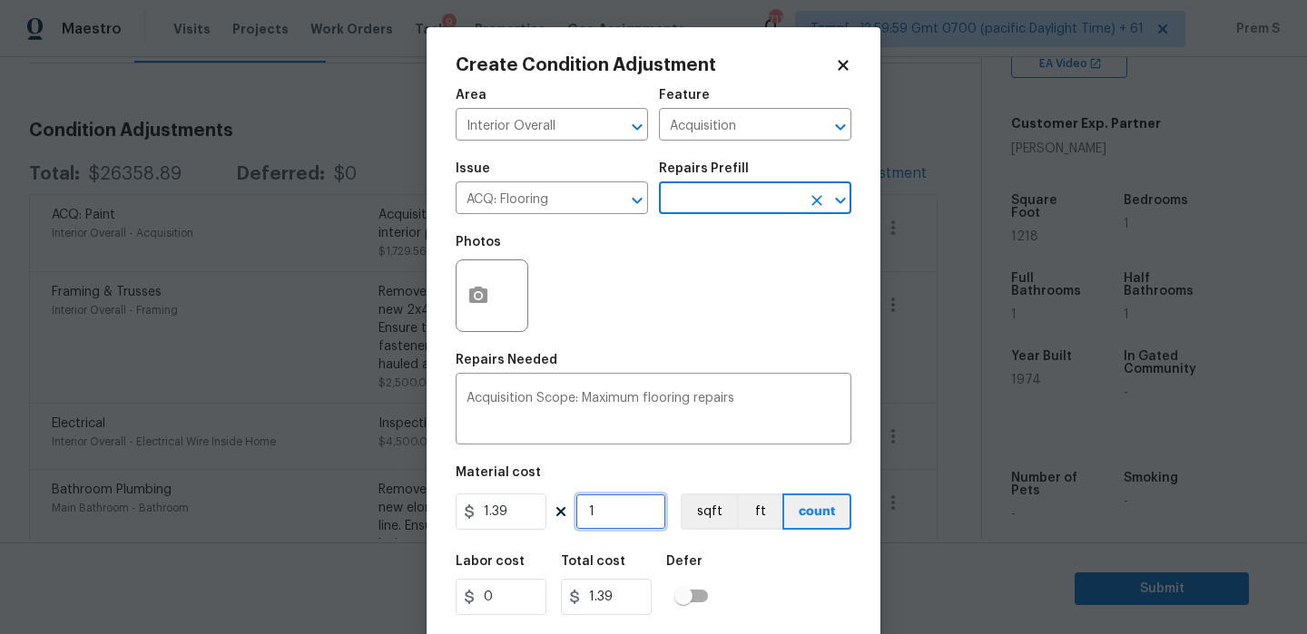
click at [626, 518] on input "1" at bounding box center [620, 512] width 91 height 36
type input "12"
type input "16.68"
type input "121"
type input "168.19"
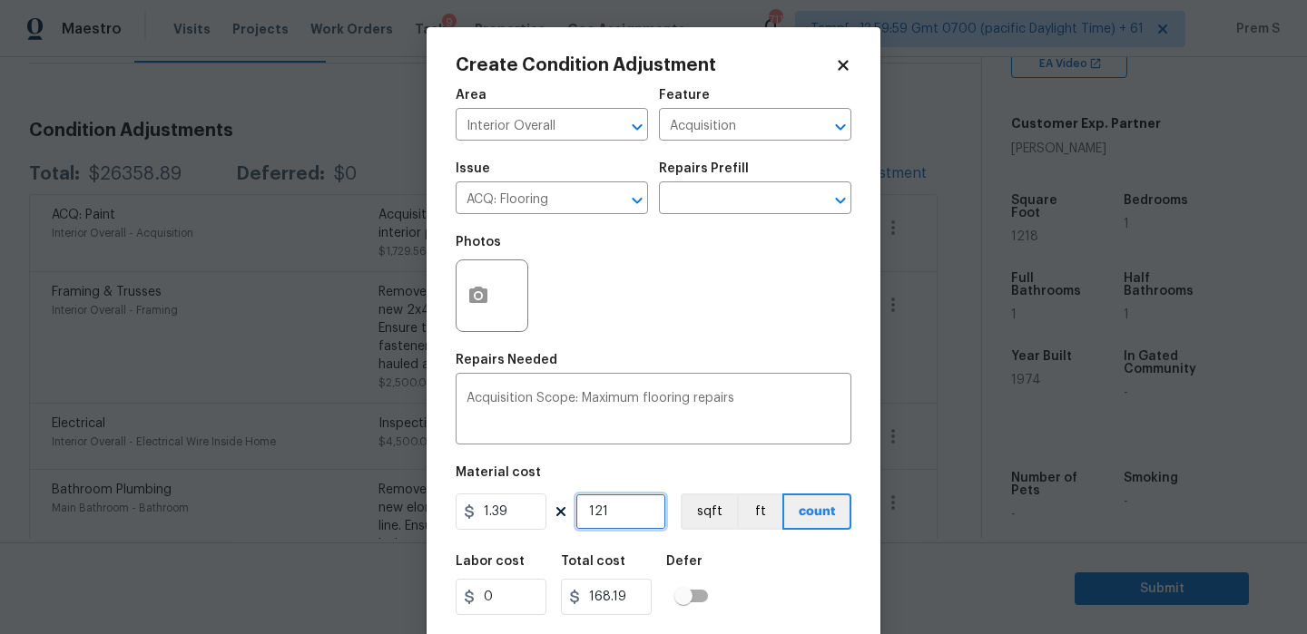
type input "1218"
type input "1693.02"
type input "1218"
click at [496, 309] on button "button" at bounding box center [478, 295] width 44 height 71
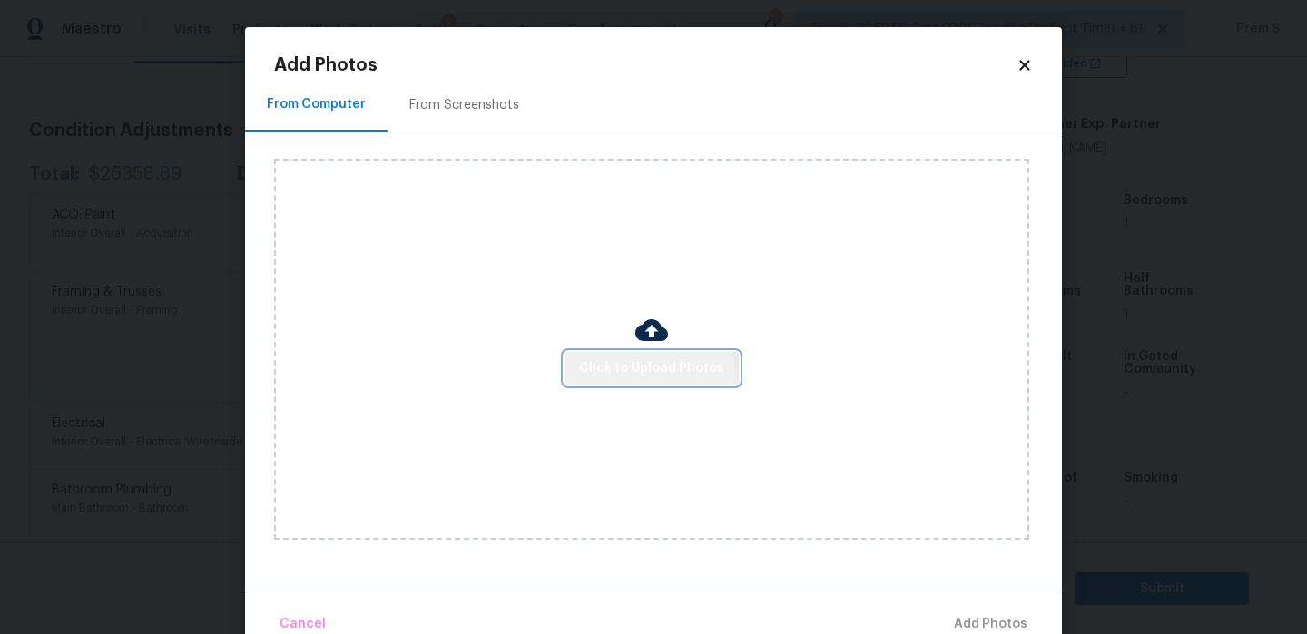
click at [645, 383] on button "Click to Upload Photos" at bounding box center [651, 369] width 174 height 34
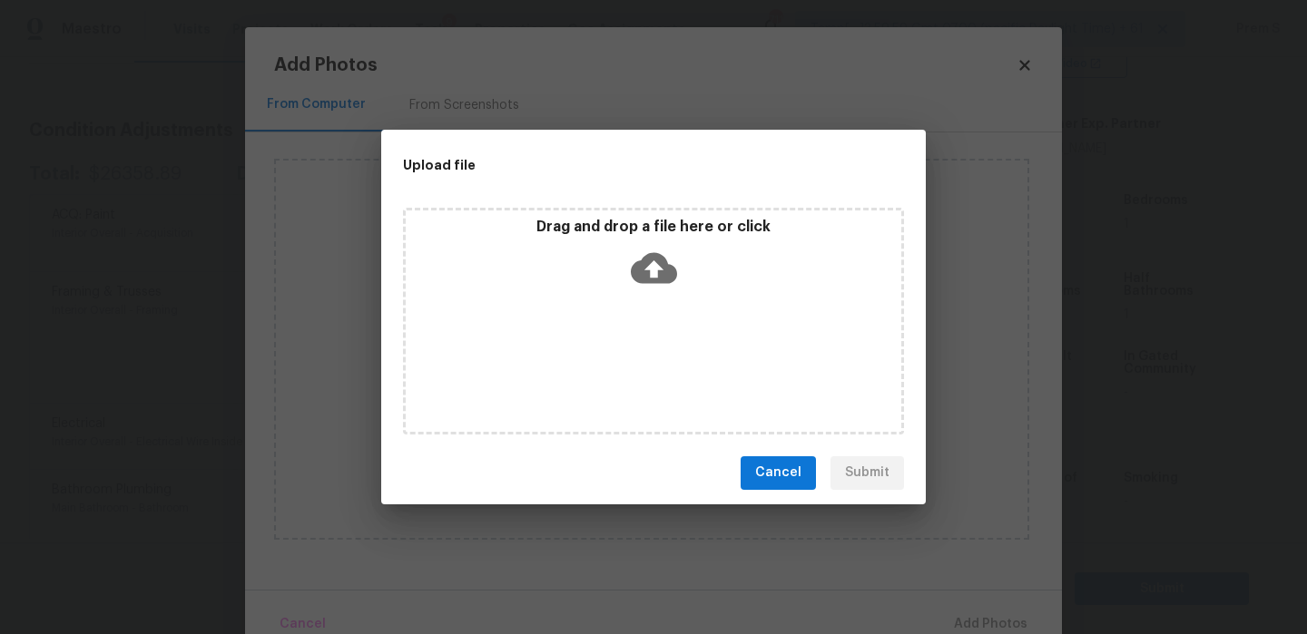
click at [640, 258] on icon at bounding box center [654, 268] width 46 height 46
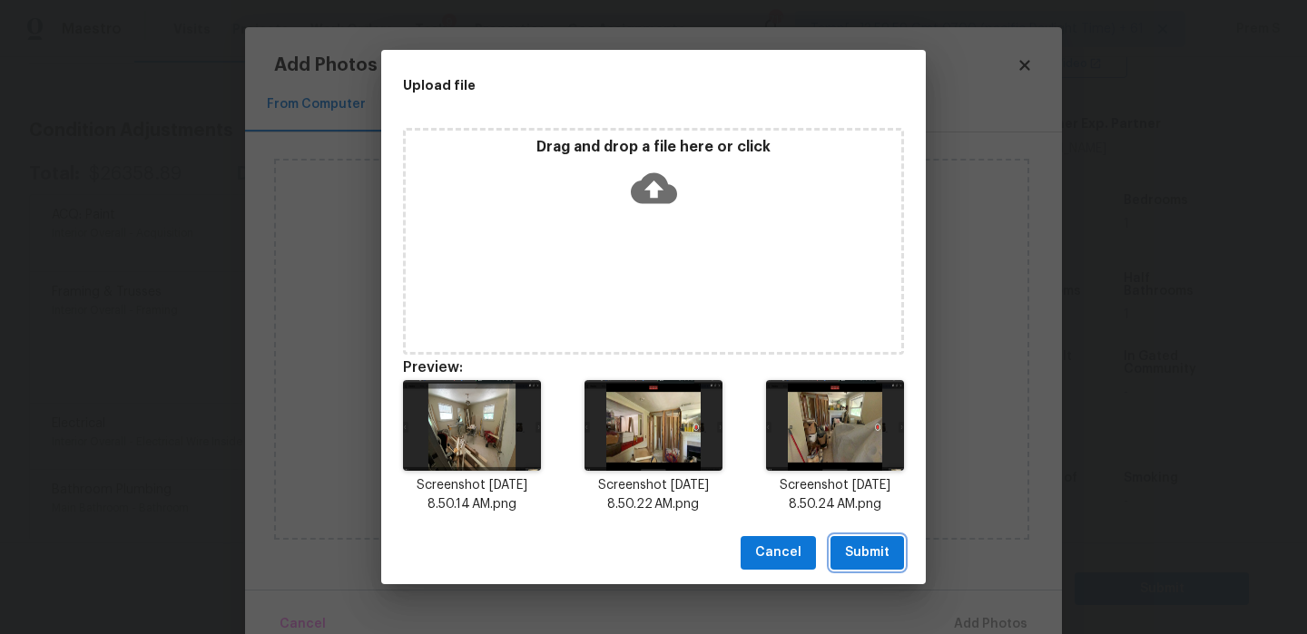
click at [856, 553] on span "Submit" at bounding box center [867, 553] width 44 height 23
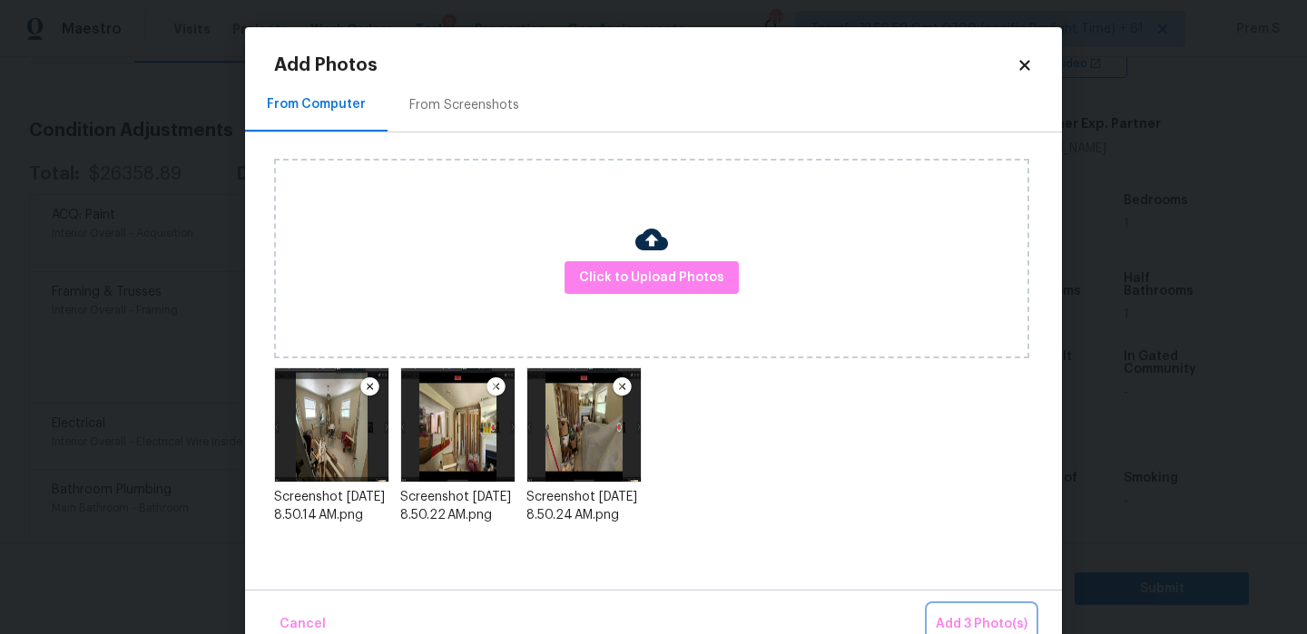
click at [966, 613] on span "Add 3 Photo(s)" at bounding box center [982, 624] width 92 height 23
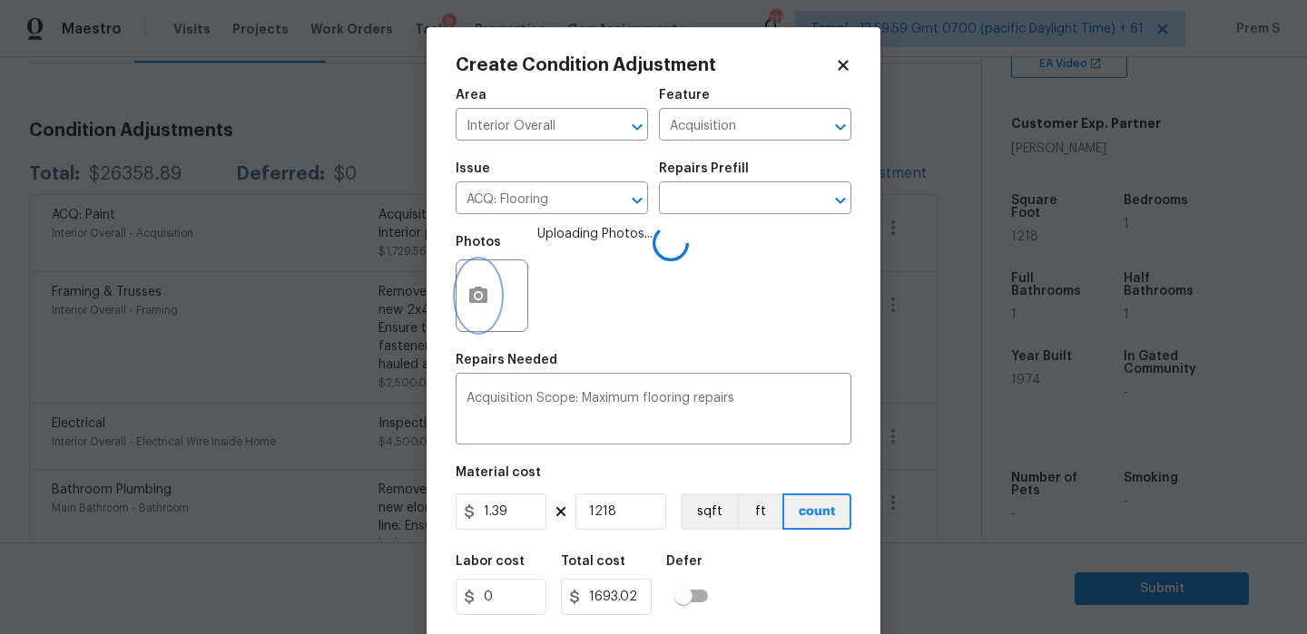
scroll to position [44, 0]
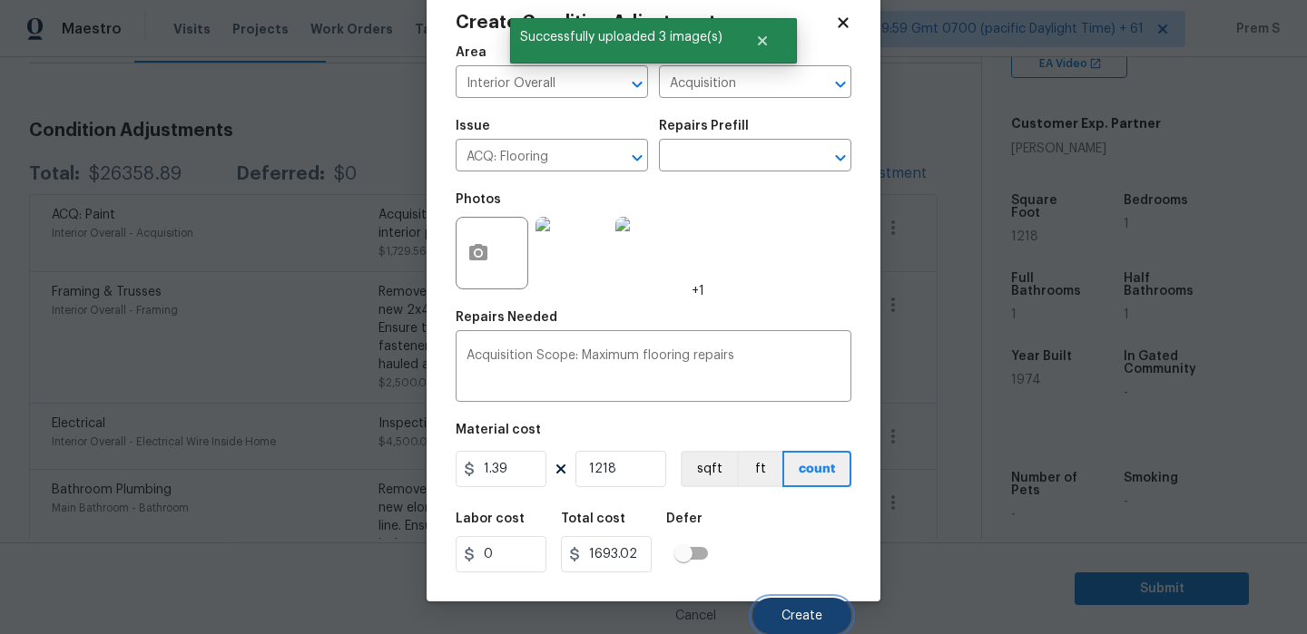
click at [784, 616] on span "Create" at bounding box center [801, 617] width 41 height 14
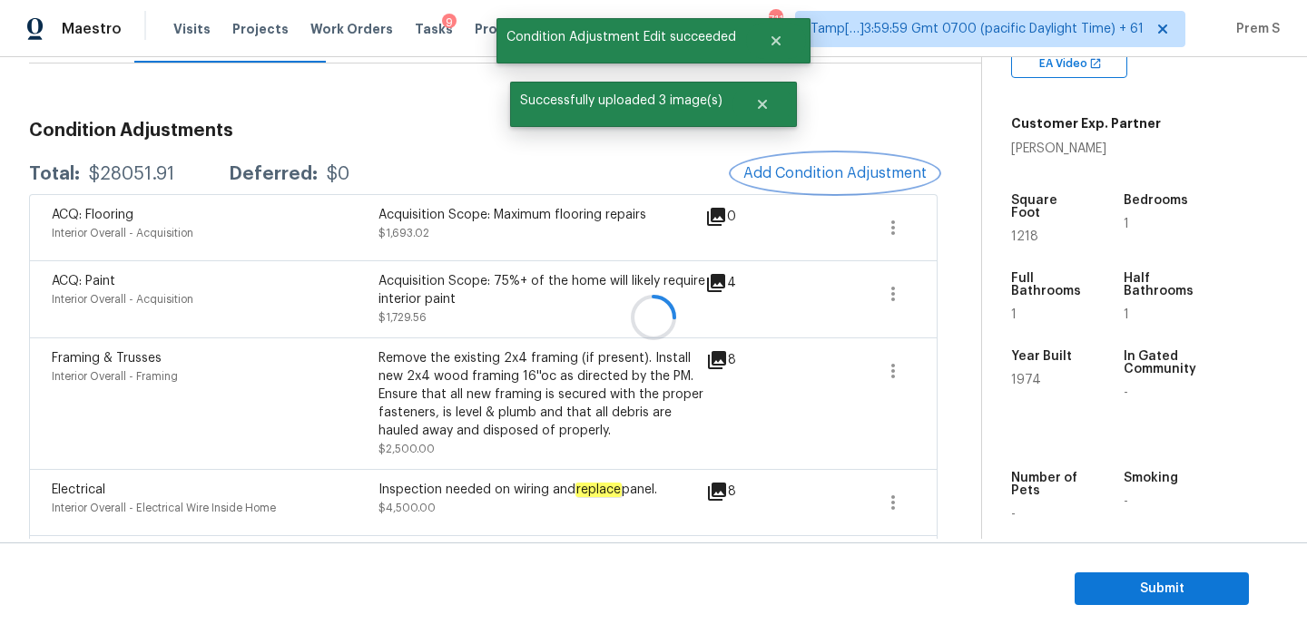
scroll to position [0, 0]
click at [826, 192] on button "Add Condition Adjustment" at bounding box center [834, 173] width 205 height 38
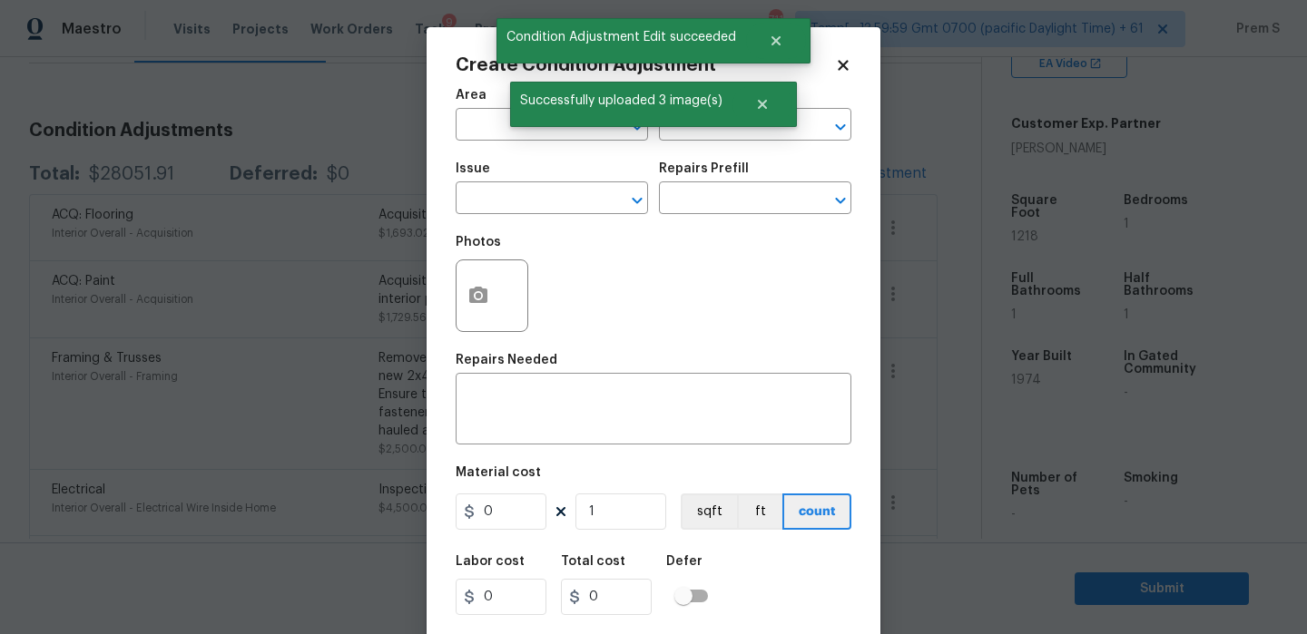
click at [343, 196] on body "Maestro Visits Projects Work Orders Tasks 9 Properties Geo Assignments 711 Tamp…" at bounding box center [653, 317] width 1307 height 634
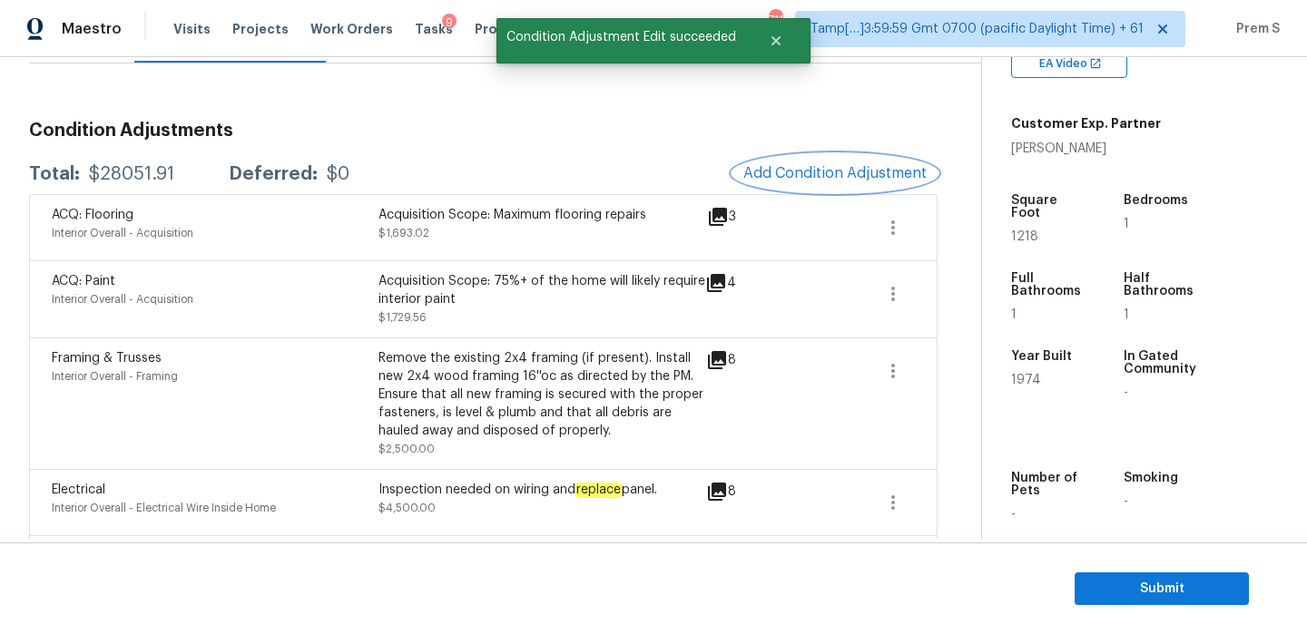
click at [798, 163] on button "Add Condition Adjustment" at bounding box center [834, 173] width 205 height 38
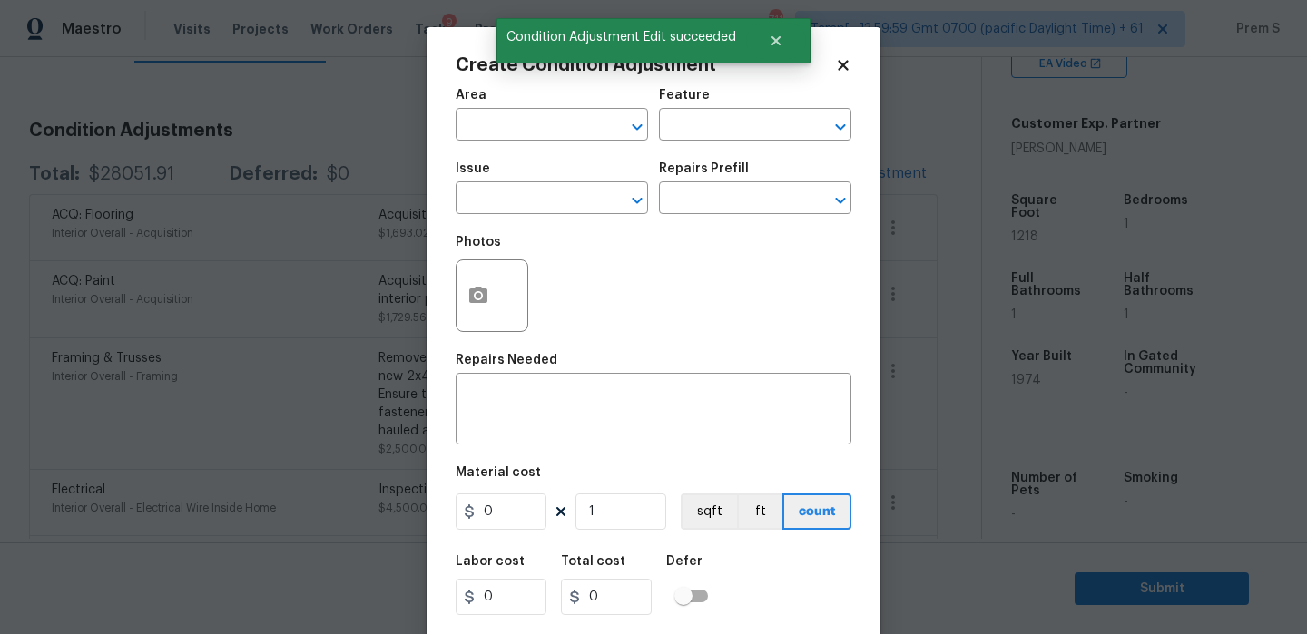
click at [544, 111] on div "Area" at bounding box center [552, 101] width 192 height 24
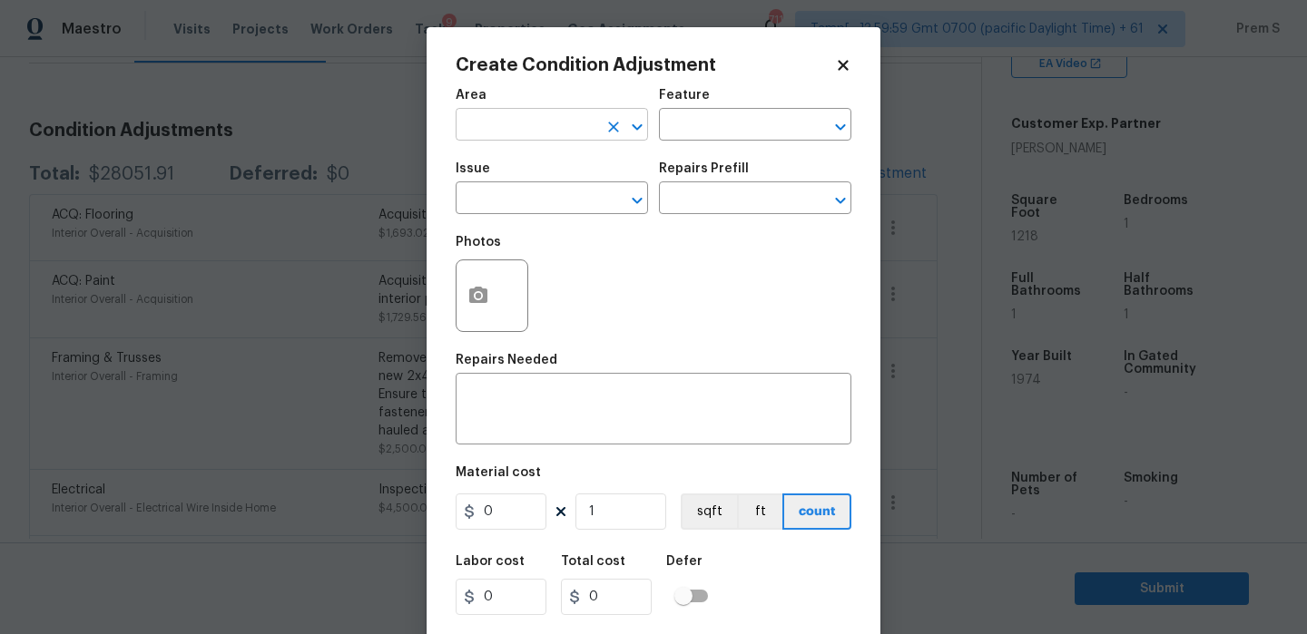
click at [543, 124] on input "text" at bounding box center [527, 127] width 142 height 28
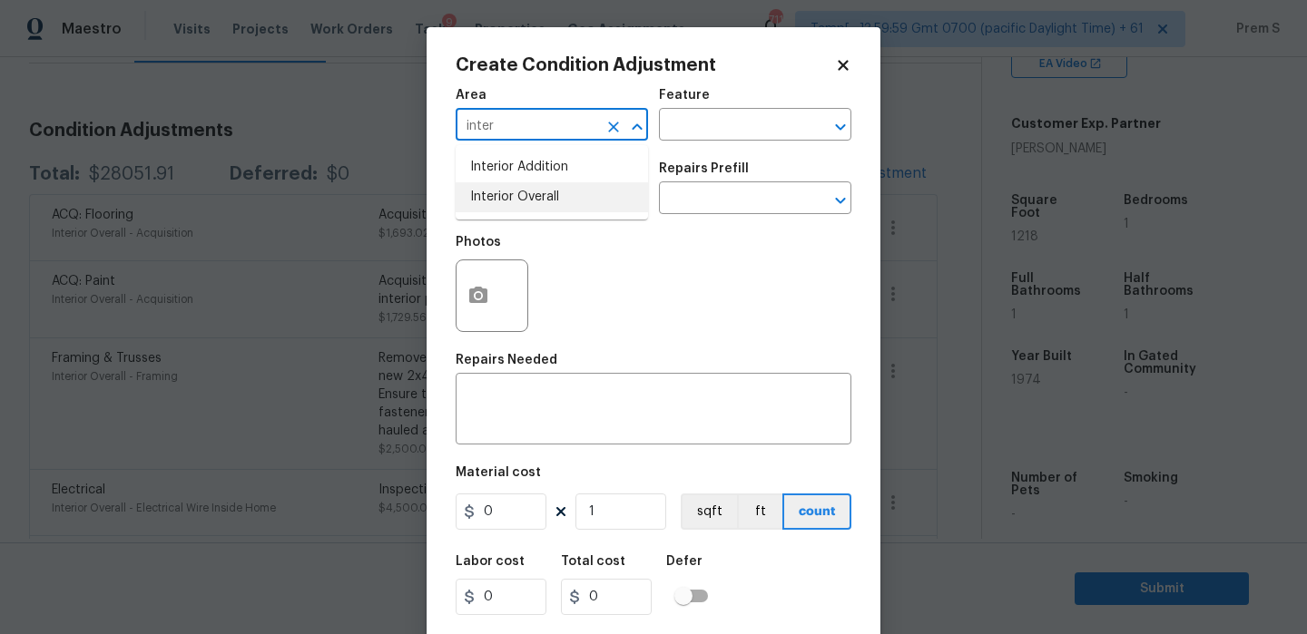
click at [530, 193] on li "Interior Overall" at bounding box center [552, 197] width 192 height 30
type input "Interior Overall"
click at [530, 193] on input "text" at bounding box center [527, 200] width 142 height 28
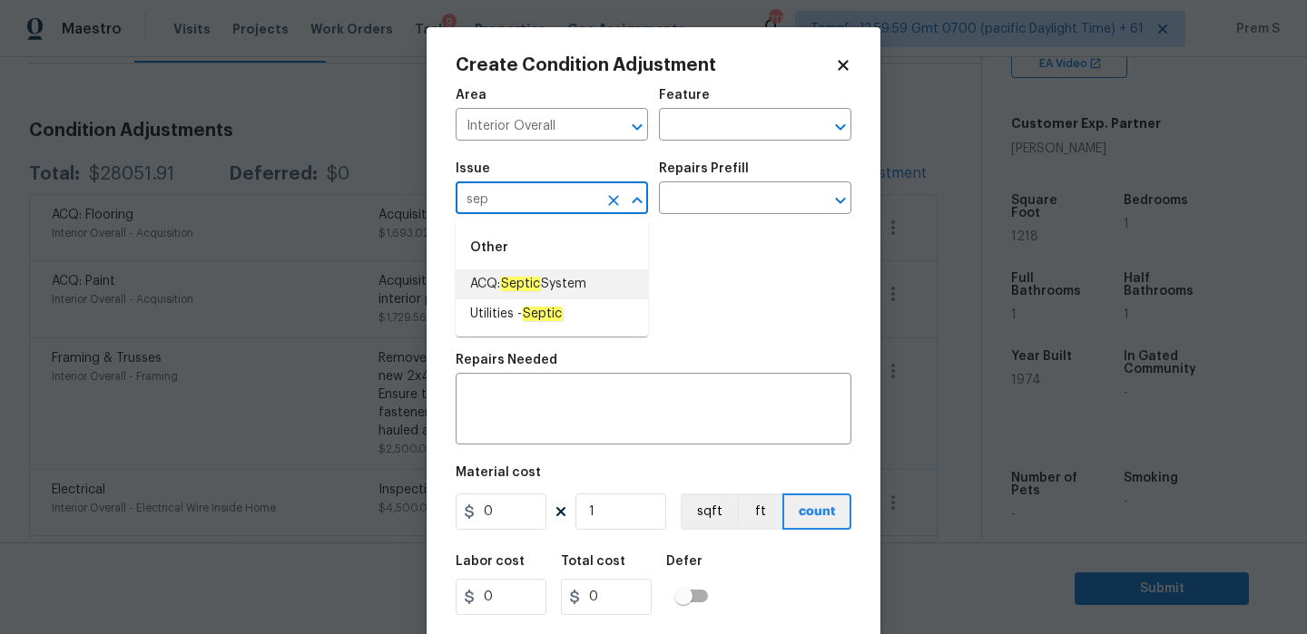
click at [515, 282] on em "Septic" at bounding box center [520, 284] width 41 height 15
type input "ACQ: Septic System"
click at [730, 196] on input "text" at bounding box center [730, 200] width 142 height 28
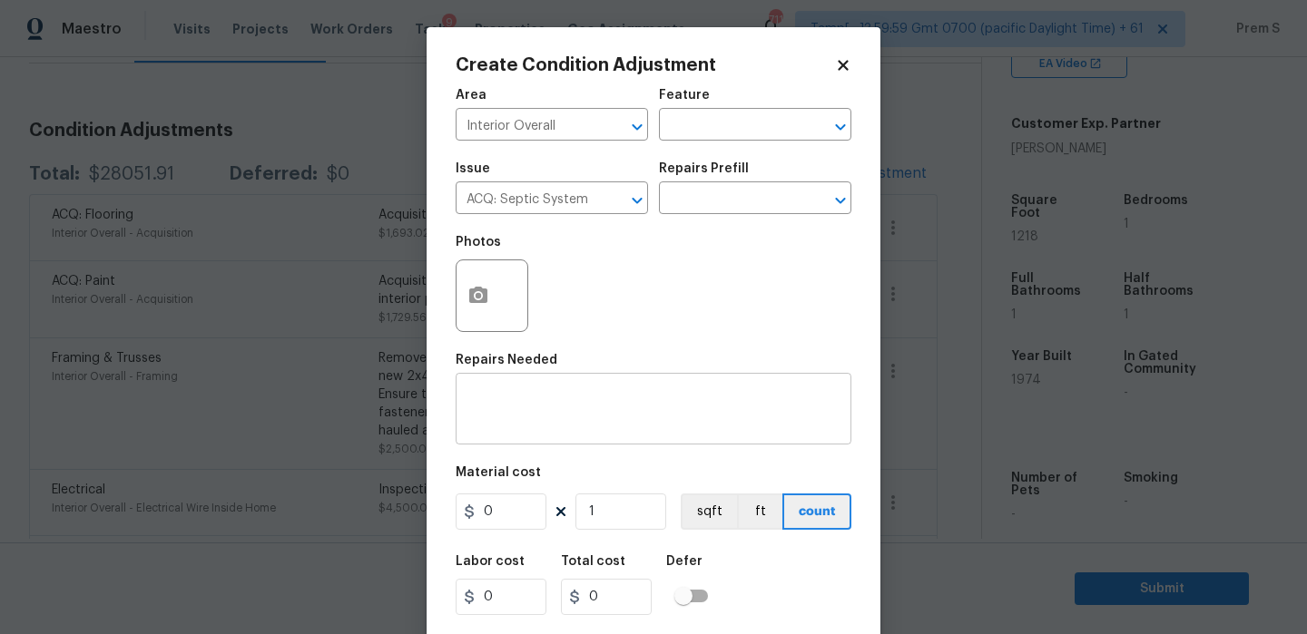
click at [605, 388] on div "x ​" at bounding box center [654, 411] width 396 height 67
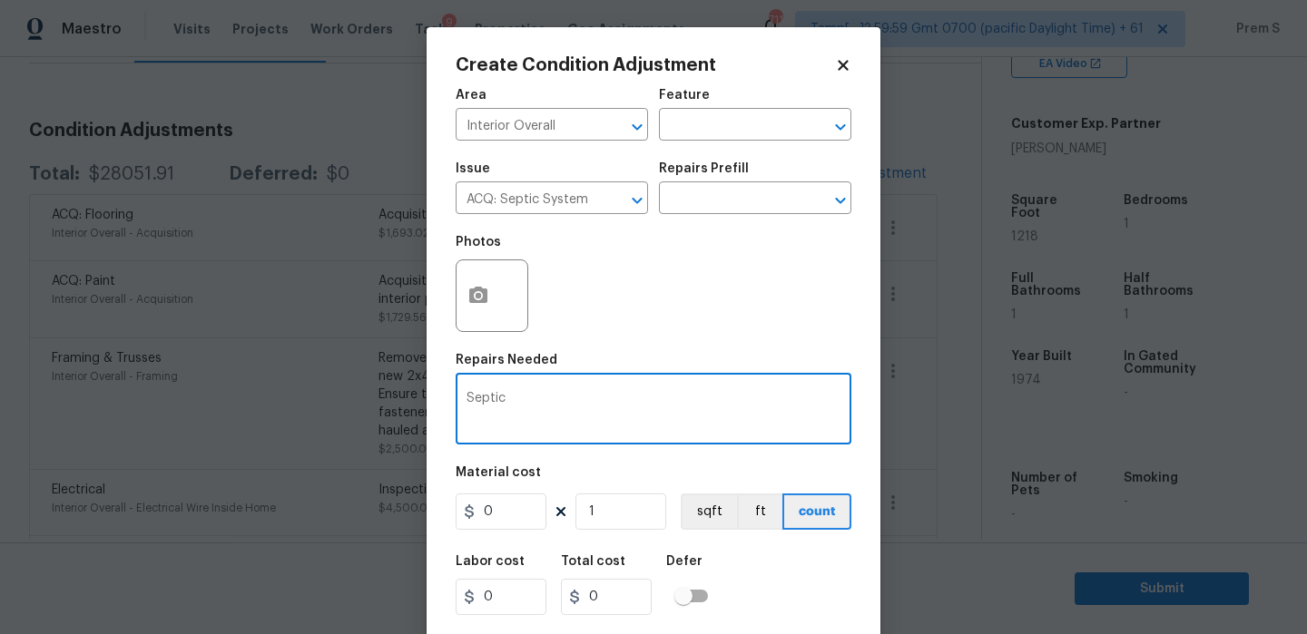
type textarea "Septic"
click at [511, 510] on input "0" at bounding box center [501, 512] width 91 height 36
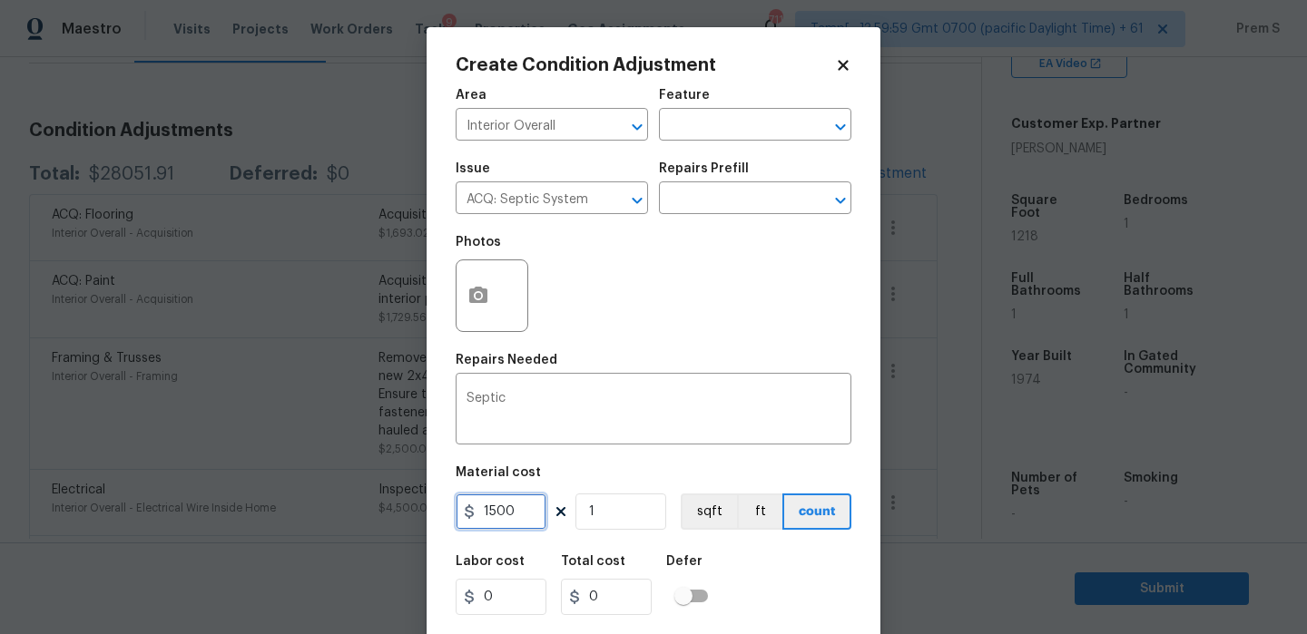
type input "1500"
click at [781, 591] on div "Labor cost 0 Total cost 1500 Defer" at bounding box center [654, 586] width 396 height 82
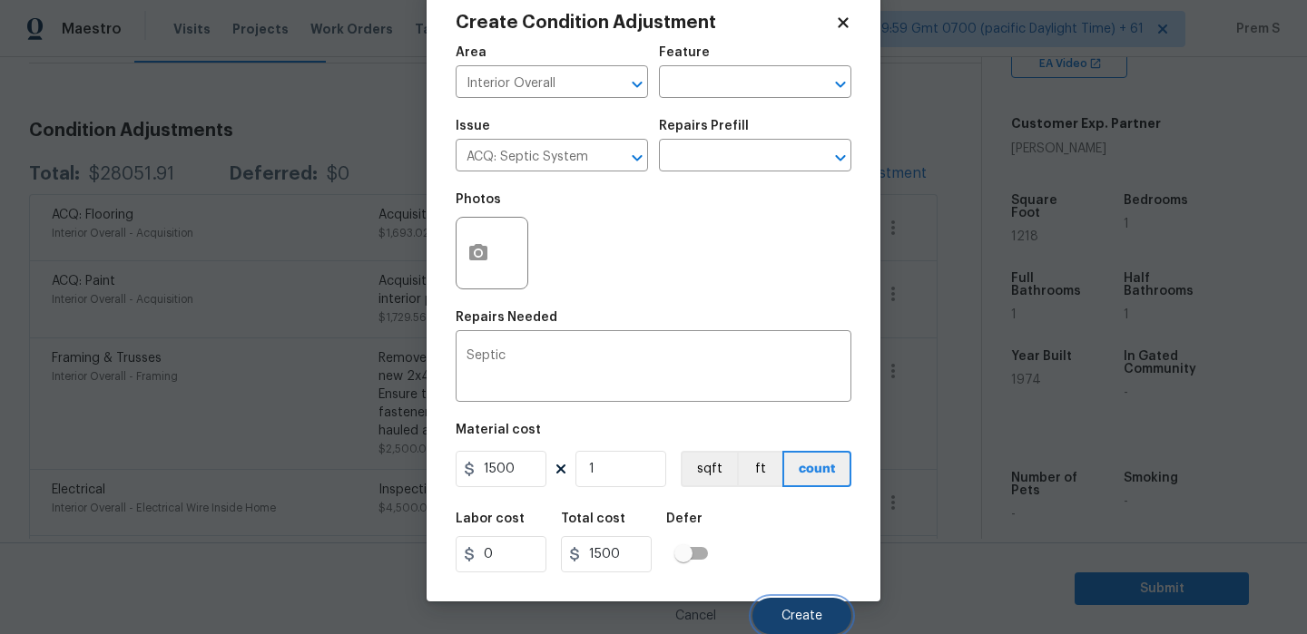
click at [800, 604] on button "Create" at bounding box center [801, 616] width 99 height 36
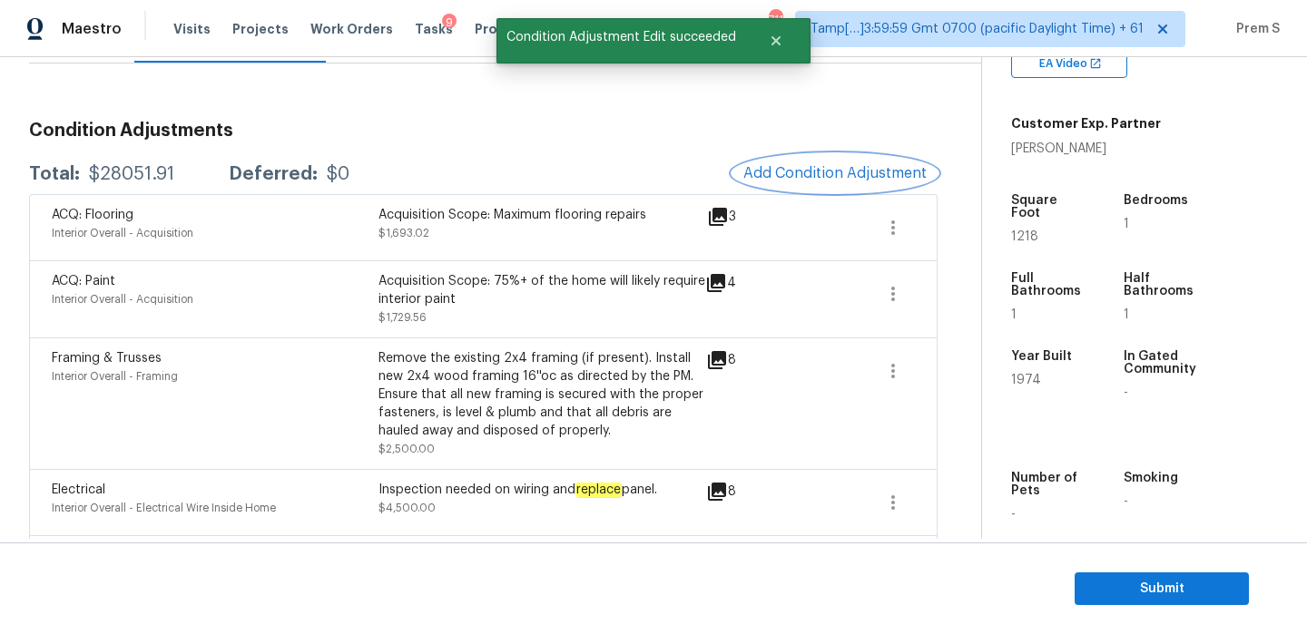
scroll to position [0, 0]
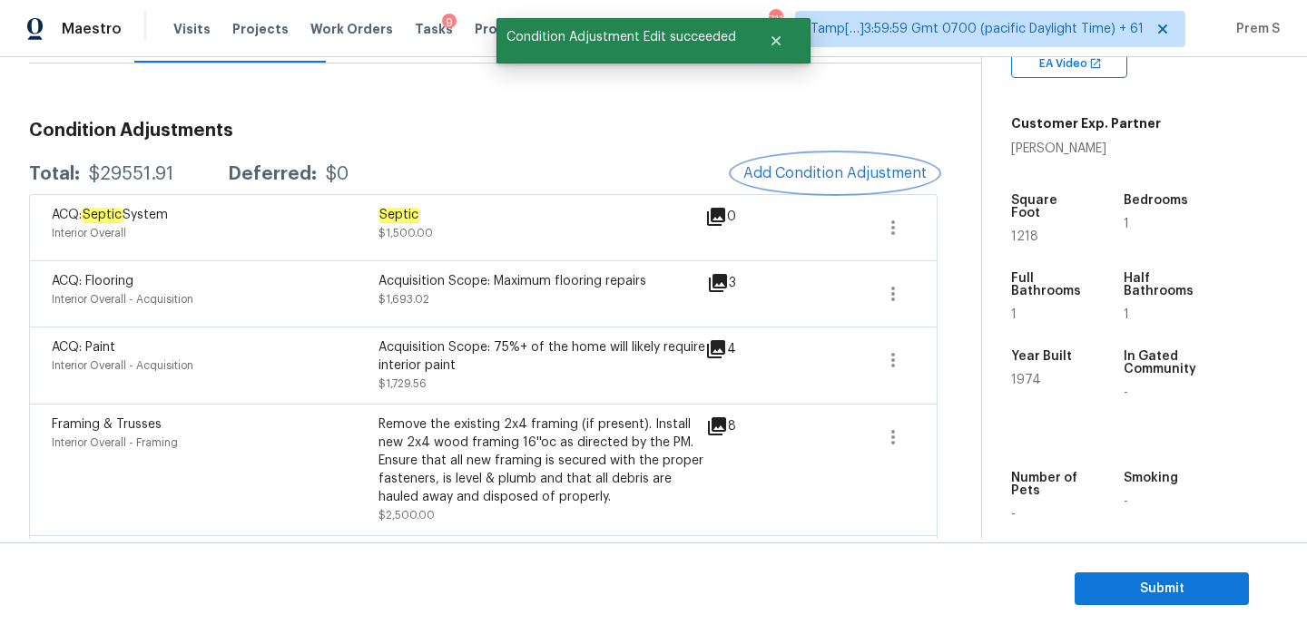
click at [819, 168] on span "Add Condition Adjustment" at bounding box center [834, 173] width 183 height 16
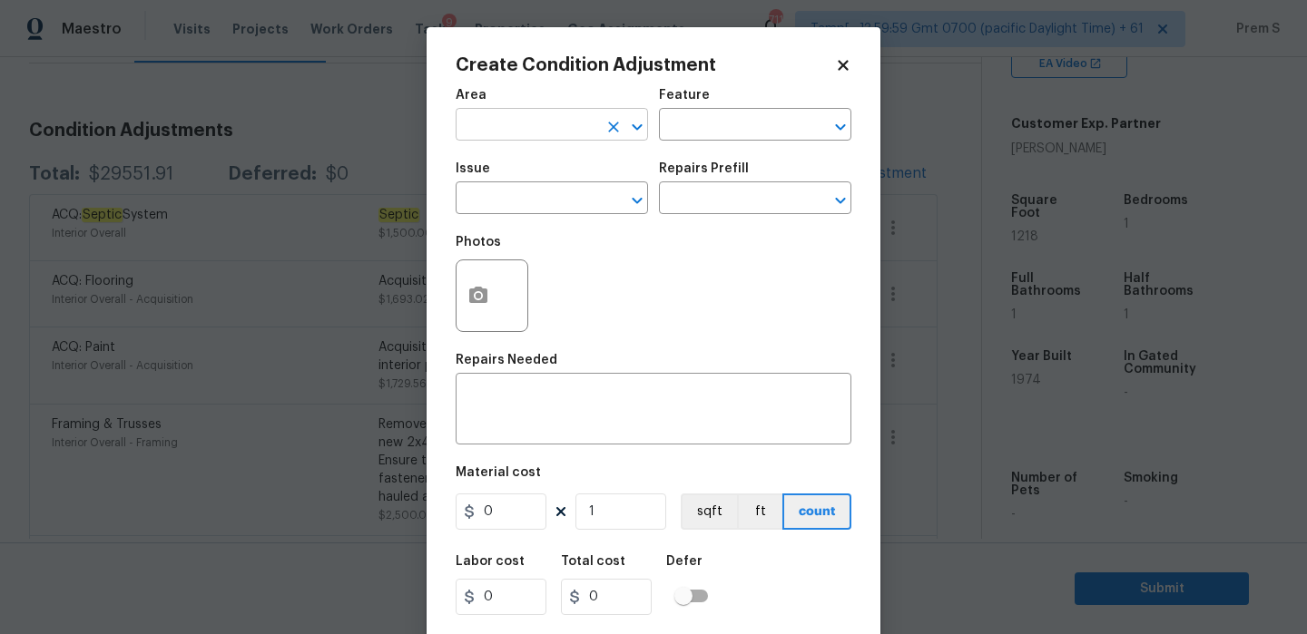
click at [550, 130] on input "text" at bounding box center [527, 127] width 142 height 28
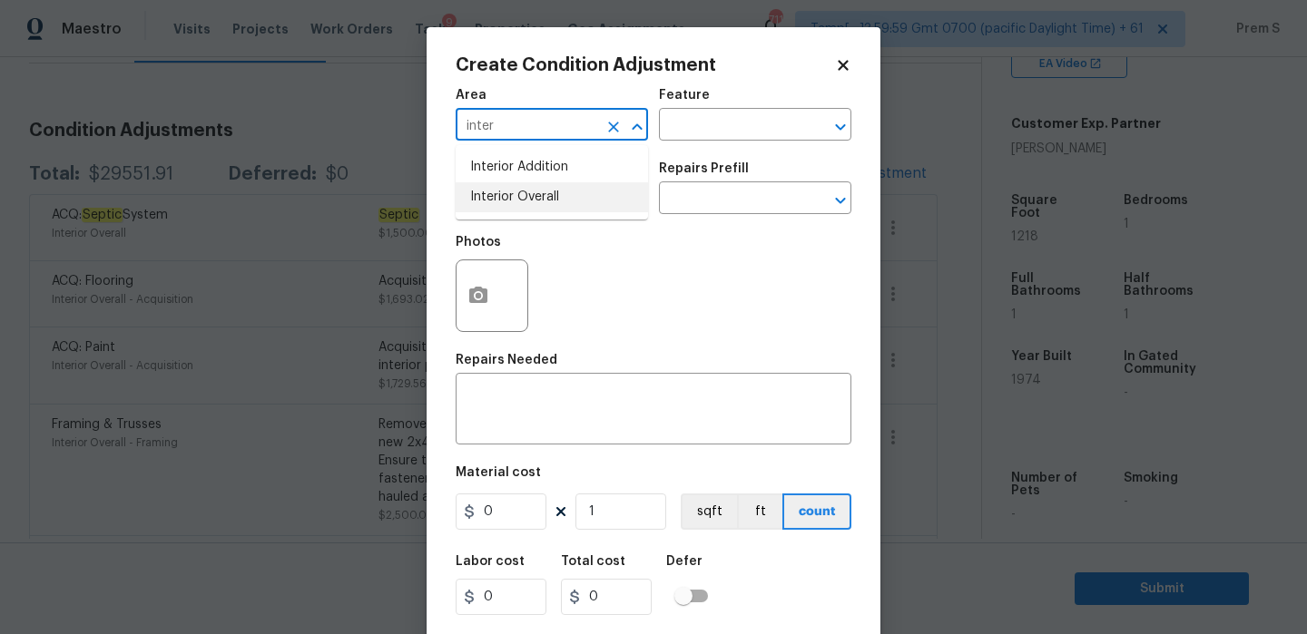
click at [554, 200] on li "Interior Overall" at bounding box center [552, 197] width 192 height 30
type input "Interior Overall"
click at [531, 385] on div "x ​" at bounding box center [654, 411] width 396 height 67
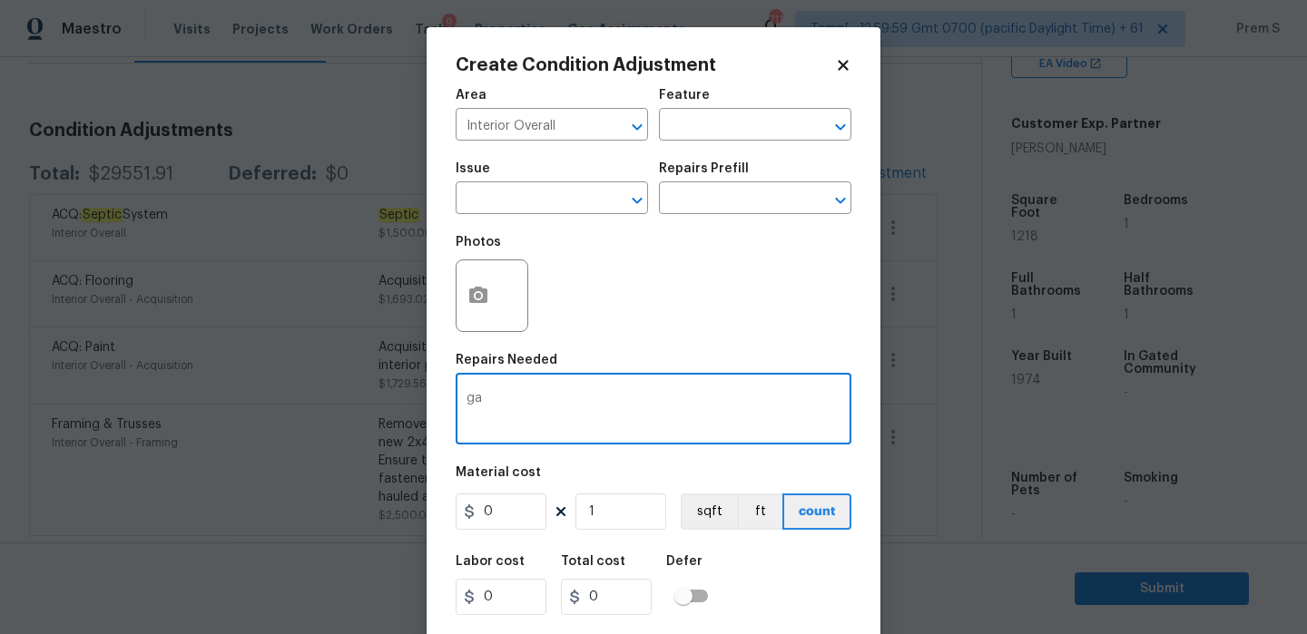
type textarea "g"
type textarea "Garage conversion"
click at [521, 503] on input "0" at bounding box center [501, 512] width 91 height 36
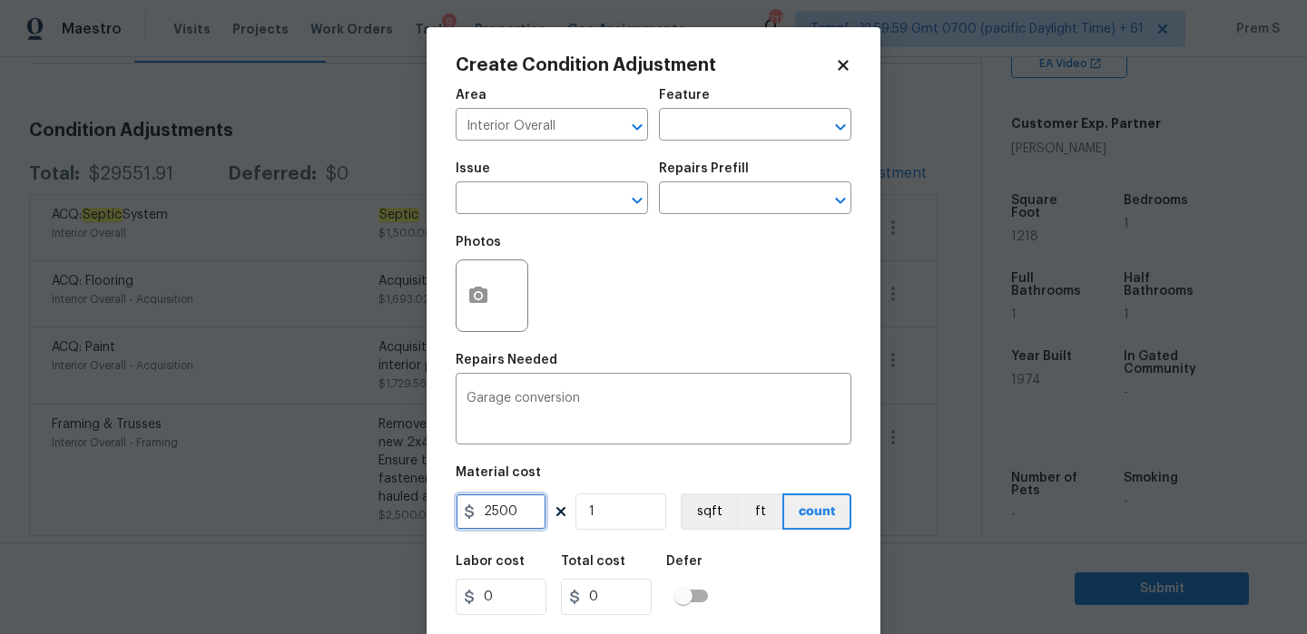
scroll to position [44, 0]
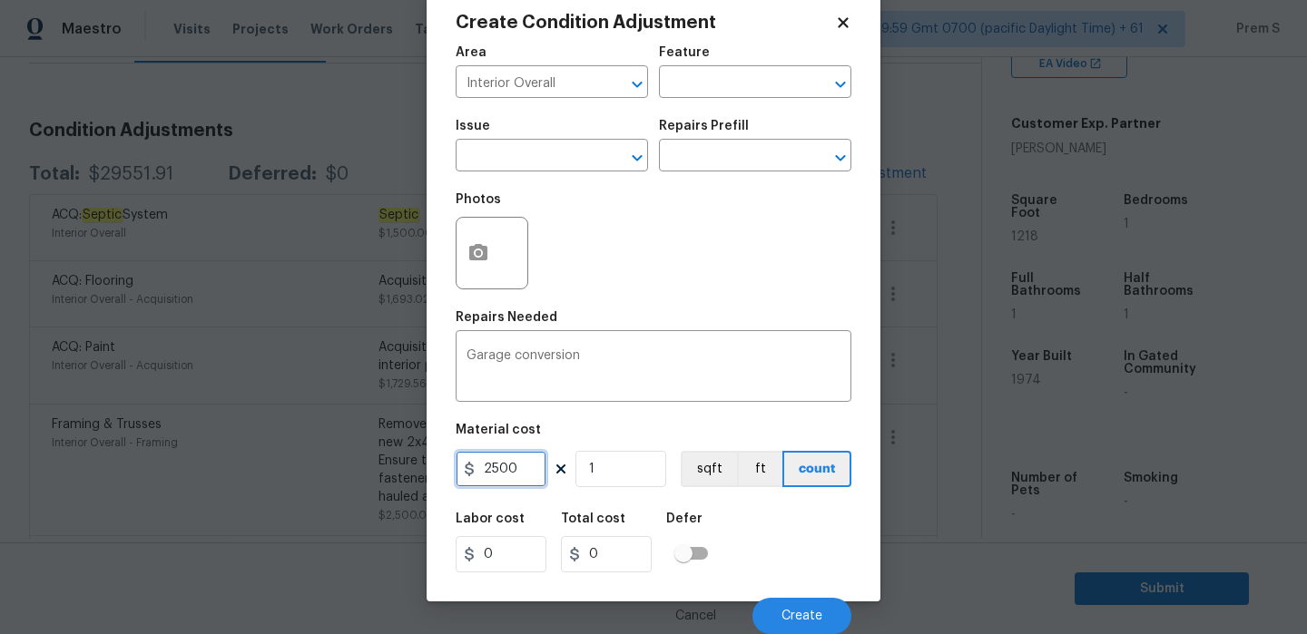
type input "2500"
click at [810, 564] on div "Labor cost 0 Total cost 2500 Defer" at bounding box center [654, 543] width 396 height 82
click at [800, 613] on span "Create" at bounding box center [801, 617] width 41 height 14
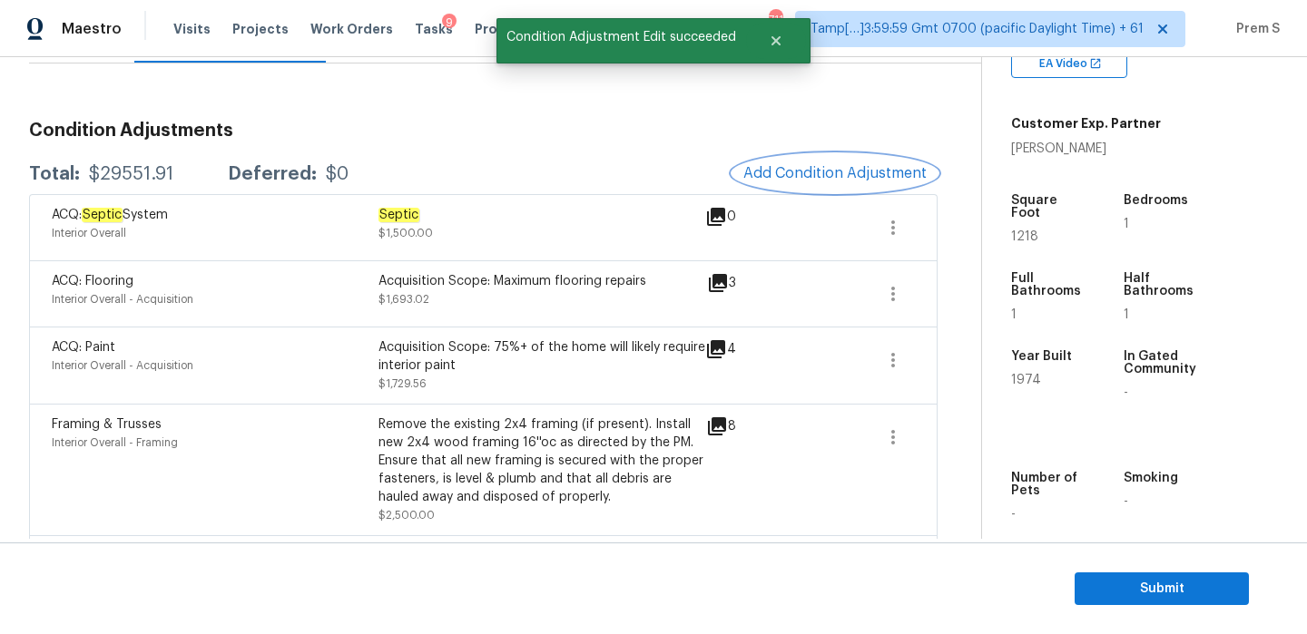
scroll to position [0, 0]
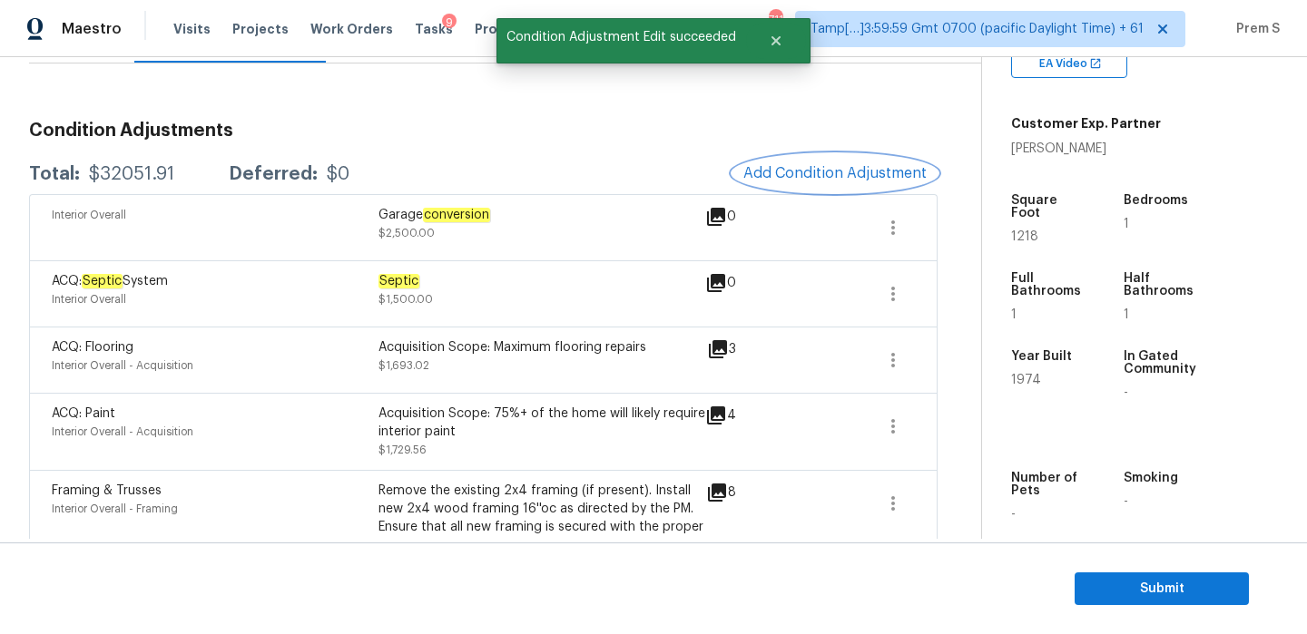
click at [849, 185] on button "Add Condition Adjustment" at bounding box center [834, 173] width 205 height 38
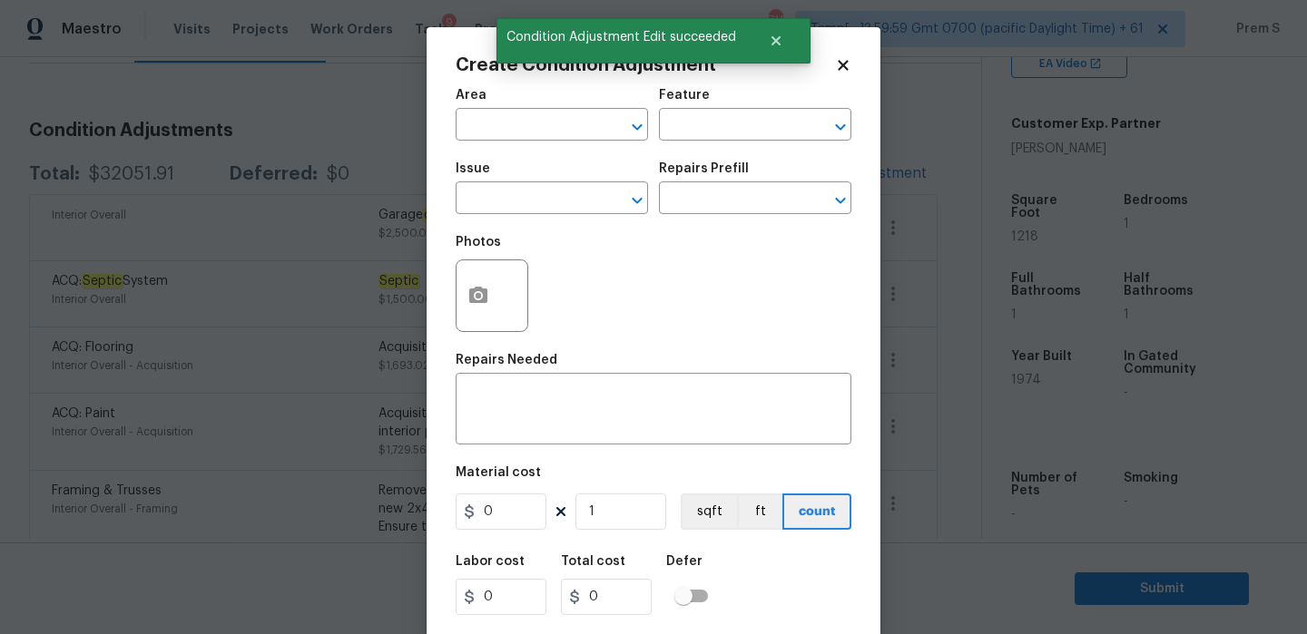
click at [377, 129] on body "Maestro Visits Projects Work Orders Tasks 9 Properties Geo Assignments 711 Tamp…" at bounding box center [653, 317] width 1307 height 634
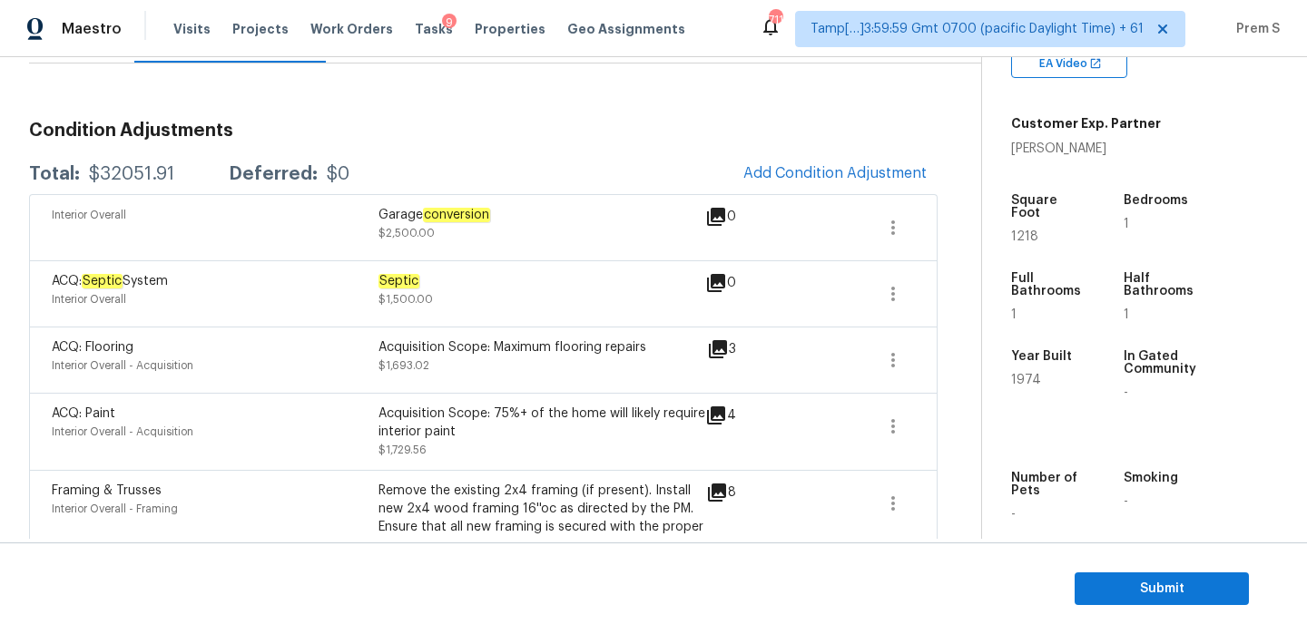
click at [689, 135] on h3 "Condition Adjustments" at bounding box center [483, 131] width 908 height 18
click at [808, 167] on span "Add Condition Adjustment" at bounding box center [834, 173] width 183 height 16
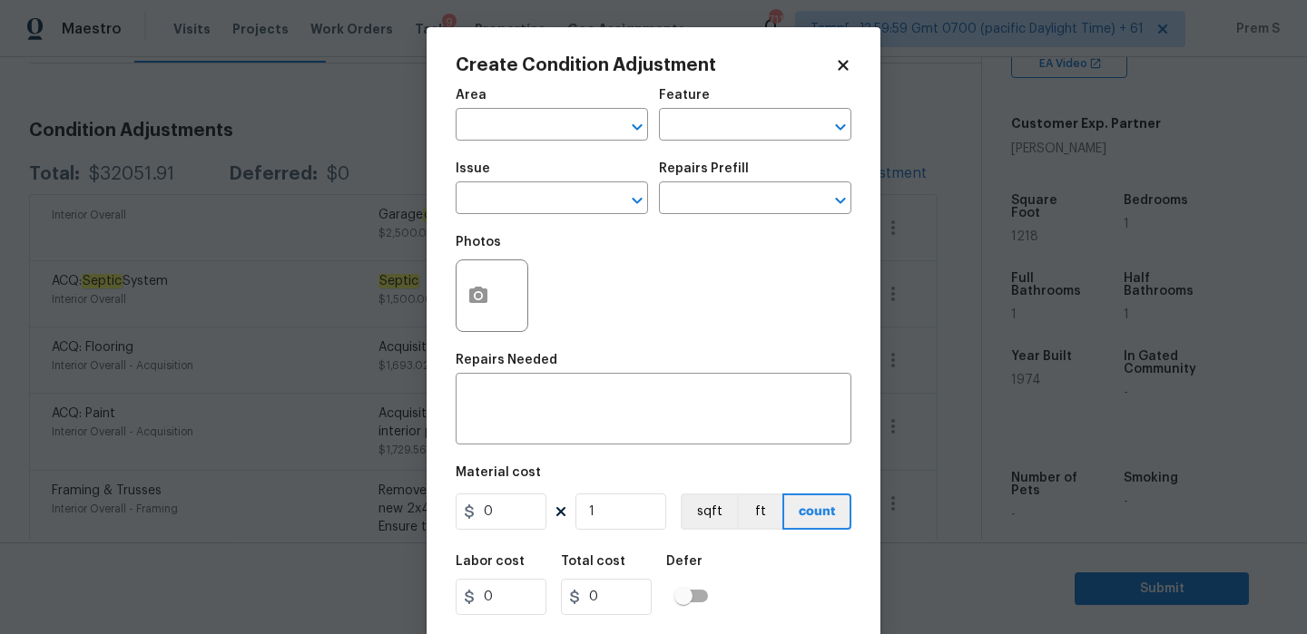
click at [366, 111] on body "Maestro Visits Projects Work Orders Tasks 9 Properties Geo Assignments 711 Tamp…" at bounding box center [653, 317] width 1307 height 634
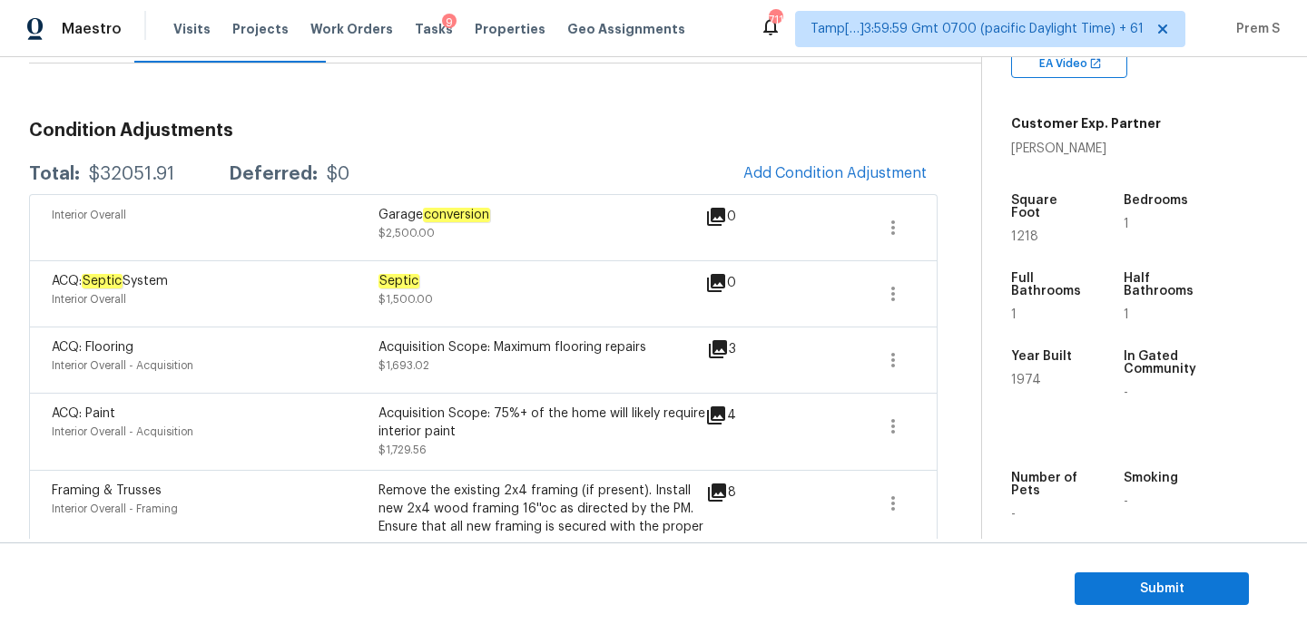
click at [662, 157] on div "Total: $32051.91 Deferred: $0 Add Condition Adjustment" at bounding box center [483, 174] width 908 height 40
click at [599, 176] on div "Total: $32051.91 Deferred: $0 Add Condition Adjustment" at bounding box center [483, 174] width 908 height 40
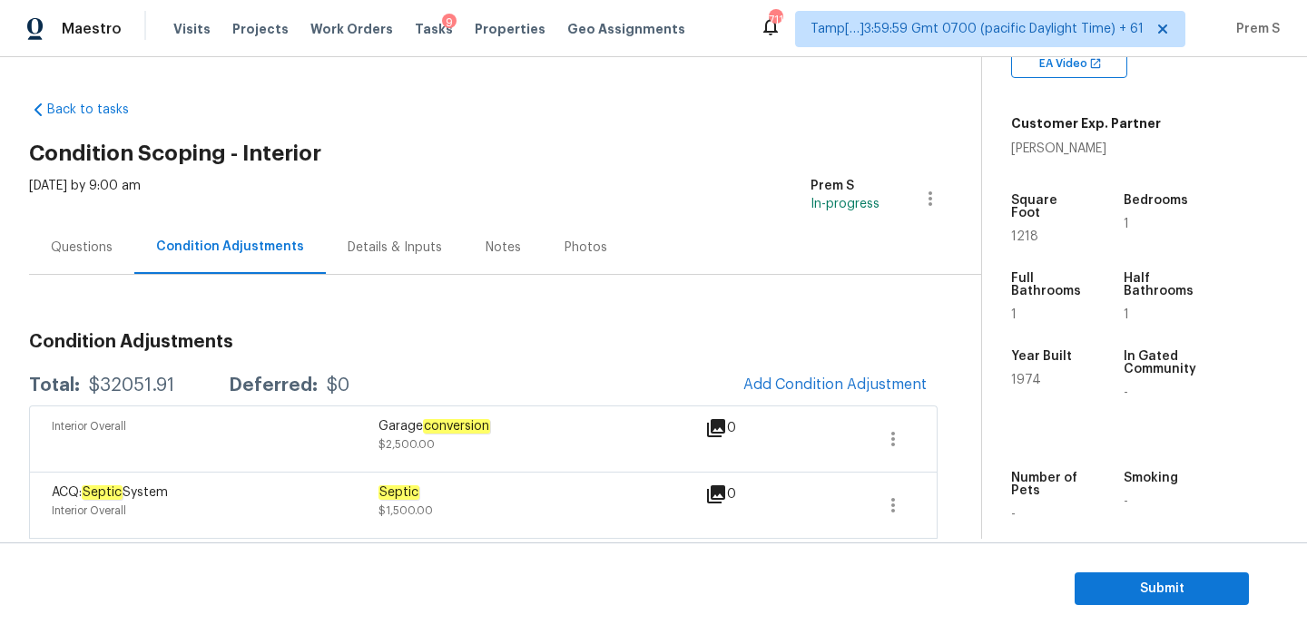
click at [668, 340] on h3 "Condition Adjustments" at bounding box center [483, 342] width 908 height 18
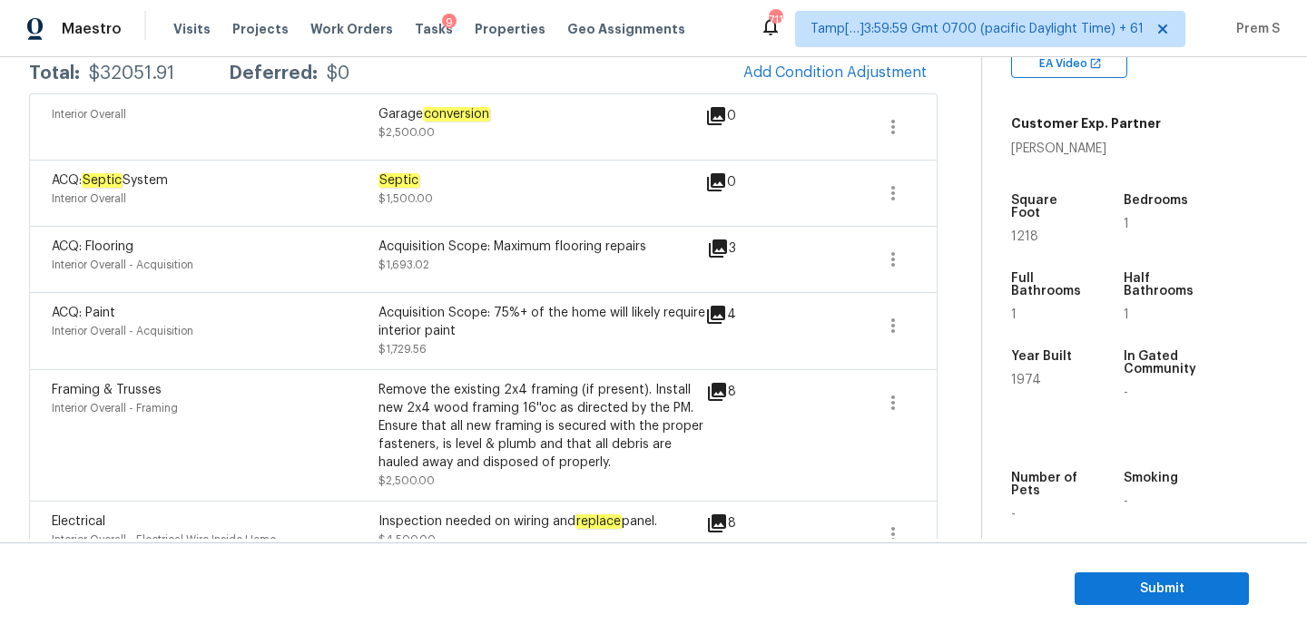
scroll to position [232, 0]
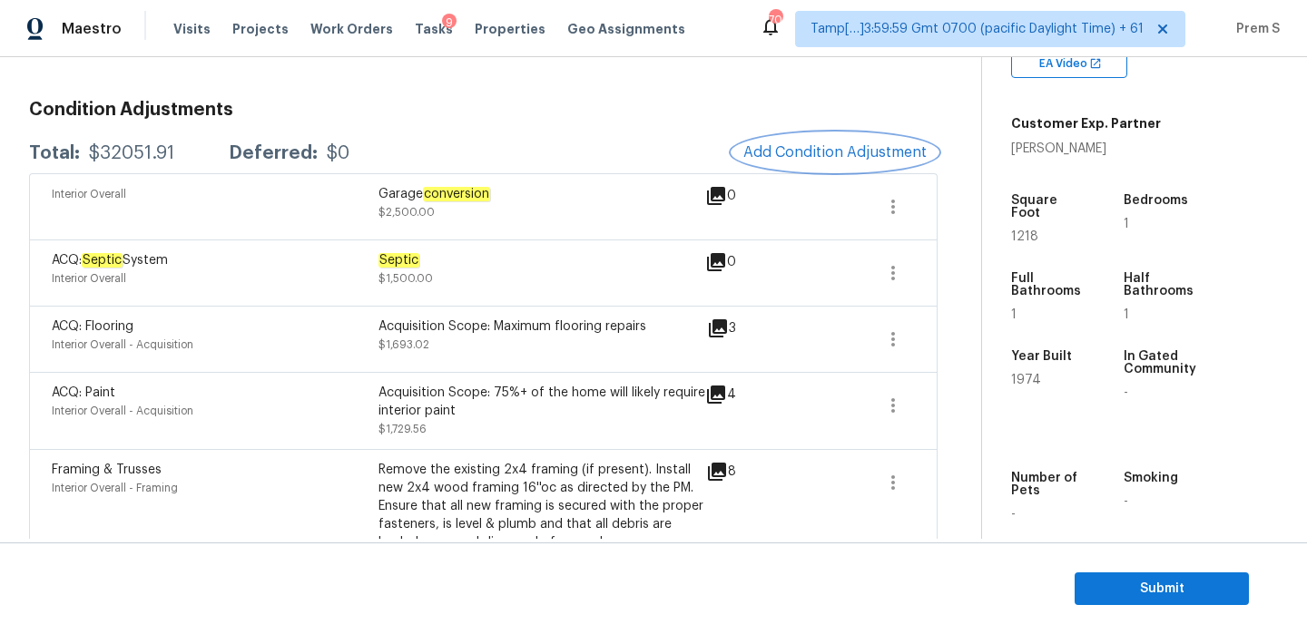
click at [814, 138] on button "Add Condition Adjustment" at bounding box center [834, 152] width 205 height 38
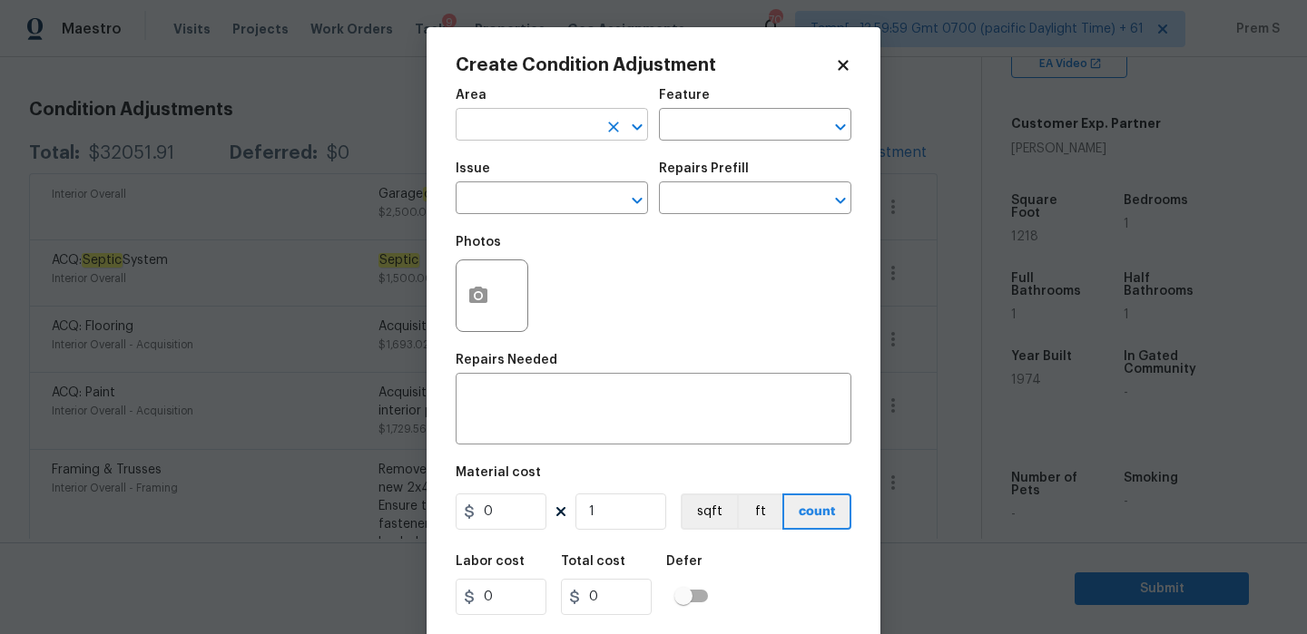
click at [548, 124] on input "text" at bounding box center [527, 127] width 142 height 28
click at [491, 171] on em "HVAC" at bounding box center [487, 167] width 34 height 15
type input "HVAC"
click at [482, 207] on input "text" at bounding box center [527, 200] width 142 height 28
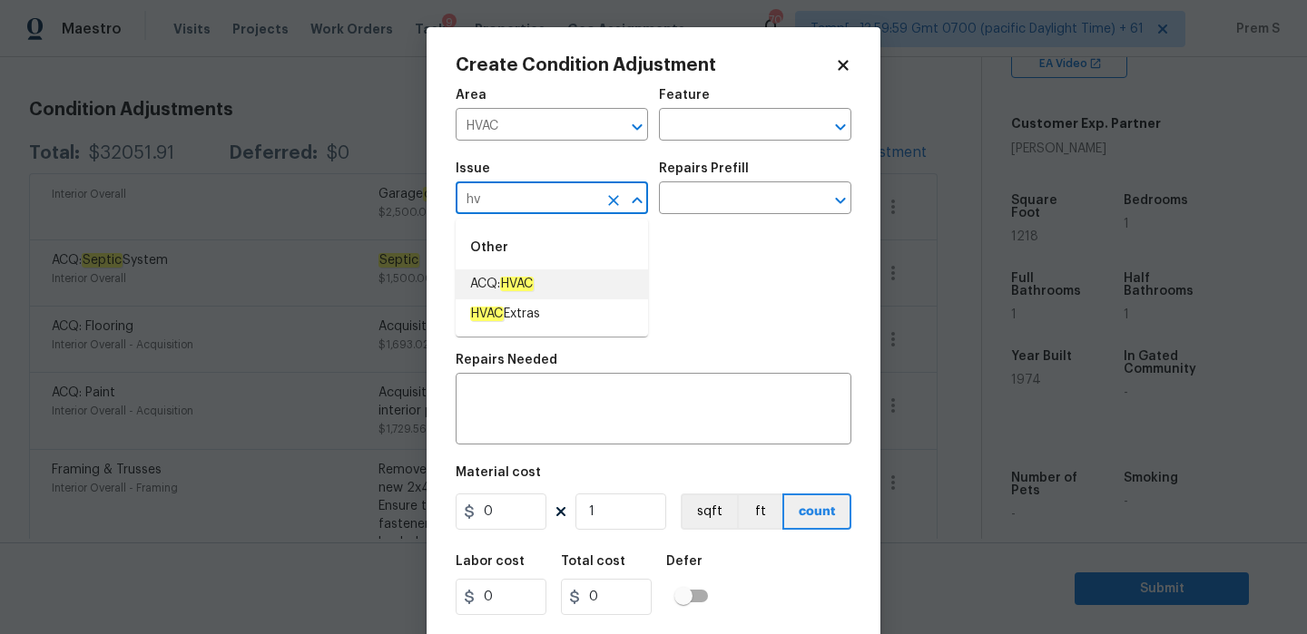
click at [526, 295] on li "ACQ: HVAC" at bounding box center [552, 285] width 192 height 30
type input "ACQ: HVAC"
click at [580, 412] on textarea at bounding box center [653, 411] width 374 height 38
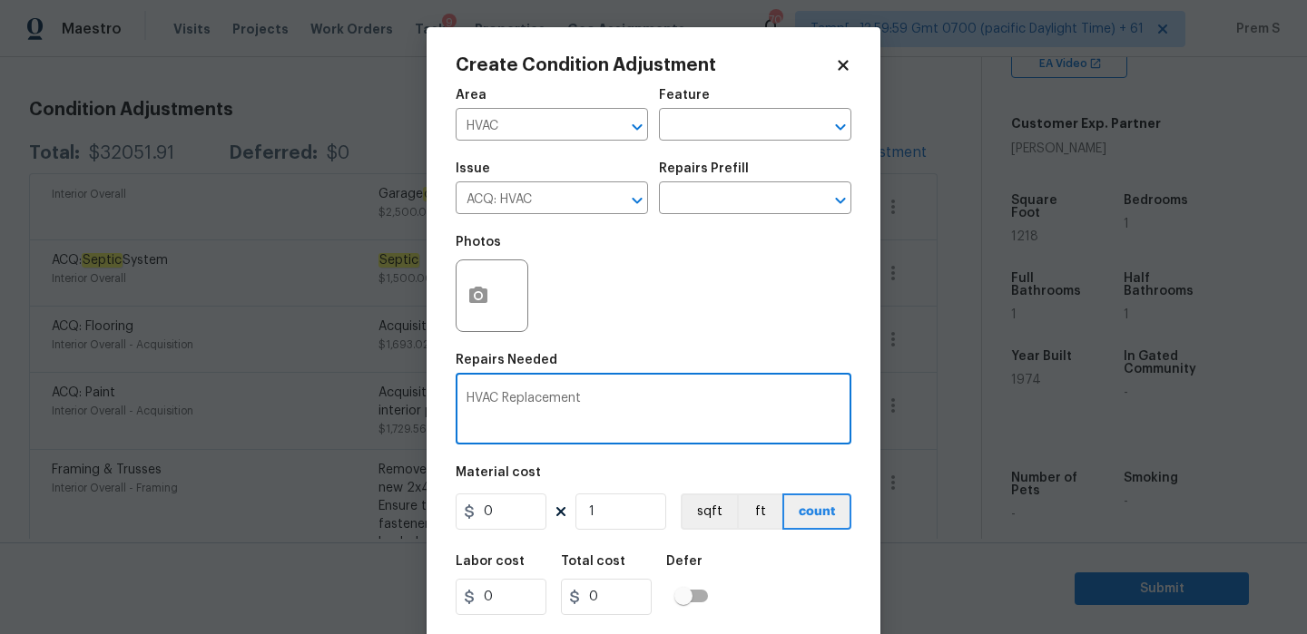
type textarea "HVAC Replacement"
click at [497, 520] on input "0" at bounding box center [501, 512] width 91 height 36
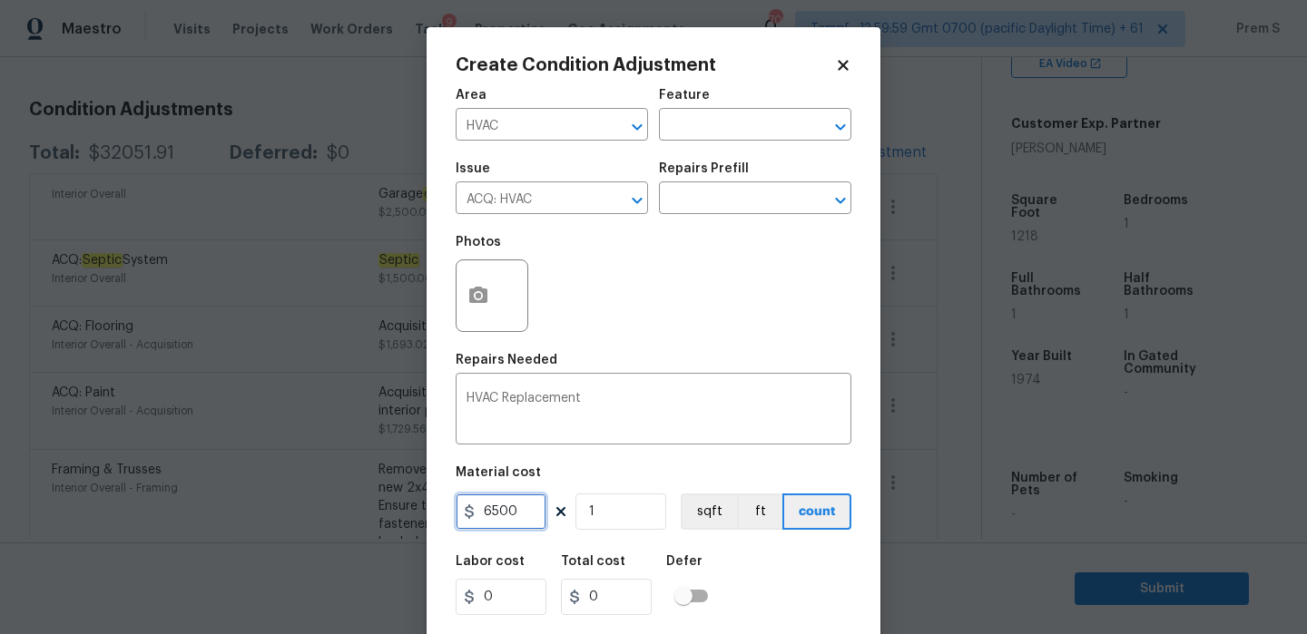
type input "6500"
click at [760, 577] on div "Labor cost 0 Total cost 6500 Defer" at bounding box center [654, 586] width 396 height 82
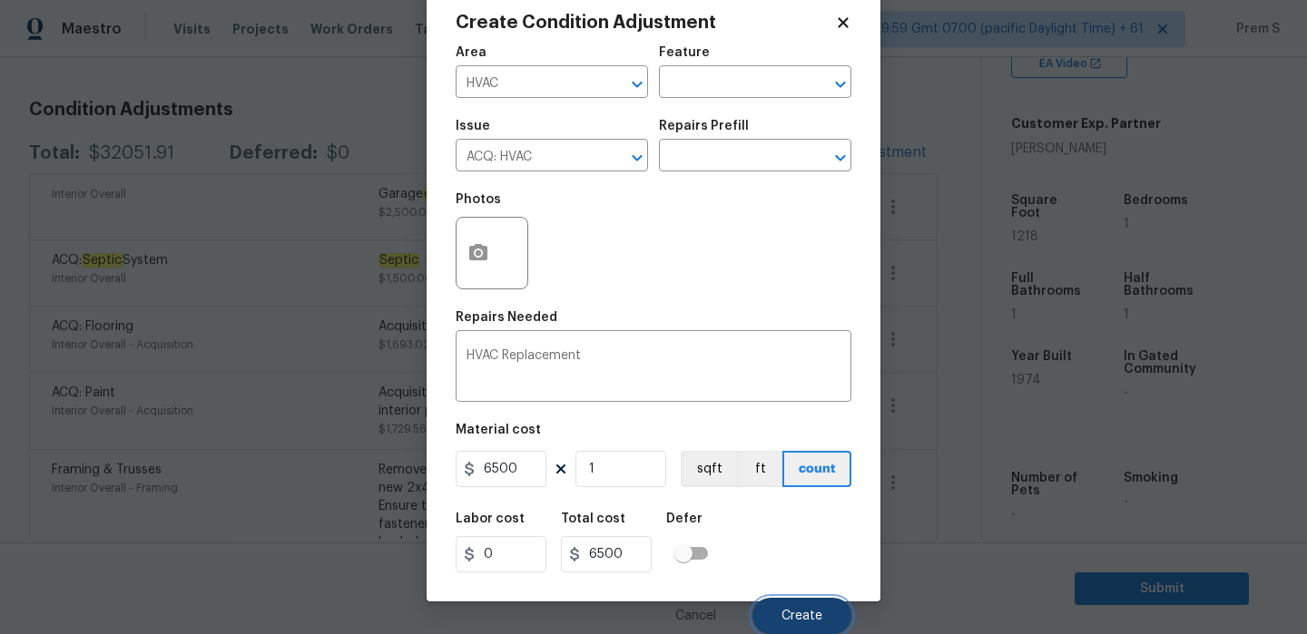
click at [796, 610] on span "Create" at bounding box center [801, 617] width 41 height 14
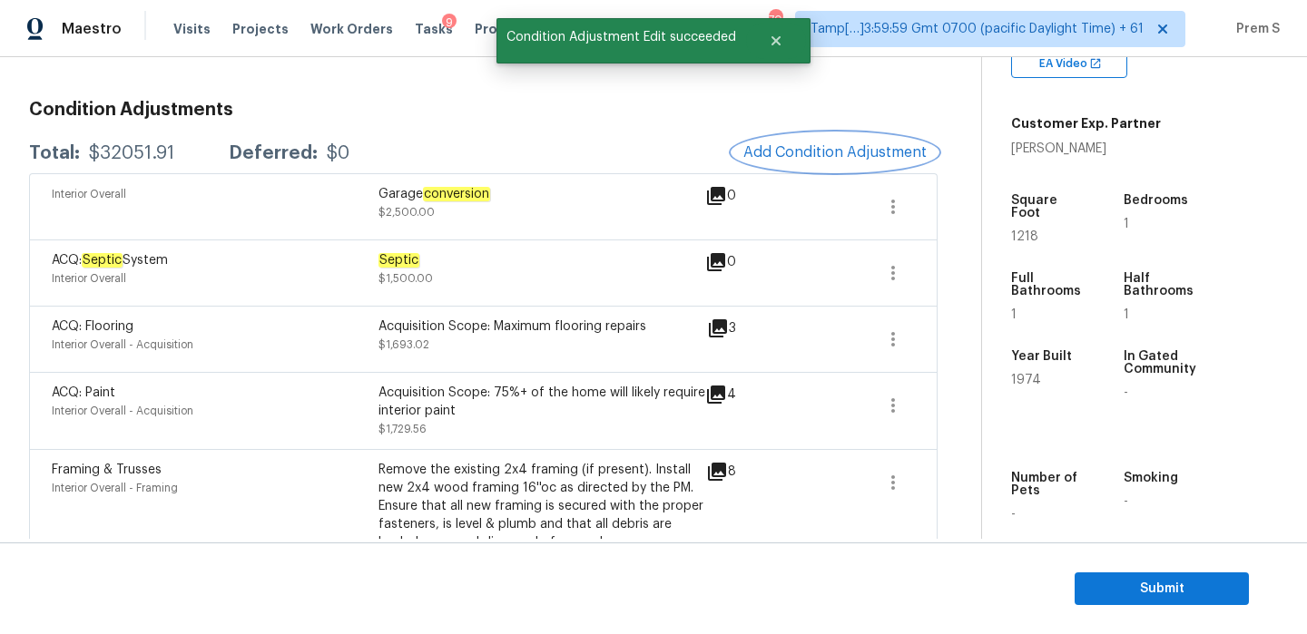
scroll to position [0, 0]
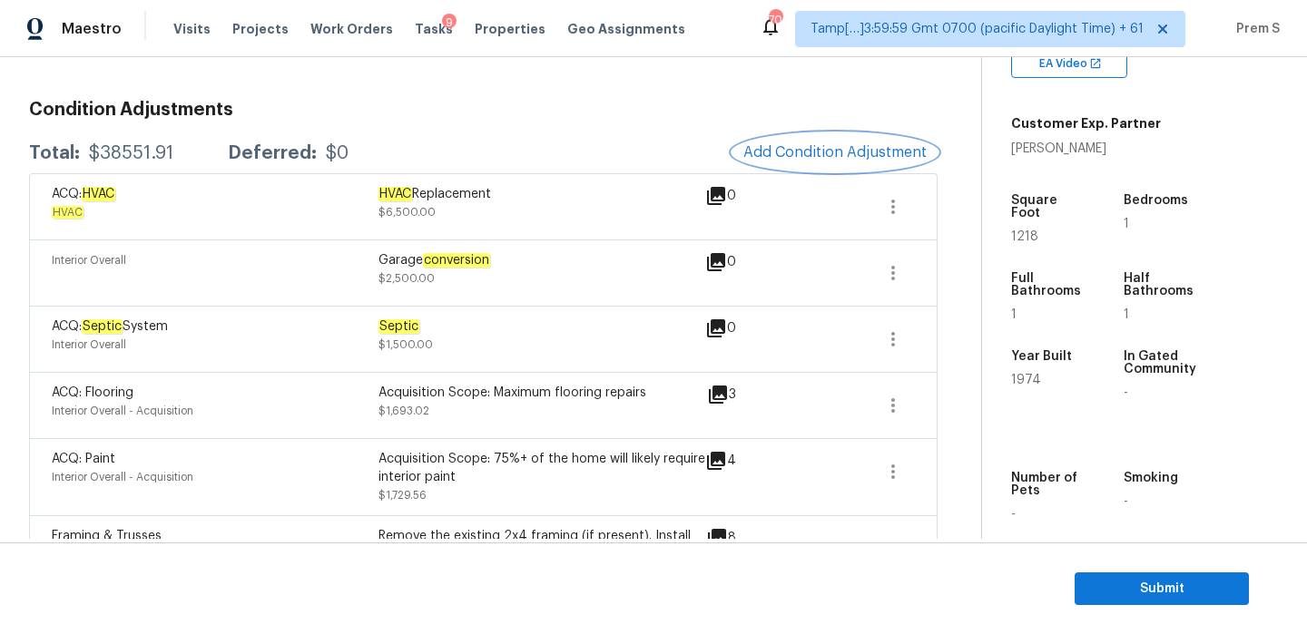
click at [858, 146] on span "Add Condition Adjustment" at bounding box center [834, 152] width 183 height 16
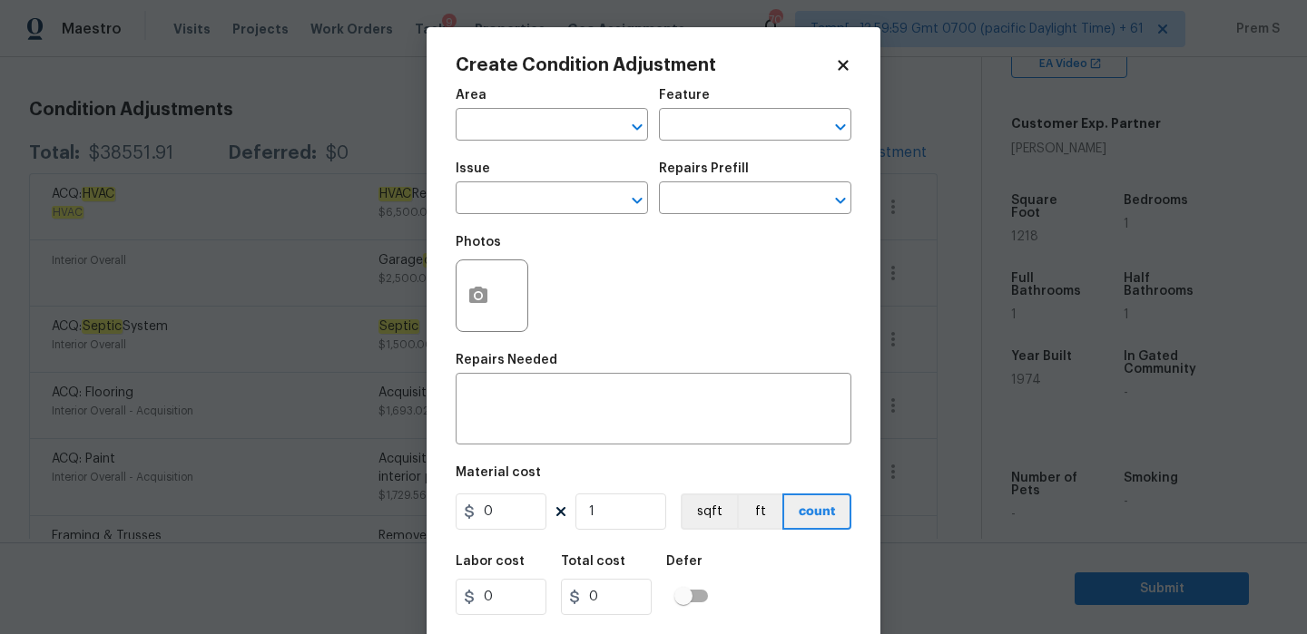
click at [843, 64] on icon at bounding box center [843, 65] width 10 height 10
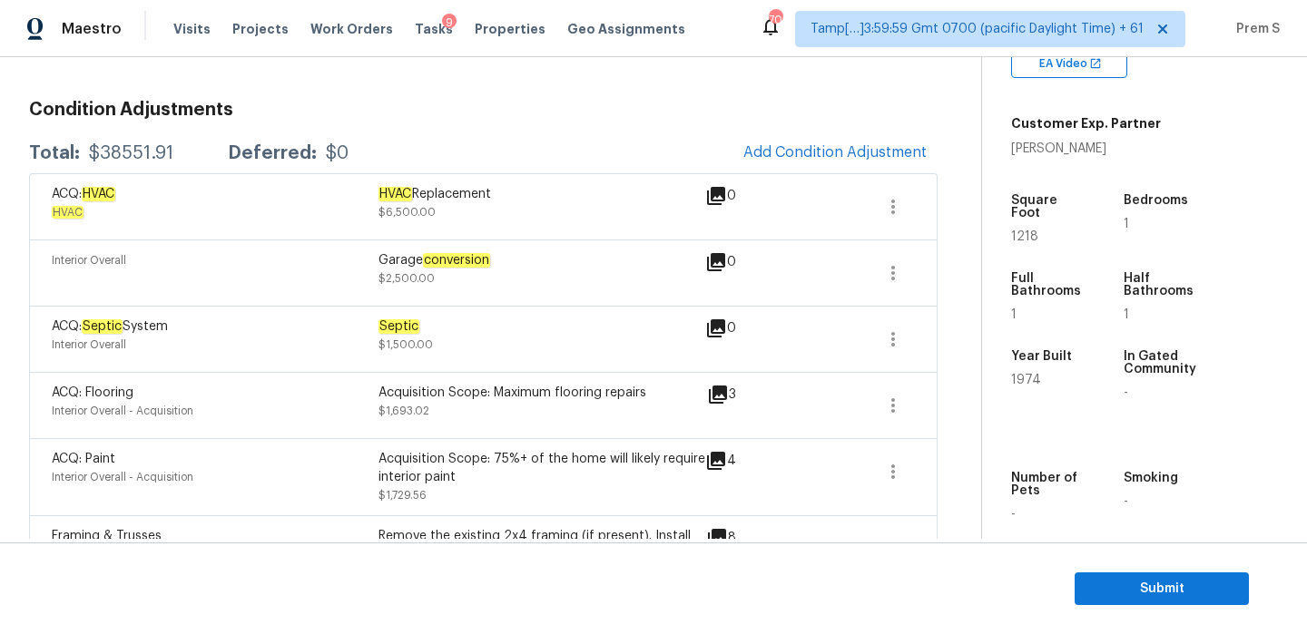
click at [823, 117] on h3 "Condition Adjustments" at bounding box center [483, 110] width 908 height 18
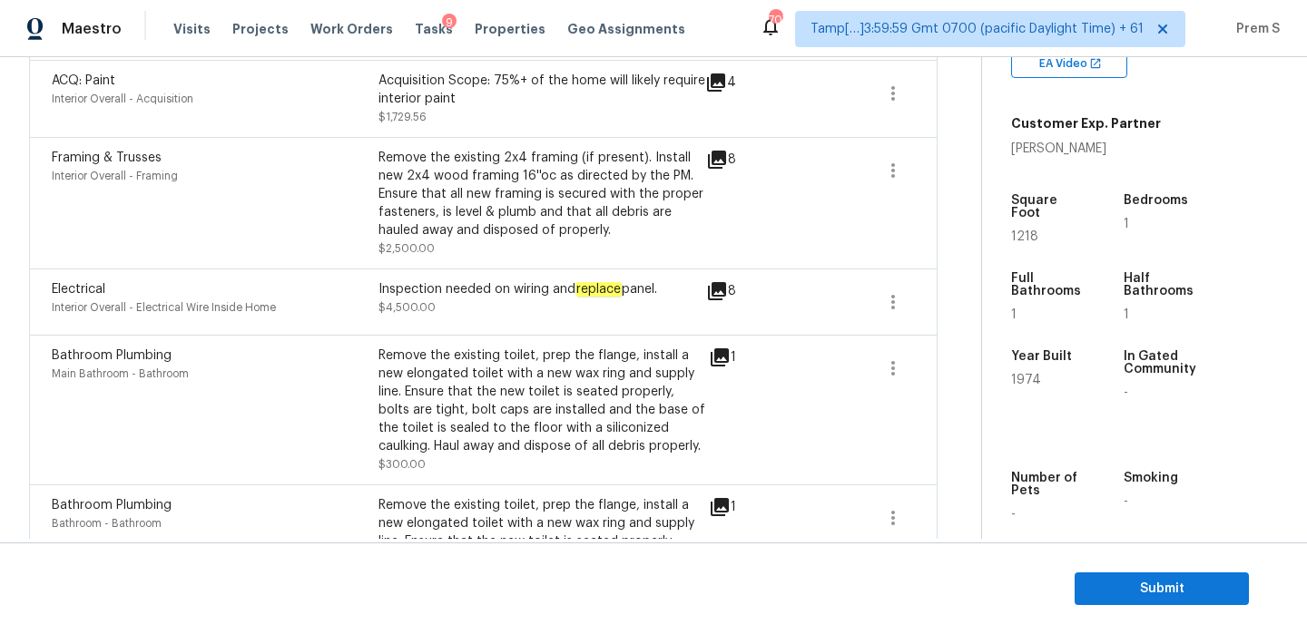
scroll to position [241, 0]
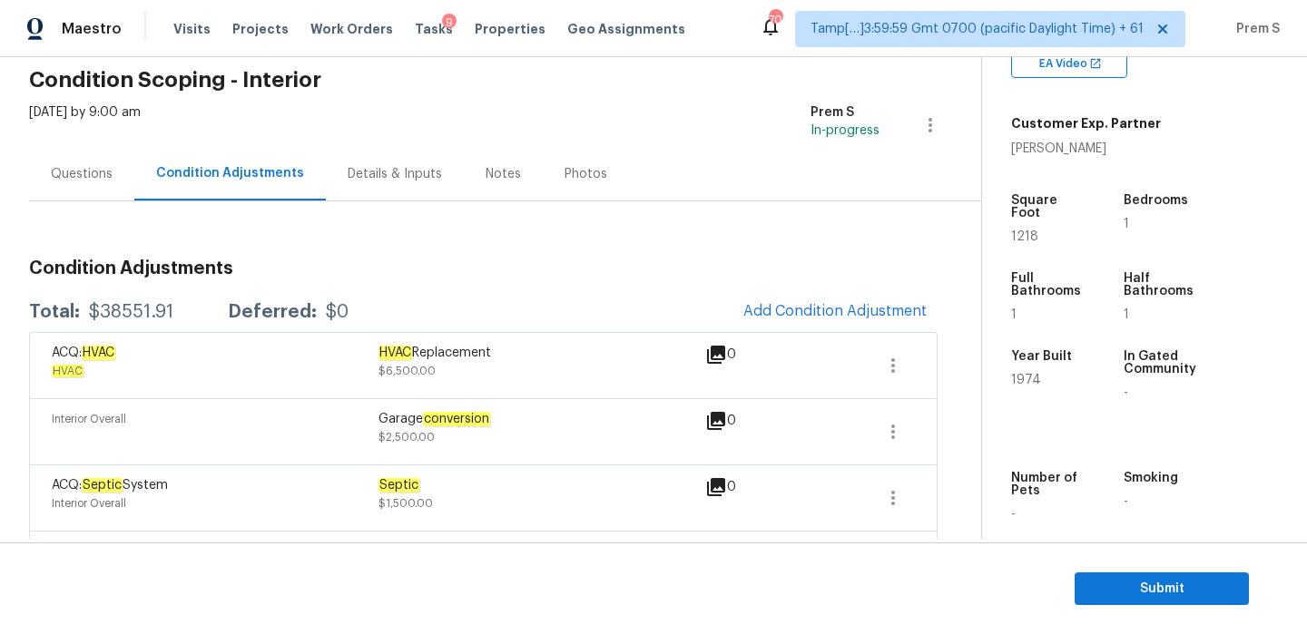
click at [79, 181] on div "Questions" at bounding box center [82, 174] width 62 height 18
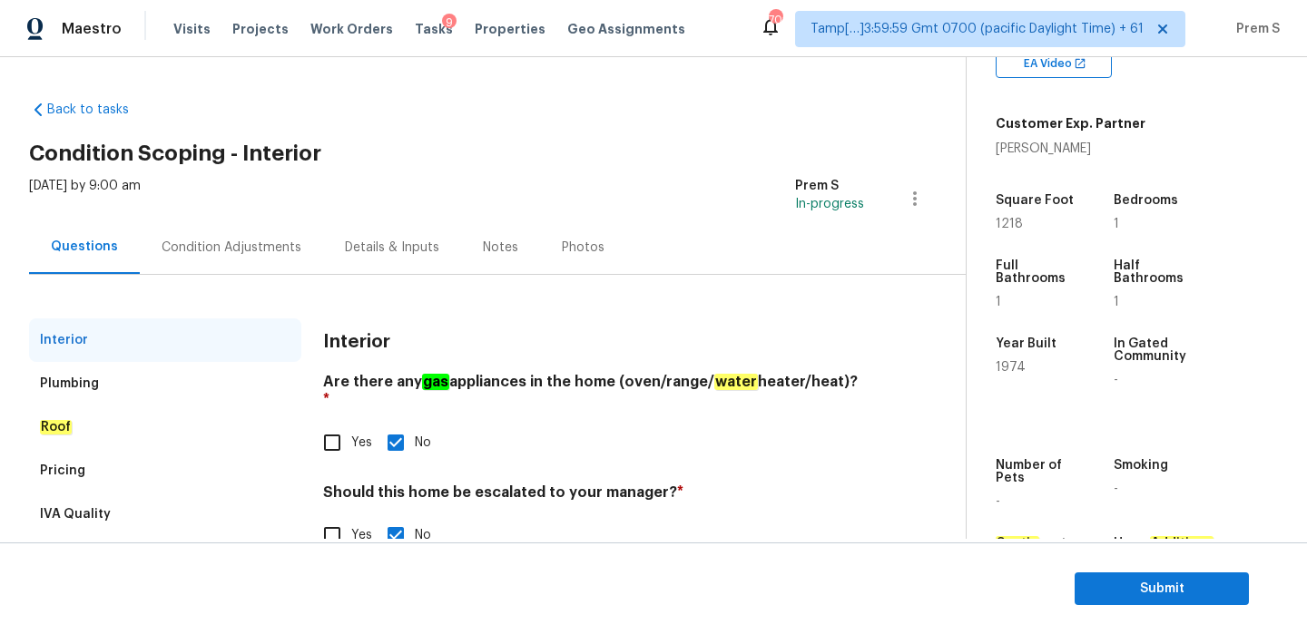
click at [279, 256] on div "Condition Adjustments" at bounding box center [232, 248] width 140 height 18
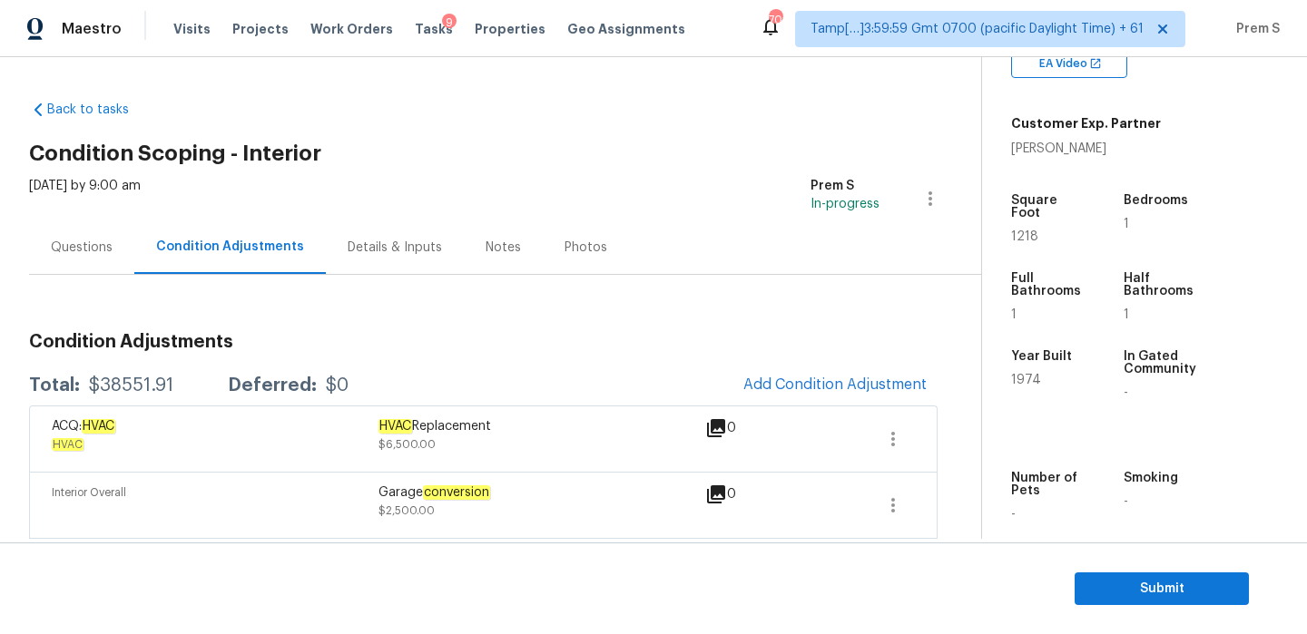
click at [102, 252] on div "Questions" at bounding box center [82, 248] width 62 height 18
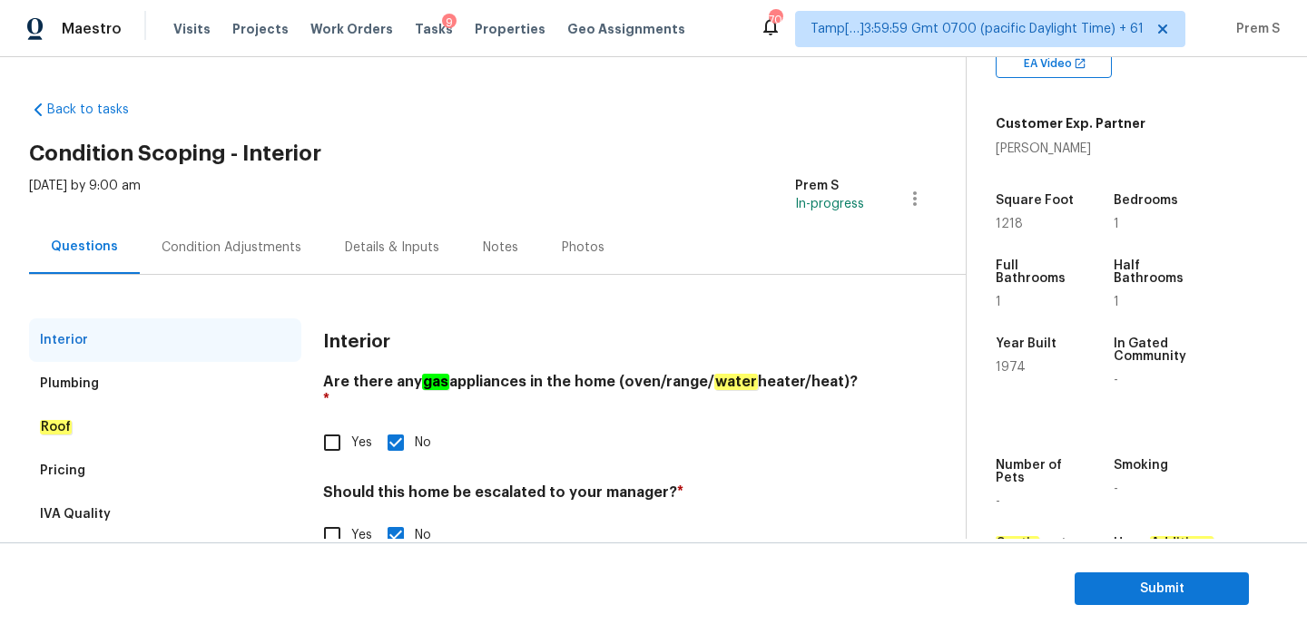
scroll to position [46, 0]
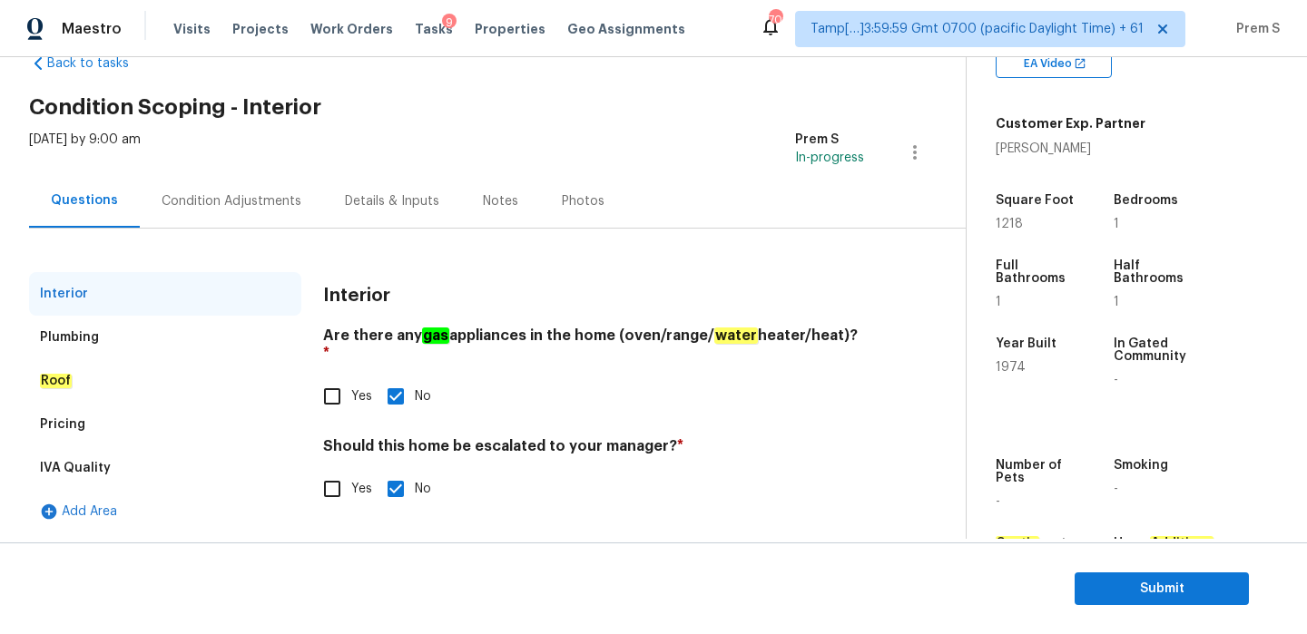
click at [345, 477] on input "Yes" at bounding box center [332, 489] width 38 height 38
checkbox input "true"
checkbox input "false"
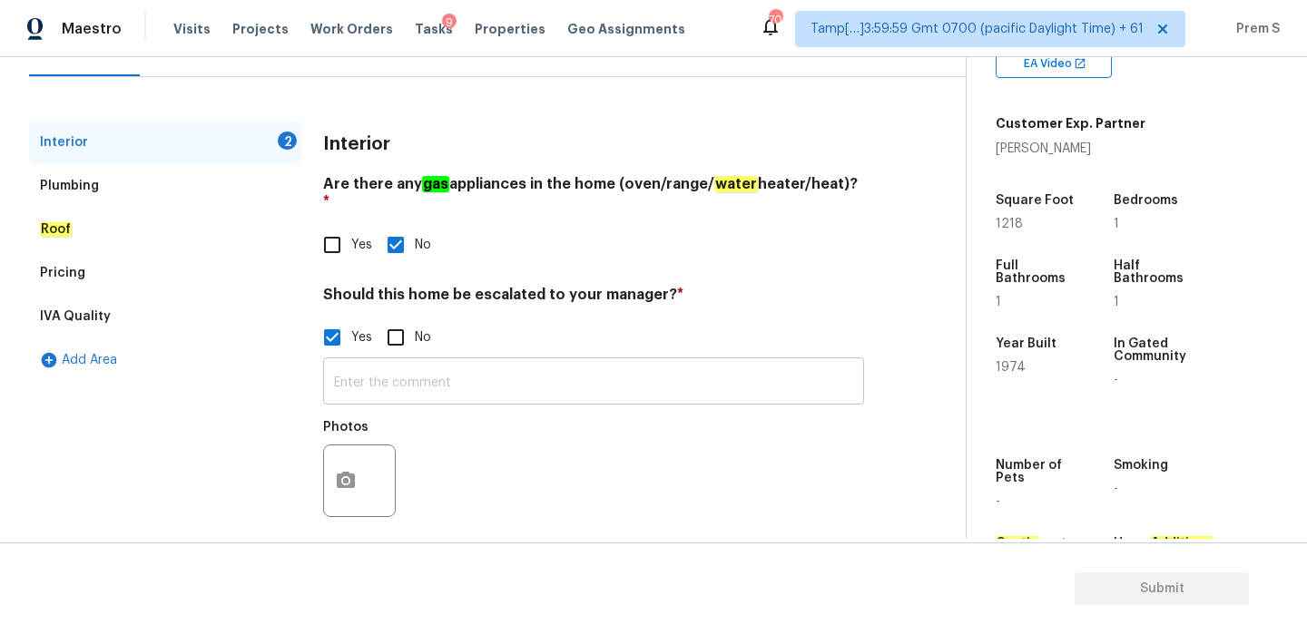
scroll to position [196, 0]
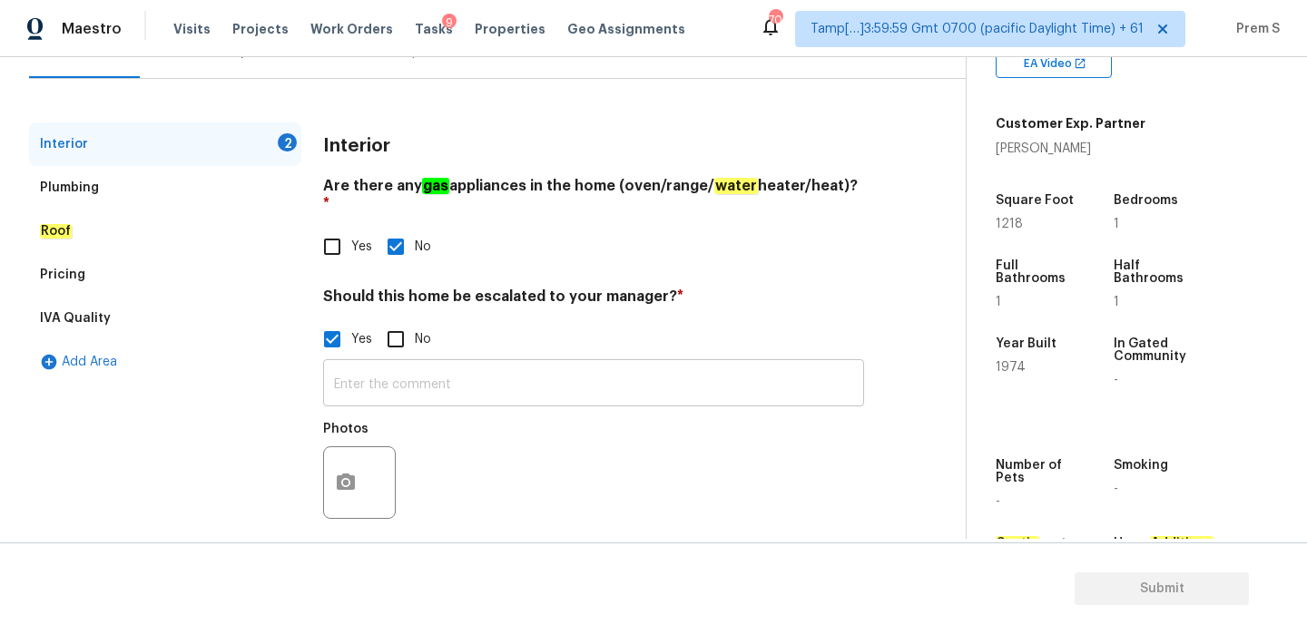
click at [505, 374] on input "text" at bounding box center [593, 385] width 541 height 43
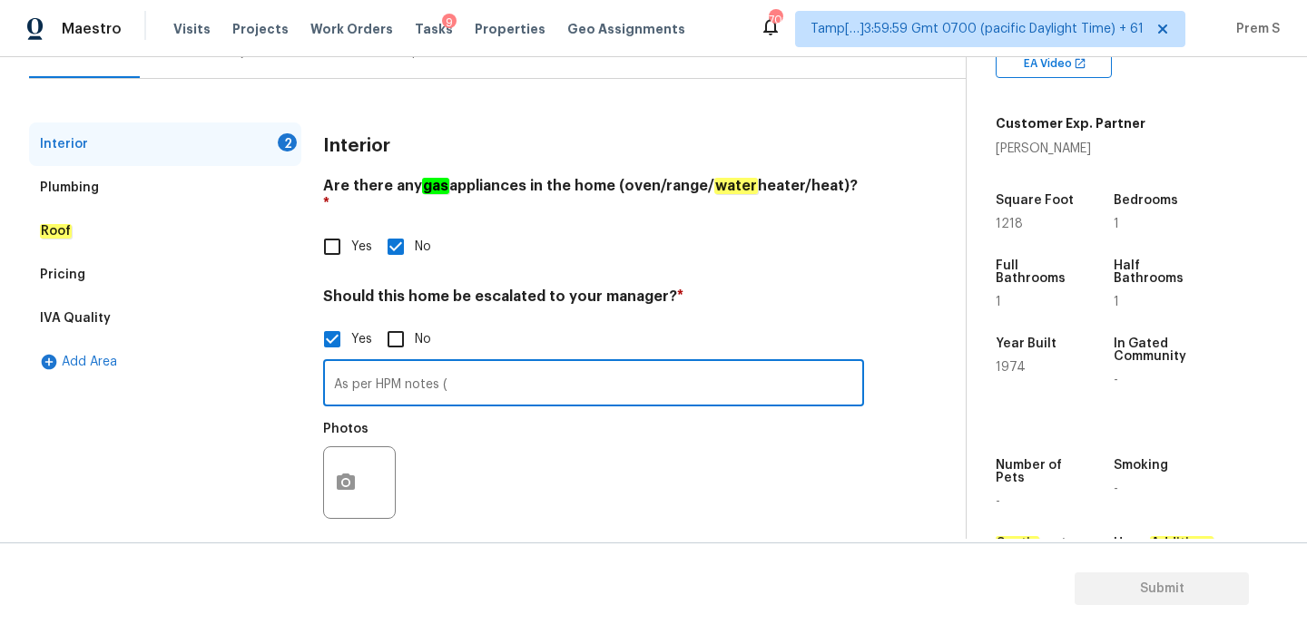
paste input "Seller it’s performing a lot of work on their own, no permits visible for the p…"
type input "As per HPM notes (Seller it’s performing a lot of work on their own, no permits…"
click at [360, 463] on button "button" at bounding box center [346, 482] width 44 height 71
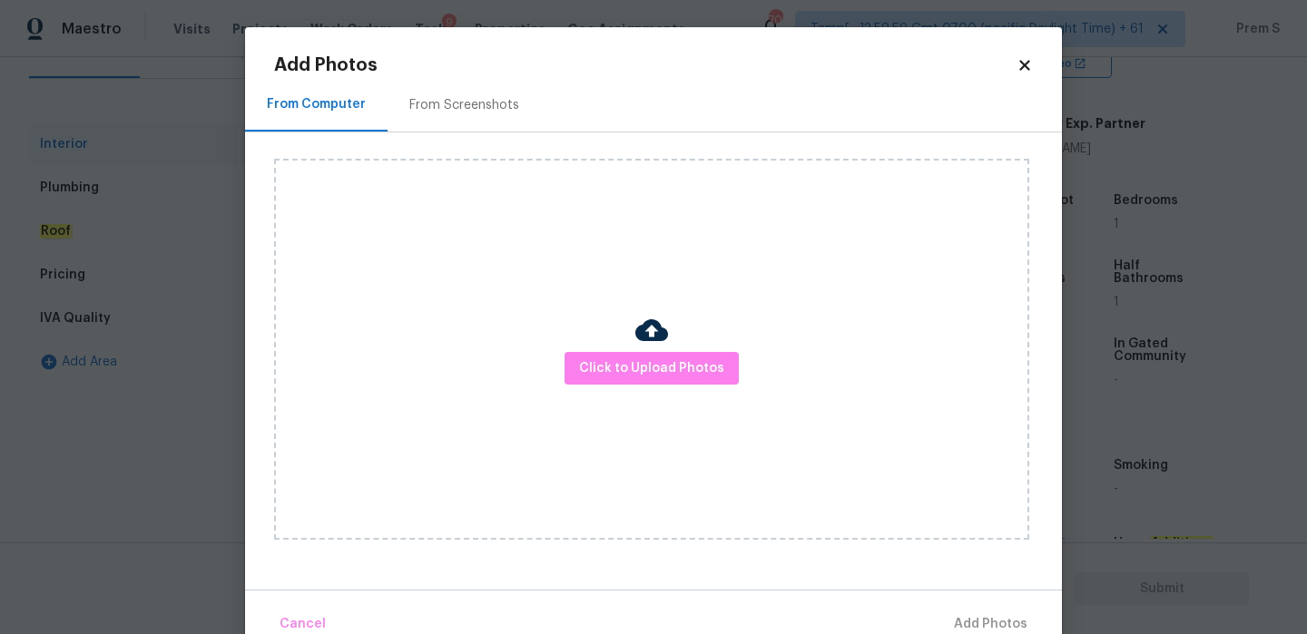
scroll to position [0, 0]
click at [646, 377] on span "Click to Upload Photos" at bounding box center [651, 369] width 145 height 23
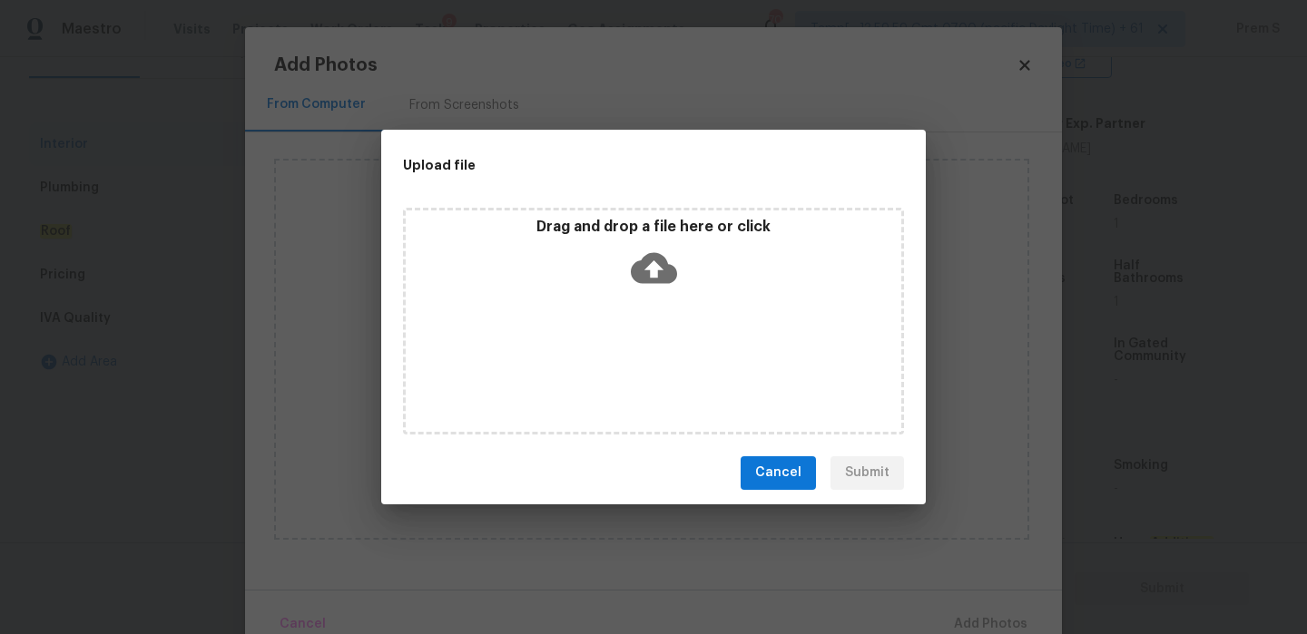
click at [657, 274] on icon at bounding box center [654, 267] width 46 height 31
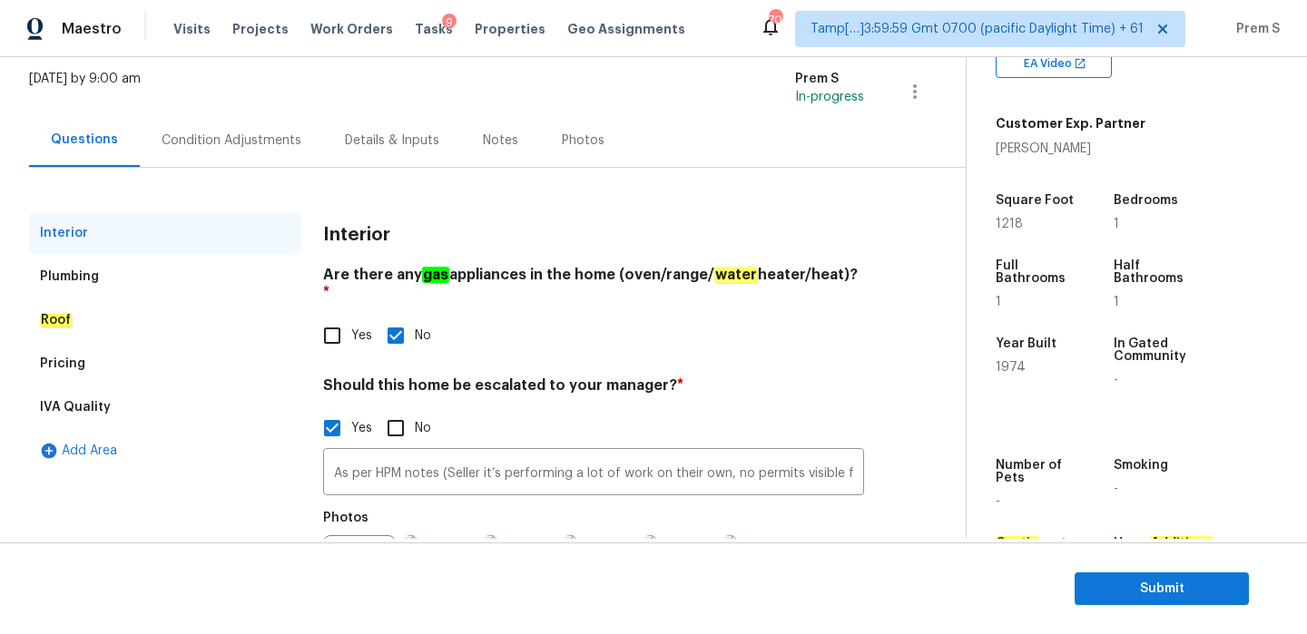
scroll to position [93, 0]
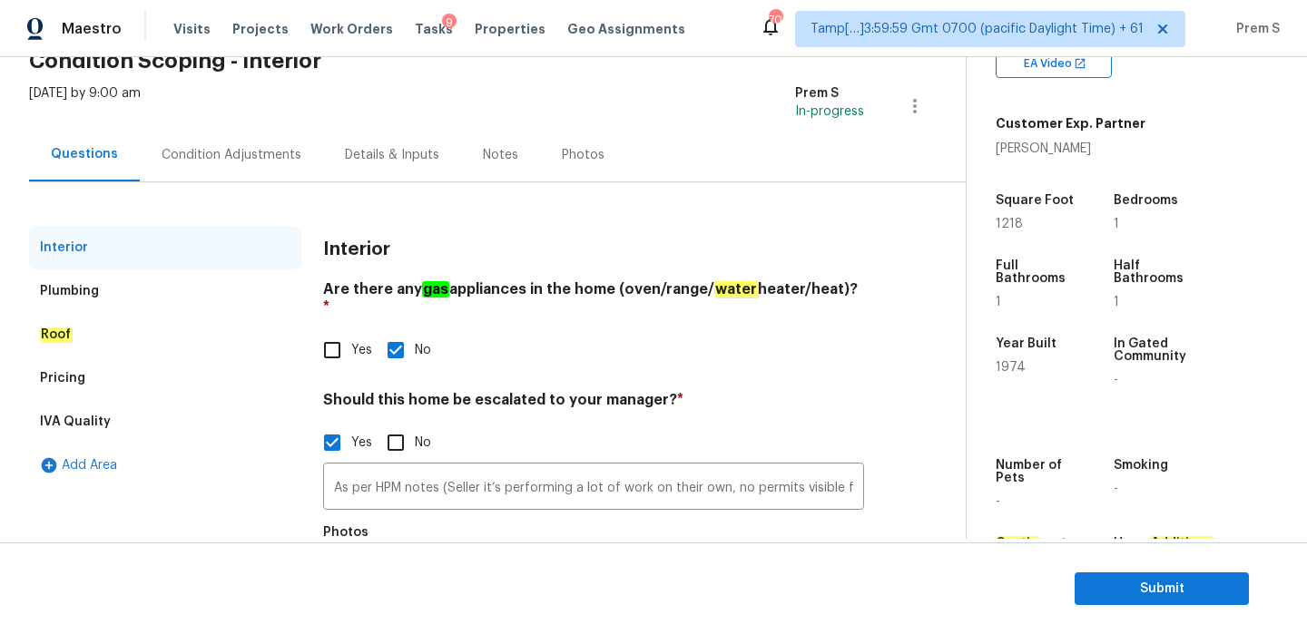
click at [243, 157] on div "Condition Adjustments" at bounding box center [232, 155] width 140 height 18
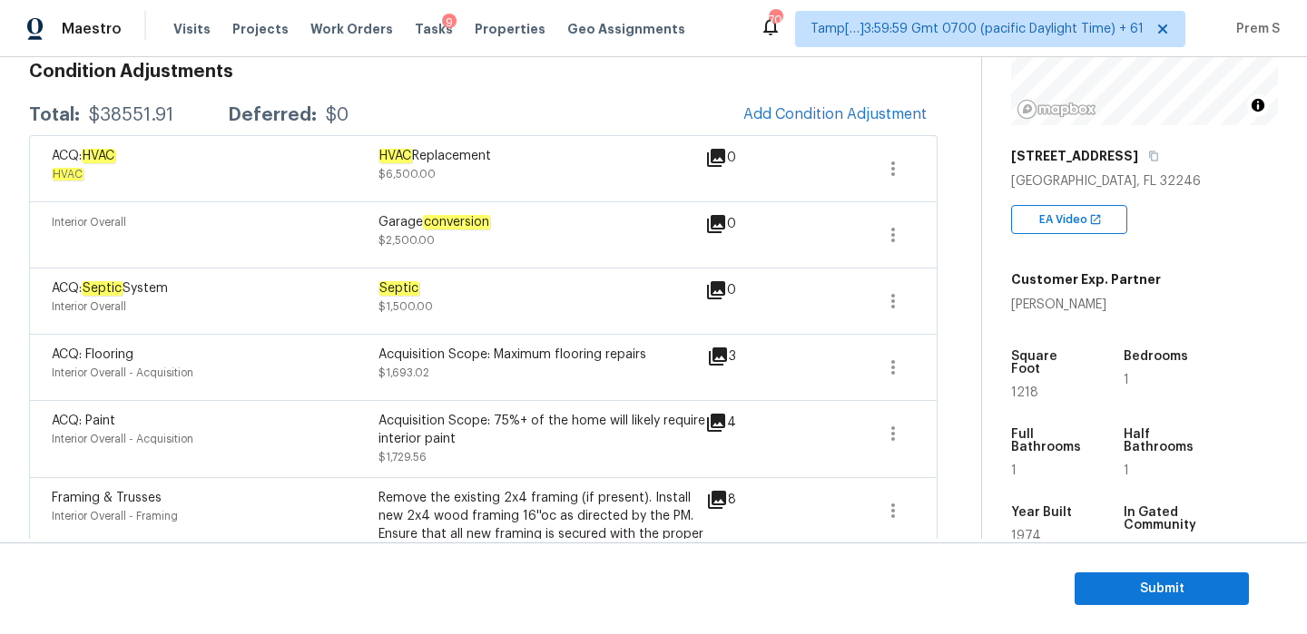
scroll to position [339, 0]
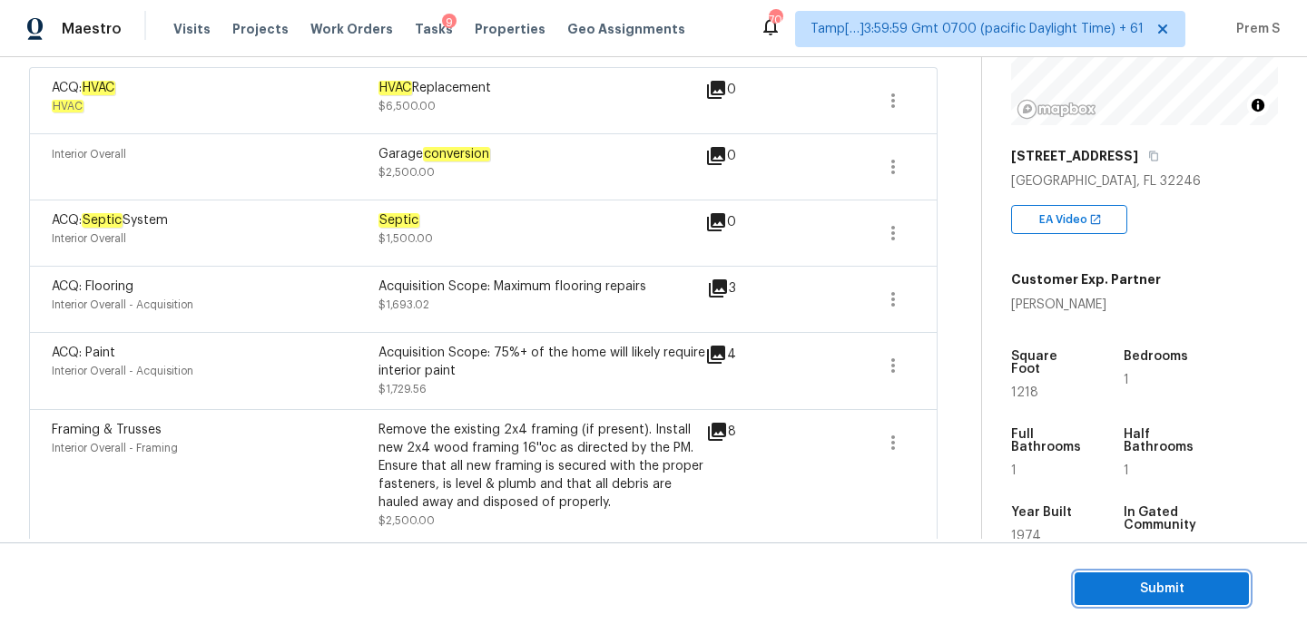
click at [1135, 600] on button "Submit" at bounding box center [1162, 590] width 174 height 34
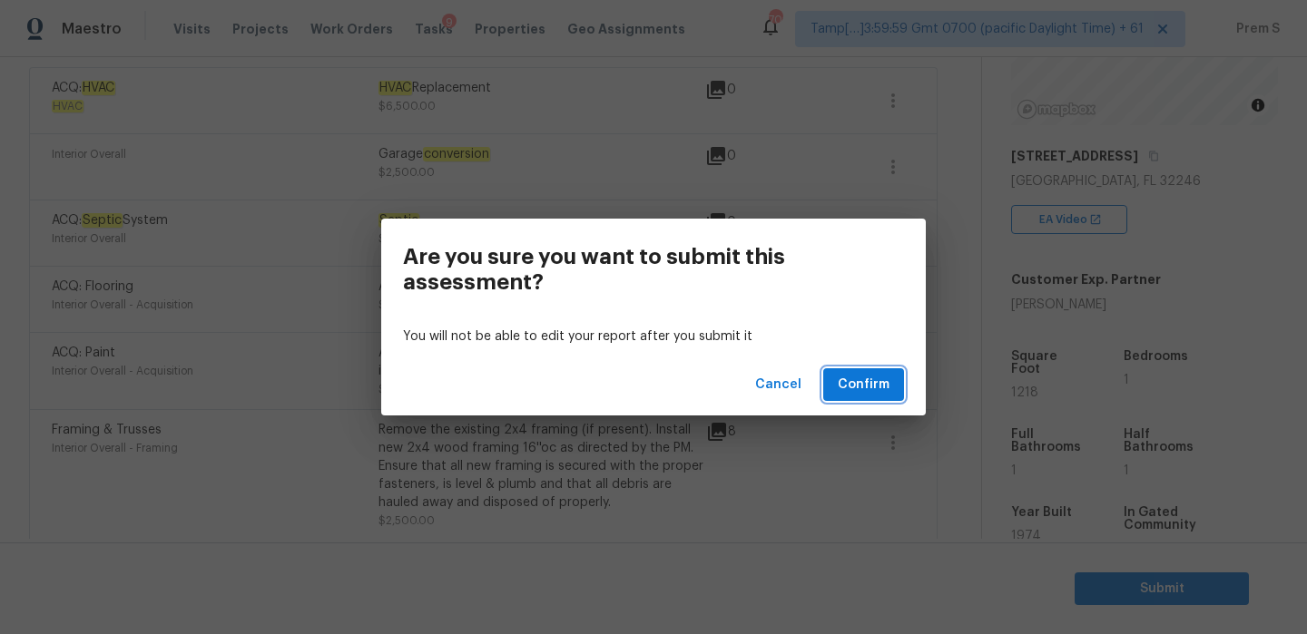
click at [868, 371] on button "Confirm" at bounding box center [863, 385] width 81 height 34
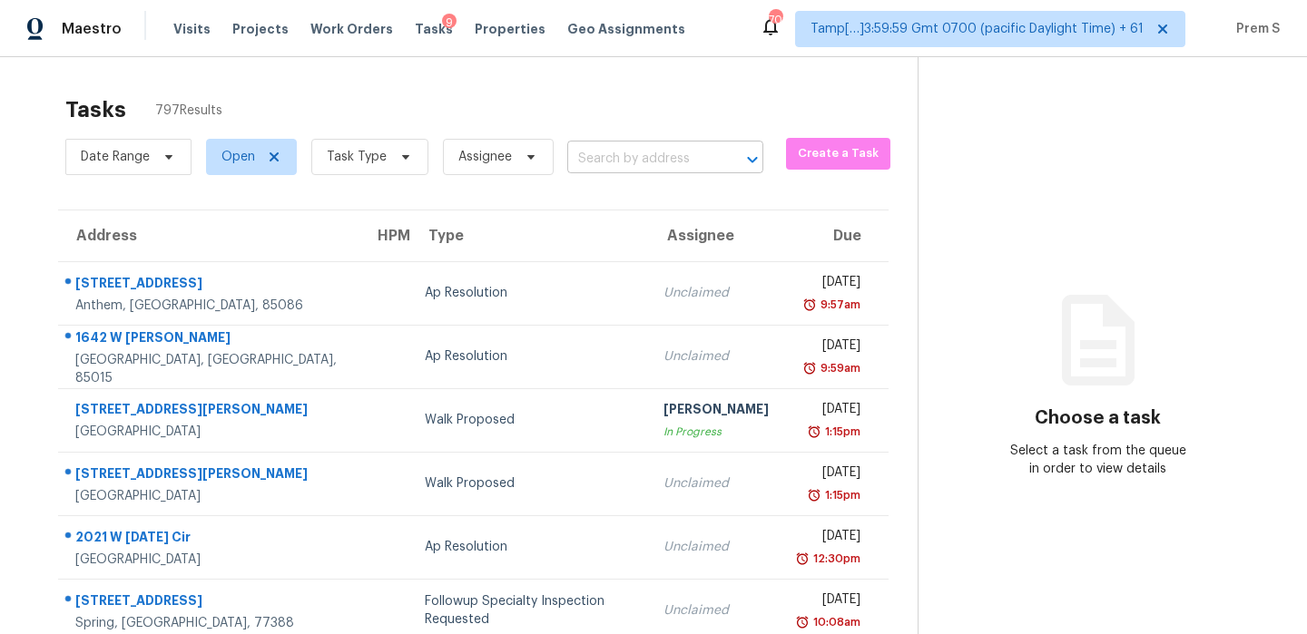
click at [606, 159] on input "text" at bounding box center [639, 159] width 145 height 28
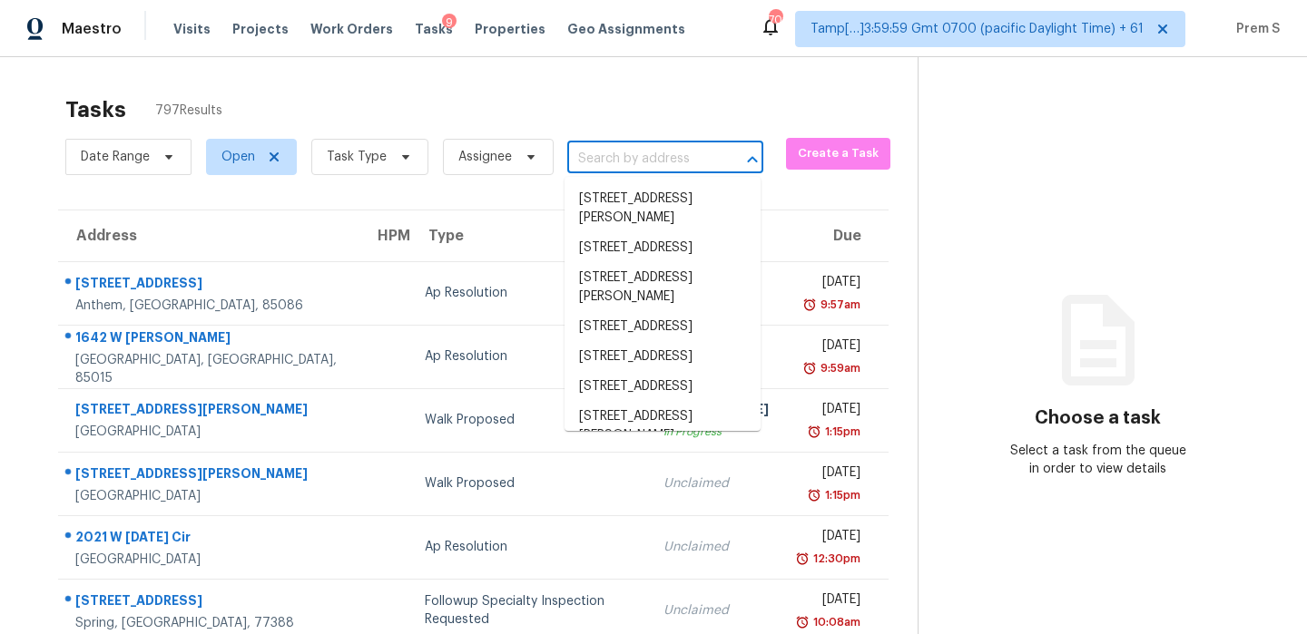
paste input "[STREET_ADDRESS]"
type input "[STREET_ADDRESS]"
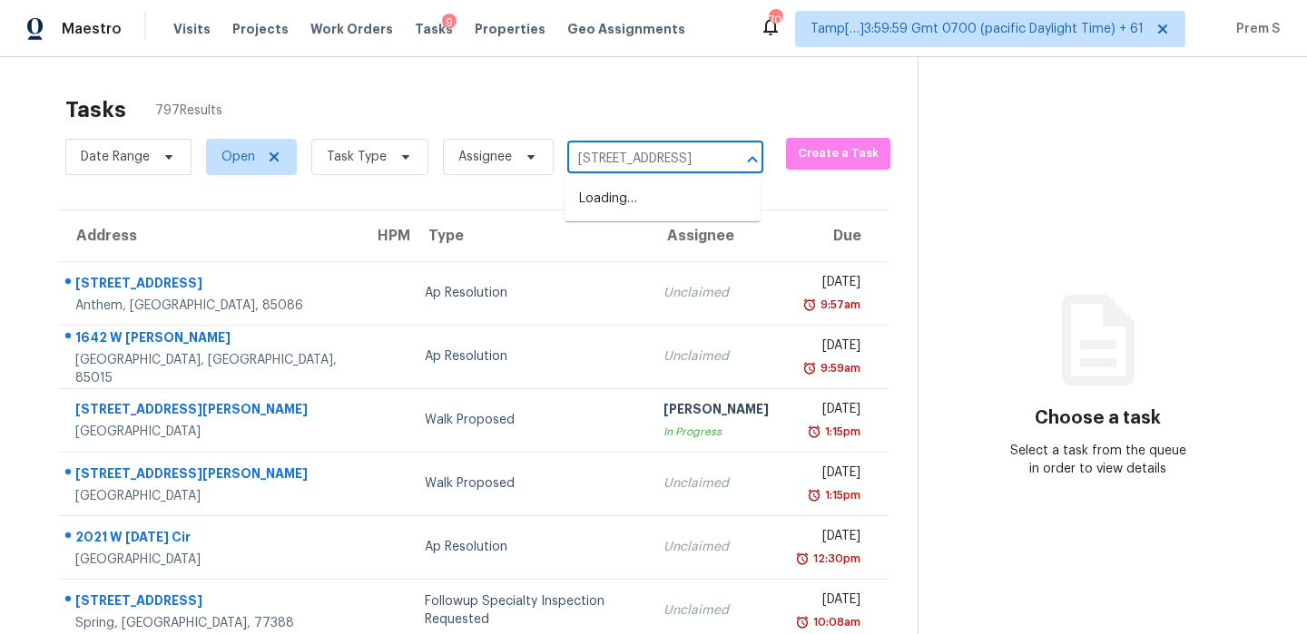
scroll to position [0, 102]
click at [634, 201] on li "[STREET_ADDRESS]" at bounding box center [662, 199] width 196 height 30
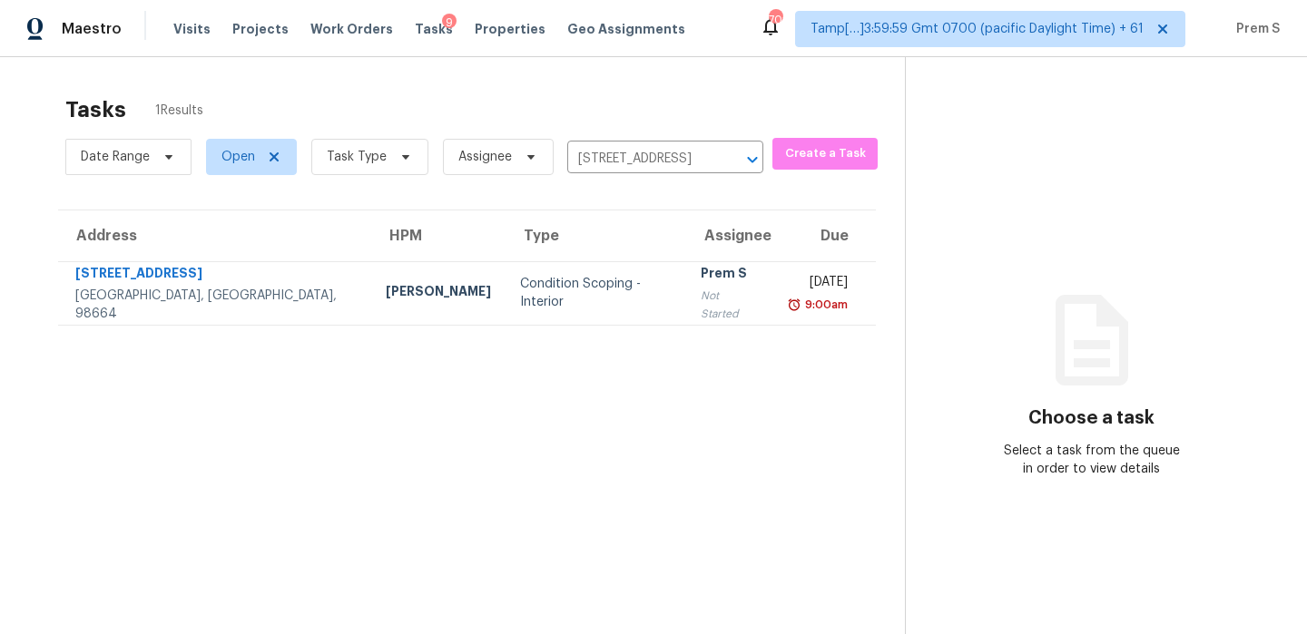
click at [701, 307] on div "Not Started" at bounding box center [730, 305] width 59 height 36
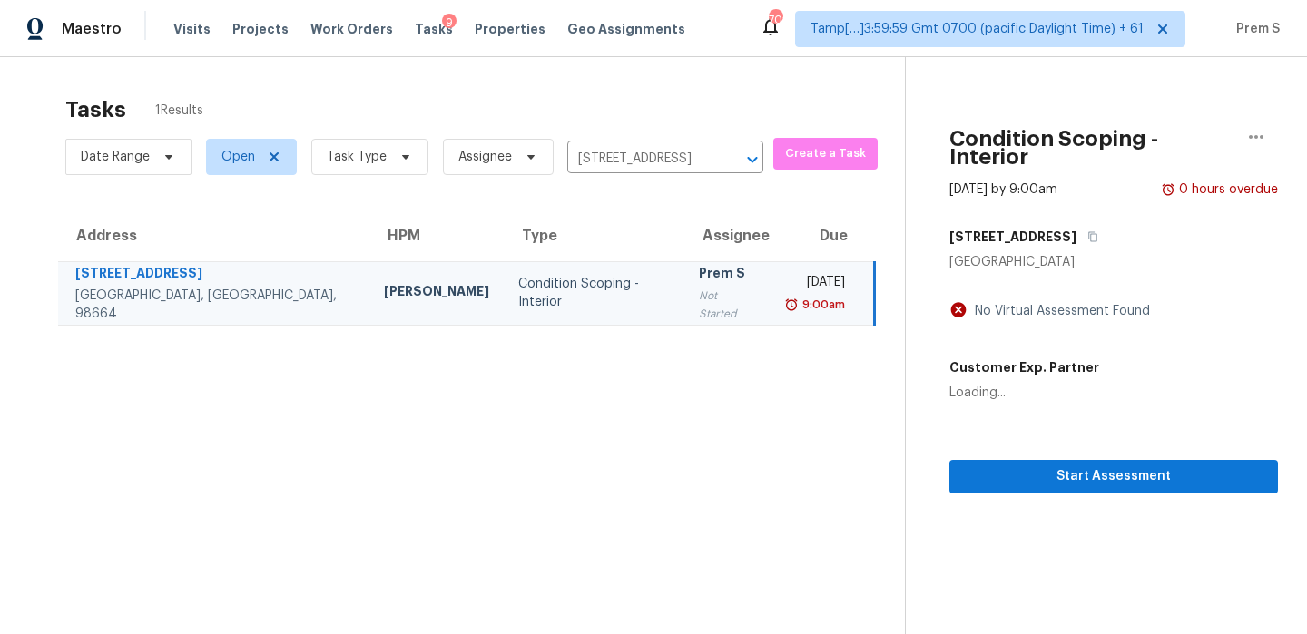
scroll to position [57, 0]
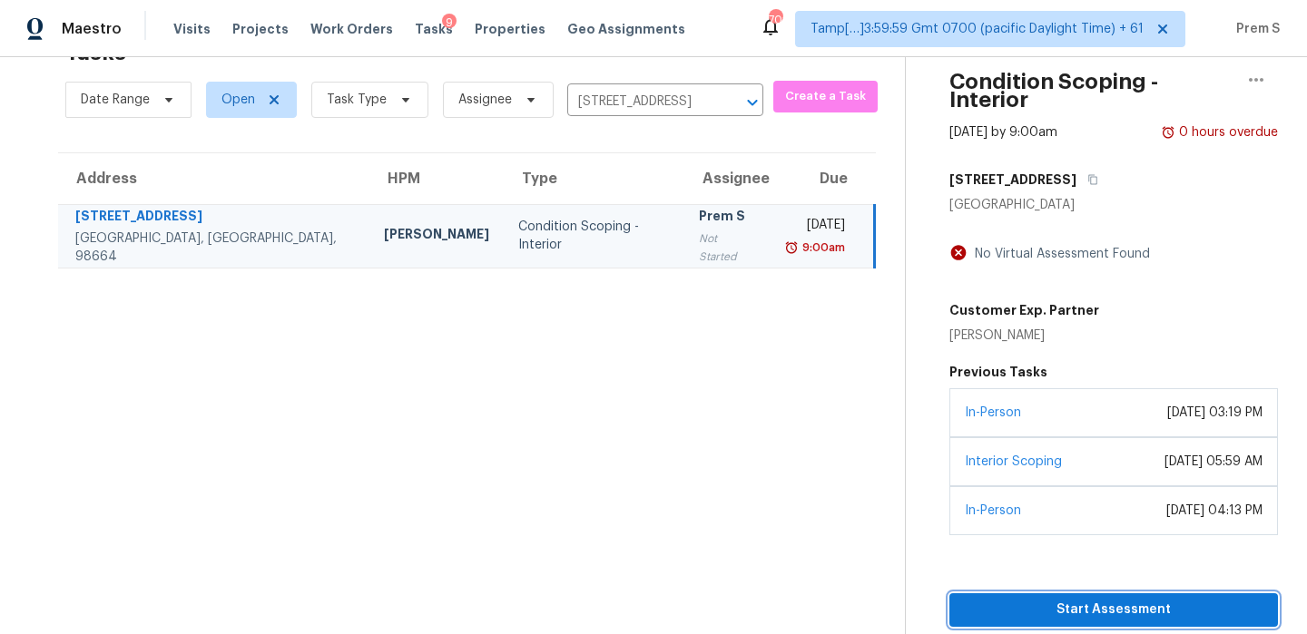
click at [1006, 599] on span "Start Assessment" at bounding box center [1113, 610] width 299 height 23
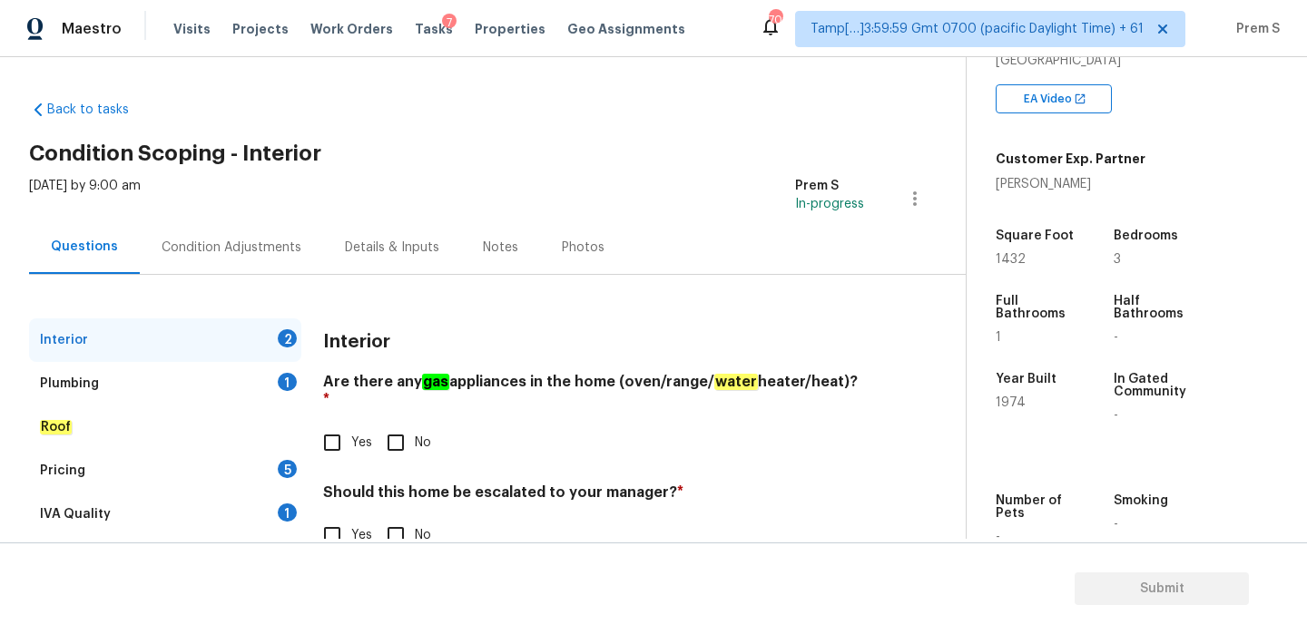
scroll to position [46, 0]
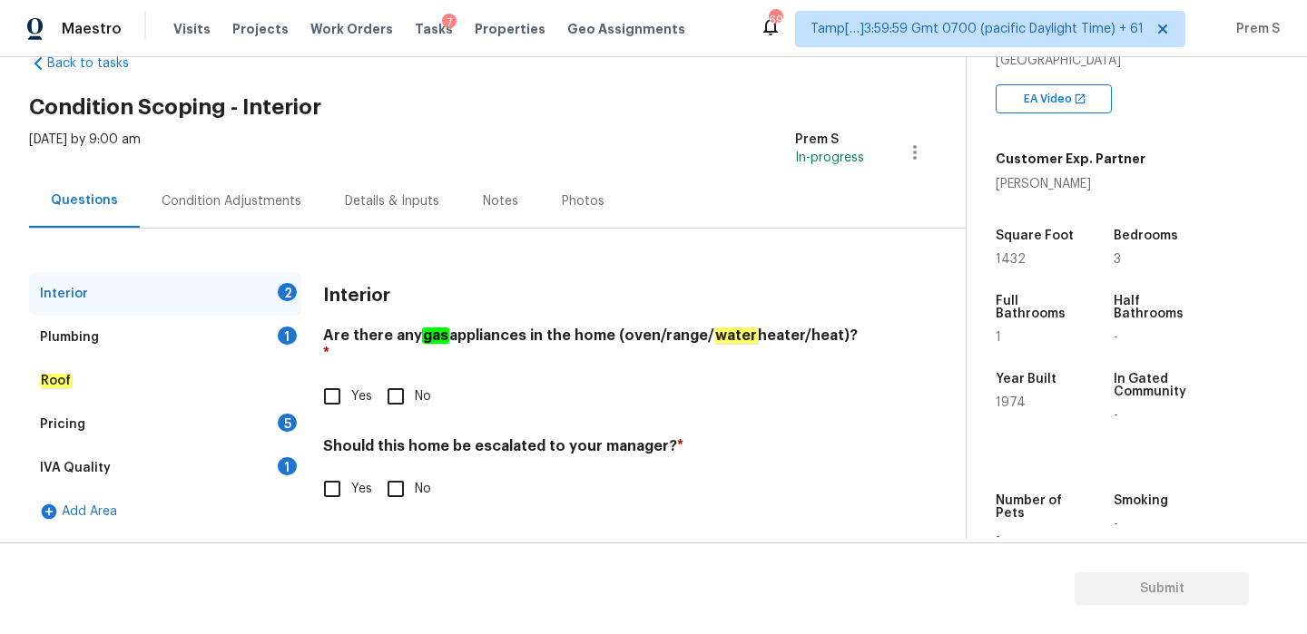
click at [398, 378] on input "No" at bounding box center [396, 397] width 38 height 38
checkbox input "true"
click at [393, 470] on input "No" at bounding box center [396, 489] width 38 height 38
checkbox input "true"
click at [299, 349] on div "Plumbing 1" at bounding box center [165, 338] width 272 height 44
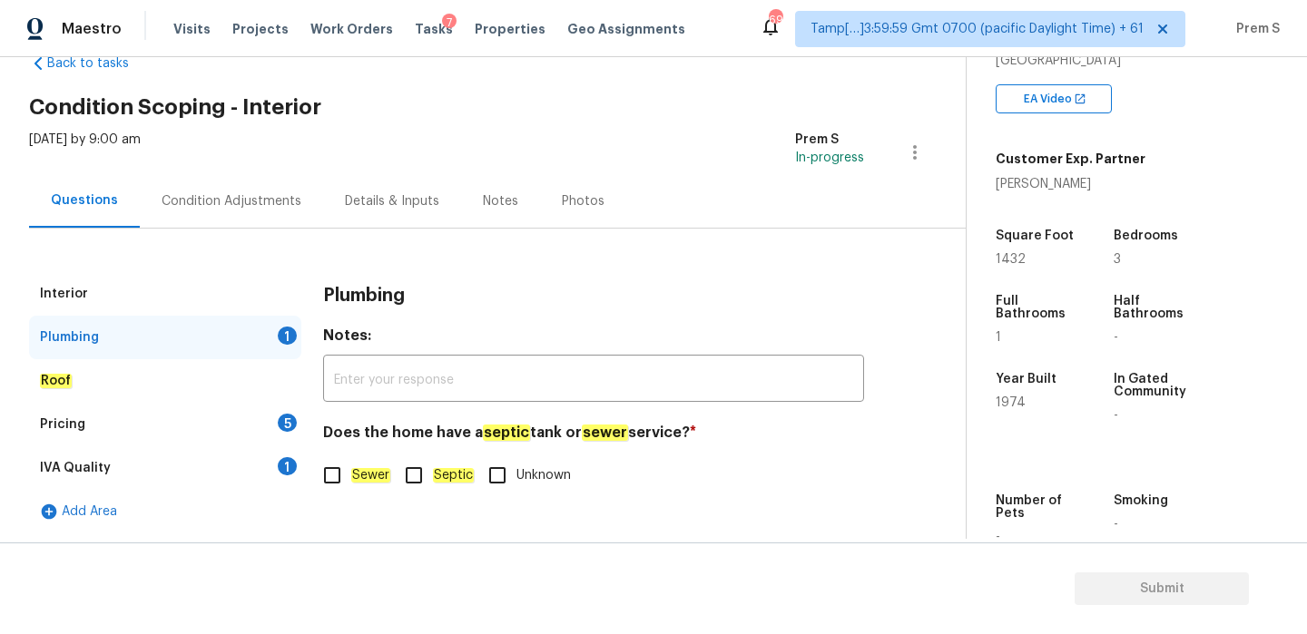
click at [354, 476] on em "Sewer" at bounding box center [370, 475] width 39 height 15
click at [351, 476] on input "Sewer" at bounding box center [332, 475] width 38 height 38
checkbox input "true"
click at [299, 435] on div "Pricing 5" at bounding box center [165, 425] width 272 height 44
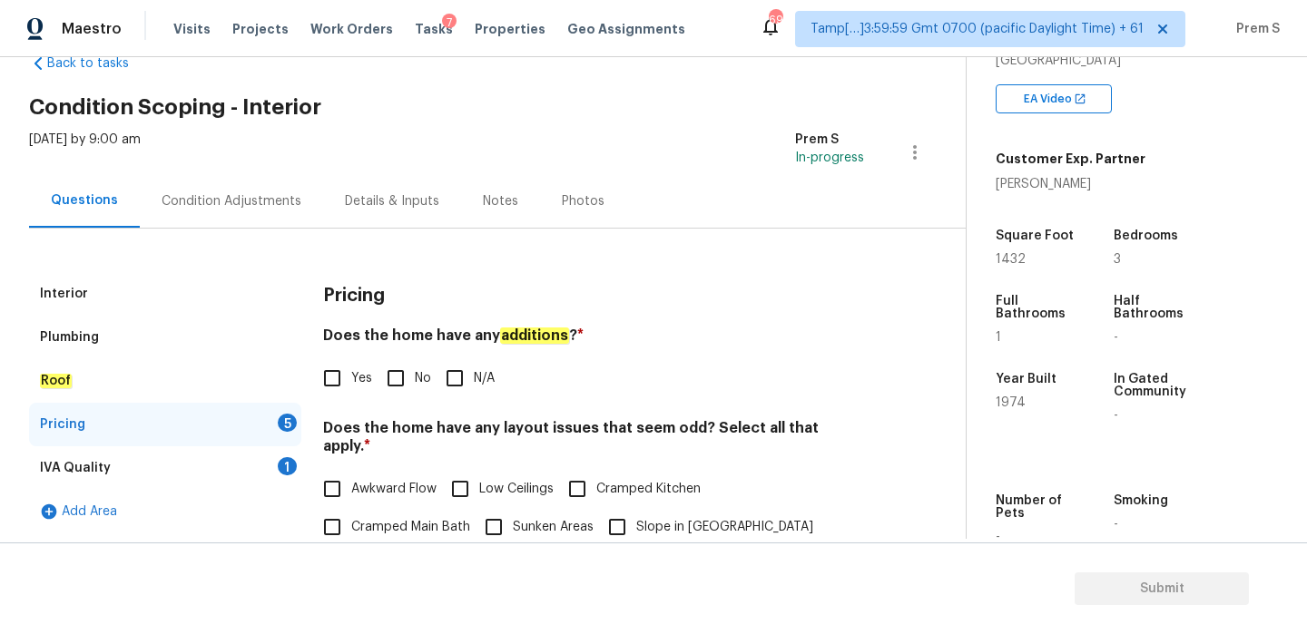
click at [422, 381] on span "No" at bounding box center [423, 378] width 16 height 19
click at [415, 381] on input "No" at bounding box center [396, 378] width 38 height 38
checkbox input "true"
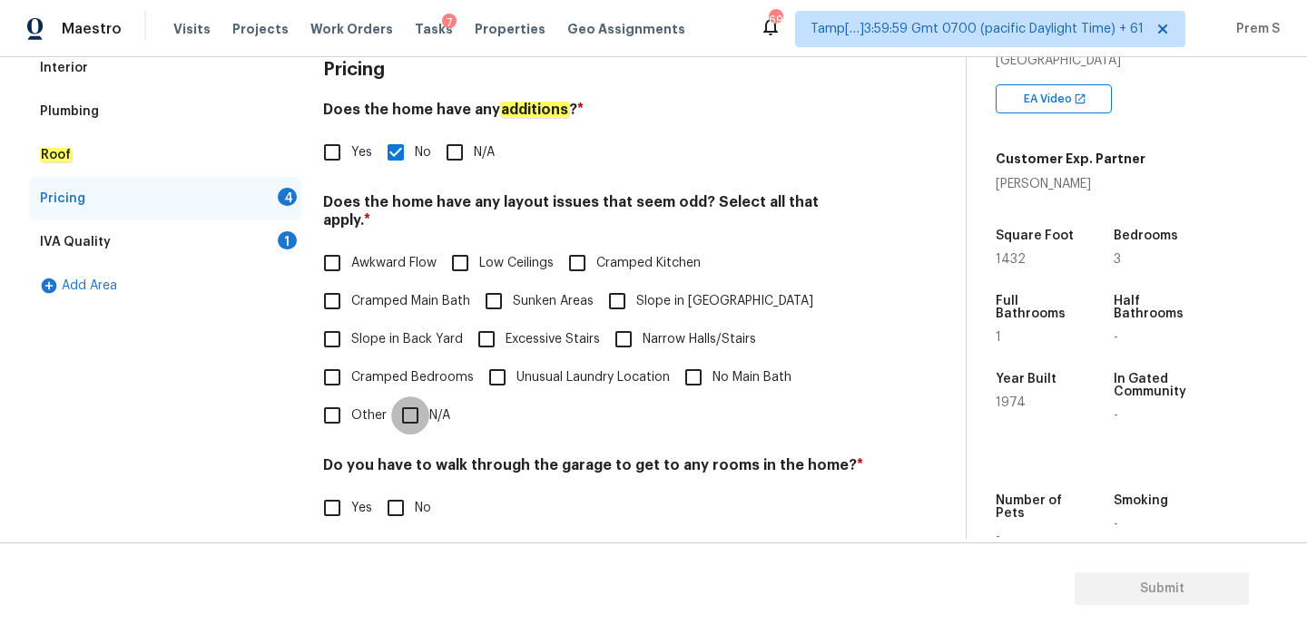
click at [399, 397] on input "N/A" at bounding box center [410, 416] width 38 height 38
checkbox input "true"
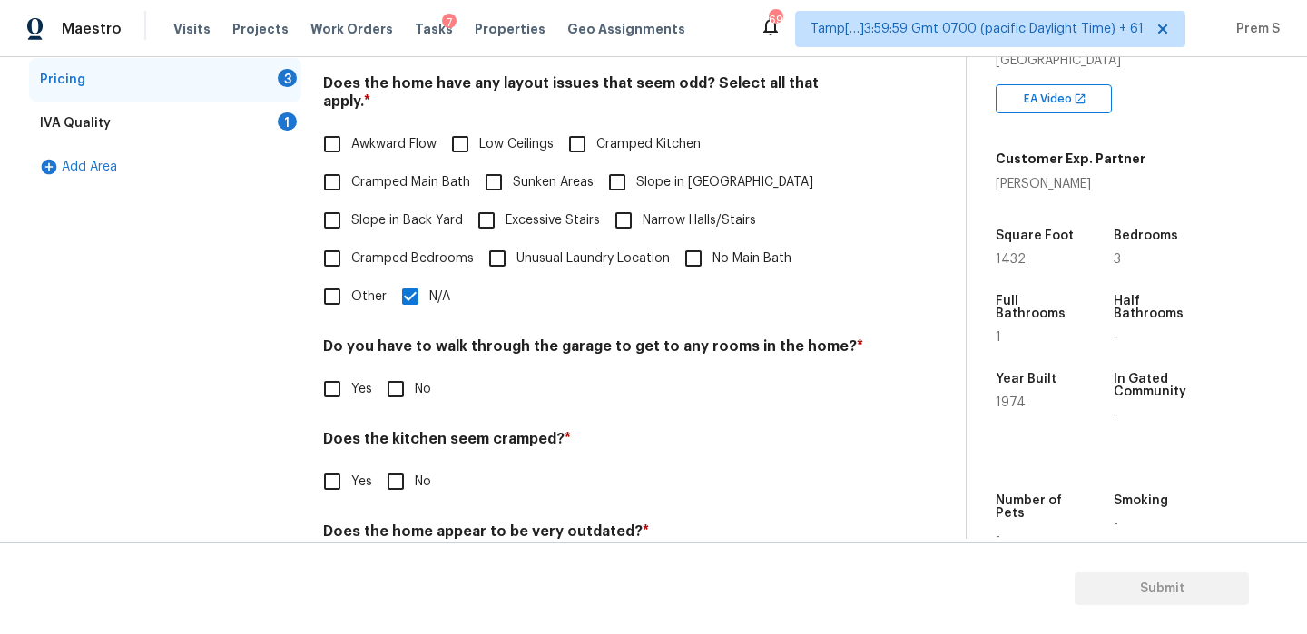
click at [407, 383] on input "No" at bounding box center [396, 389] width 38 height 38
checkbox input "true"
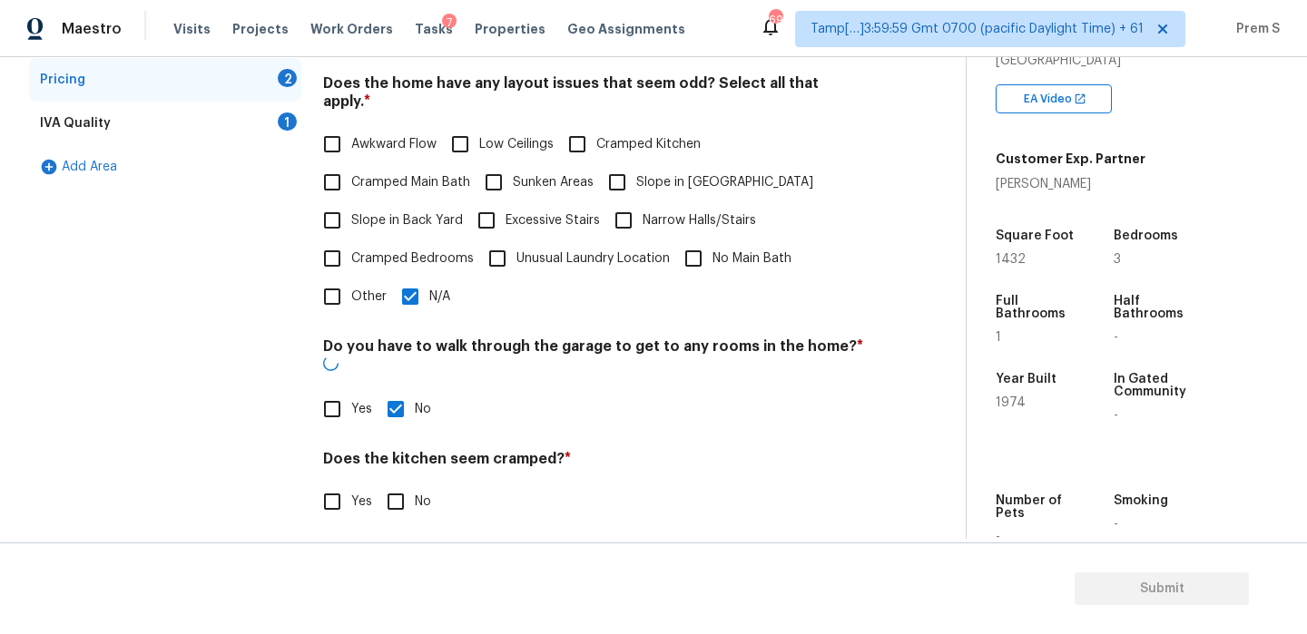
click at [400, 483] on input "No" at bounding box center [396, 502] width 38 height 38
checkbox input "true"
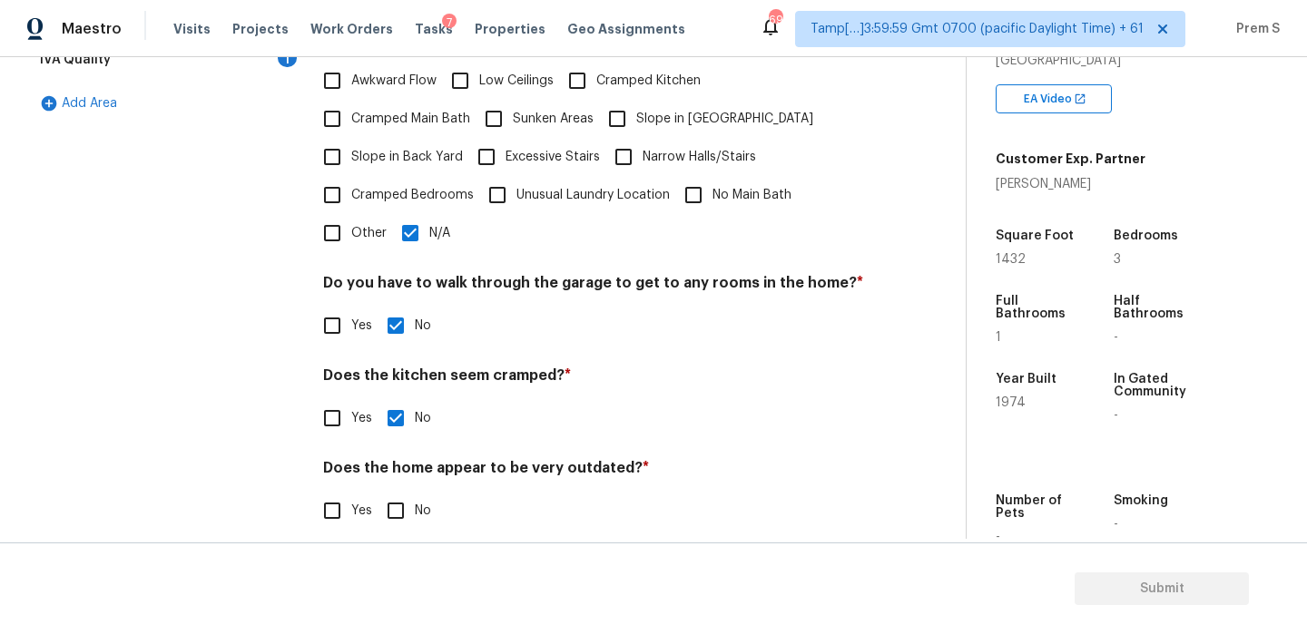
click at [393, 492] on input "No" at bounding box center [396, 511] width 38 height 38
checkbox input "true"
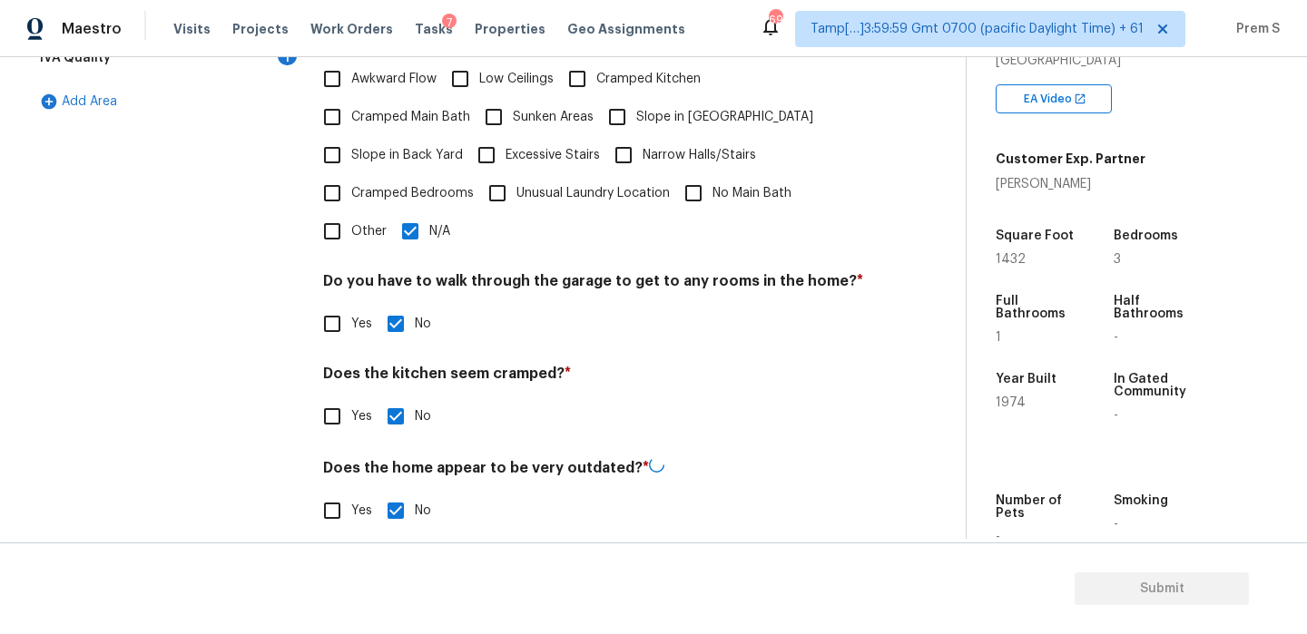
scroll to position [455, 0]
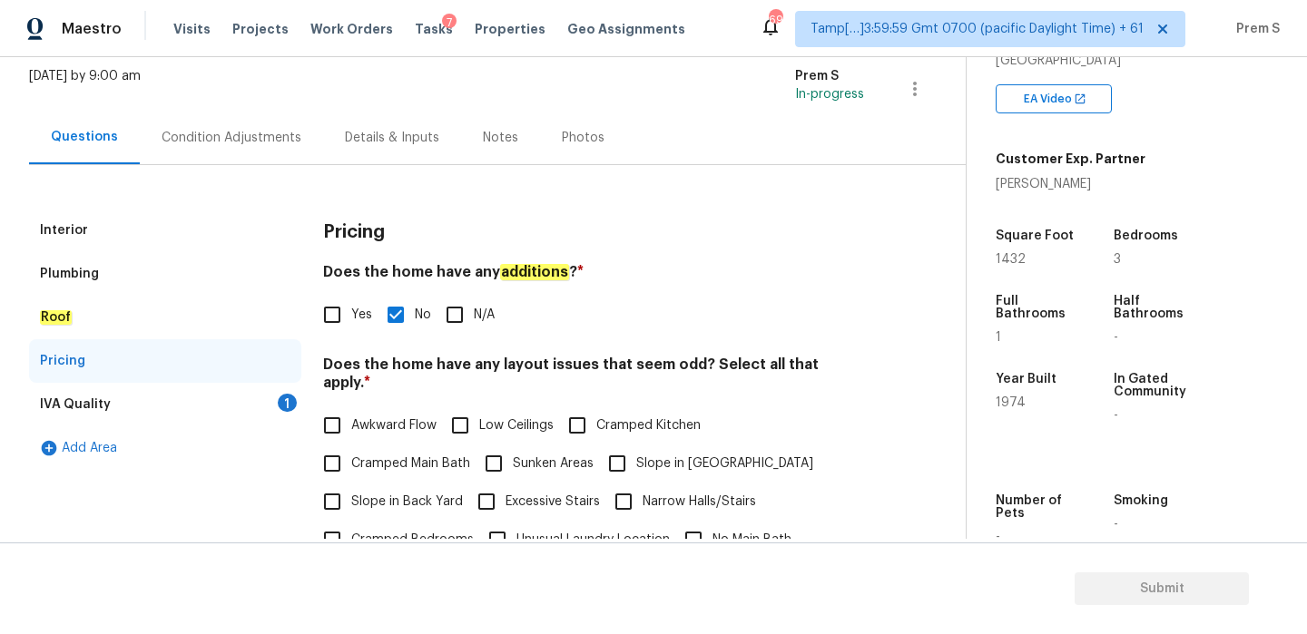
click at [282, 404] on div "1" at bounding box center [287, 403] width 19 height 18
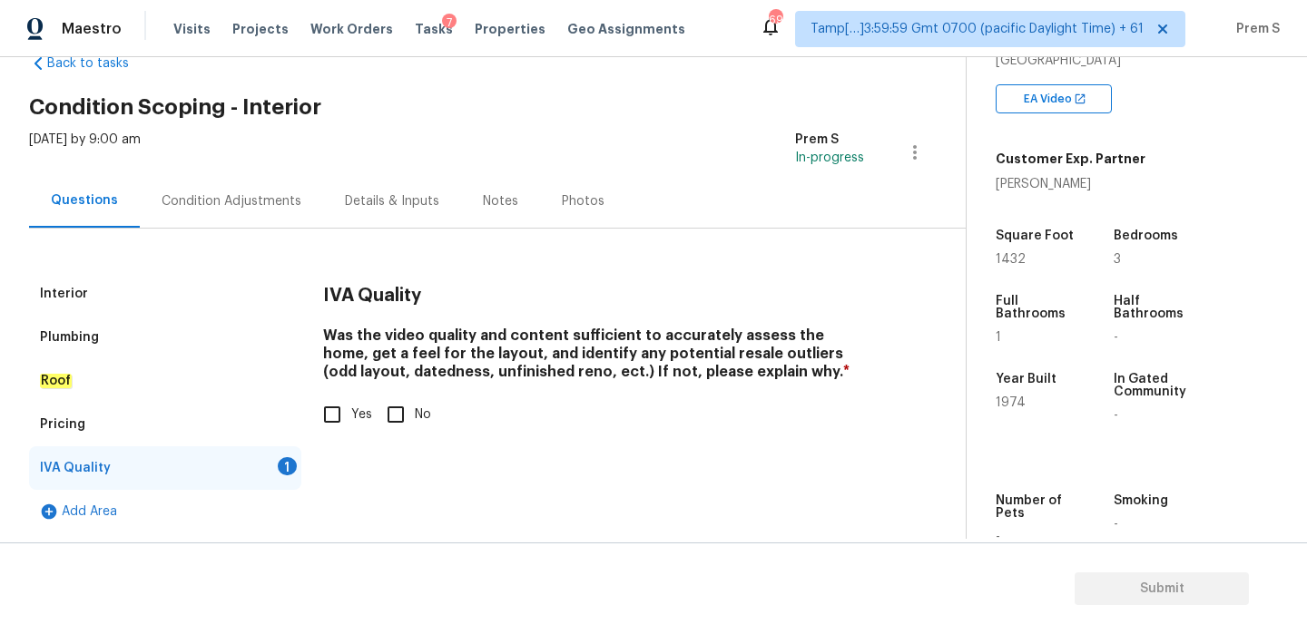
click at [334, 415] on input "Yes" at bounding box center [332, 415] width 38 height 38
checkbox input "true"
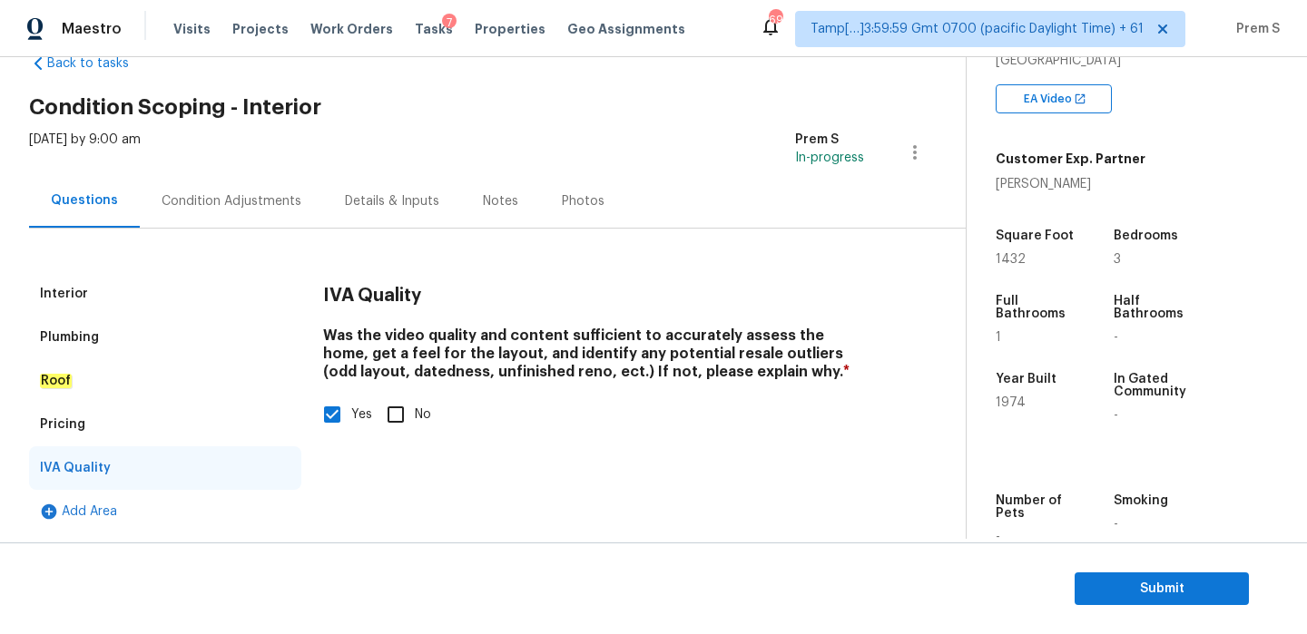
click at [241, 198] on div "Condition Adjustments" at bounding box center [232, 201] width 140 height 18
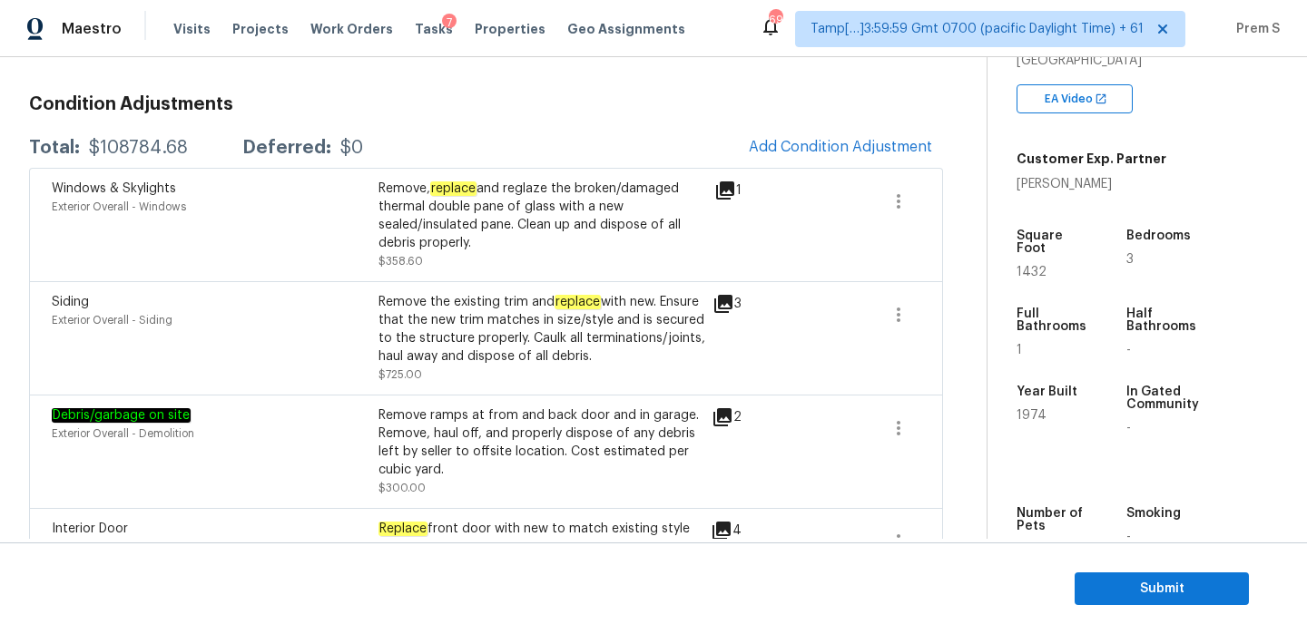
scroll to position [239, 0]
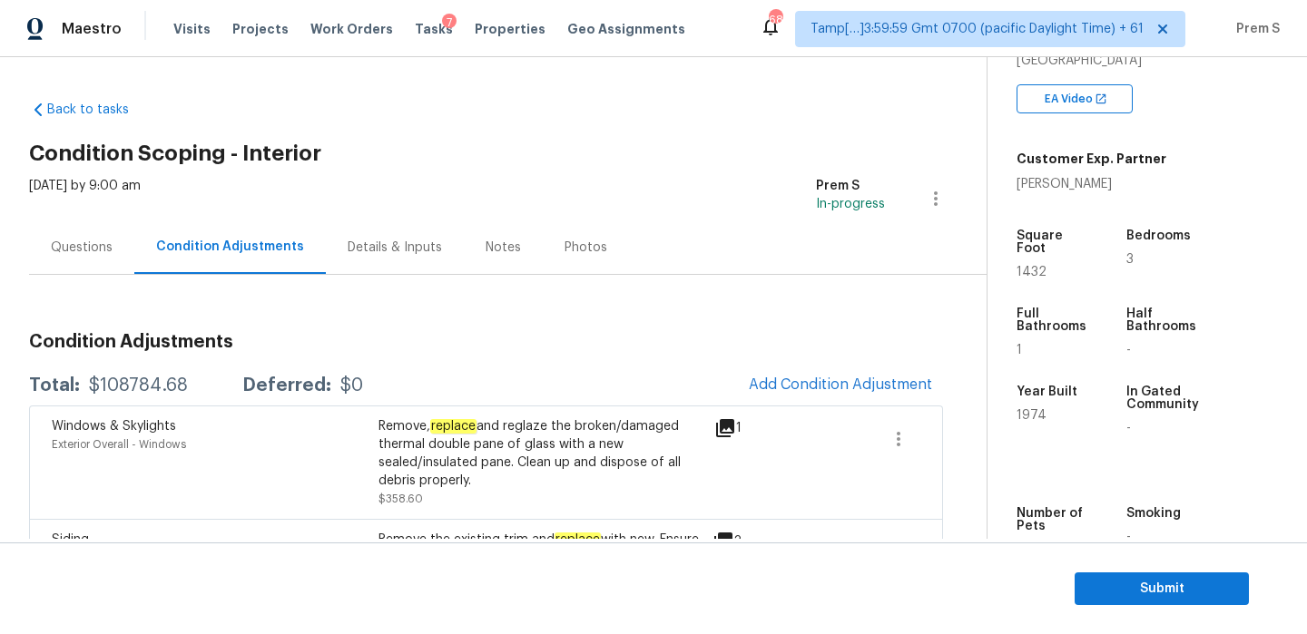
scroll to position [101, 0]
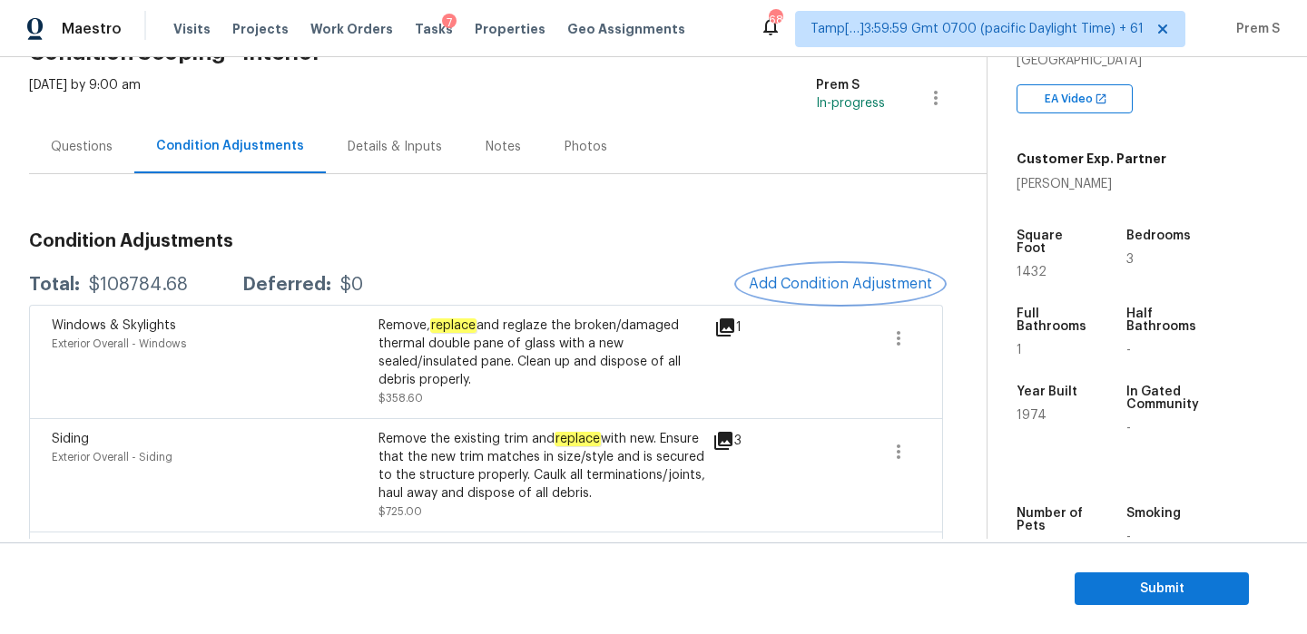
click at [815, 292] on button "Add Condition Adjustment" at bounding box center [840, 284] width 205 height 38
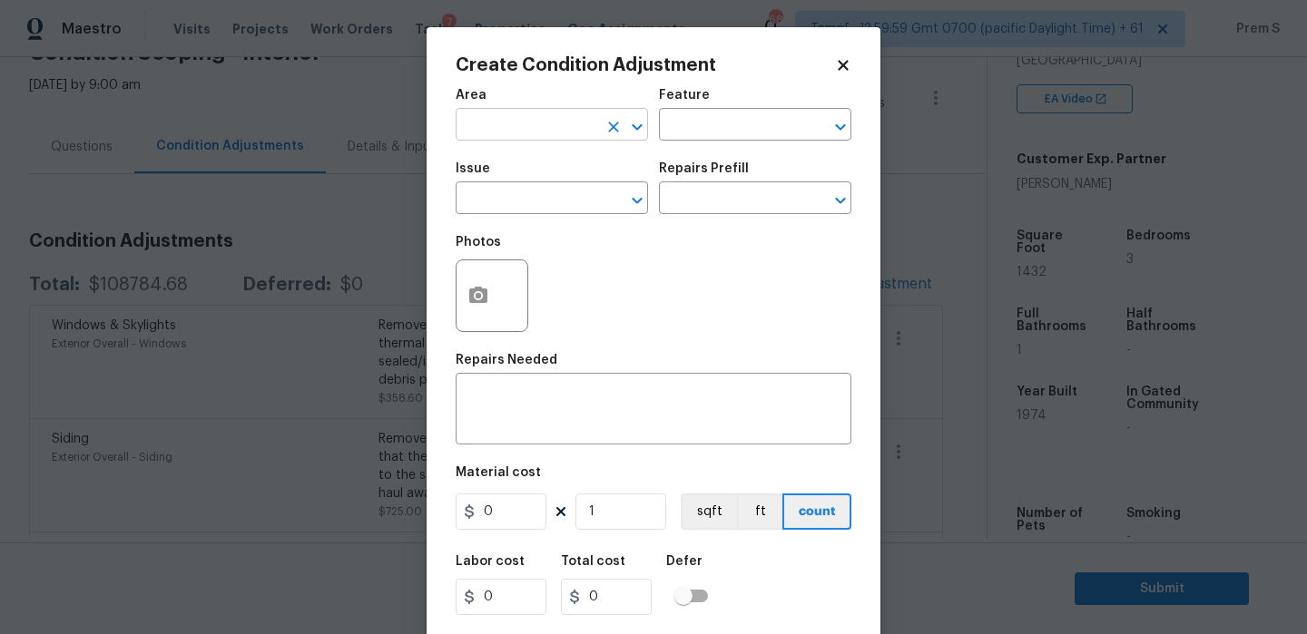
click at [525, 137] on input "text" at bounding box center [527, 127] width 142 height 28
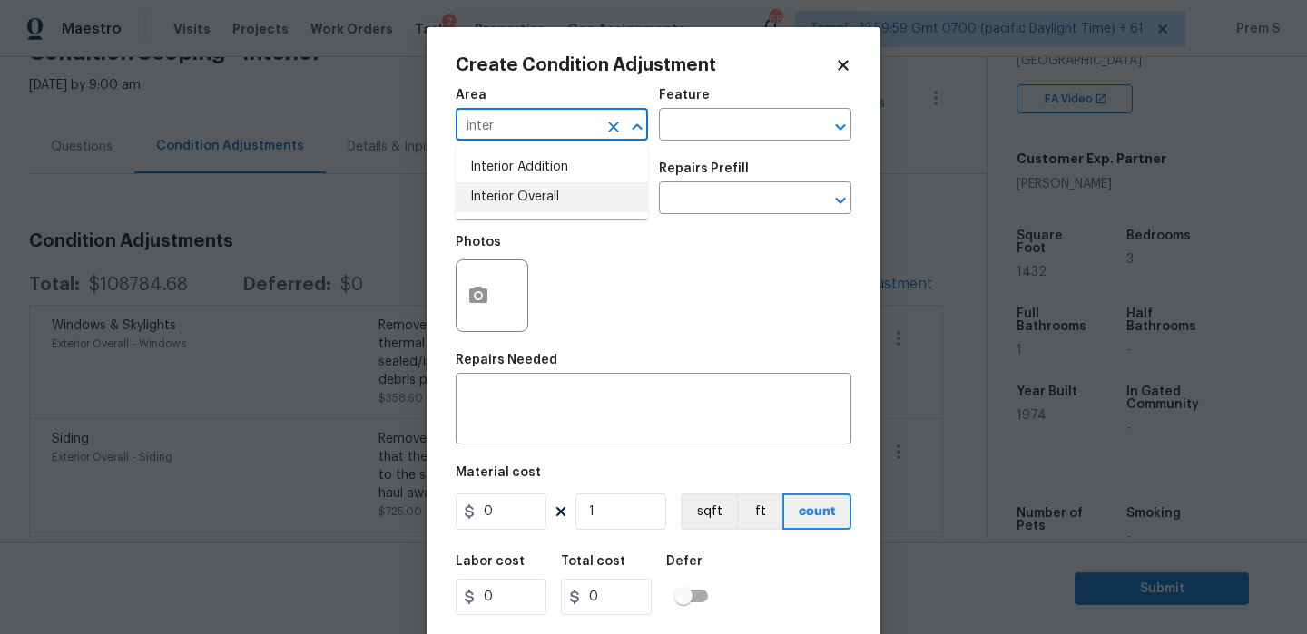
click at [530, 202] on li "Interior Overall" at bounding box center [552, 197] width 192 height 30
type input "Interior Overall"
click at [530, 202] on input "text" at bounding box center [527, 200] width 142 height 28
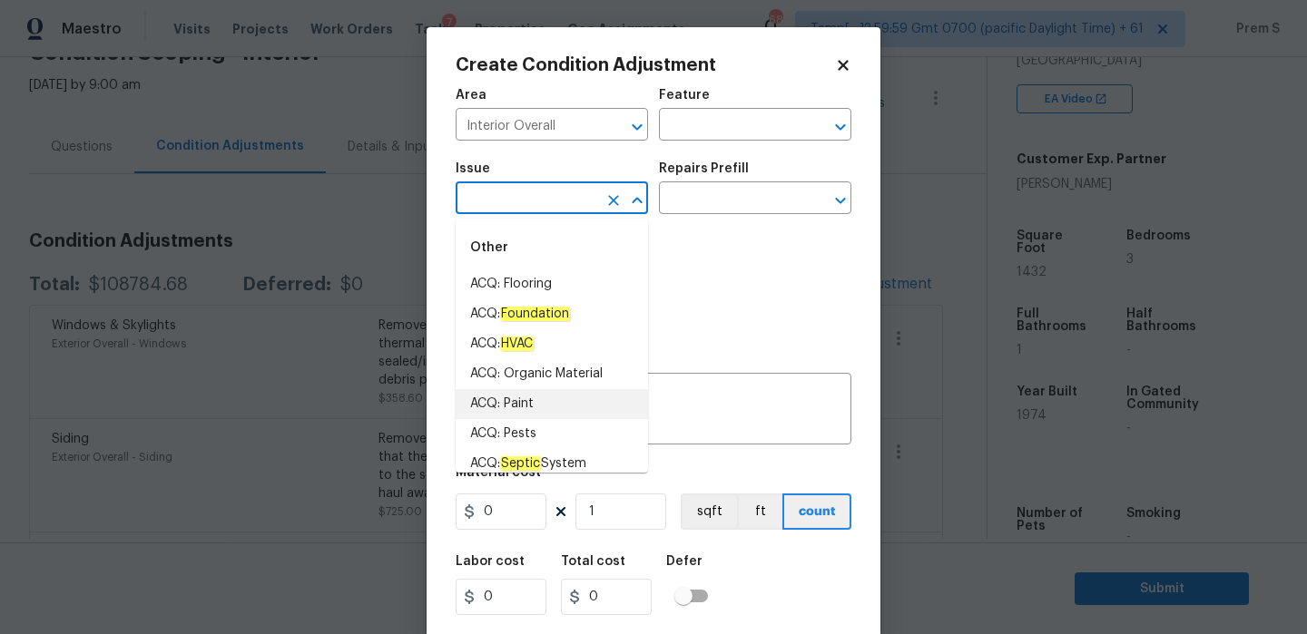
click at [577, 406] on li "ACQ: Paint" at bounding box center [552, 404] width 192 height 30
type input "ACQ: Paint"
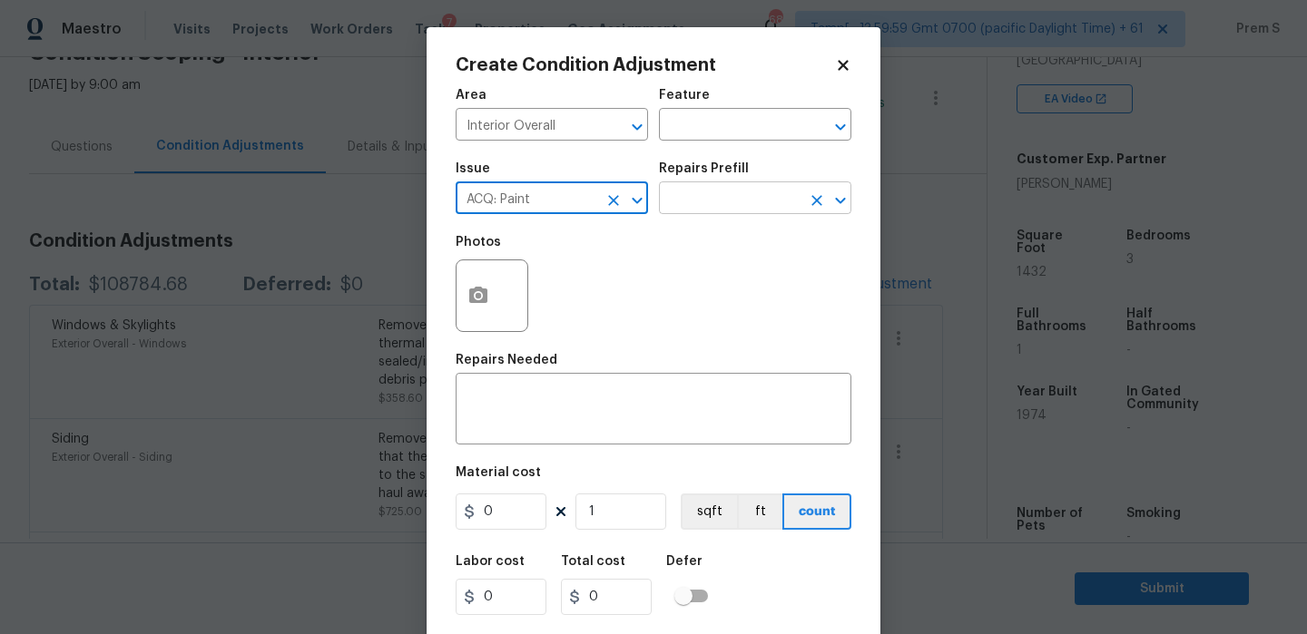
click at [728, 201] on input "text" at bounding box center [730, 200] width 142 height 28
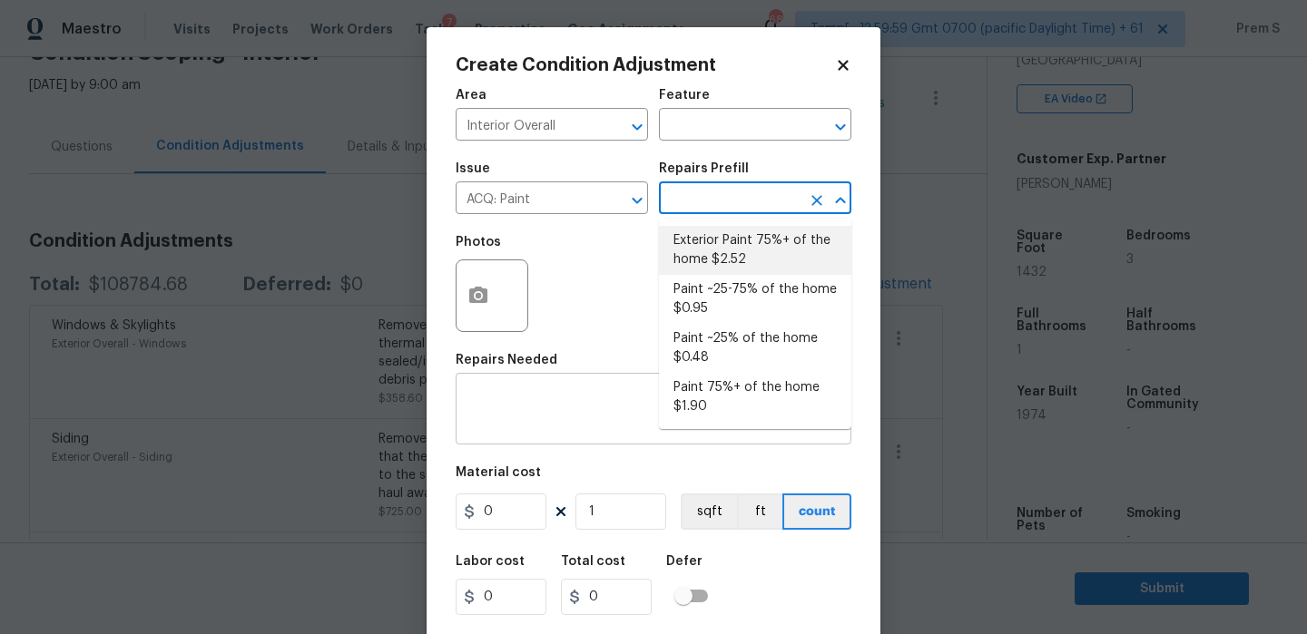
click at [600, 433] on div "x ​" at bounding box center [654, 411] width 396 height 67
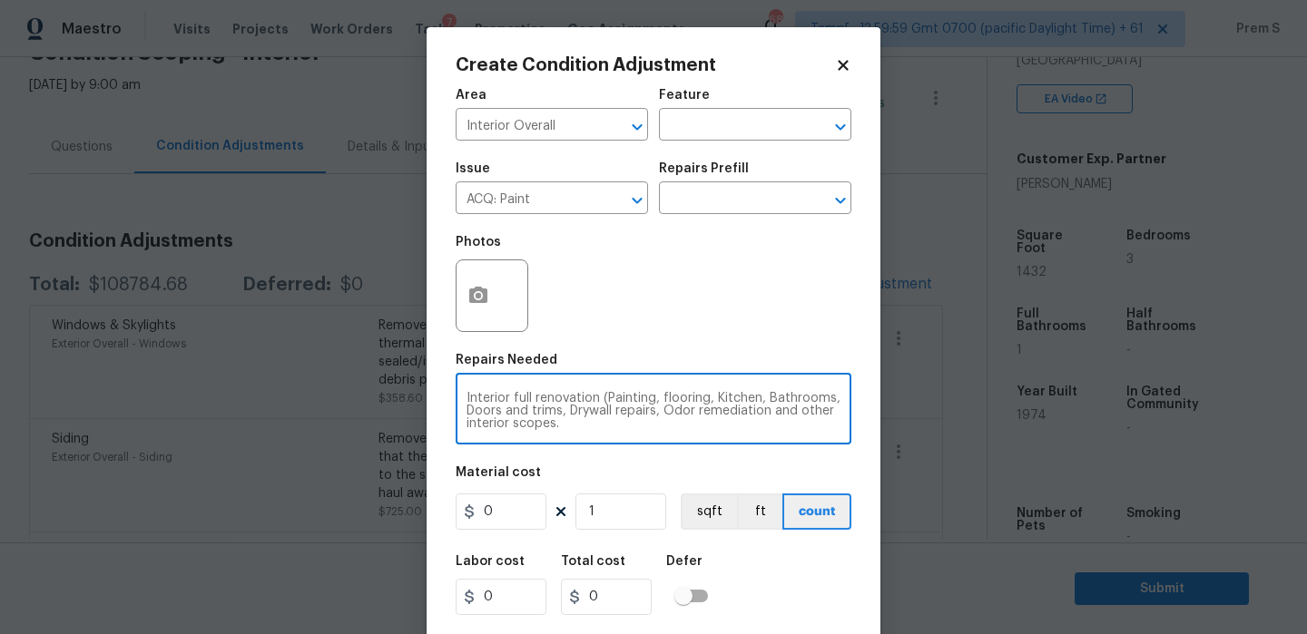
type textarea "Interior full renovation (Painting, flooring, Kitchen, Bathrooms, Doors and tri…"
click at [517, 509] on input "0" at bounding box center [501, 512] width 91 height 36
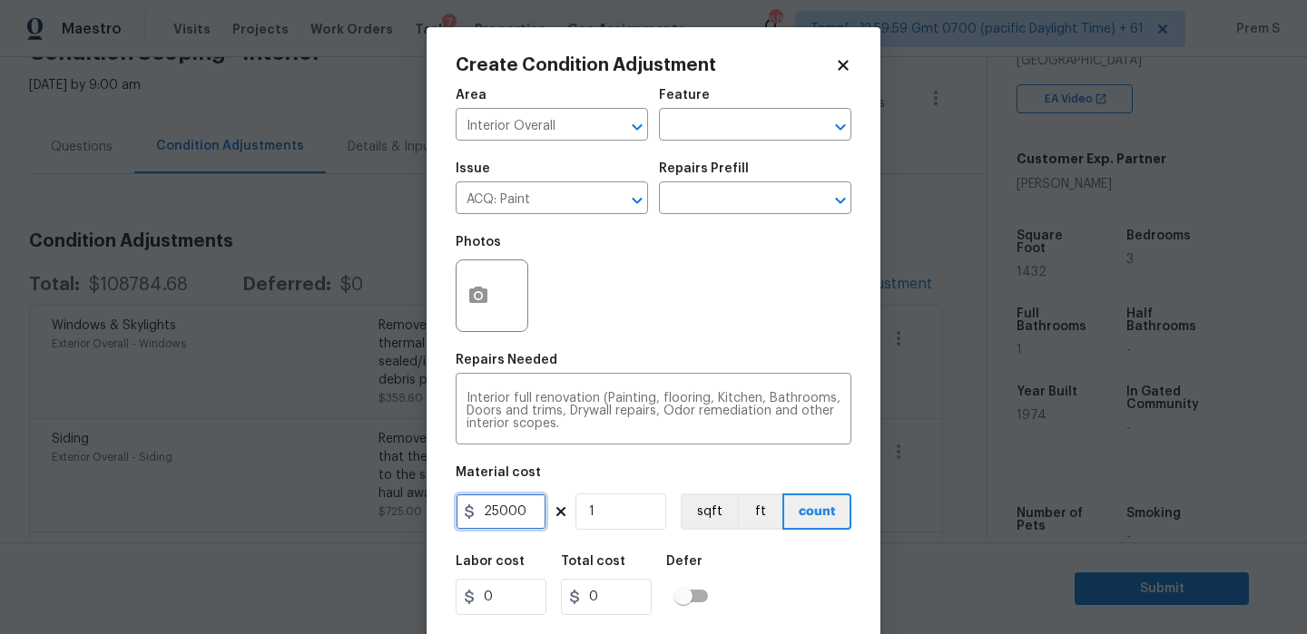
type input "25000"
click at [787, 571] on div "Labor cost 0 Total cost 25000 Defer" at bounding box center [654, 586] width 396 height 82
click at [478, 290] on icon "button" at bounding box center [478, 295] width 18 height 16
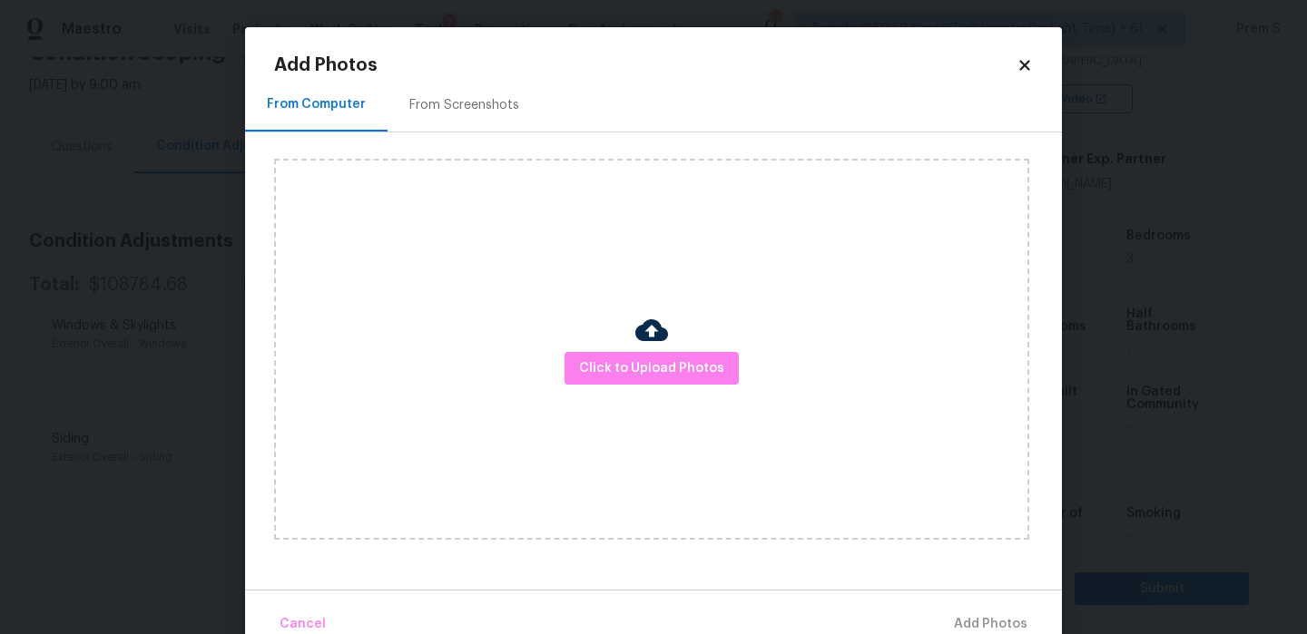
click at [656, 387] on div "Click to Upload Photos" at bounding box center [651, 349] width 755 height 381
click at [643, 344] on img at bounding box center [651, 330] width 33 height 33
click at [643, 368] on span "Click to Upload Photos" at bounding box center [651, 369] width 145 height 23
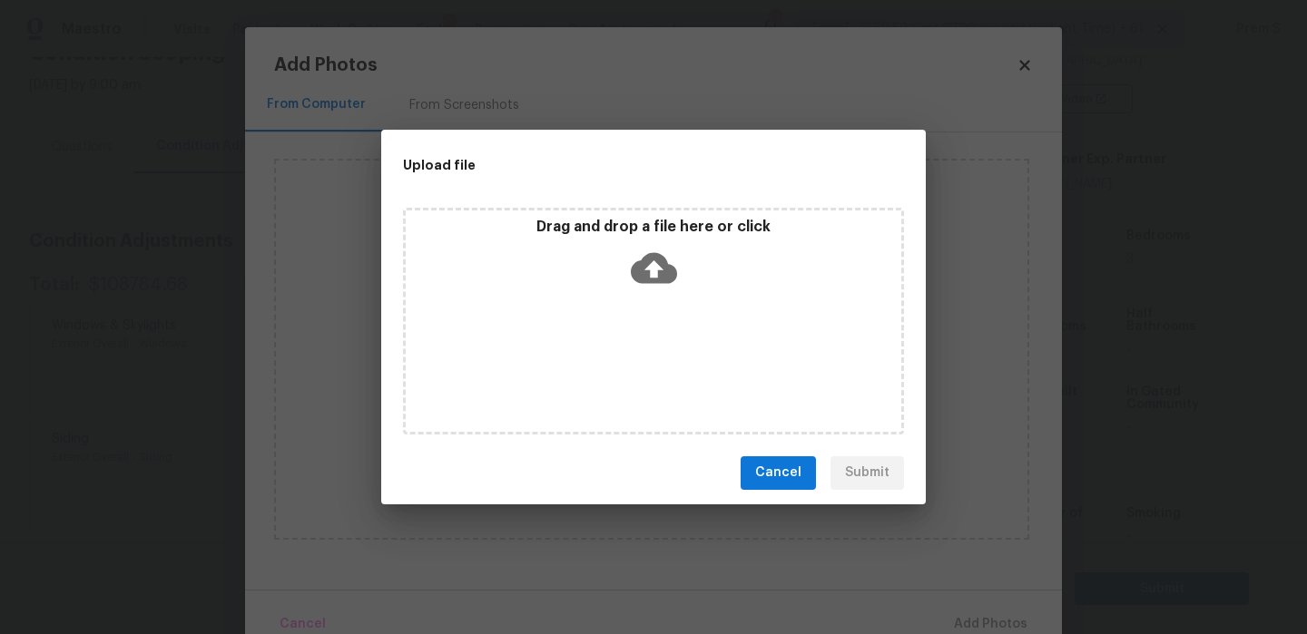
click at [649, 279] on icon at bounding box center [654, 267] width 46 height 31
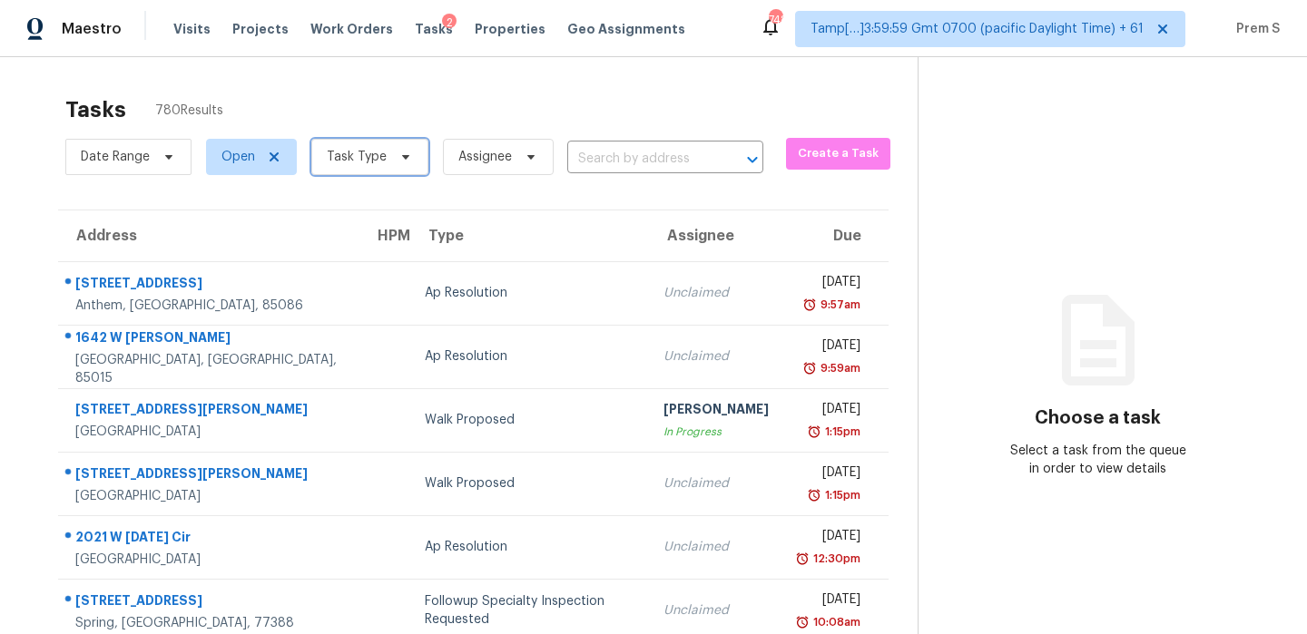
click at [370, 165] on span "Task Type" at bounding box center [357, 157] width 60 height 18
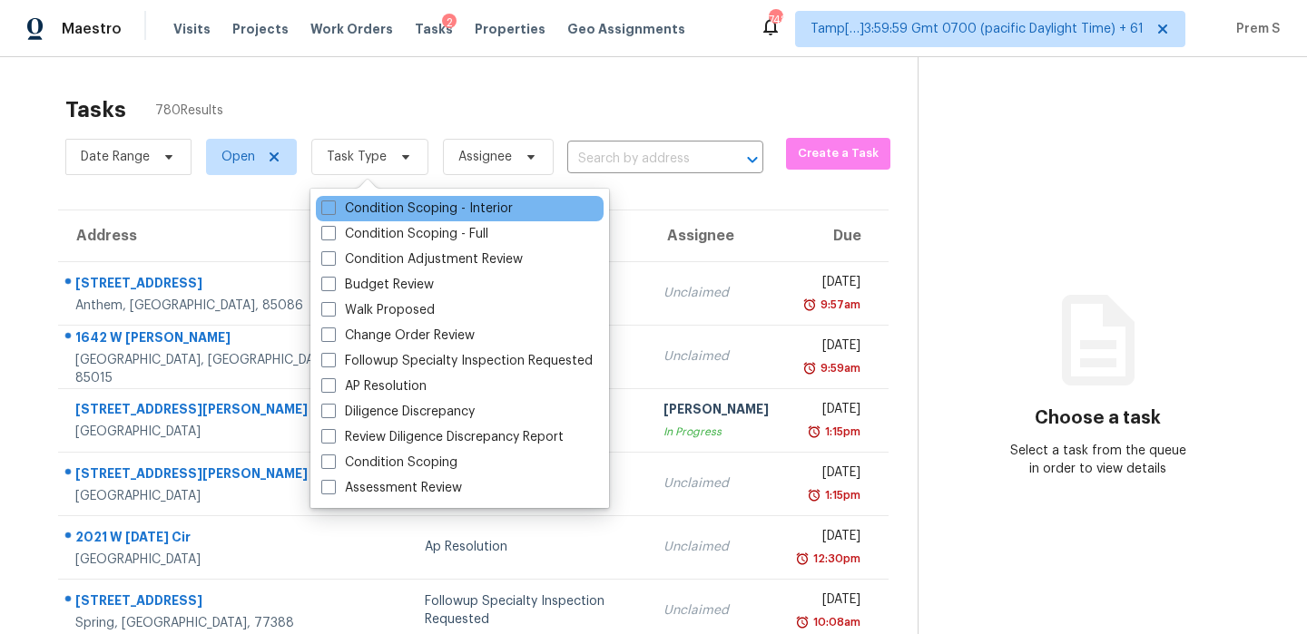
click at [430, 198] on div "Condition Scoping - Interior" at bounding box center [460, 208] width 288 height 25
click at [419, 206] on label "Condition Scoping - Interior" at bounding box center [416, 209] width 191 height 18
click at [333, 206] on input "Condition Scoping - Interior" at bounding box center [327, 206] width 12 height 12
checkbox input "true"
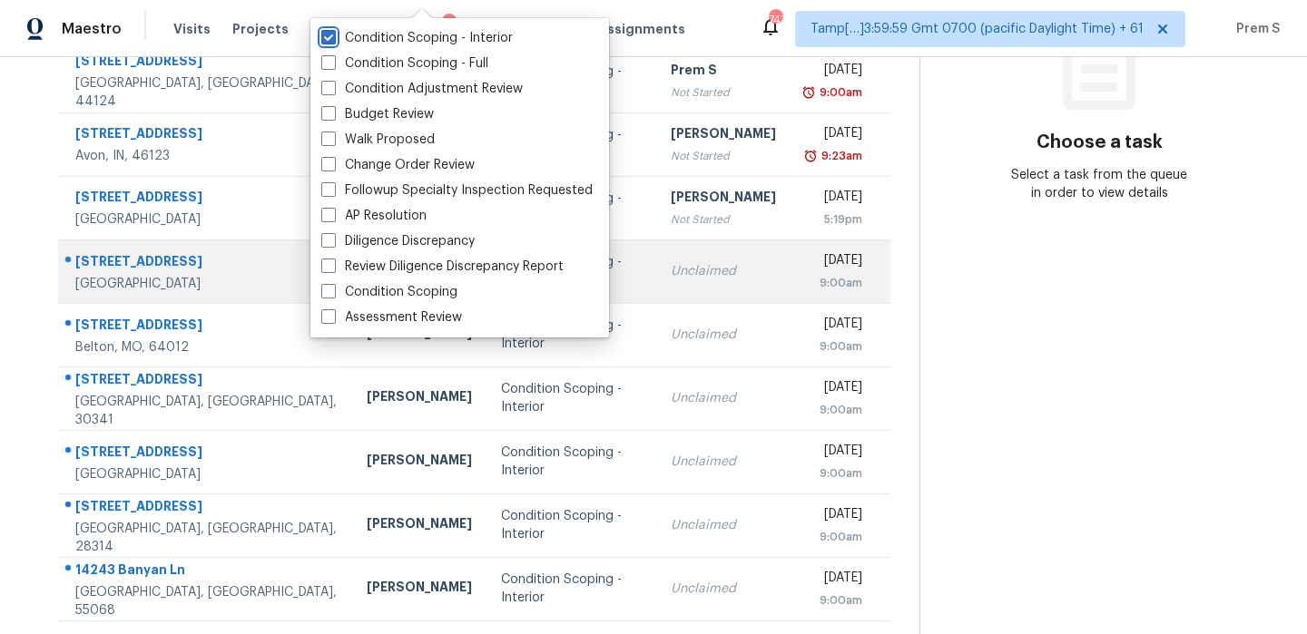
scroll to position [310, 0]
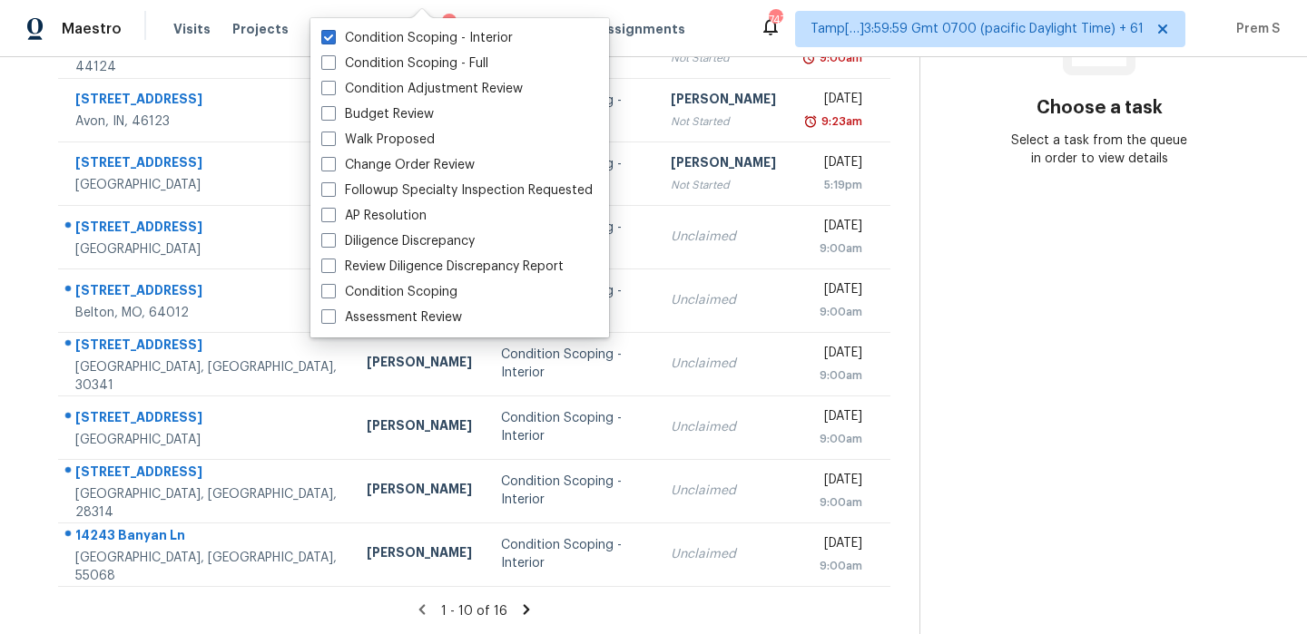
click at [525, 612] on icon at bounding box center [526, 610] width 16 height 16
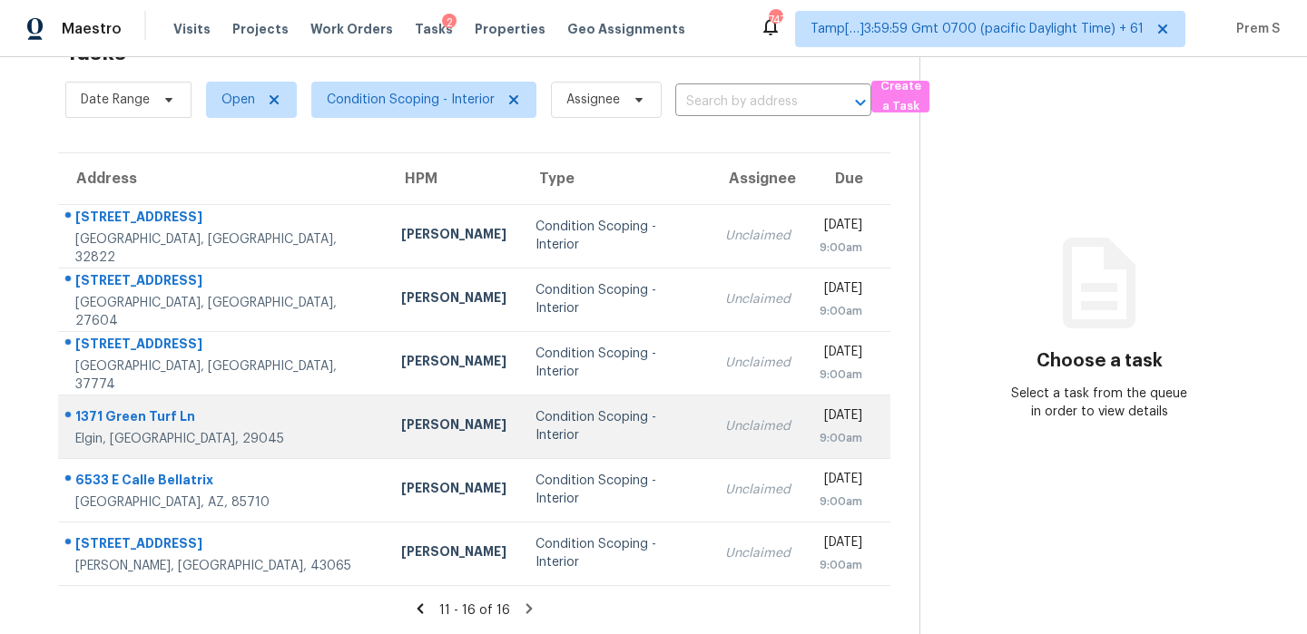
click at [819, 442] on div "9:00am" at bounding box center [840, 438] width 43 height 18
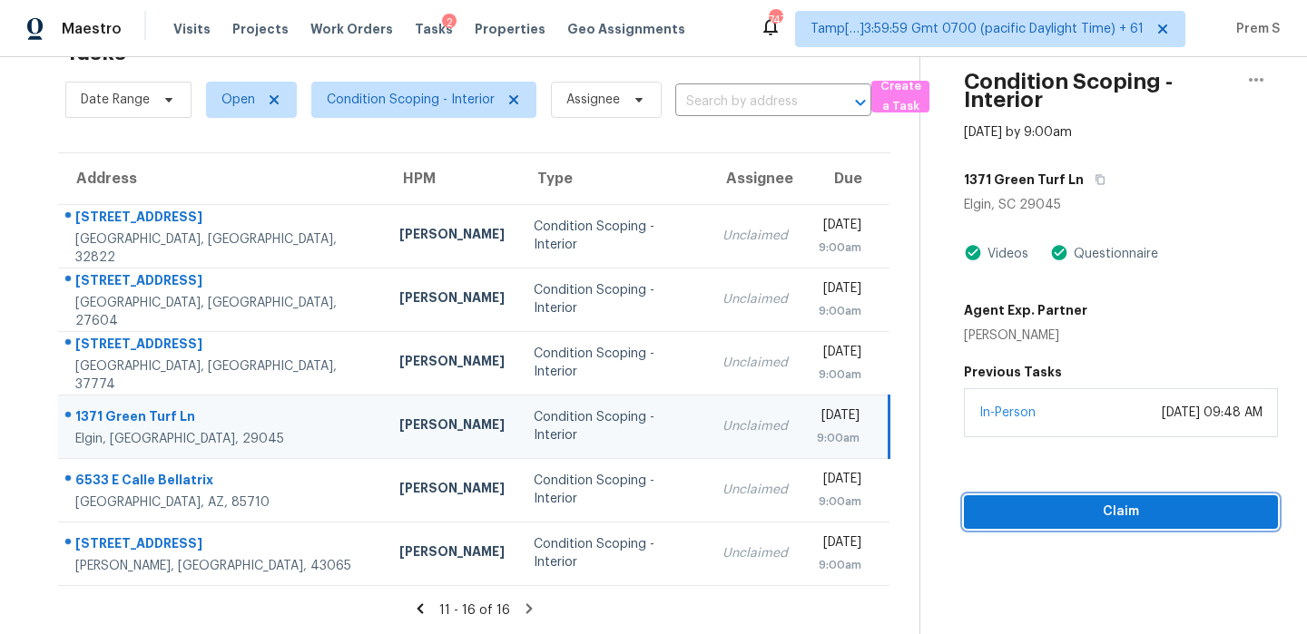
click at [1076, 517] on span "Claim" at bounding box center [1120, 512] width 285 height 23
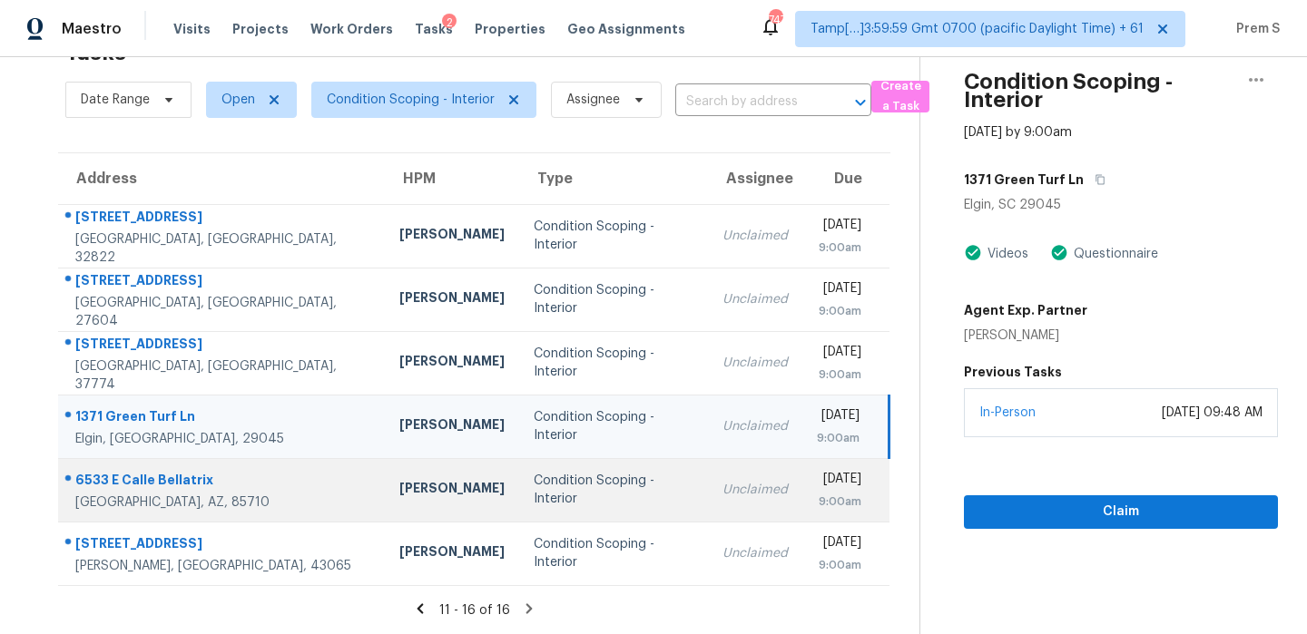
click at [817, 506] on div "9:00am" at bounding box center [839, 502] width 44 height 18
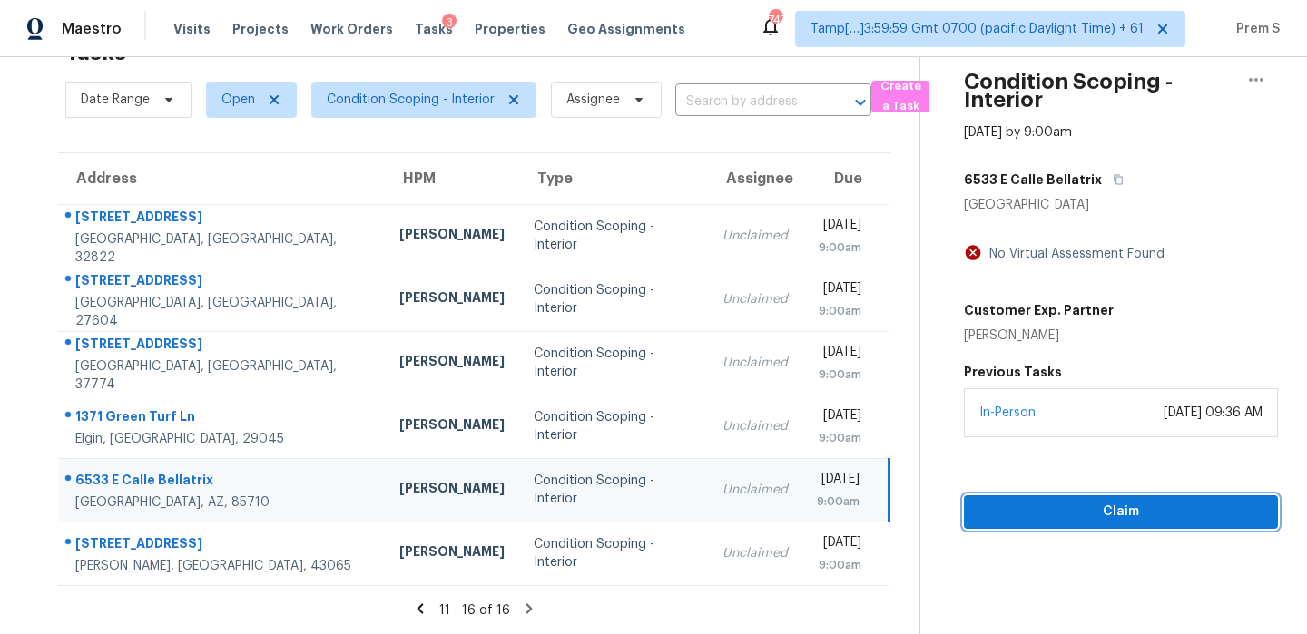
click at [1067, 515] on span "Claim" at bounding box center [1120, 512] width 285 height 23
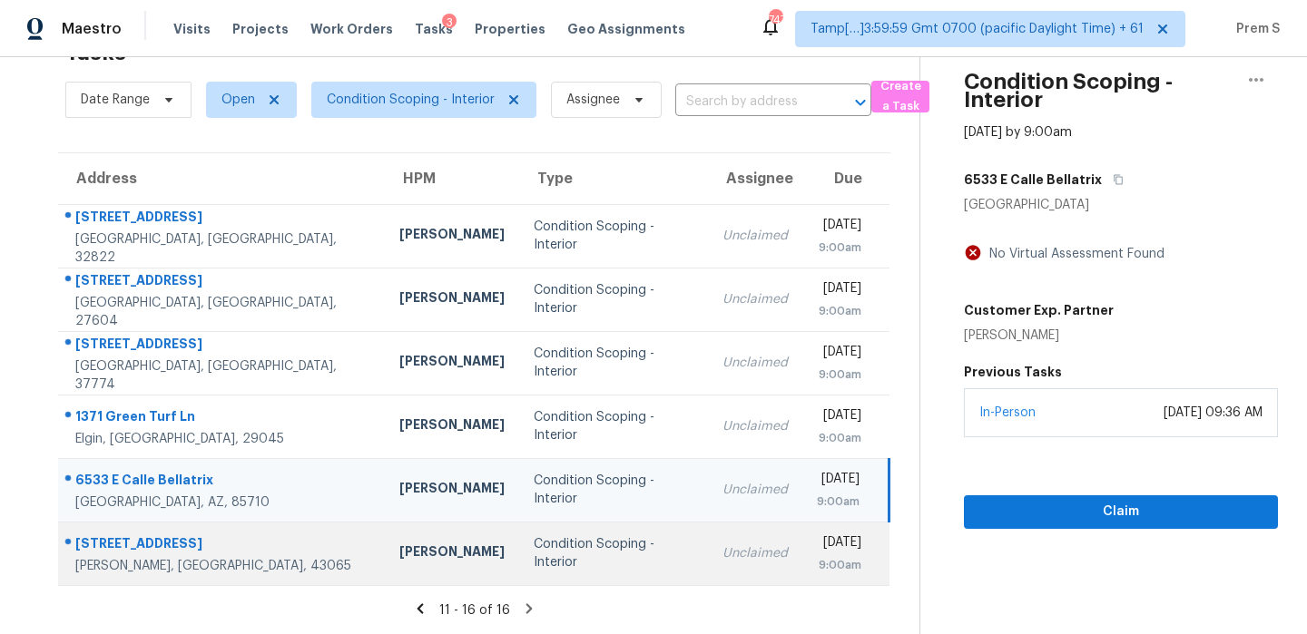
click at [802, 532] on td "[DATE] 9:00am" at bounding box center [845, 554] width 87 height 64
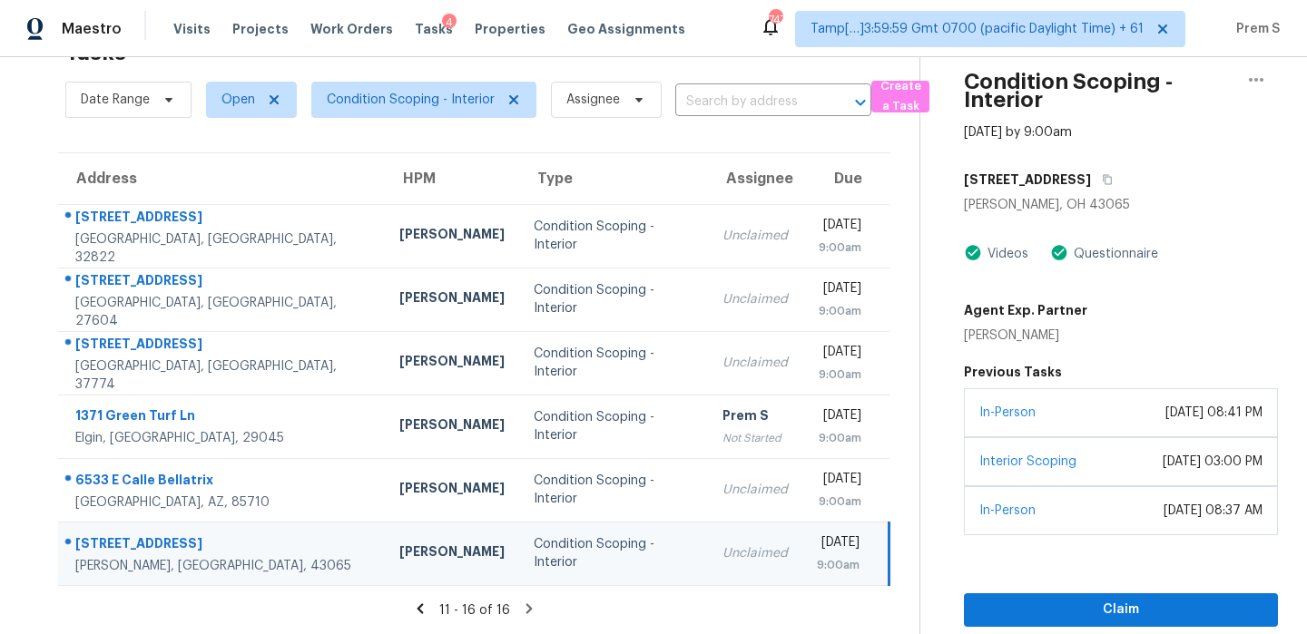
scroll to position [67, 0]
click at [1042, 622] on span "Claim" at bounding box center [1120, 610] width 285 height 23
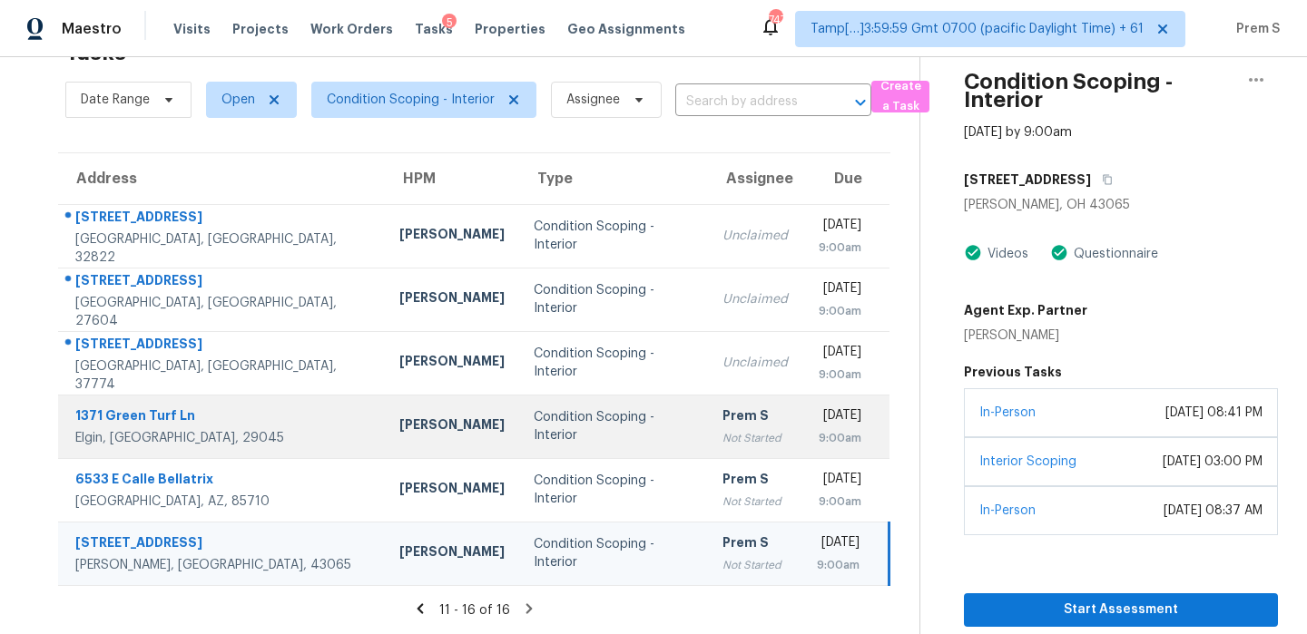
click at [708, 424] on td "Prem S Not Started" at bounding box center [755, 427] width 94 height 64
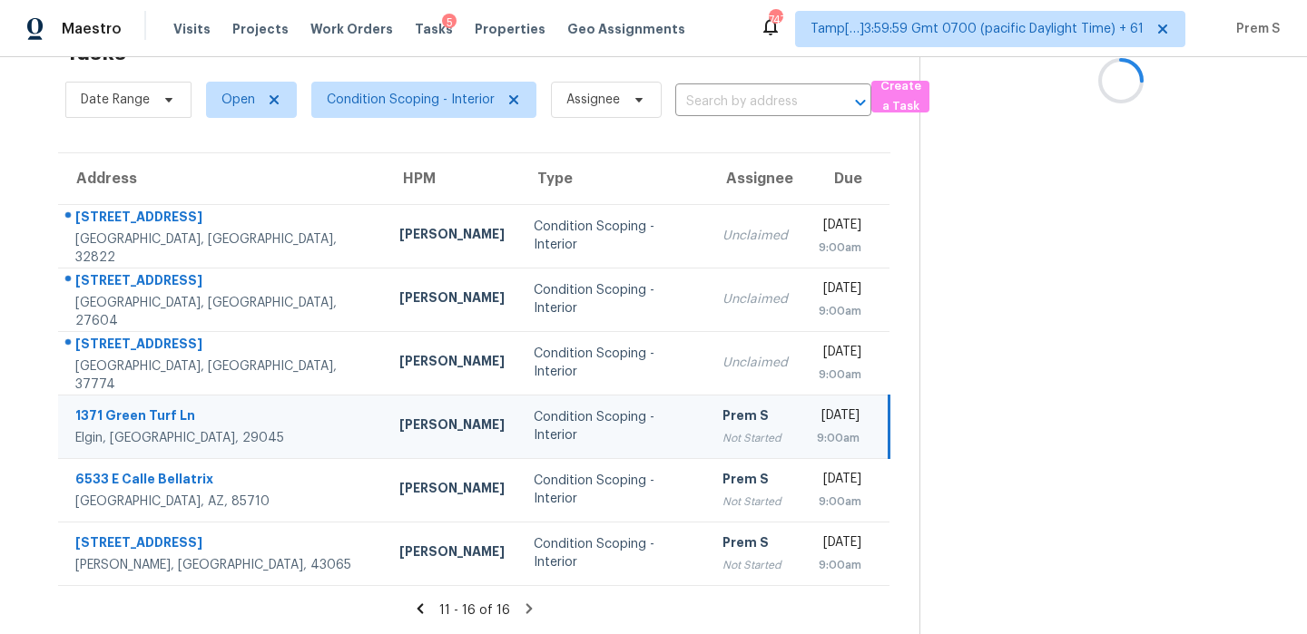
scroll to position [57, 0]
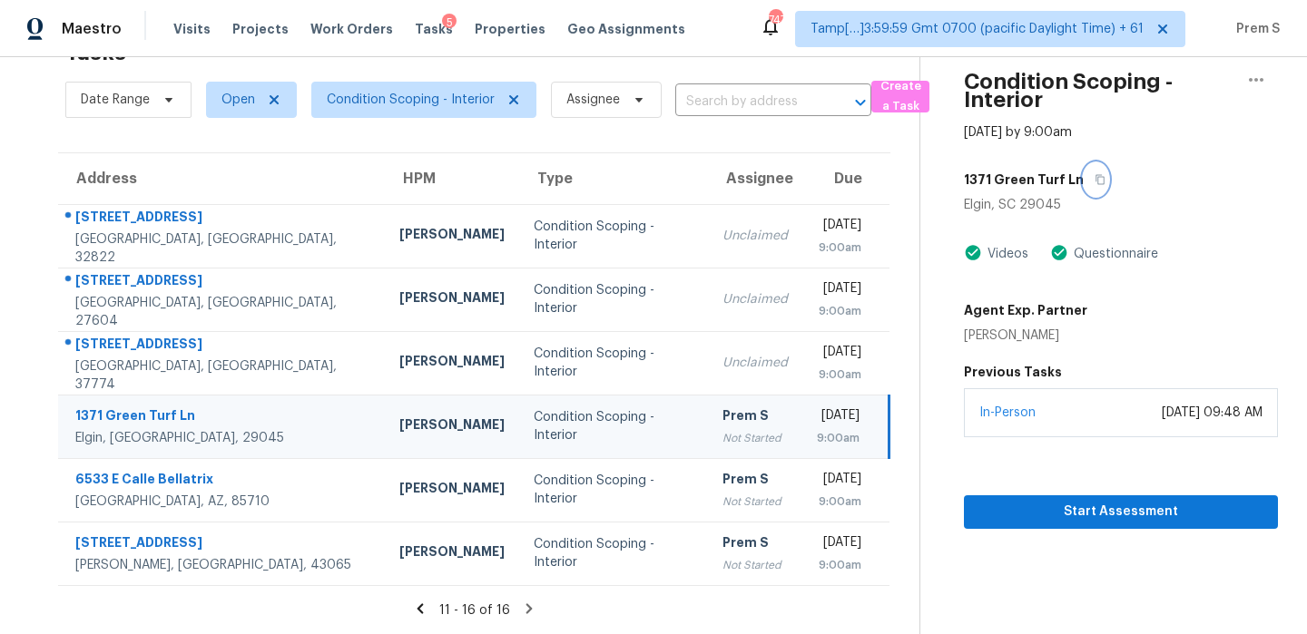
click at [1095, 181] on icon "button" at bounding box center [1099, 180] width 9 height 10
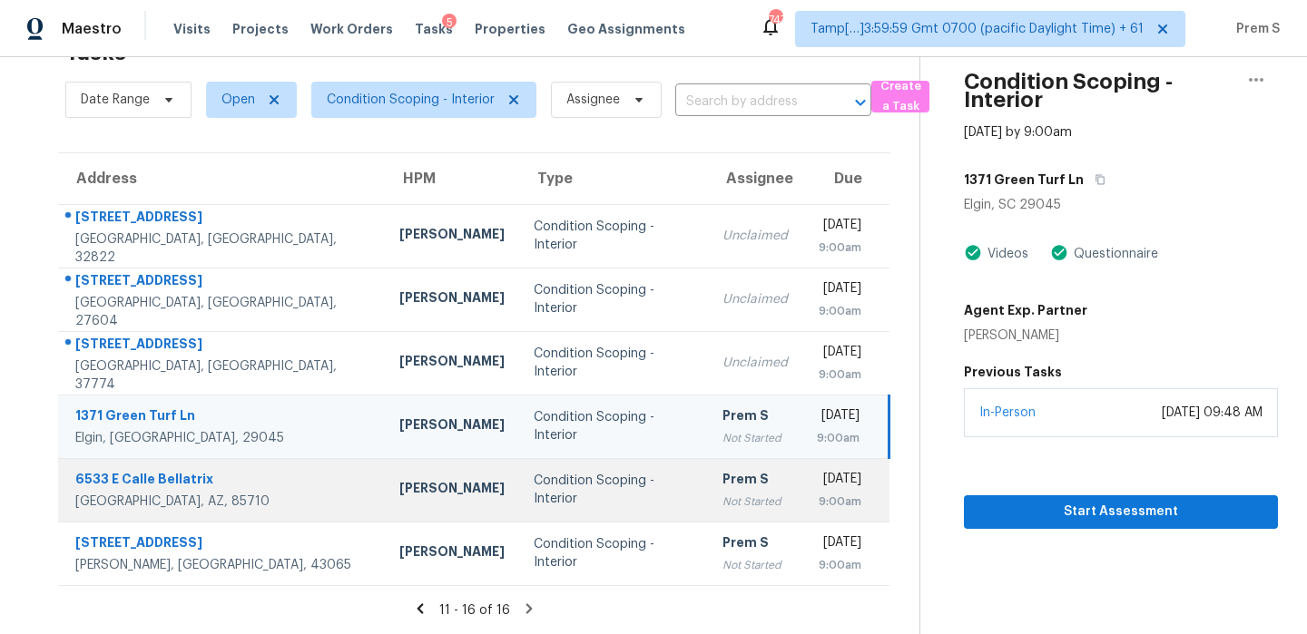
click at [708, 500] on td "Prem S Not Started" at bounding box center [755, 490] width 94 height 64
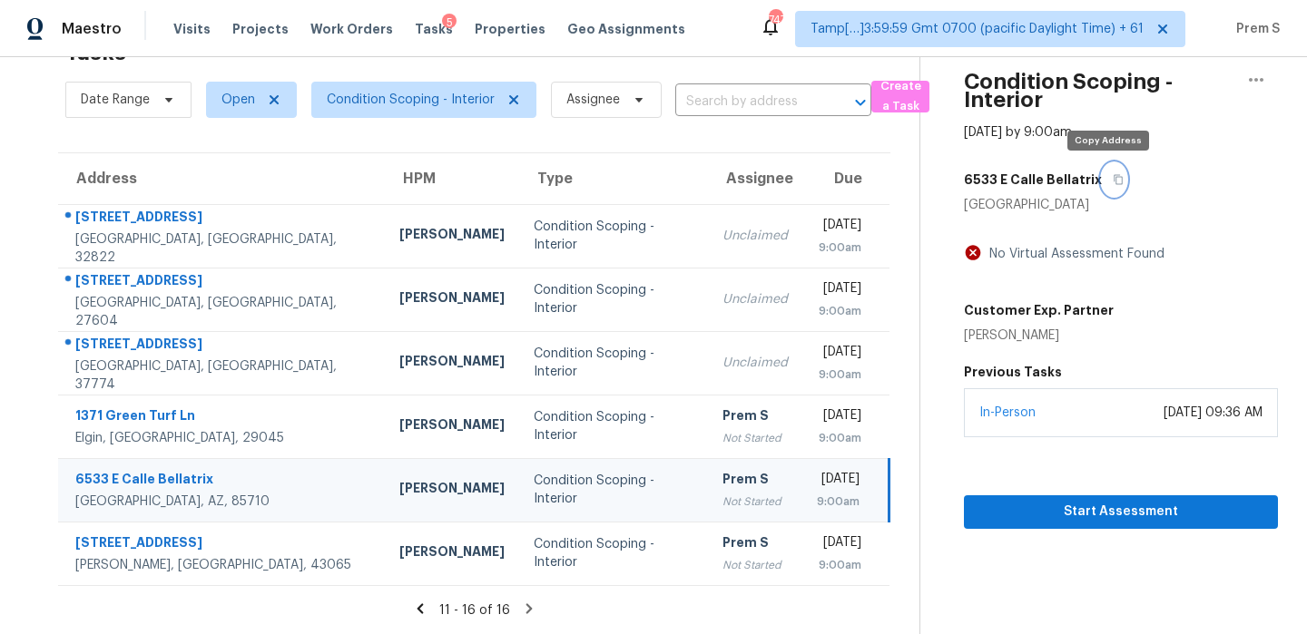
click at [1113, 177] on icon "button" at bounding box center [1118, 179] width 11 height 11
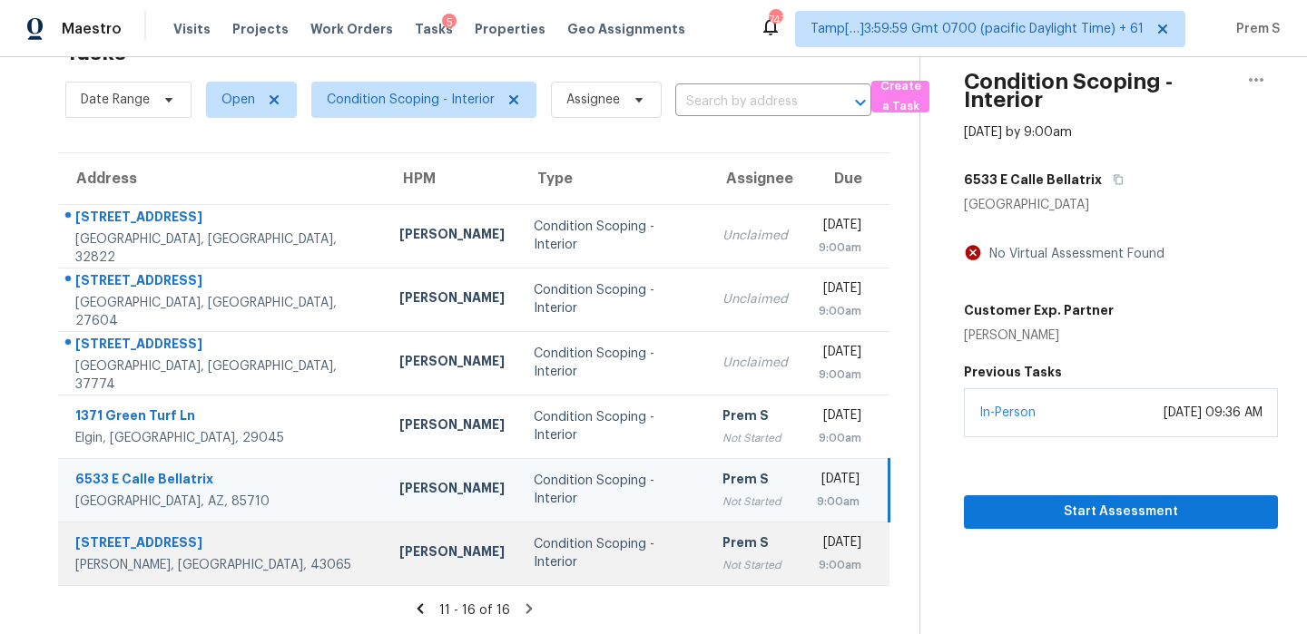
click at [722, 549] on div "Prem S" at bounding box center [754, 545] width 65 height 23
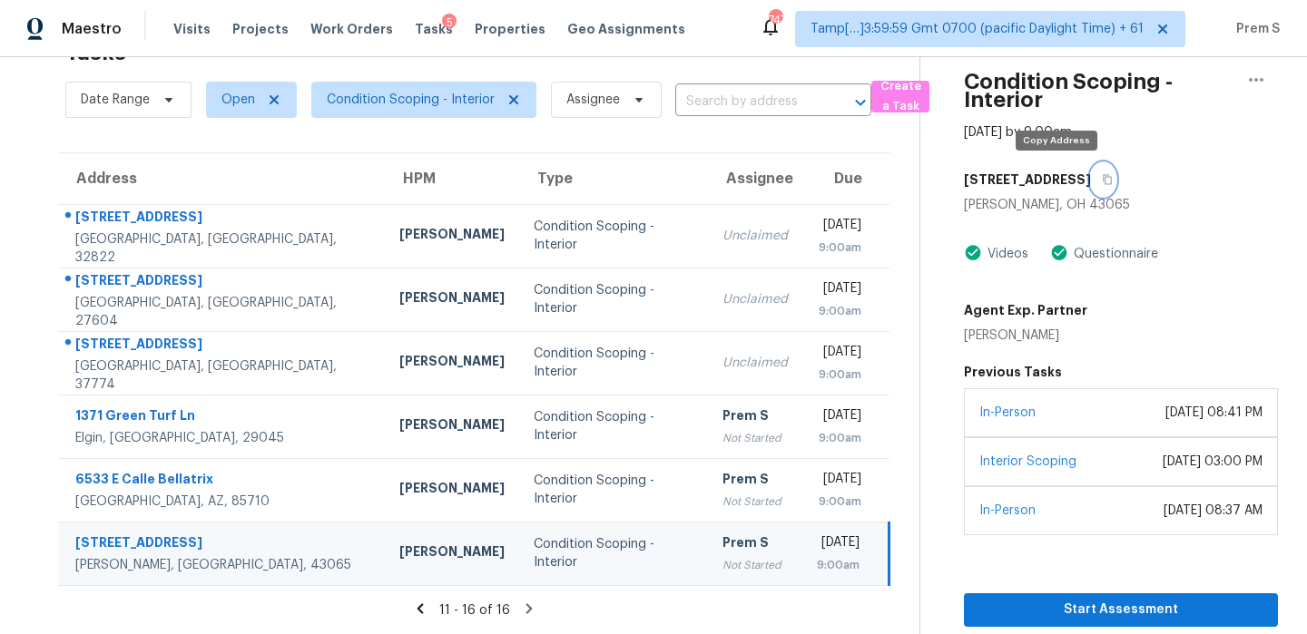
click at [1102, 184] on icon "button" at bounding box center [1107, 179] width 11 height 11
click at [452, 103] on span "Condition Scoping - Interior" at bounding box center [411, 100] width 168 height 18
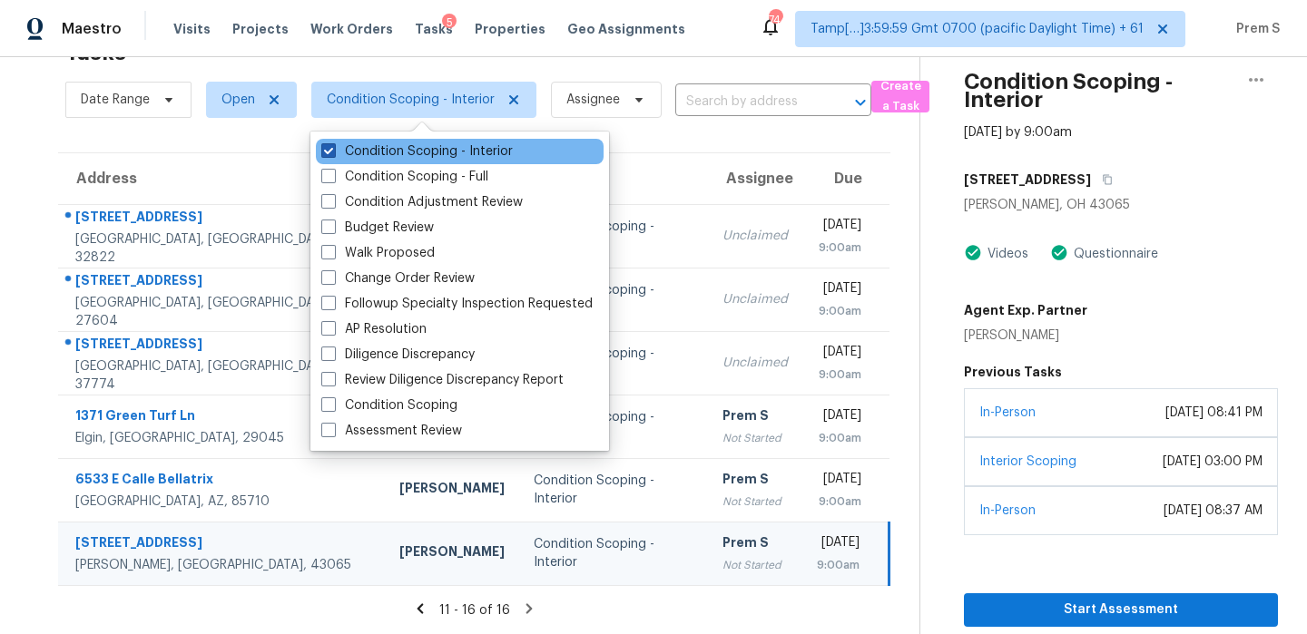
click at [434, 154] on label "Condition Scoping - Interior" at bounding box center [416, 151] width 191 height 18
click at [333, 154] on input "Condition Scoping - Interior" at bounding box center [327, 148] width 12 height 12
checkbox input "false"
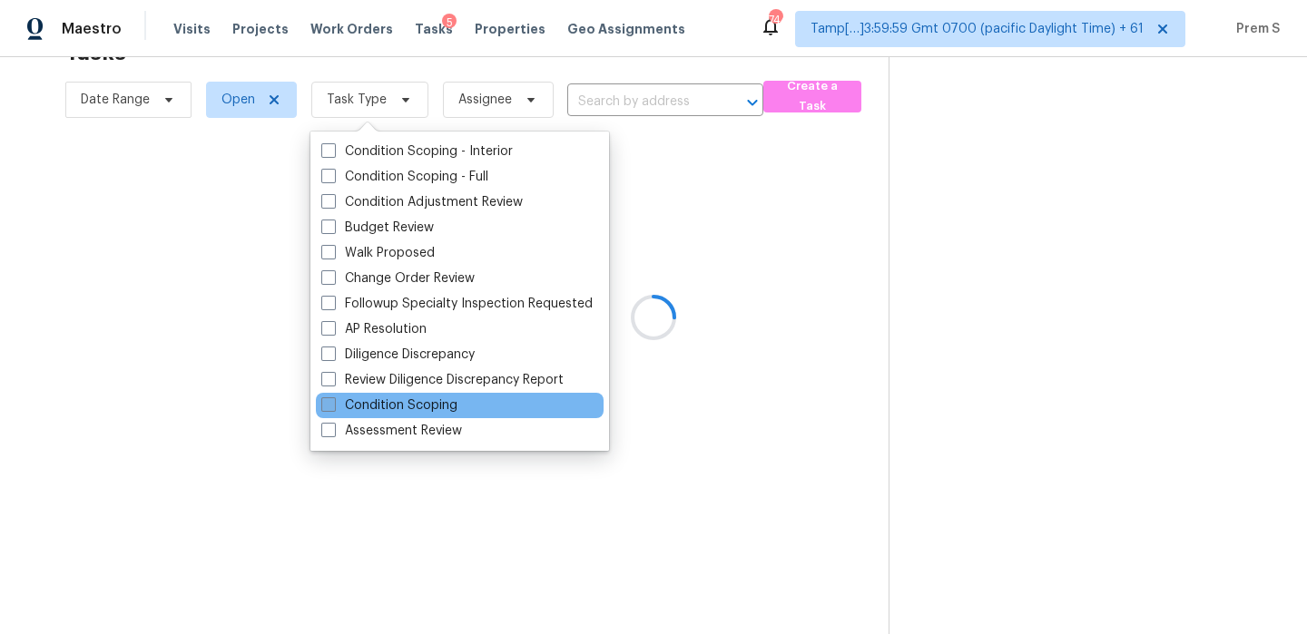
click at [407, 410] on label "Condition Scoping" at bounding box center [389, 406] width 136 height 18
click at [333, 408] on input "Condition Scoping" at bounding box center [327, 403] width 12 height 12
checkbox input "true"
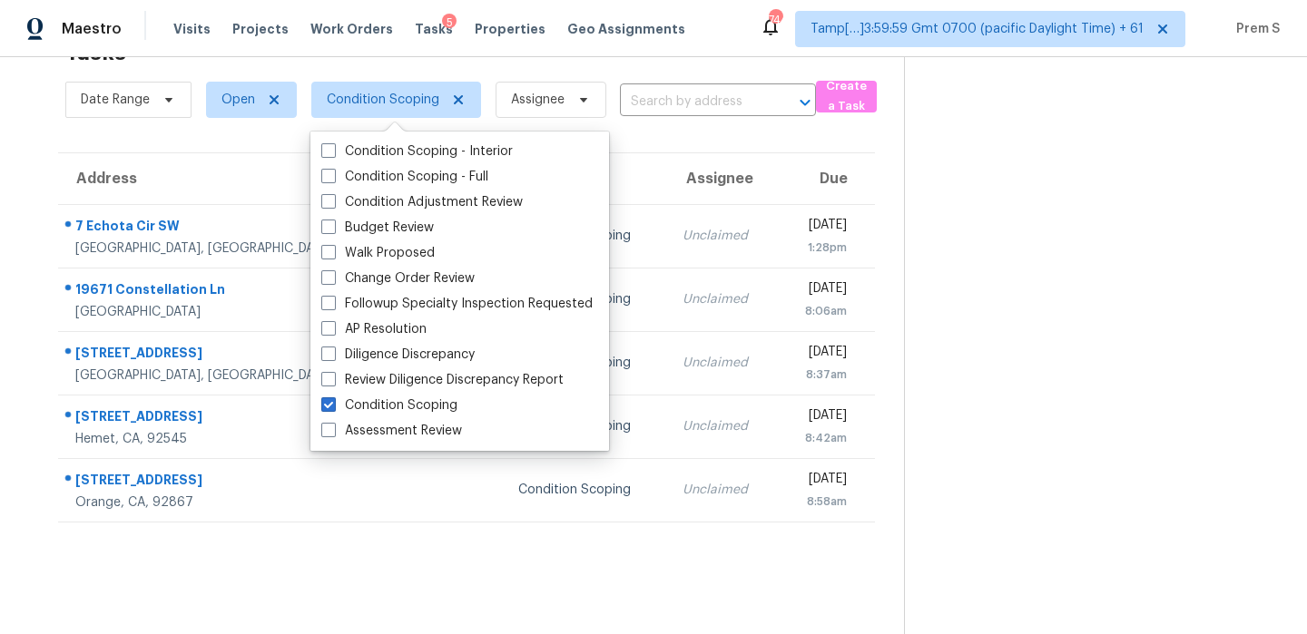
click at [908, 391] on section at bounding box center [1091, 317] width 374 height 634
